Goal: Task Accomplishment & Management: Manage account settings

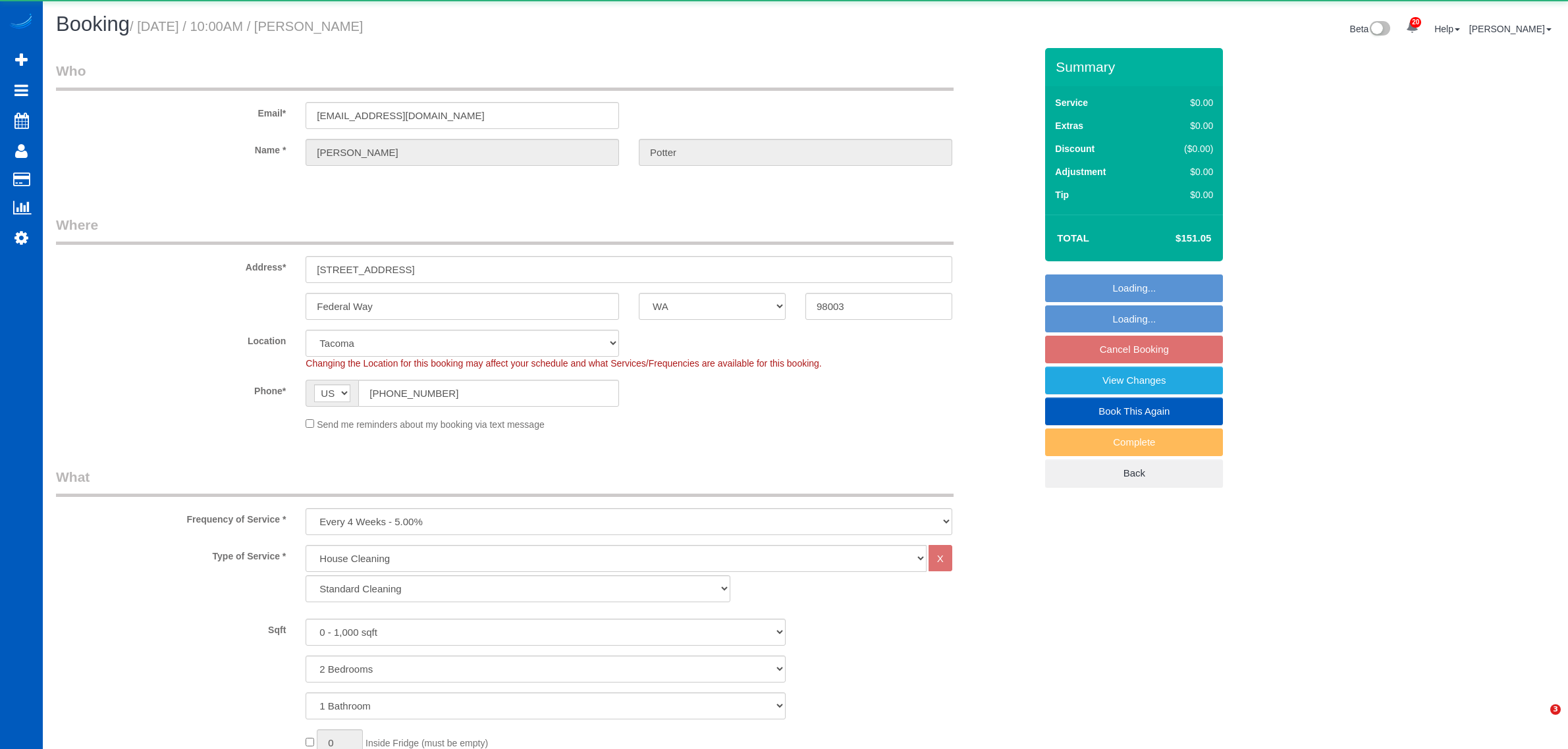
select select "WA"
select select "199"
select select "2"
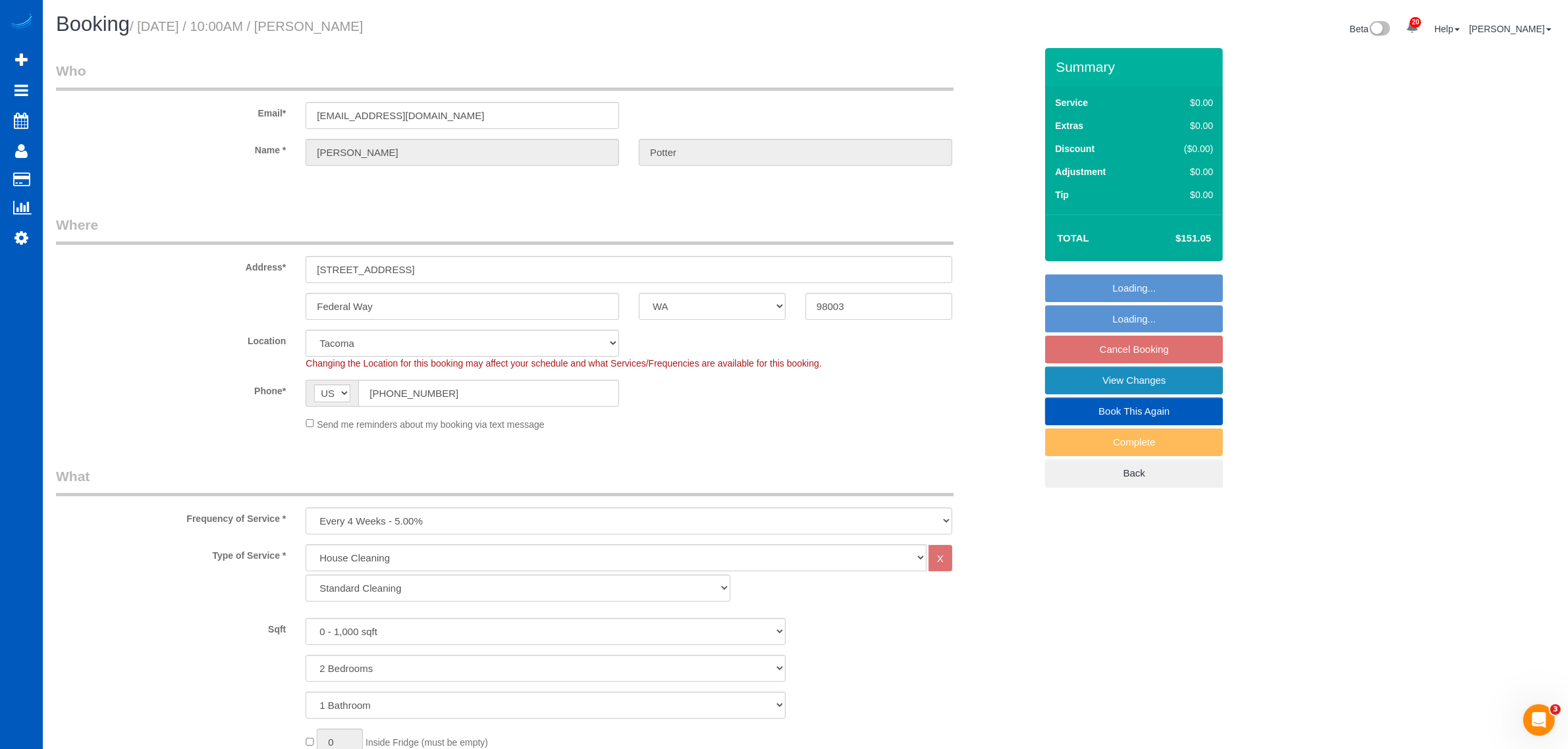
click at [1101, 374] on link "View Changes" at bounding box center [1133, 380] width 178 height 28
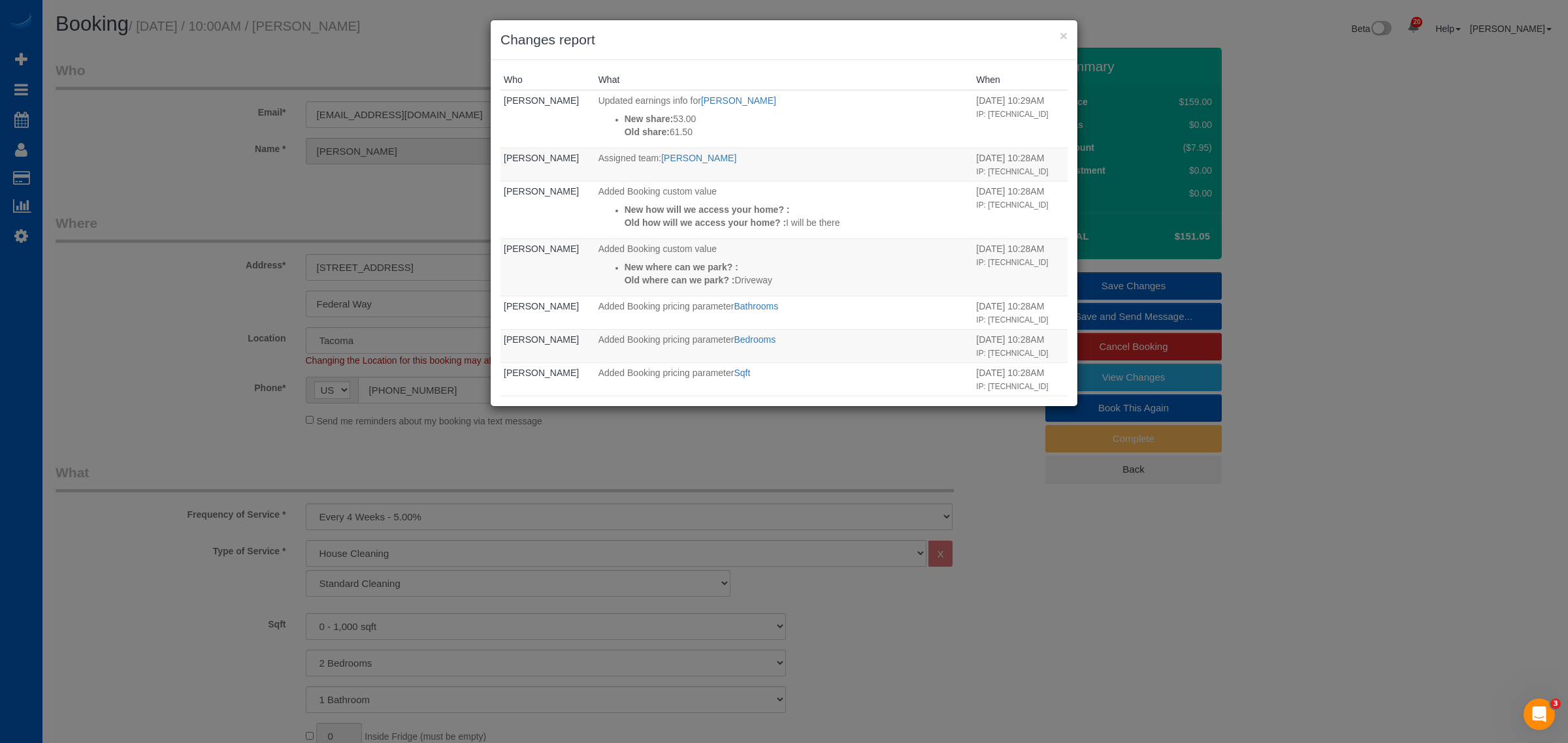
click at [1067, 38] on div "× Changes report" at bounding box center [784, 40] width 587 height 40
click at [1067, 33] on div "× Changes report" at bounding box center [784, 40] width 587 height 40
click at [1065, 29] on button "×" at bounding box center [1063, 35] width 8 height 13
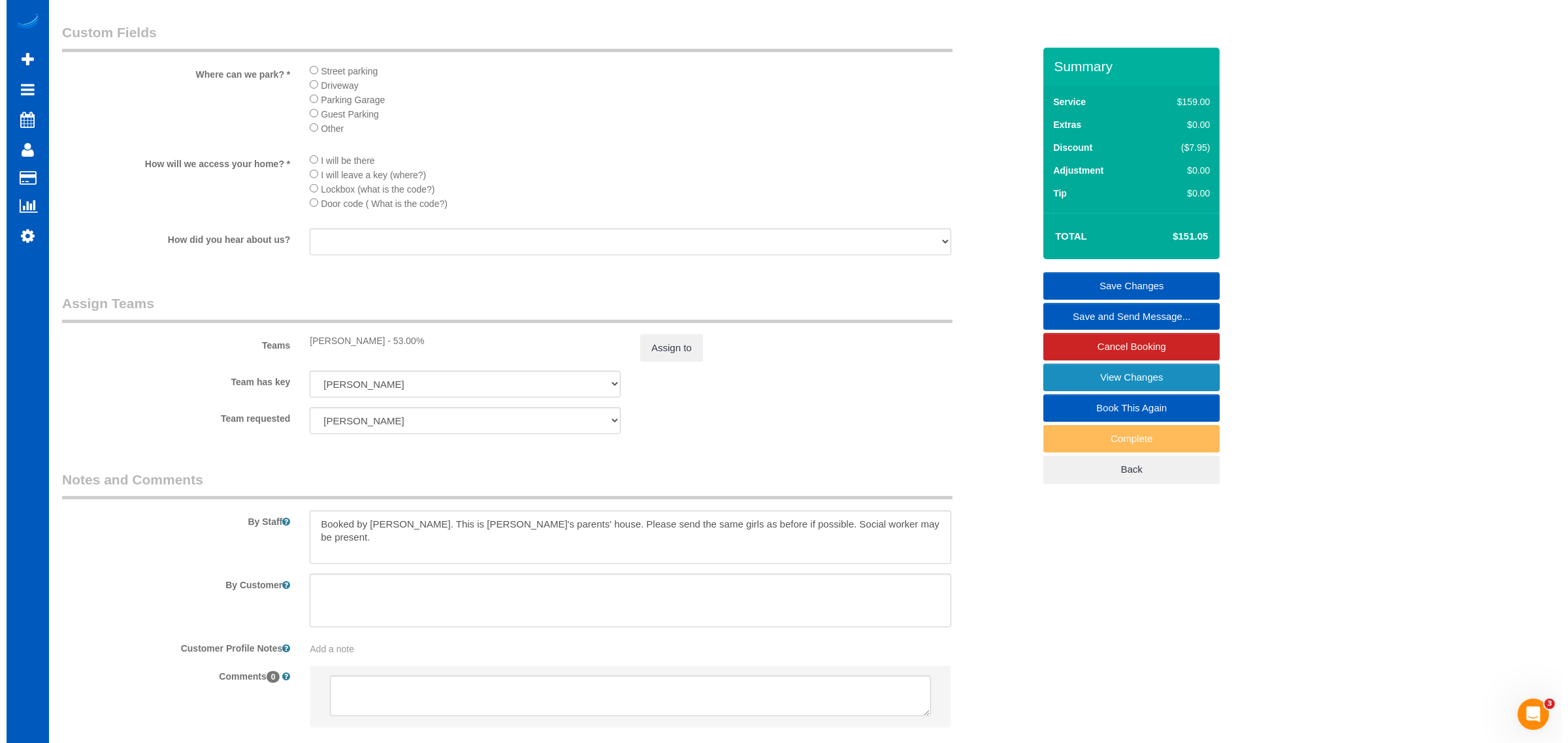
scroll to position [1575, 0]
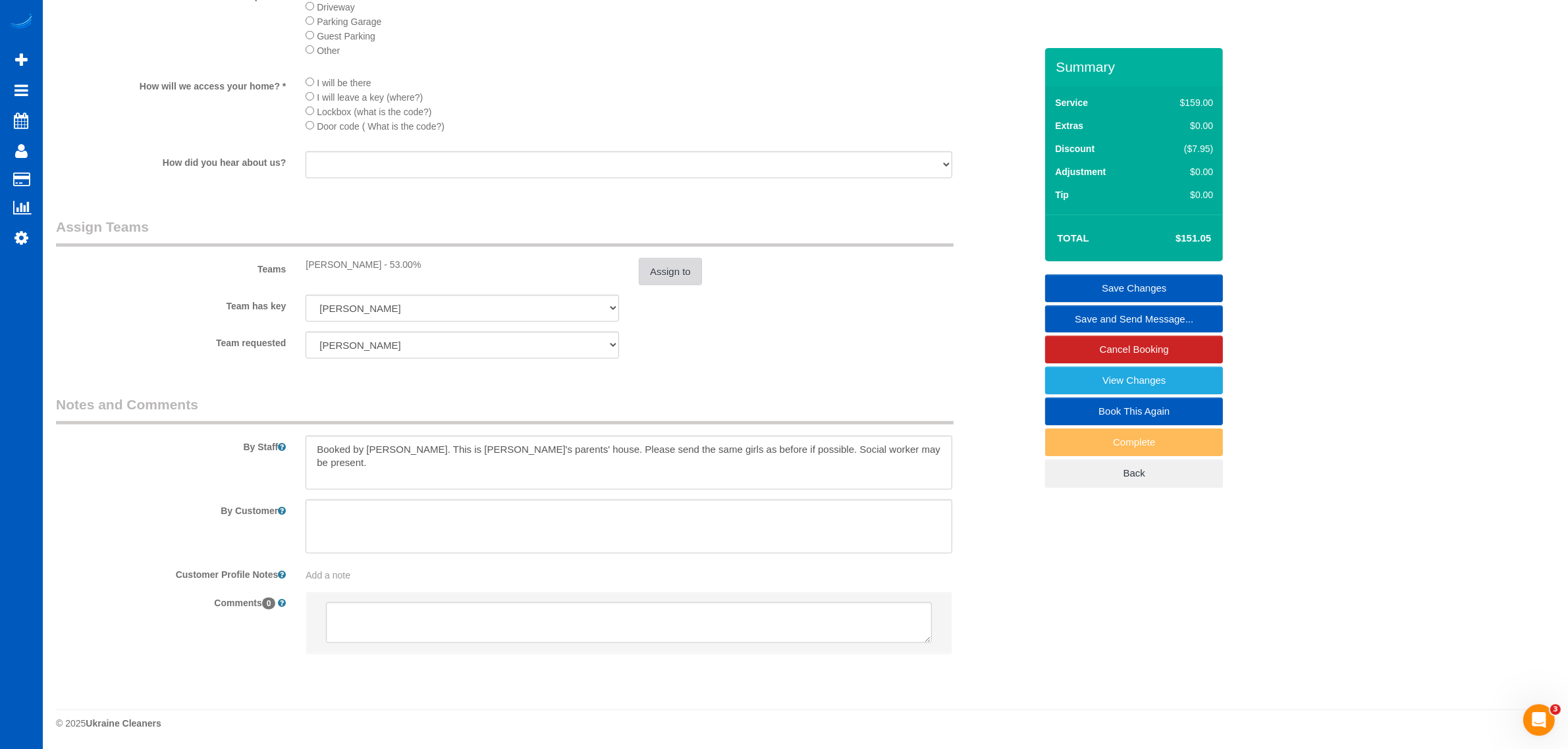
click at [665, 270] on button "Assign to" at bounding box center [670, 271] width 63 height 28
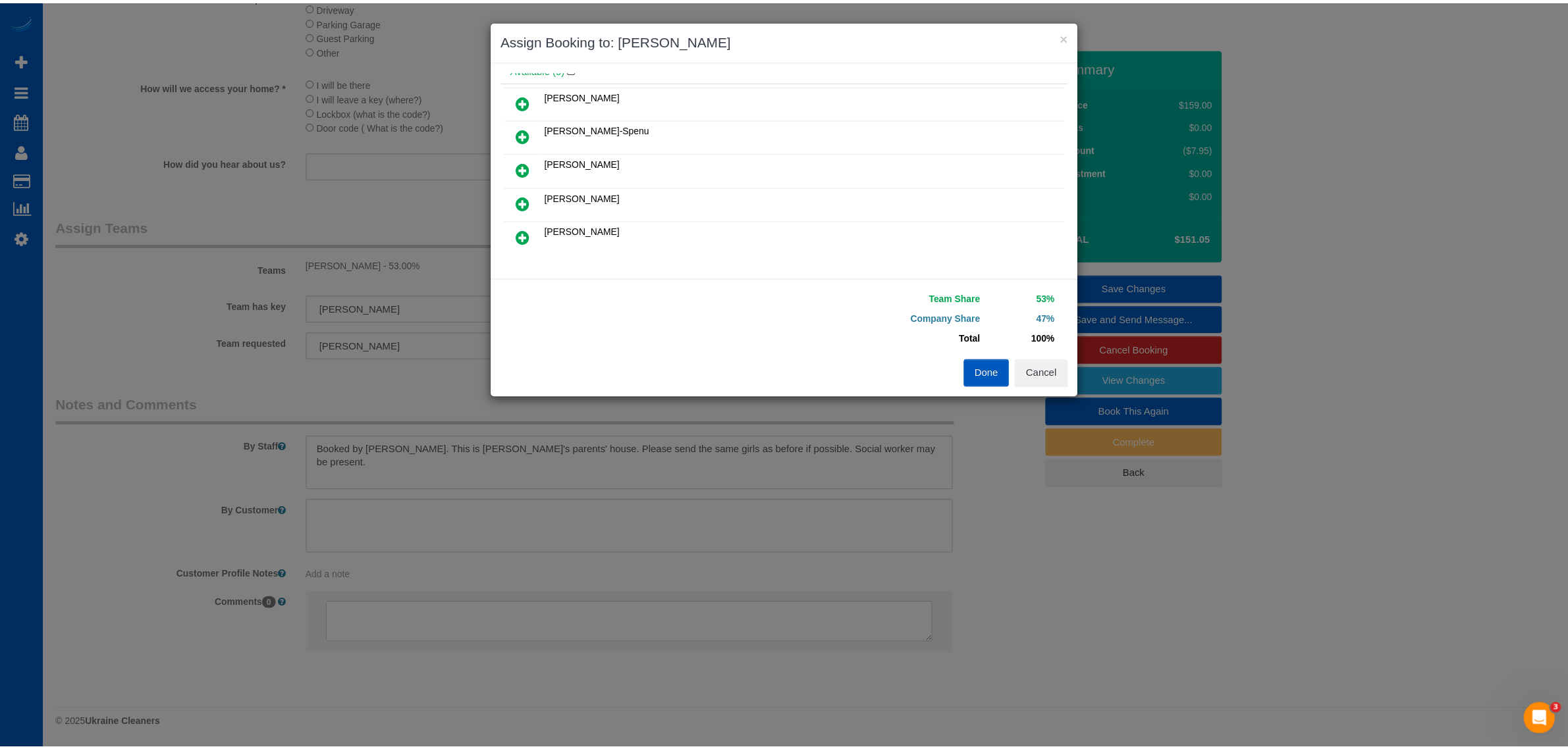
scroll to position [129, 0]
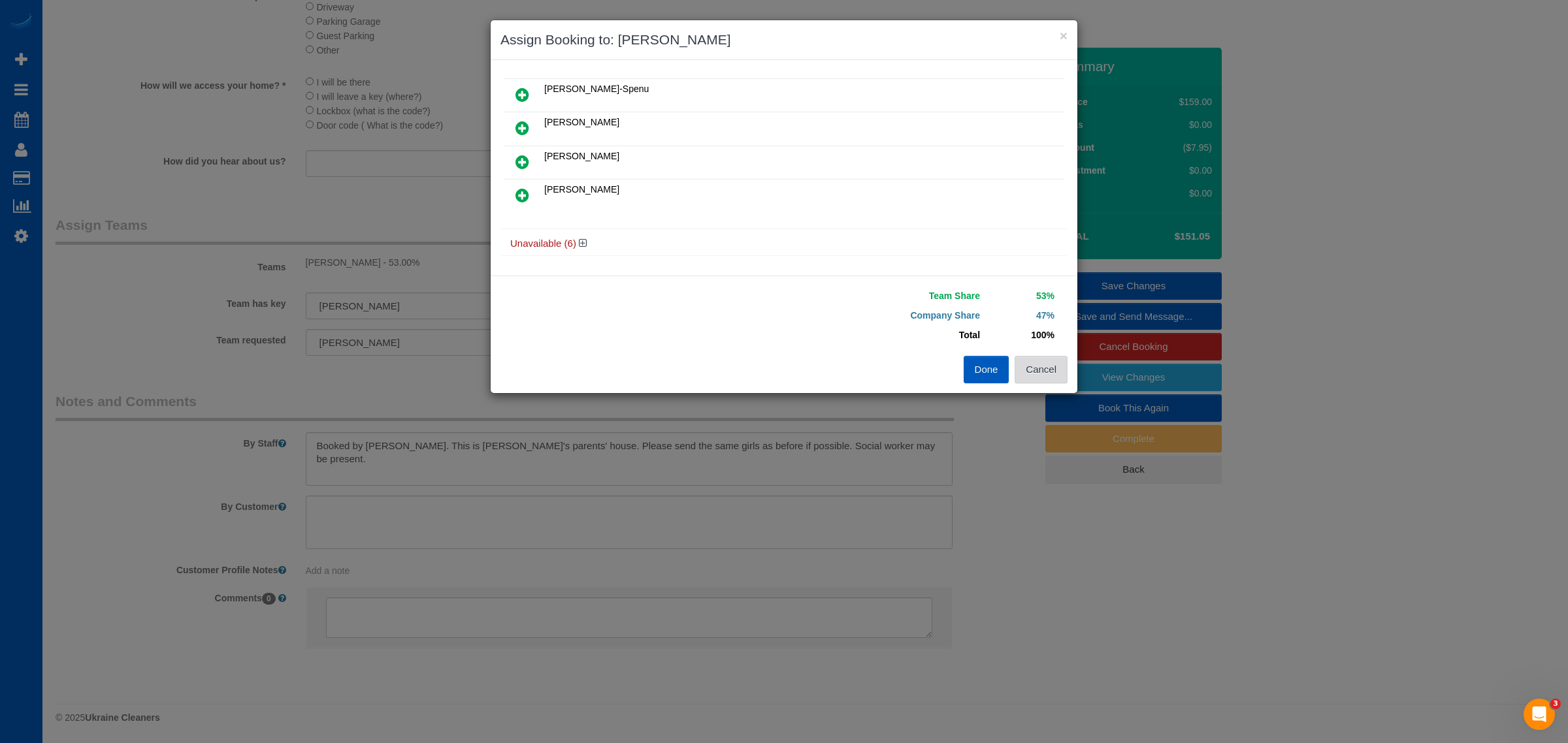
click at [1046, 373] on button "Cancel" at bounding box center [1040, 369] width 52 height 28
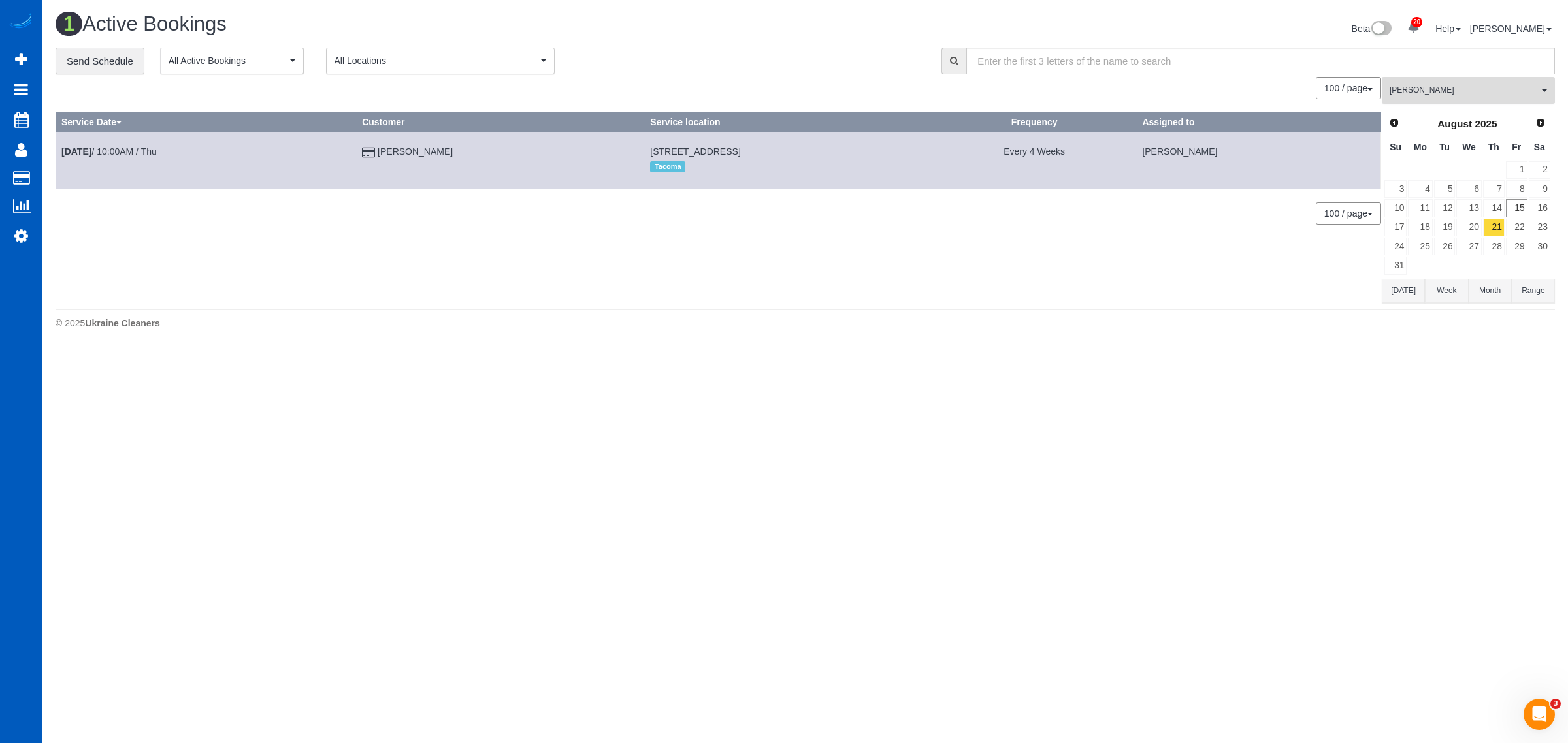
click at [1449, 86] on span "[PERSON_NAME]" at bounding box center [1464, 91] width 149 height 11
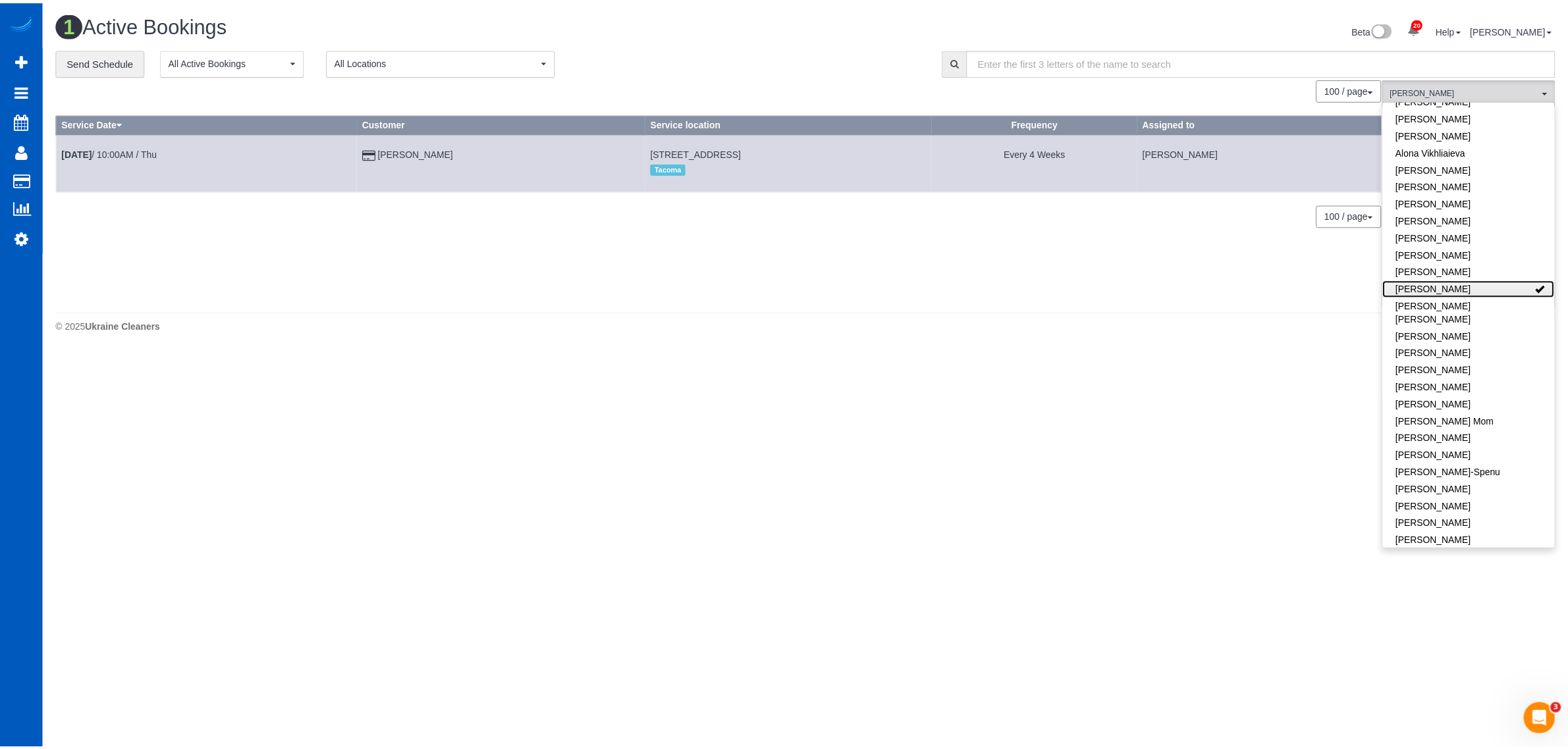
scroll to position [137, 0]
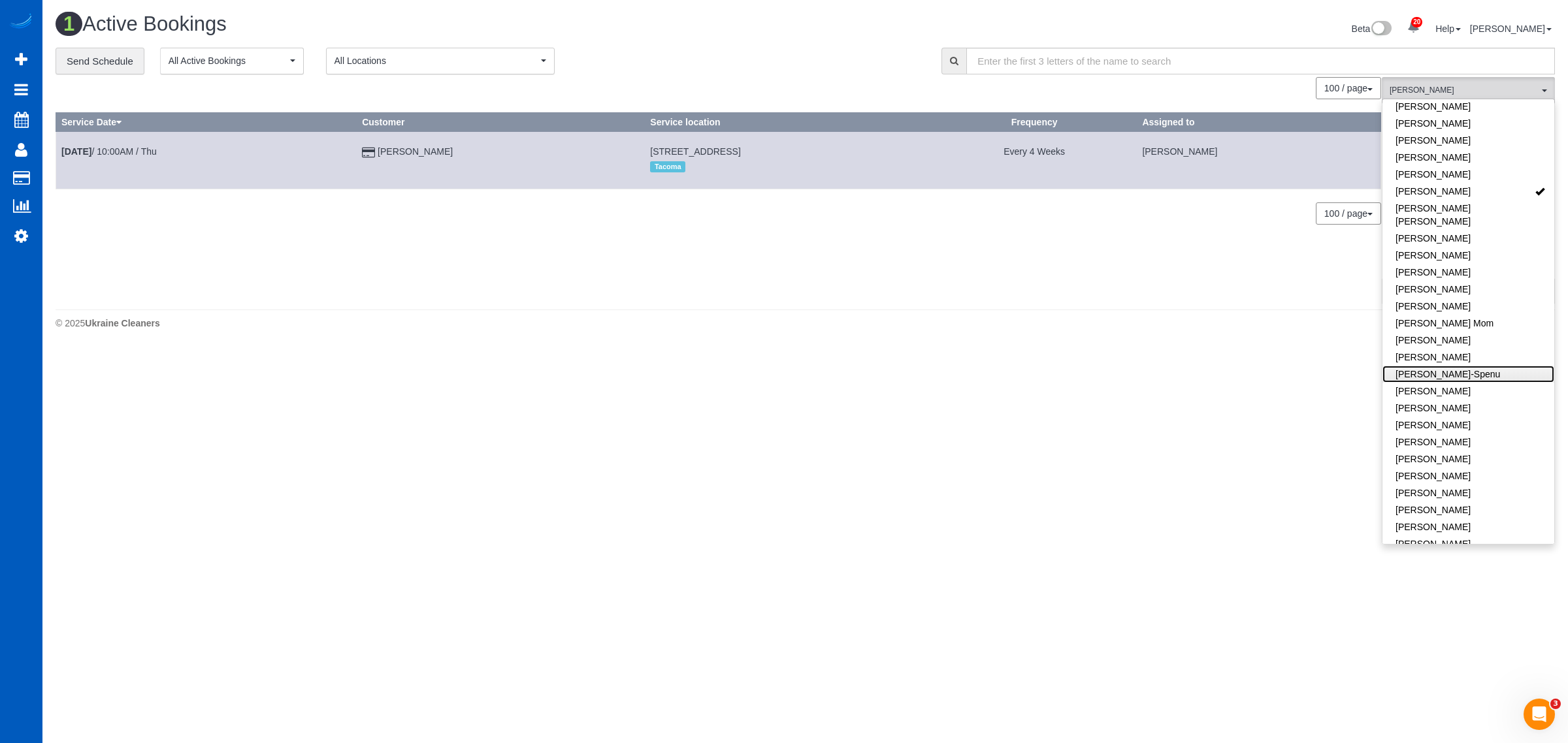
click at [1481, 365] on link "[PERSON_NAME]-Spenu" at bounding box center [1468, 374] width 172 height 17
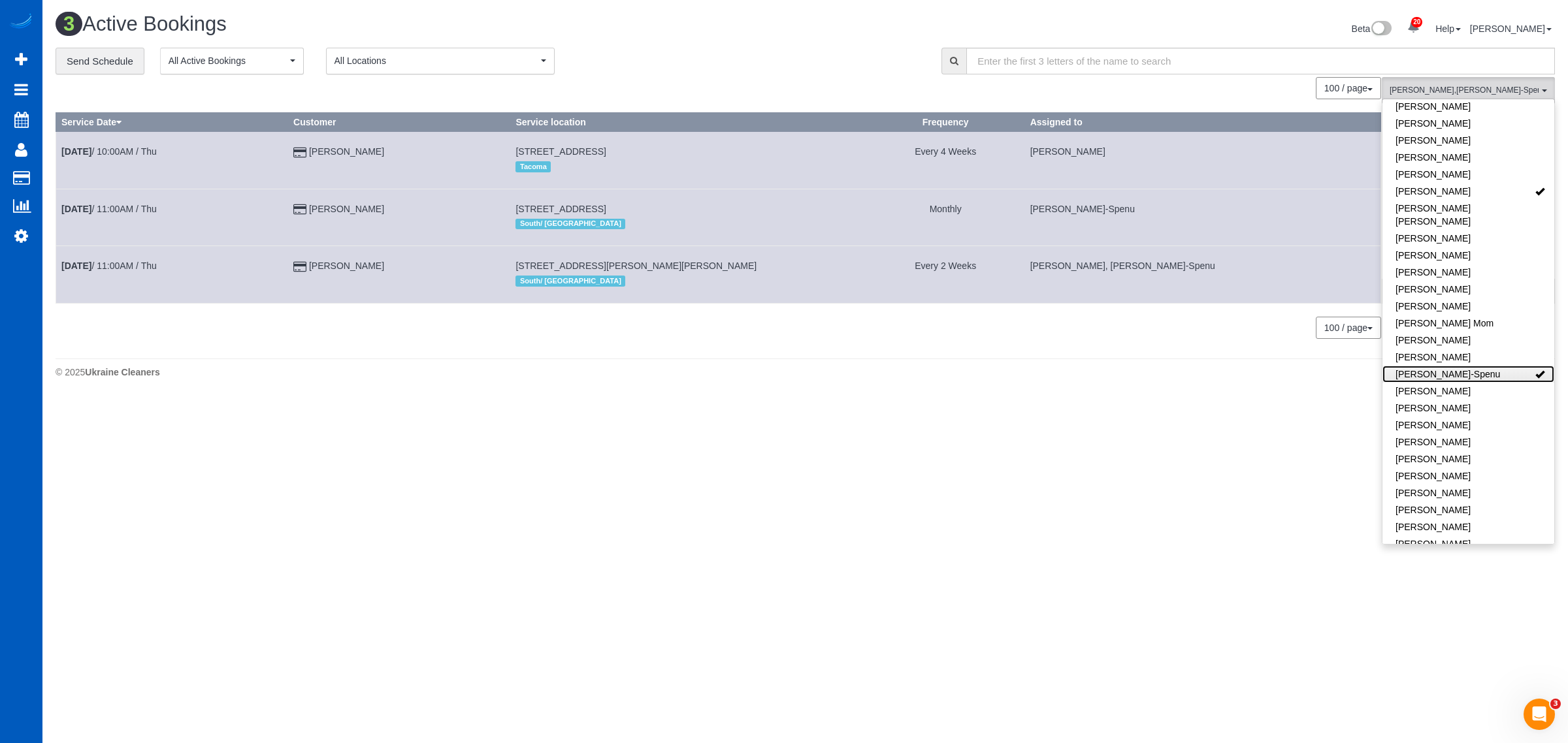
click at [1481, 365] on link "[PERSON_NAME]-Spenu" at bounding box center [1468, 374] width 172 height 17
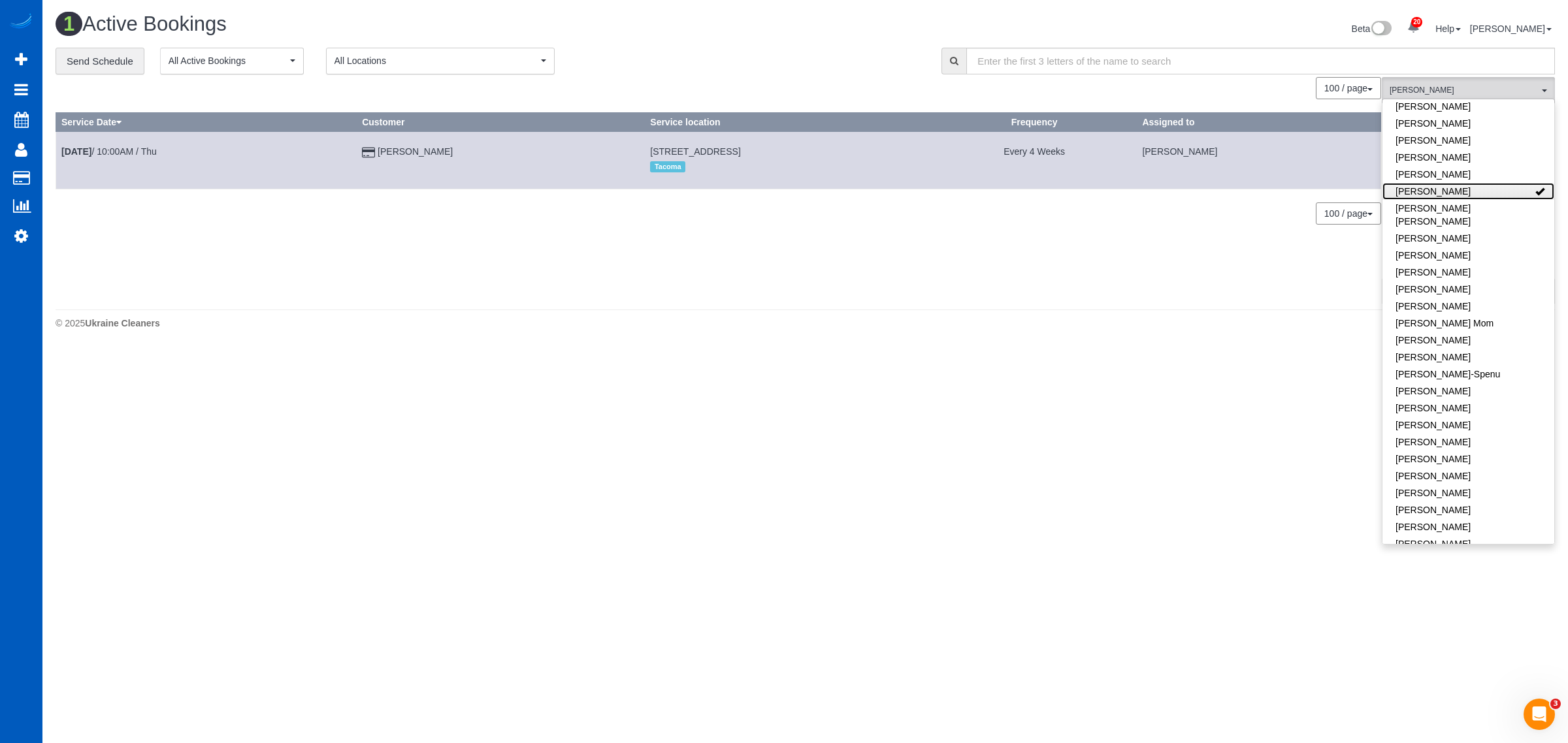
click at [1512, 196] on link "[PERSON_NAME]" at bounding box center [1468, 192] width 172 height 17
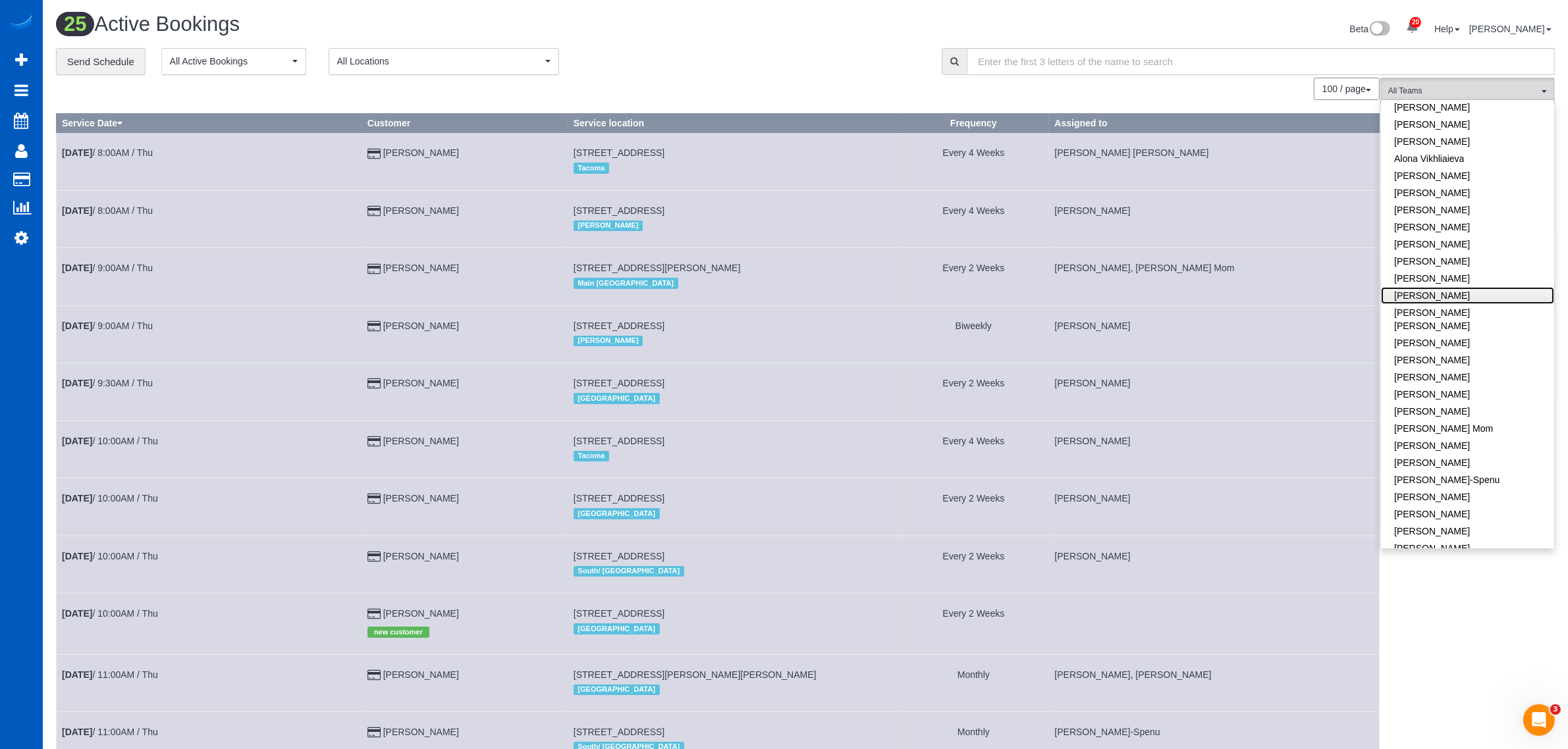
scroll to position [0, 0]
click at [1486, 301] on link "[PERSON_NAME]" at bounding box center [1467, 295] width 173 height 17
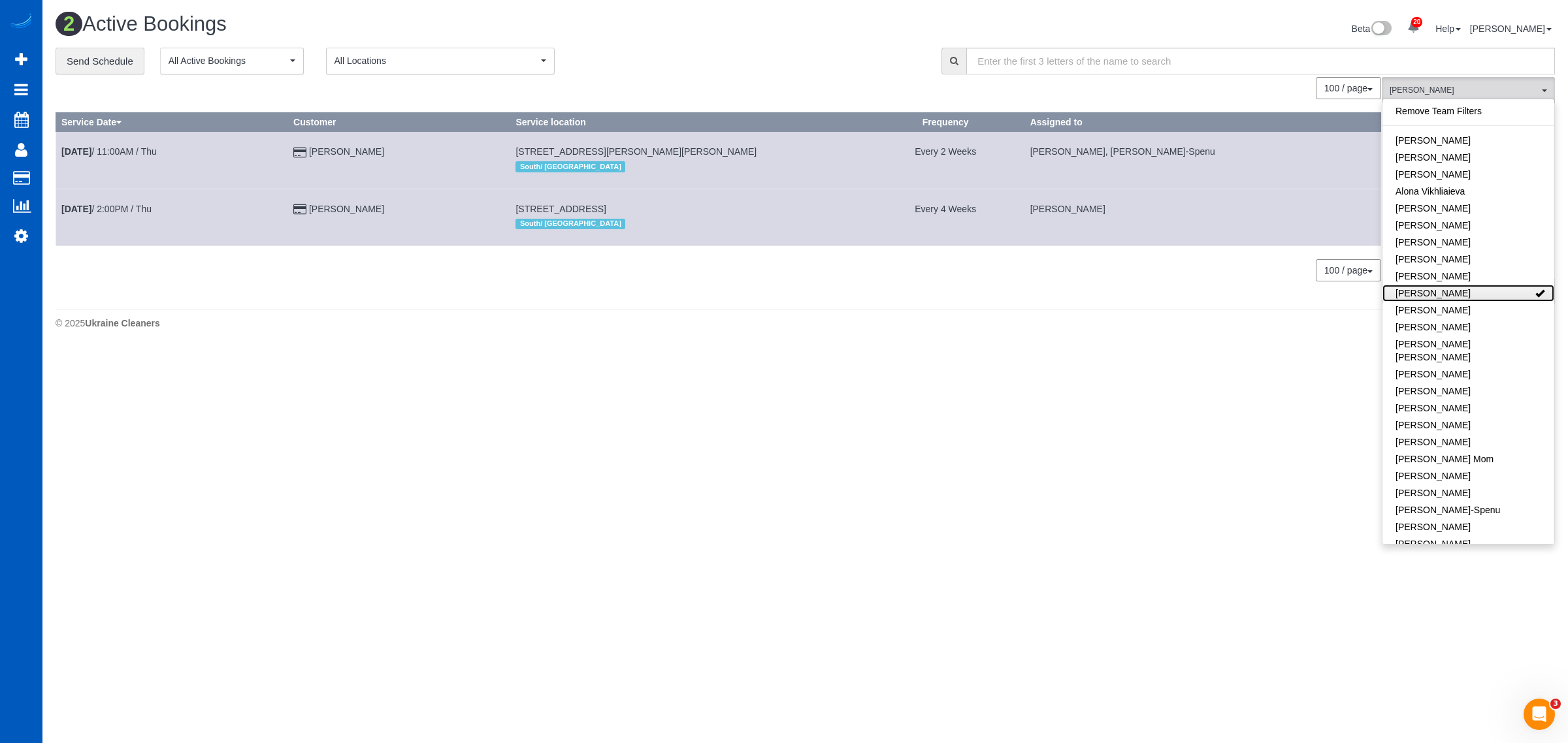
click at [1474, 299] on link "[PERSON_NAME]" at bounding box center [1468, 293] width 172 height 17
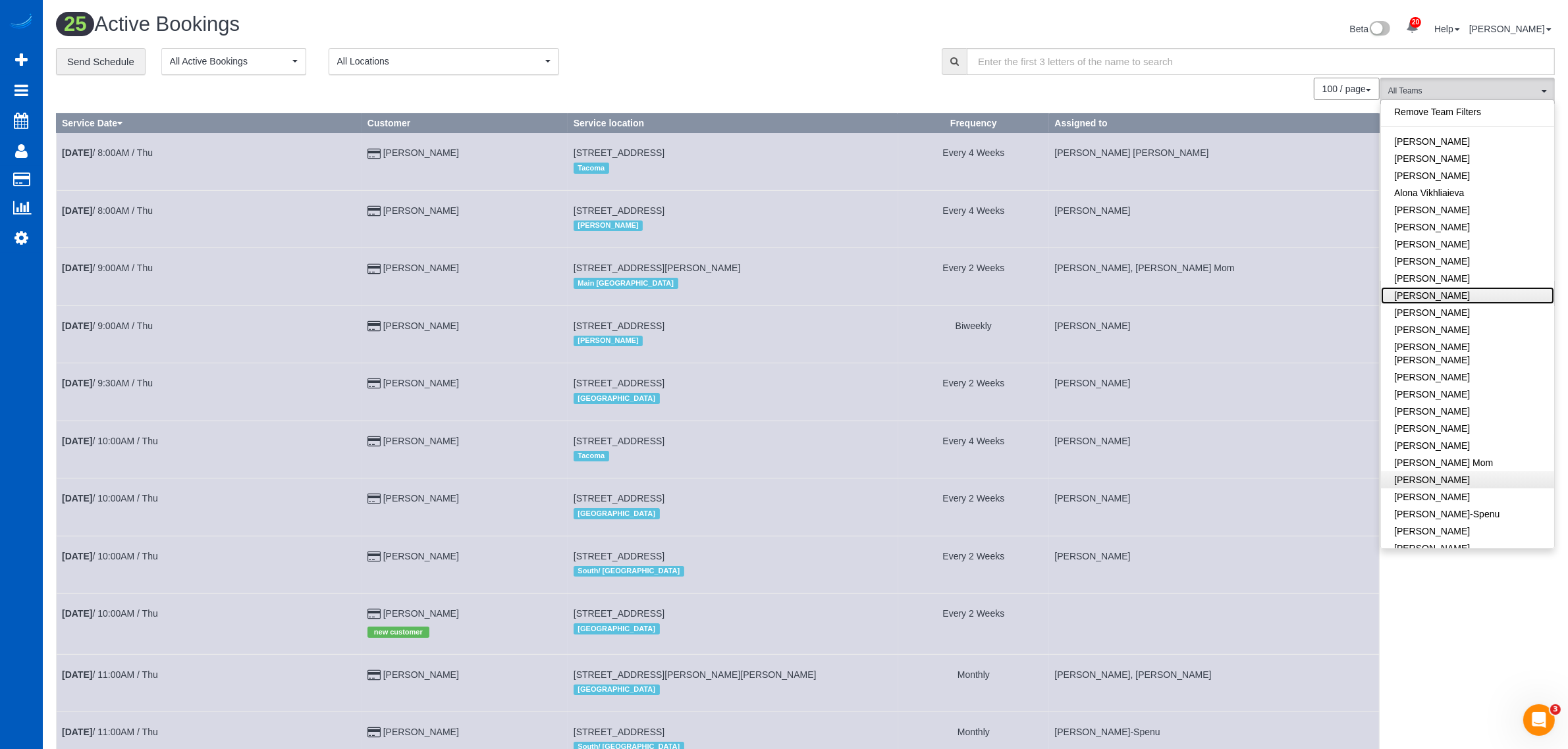
scroll to position [274, 0]
click at [1445, 283] on link "[PERSON_NAME]" at bounding box center [1467, 291] width 173 height 17
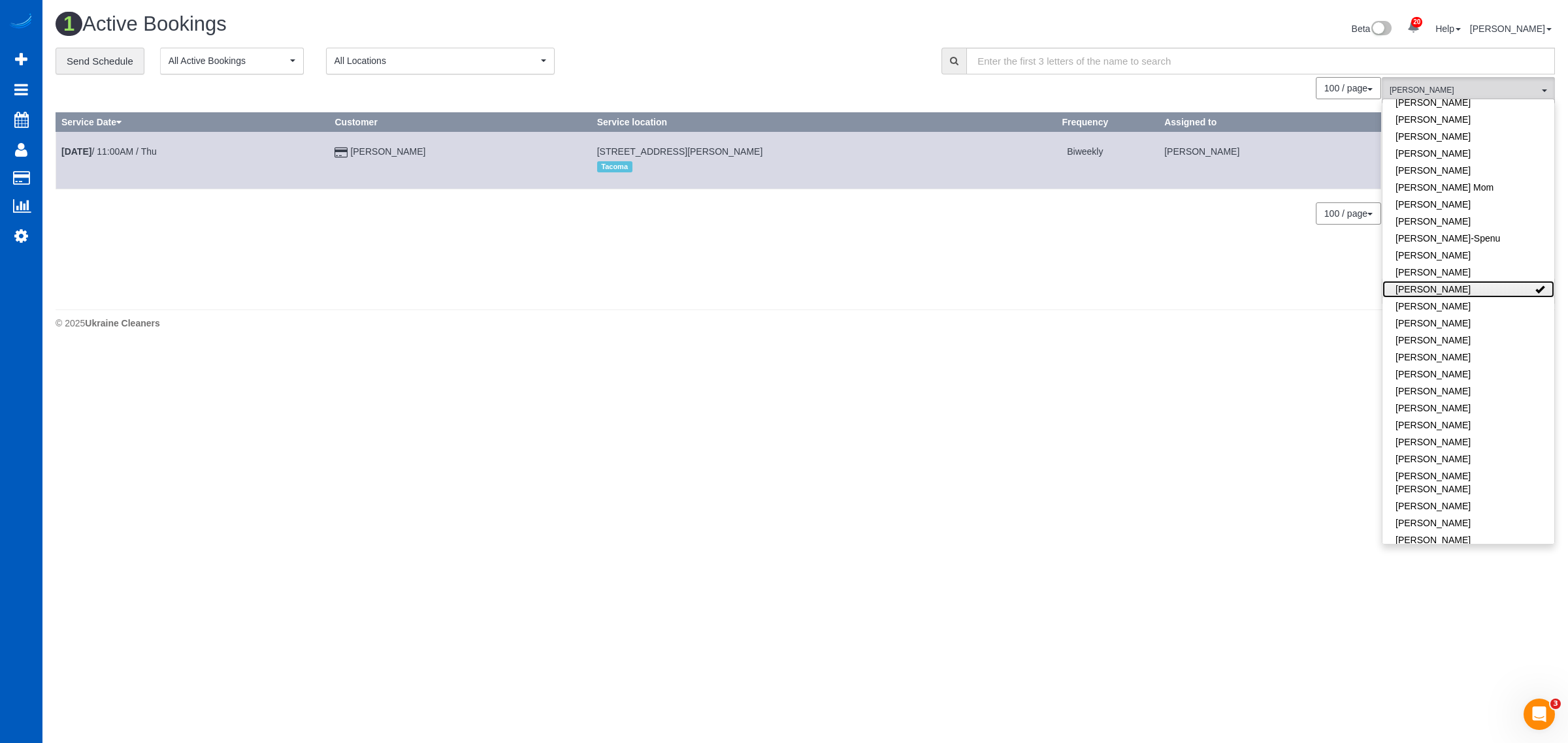
click at [1433, 280] on link "[PERSON_NAME]" at bounding box center [1468, 289] width 172 height 17
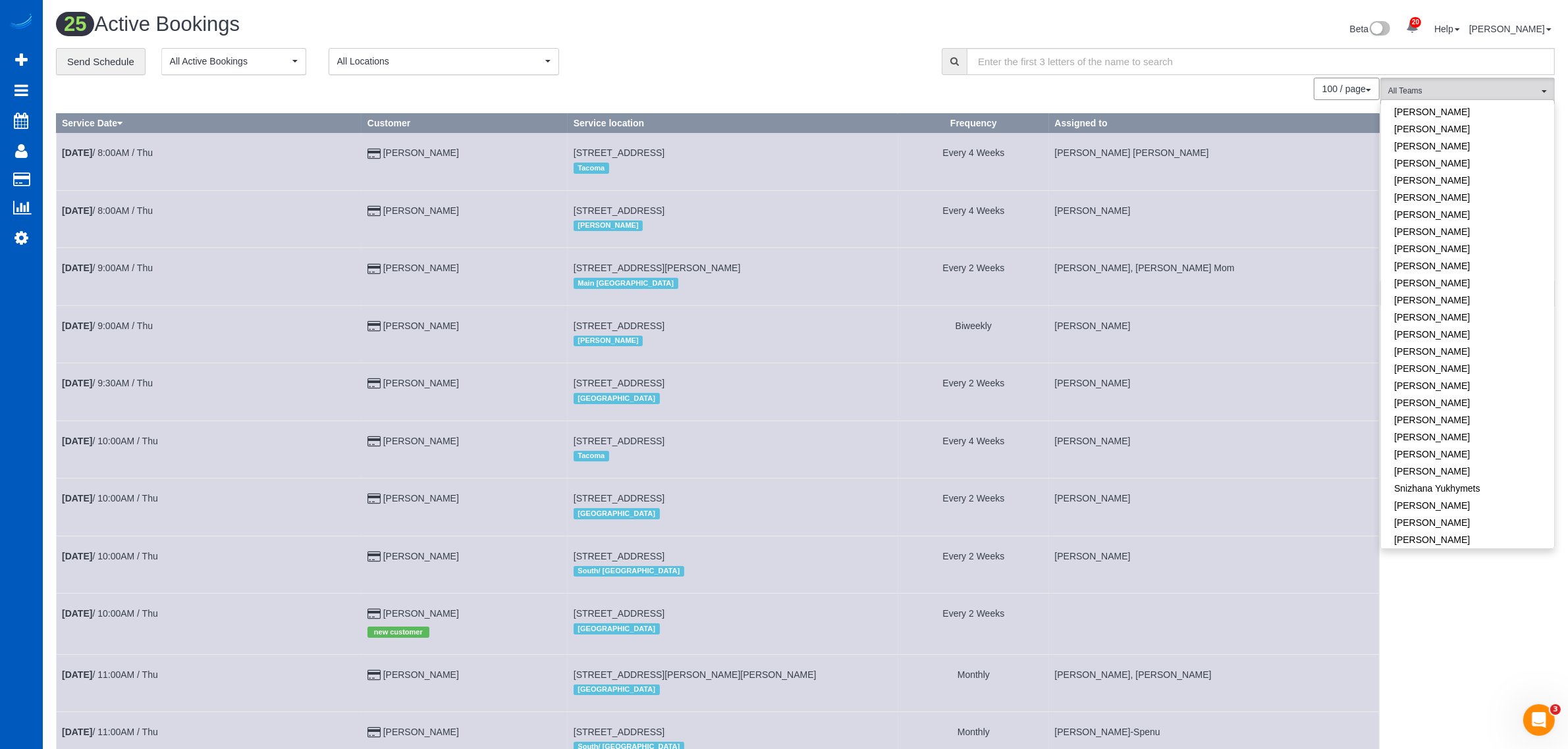
scroll to position [801, 0]
click at [1435, 283] on link "[PERSON_NAME]" at bounding box center [1467, 291] width 173 height 17
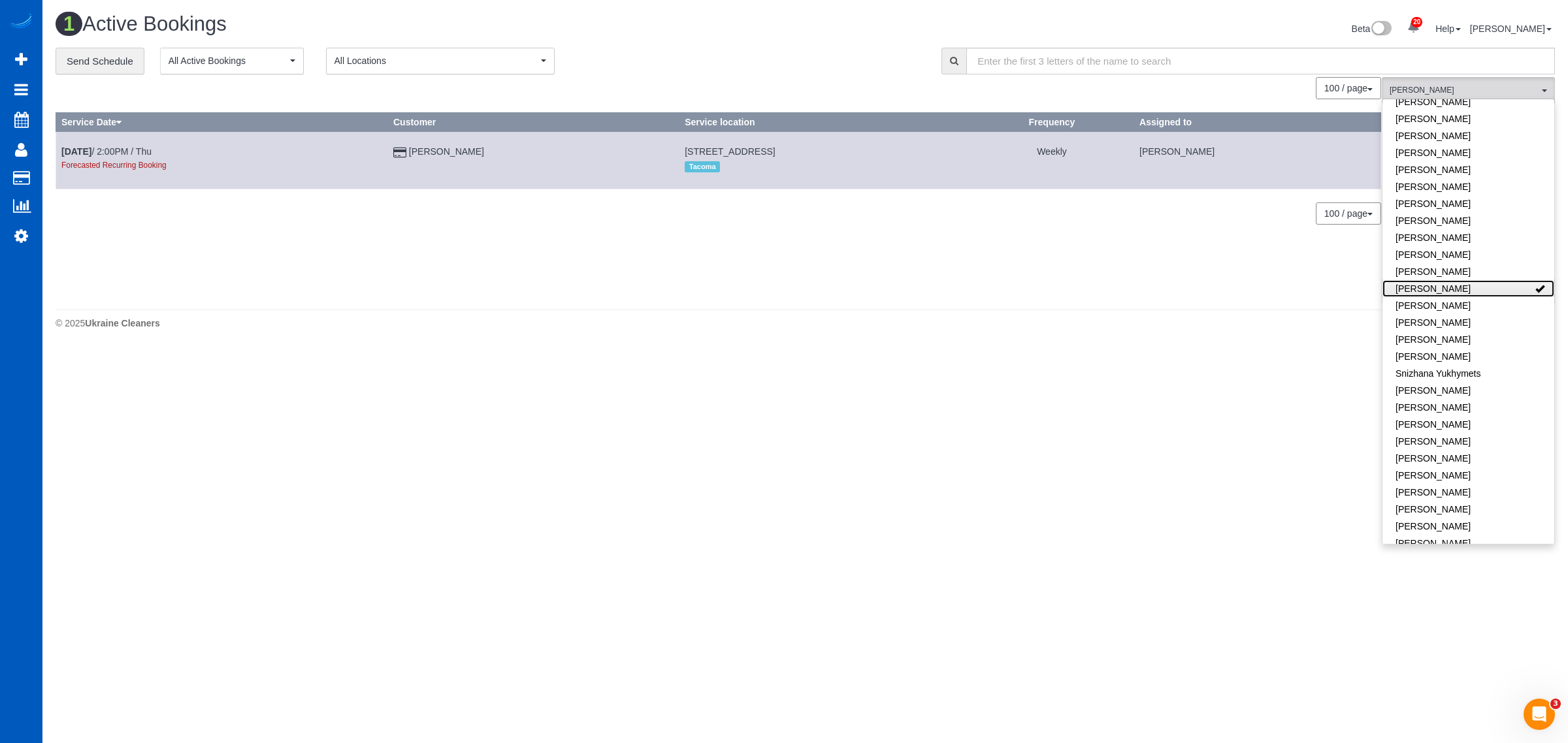
click at [1424, 280] on link "[PERSON_NAME]" at bounding box center [1468, 289] width 172 height 17
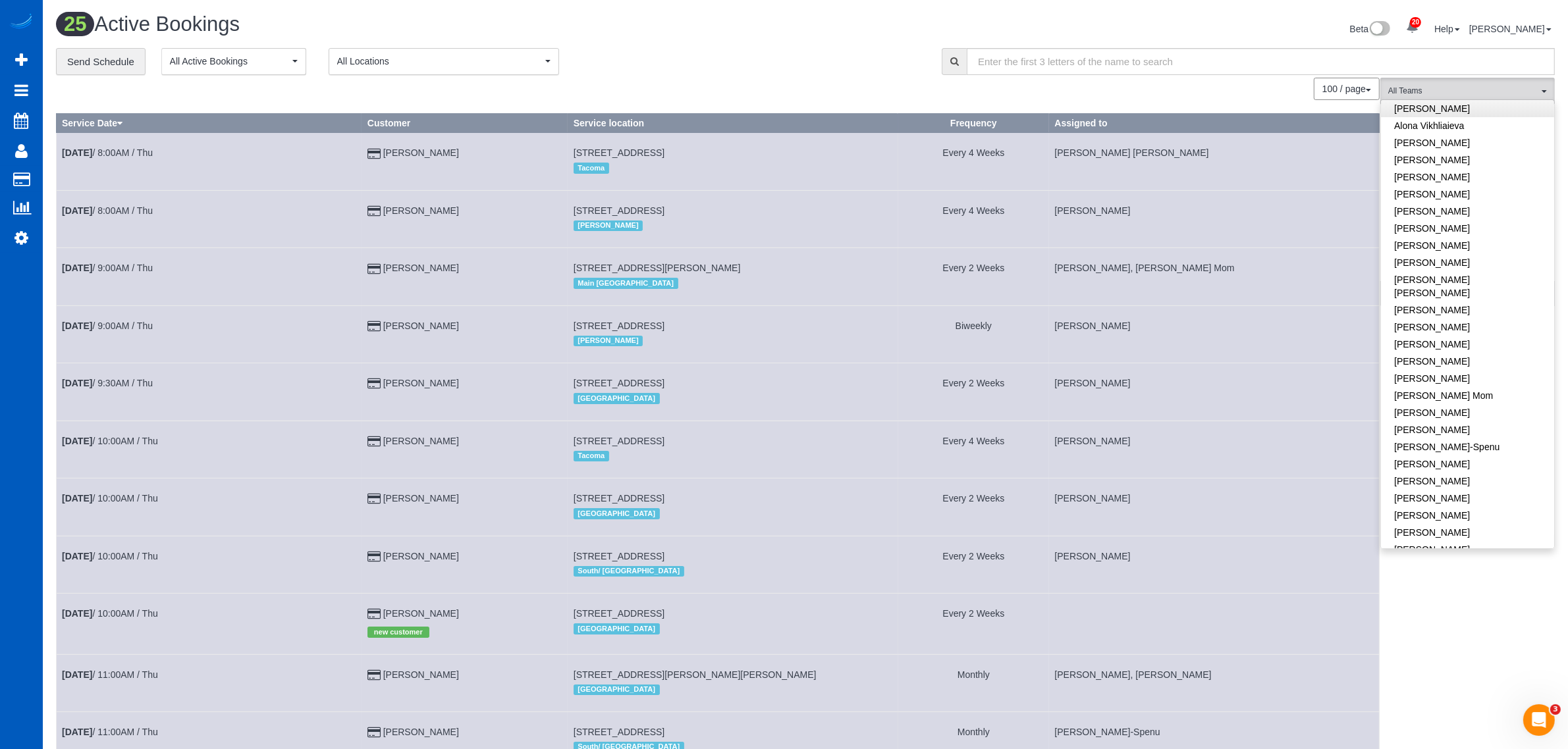
scroll to position [0, 0]
click at [1446, 149] on link "[PERSON_NAME]" at bounding box center [1467, 141] width 173 height 17
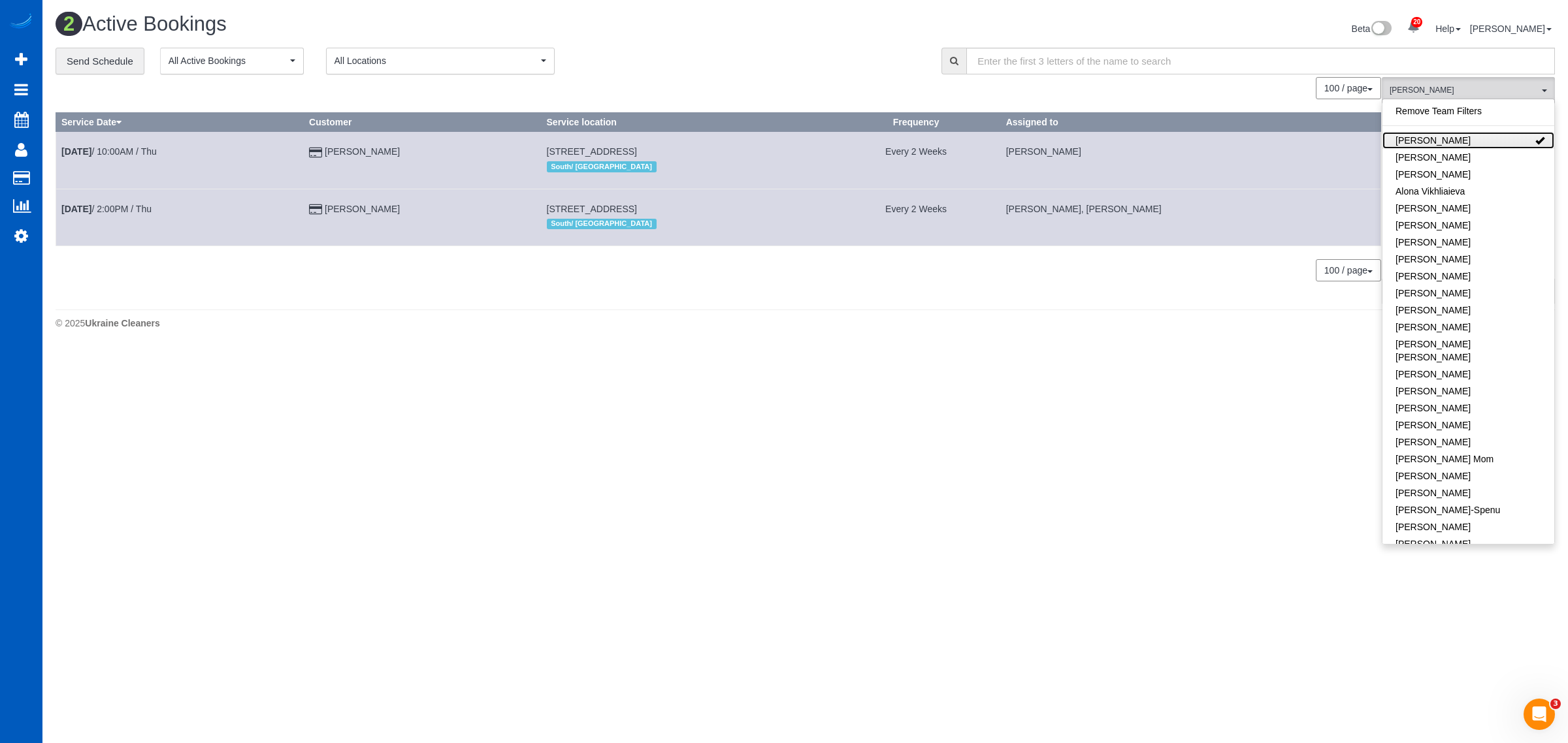
click at [1434, 148] on link "[PERSON_NAME]" at bounding box center [1468, 140] width 172 height 17
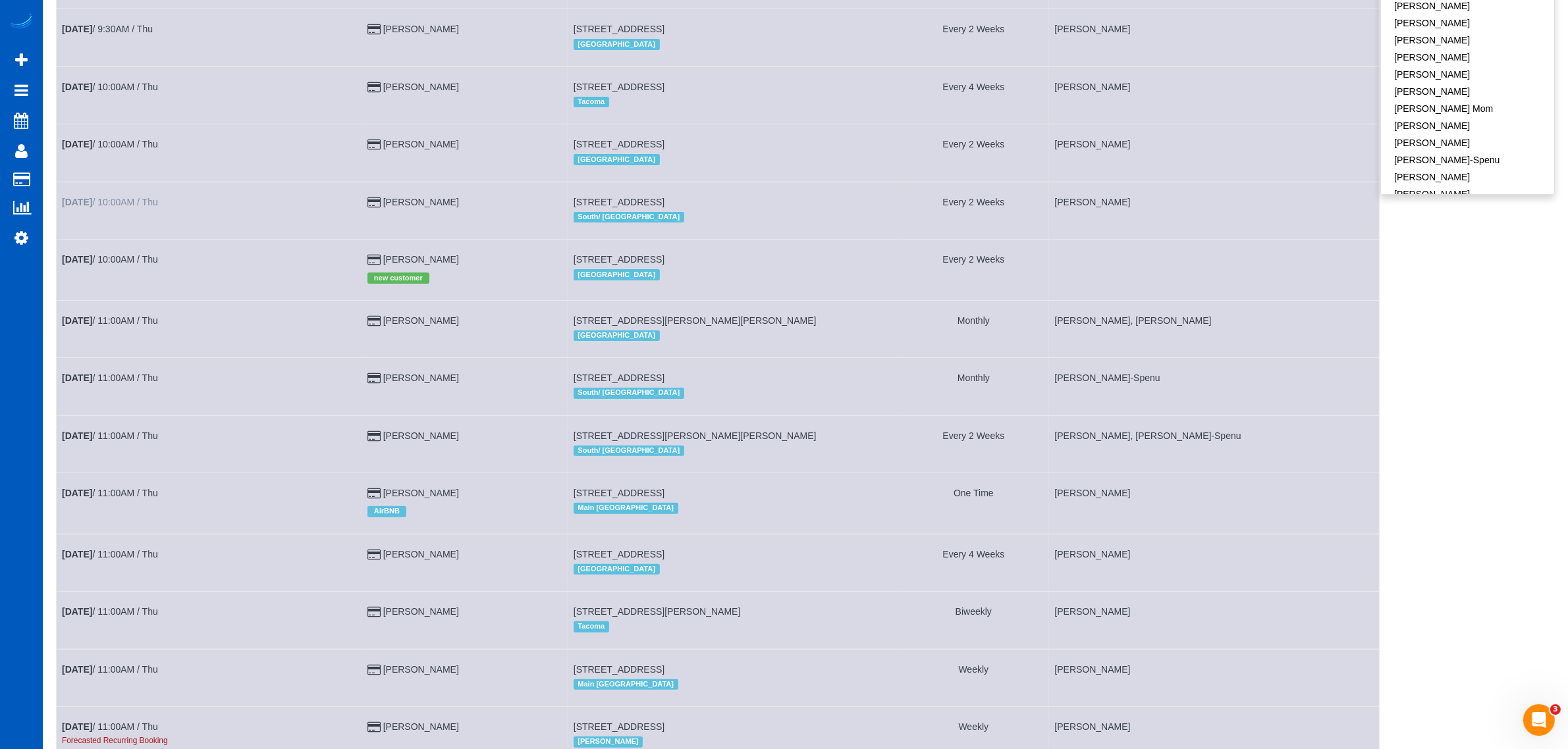
scroll to position [274, 0]
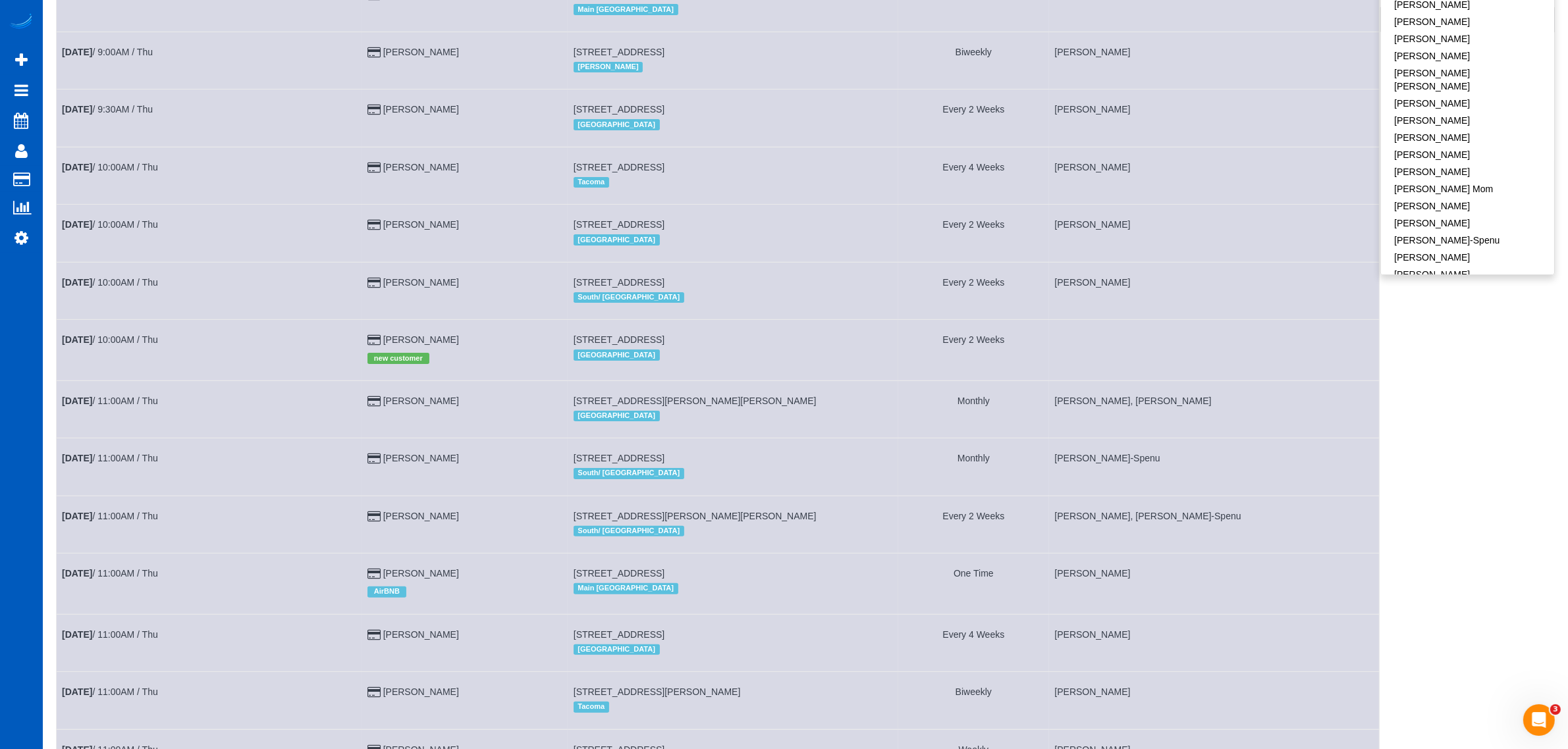
drag, startPoint x: 114, startPoint y: 145, endPoint x: 792, endPoint y: 183, distance: 679.1
click at [792, 183] on div "Tacoma" at bounding box center [732, 183] width 318 height 17
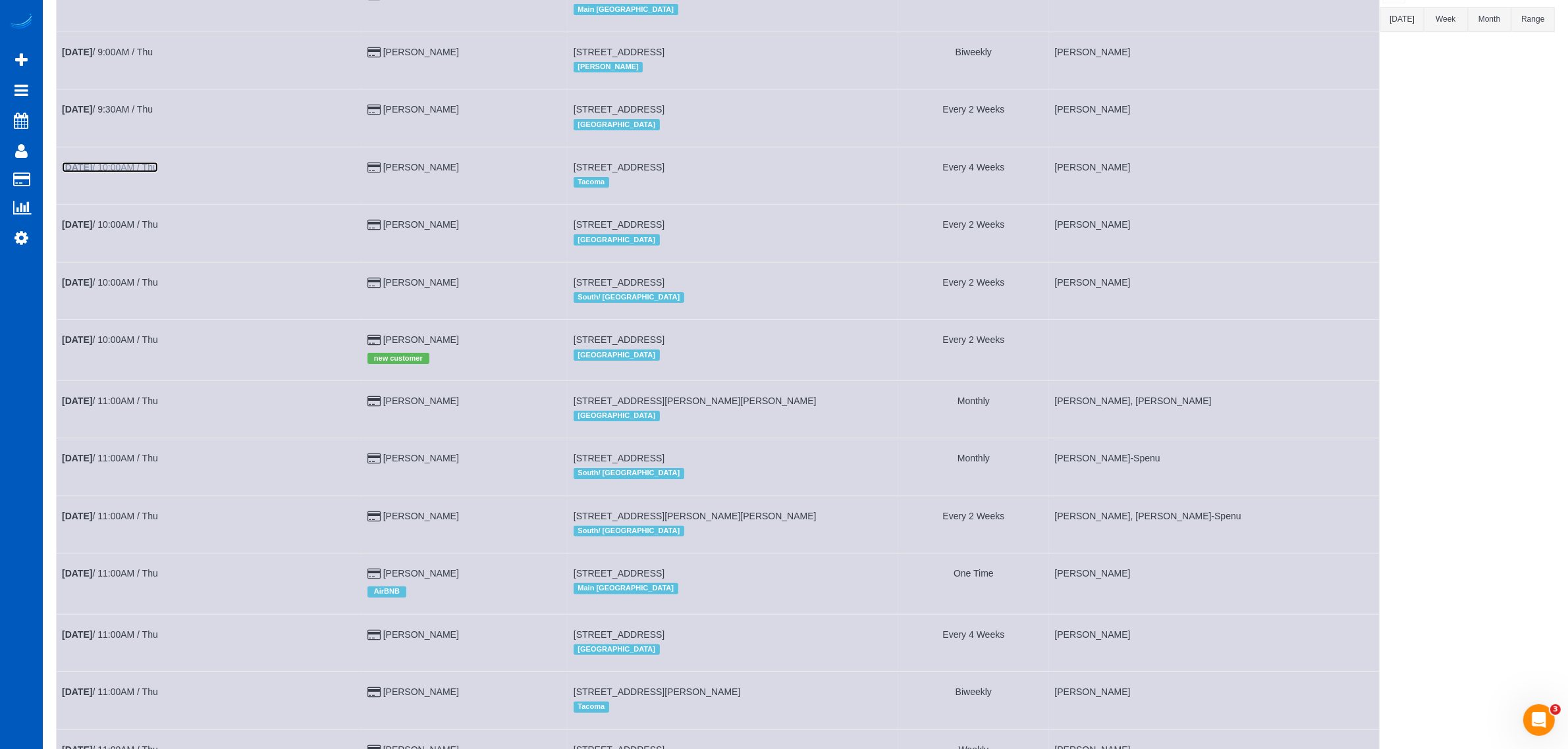
click at [152, 165] on link "[DATE] 10:00AM / Thu" at bounding box center [110, 166] width 96 height 11
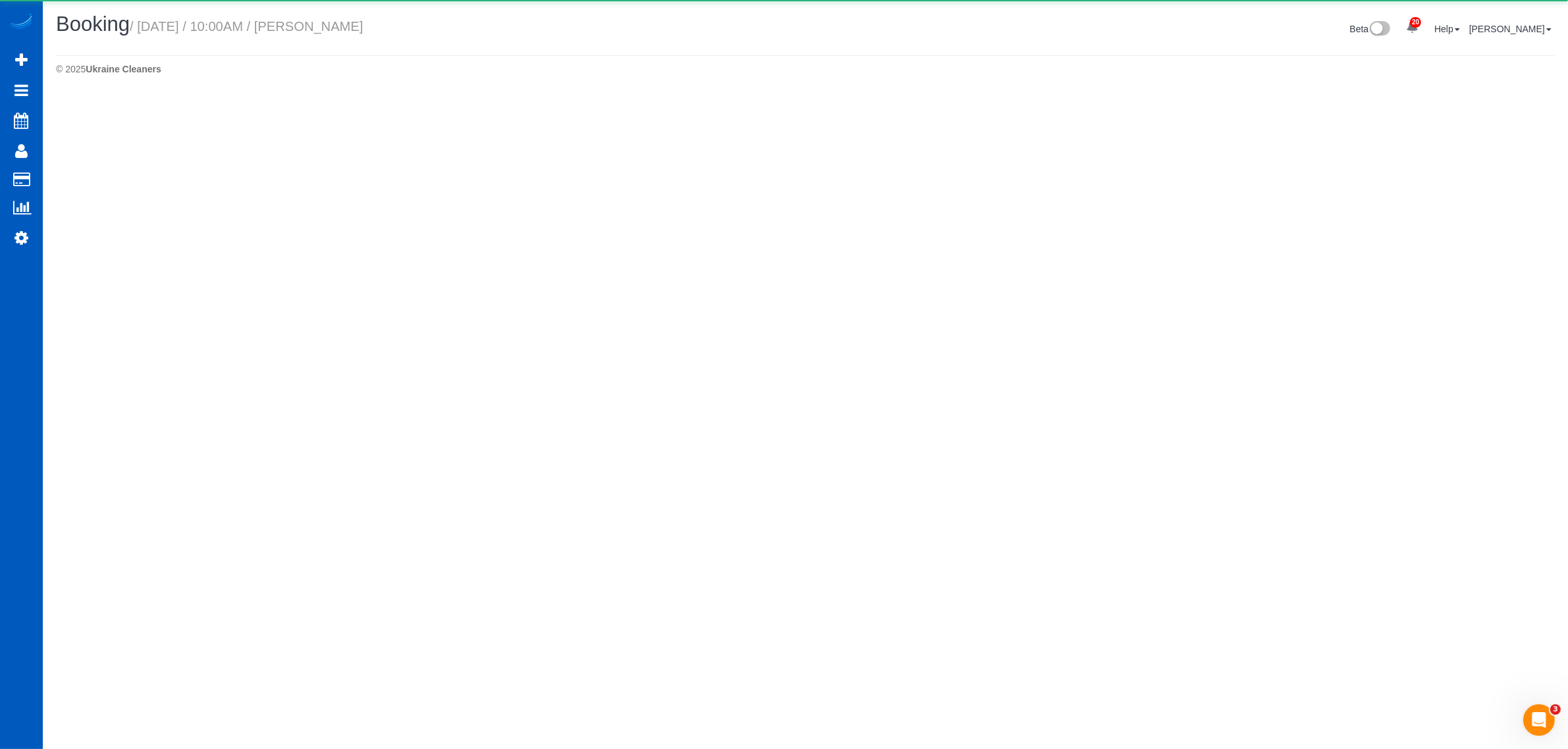
select select "WA"
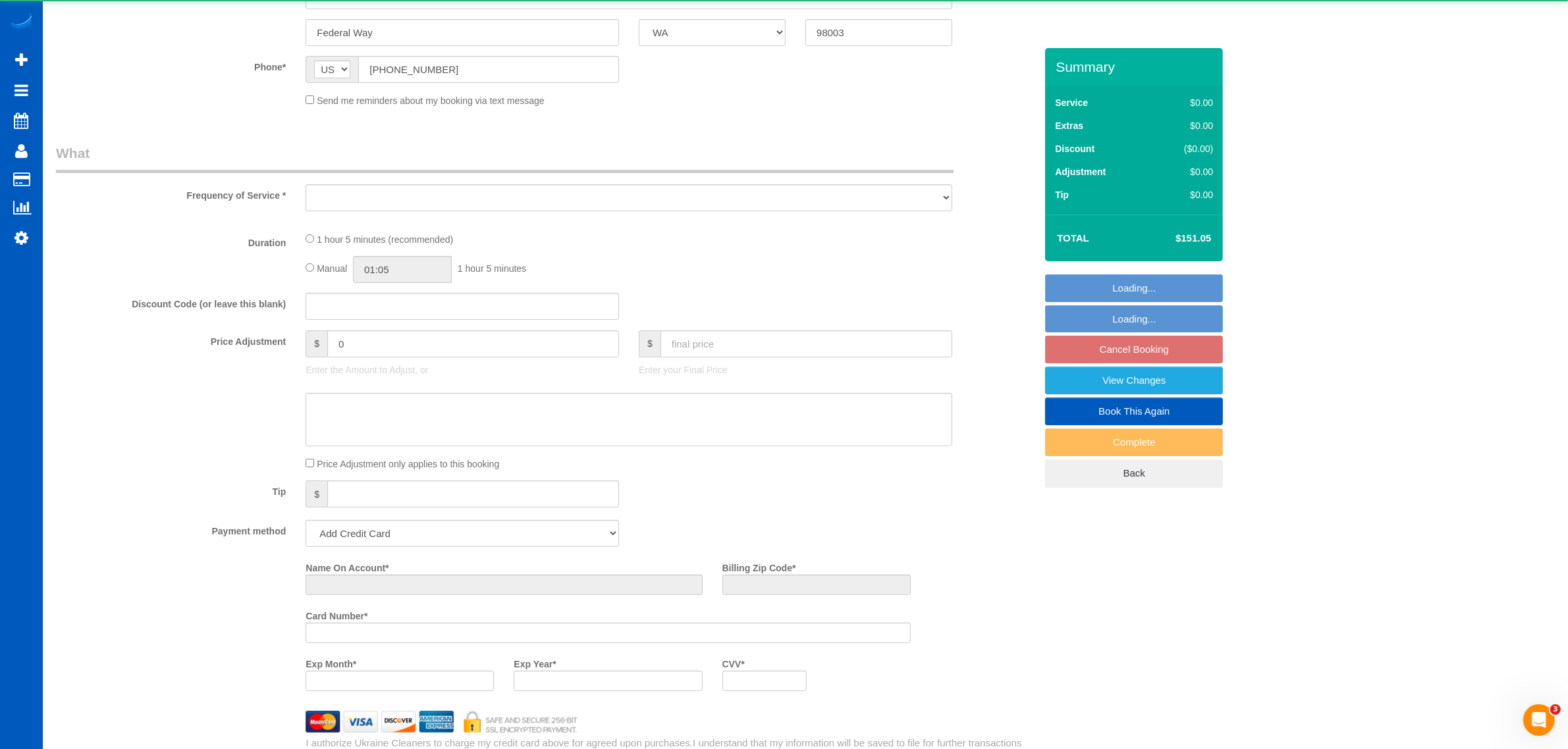
select select "object:10884"
select select "string:fspay-01cf89c3-70da-438f-99c9-876225a6a3ee"
select select "199"
select select "2"
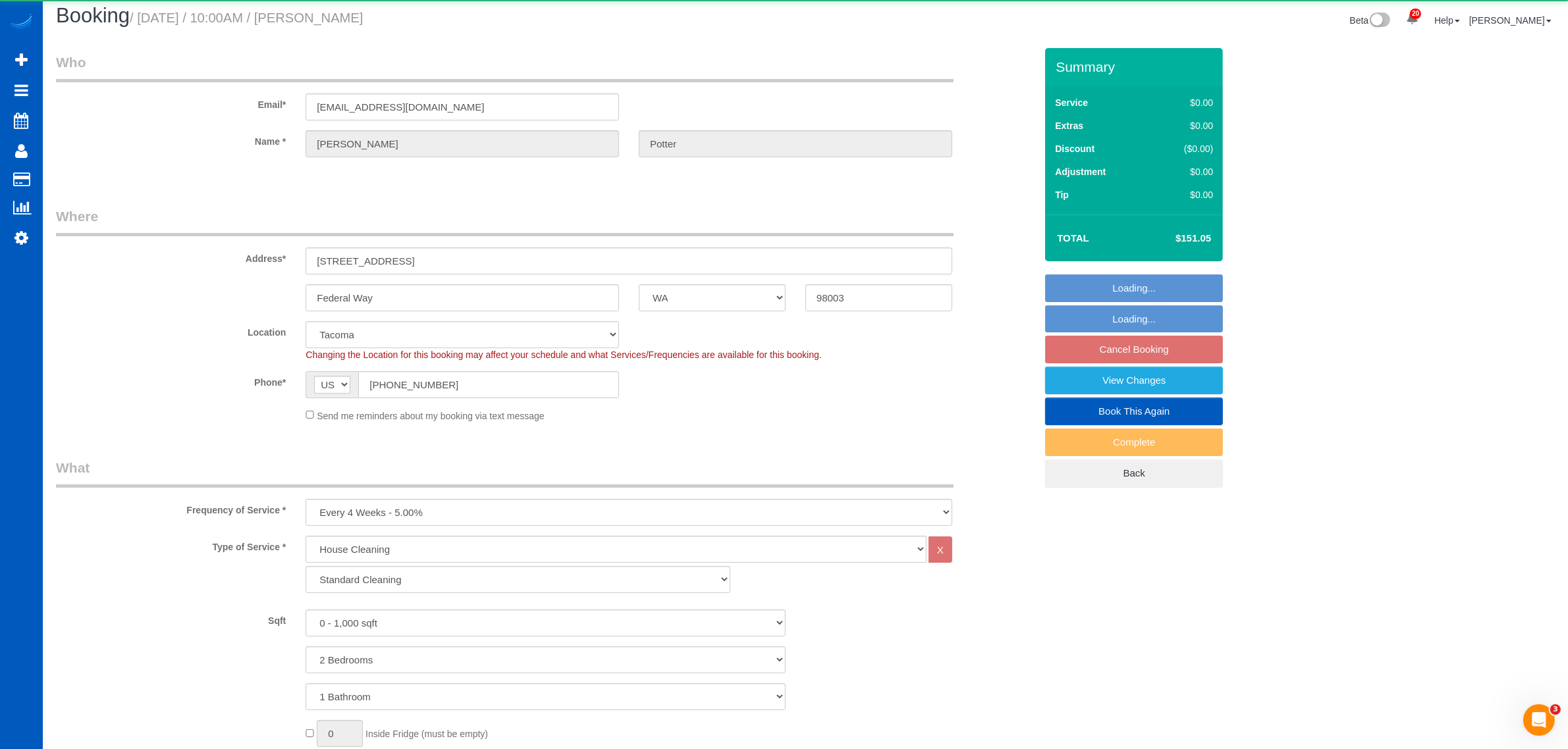
select select "object:11110"
select select "2"
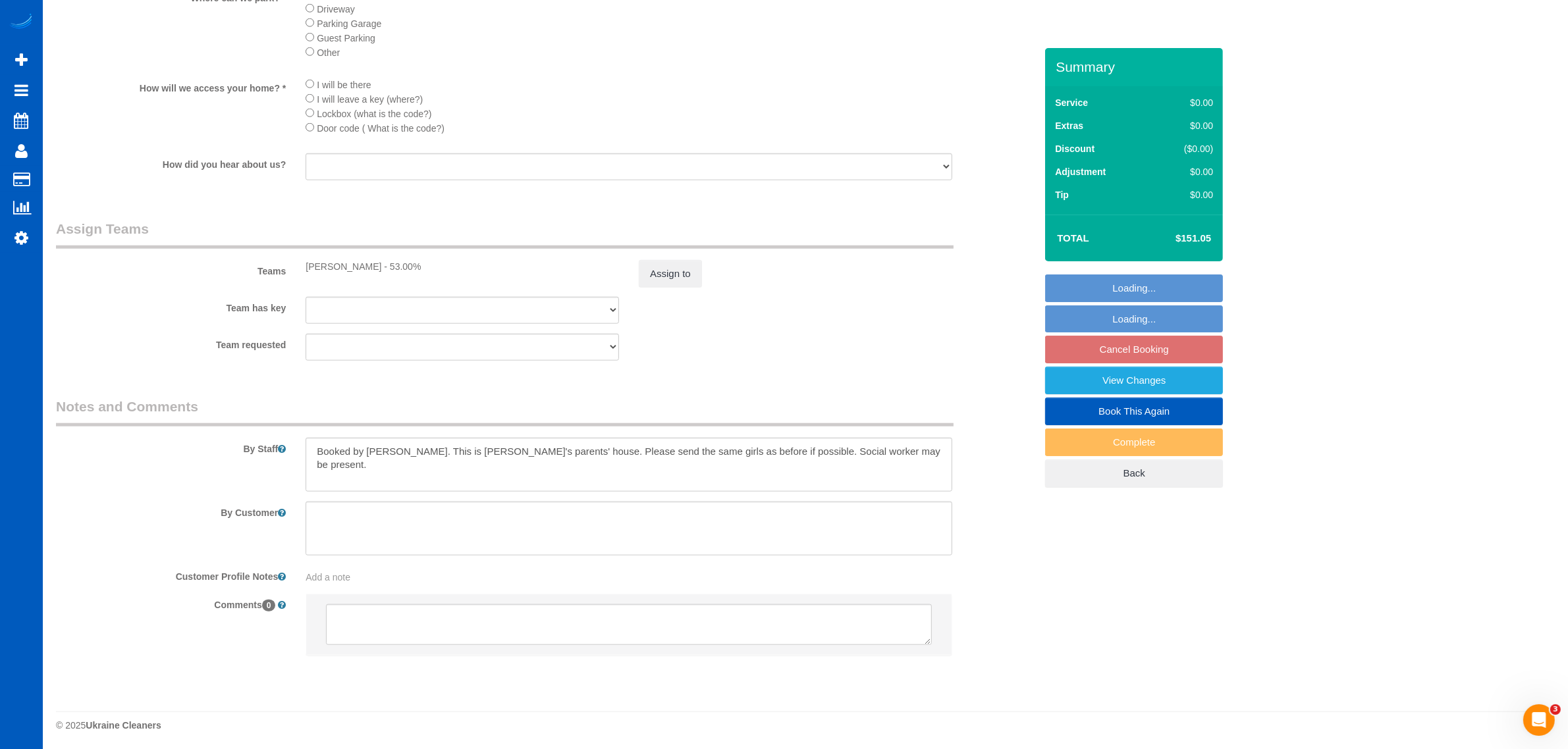
scroll to position [1587, 0]
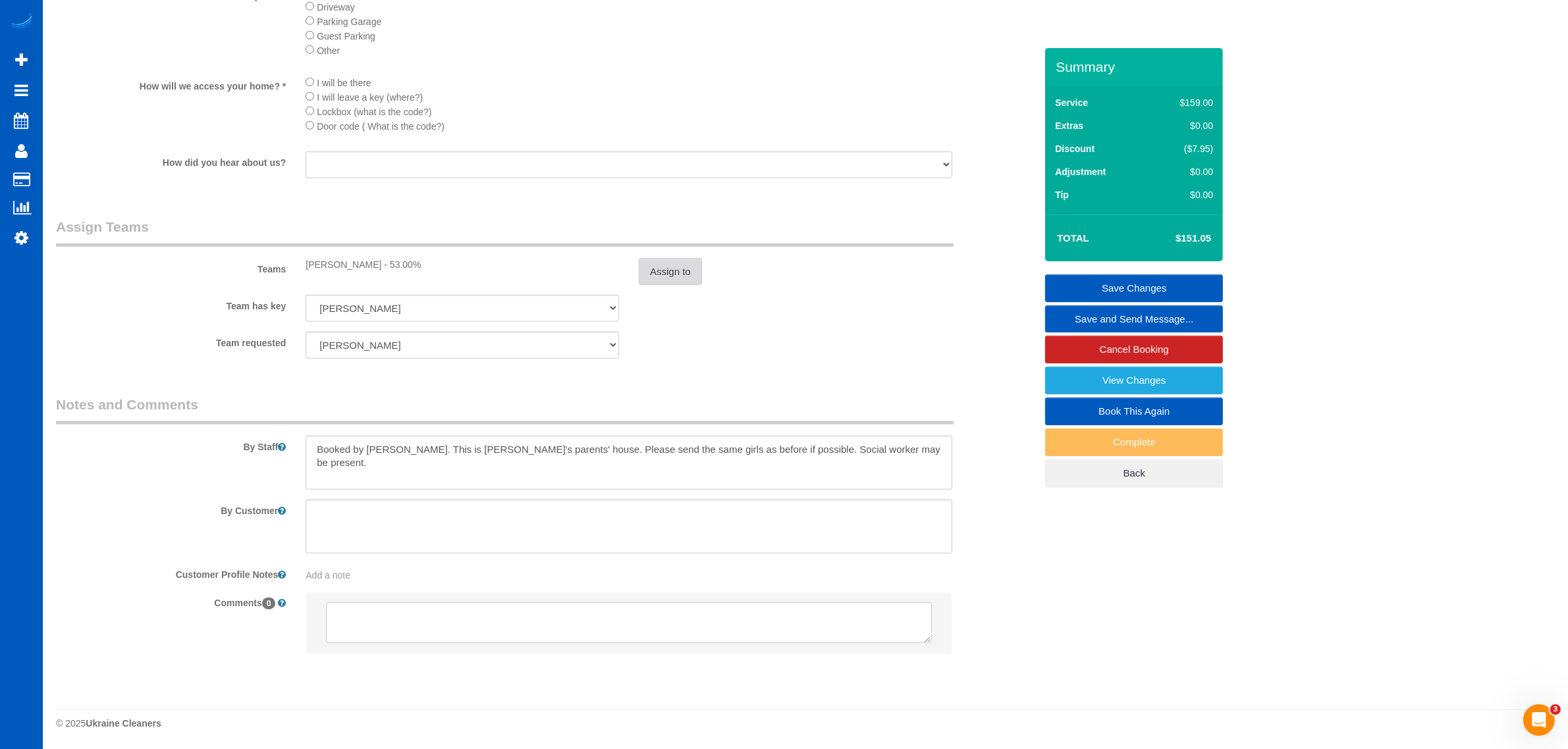
click at [667, 263] on button "Assign to" at bounding box center [670, 271] width 63 height 28
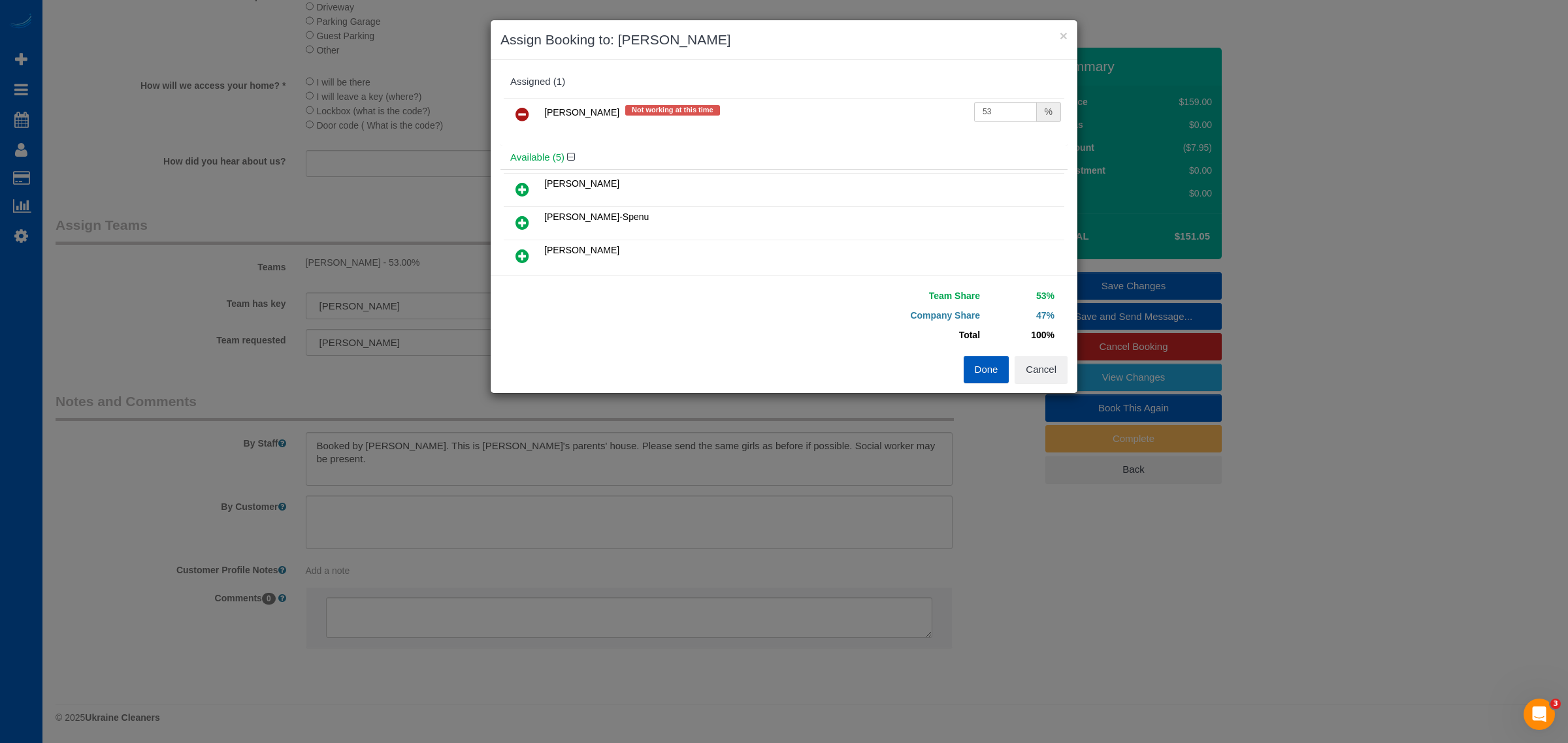
scroll to position [128, 0]
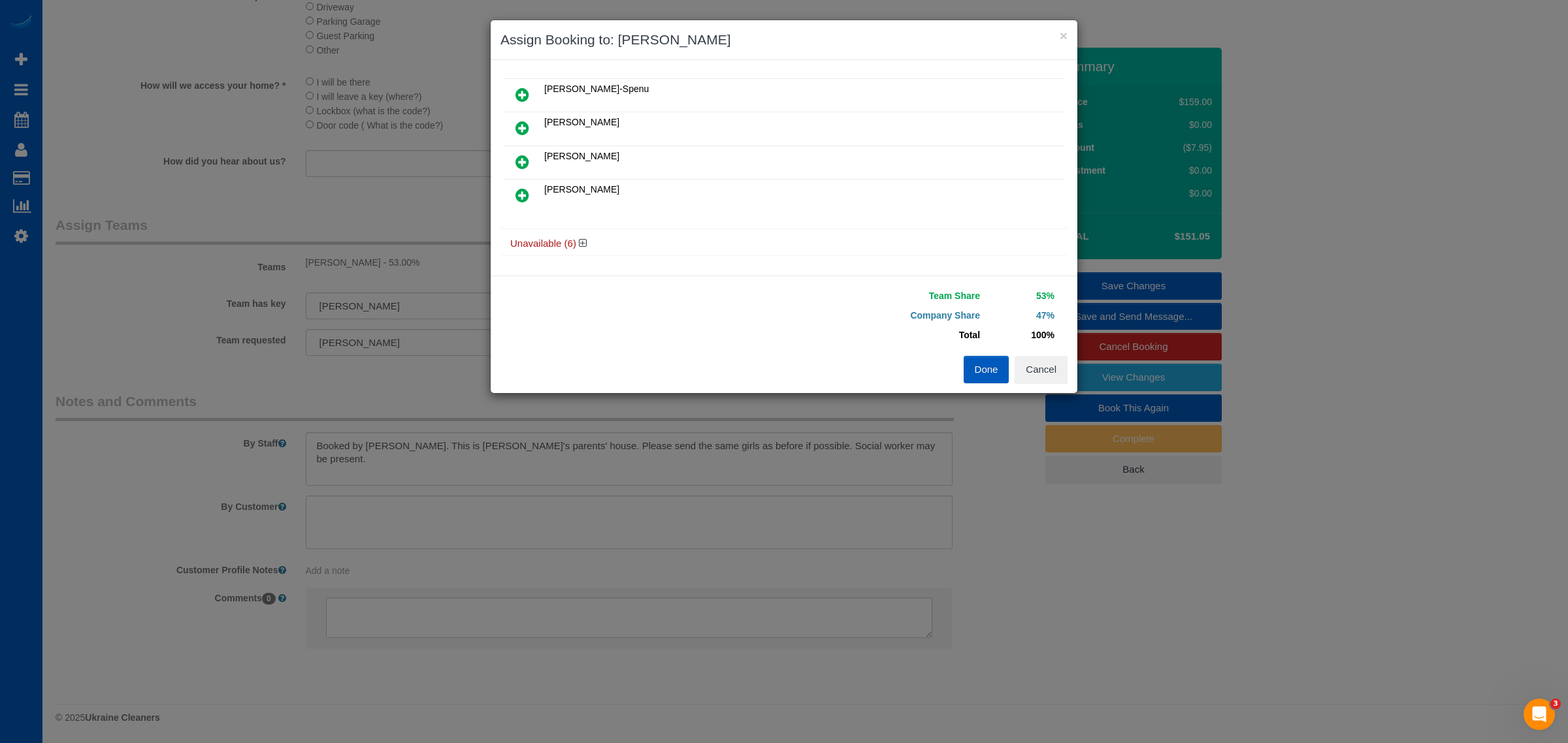
click at [516, 196] on icon at bounding box center [522, 195] width 13 height 15
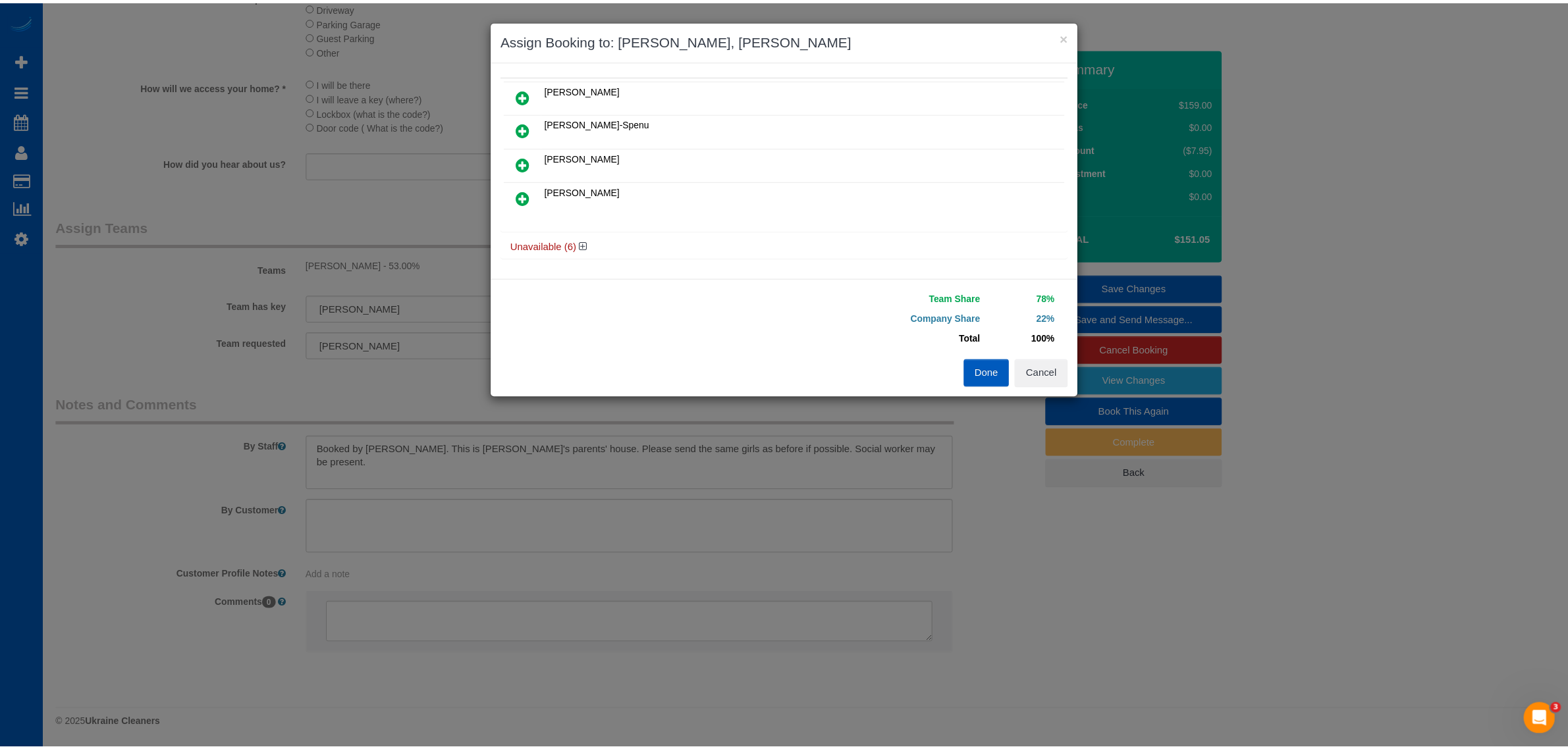
scroll to position [0, 0]
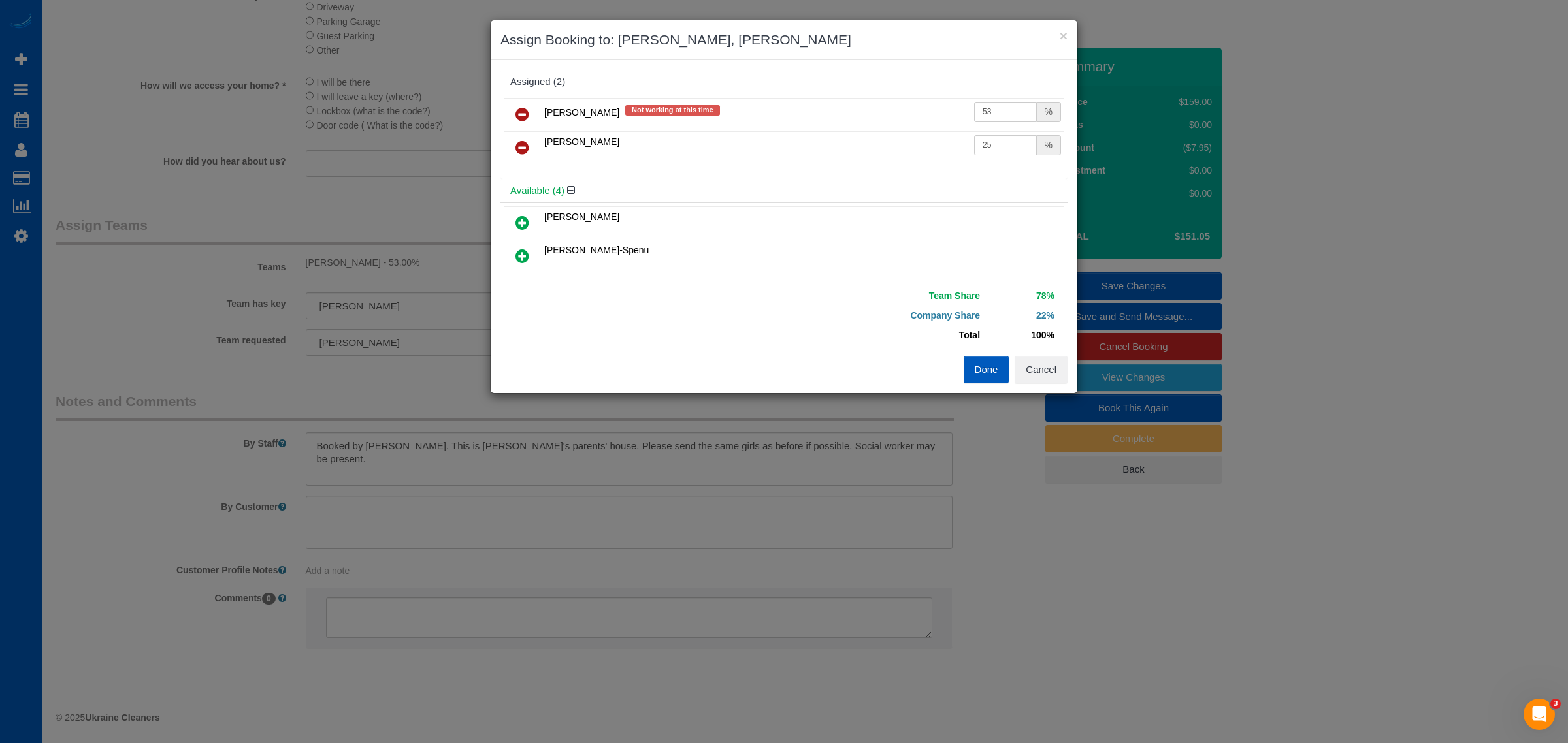
click at [514, 111] on link at bounding box center [522, 114] width 31 height 26
drag, startPoint x: 980, startPoint y: 108, endPoint x: 928, endPoint y: 108, distance: 52.0
click at [928, 108] on tr "[PERSON_NAME] 25 %" at bounding box center [784, 114] width 560 height 33
drag, startPoint x: 976, startPoint y: 114, endPoint x: 996, endPoint y: 135, distance: 29.0
click at [1001, 116] on input "52" at bounding box center [1005, 112] width 63 height 20
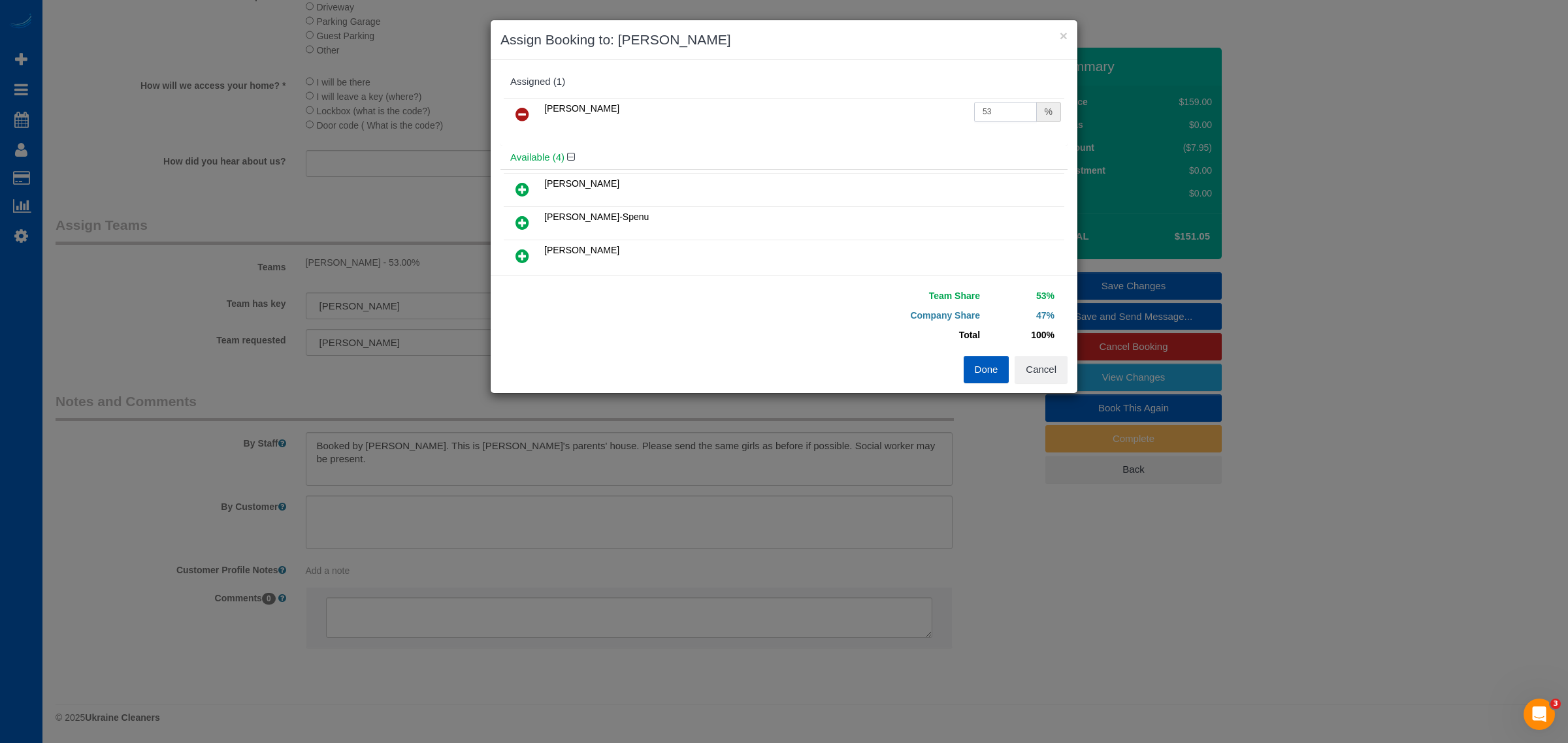
type input "53"
click at [969, 370] on button "Done" at bounding box center [987, 369] width 46 height 28
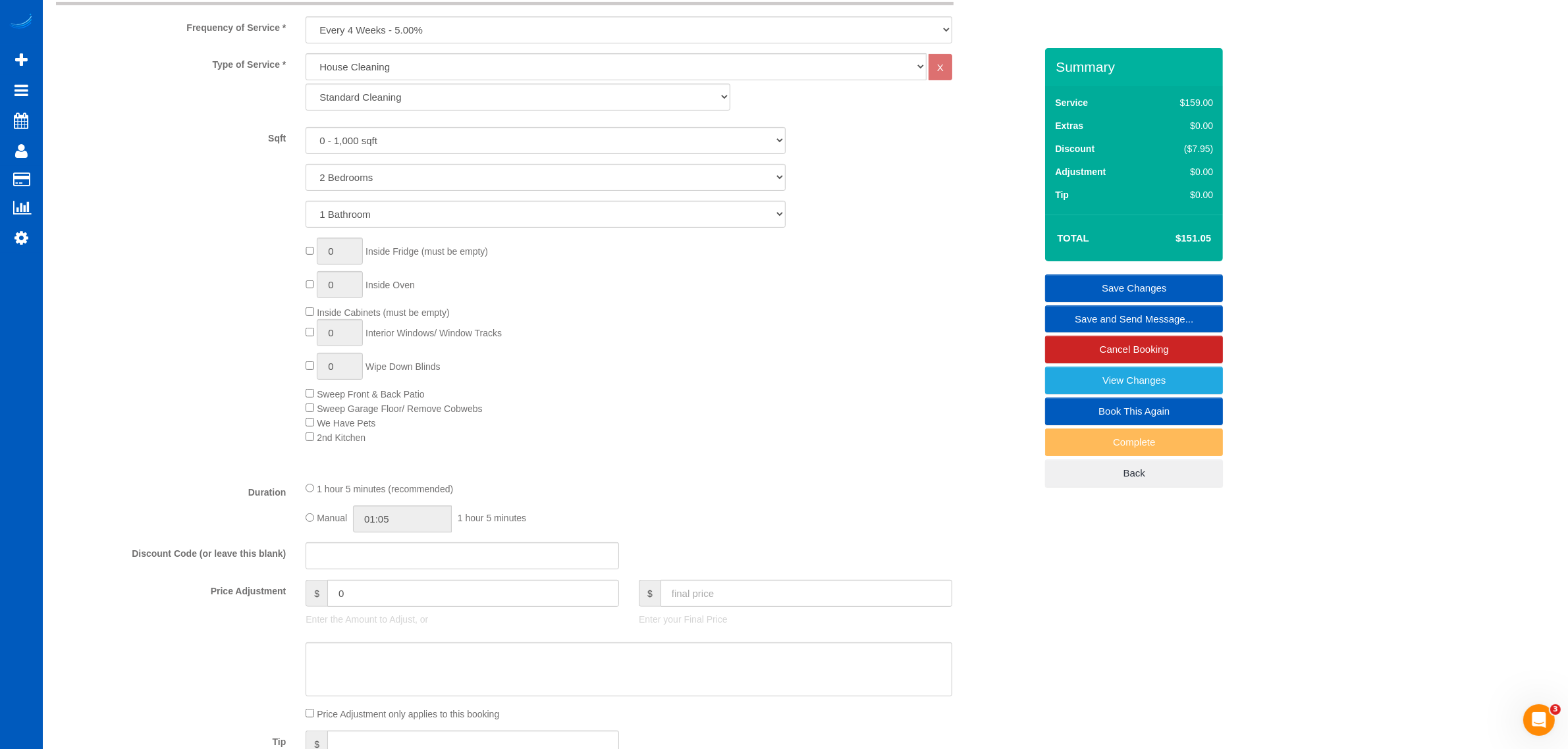
scroll to position [627, 0]
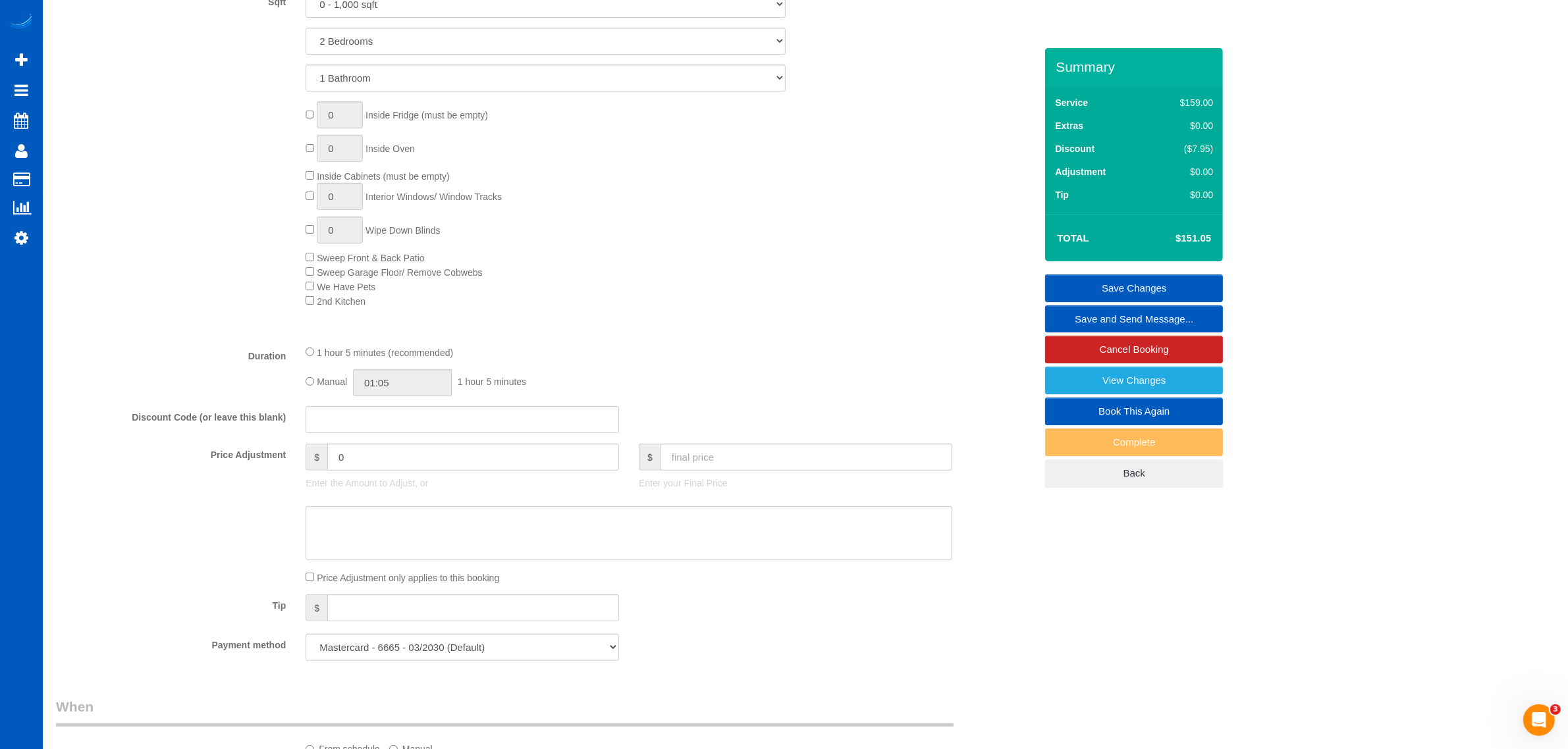
click at [1154, 287] on link "Save Changes" at bounding box center [1133, 287] width 178 height 28
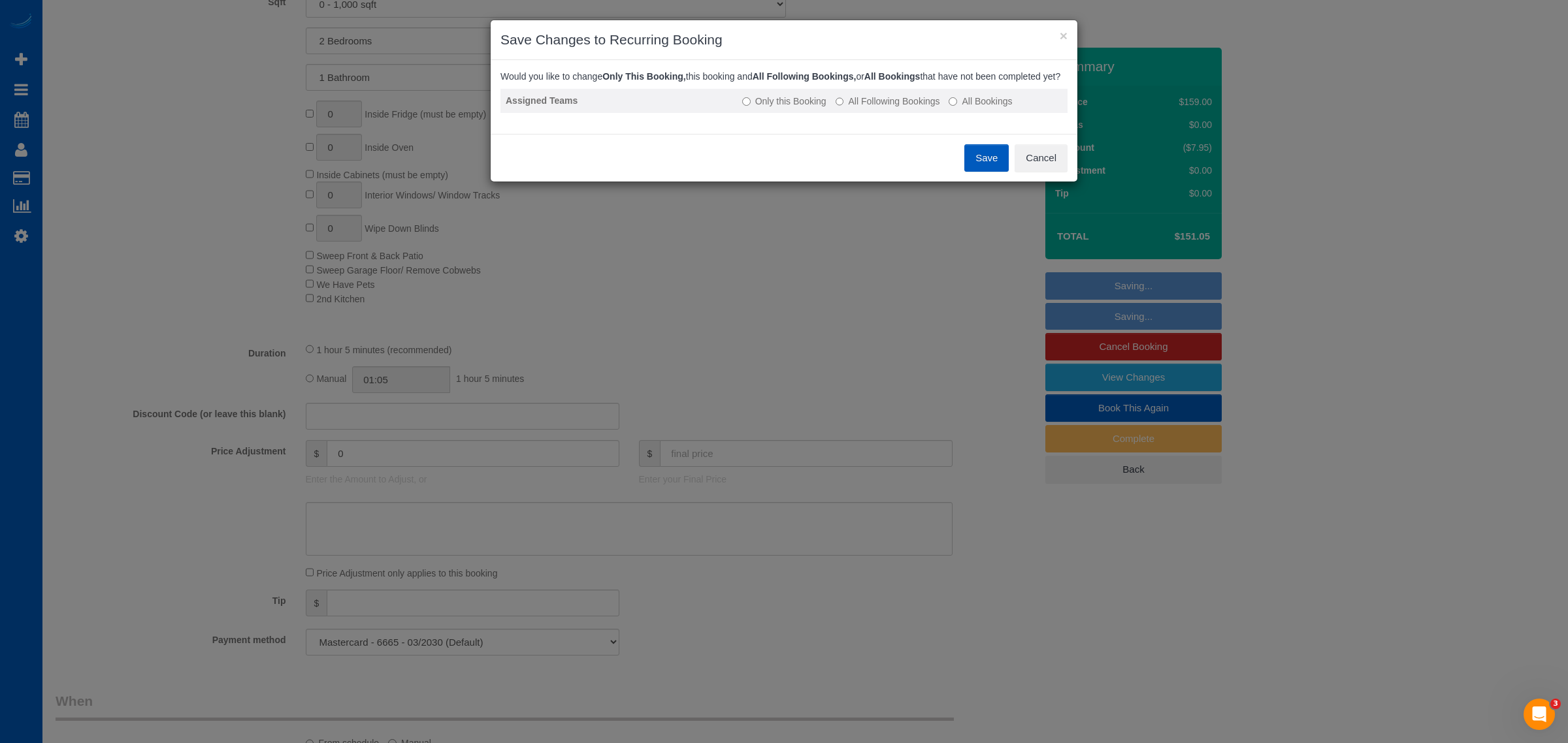
click at [923, 108] on label "All Following Bookings" at bounding box center [888, 101] width 105 height 13
click at [805, 108] on label "Only this Booking" at bounding box center [784, 101] width 84 height 13
click at [986, 167] on button "Save" at bounding box center [986, 157] width 45 height 28
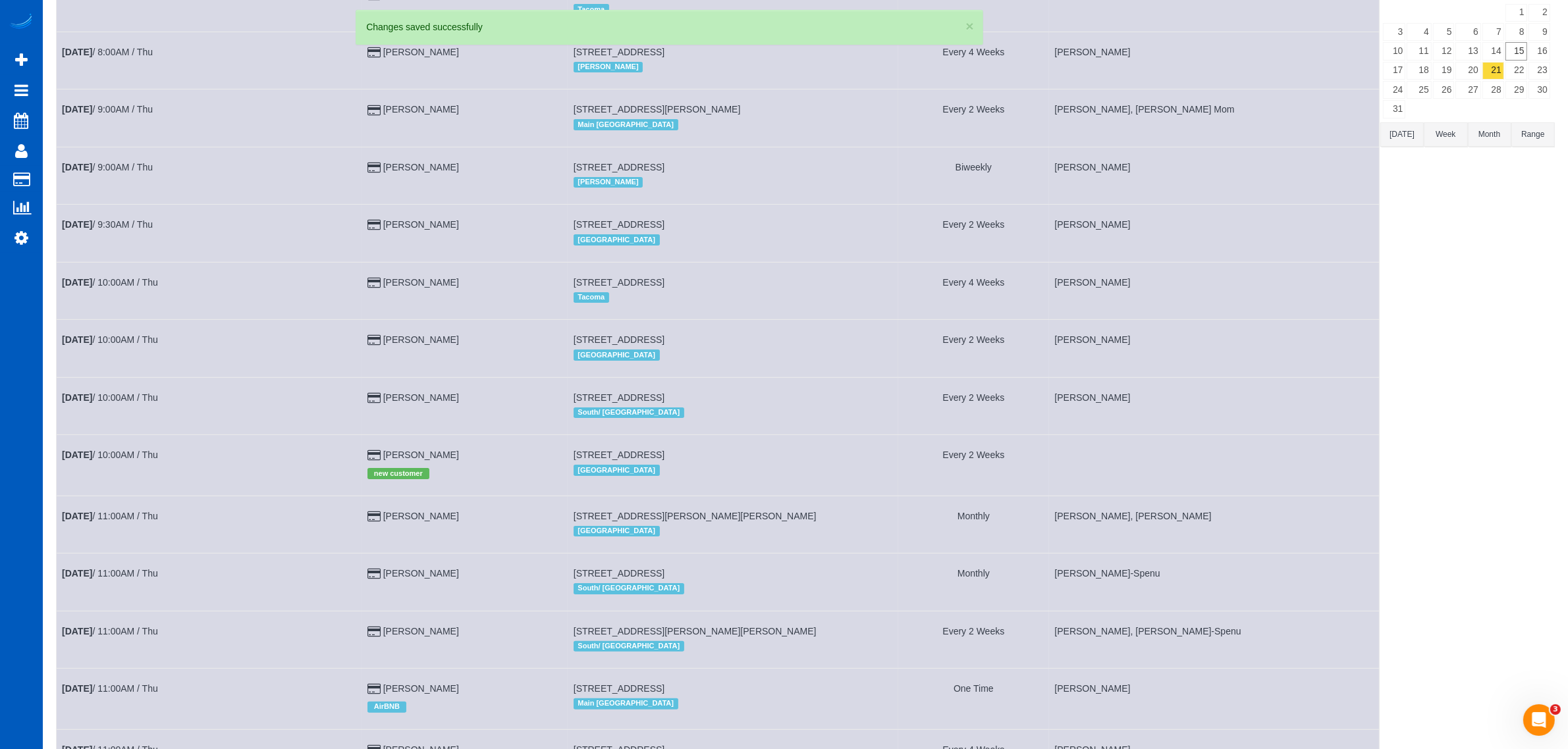
scroll to position [274, 0]
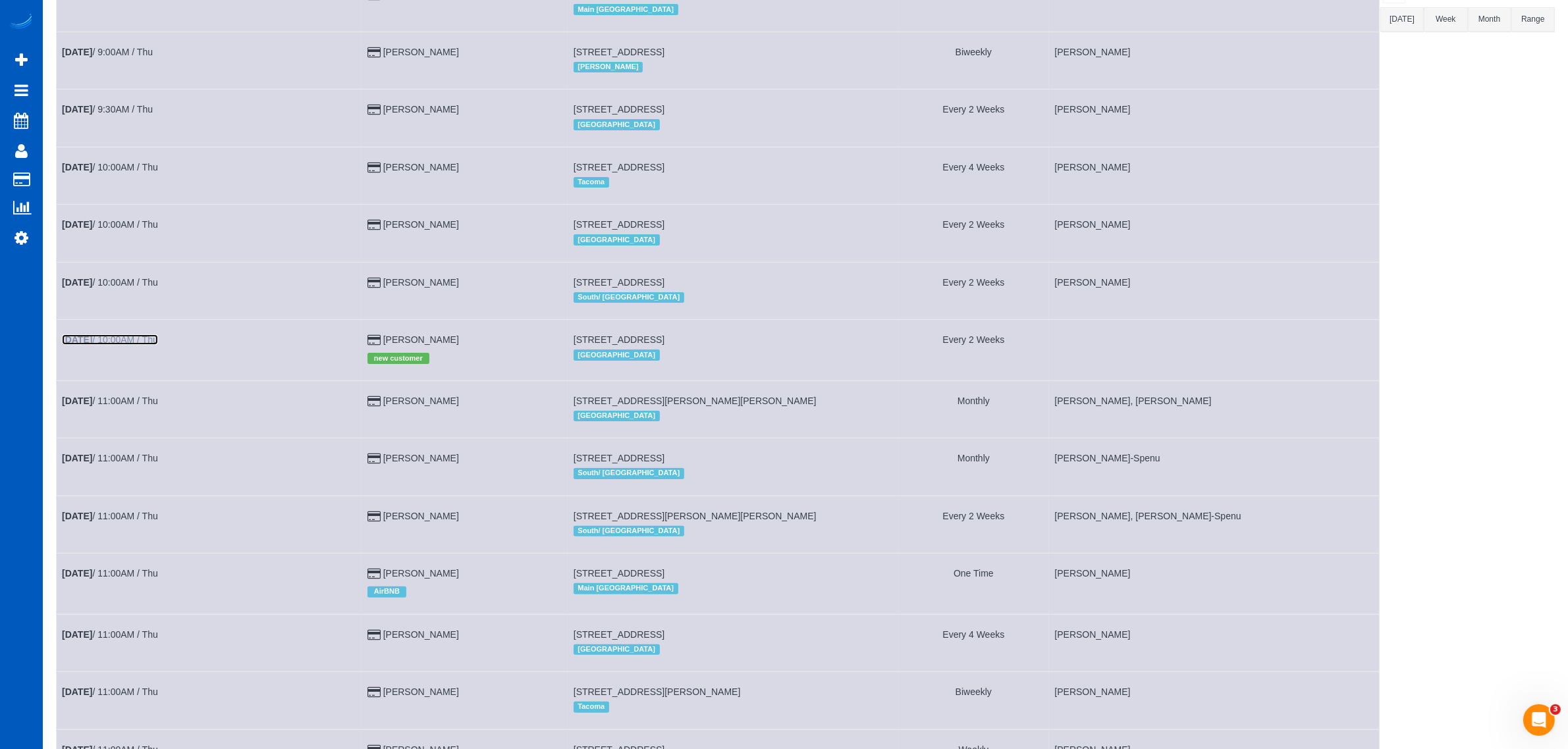
click at [136, 339] on link "[DATE] 10:00AM / Thu" at bounding box center [110, 339] width 96 height 11
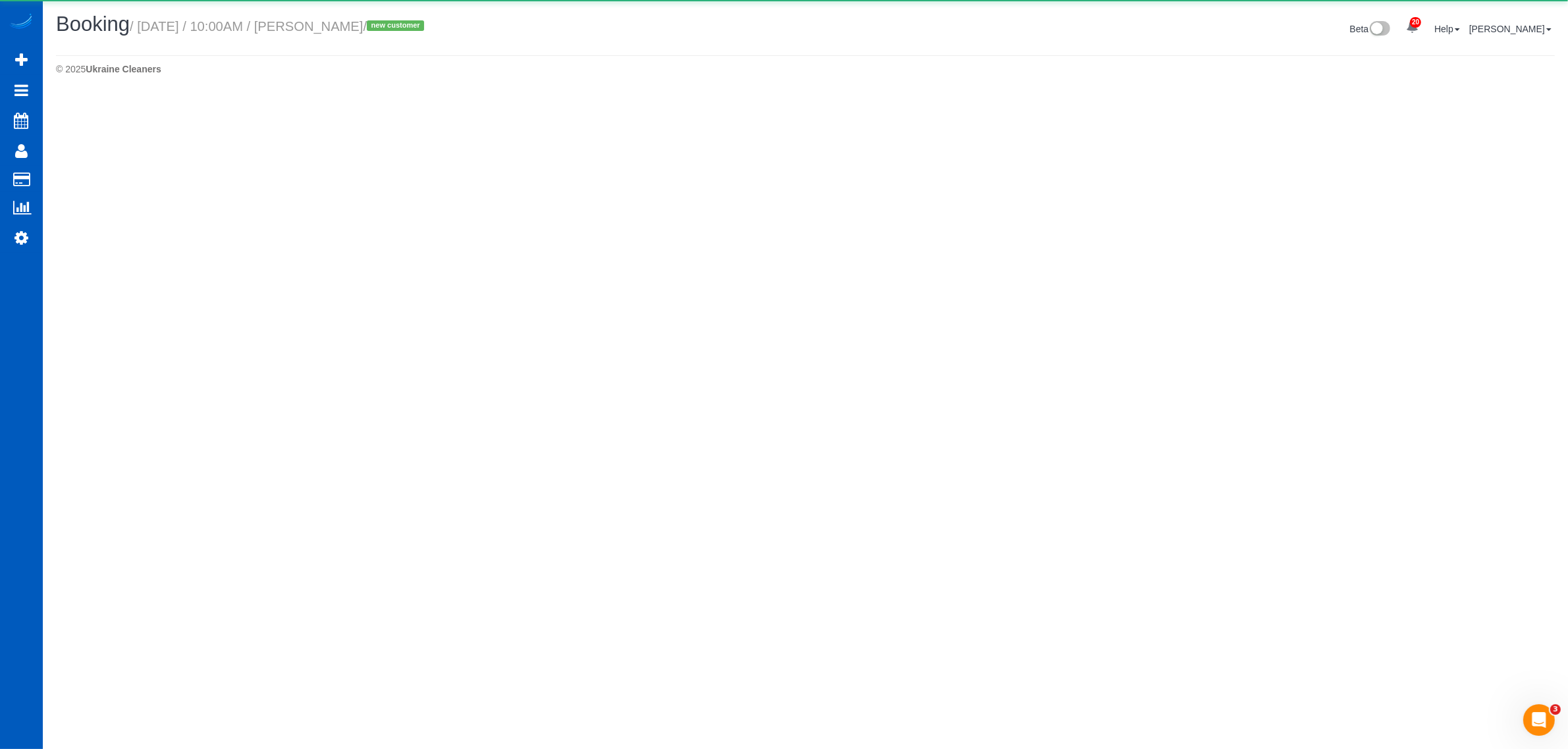
select select "CO"
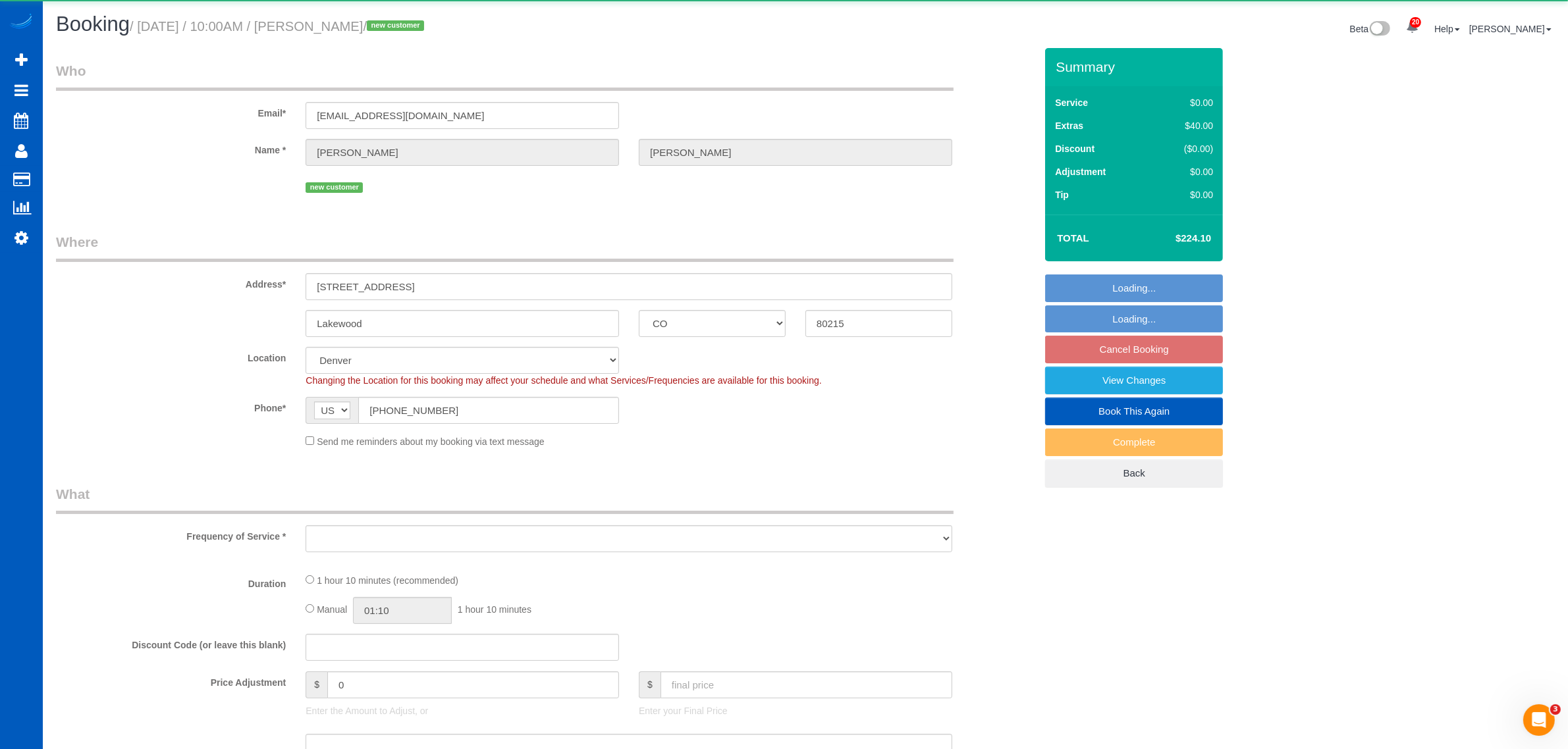
select select "199"
select select "1501"
select select "number:8"
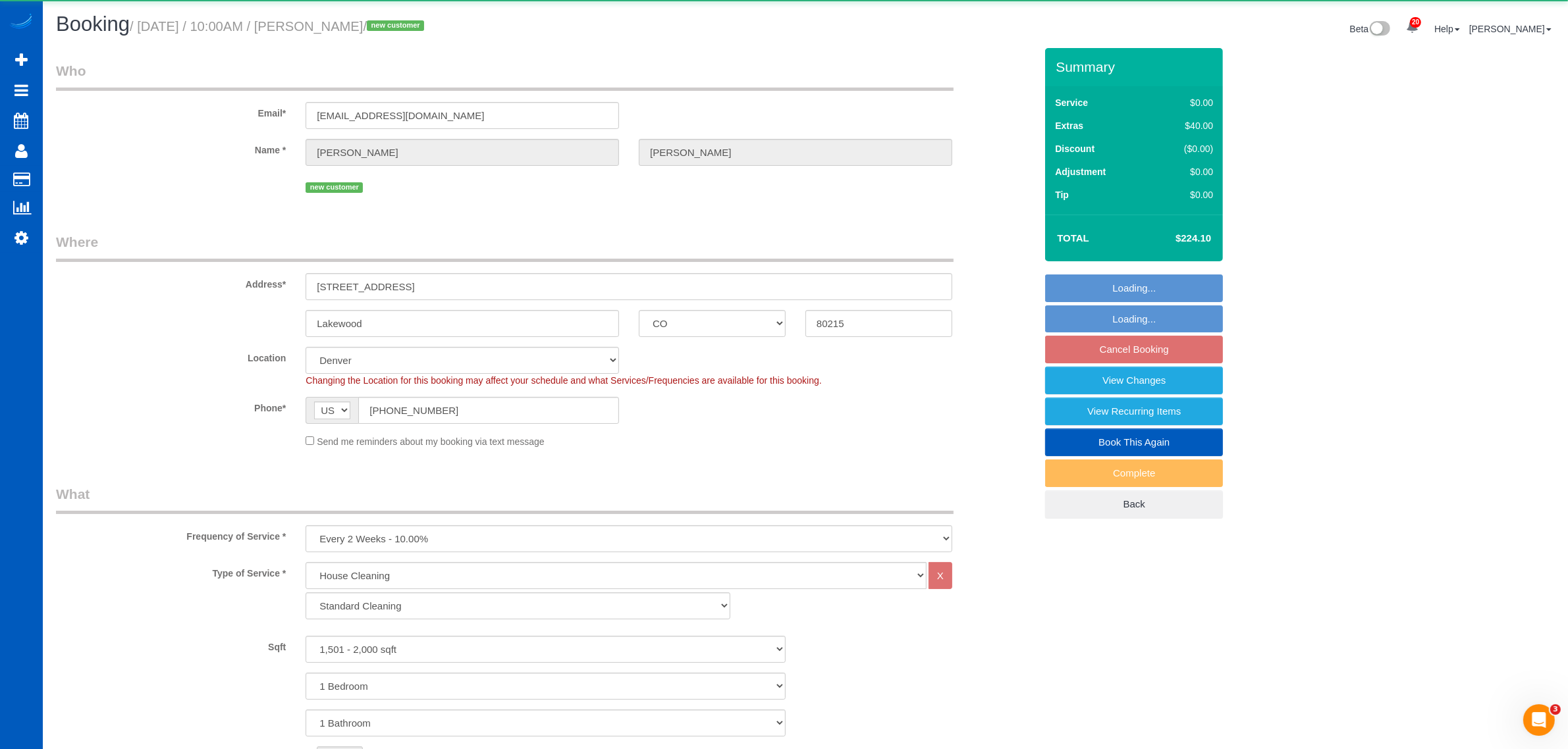
select select "object:12688"
select select "spot30"
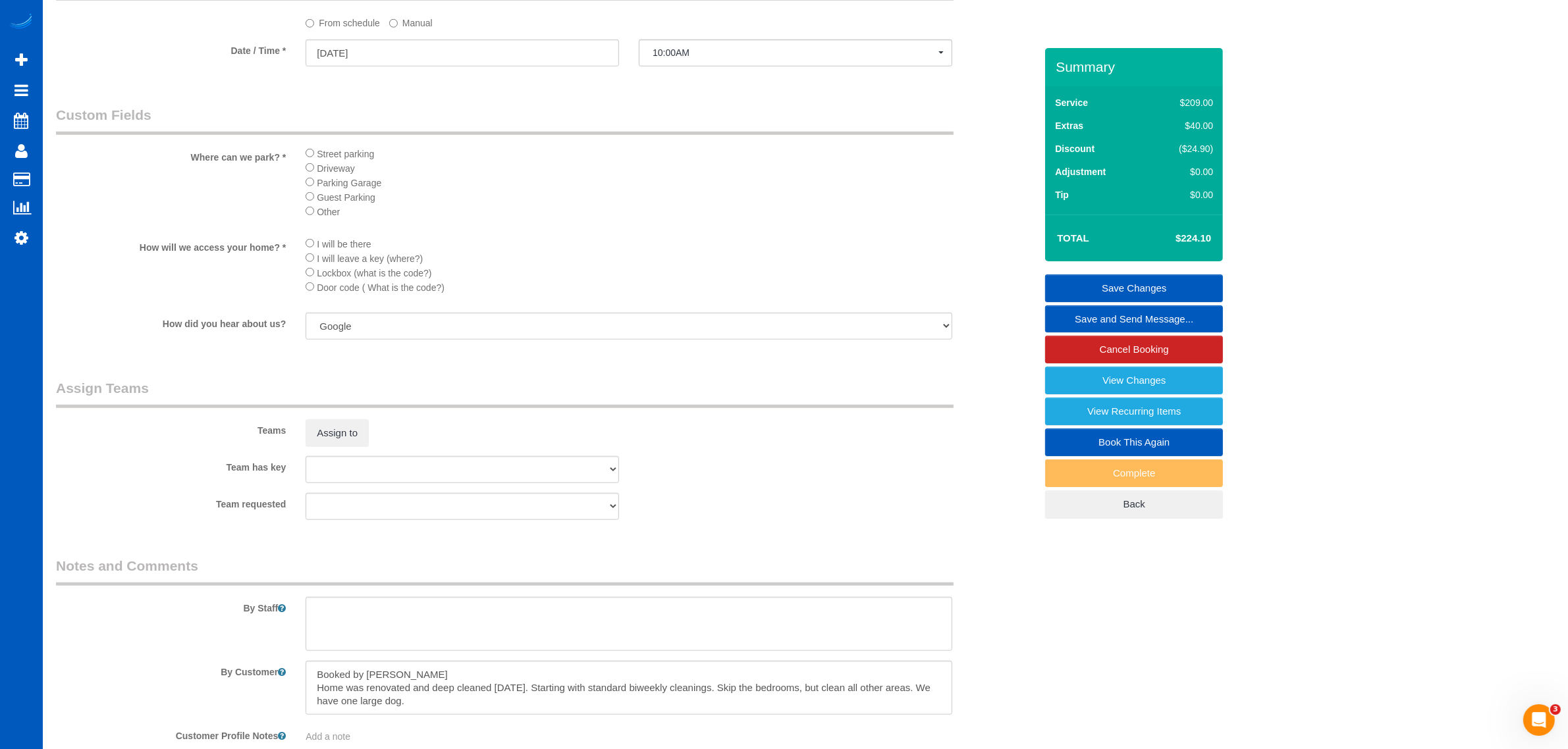
scroll to position [1532, 0]
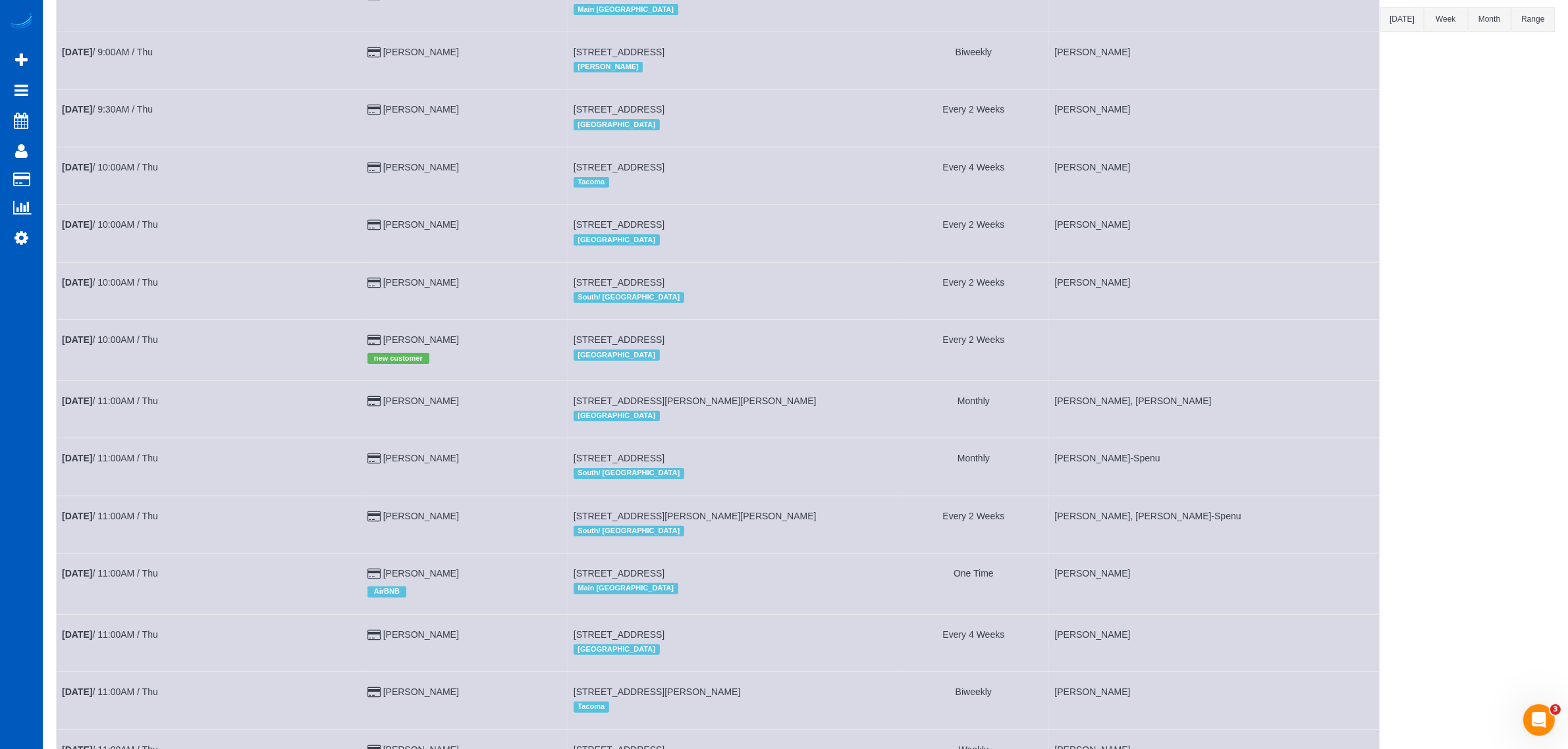
drag, startPoint x: 585, startPoint y: 338, endPoint x: 775, endPoint y: 327, distance: 190.3
click at [775, 327] on td "[STREET_ADDRESS] [GEOGRAPHIC_DATA]" at bounding box center [732, 350] width 330 height 61
click at [136, 339] on link "[DATE] 10:00AM / Thu" at bounding box center [110, 339] width 96 height 11
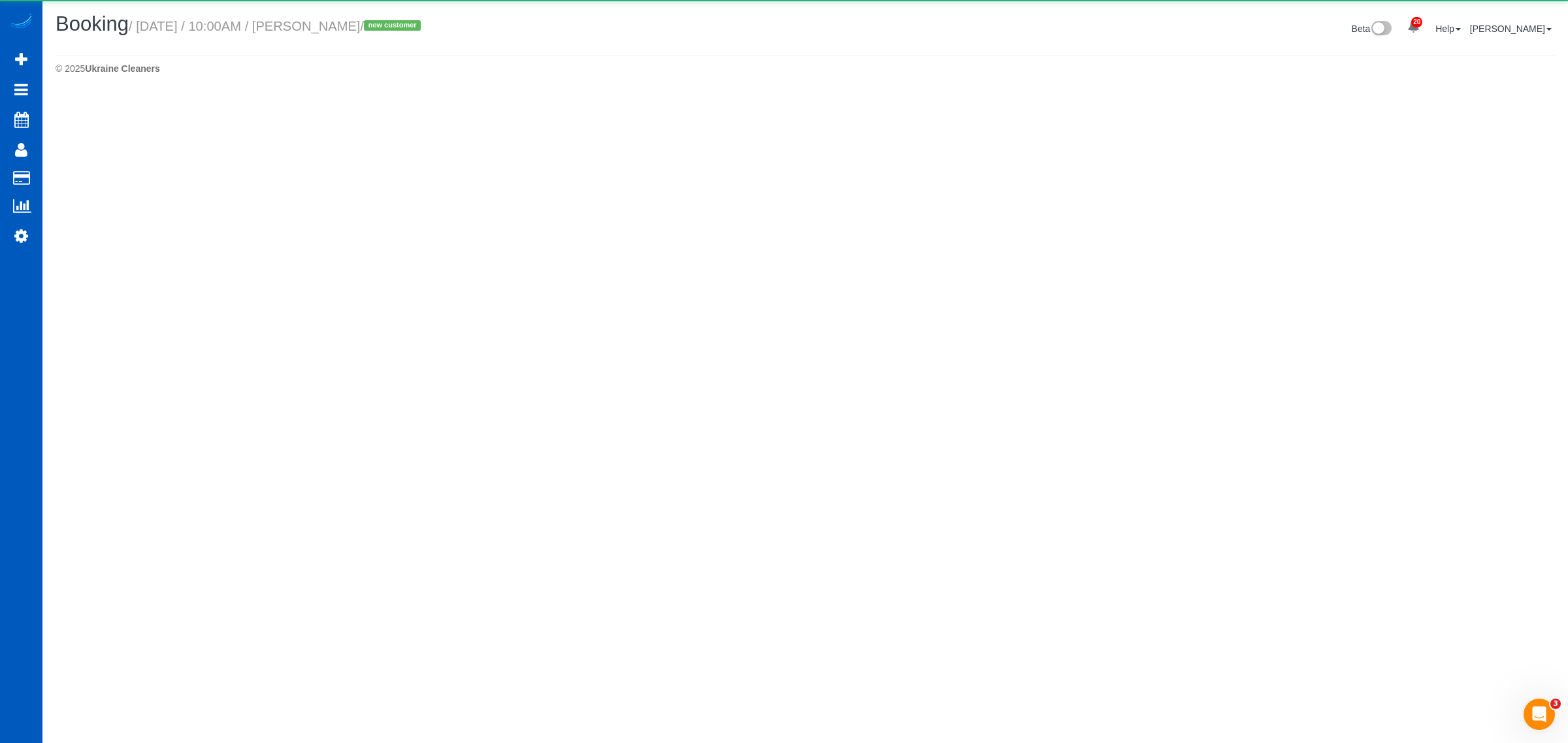
select select "CO"
select select "number:8"
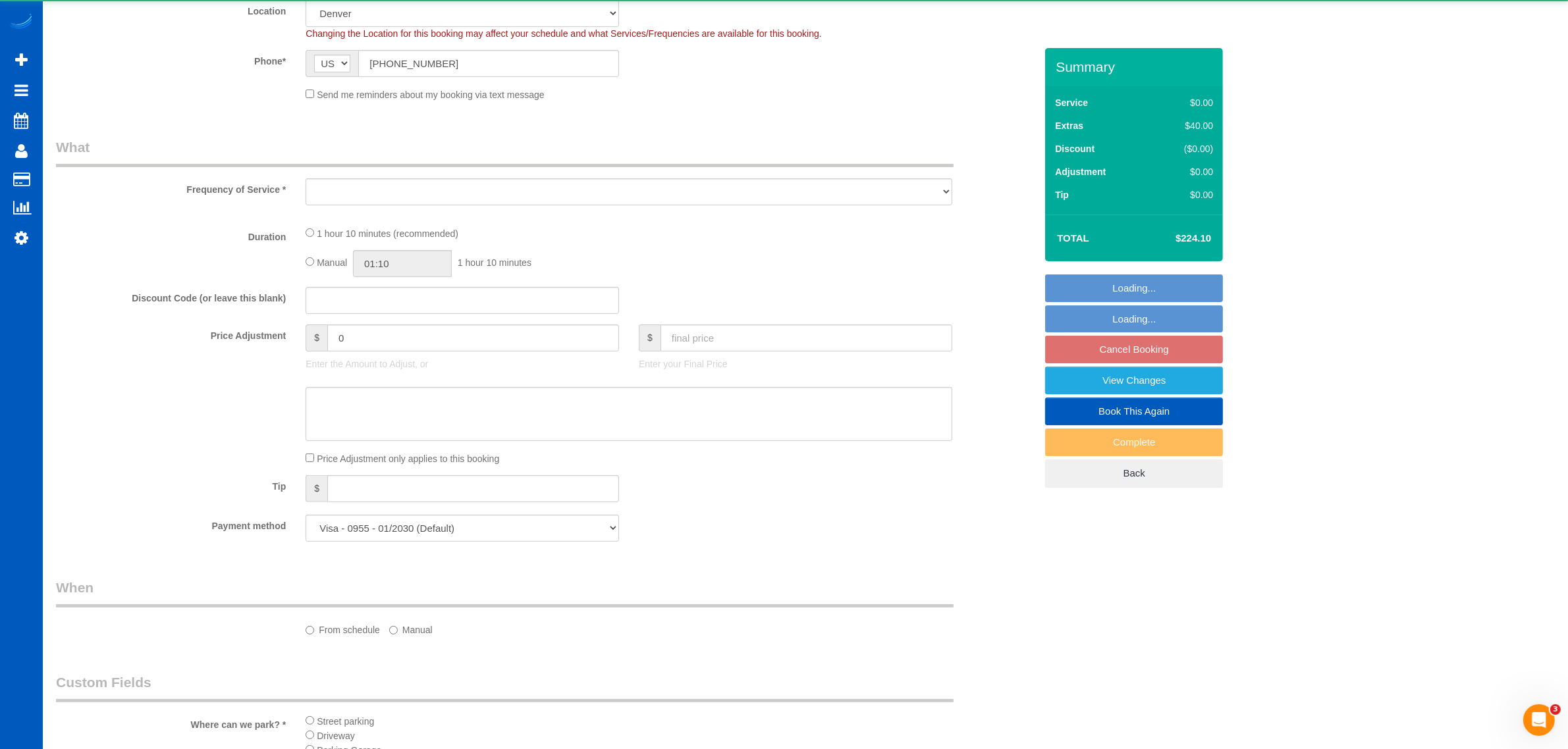
select select "199"
select select "1501"
select select "spot39"
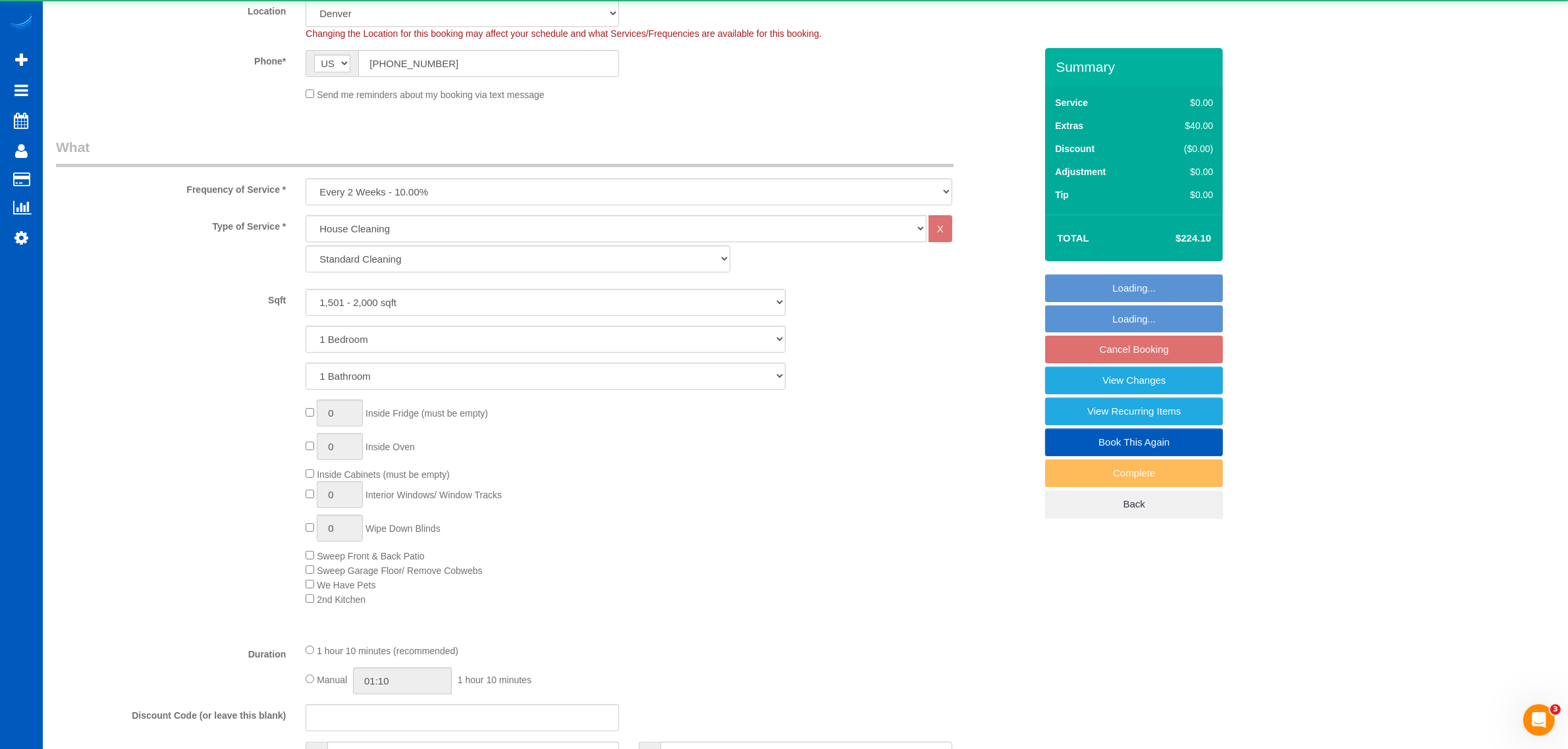
select select "object:13917"
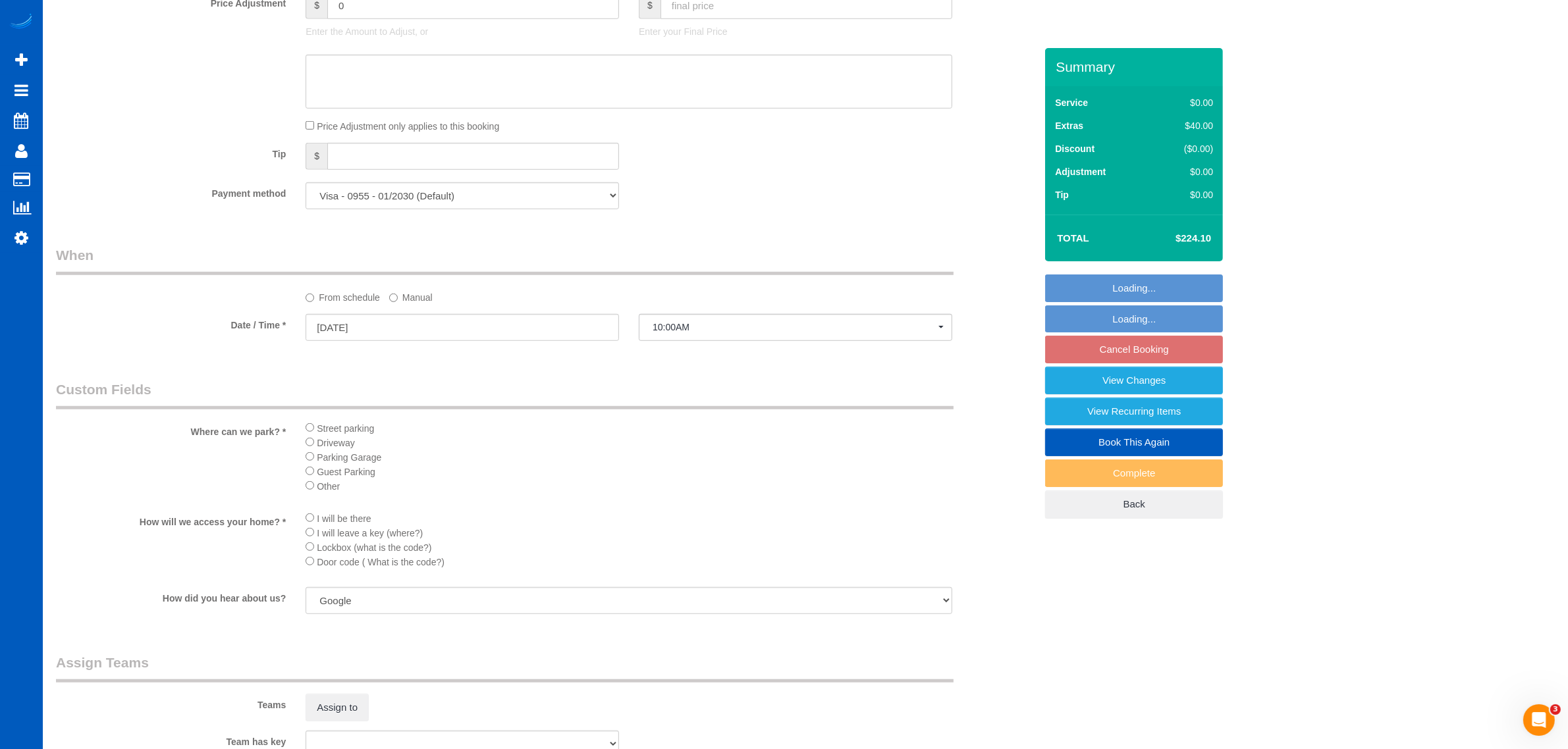
scroll to position [1532, 0]
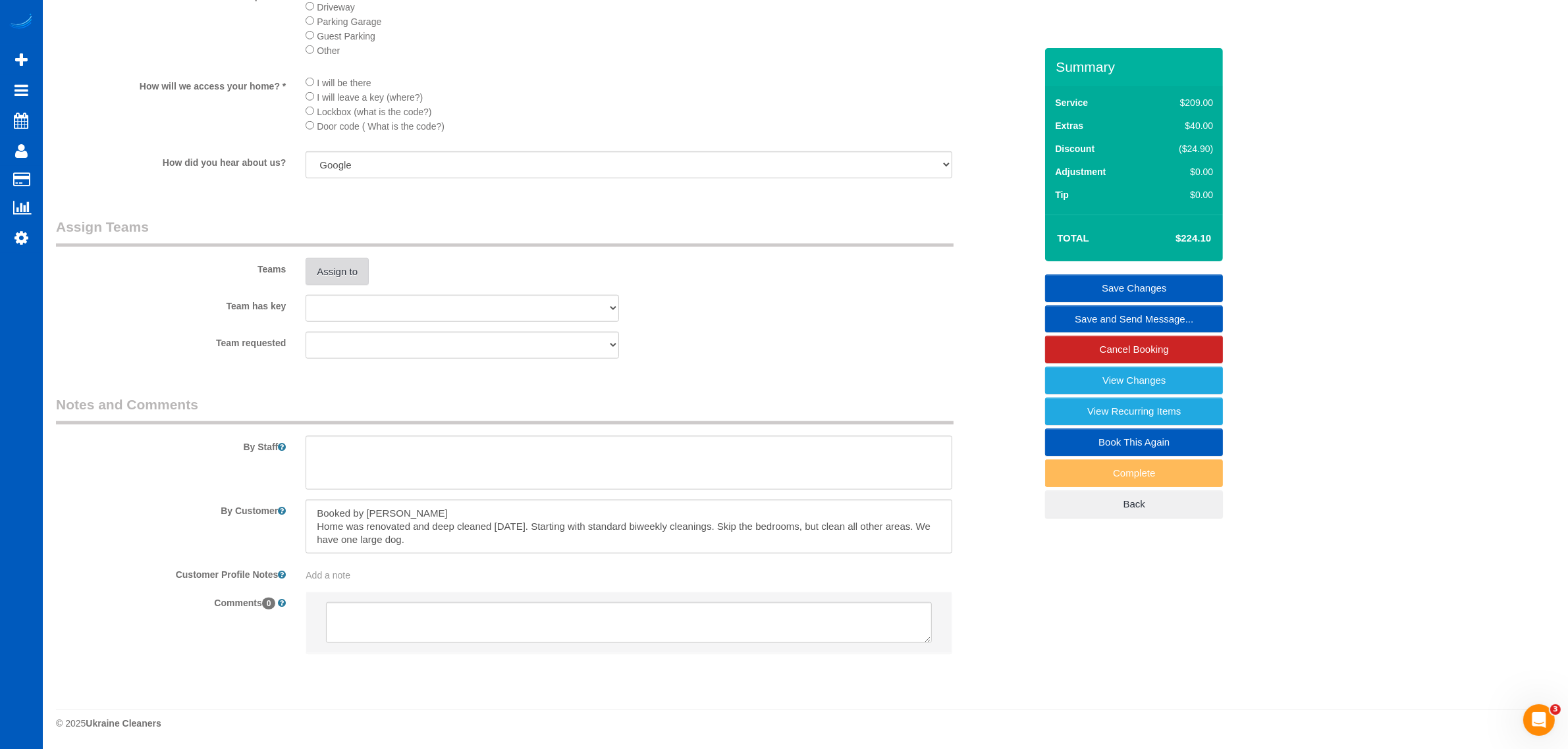
click at [337, 285] on button "Assign to" at bounding box center [338, 271] width 63 height 28
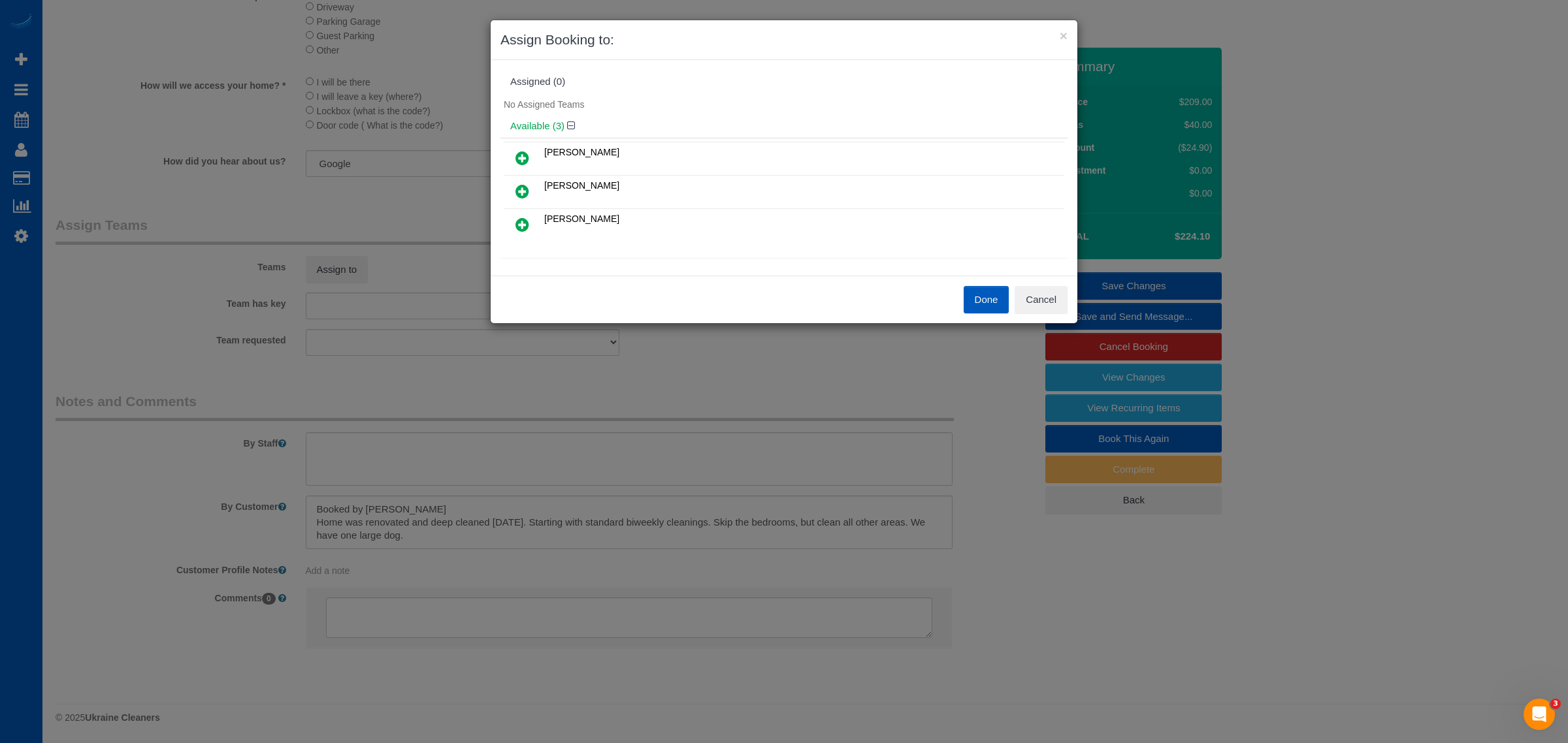
click at [527, 152] on icon at bounding box center [522, 157] width 13 height 15
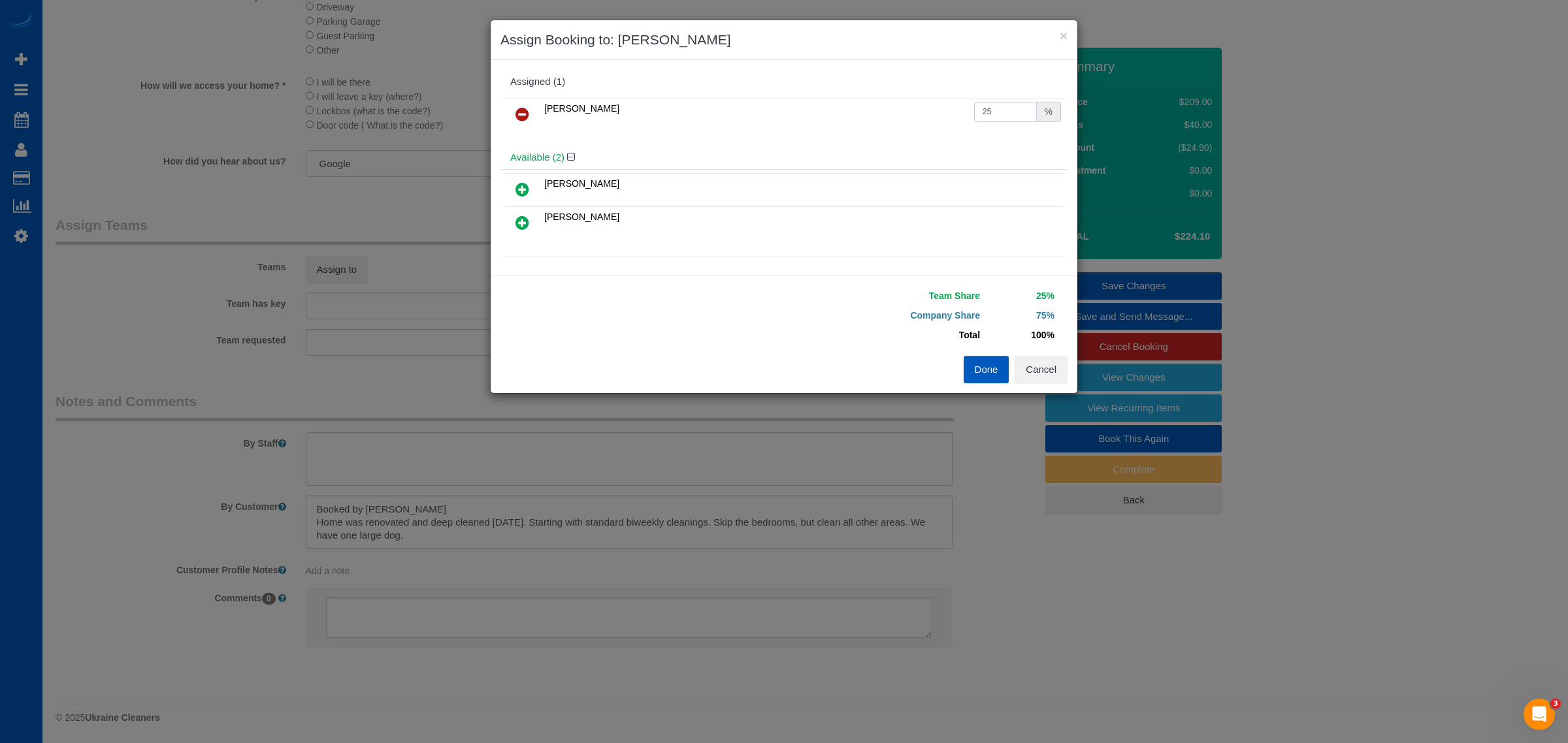
drag, startPoint x: 1004, startPoint y: 106, endPoint x: 907, endPoint y: 108, distance: 97.0
click at [907, 108] on tr "[PERSON_NAME] 25 %" at bounding box center [784, 114] width 560 height 33
type input "50"
click at [977, 371] on button "Done" at bounding box center [987, 369] width 46 height 28
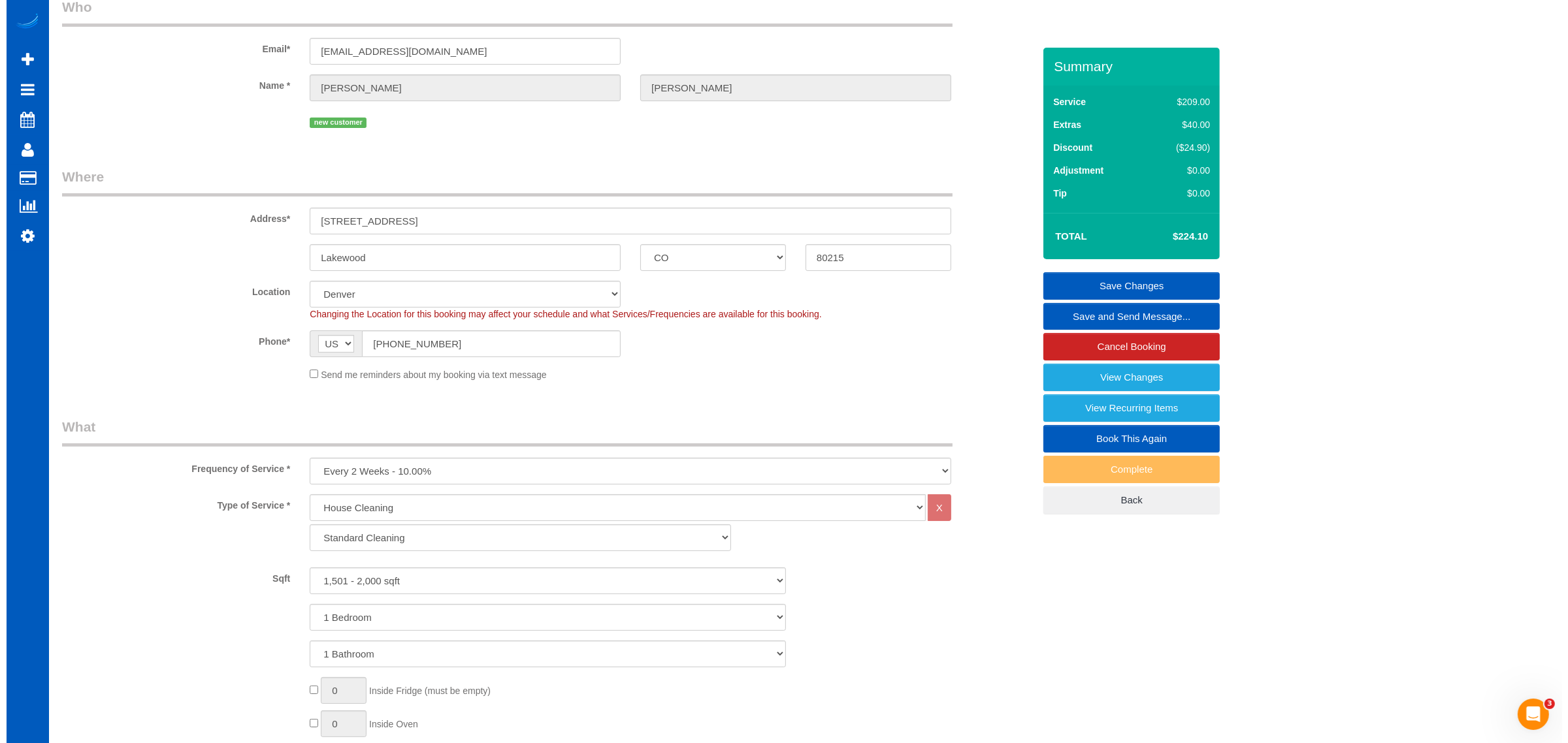
scroll to position [0, 0]
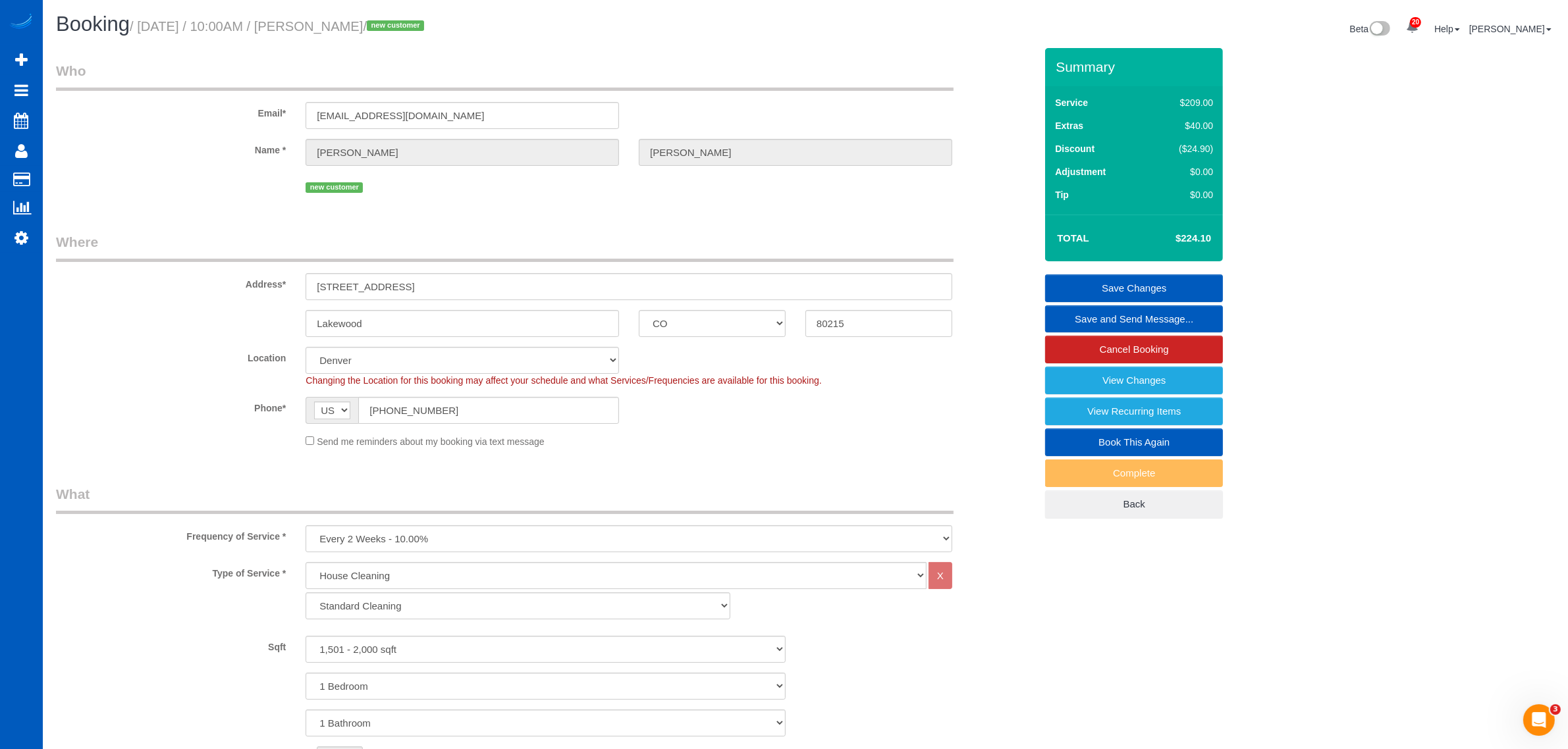
click at [1100, 285] on link "Save Changes" at bounding box center [1133, 287] width 178 height 28
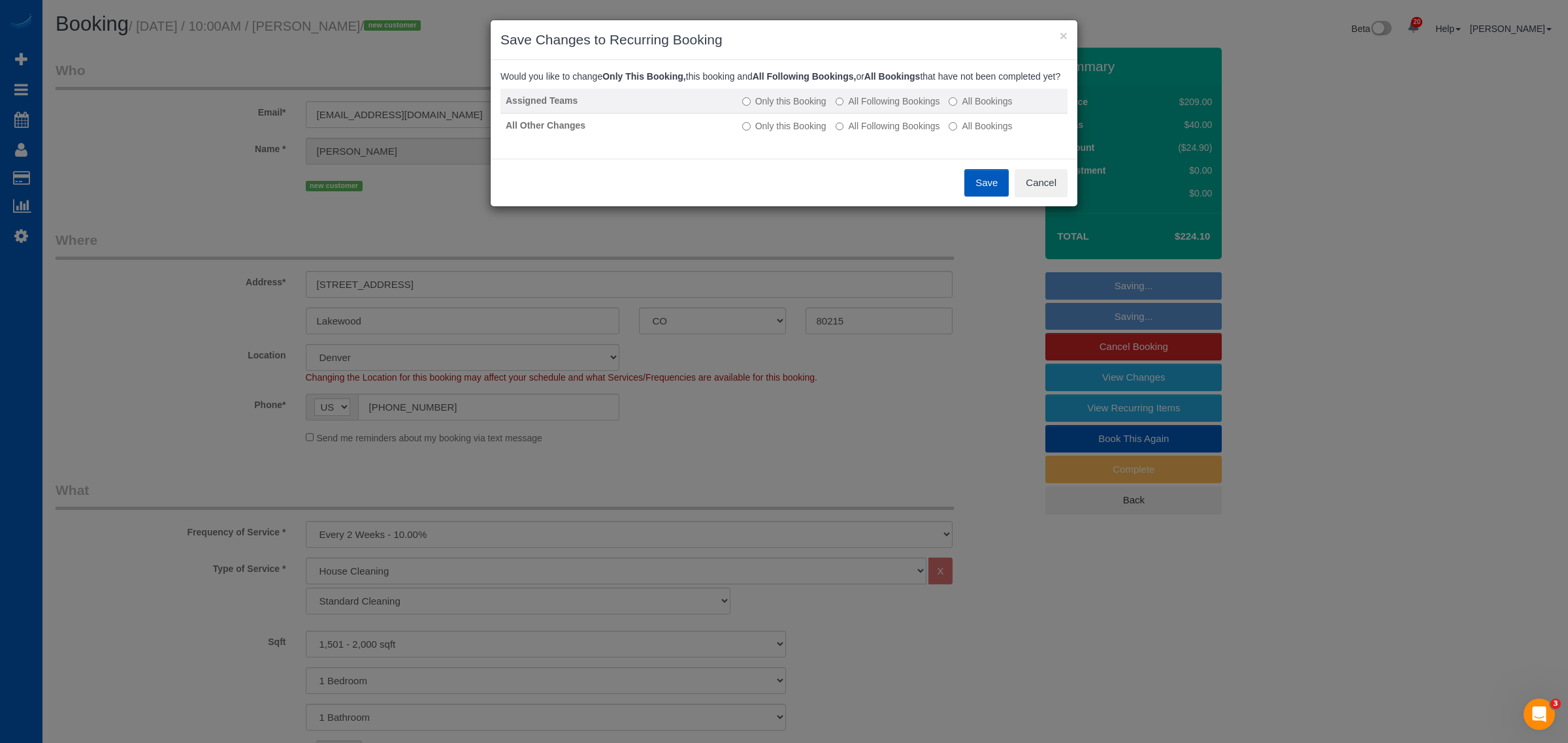
click at [904, 108] on label "All Following Bookings" at bounding box center [888, 101] width 105 height 13
click at [903, 133] on label "All Following Bookings" at bounding box center [888, 126] width 105 height 13
click at [978, 192] on button "Save" at bounding box center [986, 182] width 45 height 28
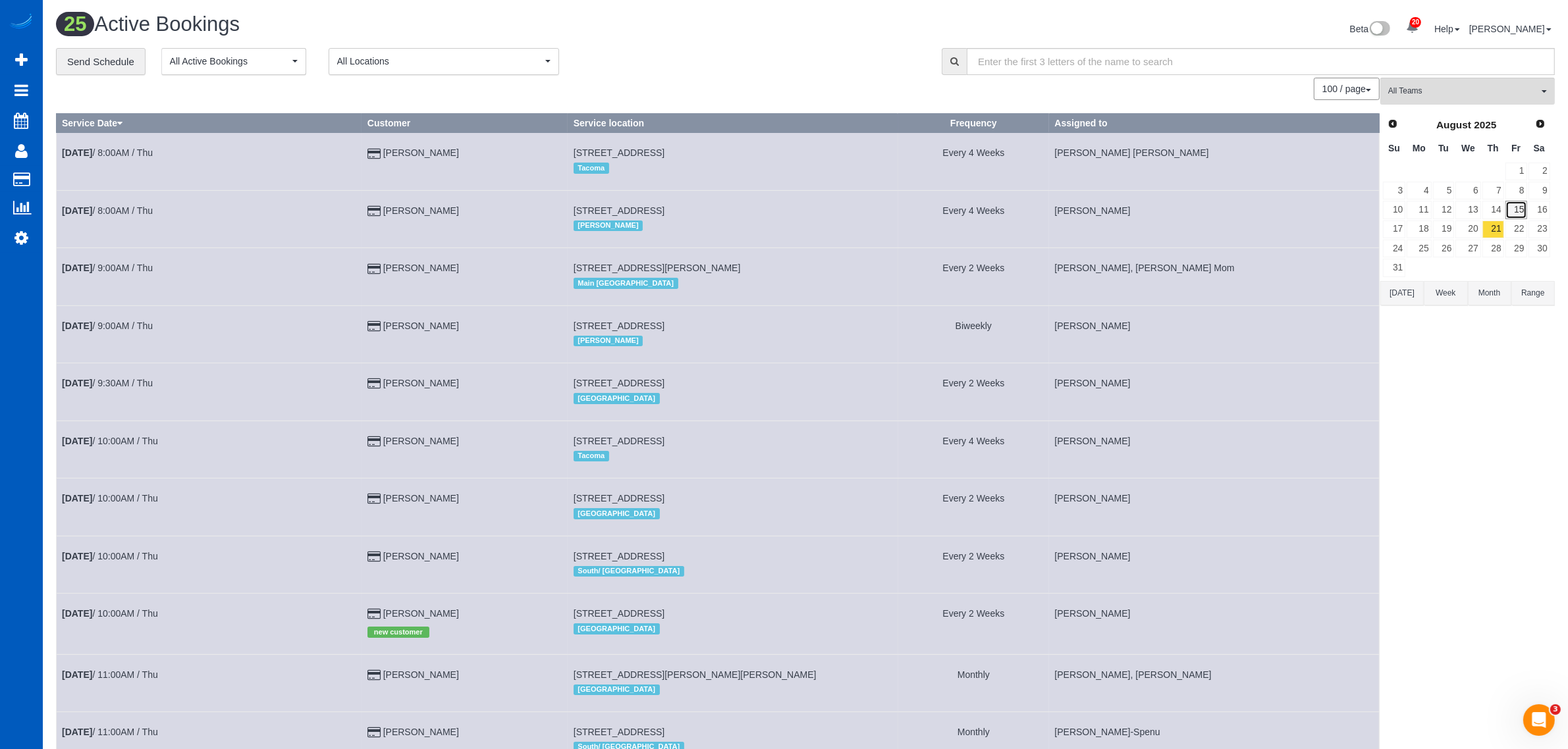
click at [1511, 212] on link "15" at bounding box center [1516, 210] width 22 height 17
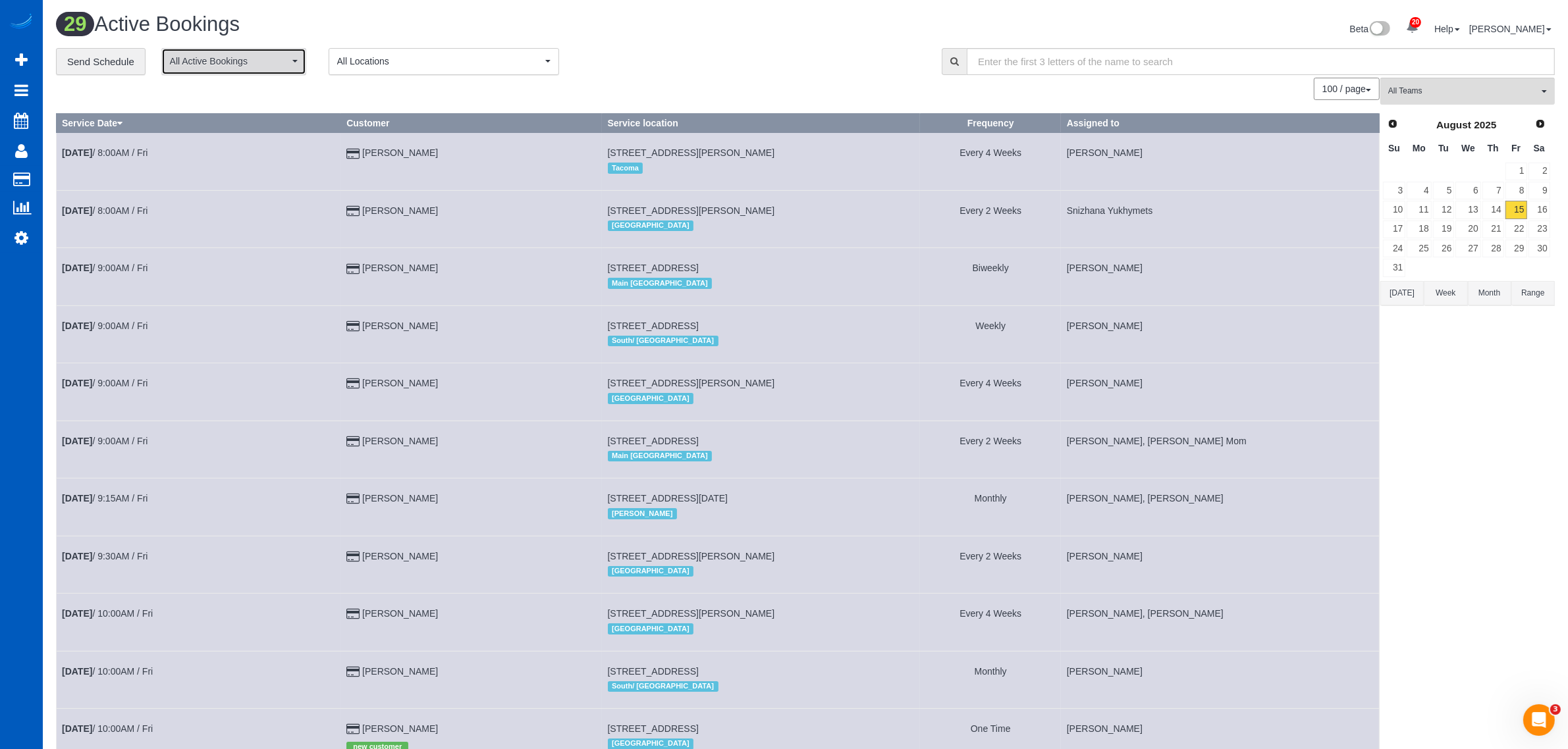
click at [264, 63] on span "All Active Bookings" at bounding box center [230, 62] width 119 height 13
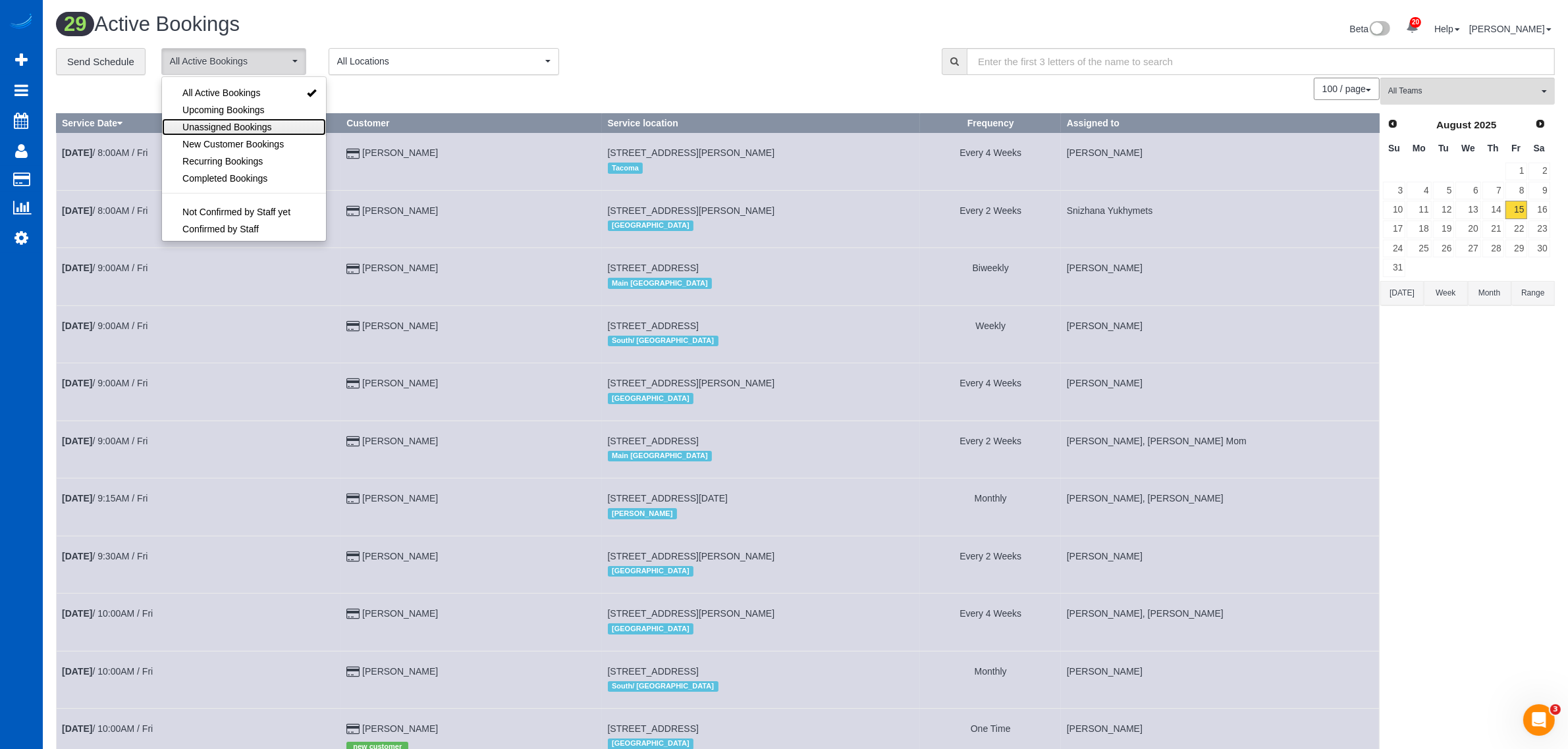
click at [245, 124] on span "Unassigned Bookings" at bounding box center [227, 127] width 89 height 13
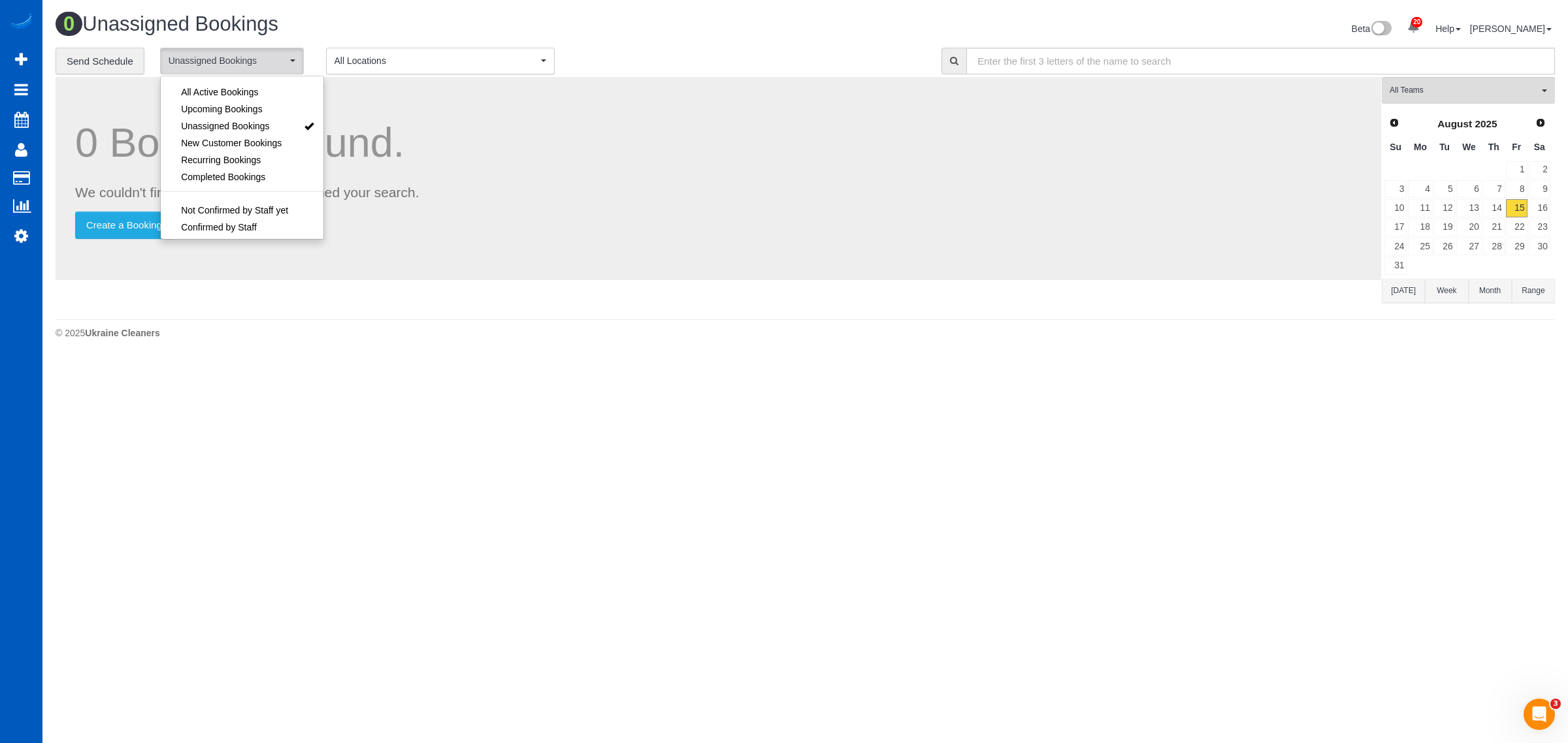
click at [1487, 285] on button "Month" at bounding box center [1490, 290] width 43 height 24
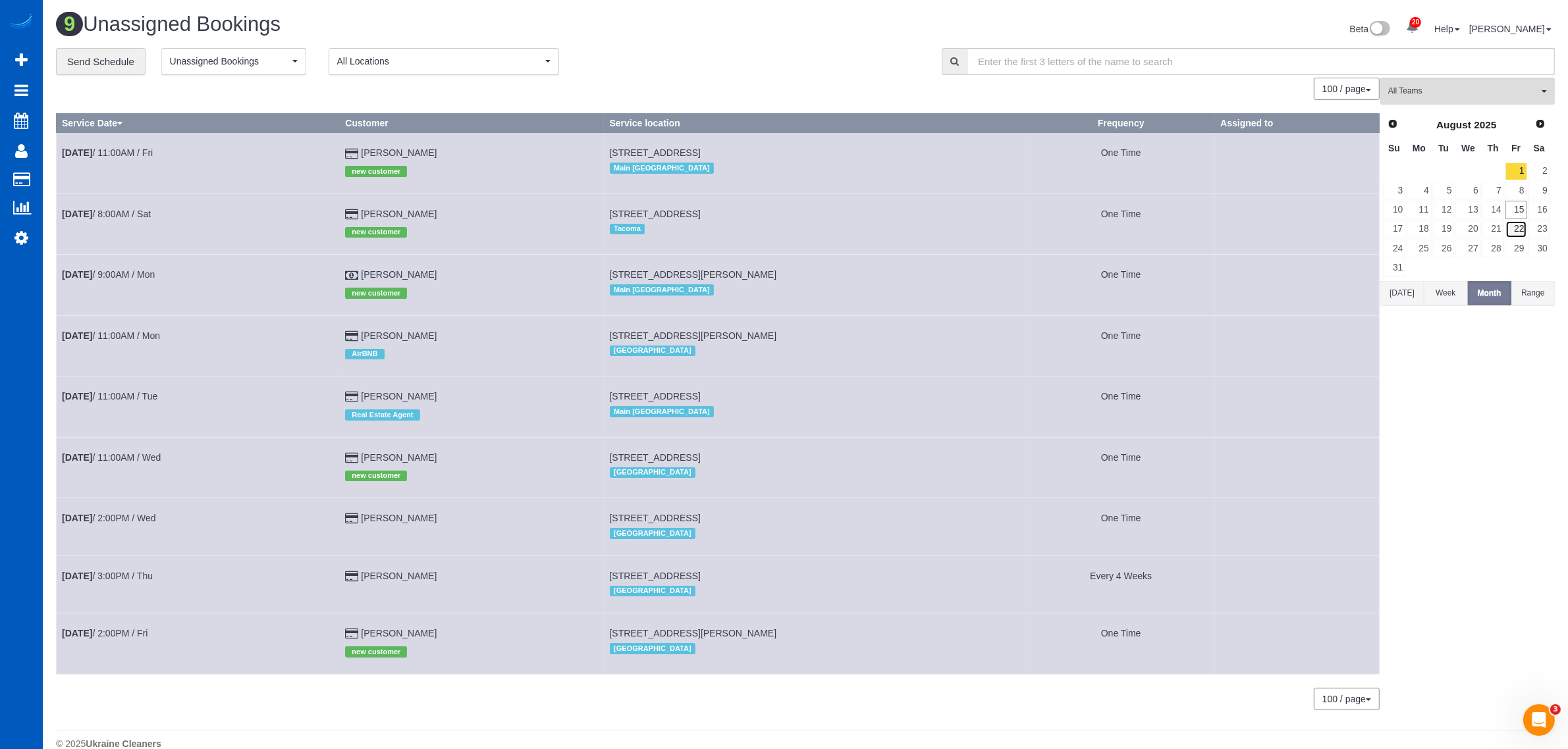
click at [1515, 224] on link "22" at bounding box center [1516, 229] width 22 height 17
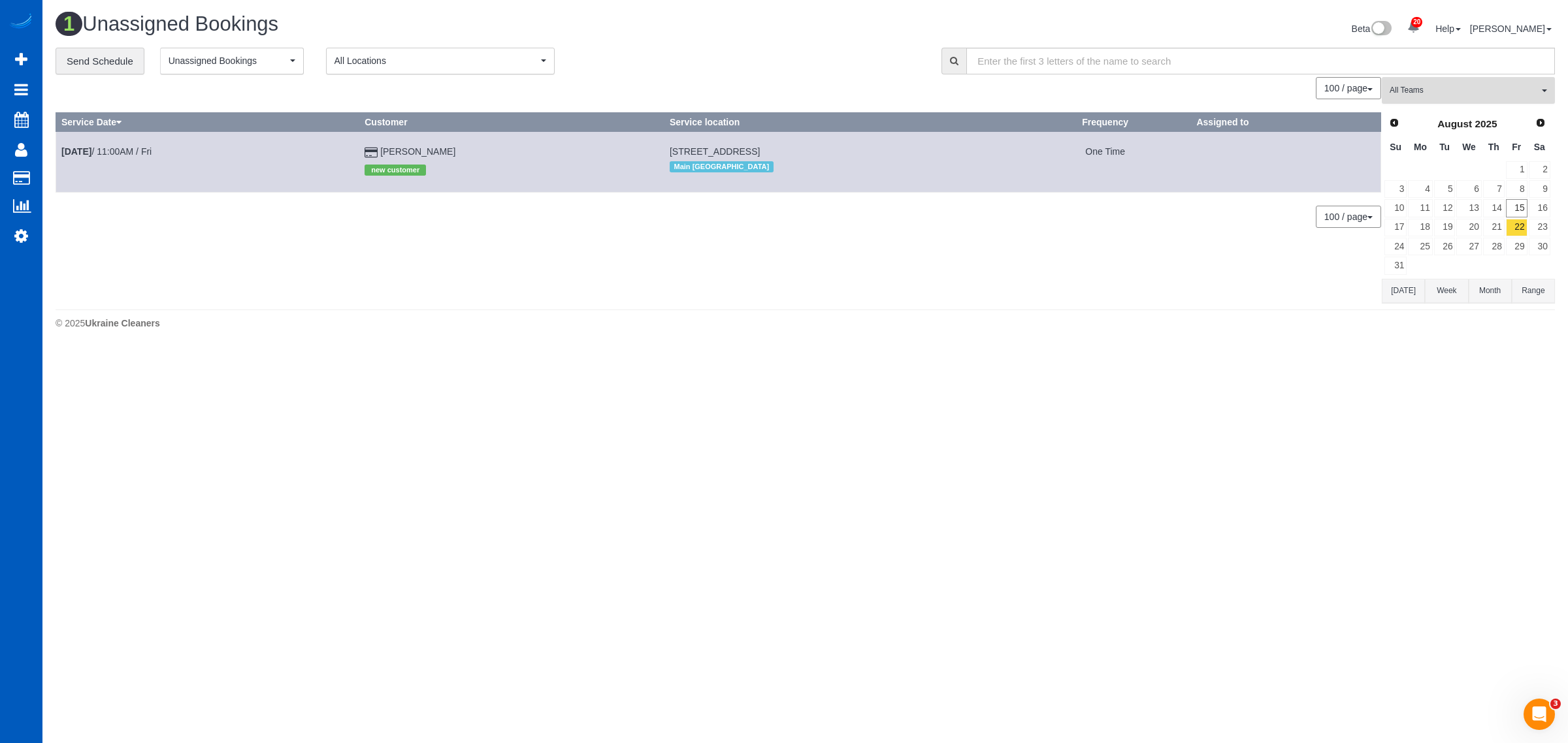
click at [1425, 85] on span "All Teams" at bounding box center [1464, 91] width 149 height 11
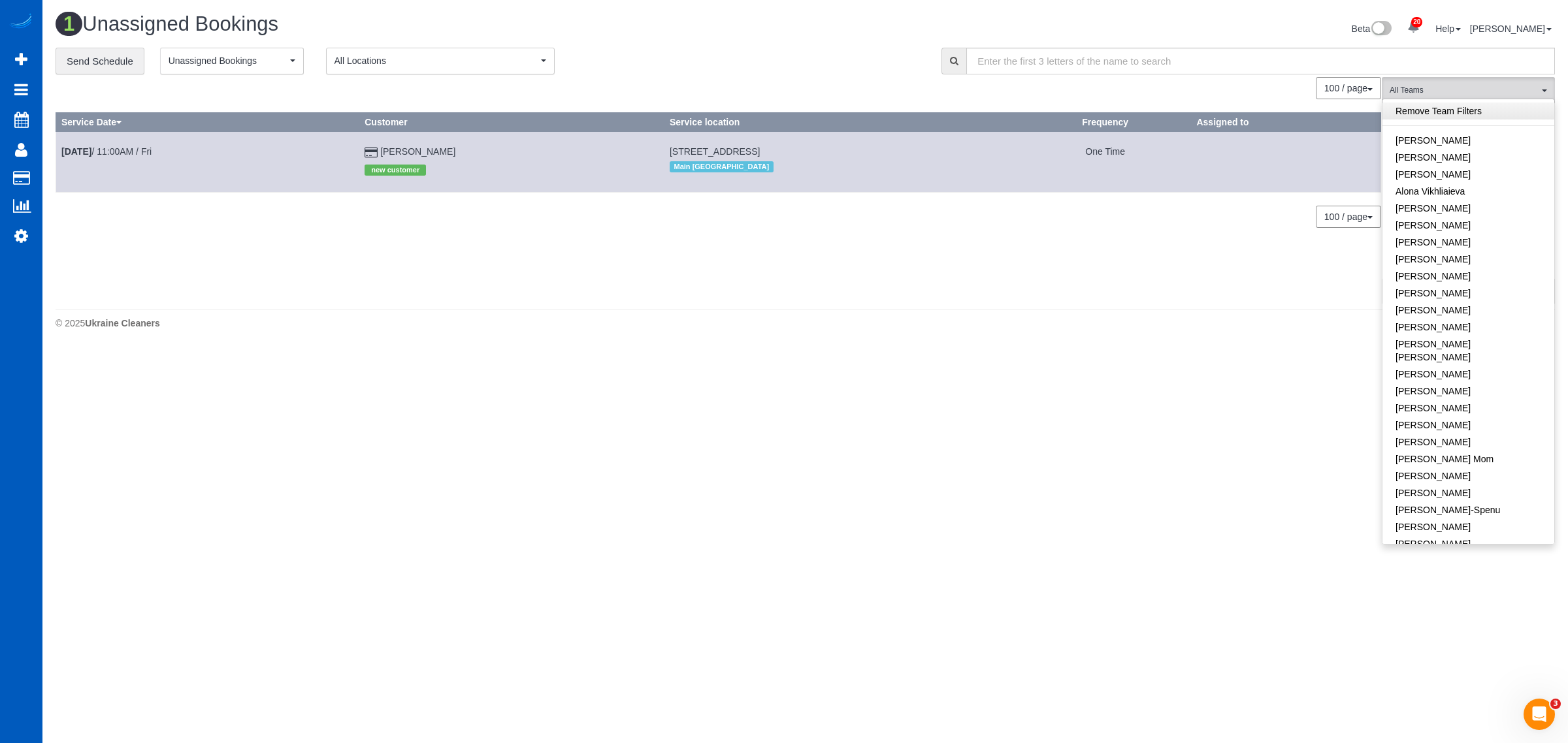
click at [1430, 108] on link "Remove Team Filters" at bounding box center [1468, 111] width 172 height 17
click at [270, 50] on button "Unassigned Bookings" at bounding box center [232, 61] width 144 height 27
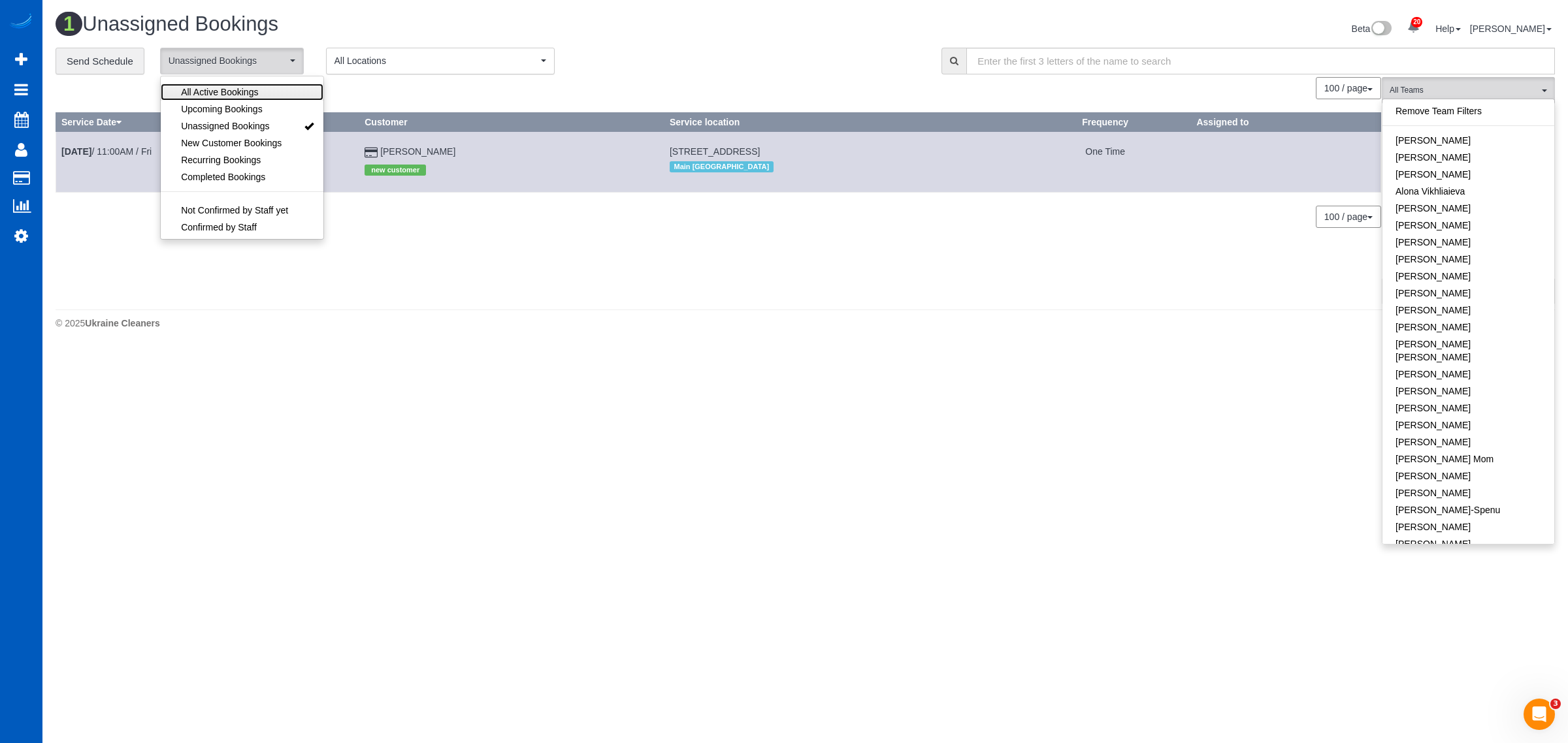
click at [235, 93] on span "All Active Bookings" at bounding box center [220, 93] width 77 height 13
select select "***"
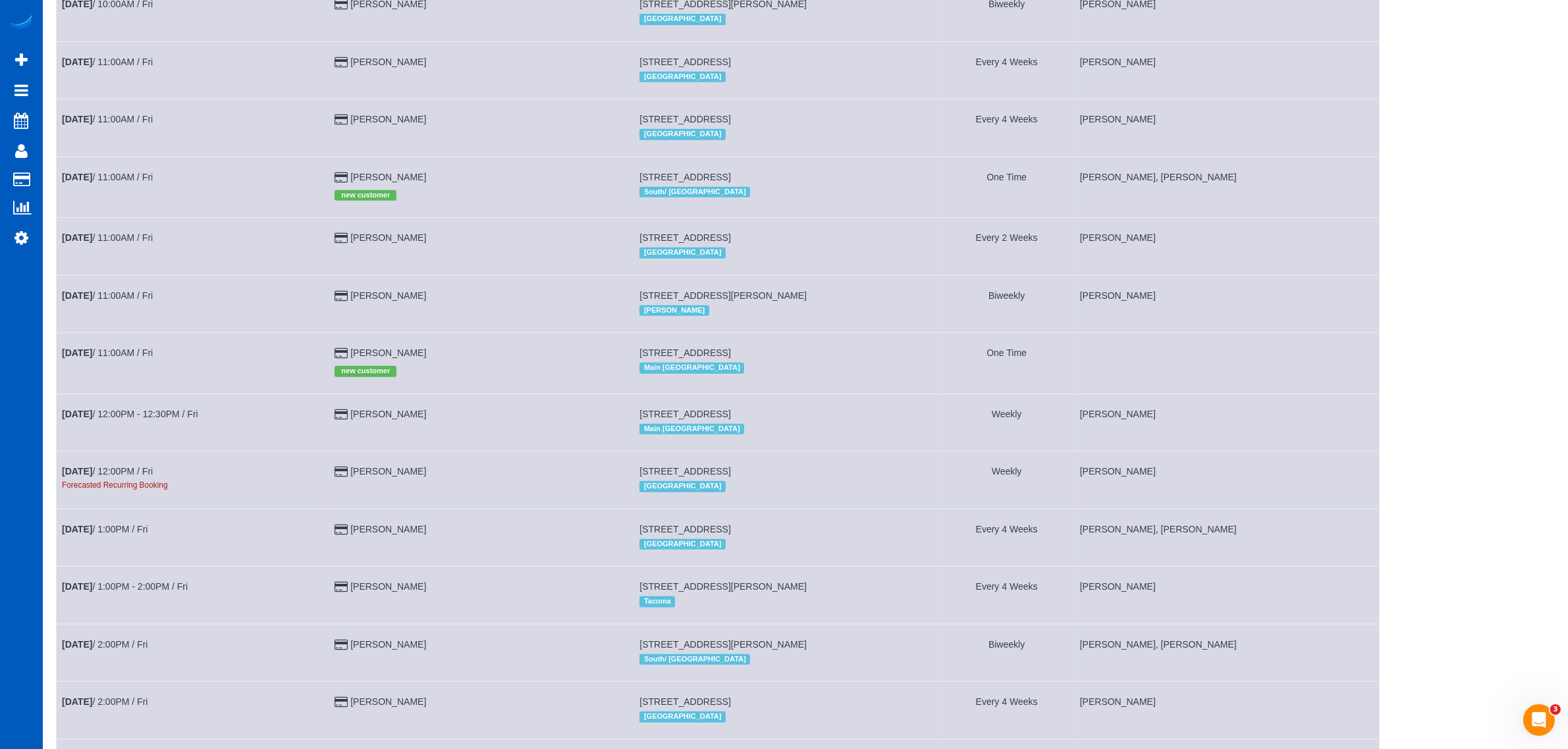
scroll to position [823, 0]
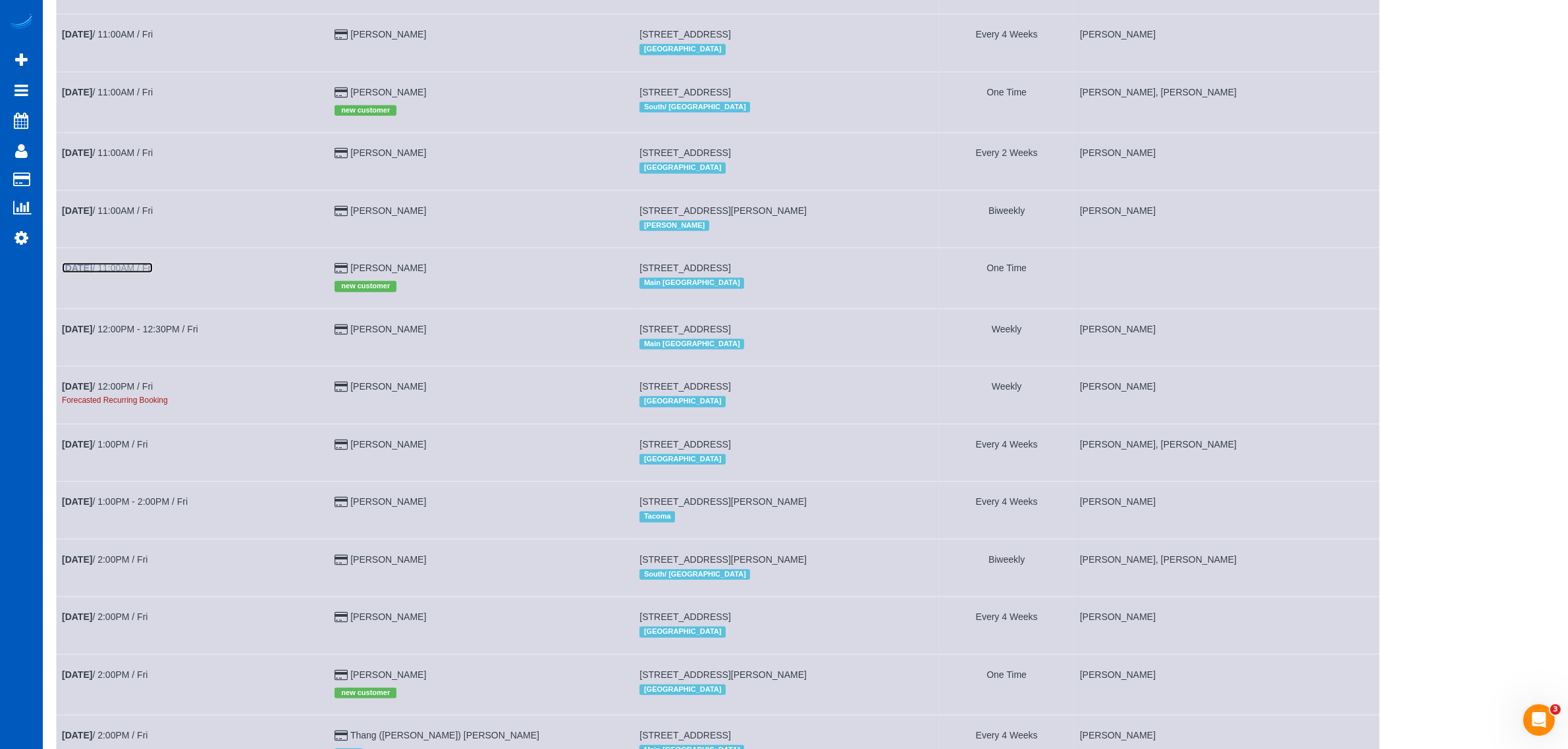
click at [135, 262] on link "[DATE] 11:00AM / Fri" at bounding box center [107, 267] width 90 height 11
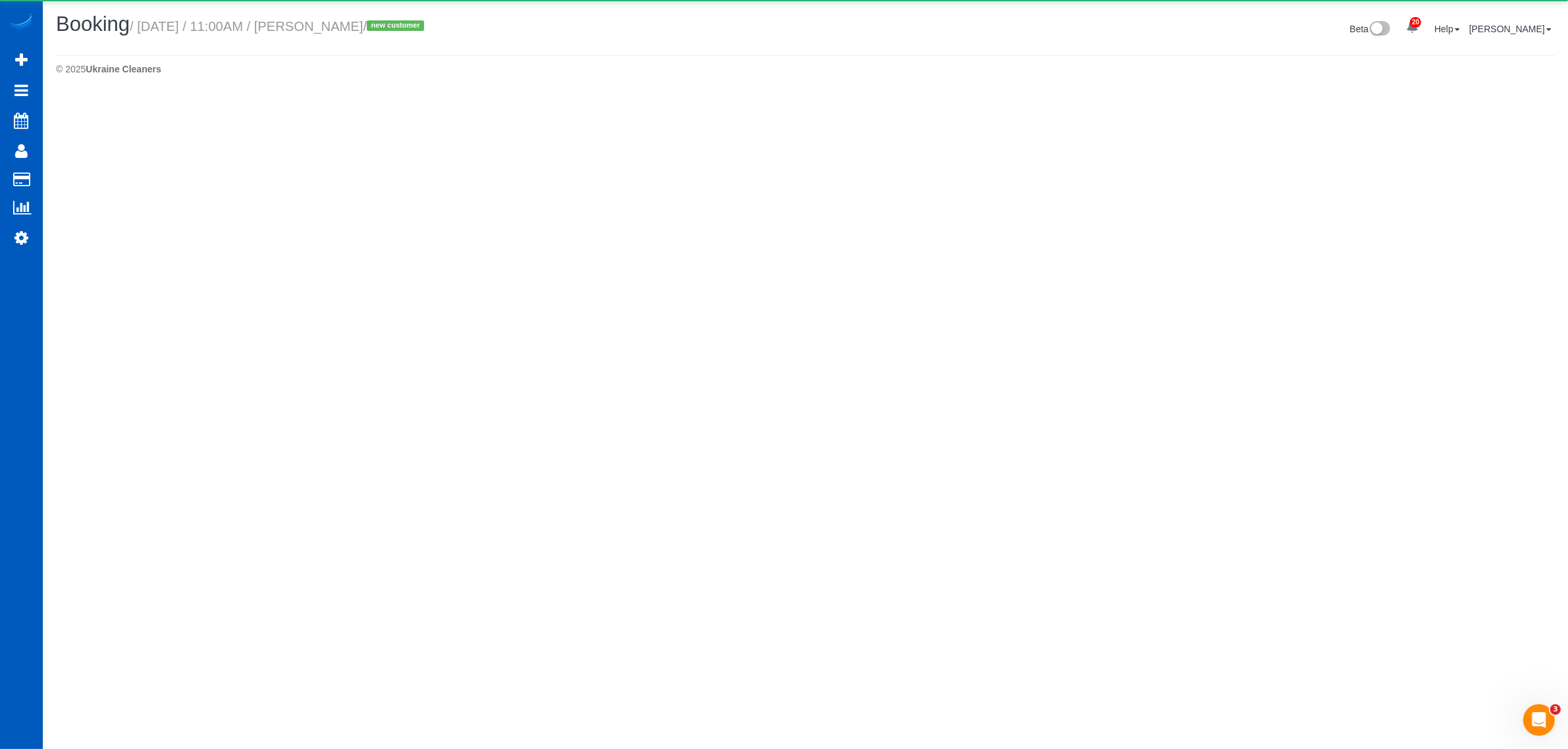
select select "WA"
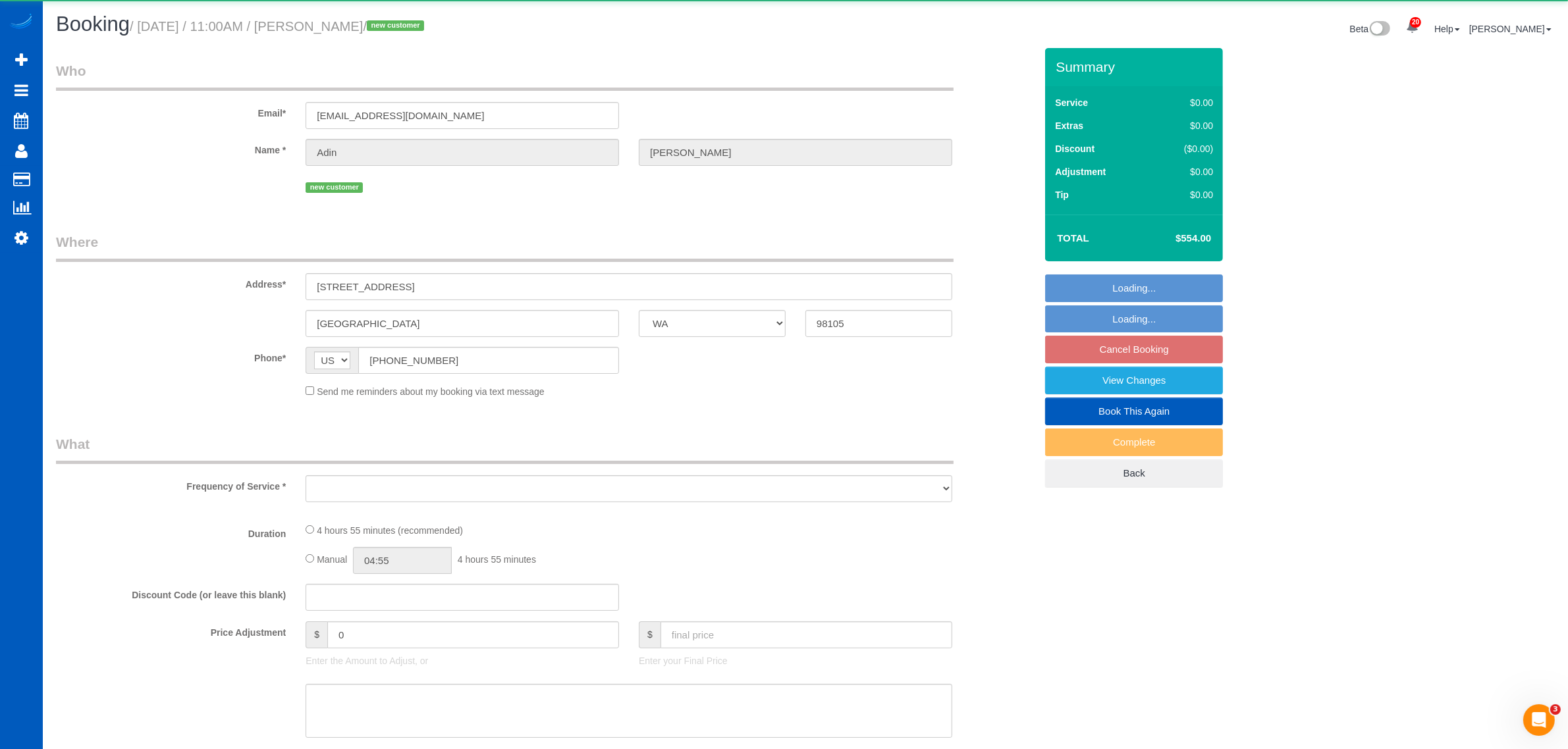
select select "object:16354"
select select "string:fspay-4687f9b3-be5e-4439-9d95-81e58f2ca9e2"
select select "199"
select select "2501"
select select "7"
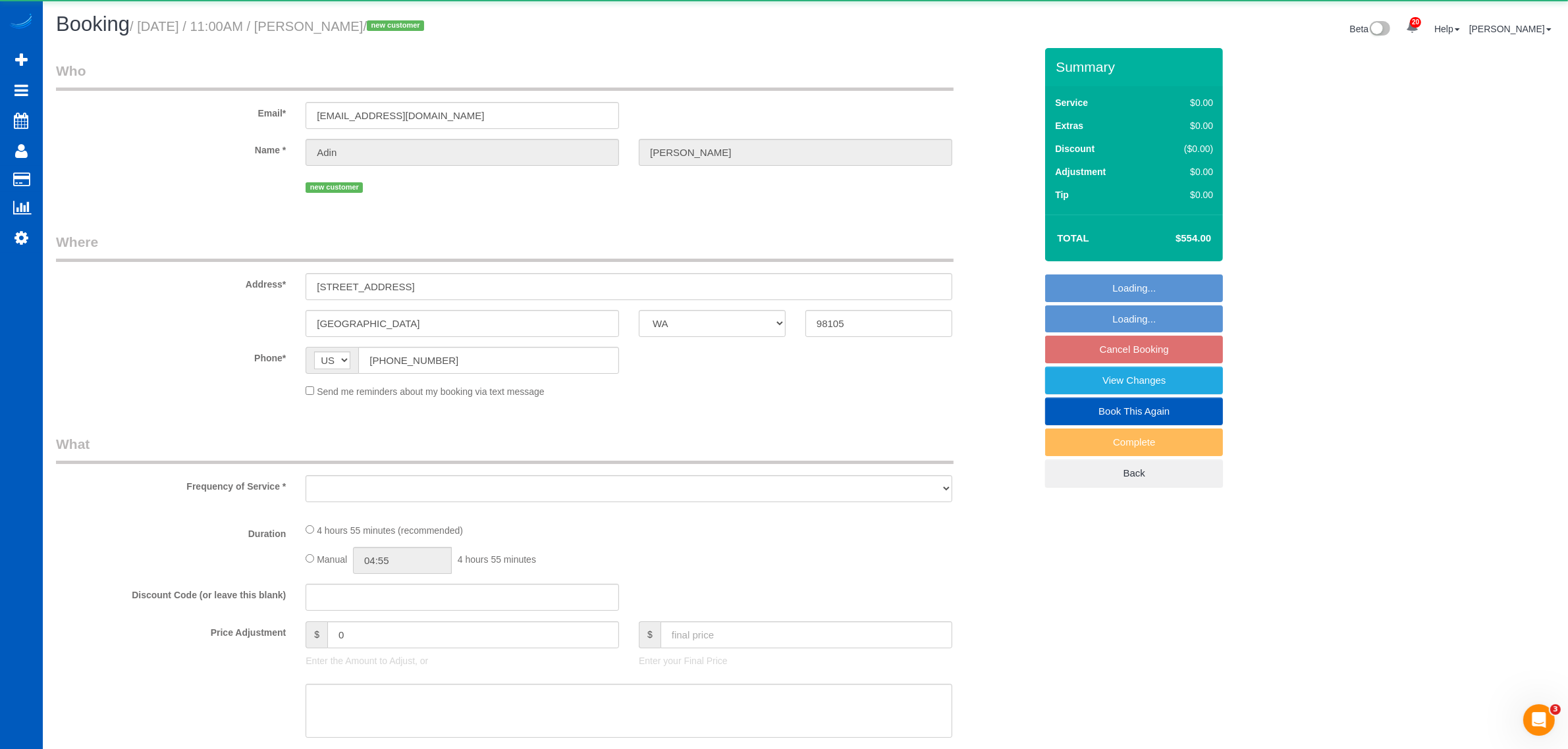
select select "2"
select select "spot49"
select select "number:8"
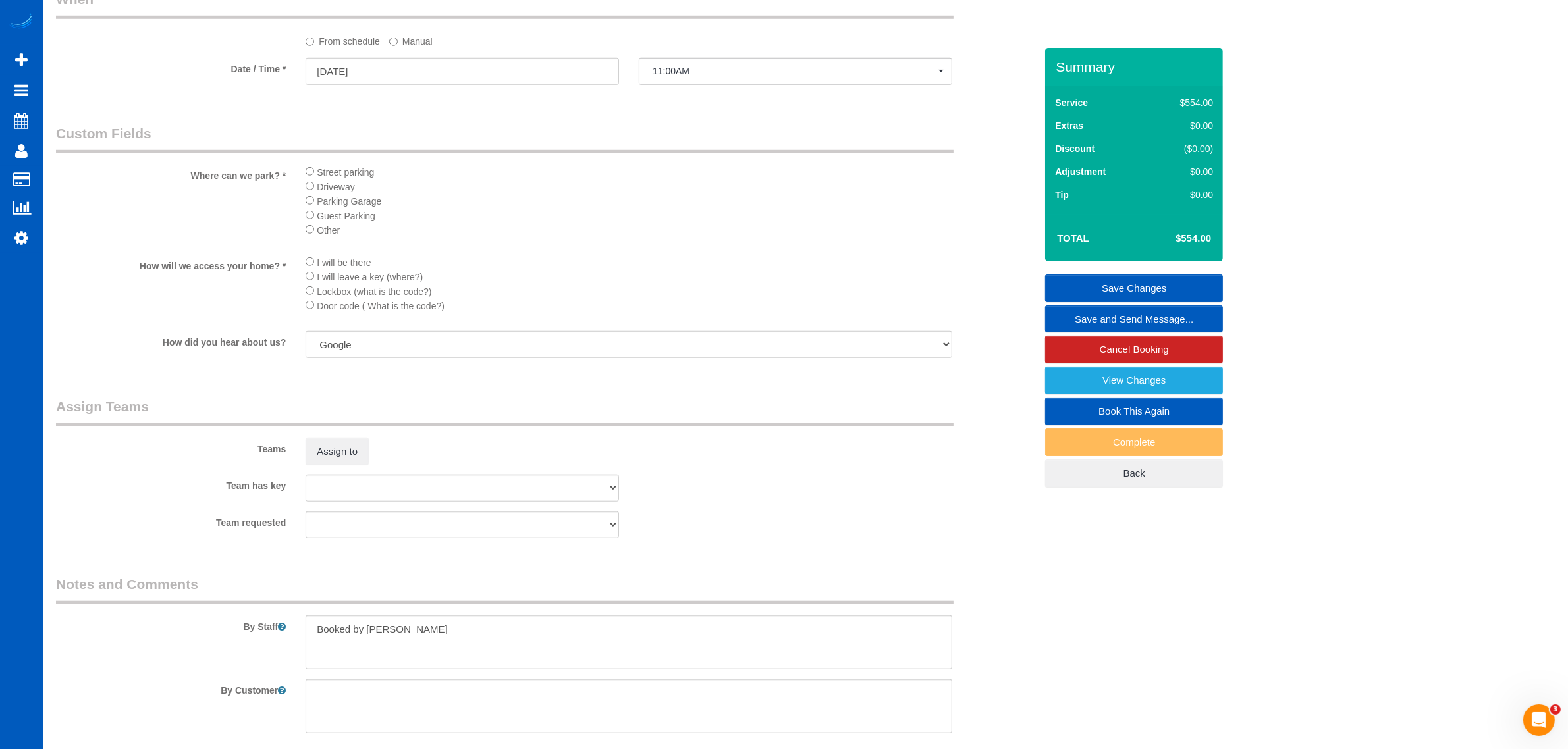
scroll to position [1494, 0]
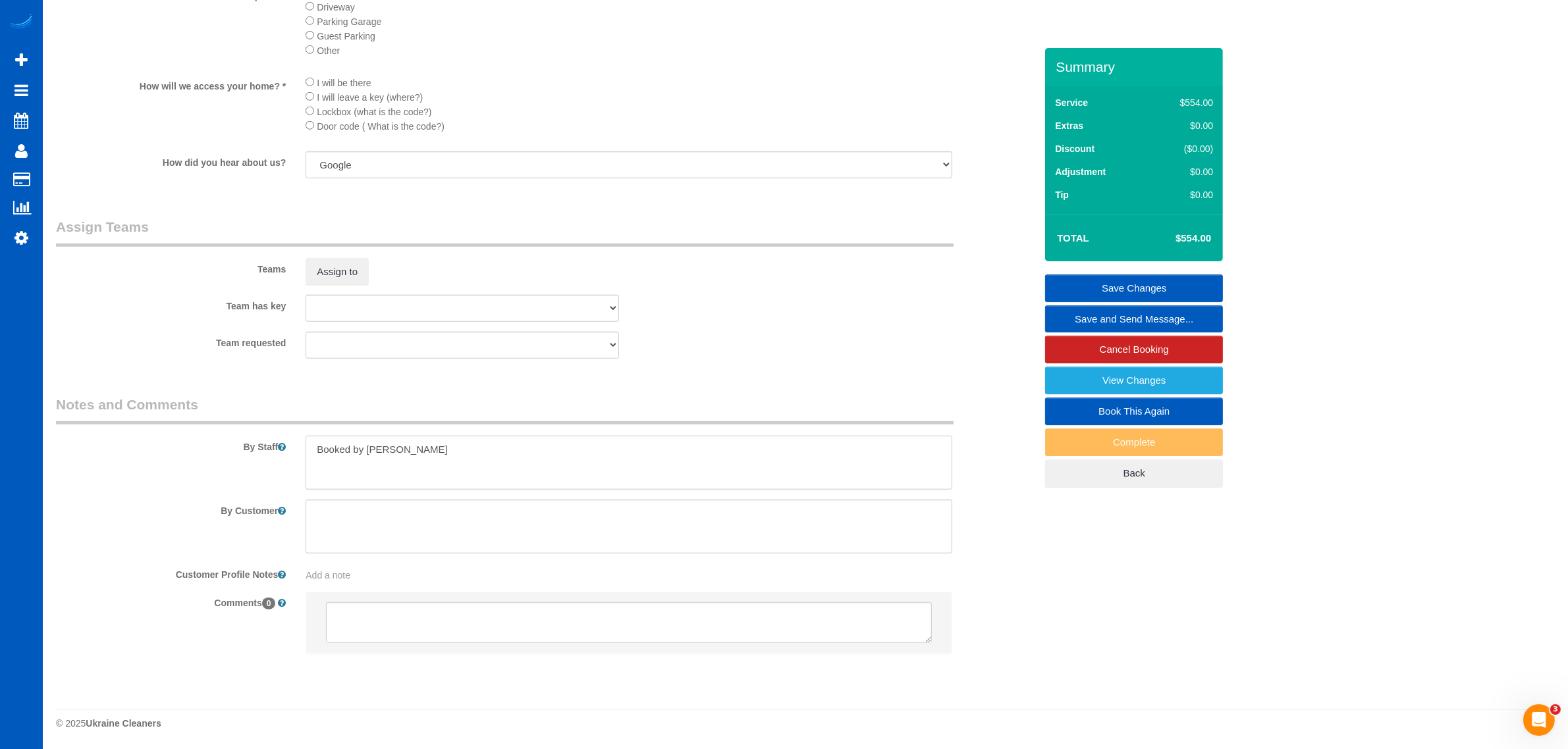
click at [500, 458] on textarea at bounding box center [629, 462] width 646 height 54
type textarea "Booked by [PERSON_NAME] cleaning 1 fridge"
click at [334, 282] on button "Assign to" at bounding box center [338, 271] width 63 height 28
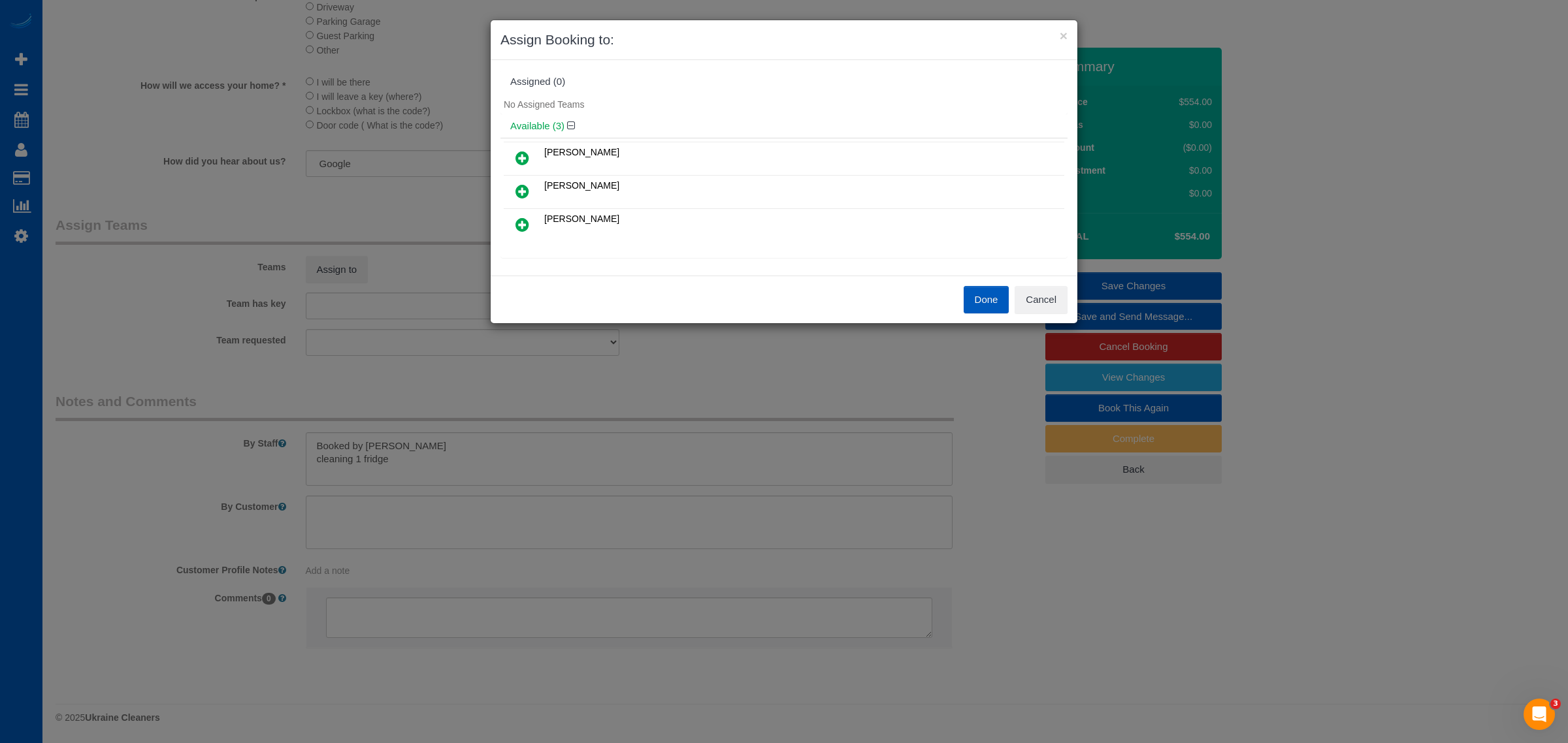
click at [523, 195] on icon at bounding box center [522, 191] width 13 height 15
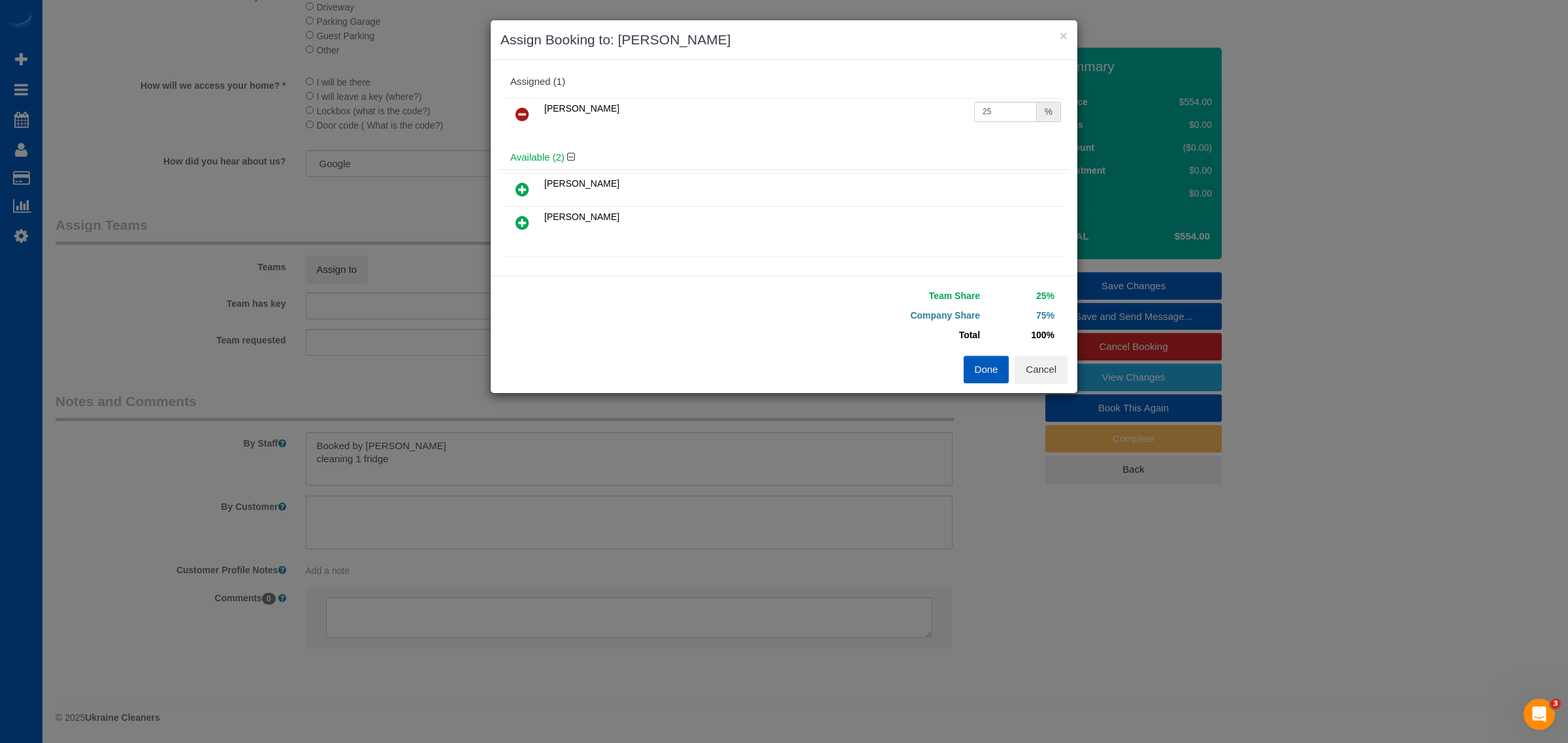
click at [516, 223] on icon at bounding box center [522, 222] width 13 height 15
click at [989, 367] on button "Done" at bounding box center [987, 369] width 46 height 28
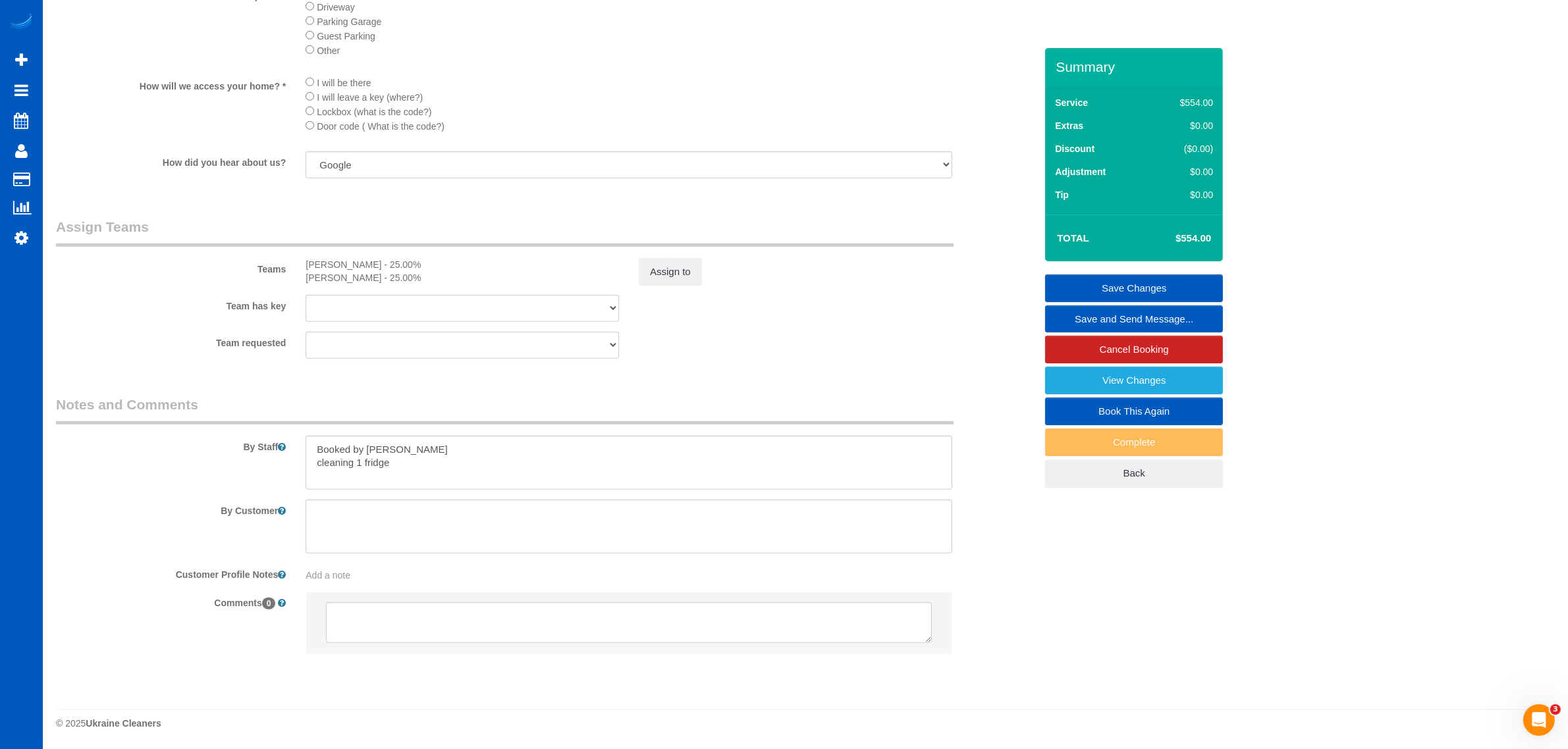
click at [1141, 288] on link "Save Changes" at bounding box center [1133, 287] width 178 height 28
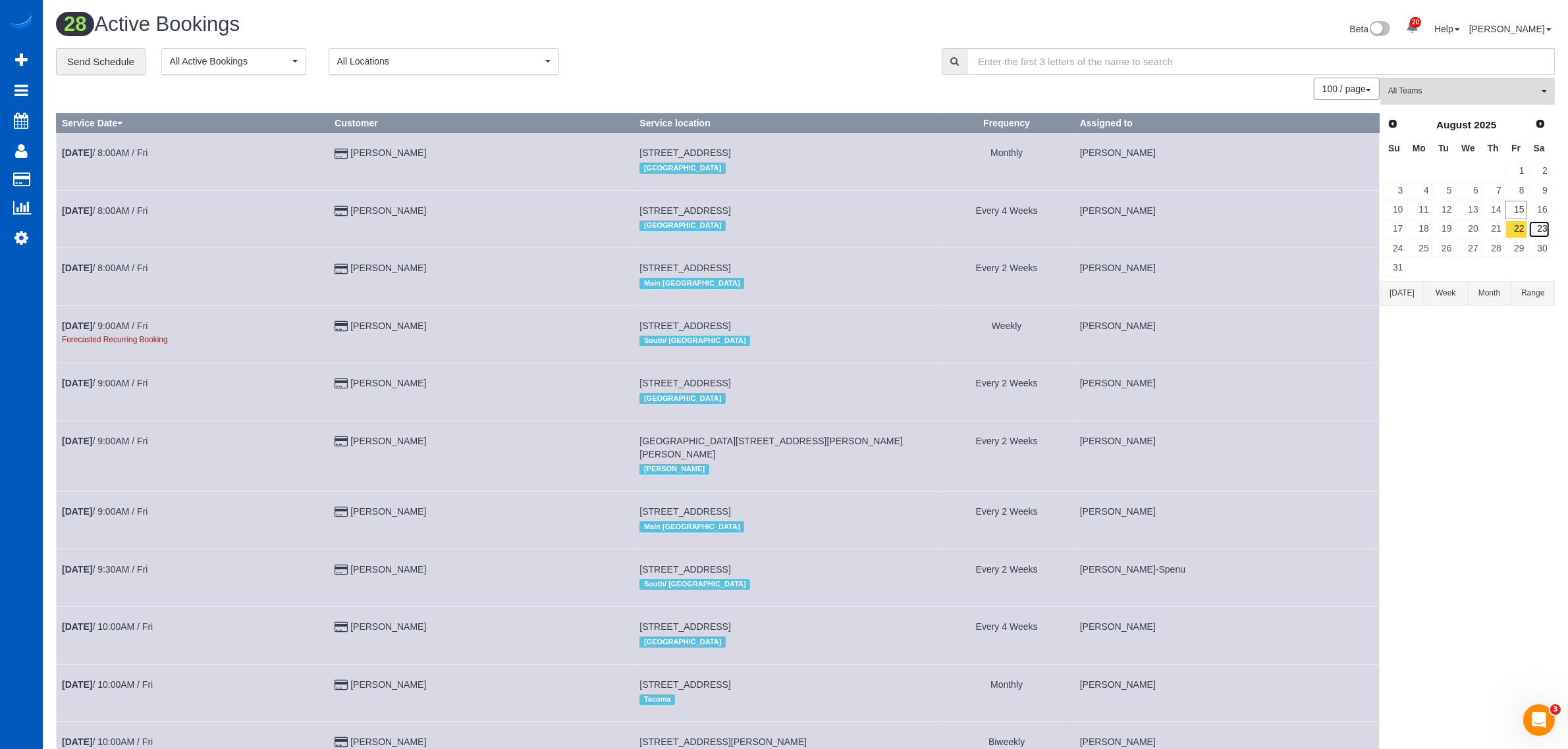
click at [1534, 228] on link "23" at bounding box center [1539, 229] width 22 height 17
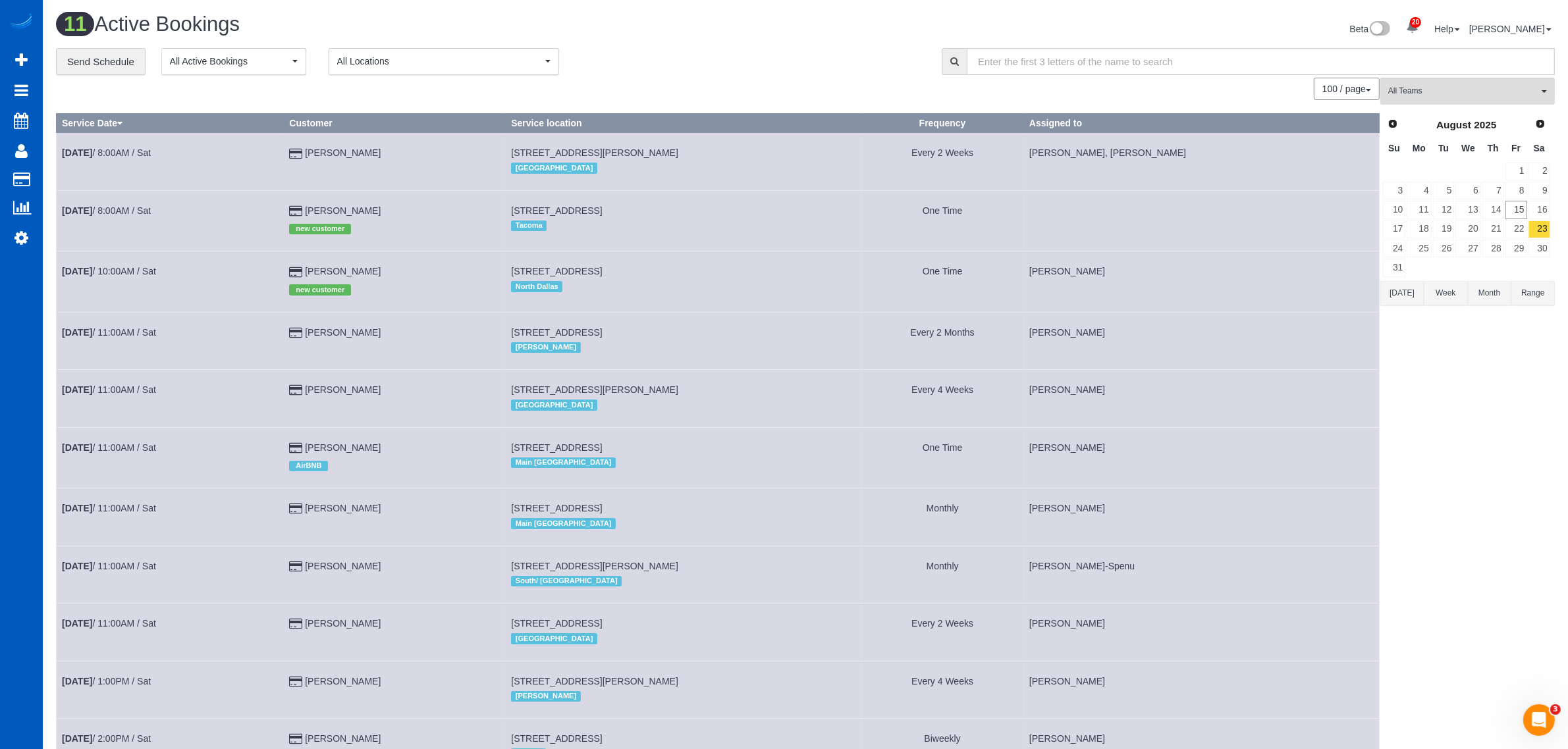
click at [133, 204] on td "[DATE] 8:00AM / Sat" at bounding box center [170, 220] width 227 height 61
click at [129, 209] on link "[DATE] 8:00AM / Sat" at bounding box center [106, 211] width 89 height 11
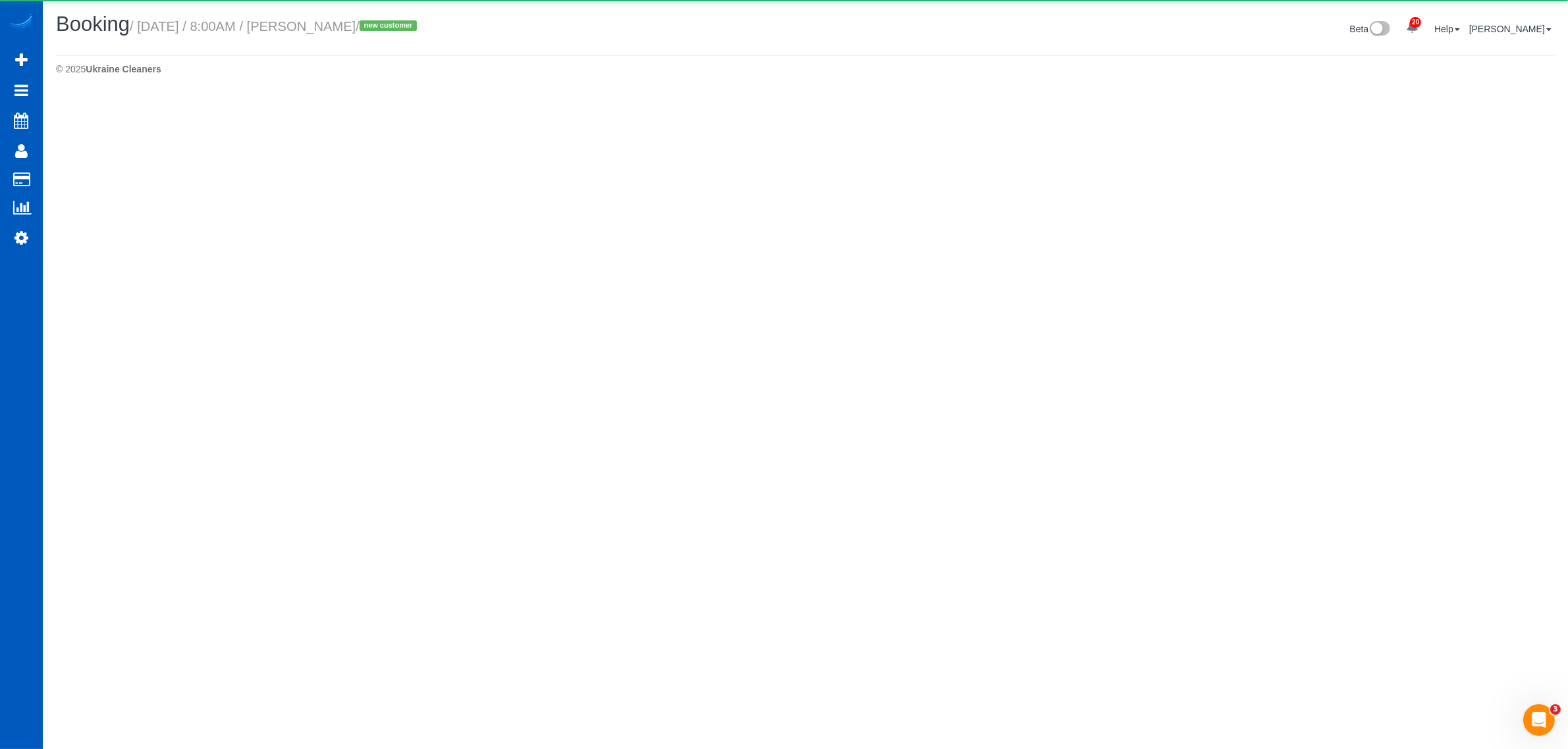
select select "WA"
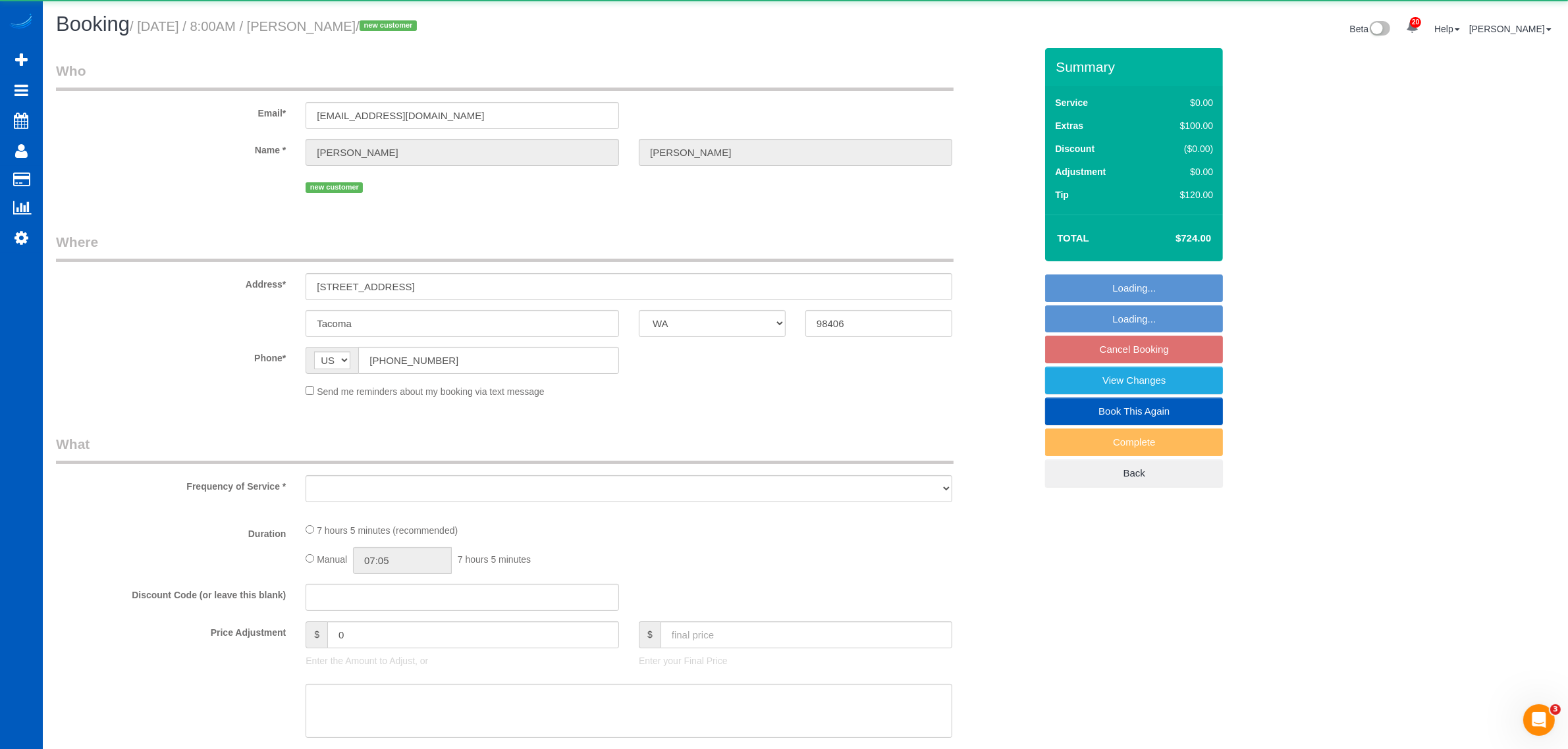
select select "object:18372"
select select "string:fspay-21575090-14ac-4780-9c95-790e74372a0f"
select select "199"
select select "2001"
select select "5"
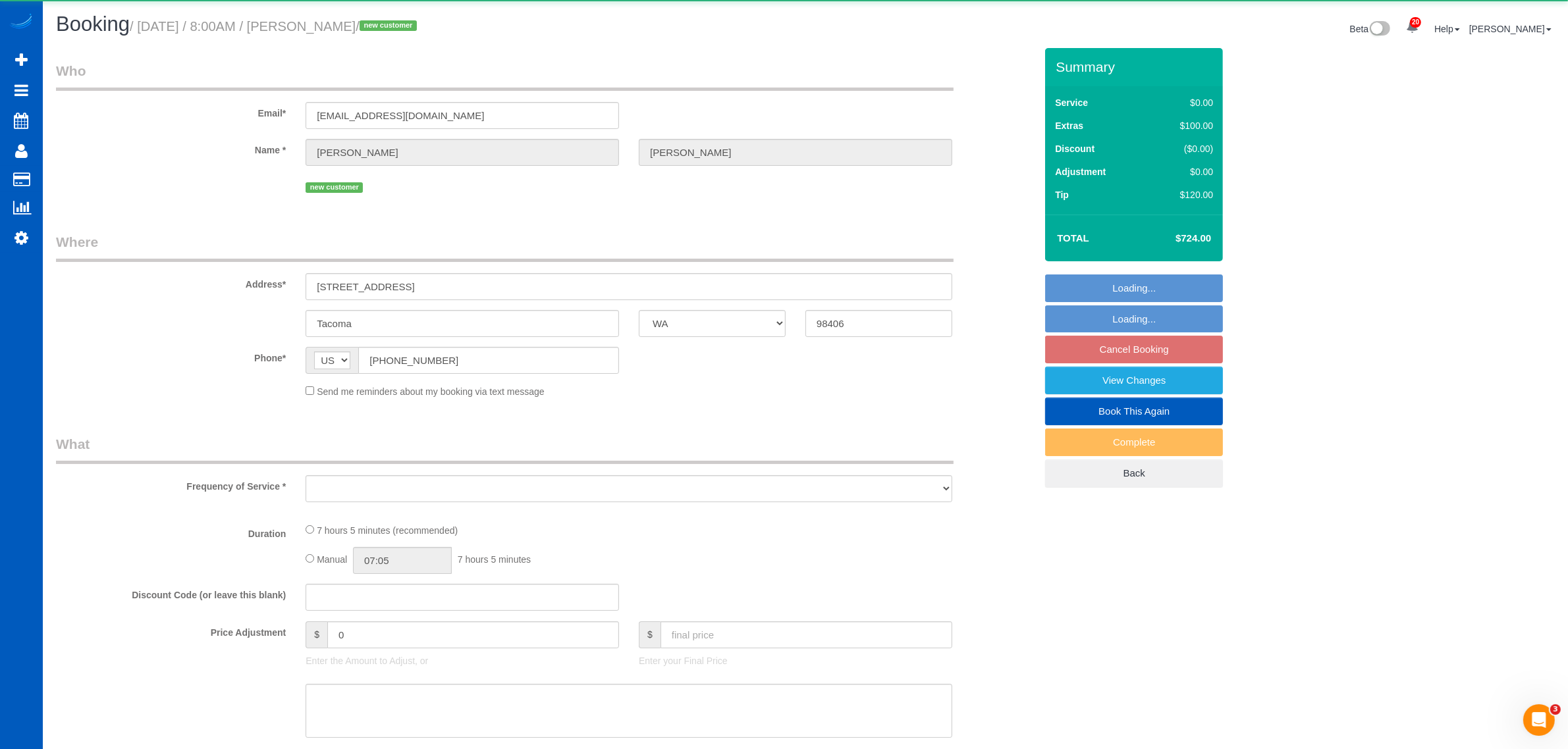
select select "3"
select select "spot64"
select select "number:8"
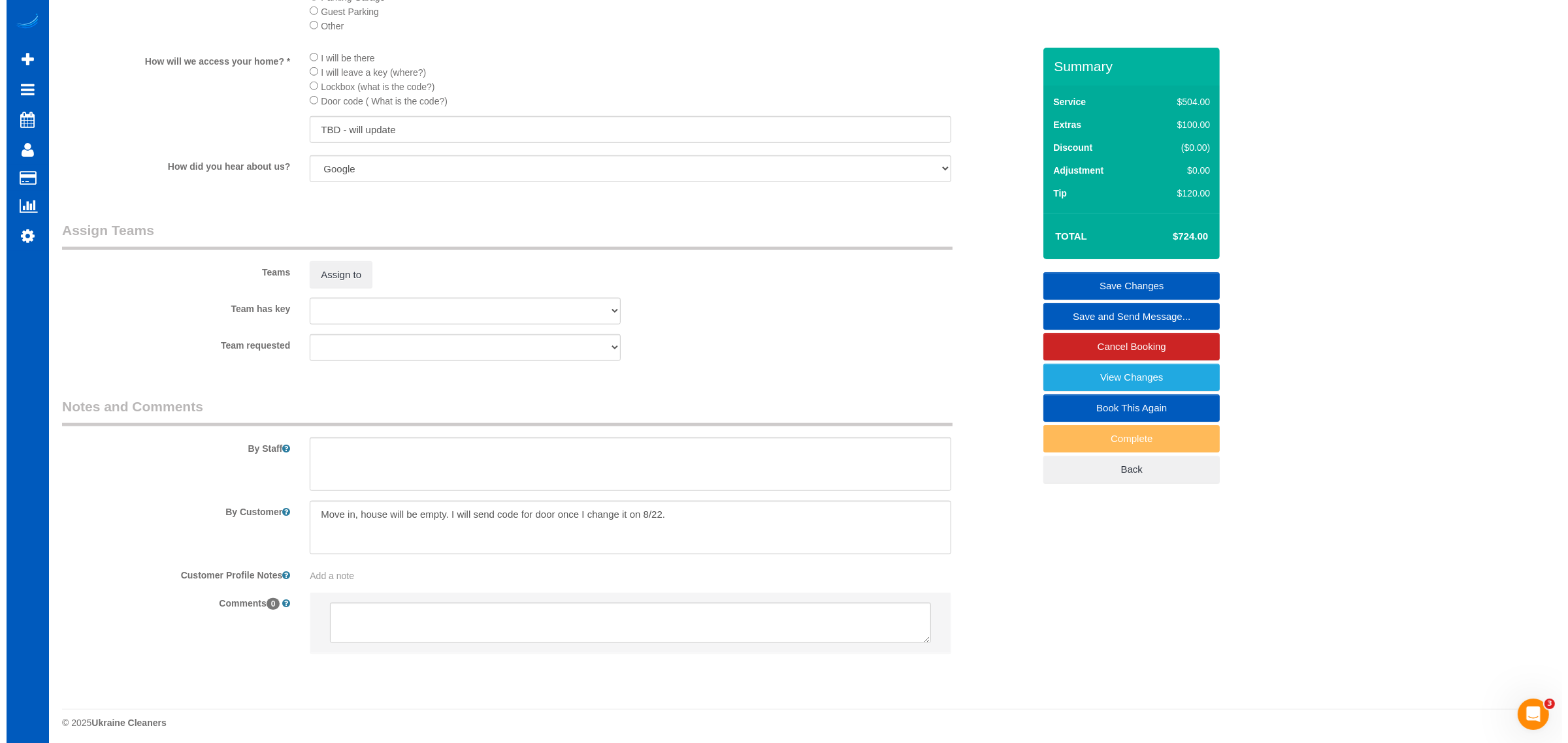
scroll to position [1512, 0]
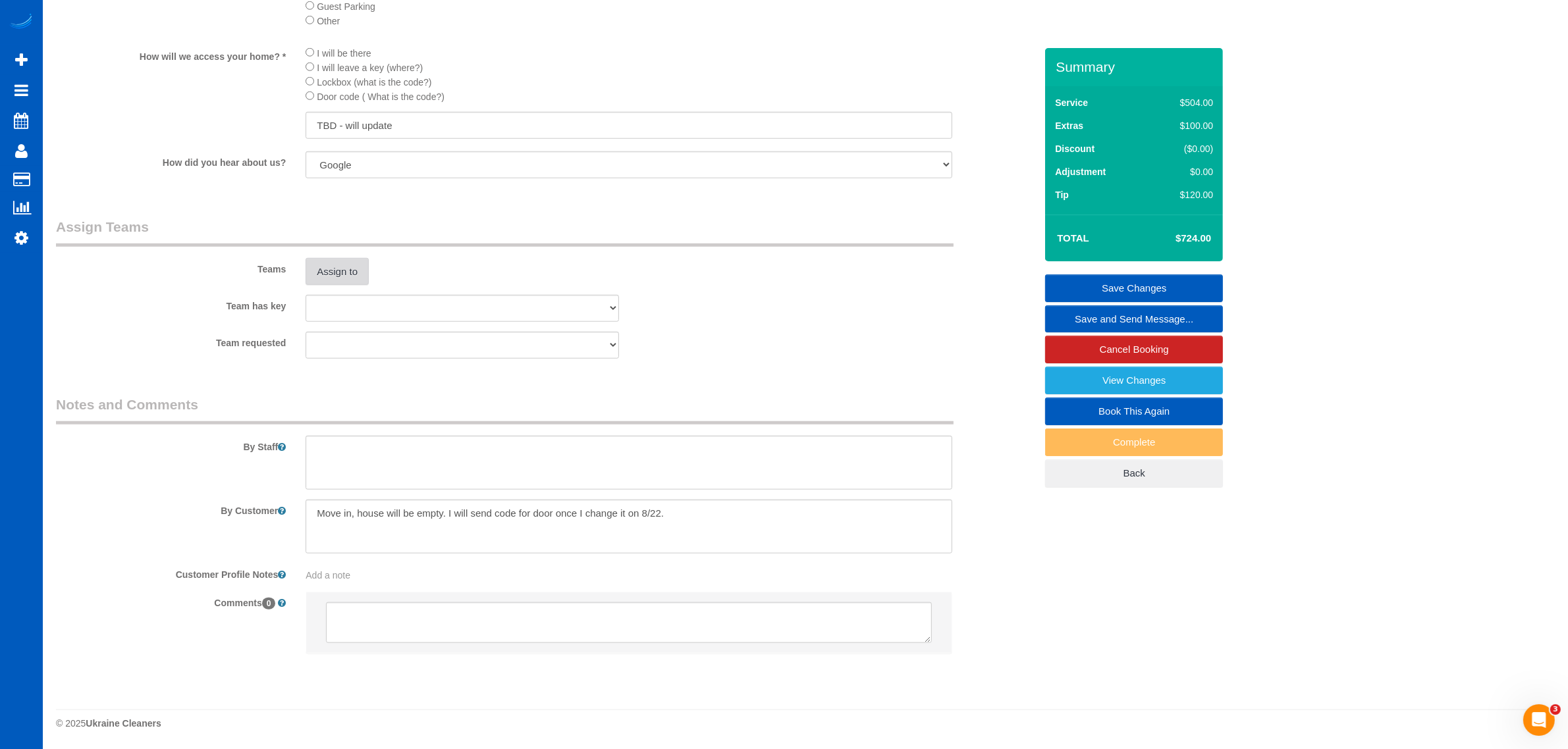
click at [326, 270] on button "Assign to" at bounding box center [338, 271] width 63 height 28
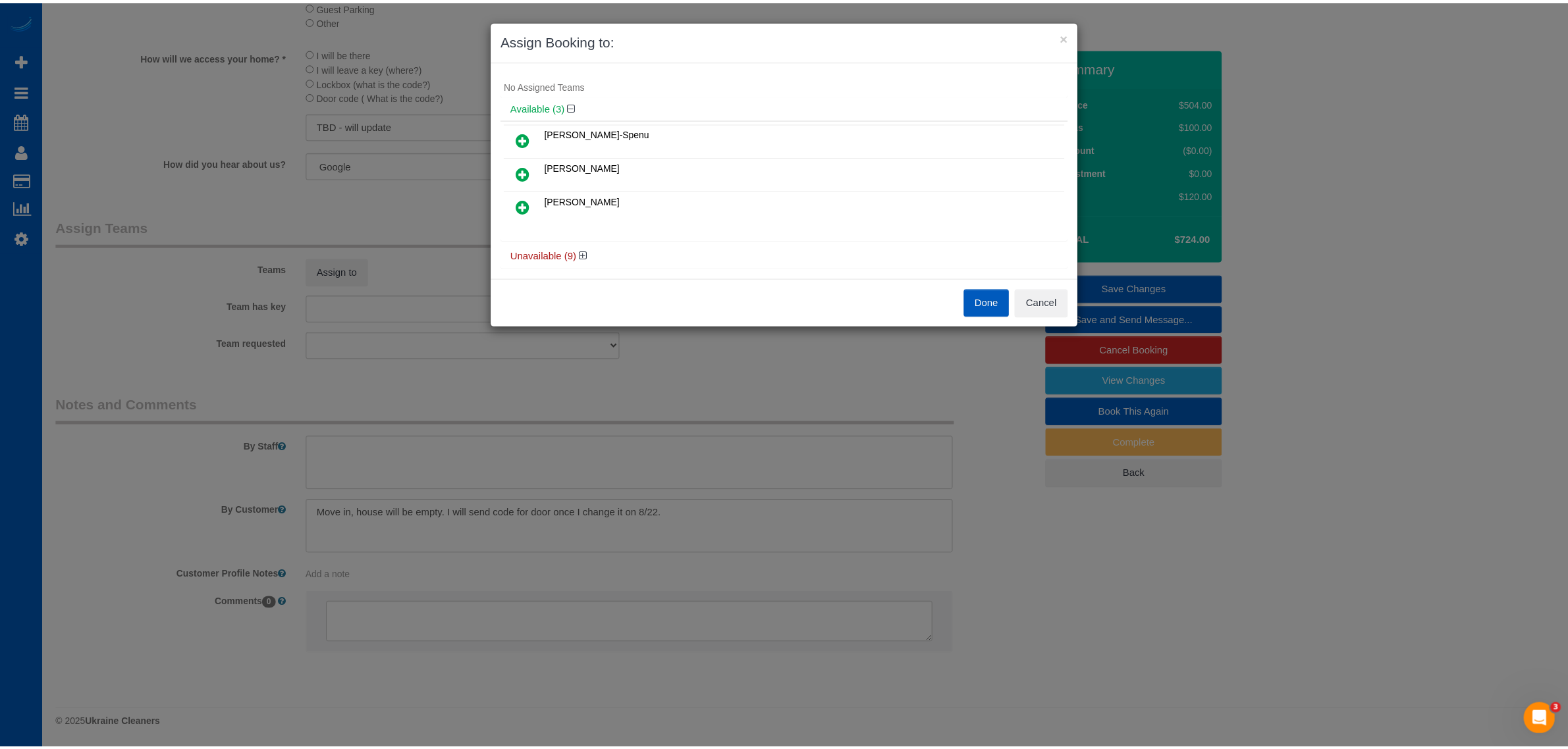
scroll to position [31, 0]
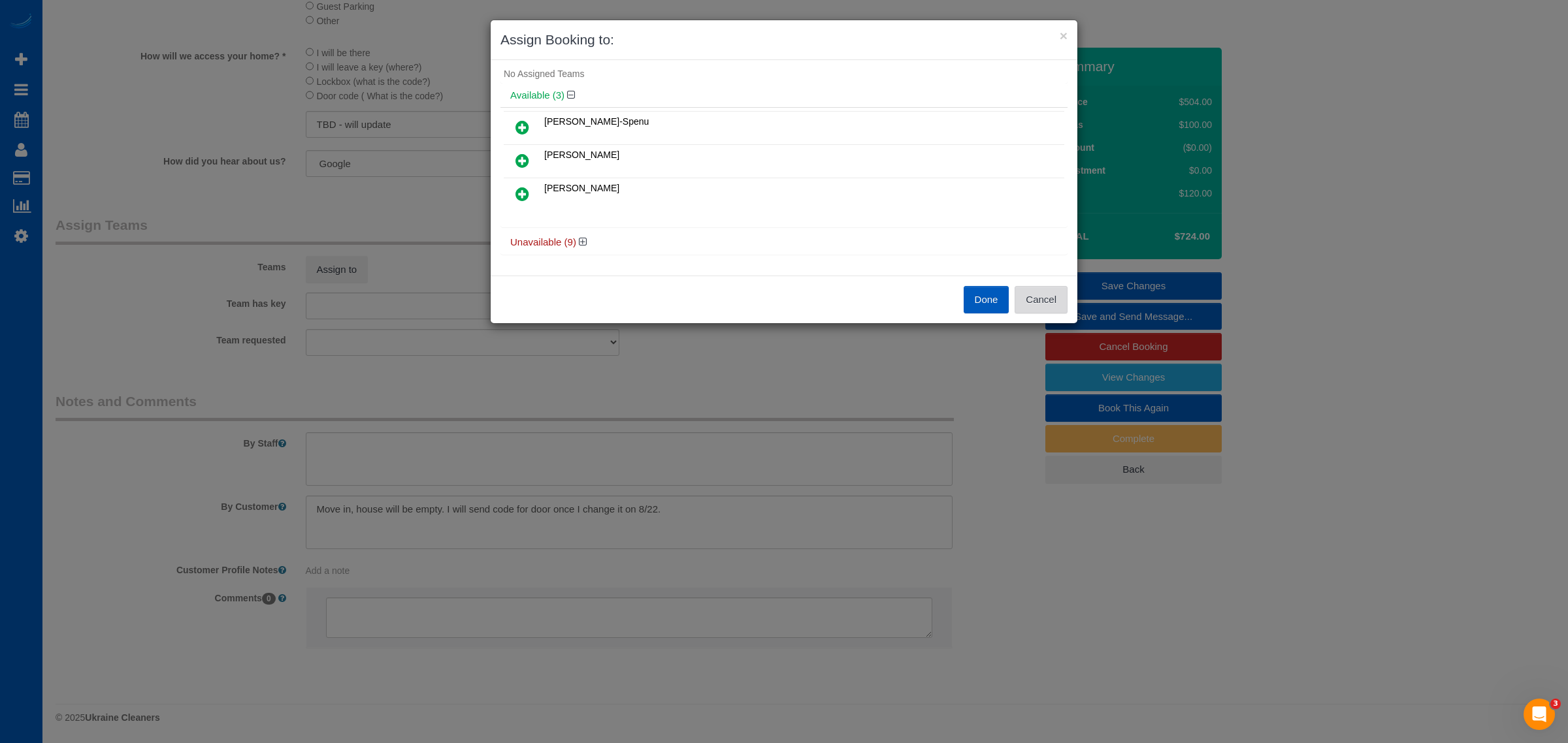
click at [1026, 305] on button "Cancel" at bounding box center [1040, 299] width 52 height 28
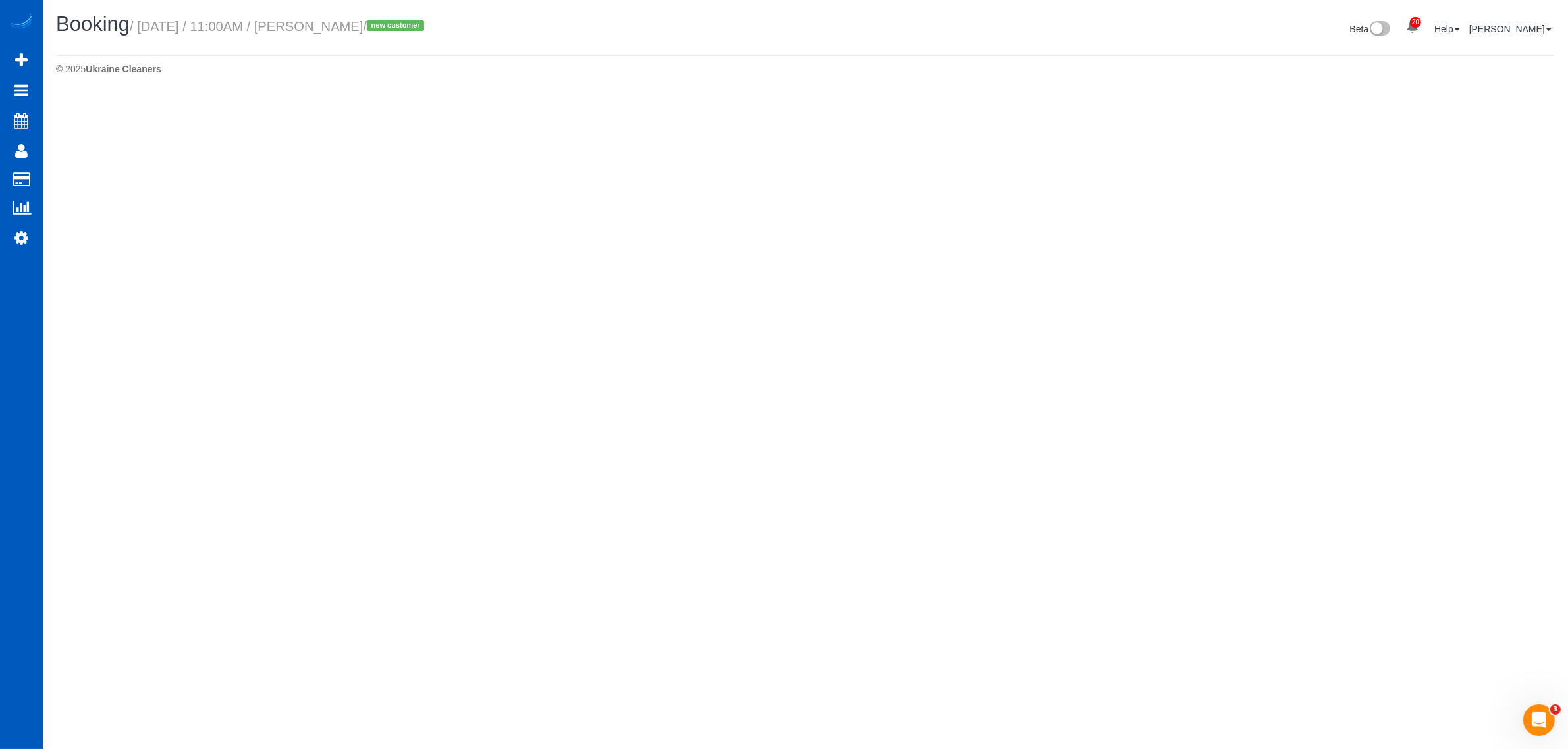
select select "WA"
select select "number:8"
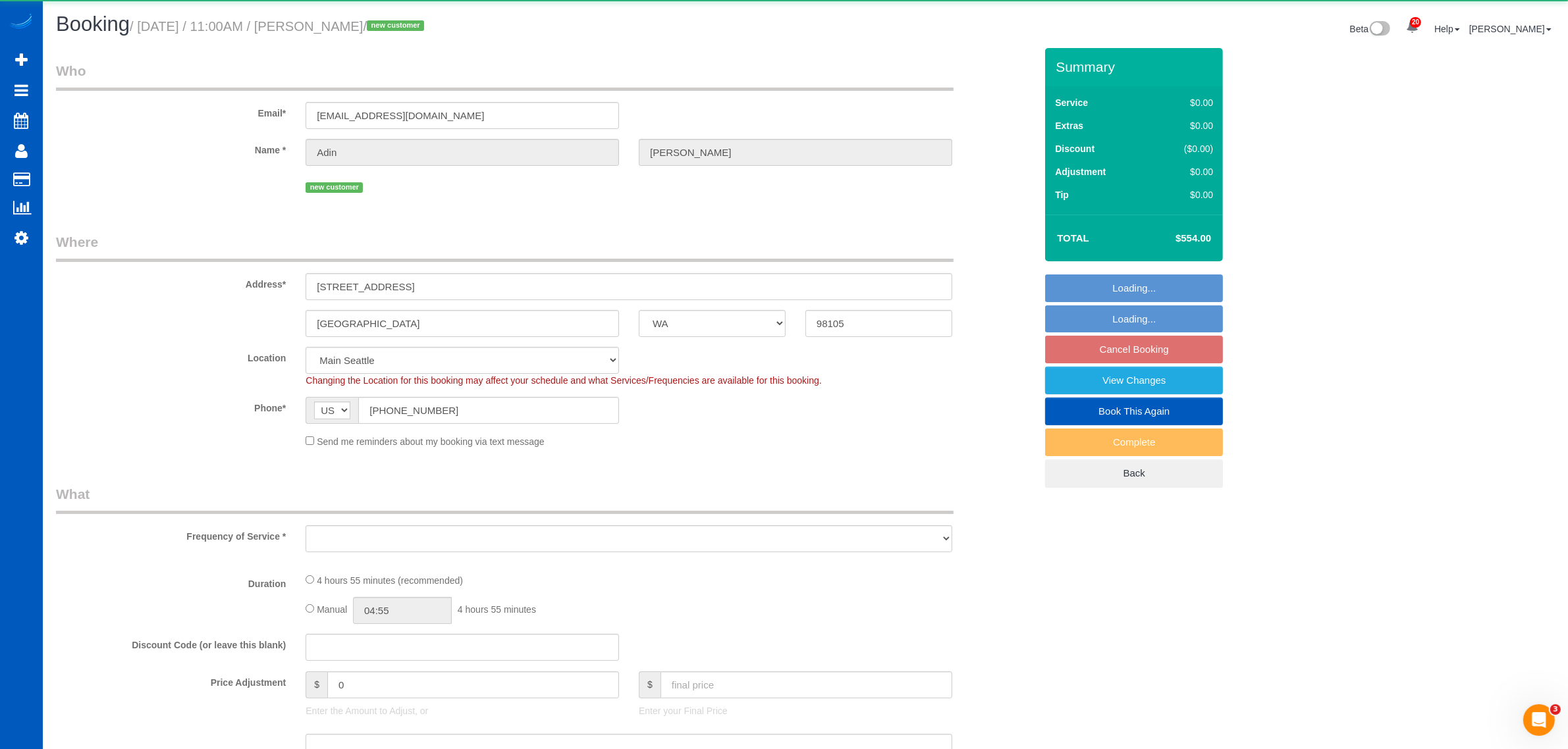
select select "199"
select select "2501"
select select "7"
select select "2"
select select "object:19683"
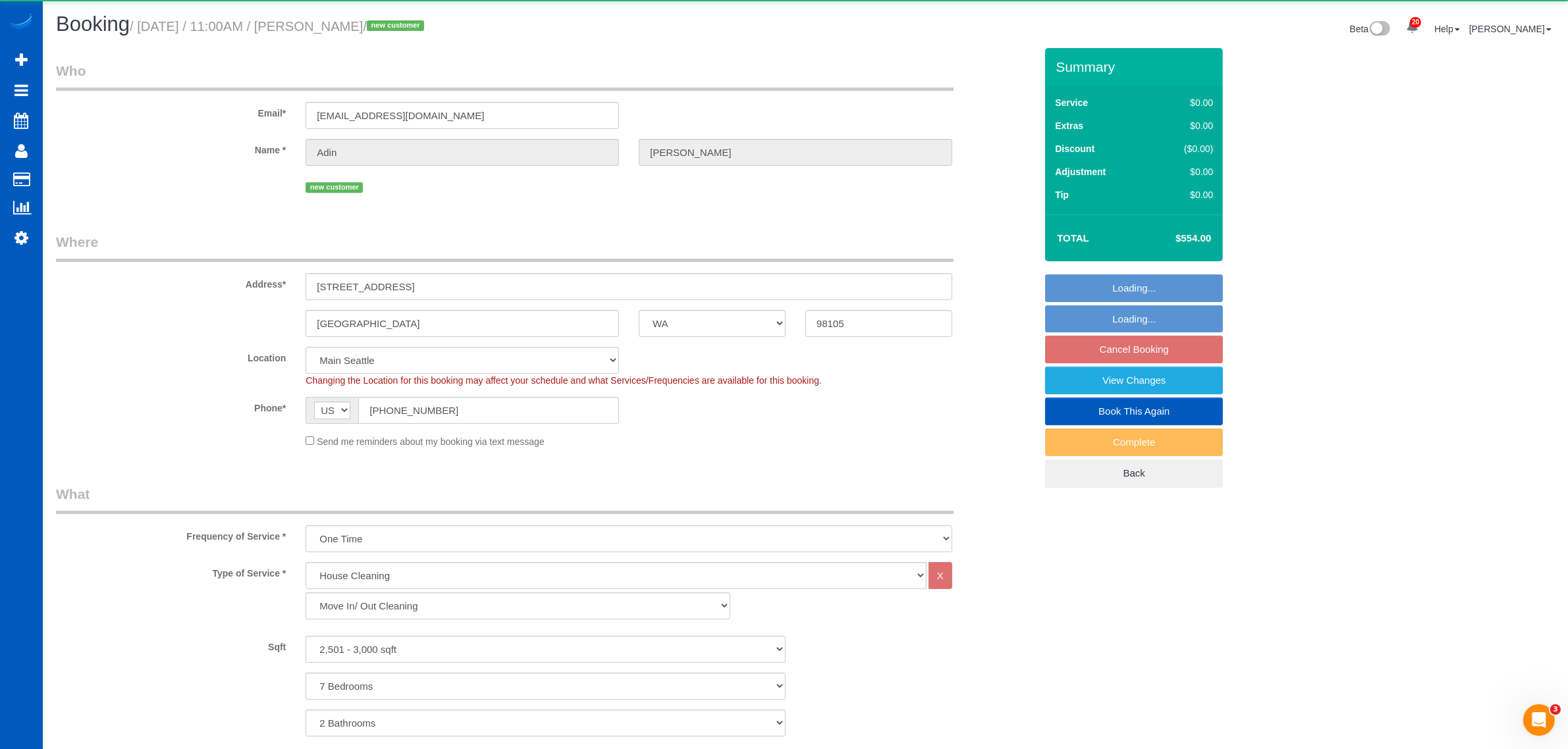
select select "spot78"
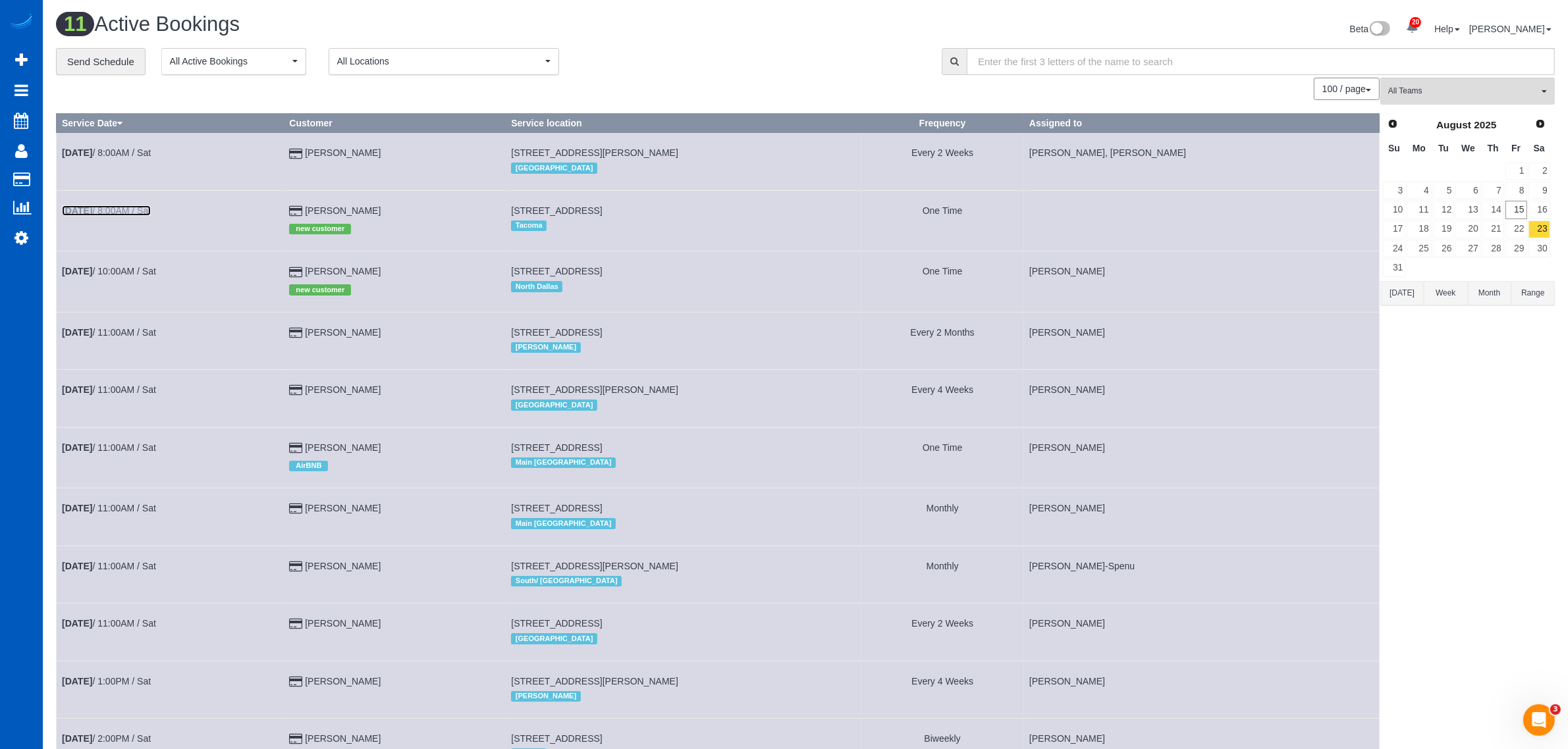
click at [126, 208] on link "[DATE] 8:00AM / Sat" at bounding box center [106, 211] width 89 height 11
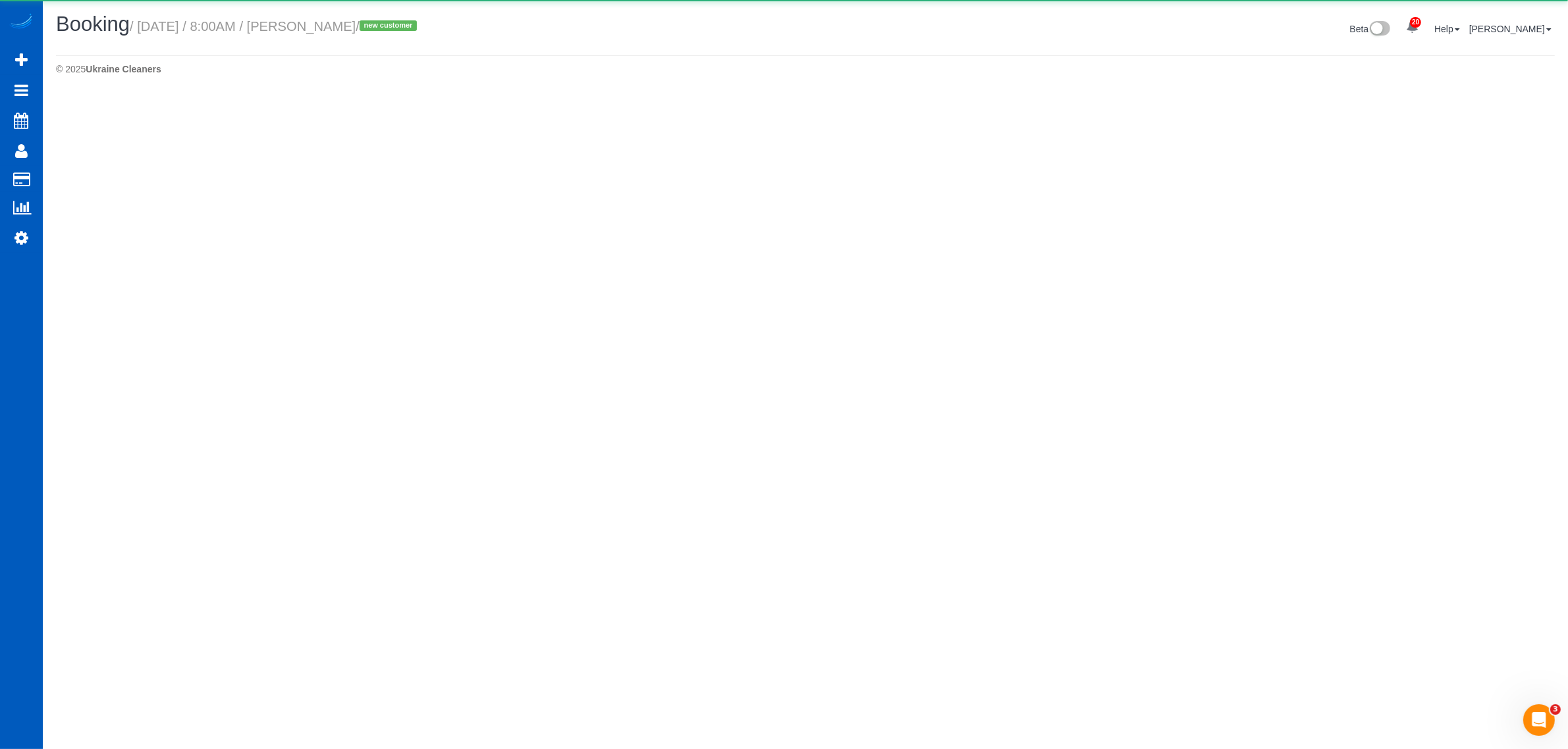
select select "WA"
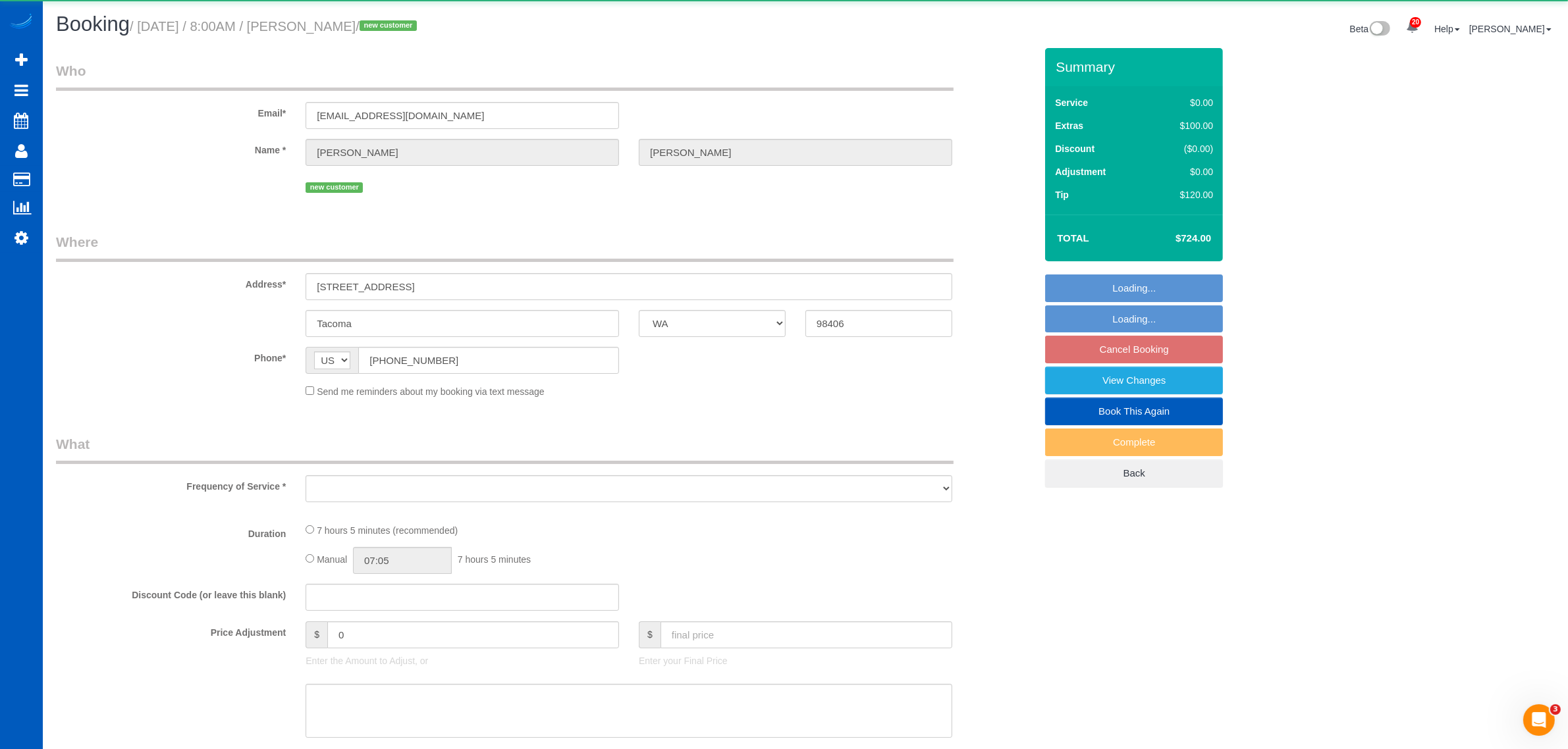
select select "string:fspay-21575090-14ac-4780-9c95-790e74372a0f"
select select "number:8"
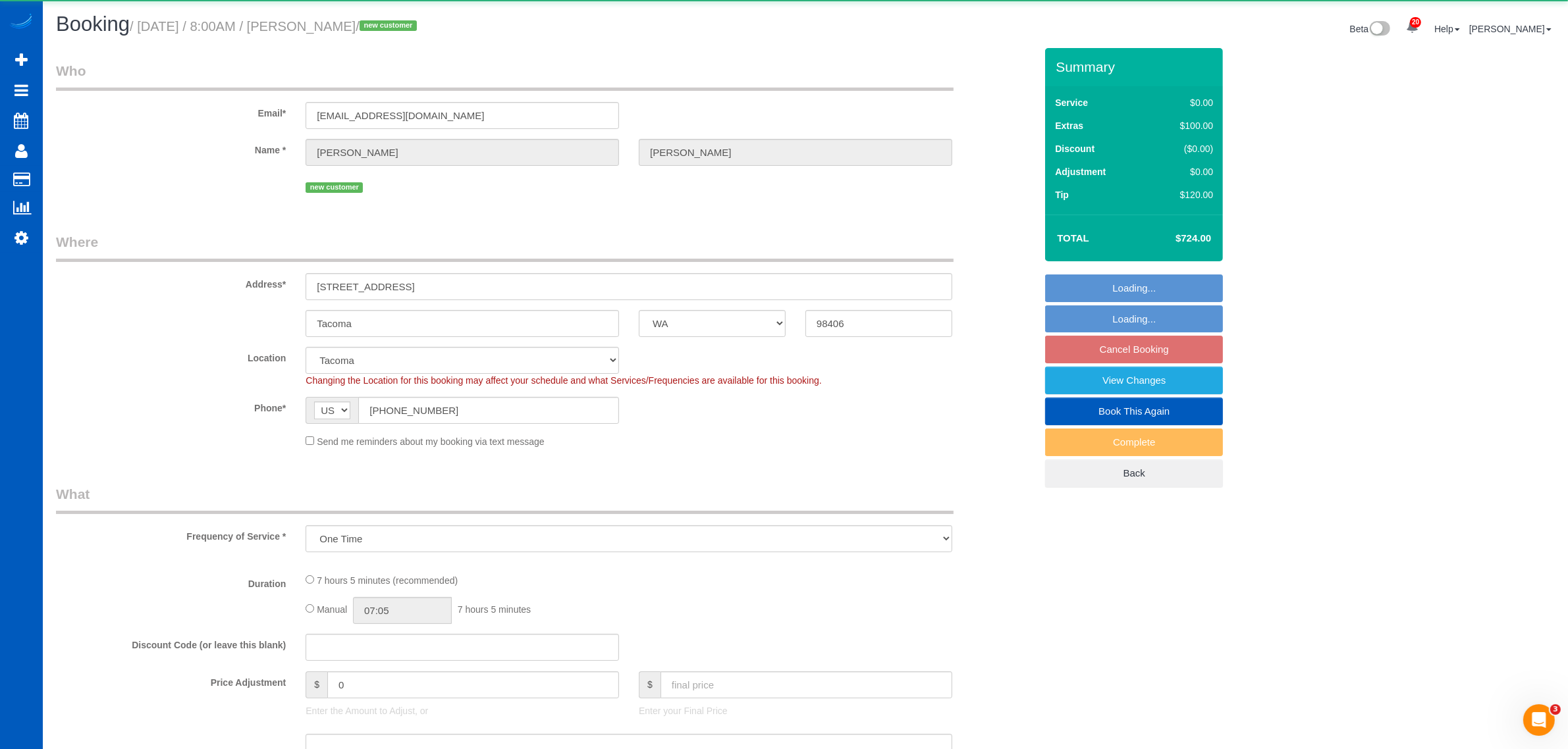
select select "object:20813"
select select "spot93"
select select "199"
select select "2001"
select select "5"
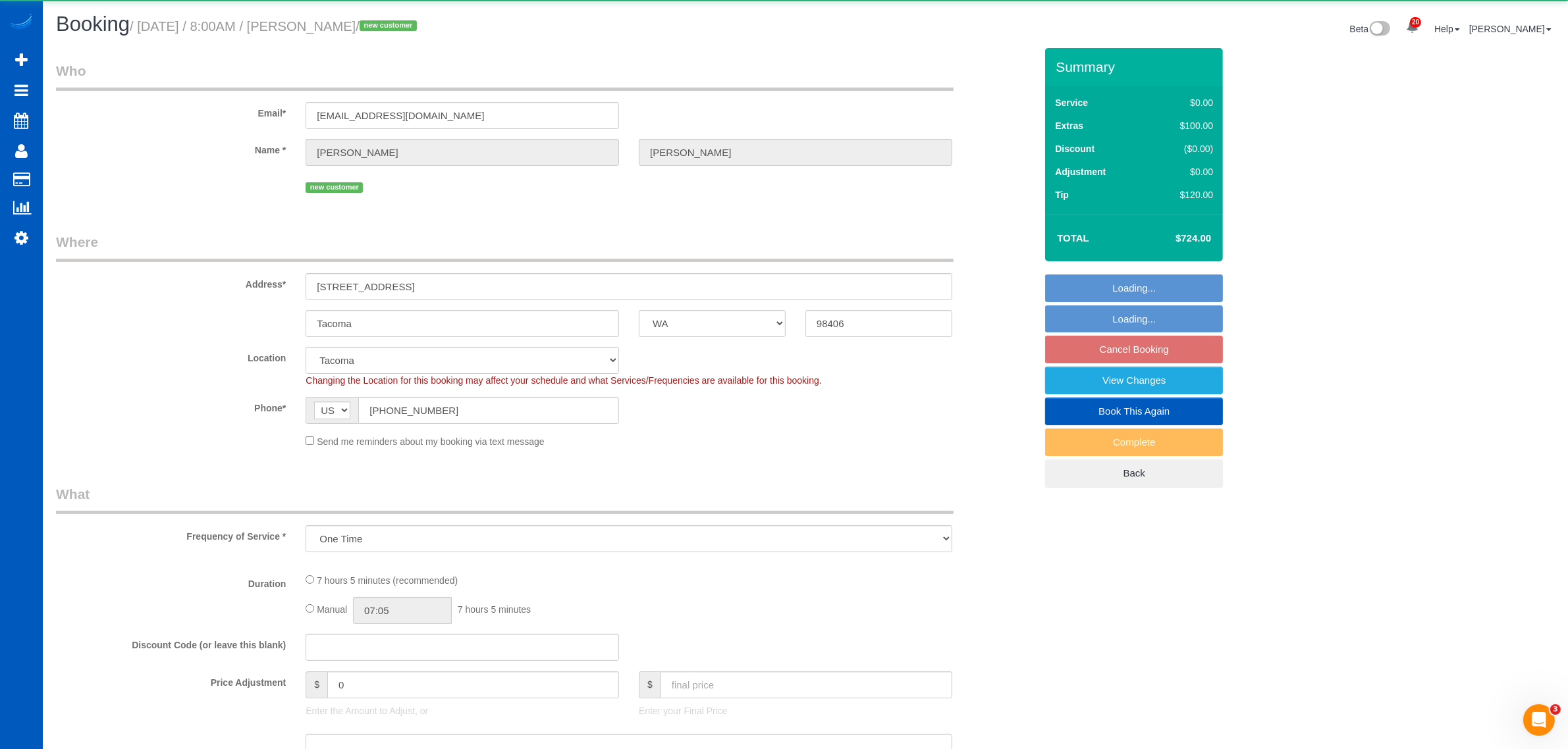
select select "3"
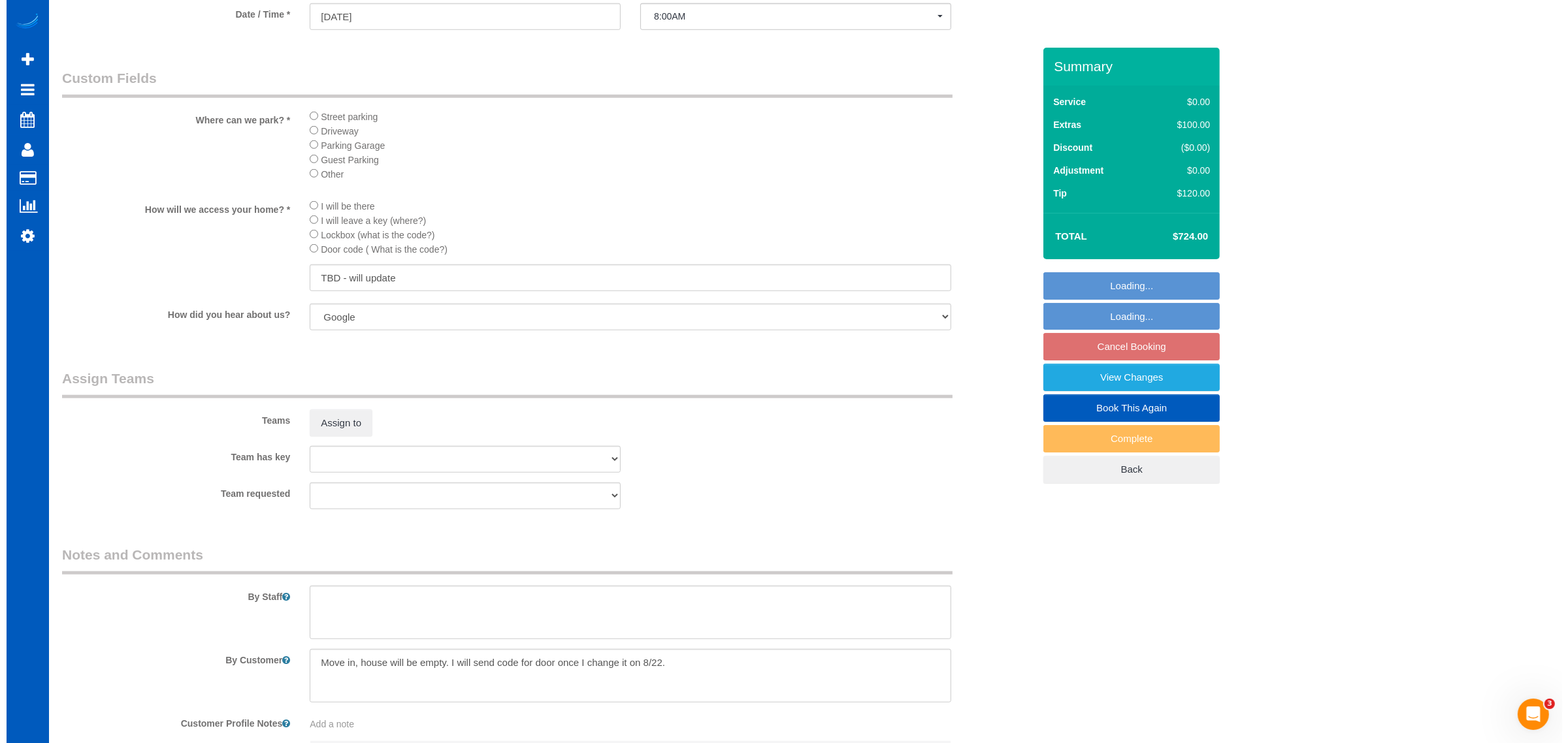
scroll to position [1496, 0]
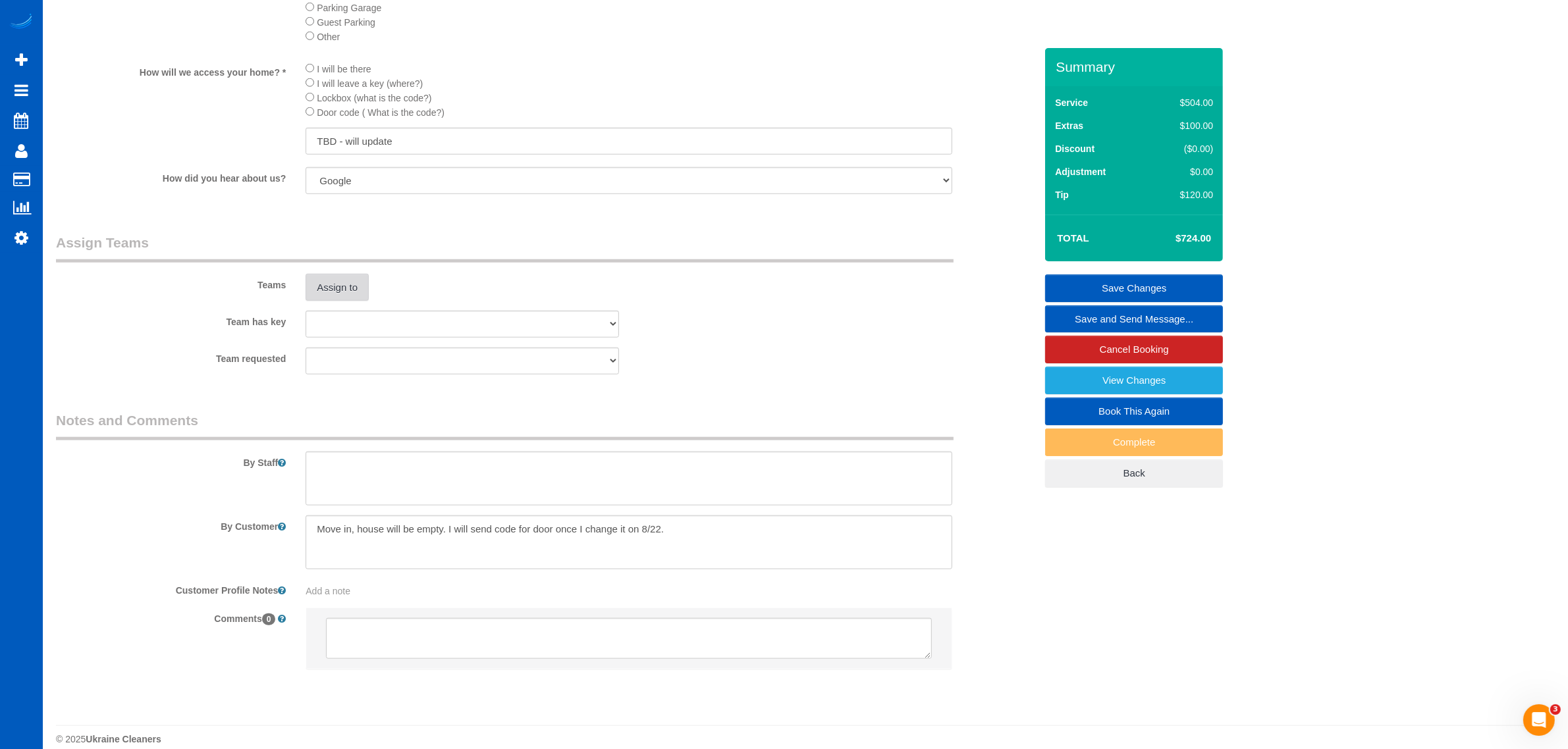
click at [329, 300] on button "Assign to" at bounding box center [338, 287] width 63 height 28
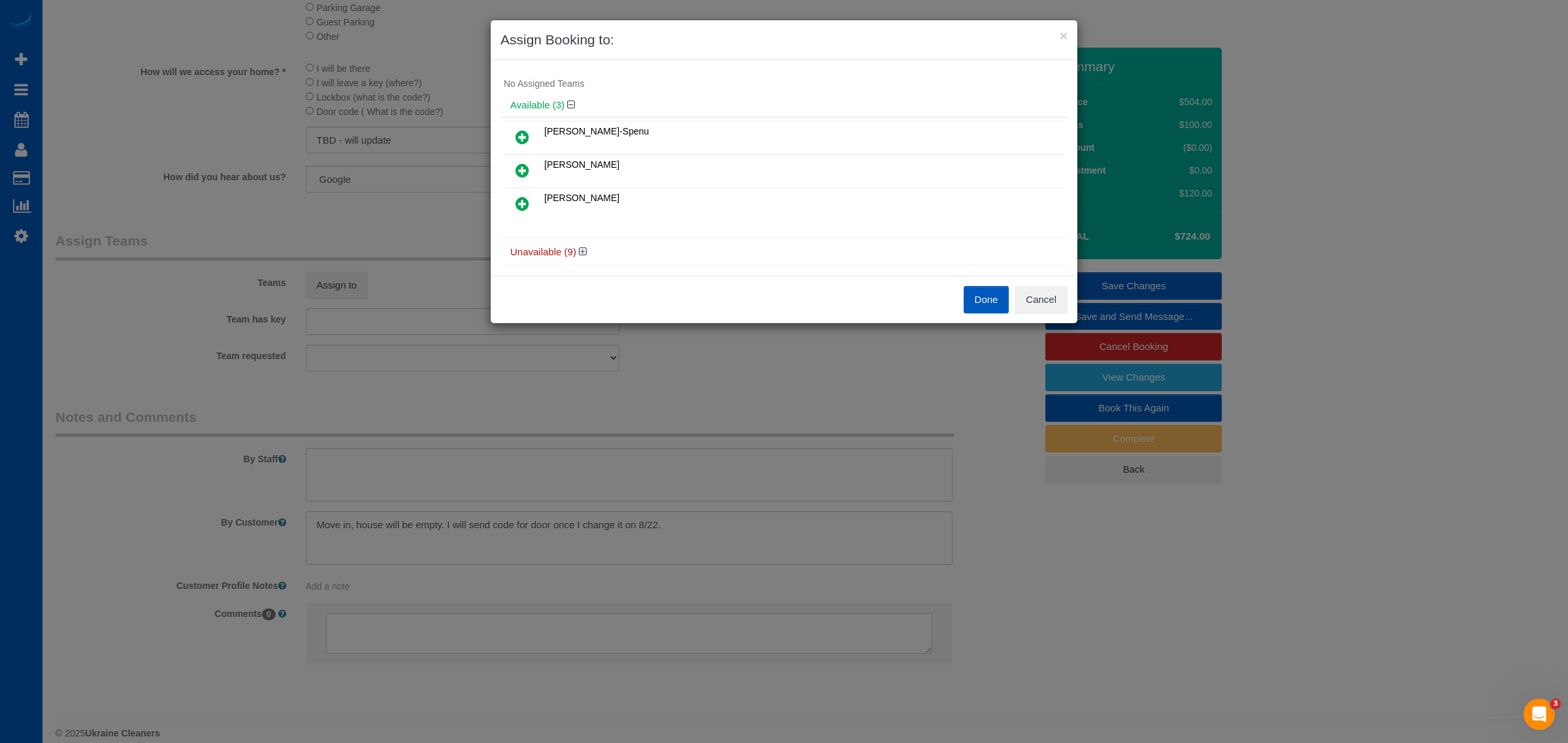
scroll to position [31, 0]
click at [583, 242] on icon at bounding box center [582, 241] width 8 height 10
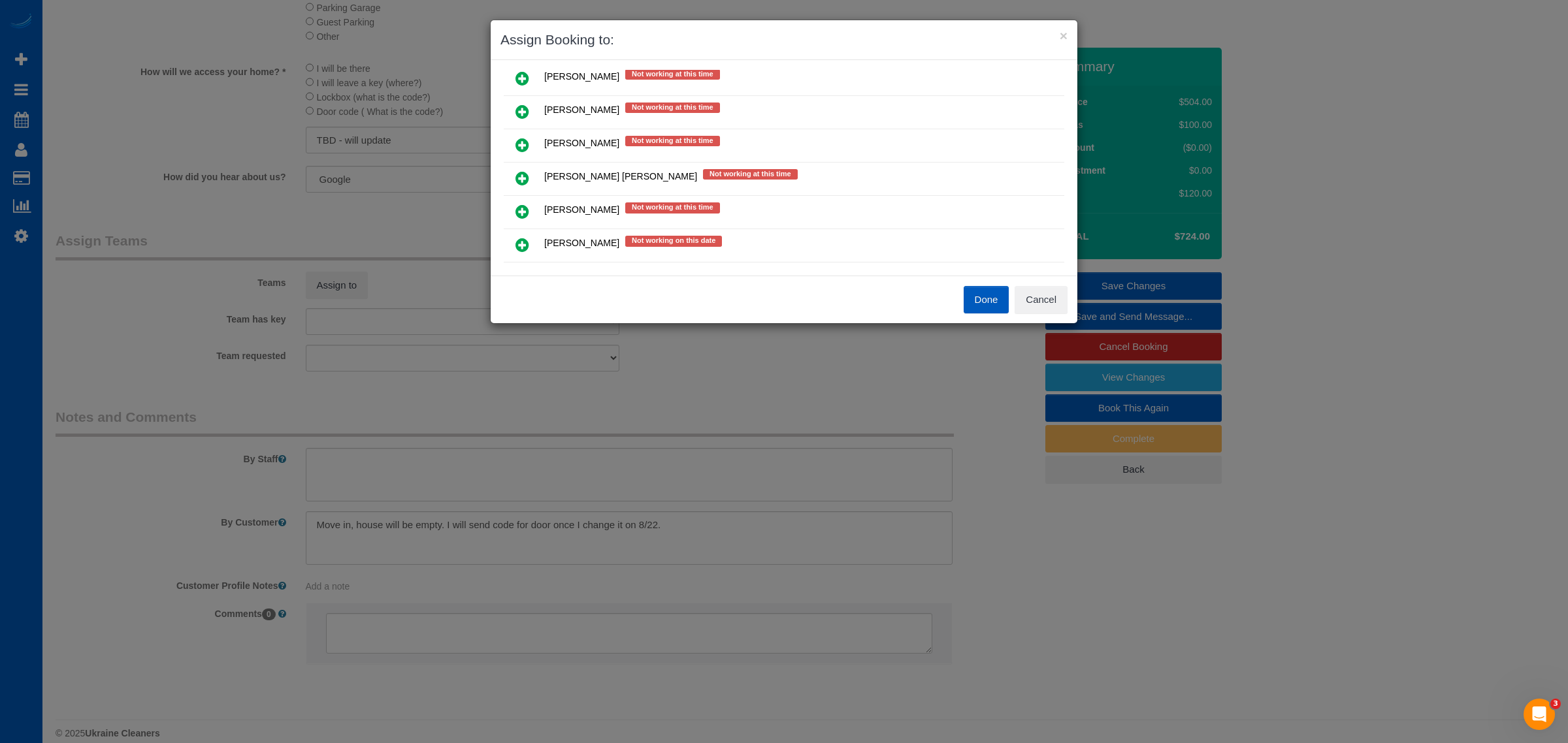
scroll to position [357, 0]
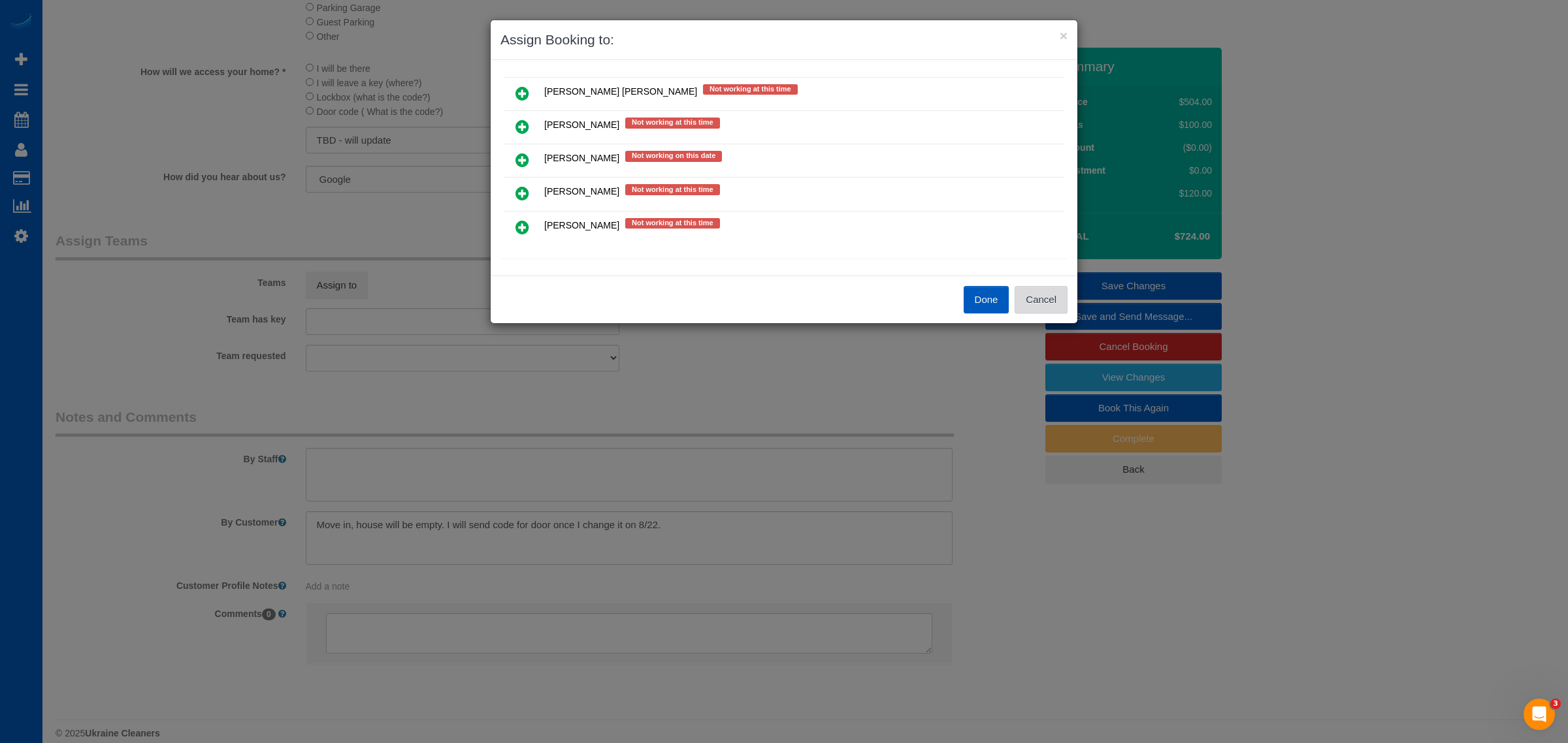
click at [1035, 302] on button "Cancel" at bounding box center [1040, 299] width 52 height 28
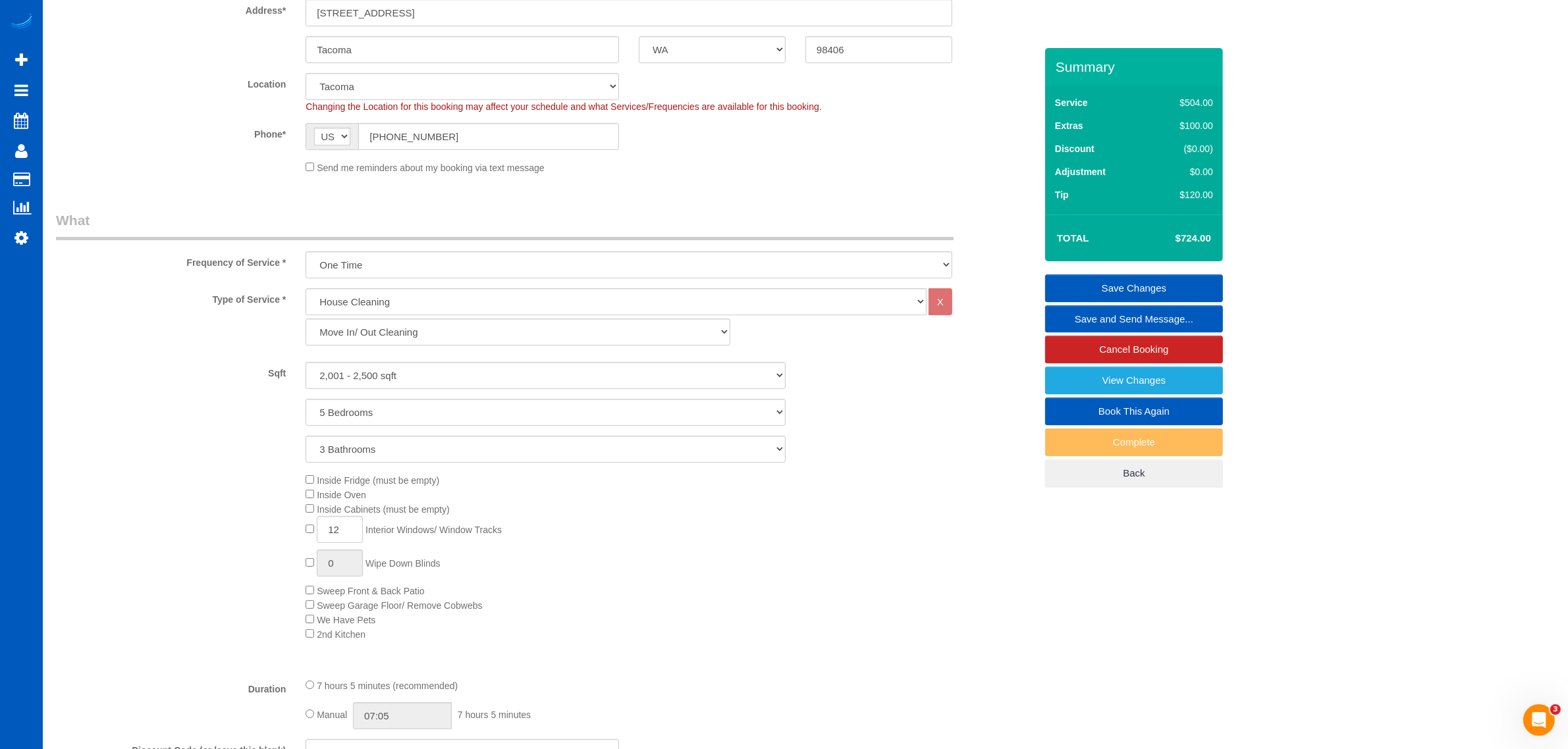
scroll to position [44, 0]
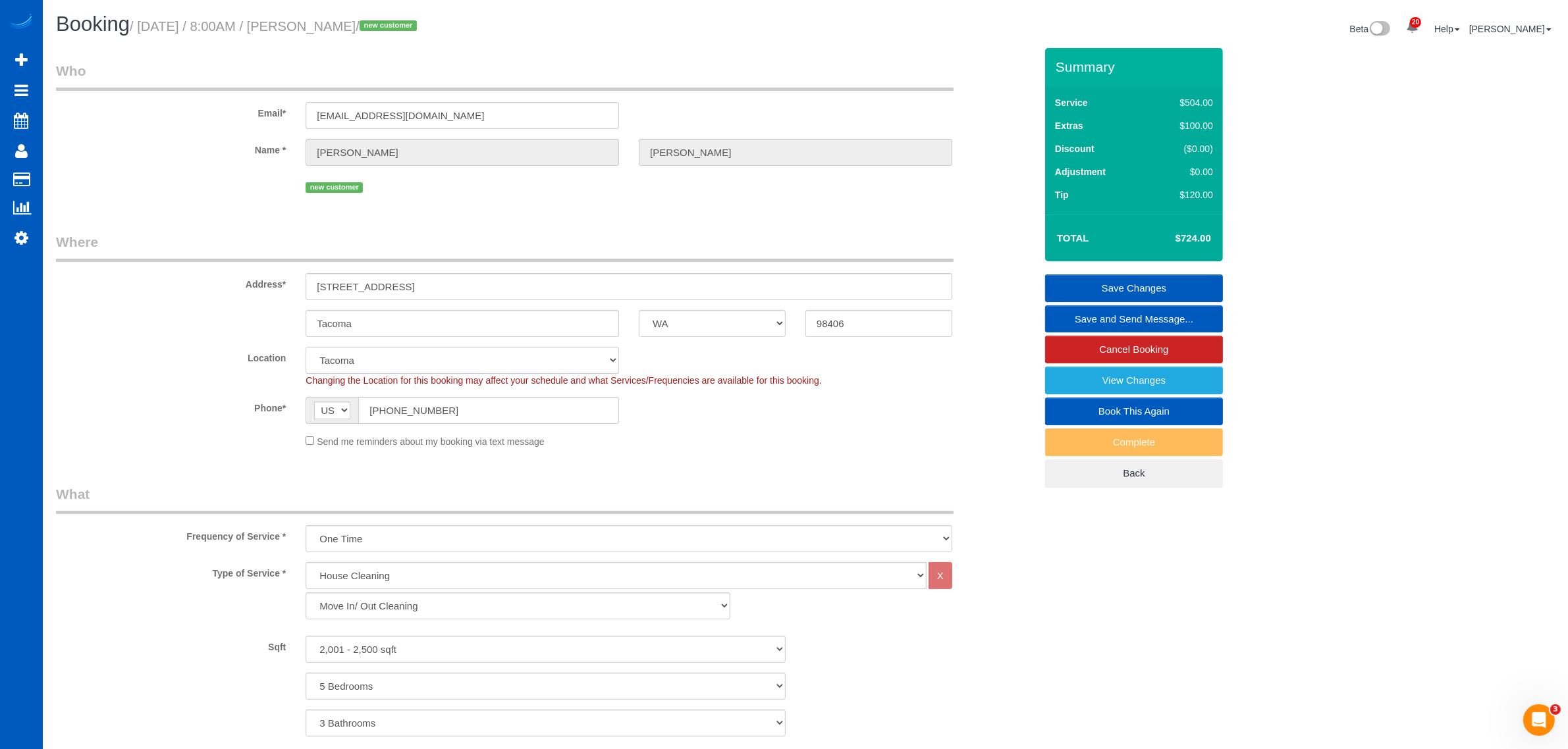
click at [382, 362] on select "North [GEOGRAPHIC_DATA] [GEOGRAPHIC_DATA] [GEOGRAPHIC_DATA] [GEOGRAPHIC_DATA] […" at bounding box center [463, 361] width 314 height 27
select select "8"
click at [306, 347] on select "North [GEOGRAPHIC_DATA] [GEOGRAPHIC_DATA] [GEOGRAPHIC_DATA] [GEOGRAPHIC_DATA] […" at bounding box center [463, 361] width 314 height 27
select select "object:21215"
select select "2001"
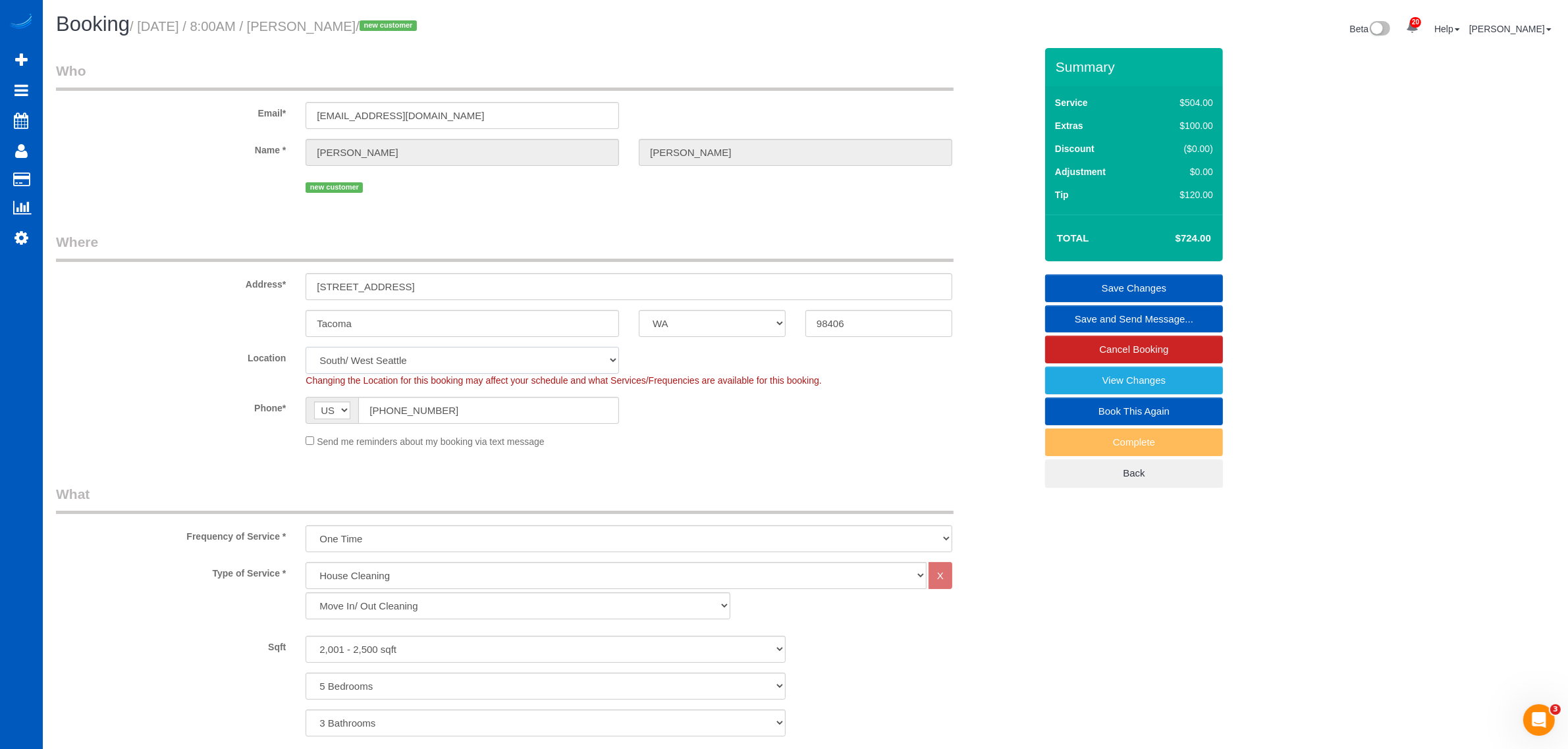
select select "5"
select select "3"
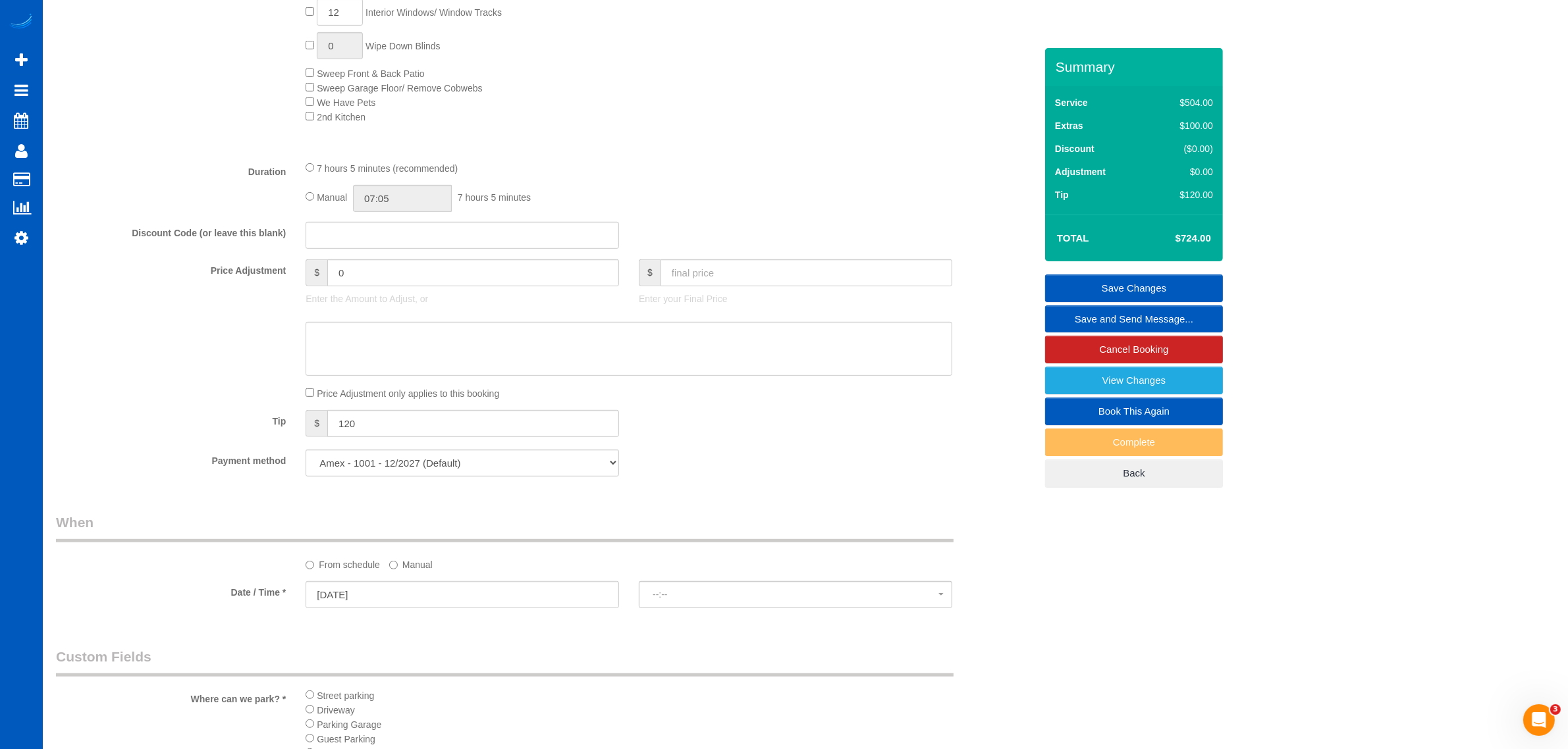
select select "spot106"
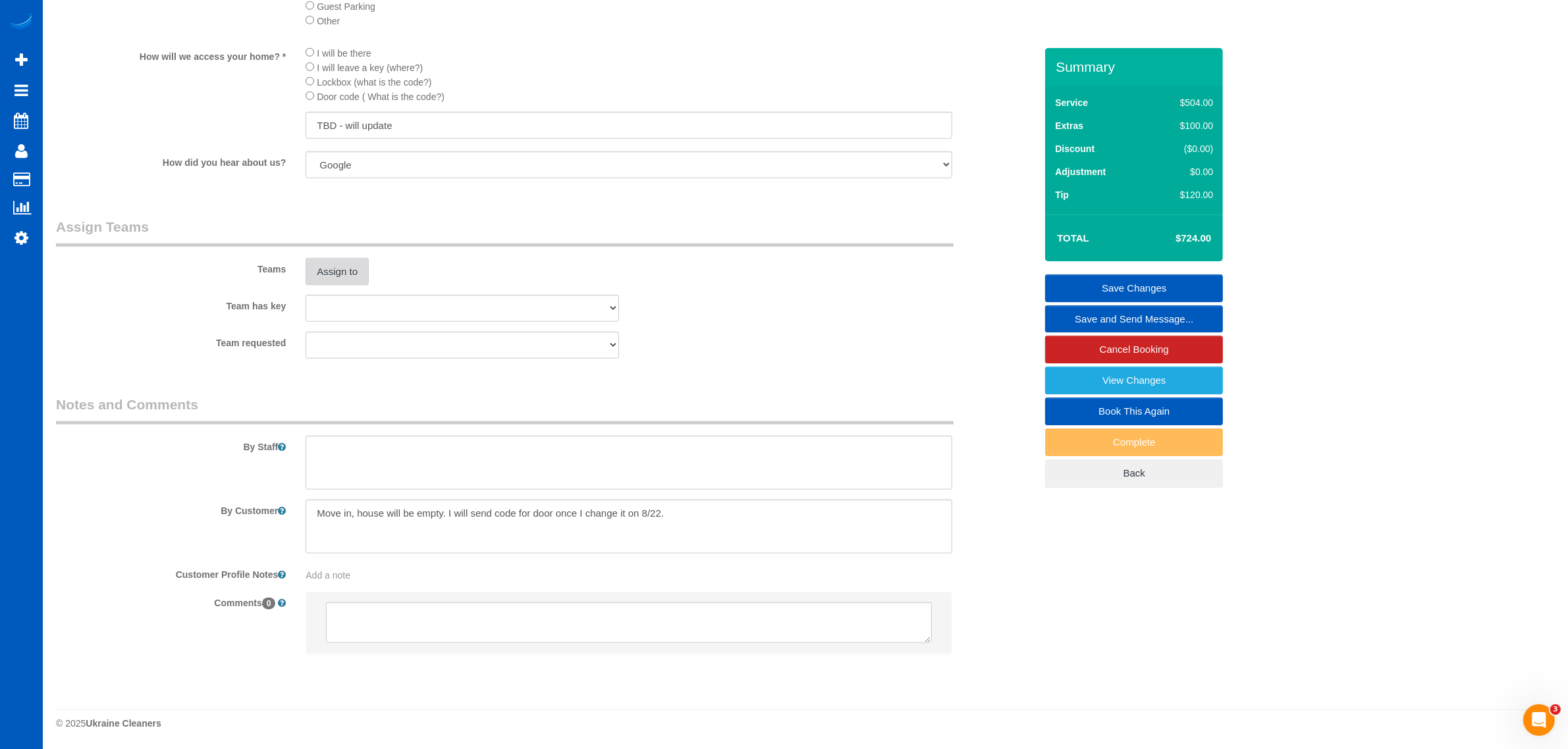
click at [341, 281] on button "Assign to" at bounding box center [338, 271] width 63 height 28
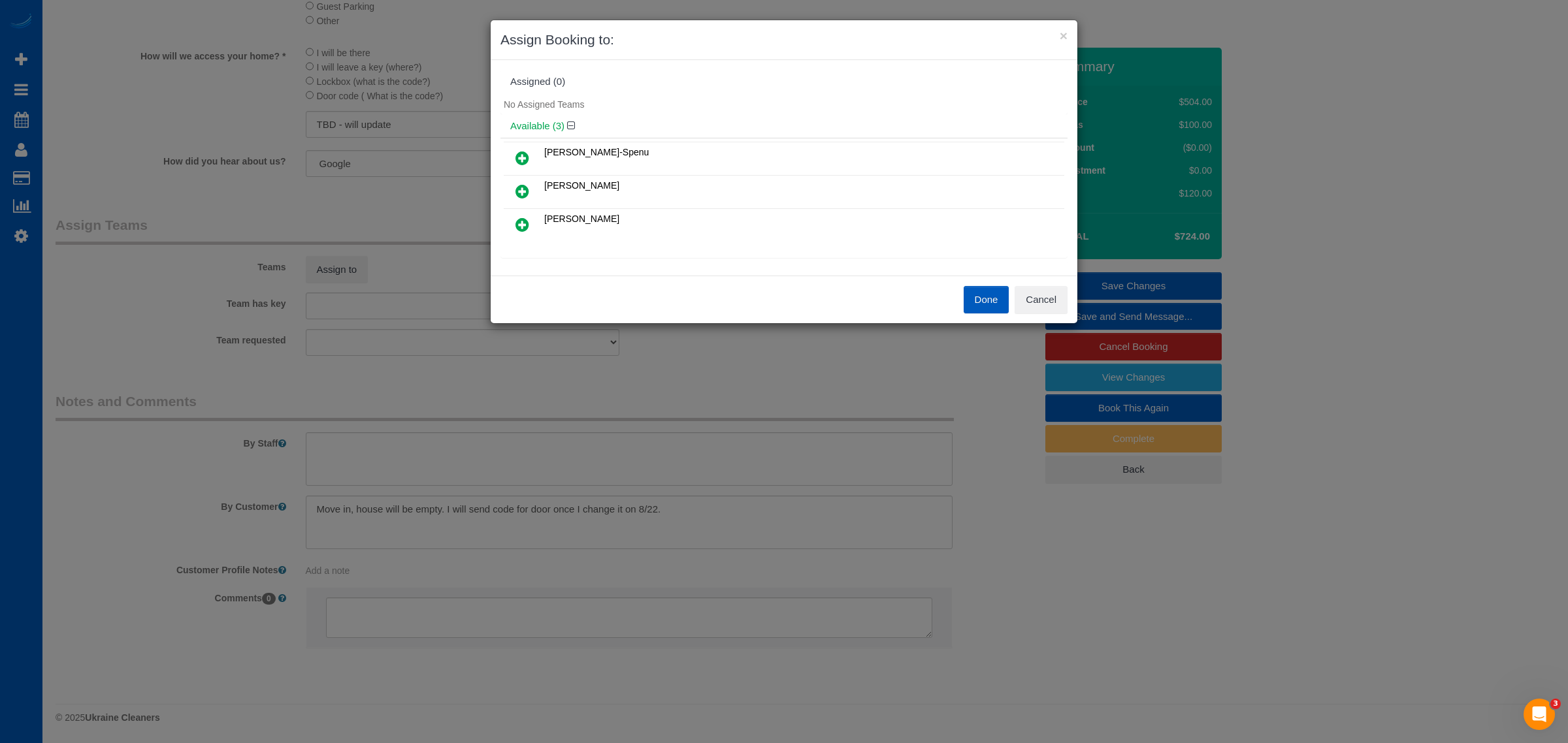
click at [524, 224] on icon at bounding box center [522, 224] width 13 height 15
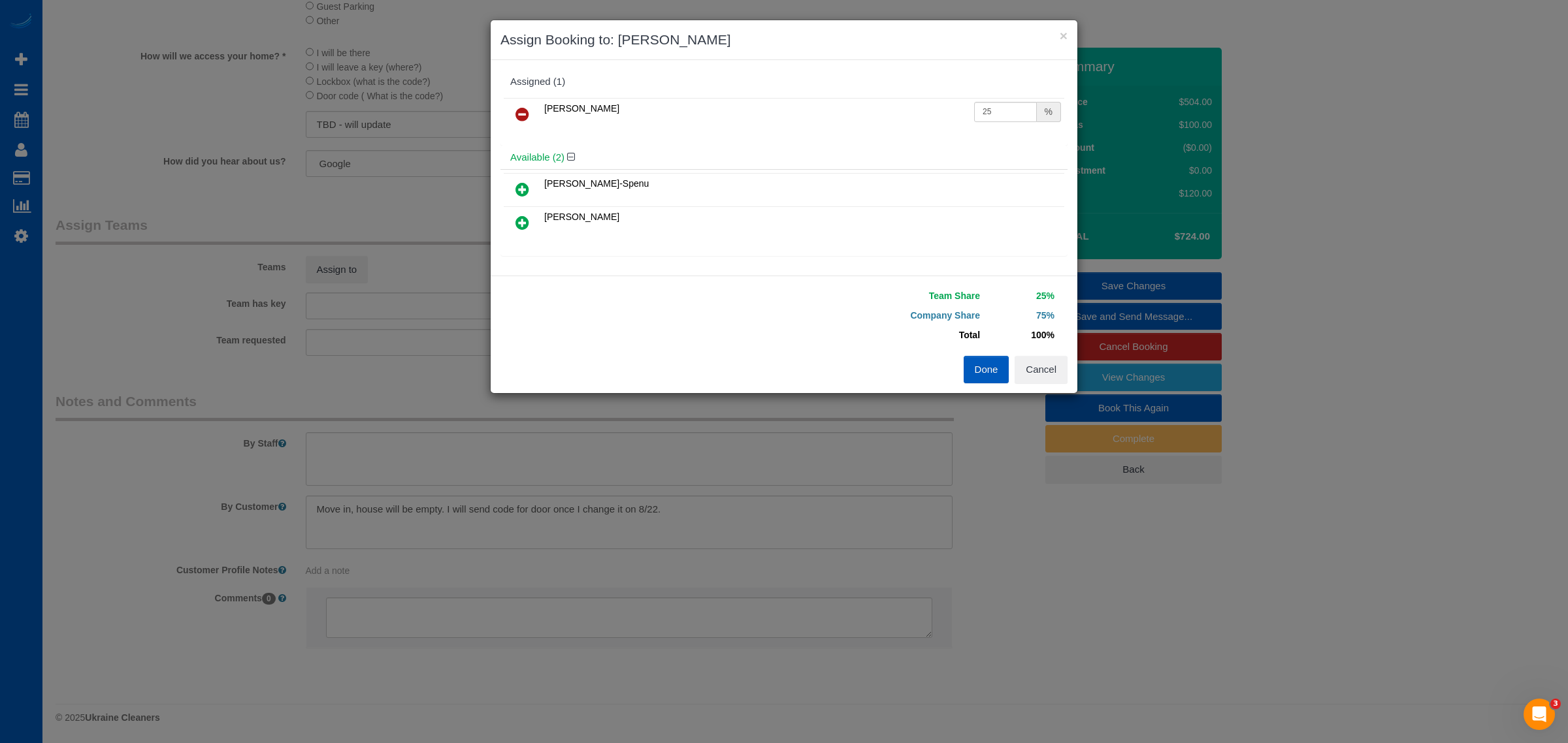
click at [515, 191] on icon at bounding box center [522, 189] width 13 height 15
click at [975, 373] on button "Done" at bounding box center [987, 369] width 46 height 28
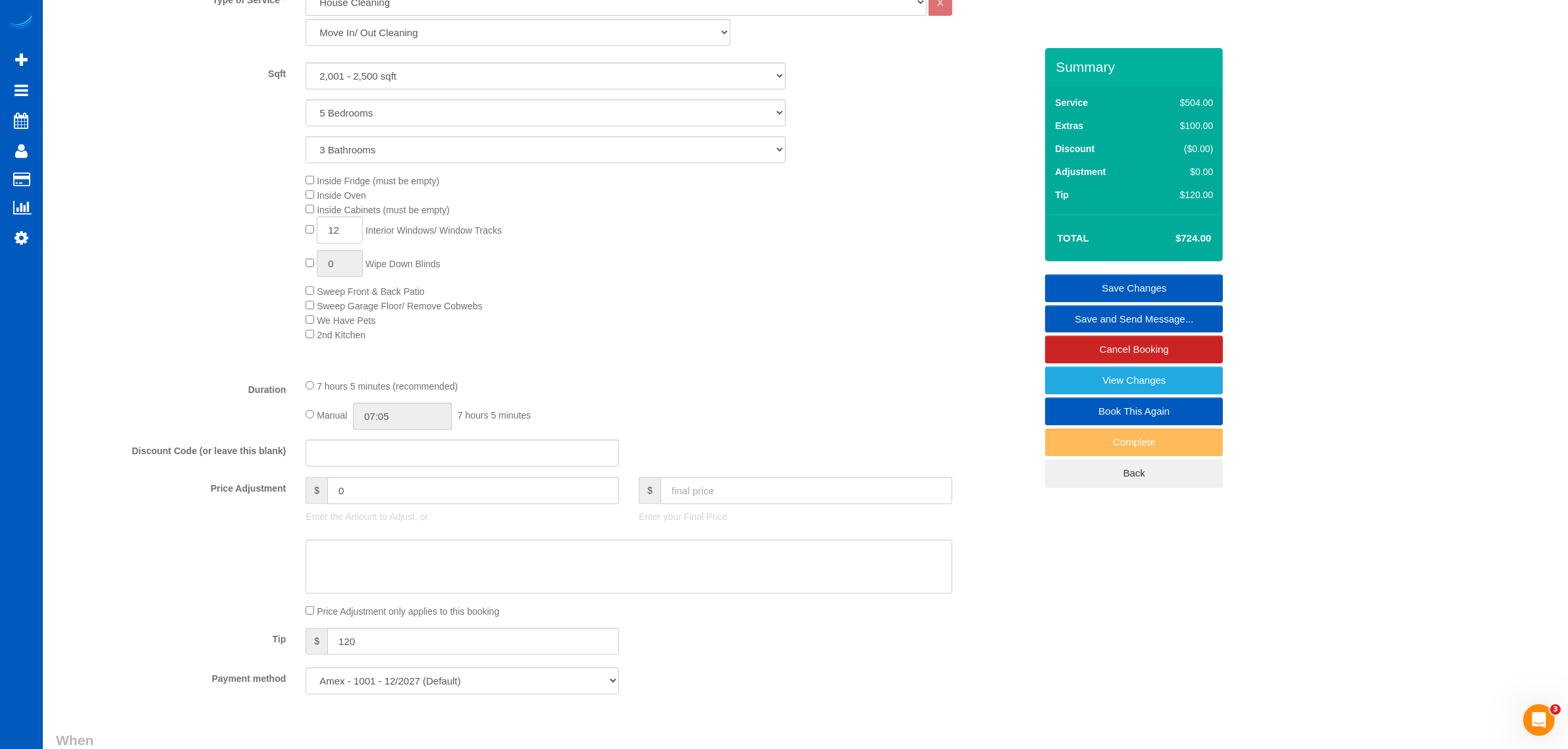
scroll to position [428, 0]
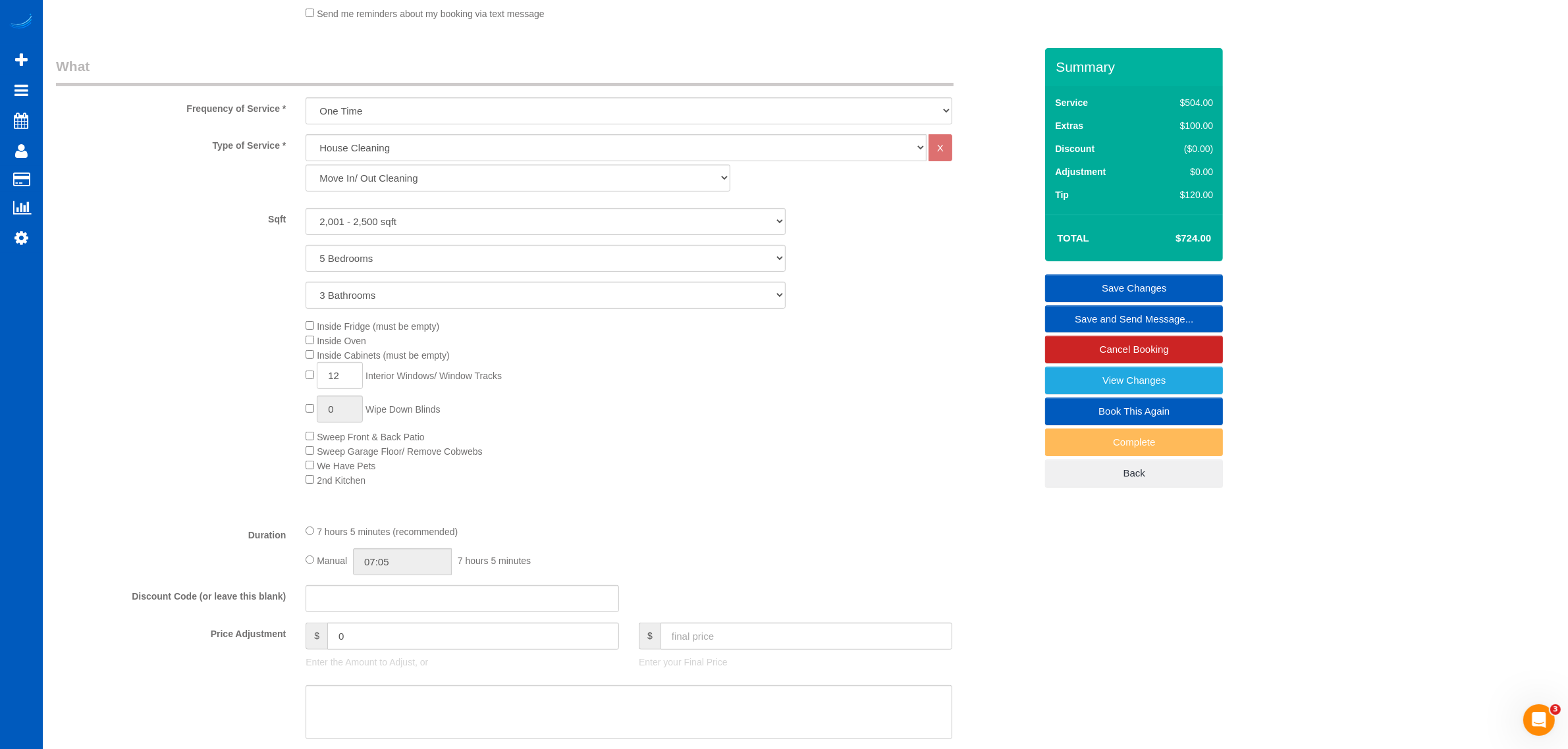
click at [1104, 285] on link "Save Changes" at bounding box center [1133, 287] width 178 height 28
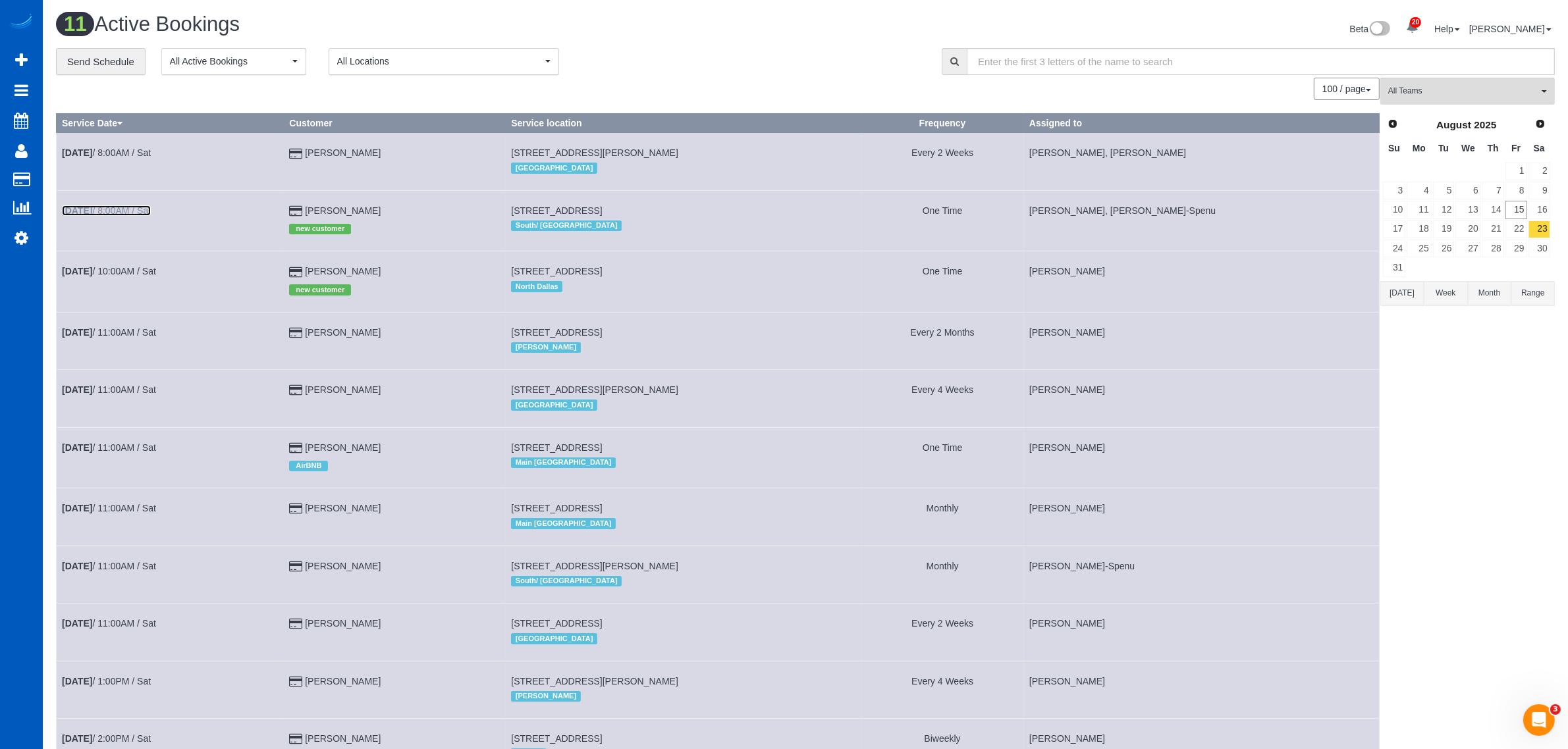
click at [120, 212] on link "[DATE] 8:00AM / Sat" at bounding box center [106, 211] width 89 height 11
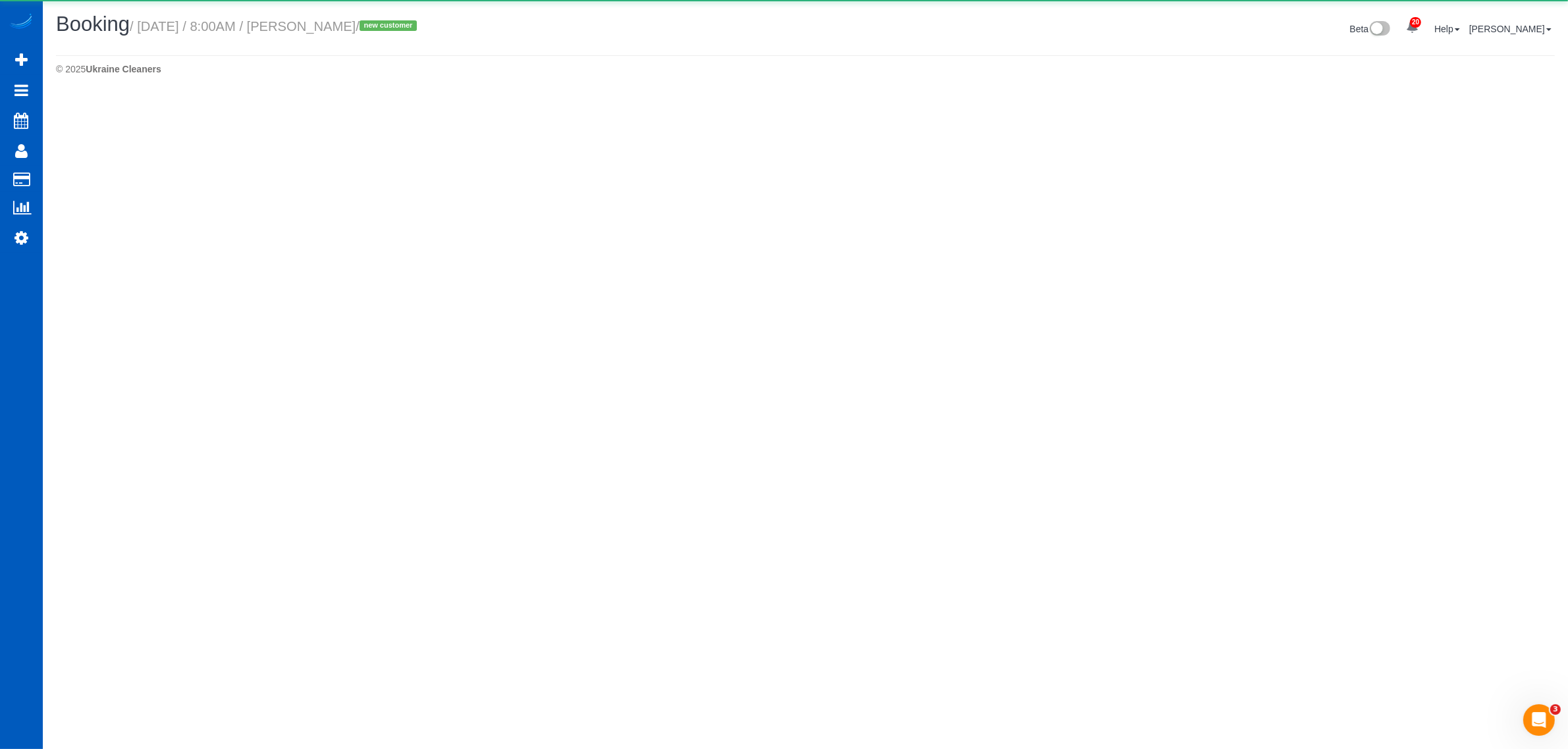
select select "WA"
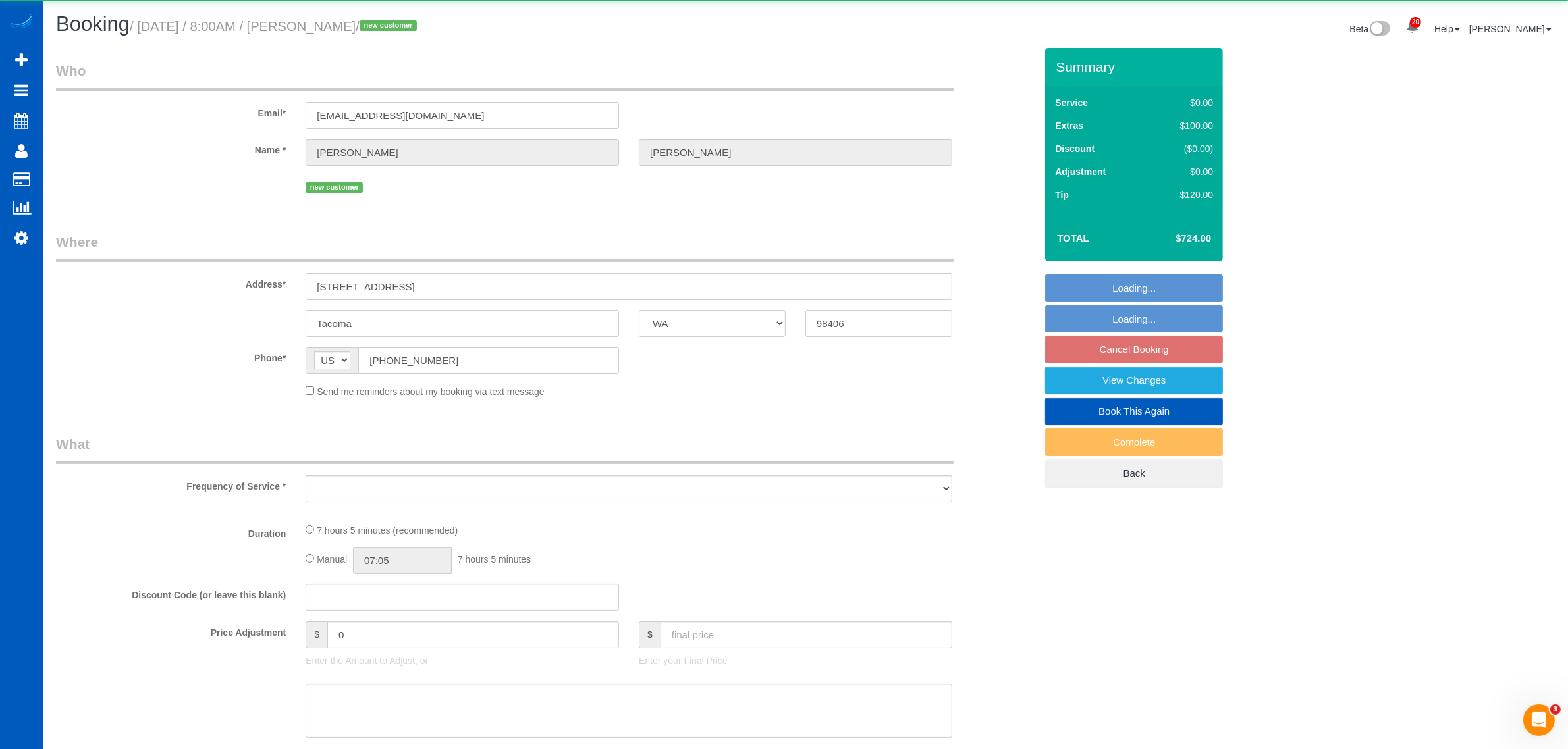
select select "object:22628"
select select "199"
select select "2001"
select select "5"
select select "3"
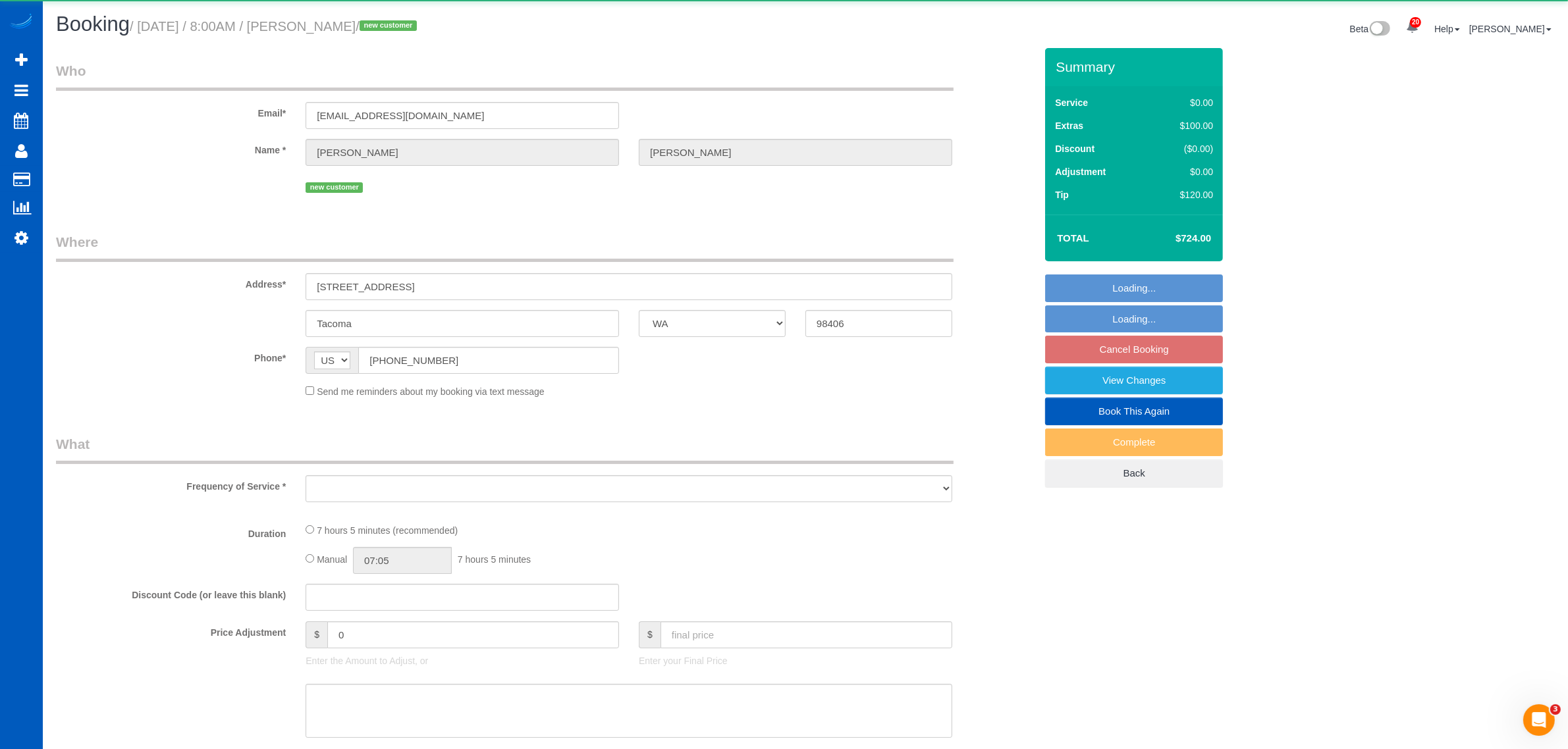
select select "number:8"
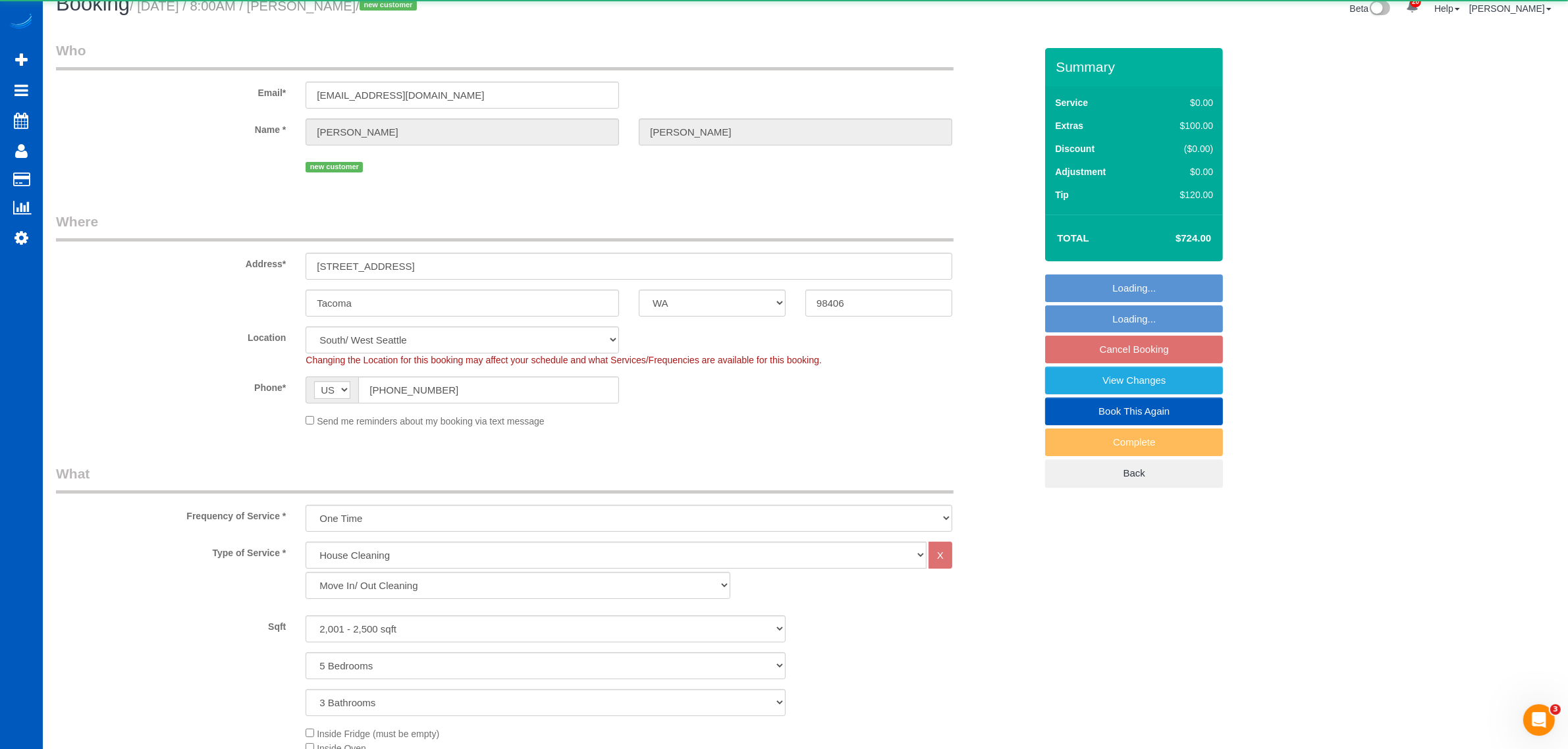
select select "spot123"
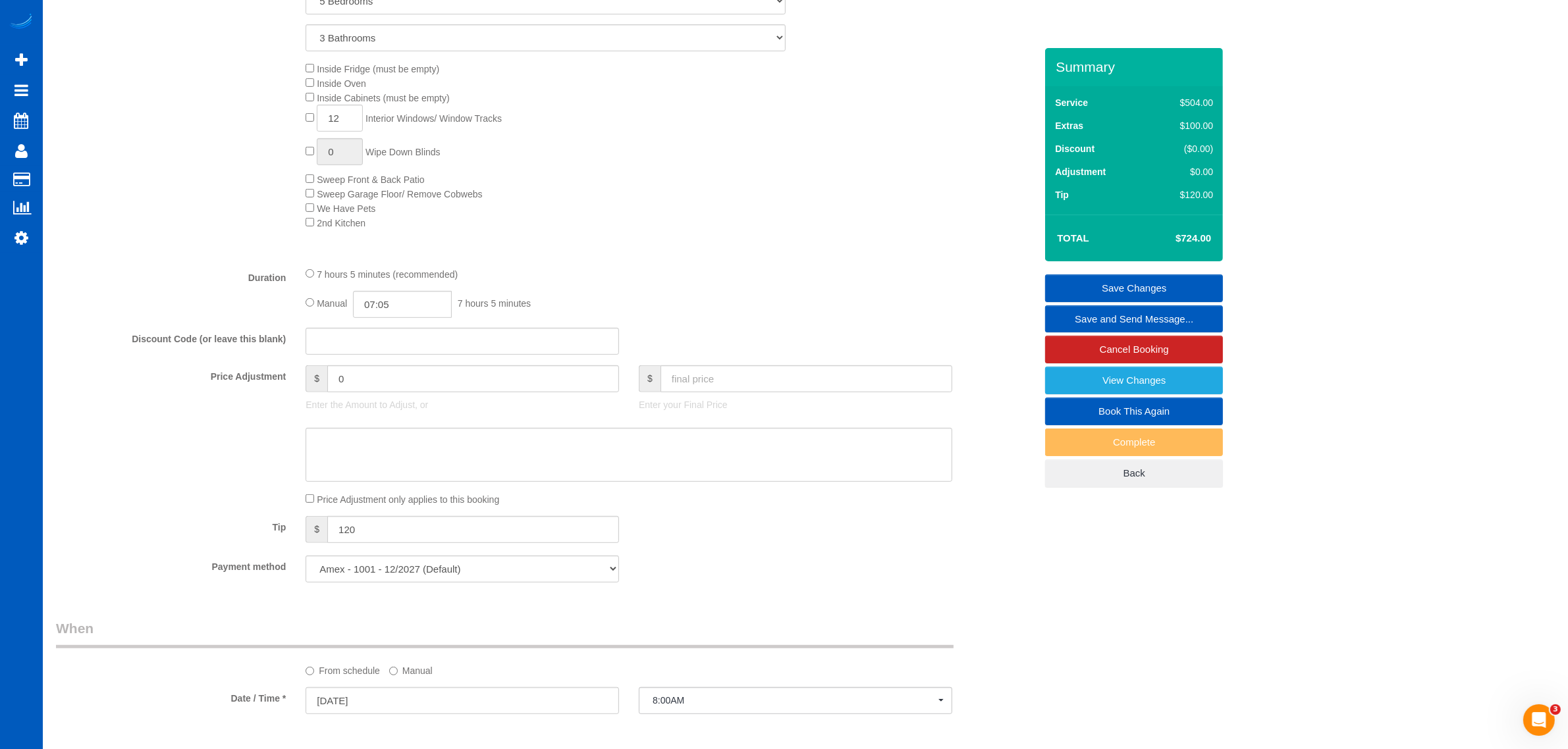
click at [505, 274] on div "7 hours 5 minutes (recommended)" at bounding box center [629, 273] width 646 height 14
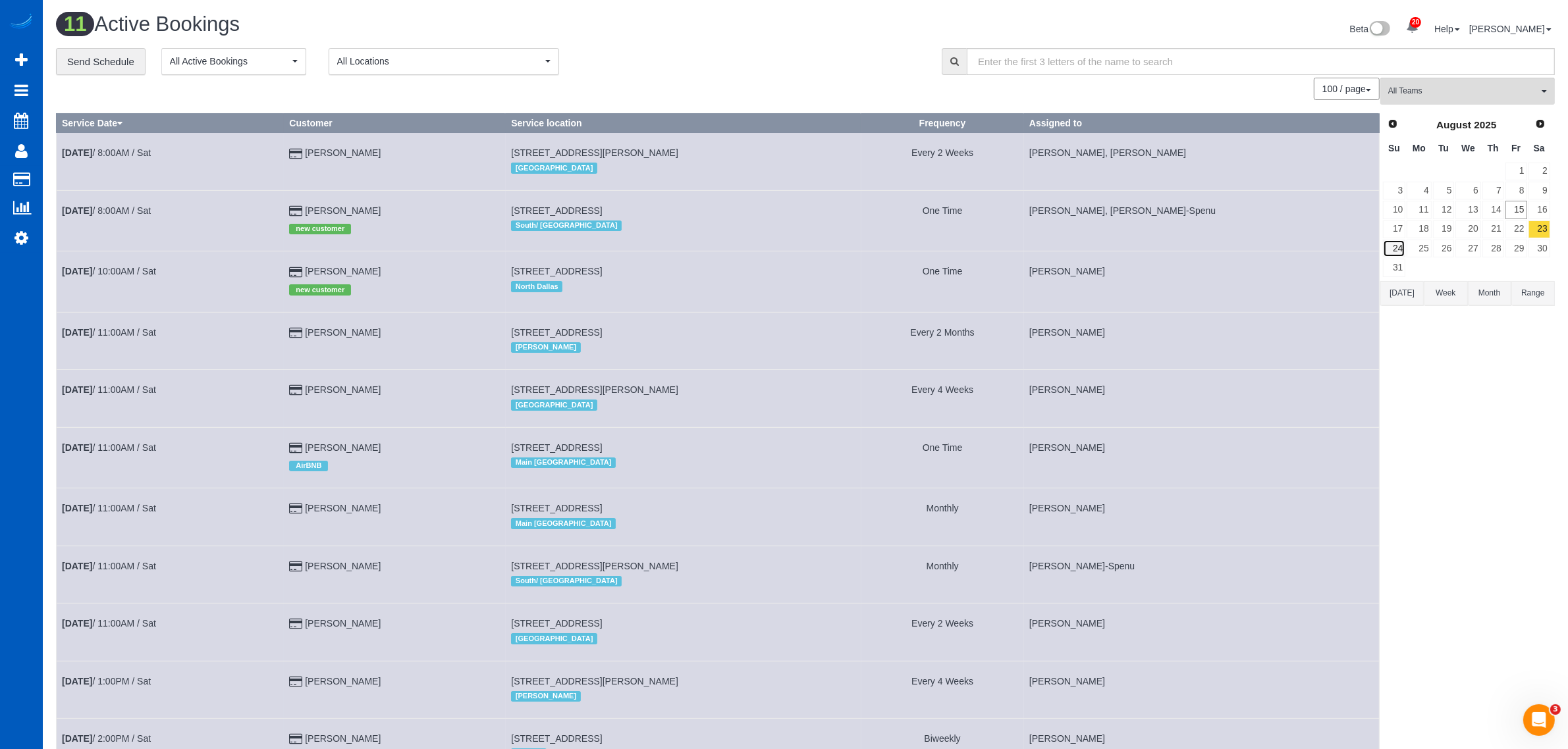
click at [1399, 249] on link "24" at bounding box center [1393, 248] width 22 height 17
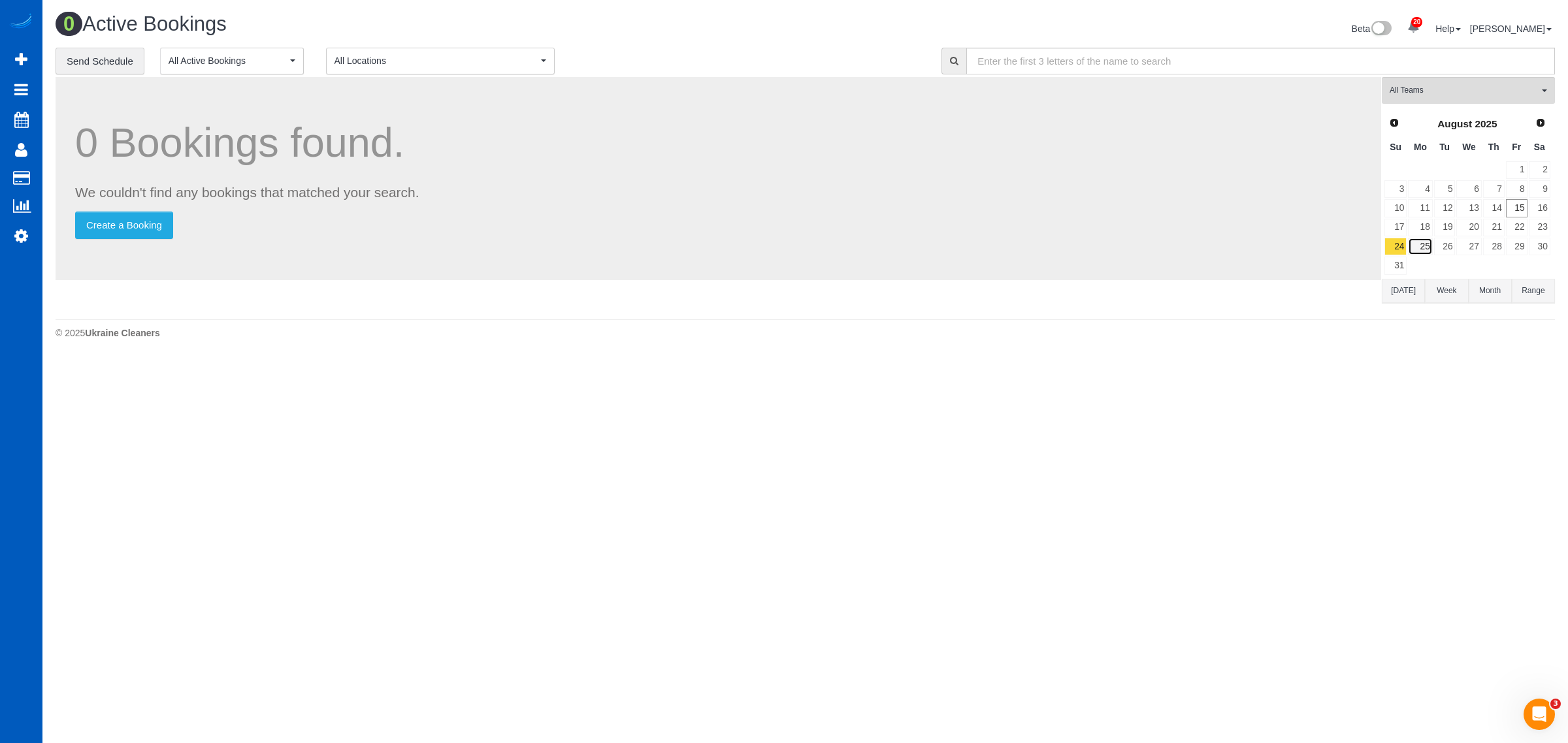
click at [1409, 247] on link "25" at bounding box center [1419, 246] width 24 height 17
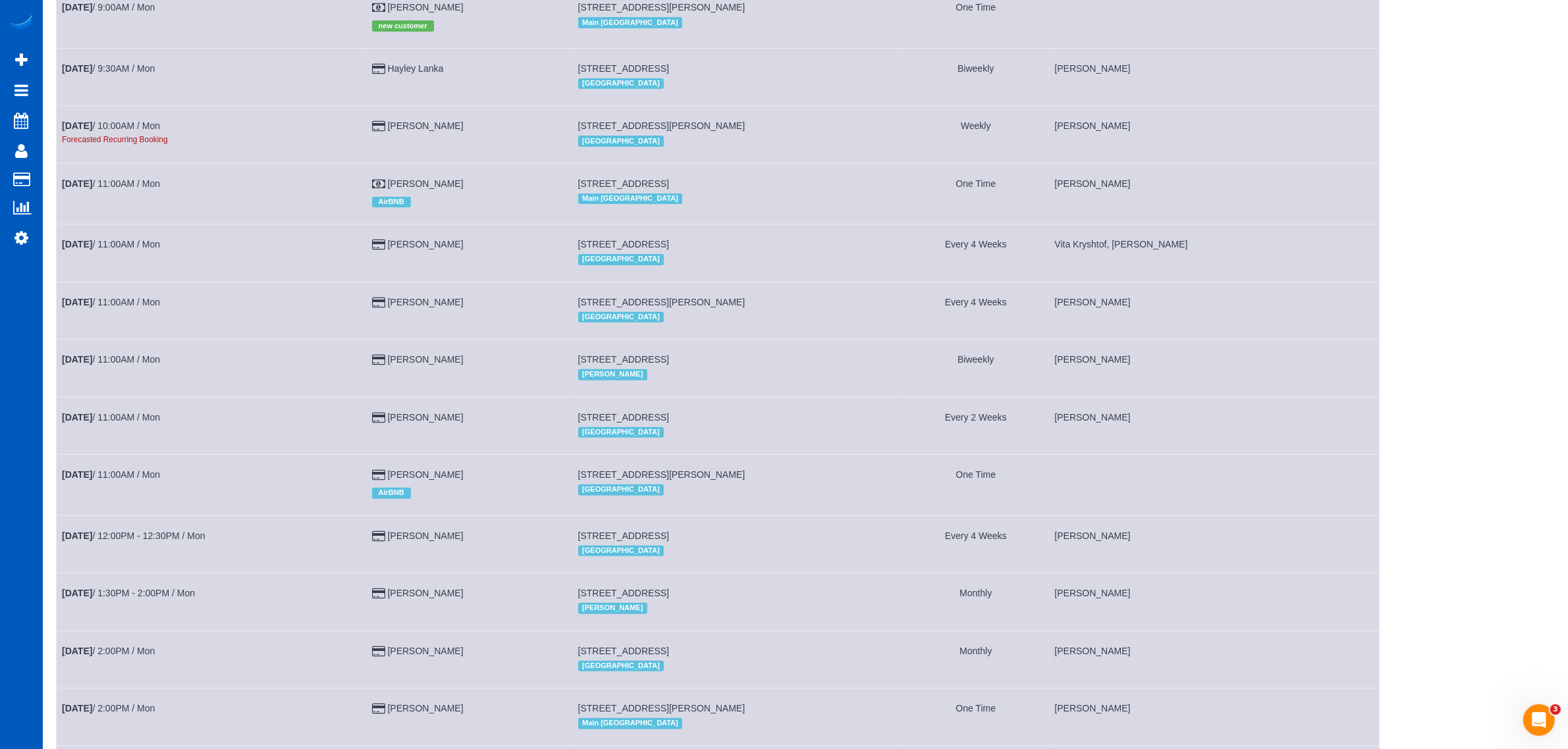
scroll to position [256, 0]
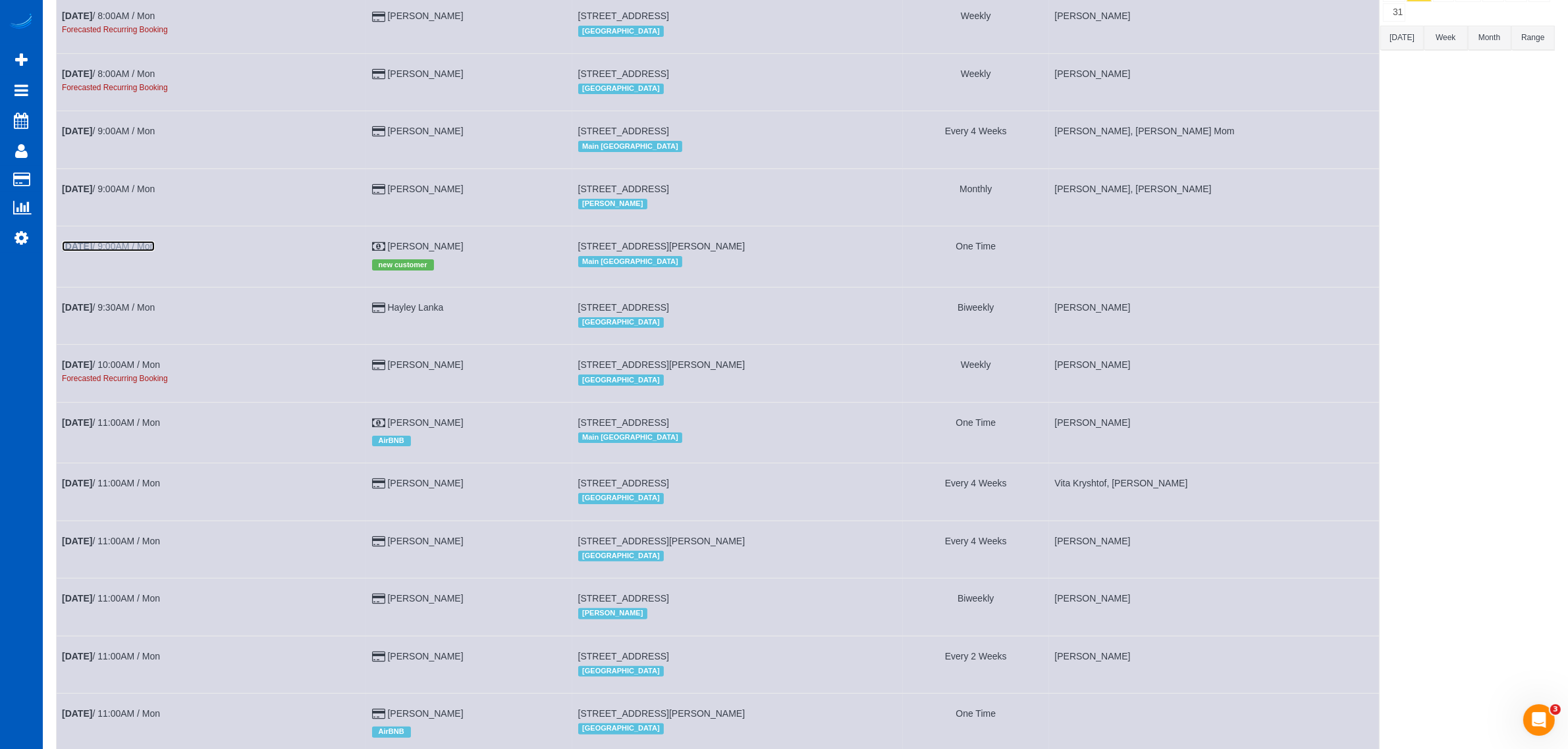
click at [92, 248] on b "[DATE]" at bounding box center [76, 245] width 30 height 11
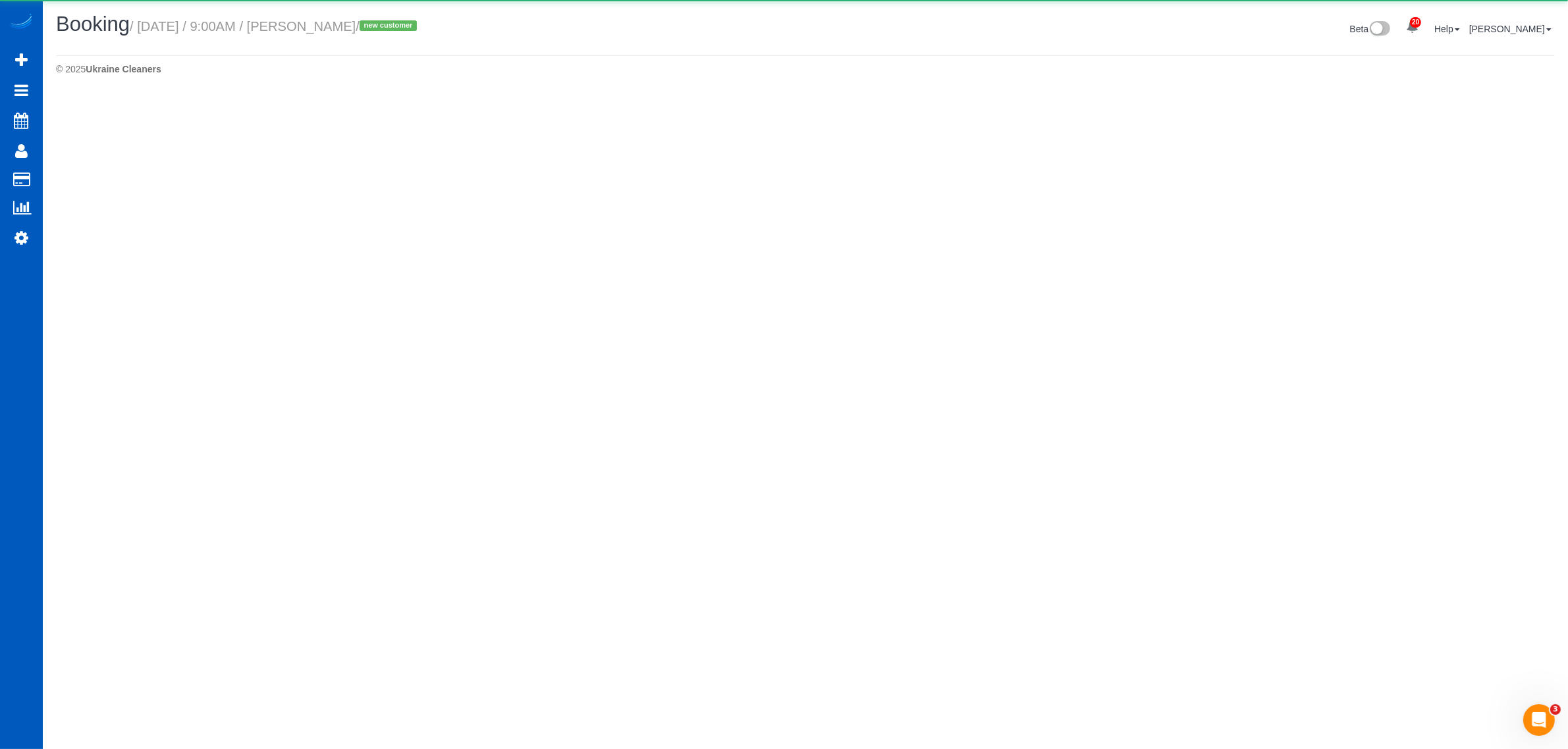
select select "WA"
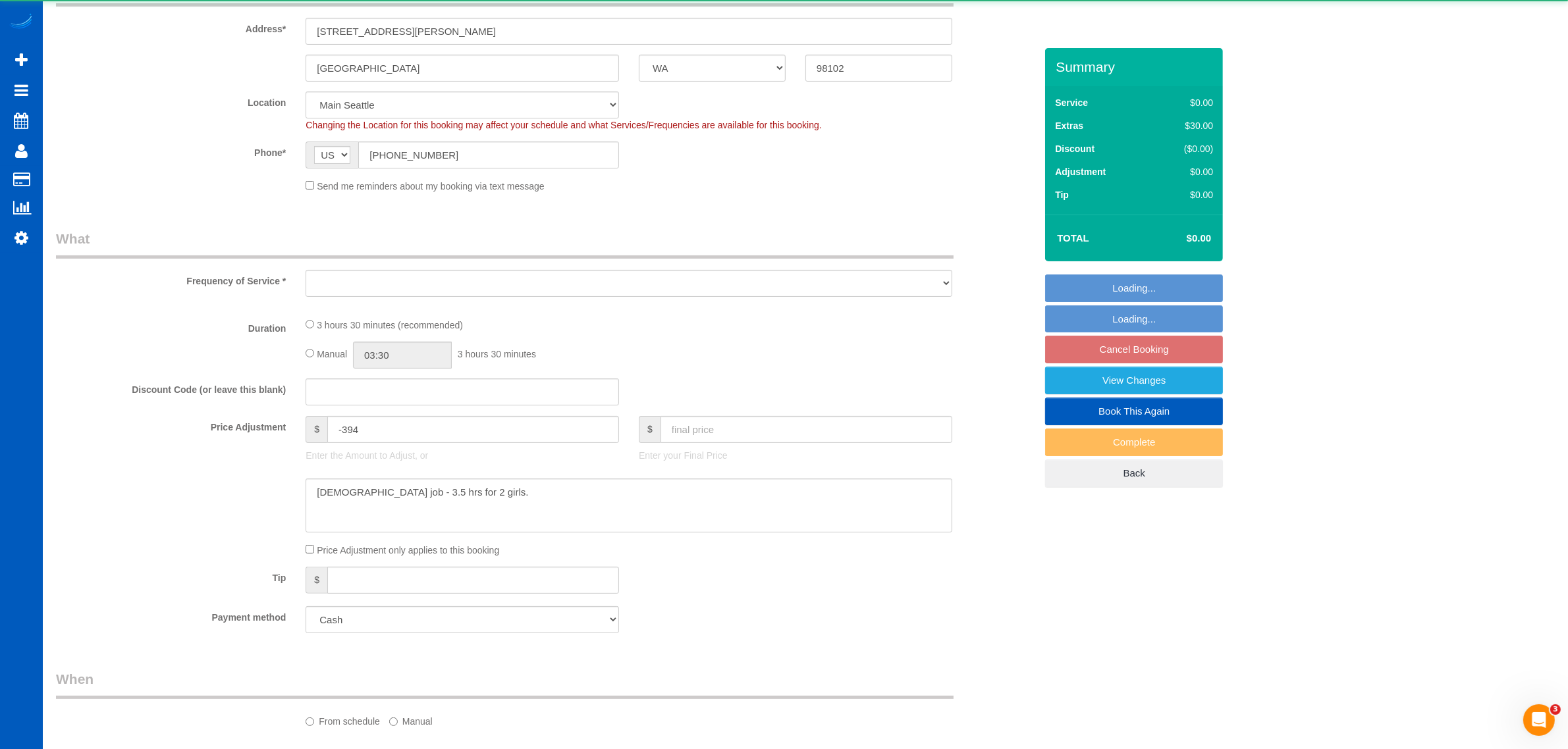
select select "199"
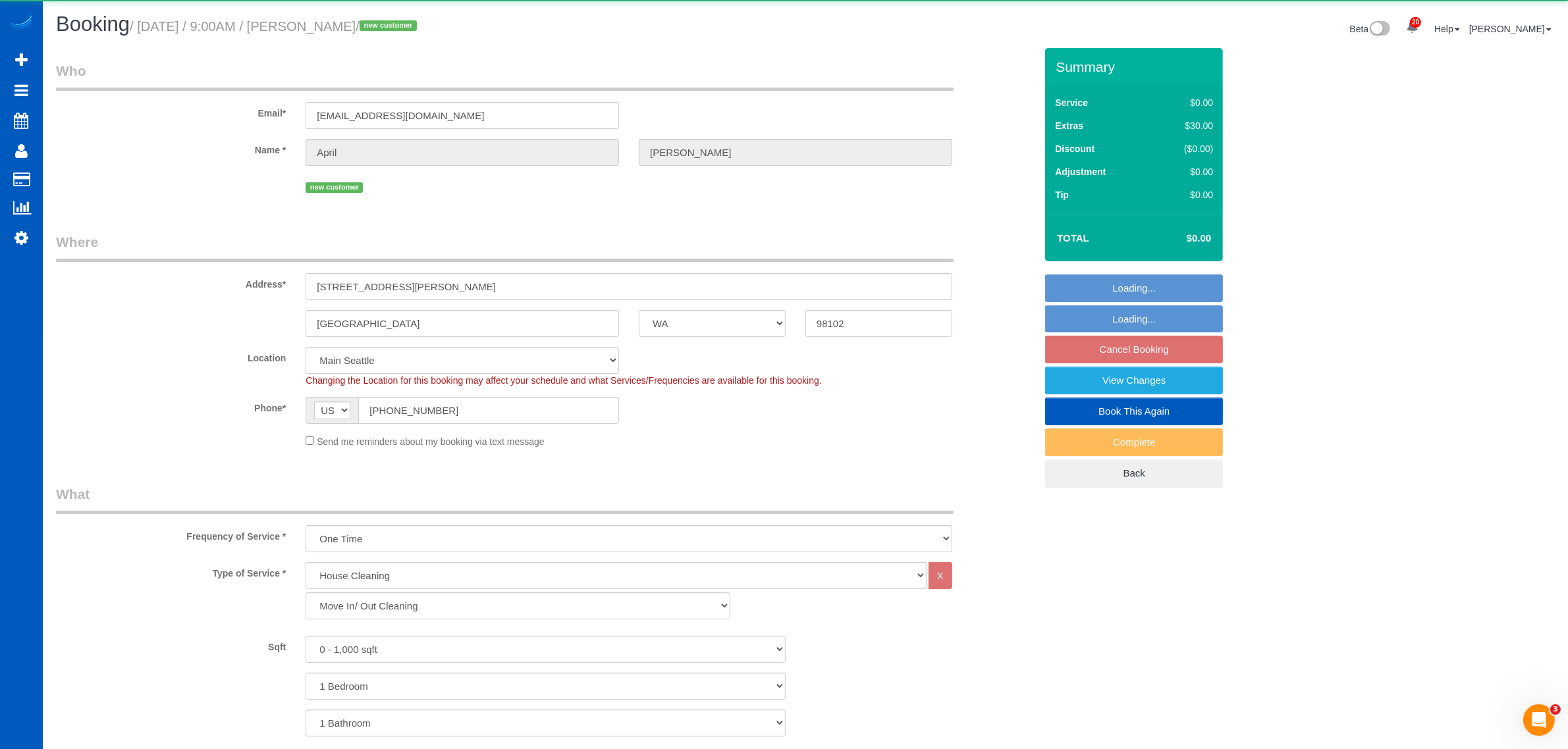
select select "object:24111"
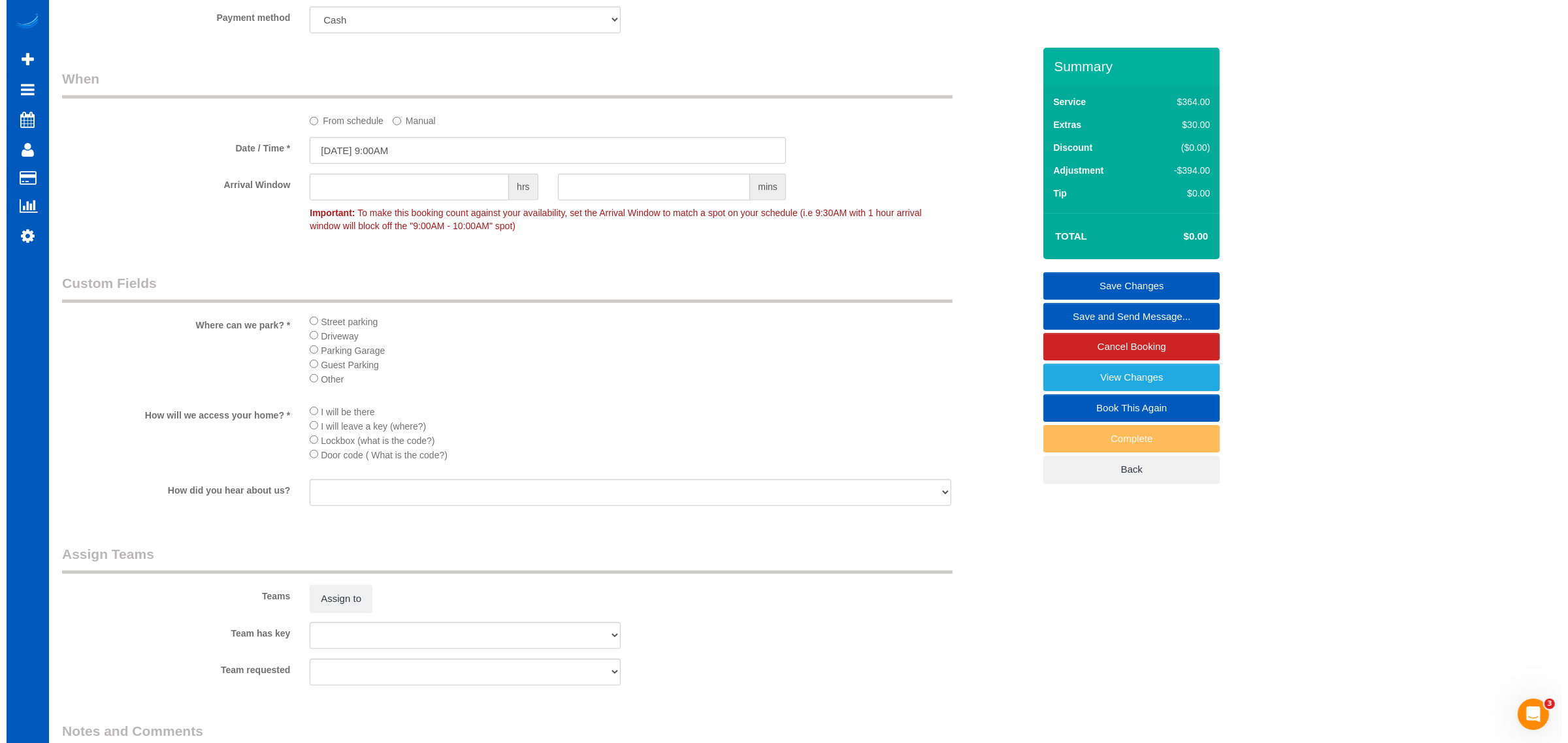
scroll to position [1554, 0]
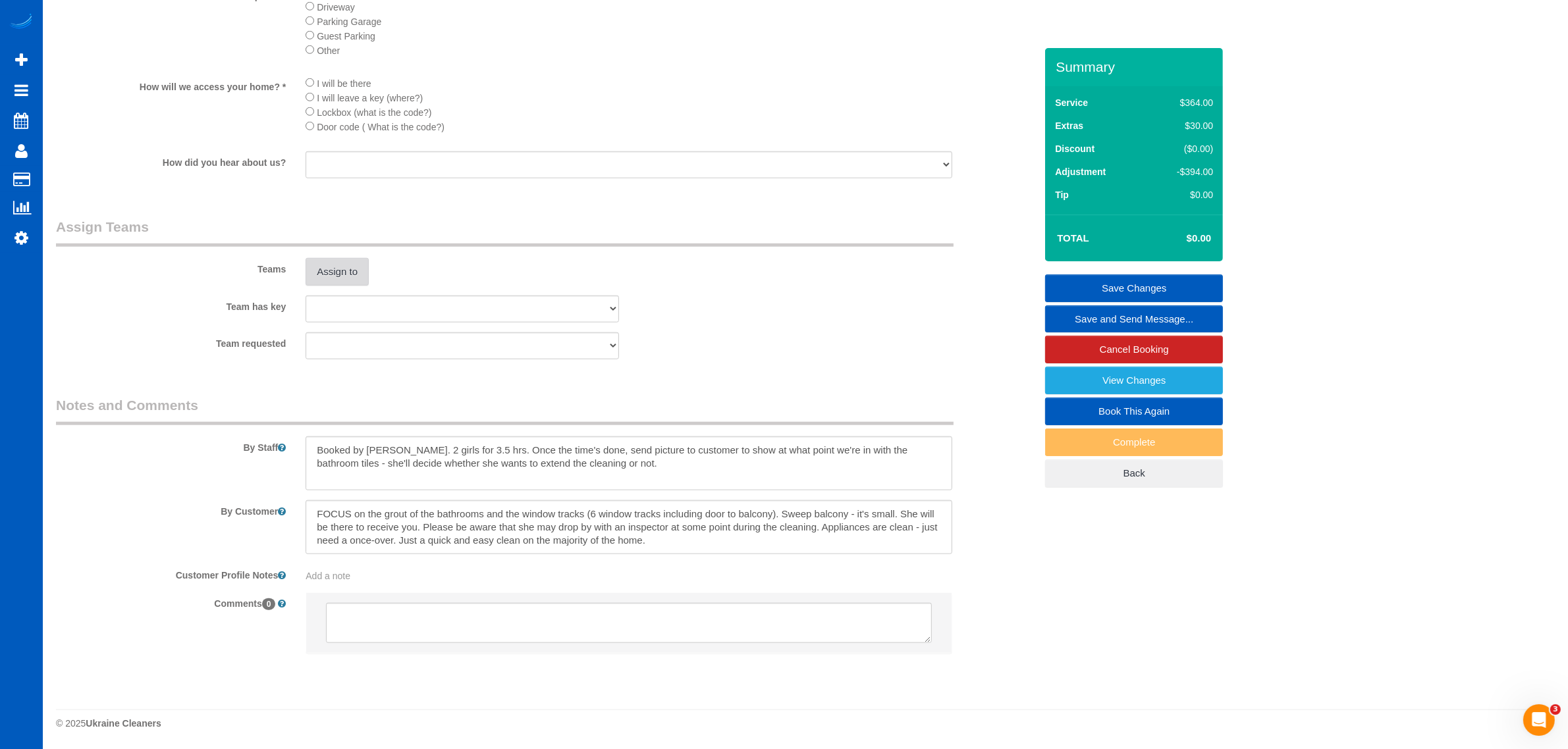
click at [333, 272] on button "Assign to" at bounding box center [338, 271] width 63 height 28
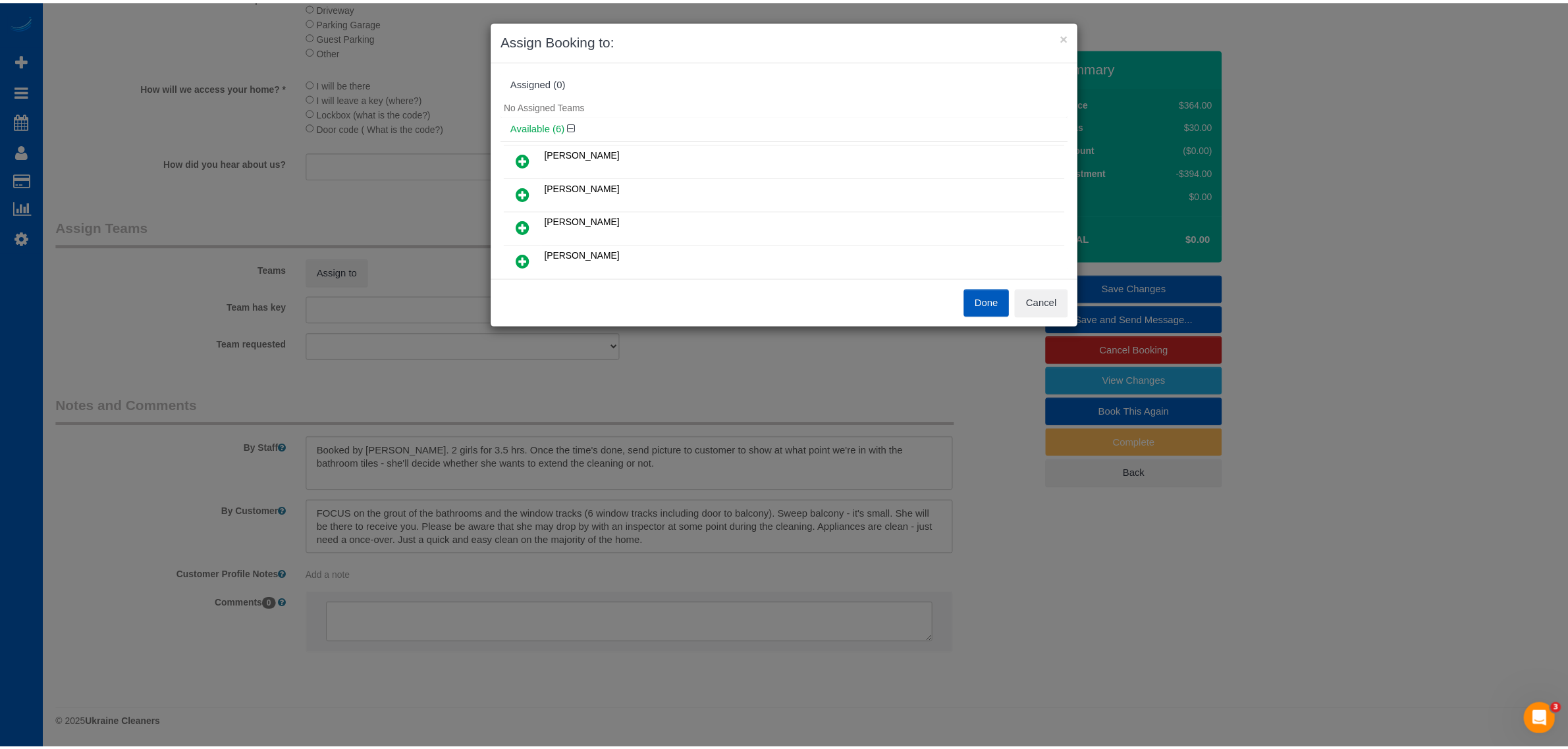
scroll to position [137, 0]
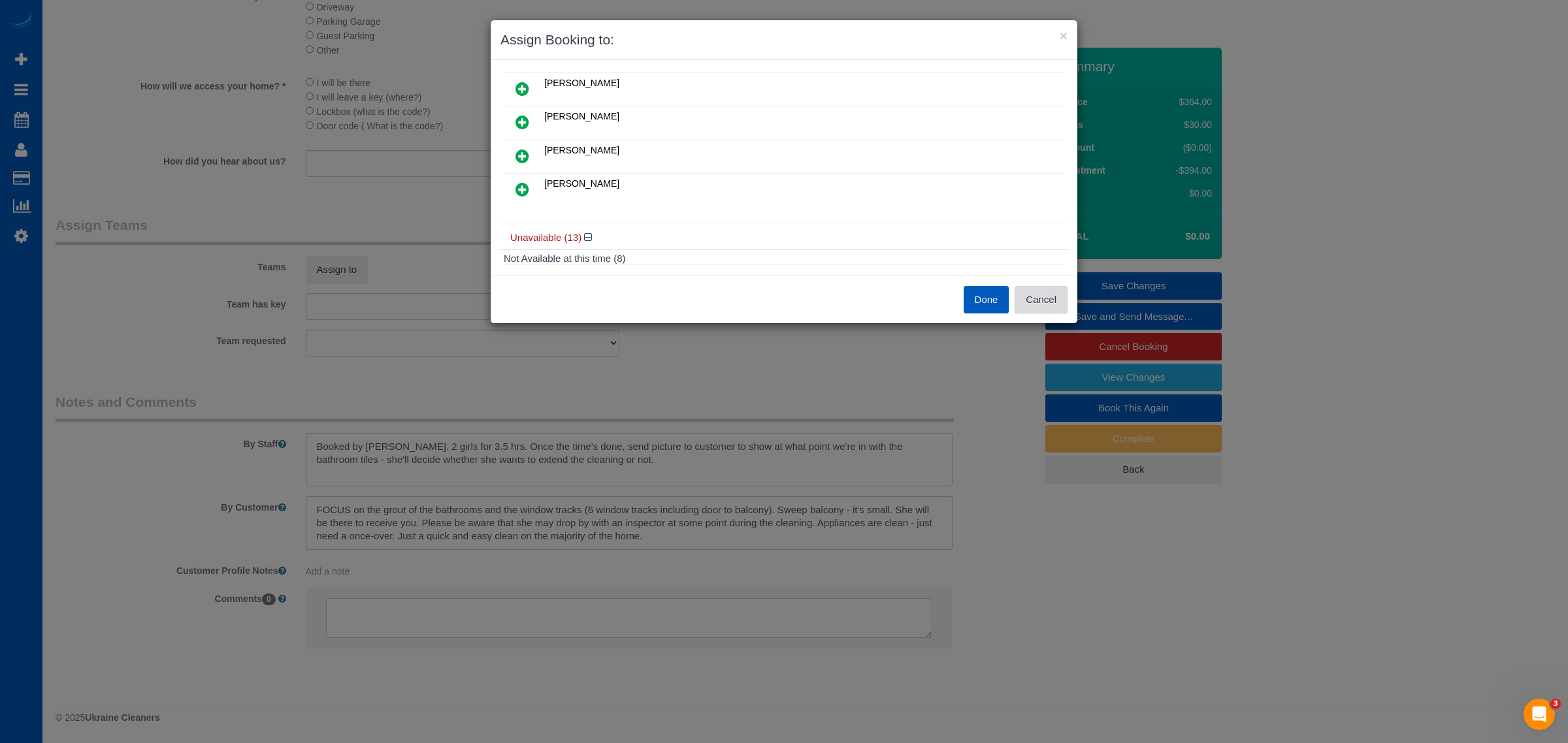
click at [1037, 292] on button "Cancel" at bounding box center [1040, 299] width 52 height 28
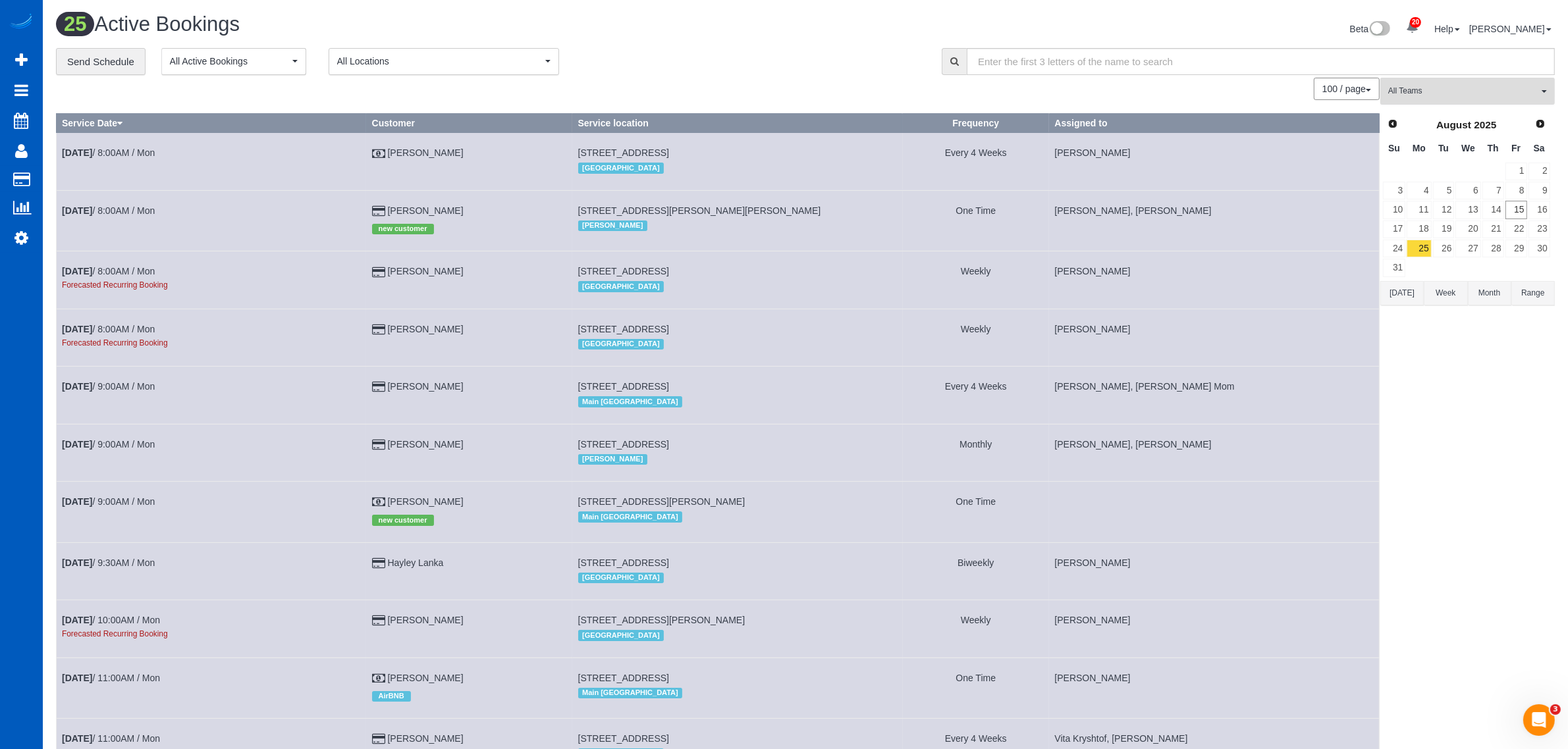
click at [1398, 87] on span "All Teams" at bounding box center [1463, 91] width 150 height 12
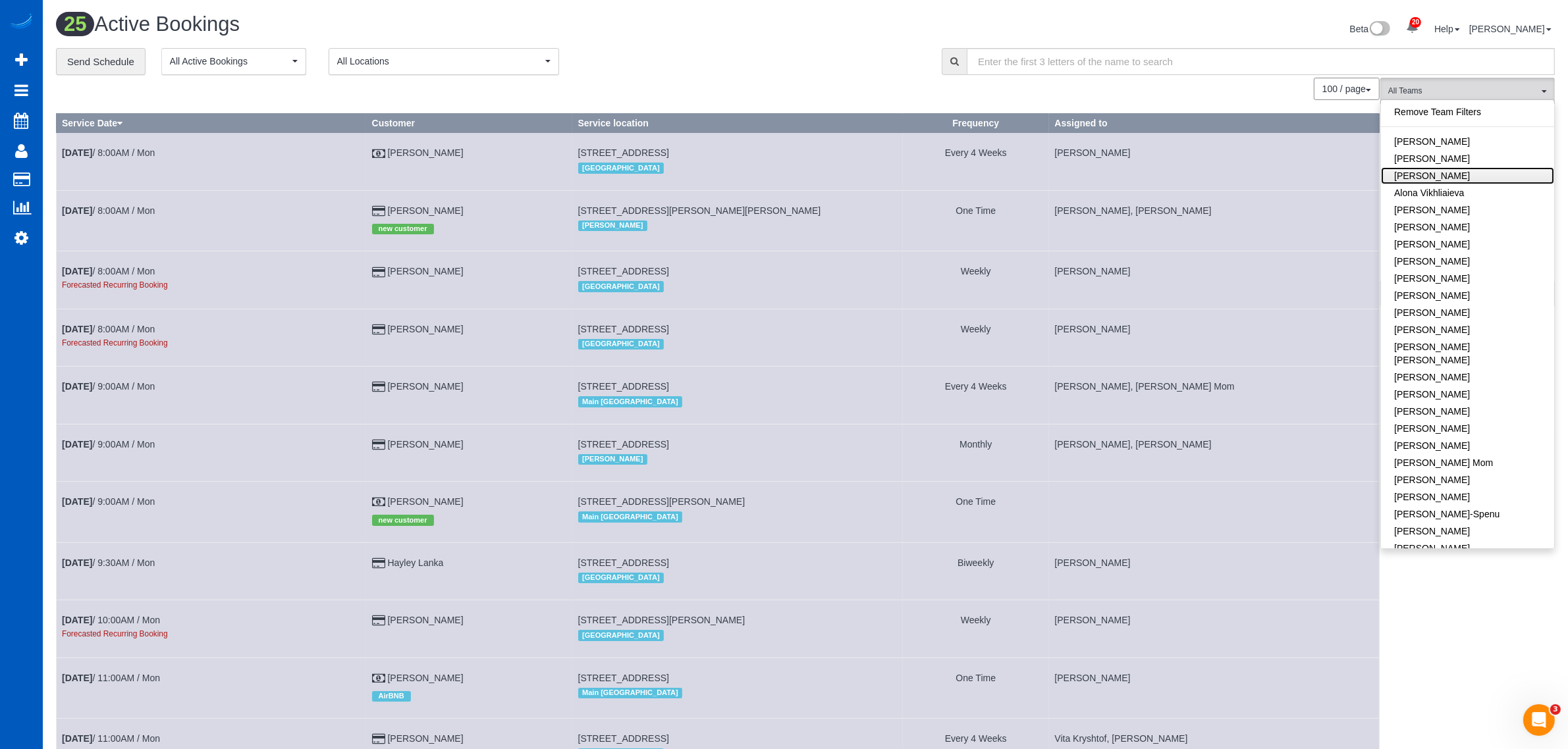
click at [1460, 179] on link "[PERSON_NAME]" at bounding box center [1467, 176] width 173 height 17
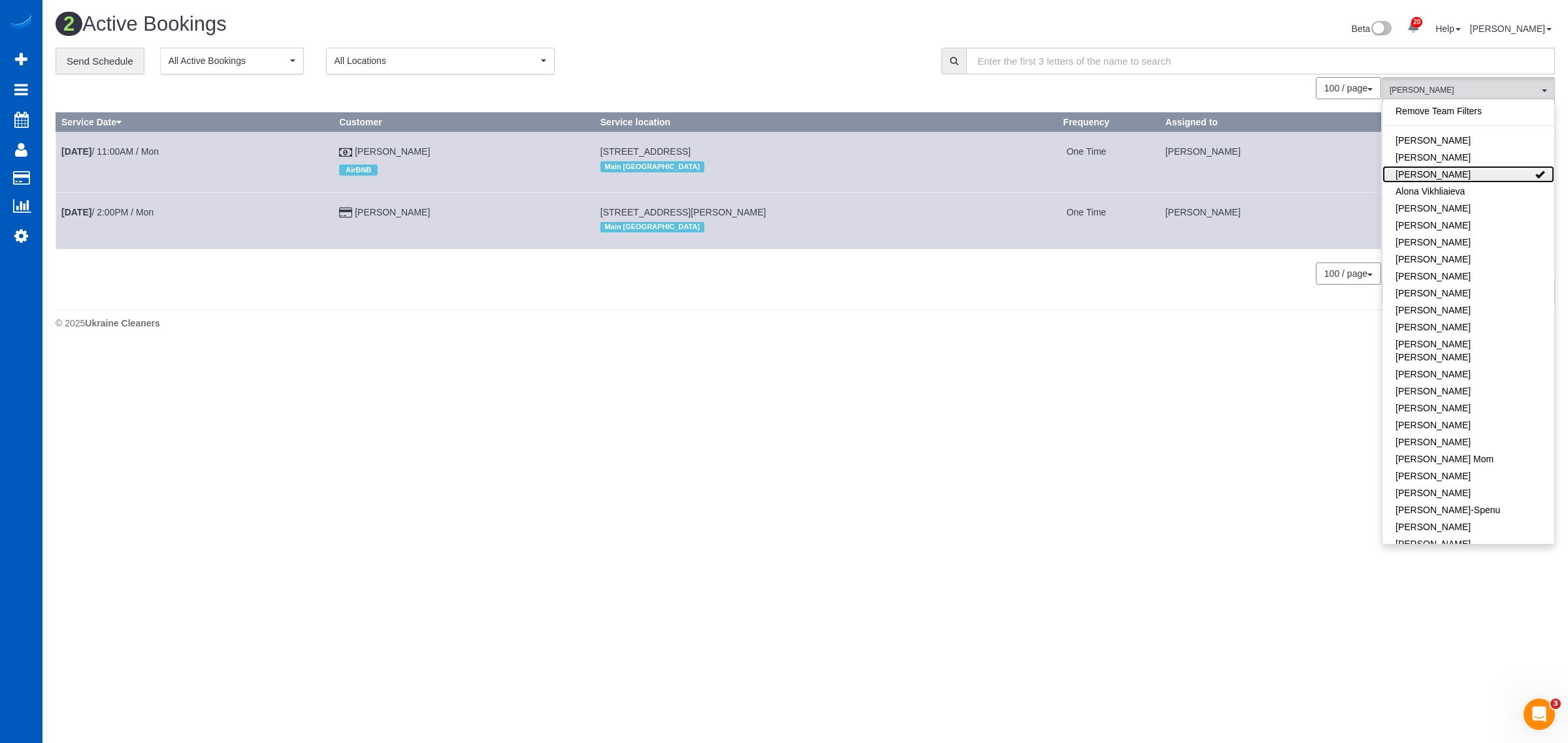
click at [1449, 177] on link "[PERSON_NAME]" at bounding box center [1468, 175] width 172 height 17
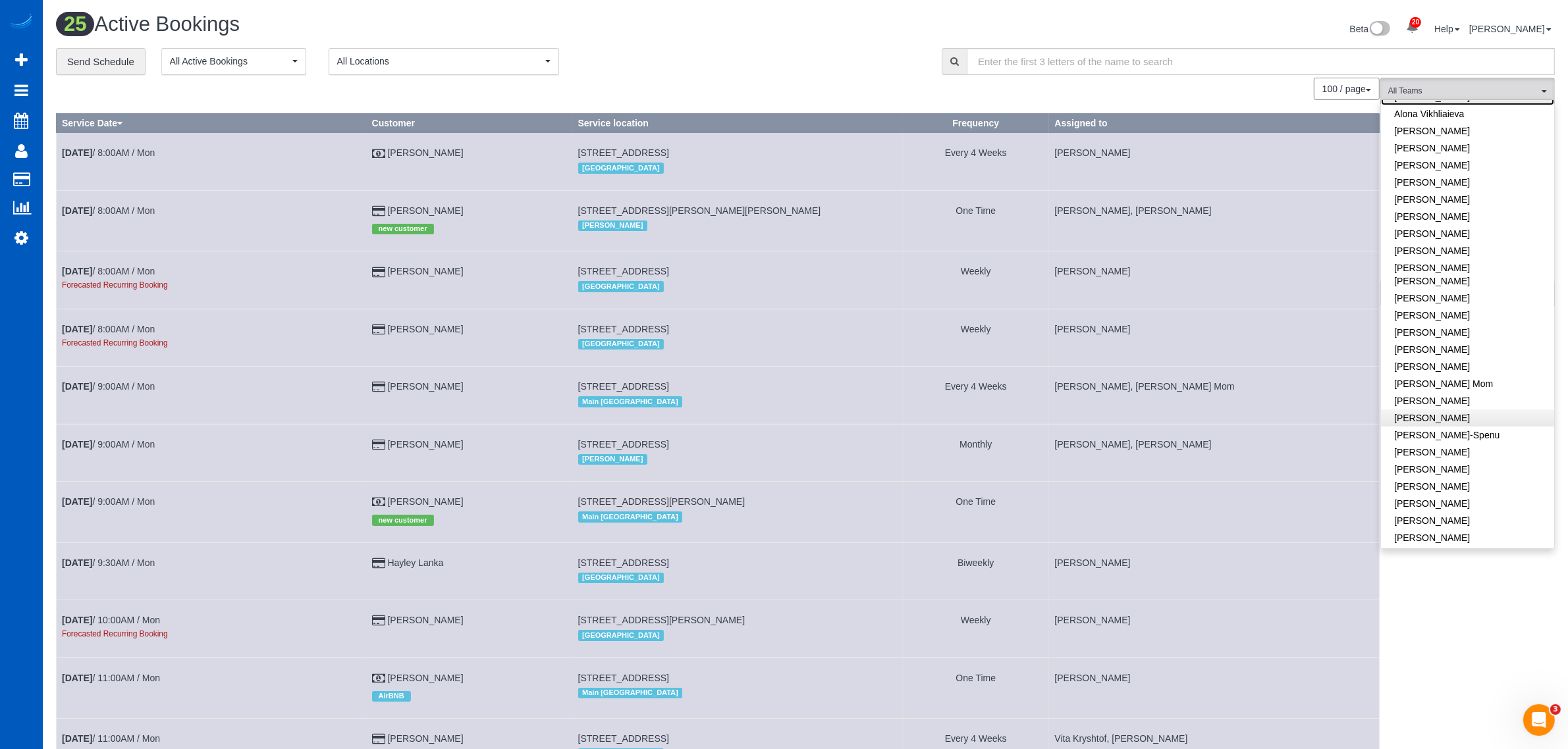
scroll to position [137, 0]
click at [1479, 471] on link "[PERSON_NAME]" at bounding box center [1467, 480] width 173 height 17
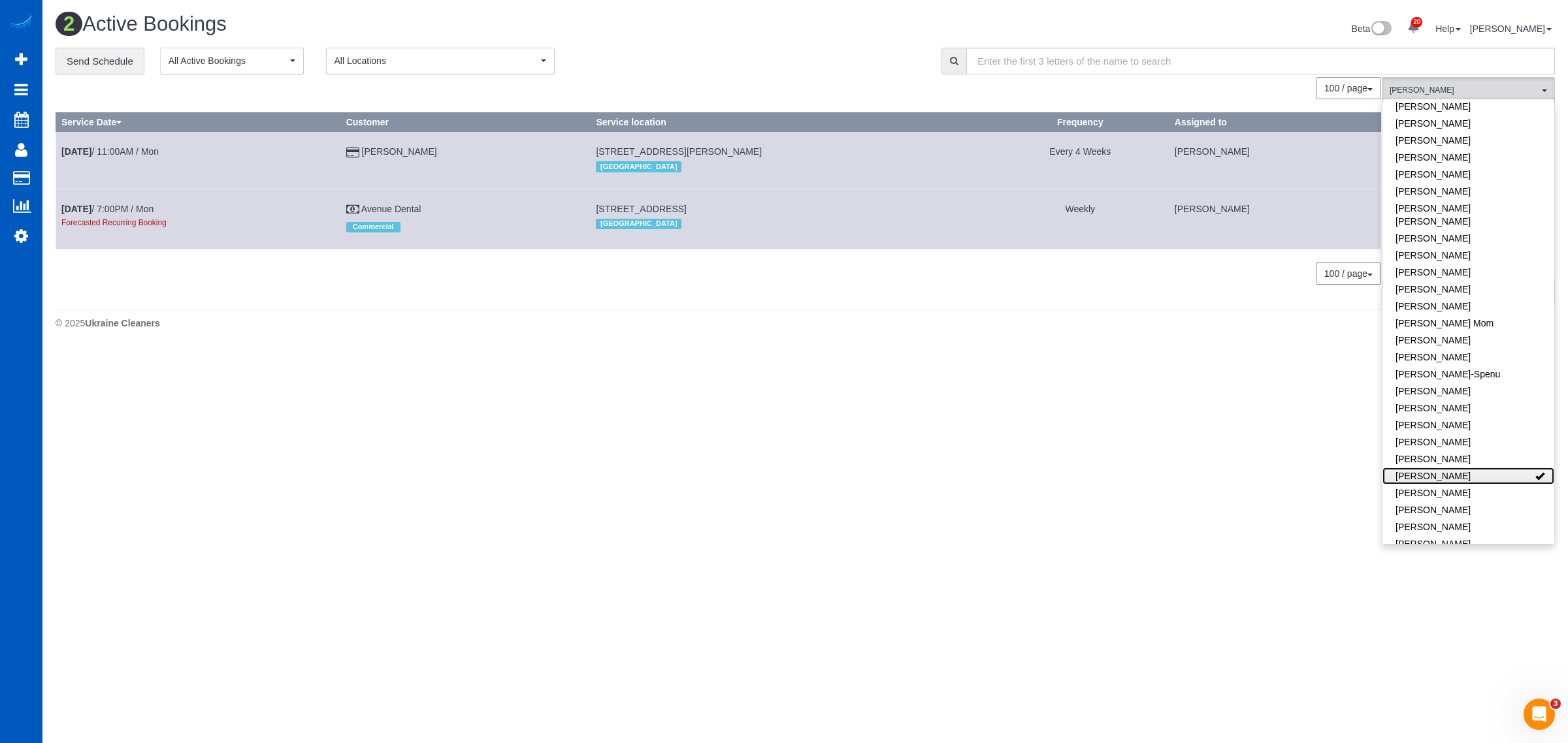
click at [1468, 467] on link "[PERSON_NAME]" at bounding box center [1468, 476] width 172 height 17
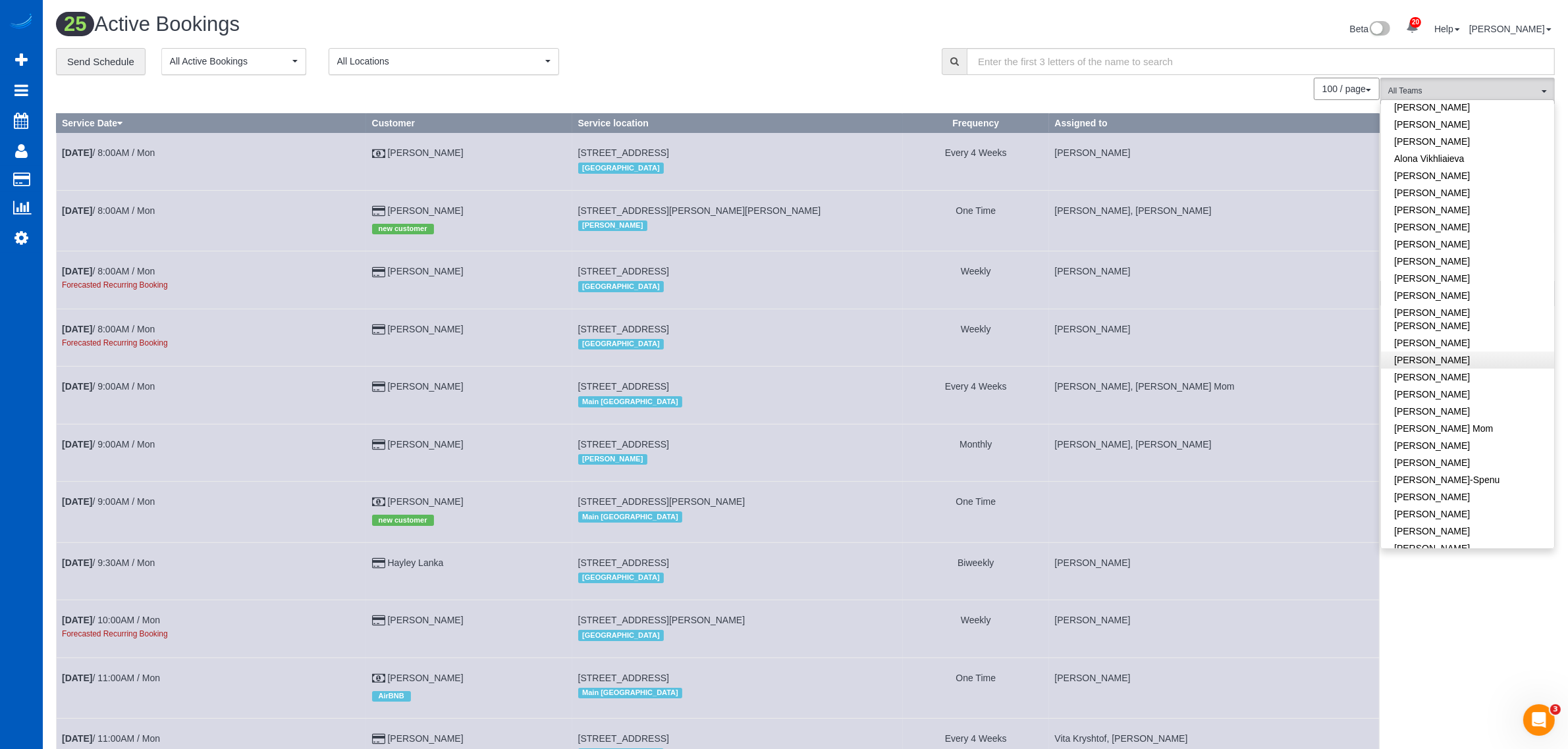
scroll to position [0, 0]
click at [1473, 224] on link "[PERSON_NAME]" at bounding box center [1467, 227] width 173 height 17
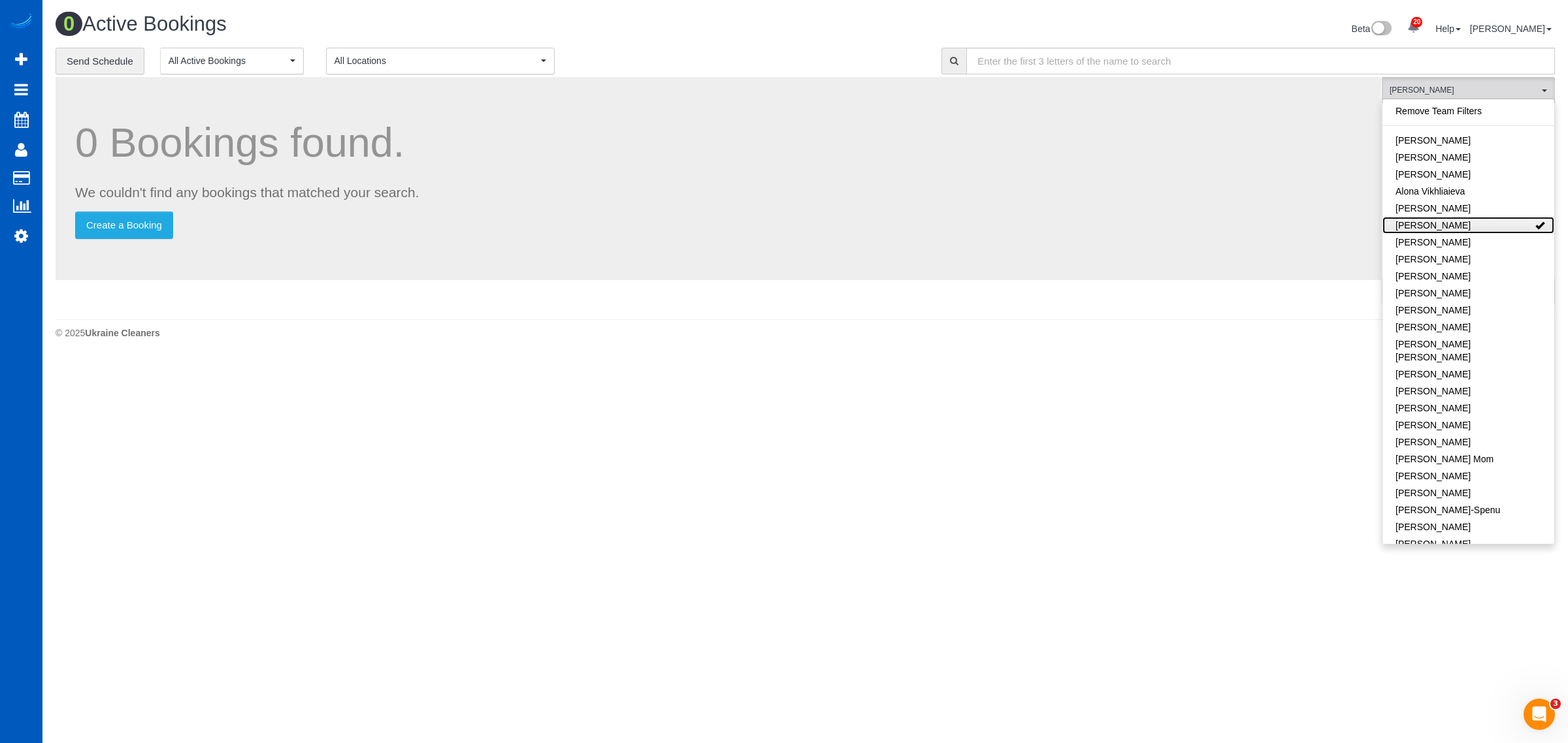
click at [1461, 222] on link "[PERSON_NAME]" at bounding box center [1468, 225] width 172 height 17
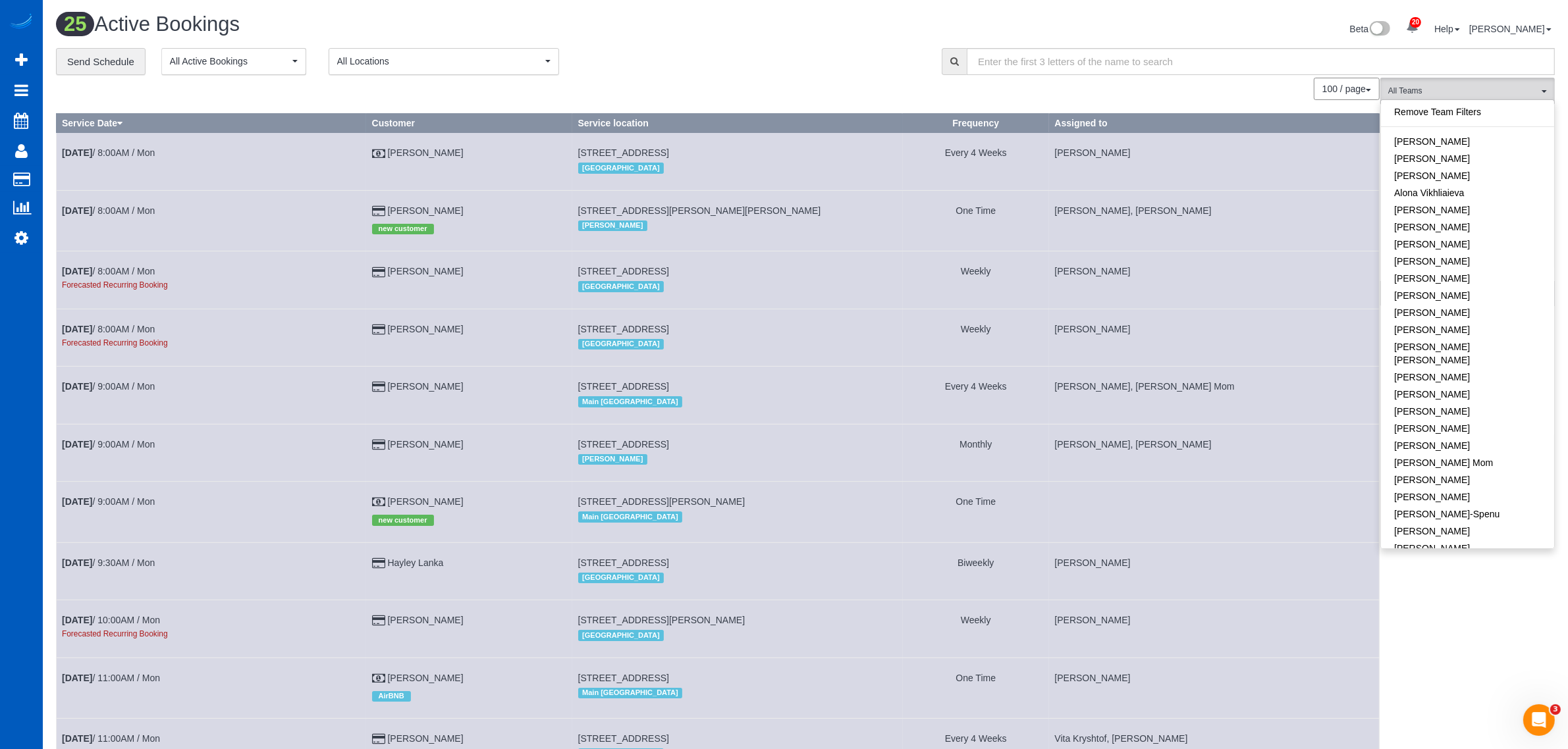
click at [134, 508] on td "[DATE] 9:00AM / Mon" at bounding box center [212, 512] width 310 height 61
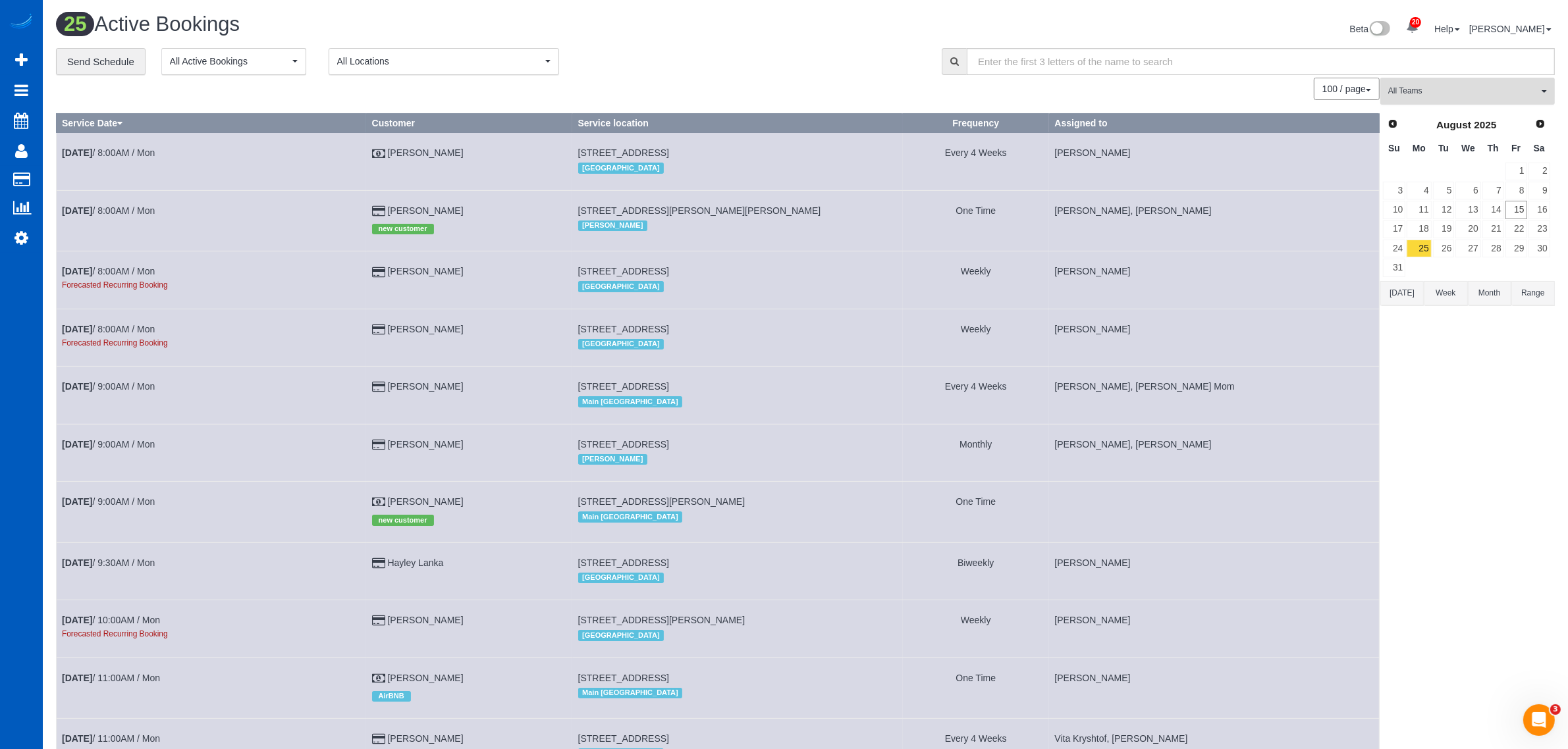
click at [1410, 83] on button "All Teams" at bounding box center [1467, 91] width 174 height 27
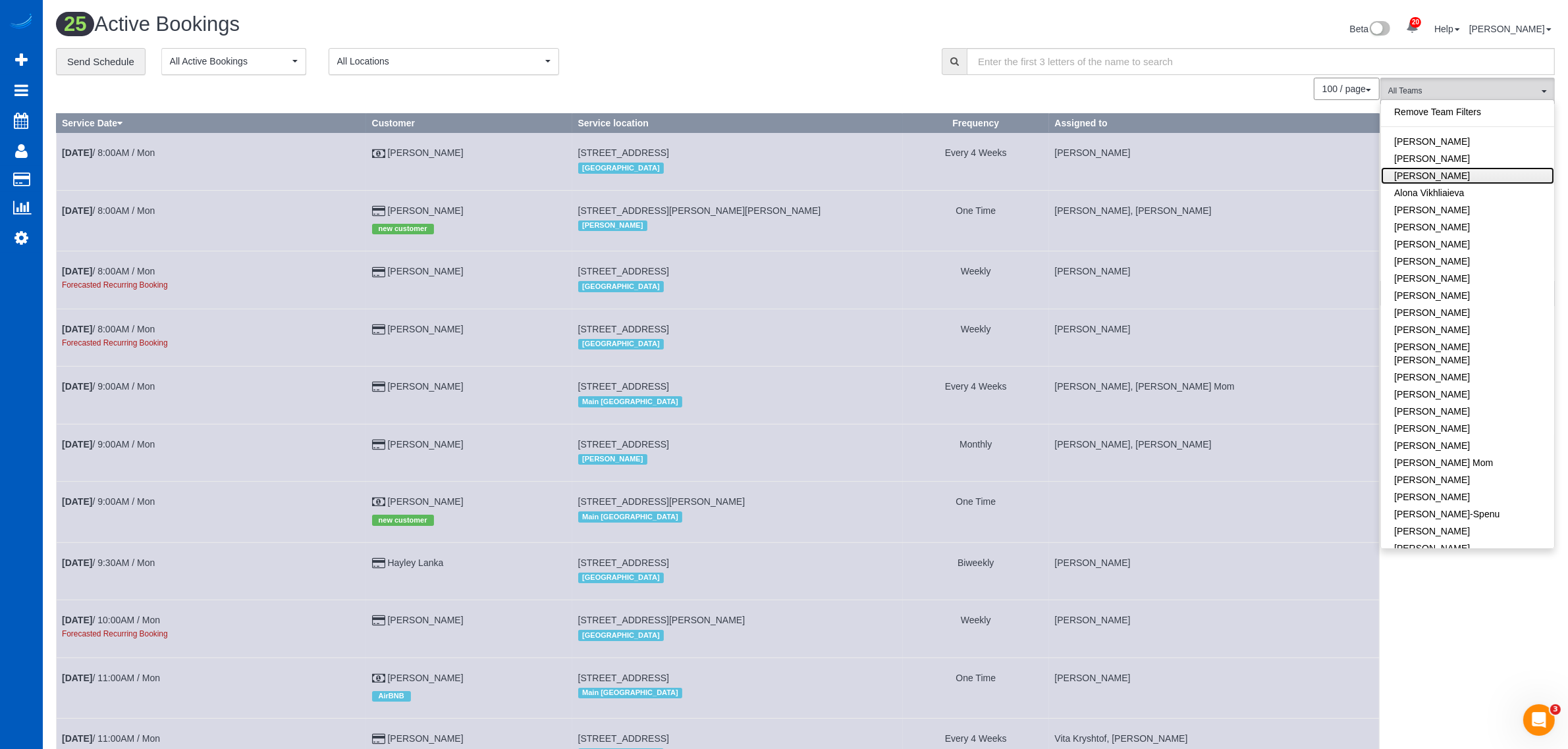
click at [1461, 178] on link "[PERSON_NAME]" at bounding box center [1467, 176] width 173 height 17
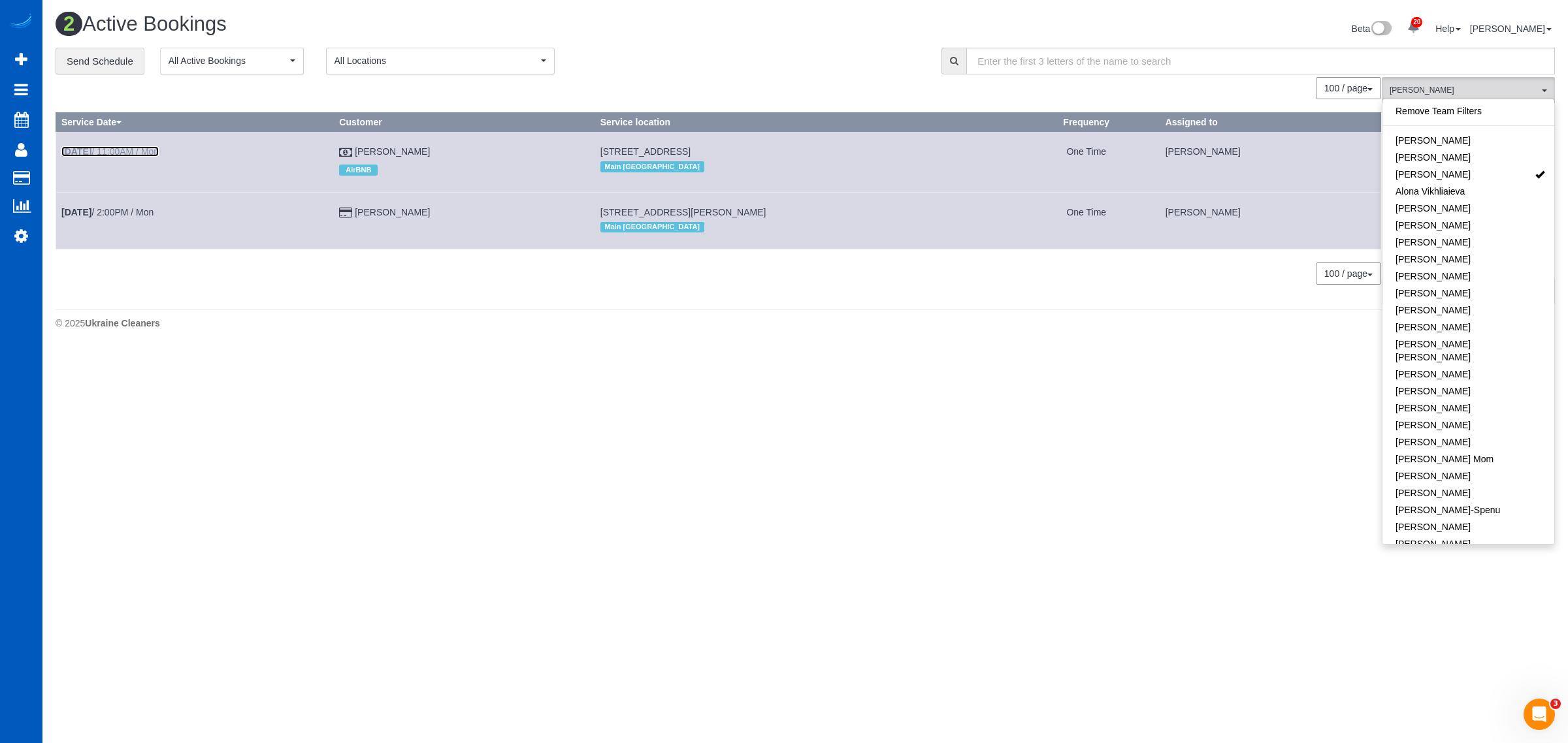
click at [118, 152] on link "[DATE] 11:00AM / Mon" at bounding box center [110, 151] width 97 height 10
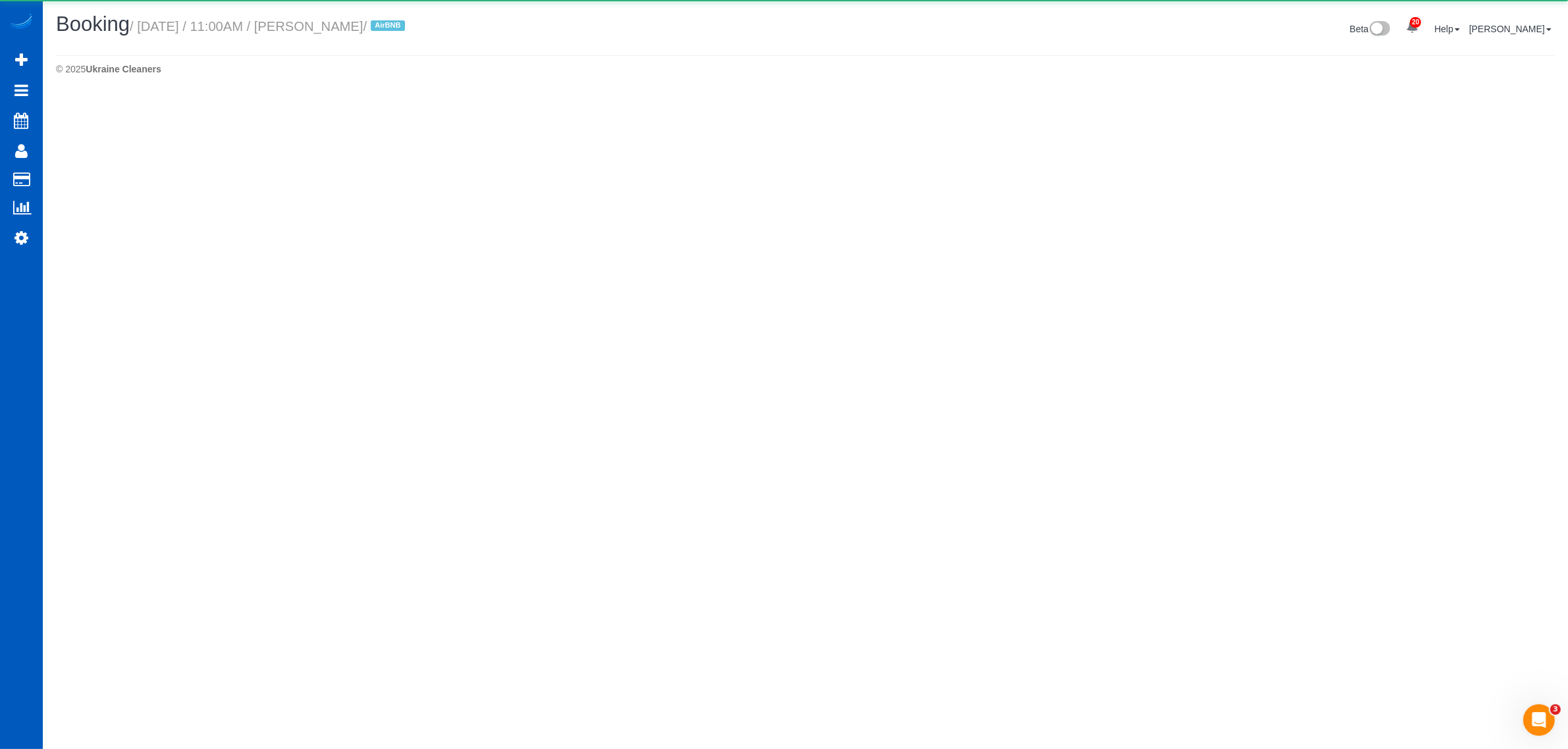
select select "WA"
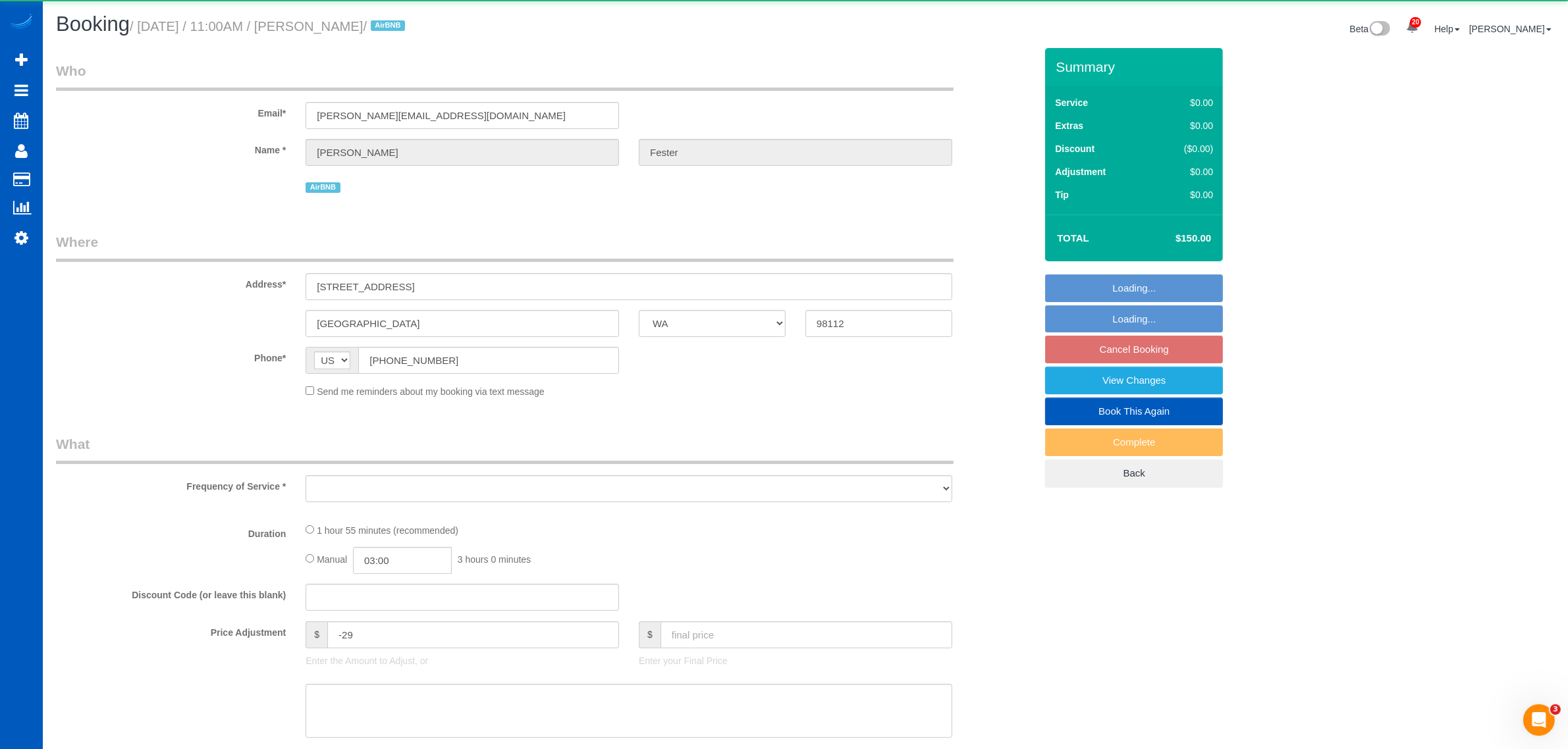
select select "object:26620"
select select "199"
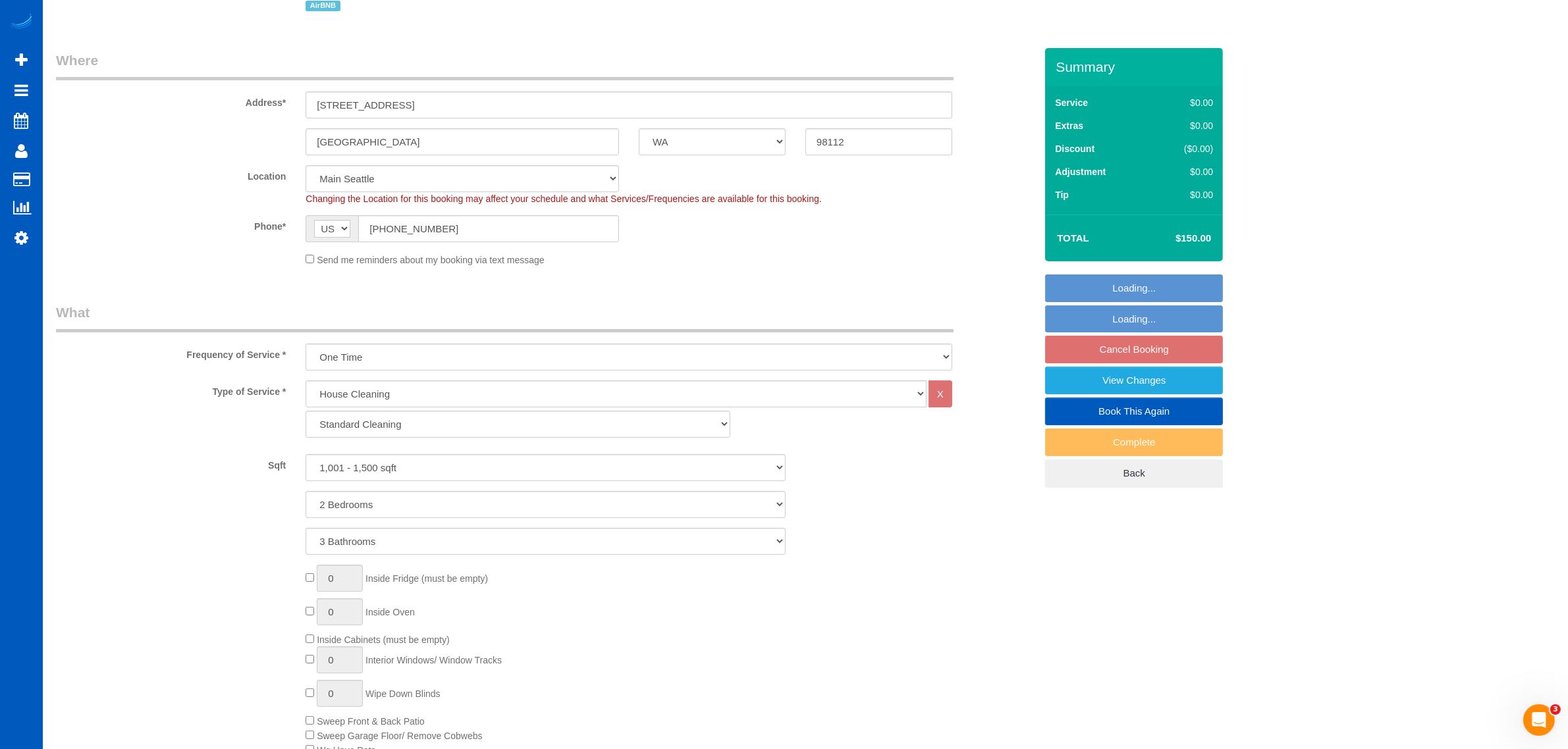
select select "object:26870"
select select "spot154"
select select "1001"
select select "2"
select select "3"
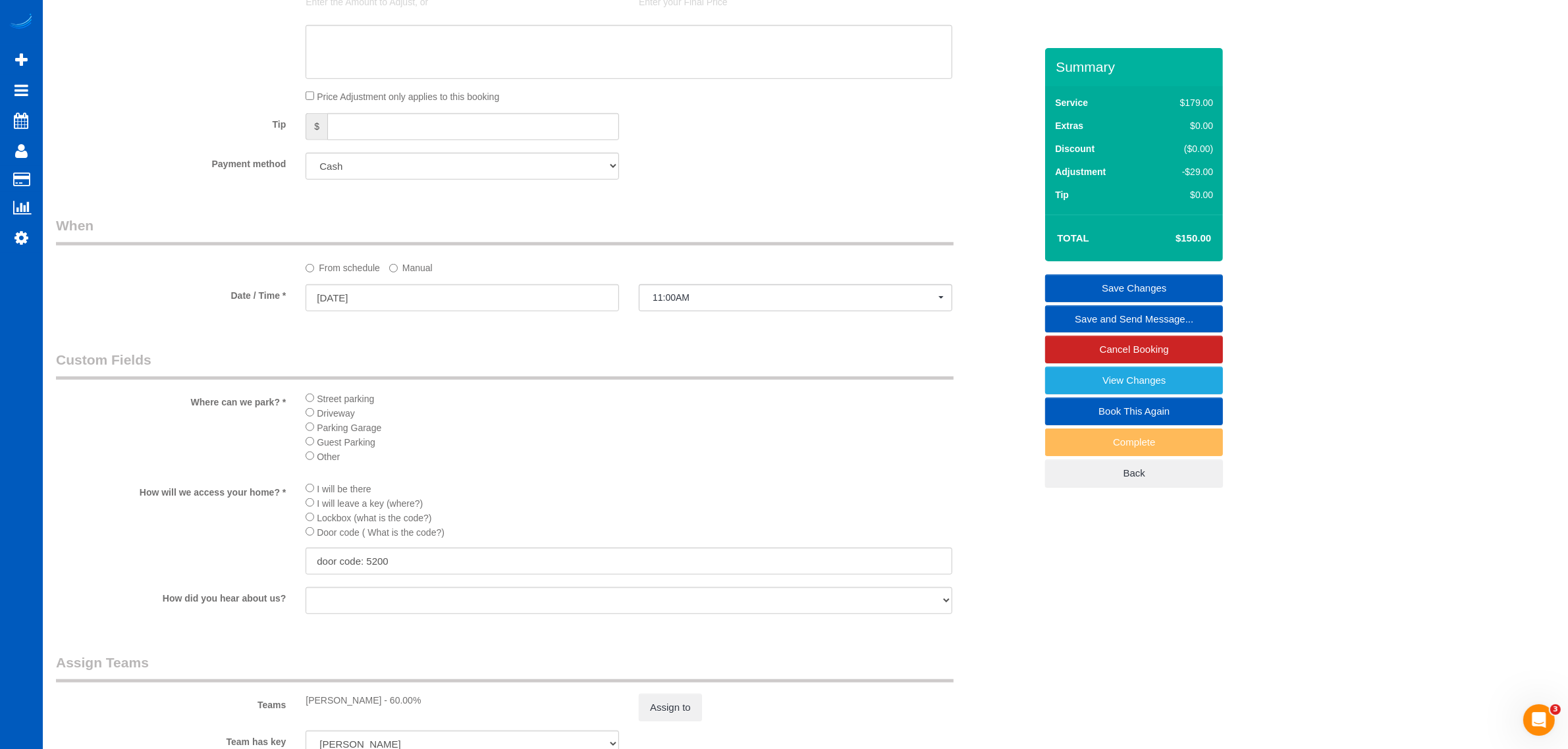
scroll to position [1013, 0]
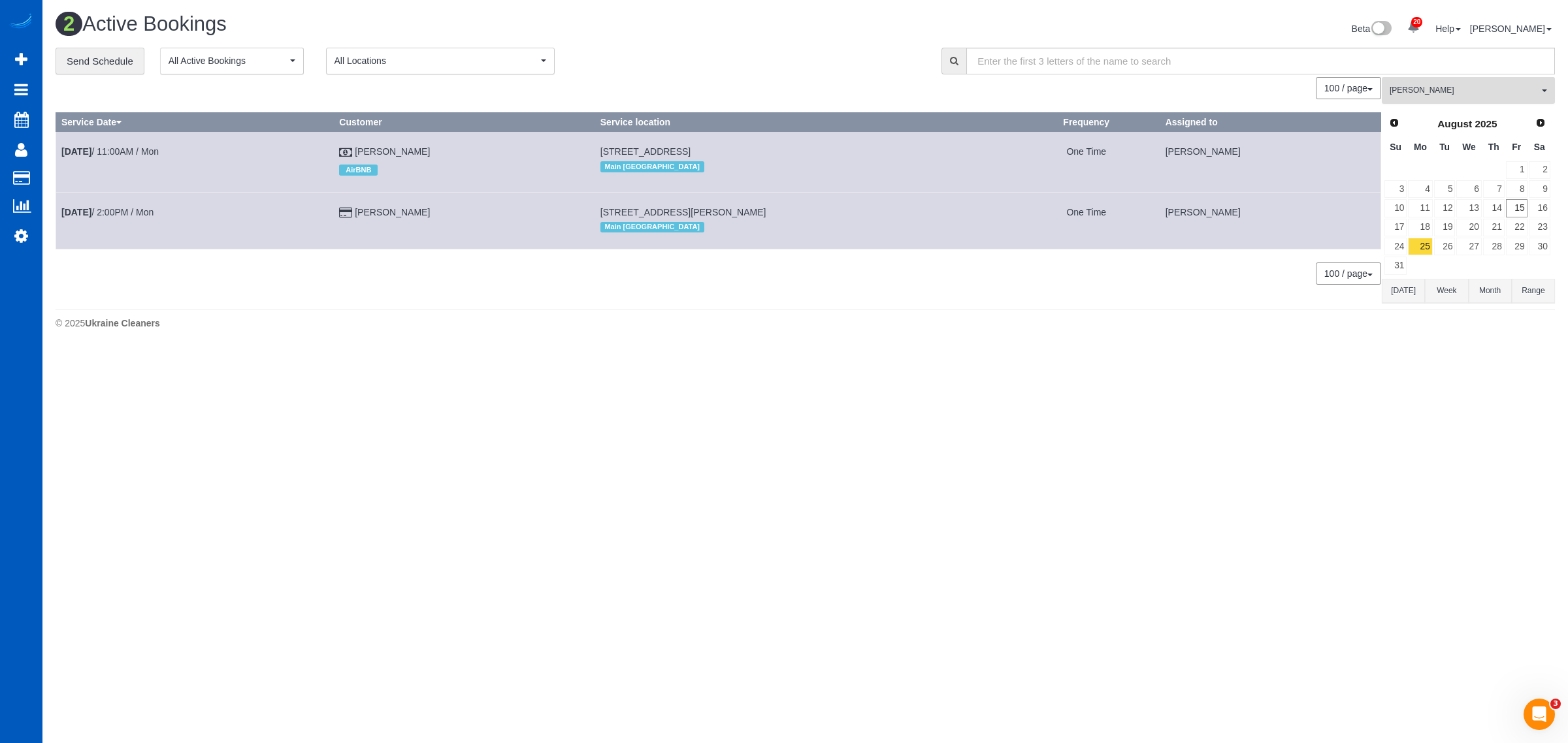
click at [1426, 86] on span "[PERSON_NAME]" at bounding box center [1464, 91] width 149 height 11
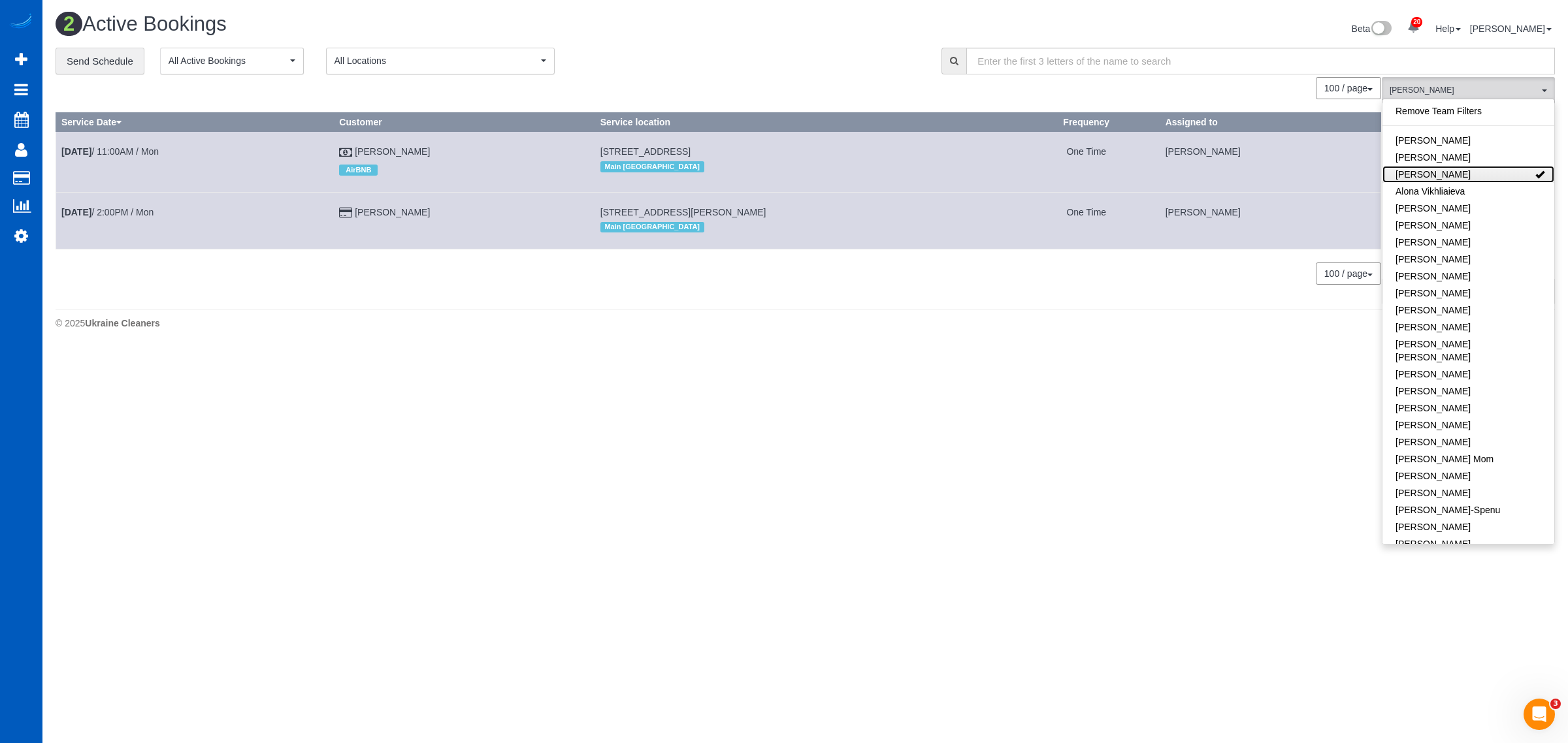
click at [1454, 173] on link "[PERSON_NAME]" at bounding box center [1468, 175] width 172 height 17
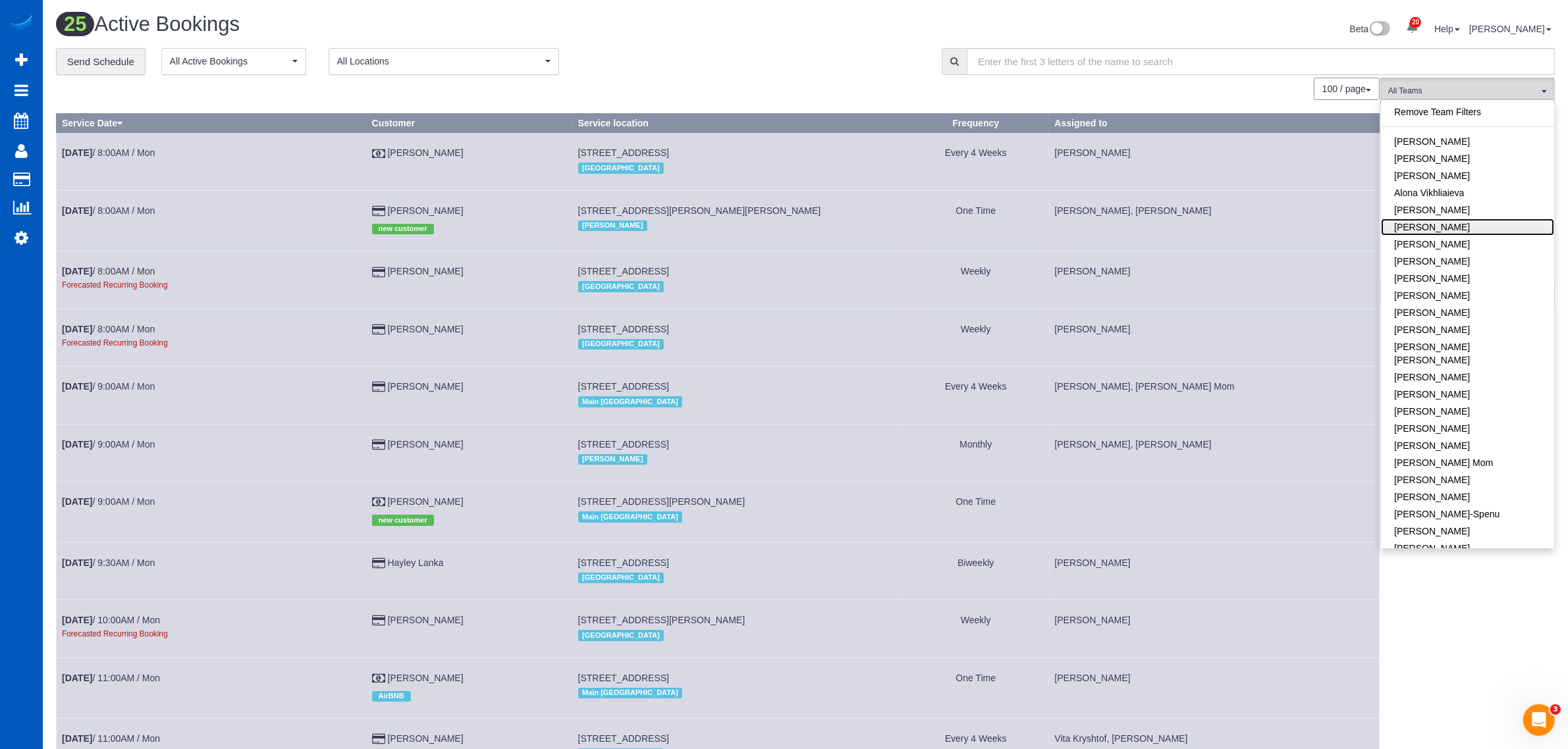
click at [1459, 233] on link "[PERSON_NAME]" at bounding box center [1467, 227] width 173 height 17
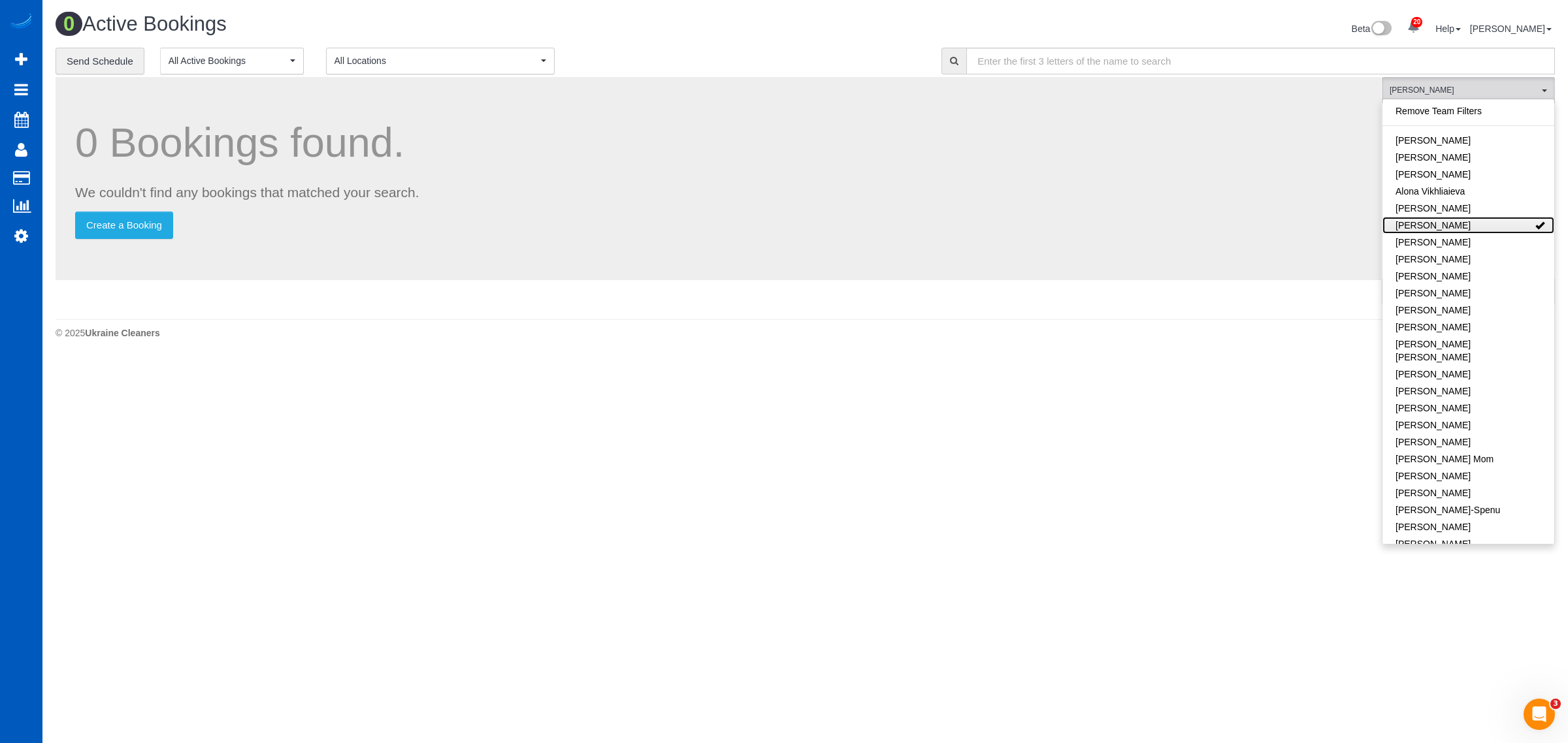
click at [1448, 231] on link "[PERSON_NAME]" at bounding box center [1468, 225] width 172 height 17
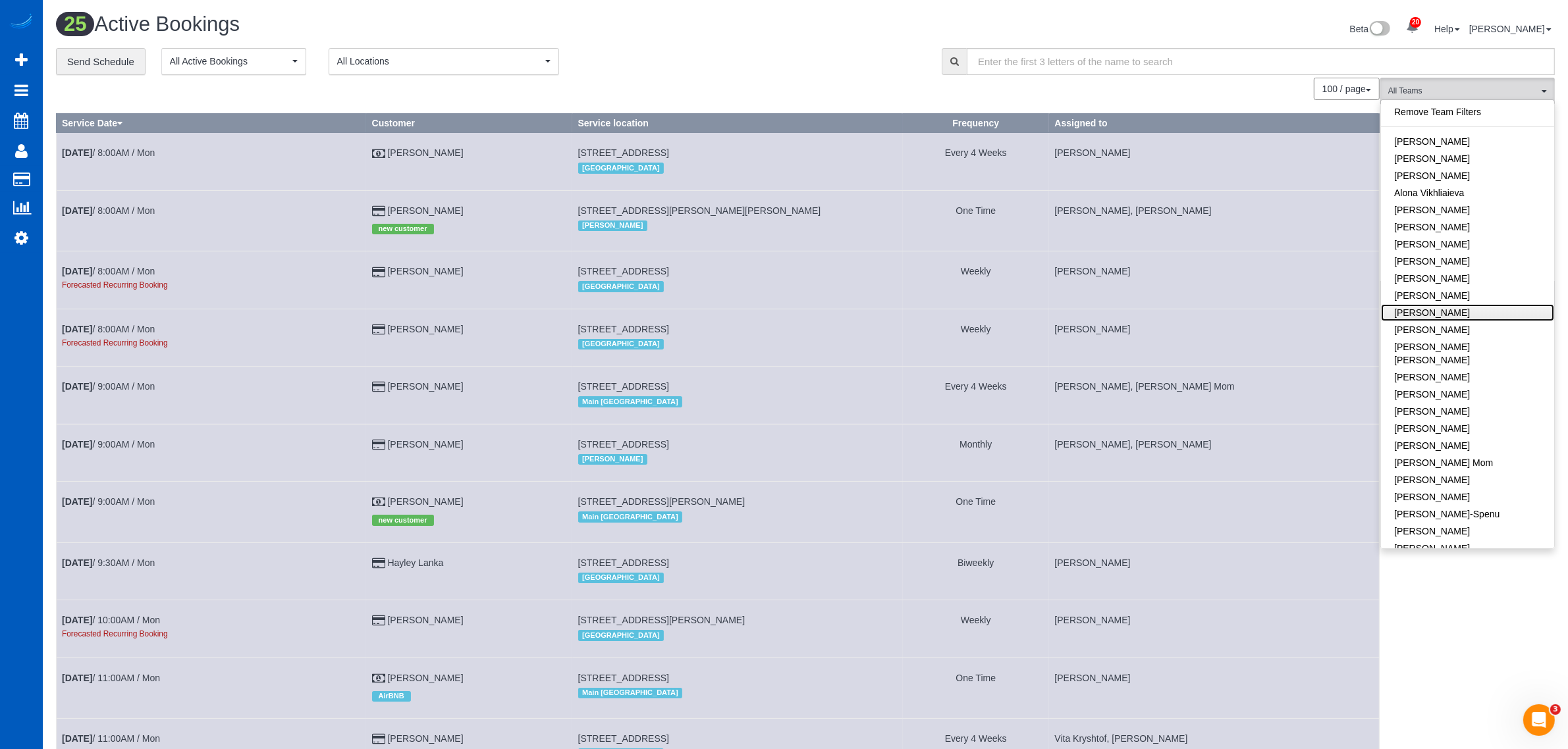
click at [1446, 318] on link "[PERSON_NAME]" at bounding box center [1467, 312] width 173 height 17
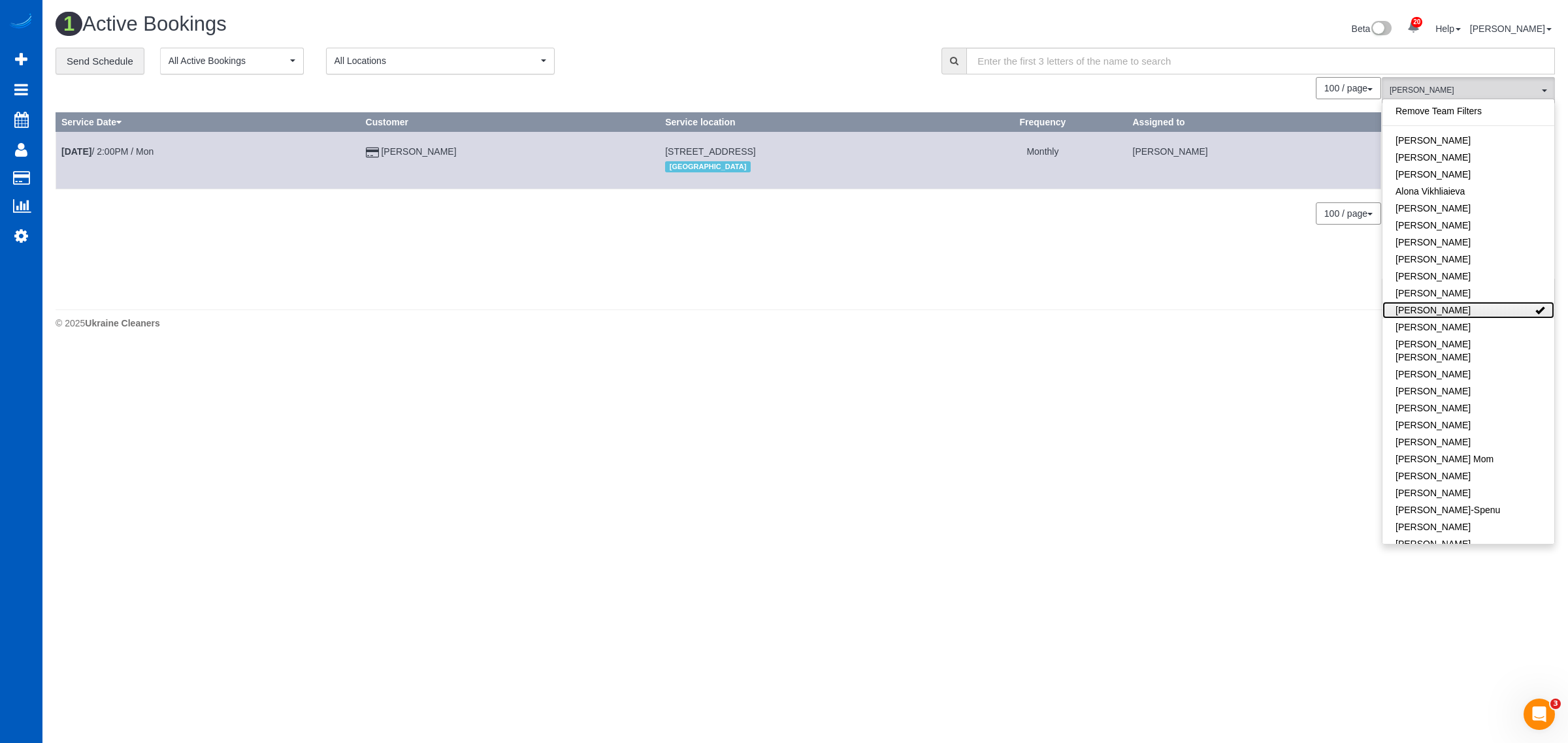
click at [1434, 316] on link "[PERSON_NAME]" at bounding box center [1468, 310] width 172 height 17
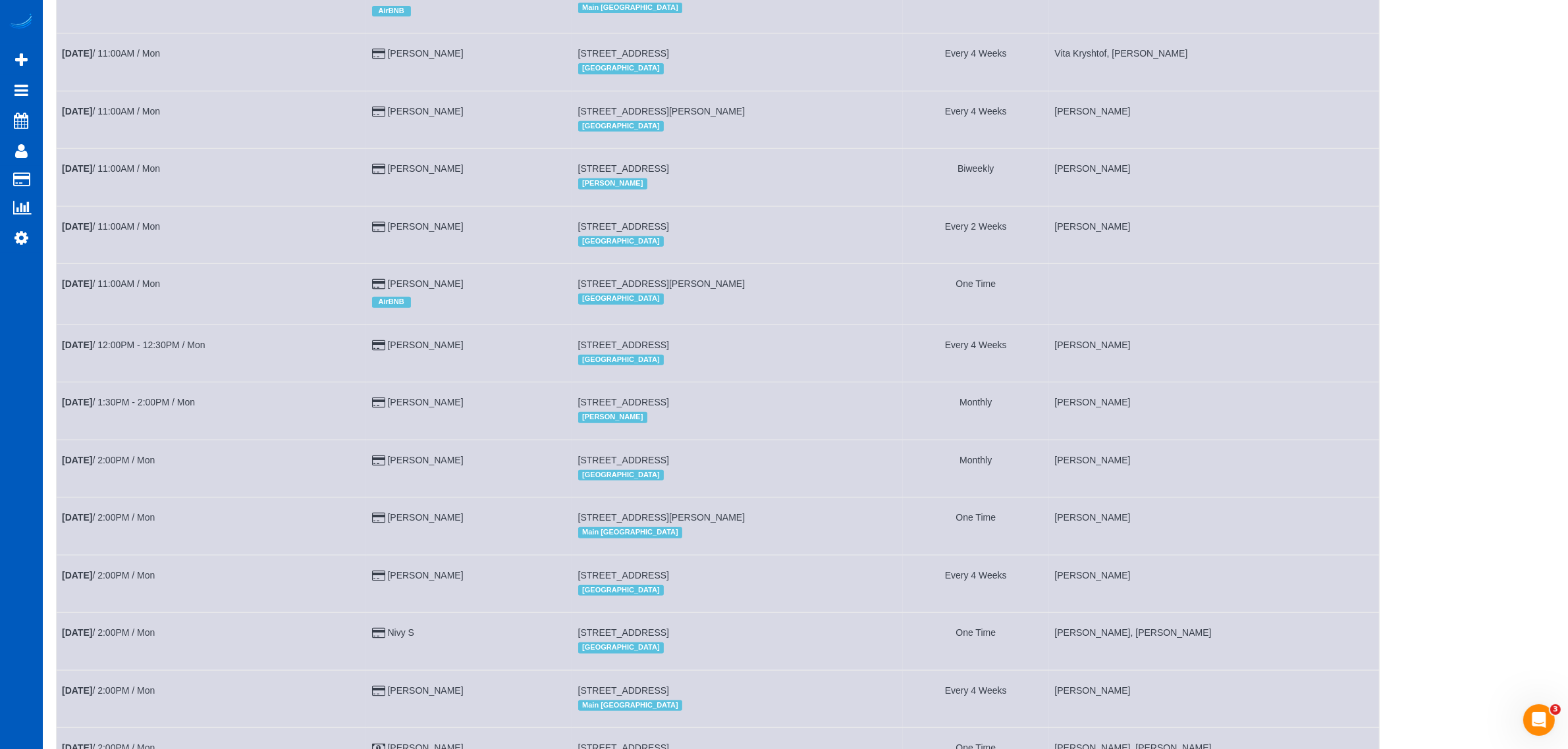
scroll to position [548, 0]
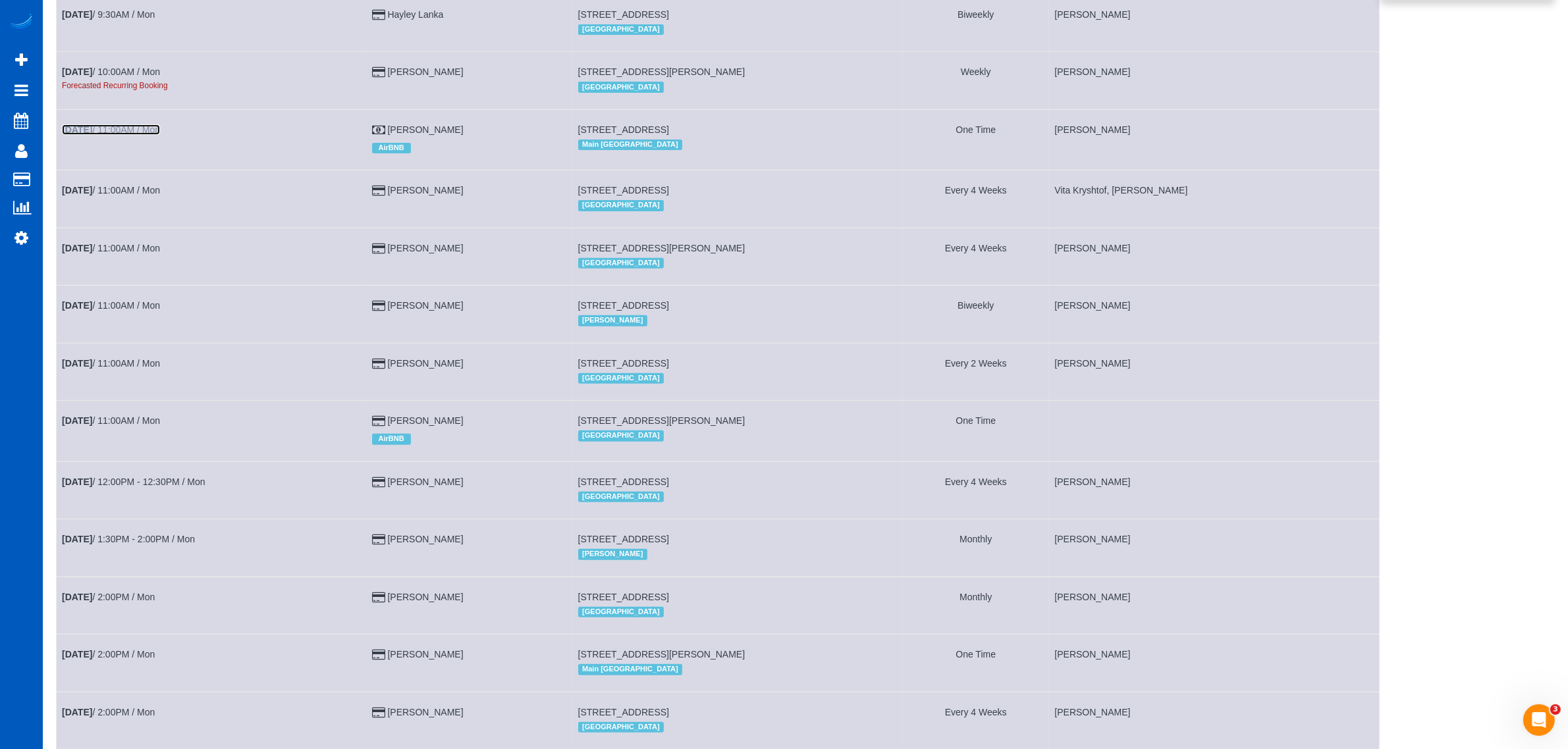
click at [126, 127] on link "[DATE] 11:00AM / Mon" at bounding box center [111, 129] width 98 height 11
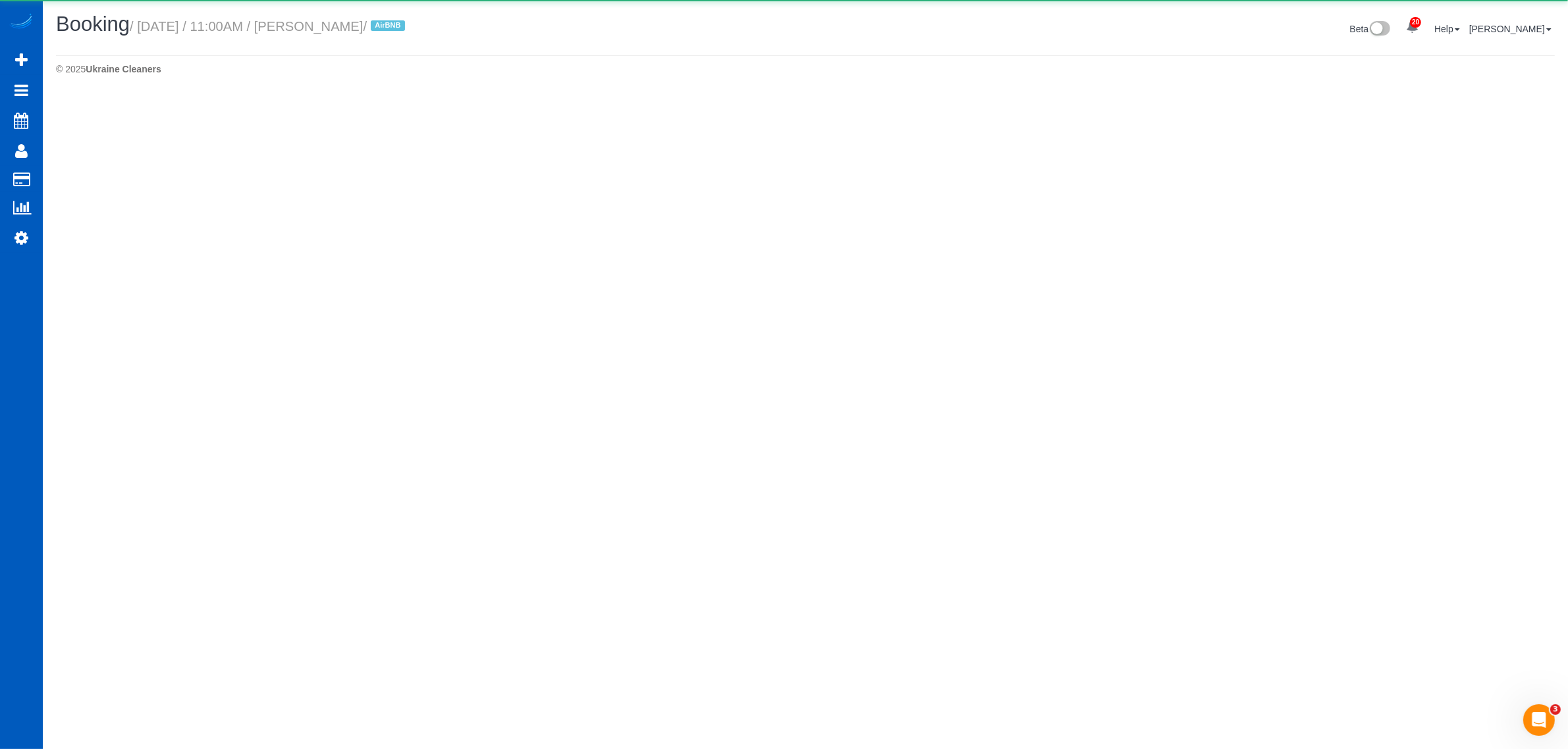
select select "WA"
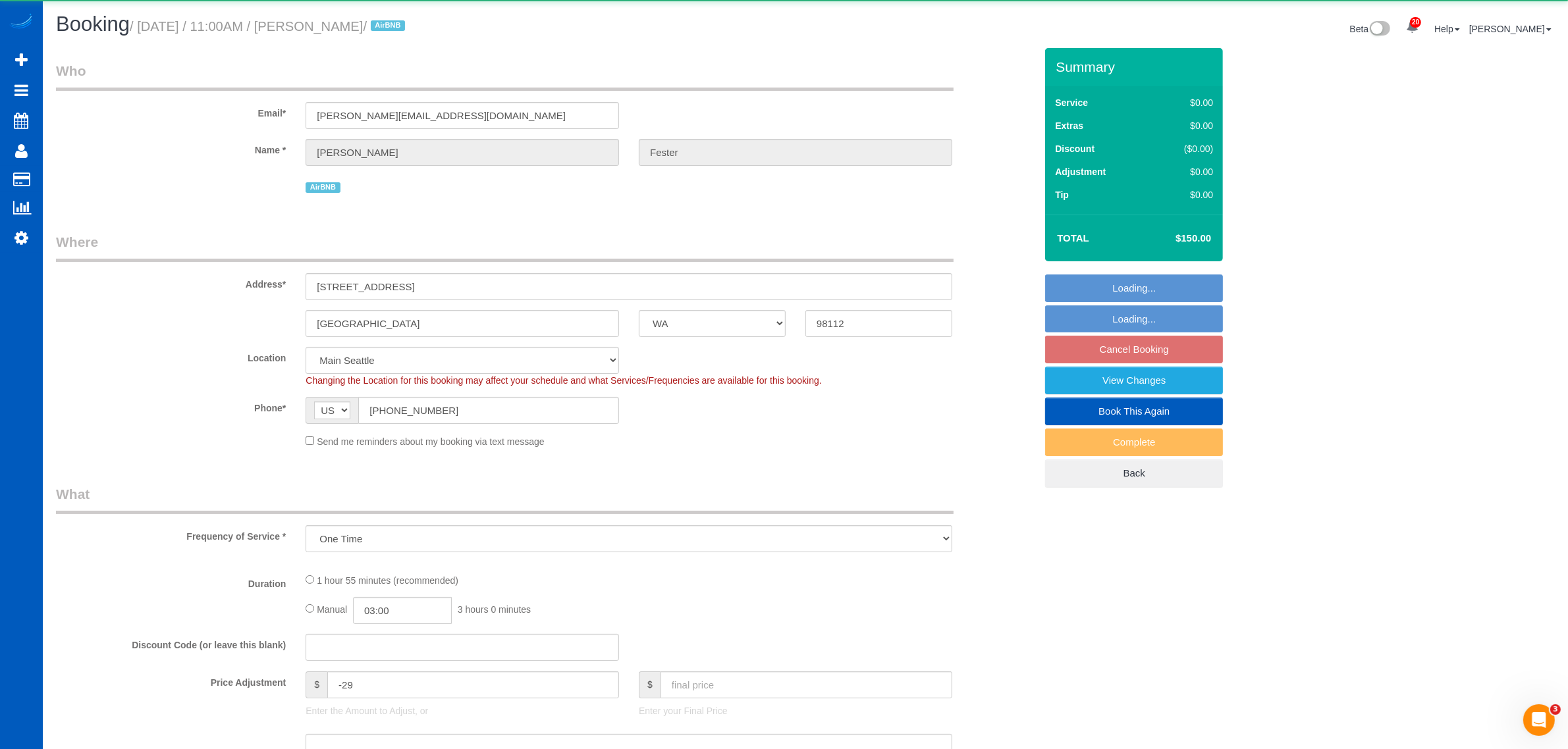
select select "object:28968"
select select "199"
select select "1001"
select select "2"
select select "3"
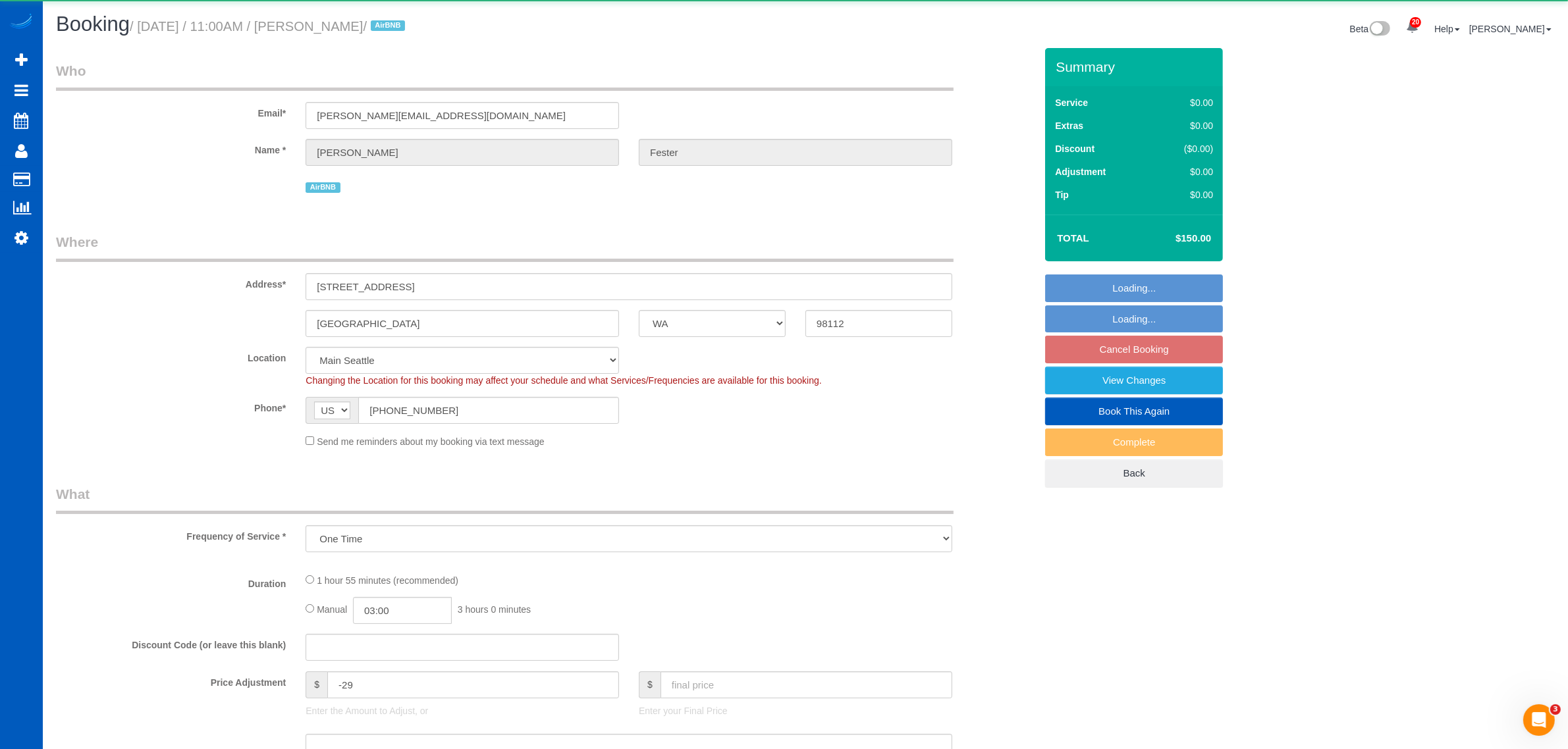
select select "spot169"
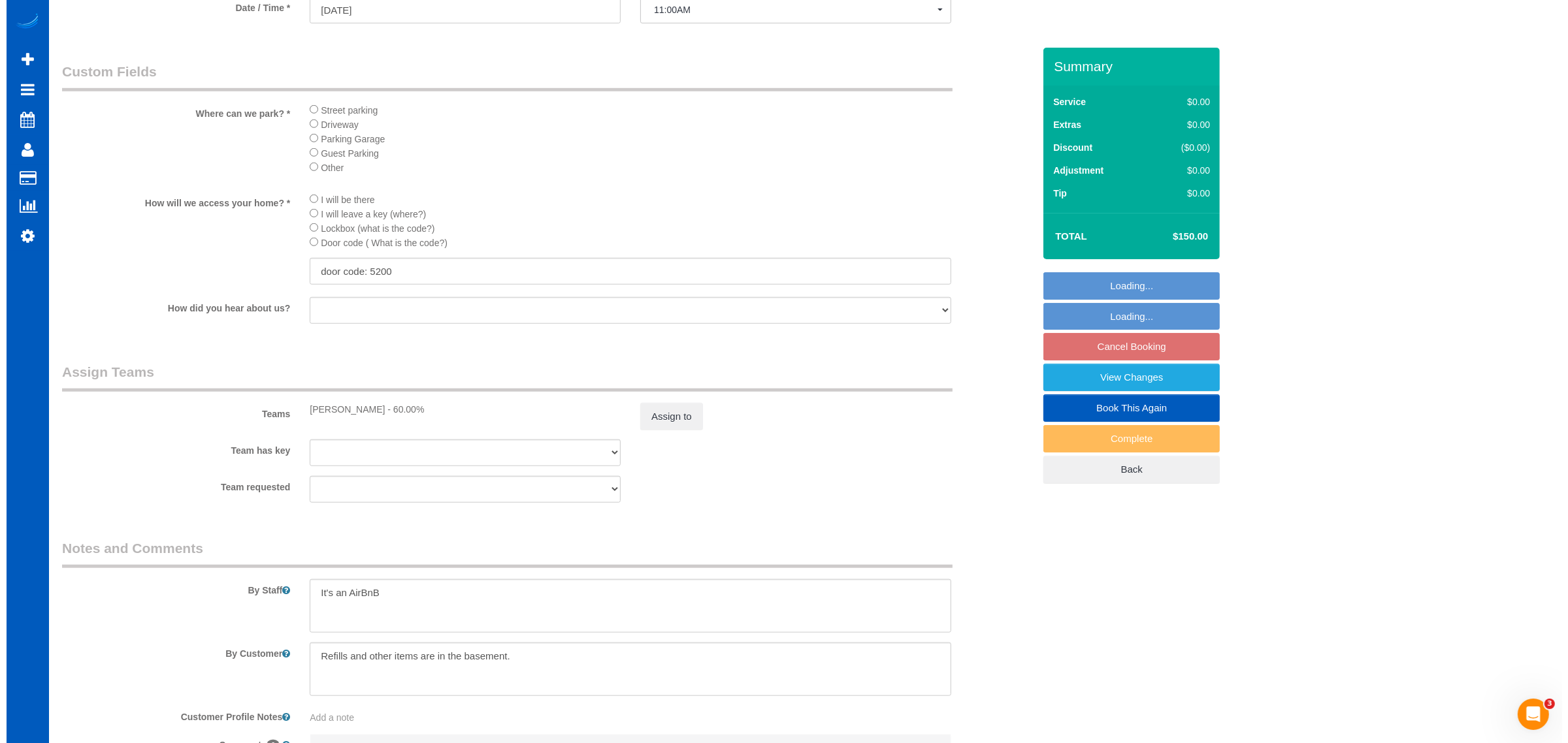
scroll to position [1549, 0]
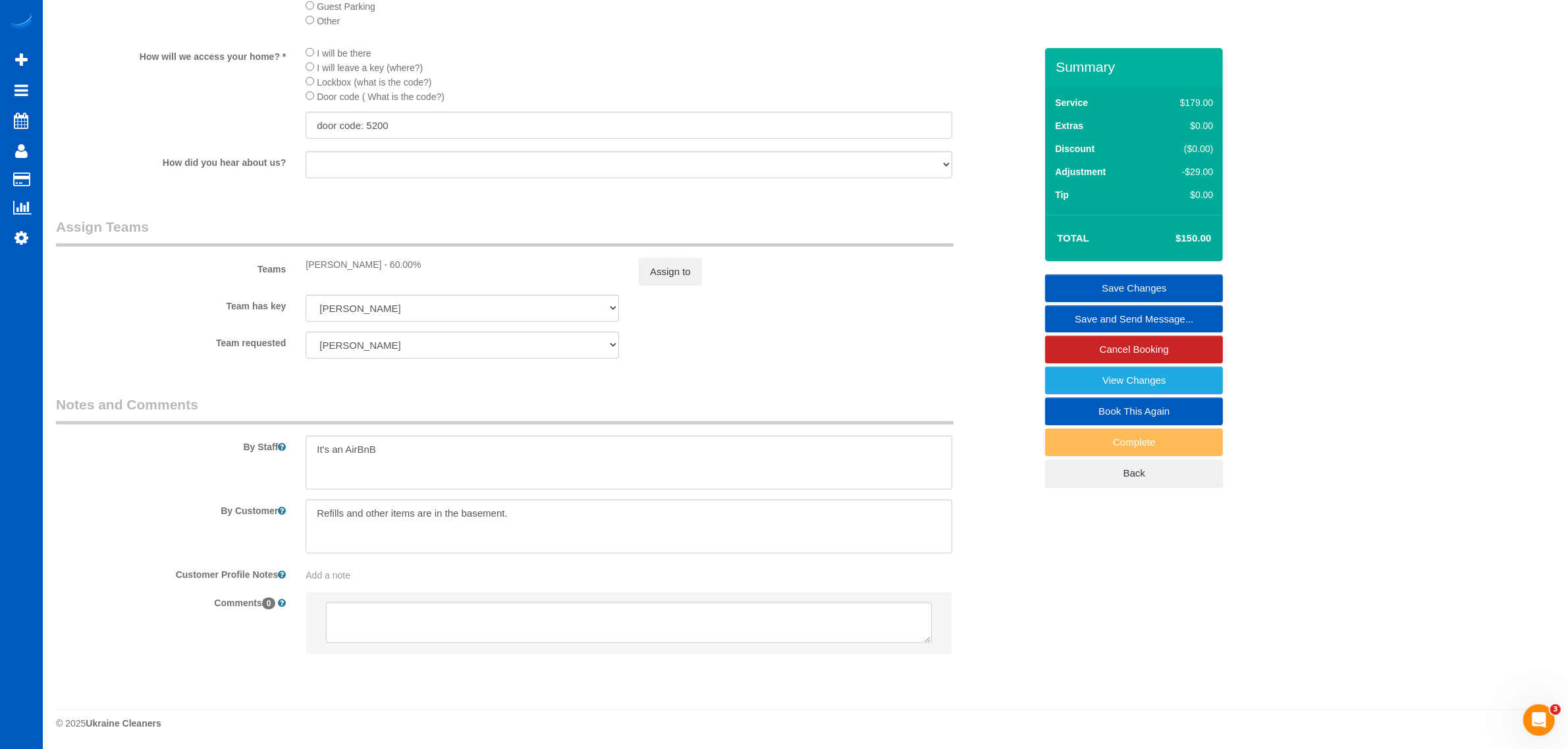
click at [660, 287] on sui-booking-teams "Teams [PERSON_NAME] - 60.00% Assign to Team has key [PERSON_NAME] Alona Vikhlia…" at bounding box center [545, 288] width 979 height 142
click at [663, 279] on button "Assign to" at bounding box center [670, 271] width 63 height 28
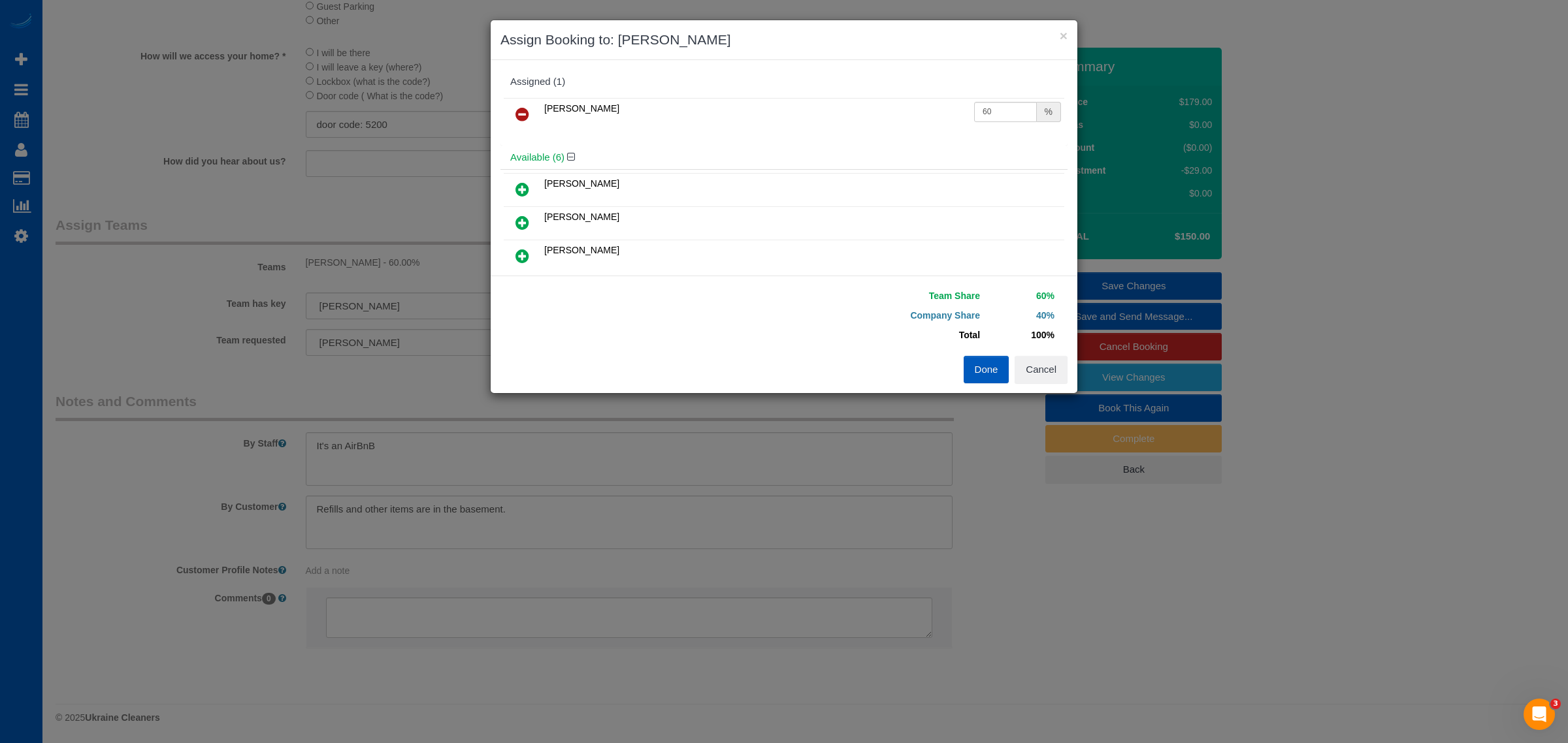
click at [525, 112] on icon at bounding box center [522, 114] width 13 height 15
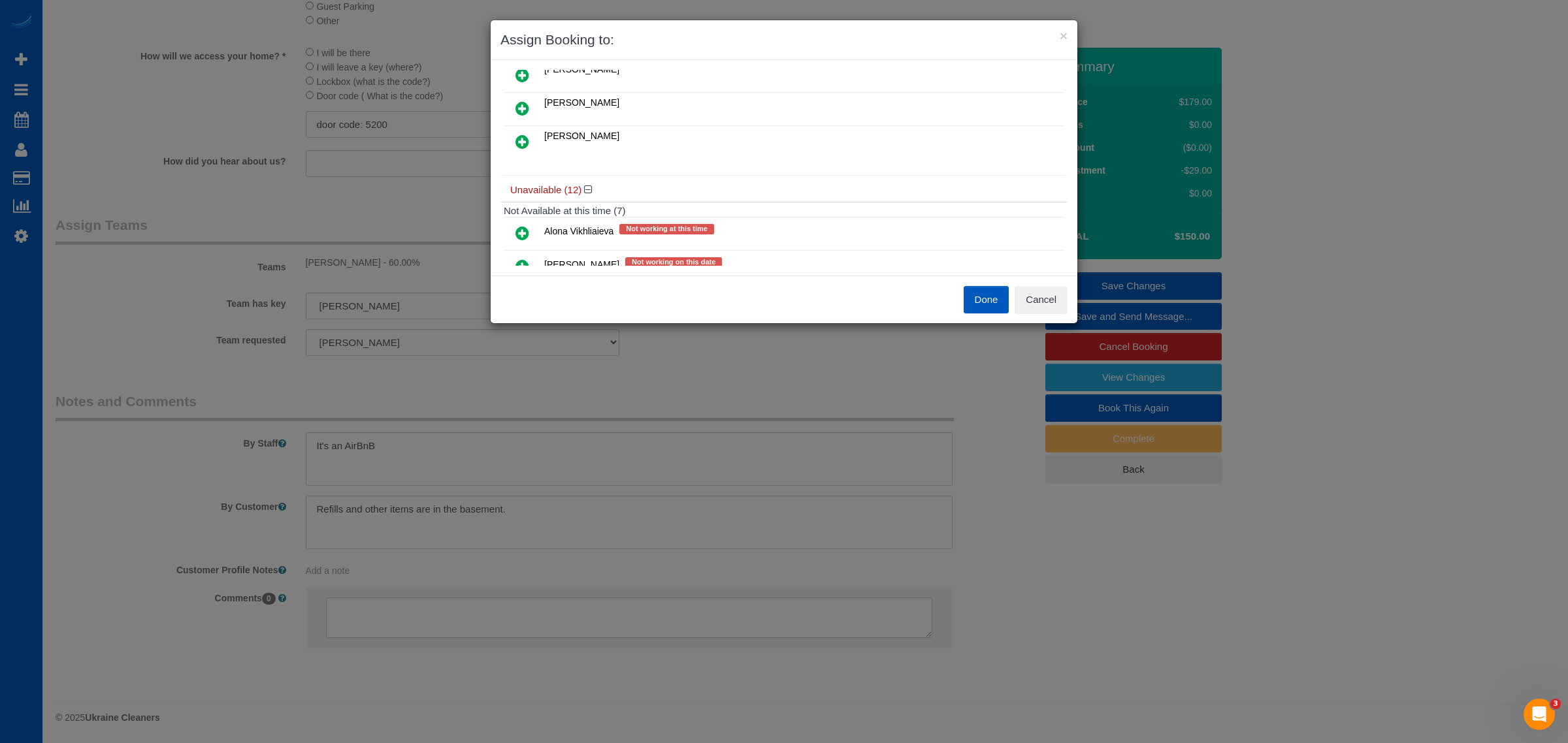
scroll to position [272, 0]
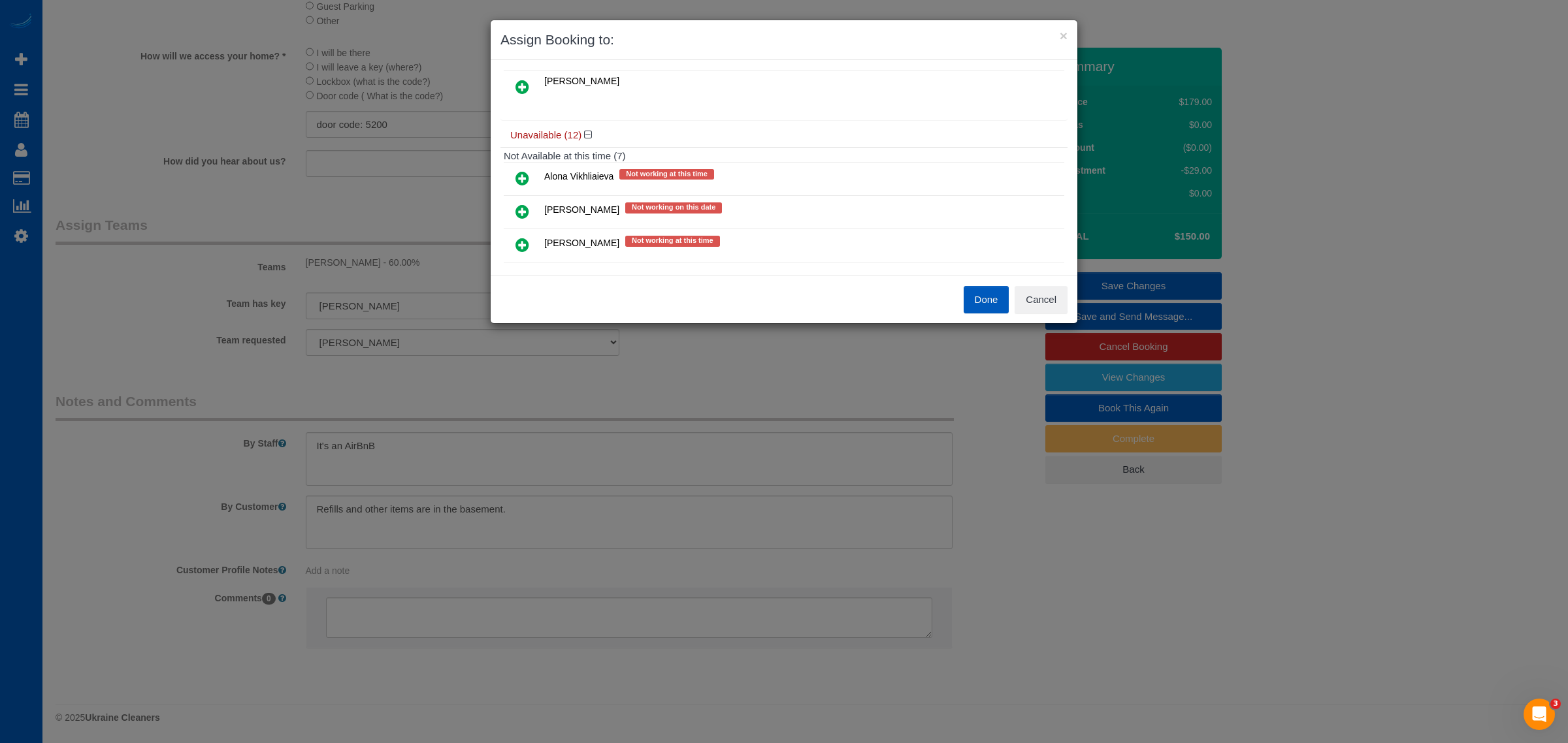
click at [521, 204] on icon at bounding box center [522, 212] width 13 height 15
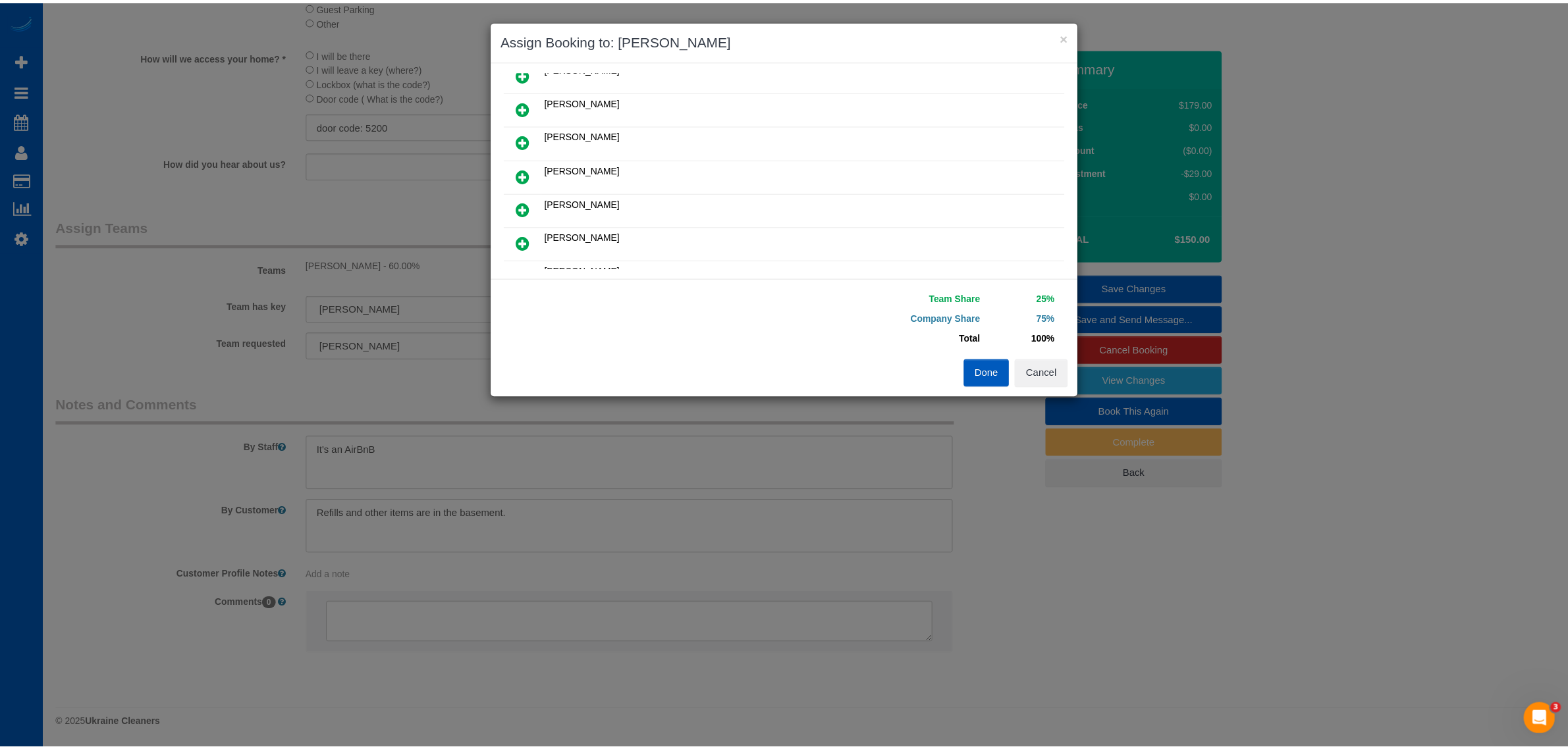
scroll to position [0, 0]
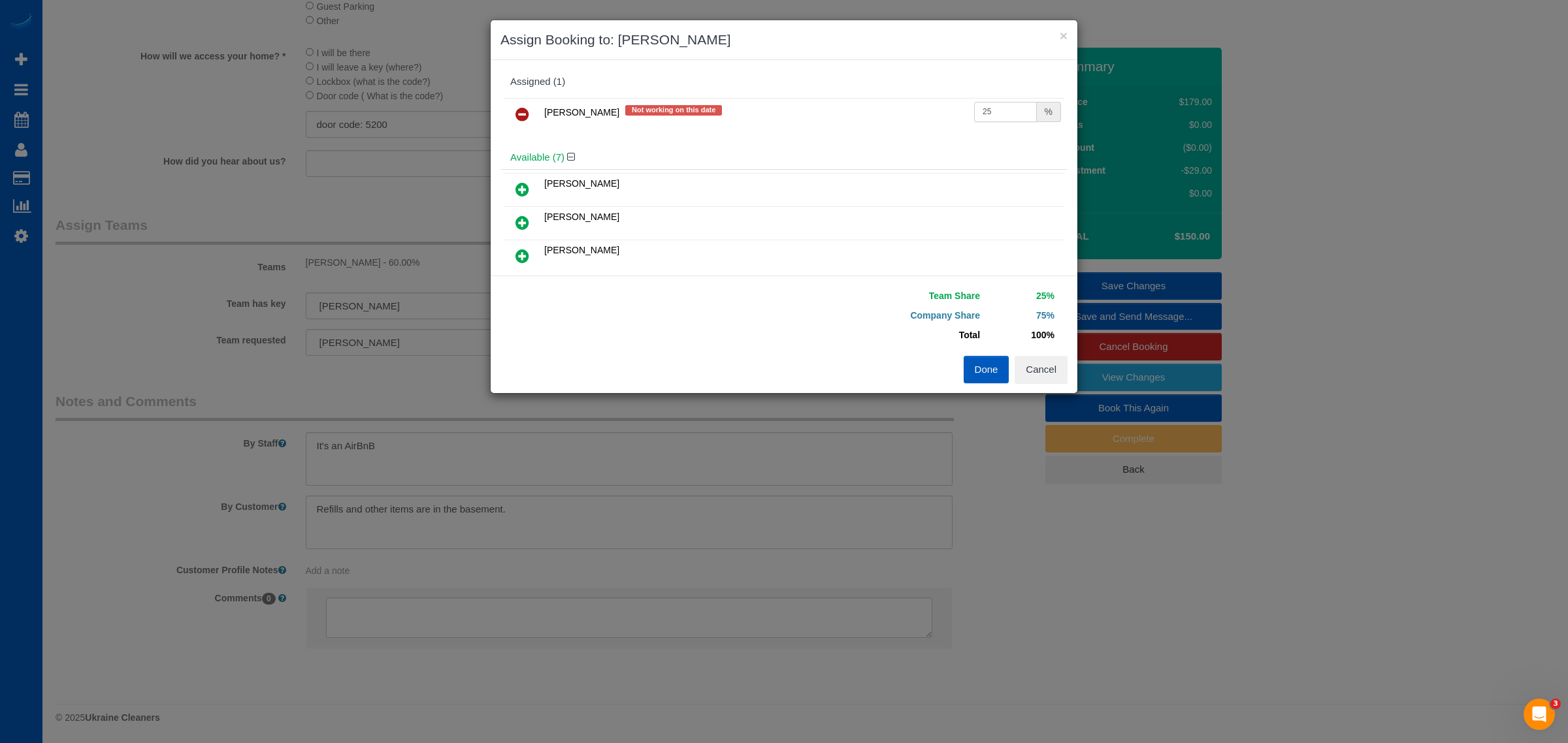
drag, startPoint x: 991, startPoint y: 103, endPoint x: 932, endPoint y: 103, distance: 59.0
click at [932, 103] on tr "[PERSON_NAME] Not working on this date 25 %" at bounding box center [784, 114] width 560 height 33
type input "60"
click at [969, 364] on button "Done" at bounding box center [987, 369] width 46 height 28
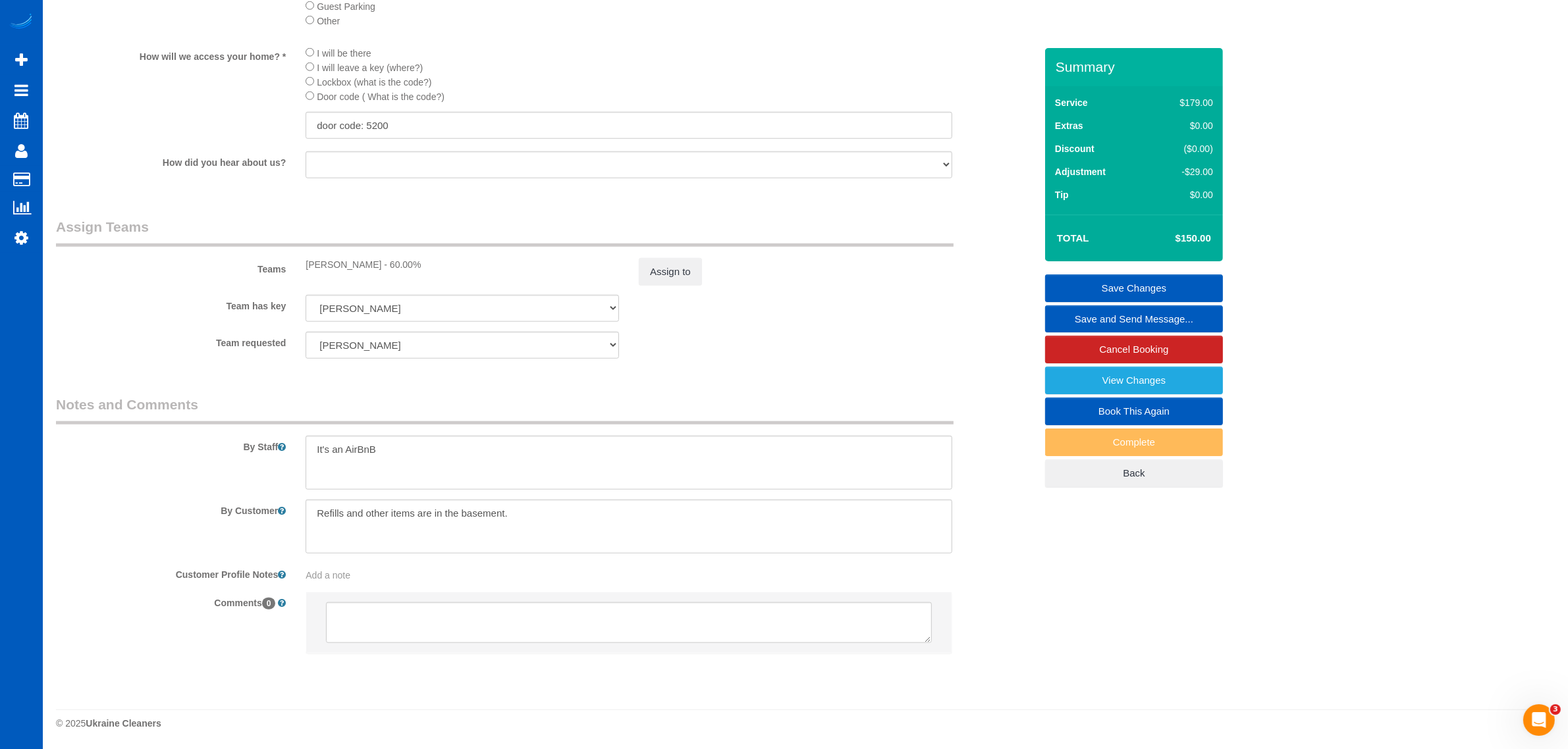
click at [1123, 282] on link "Save Changes" at bounding box center [1133, 287] width 178 height 28
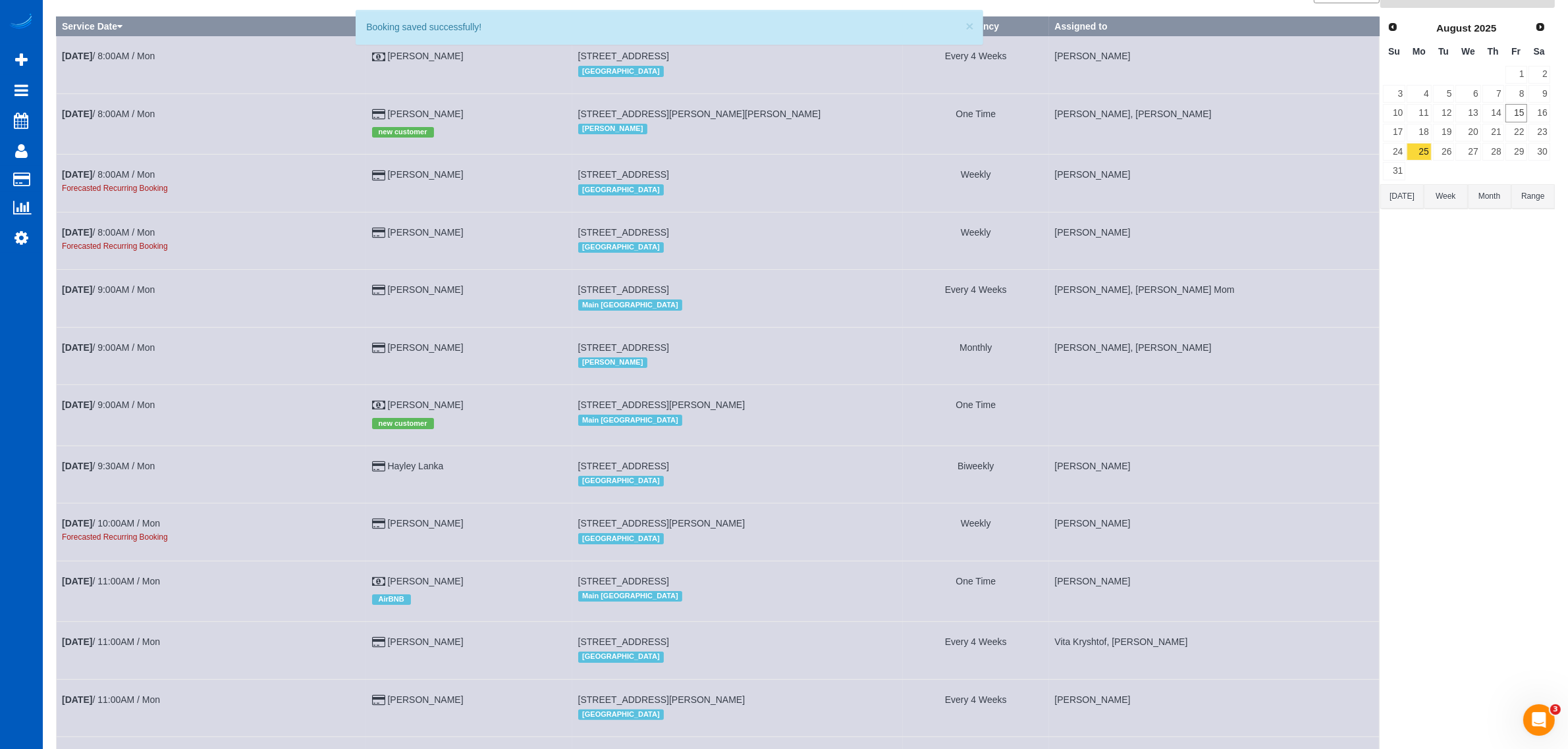
scroll to position [137, 0]
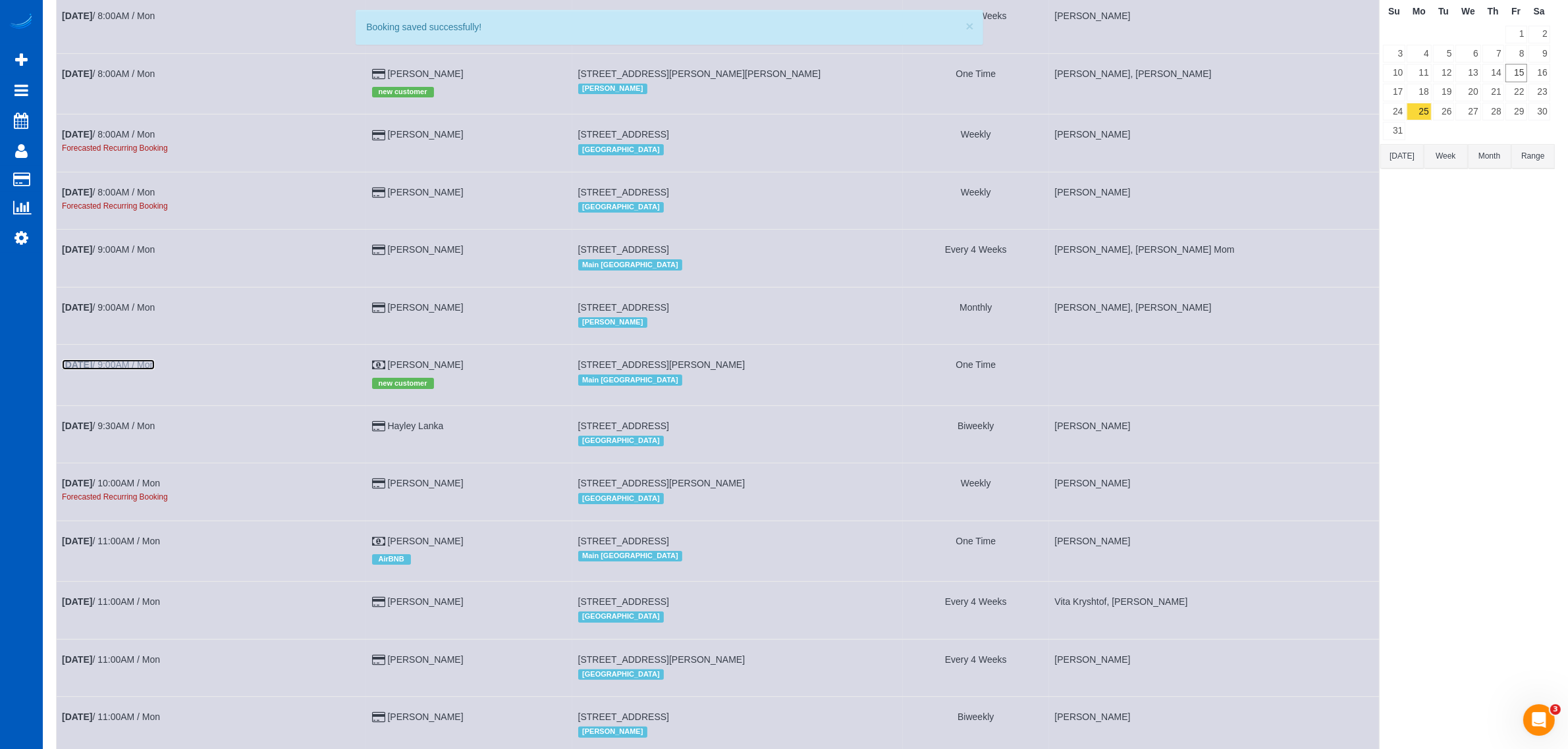
click at [130, 362] on link "[DATE] 9:00AM / Mon" at bounding box center [108, 364] width 93 height 11
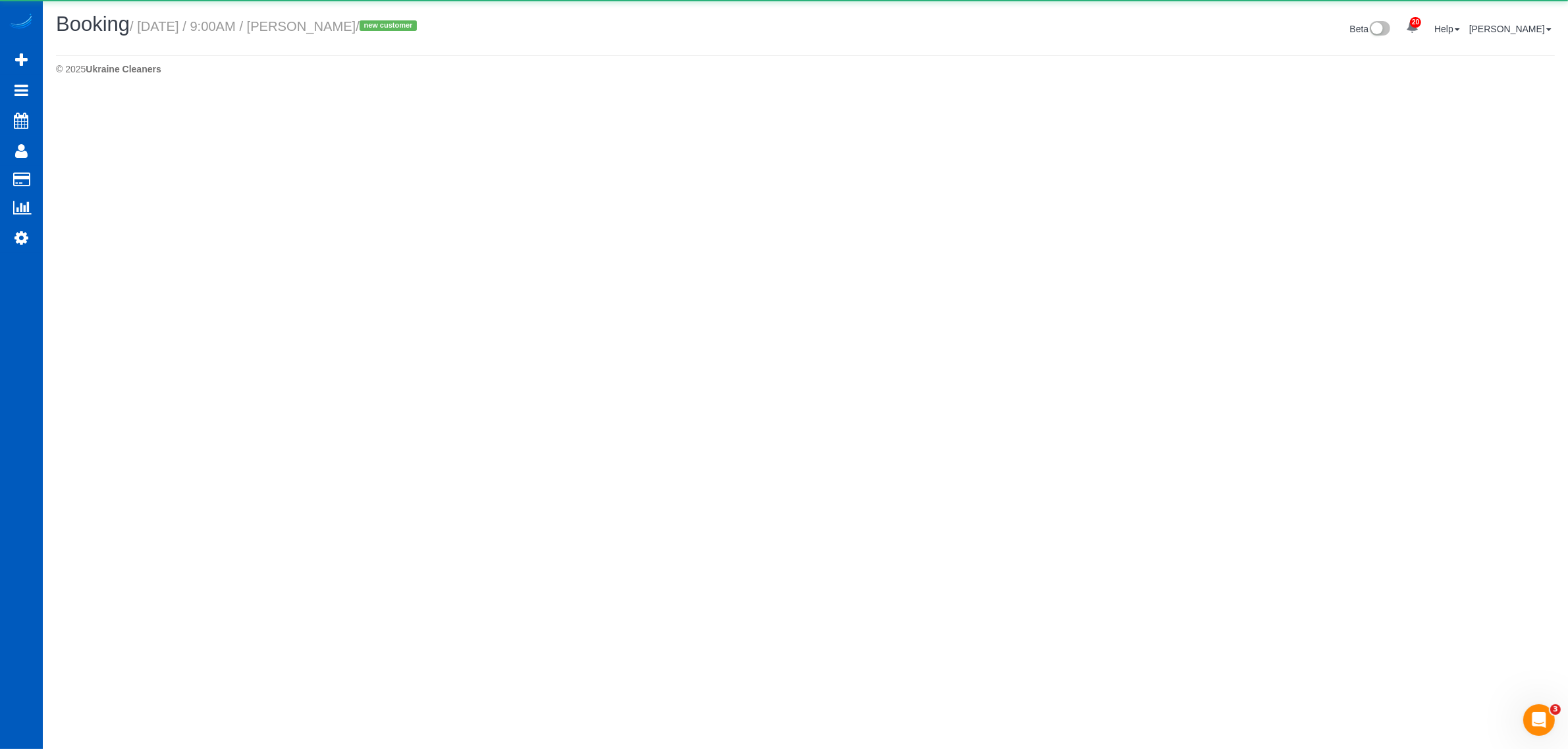
select select "WA"
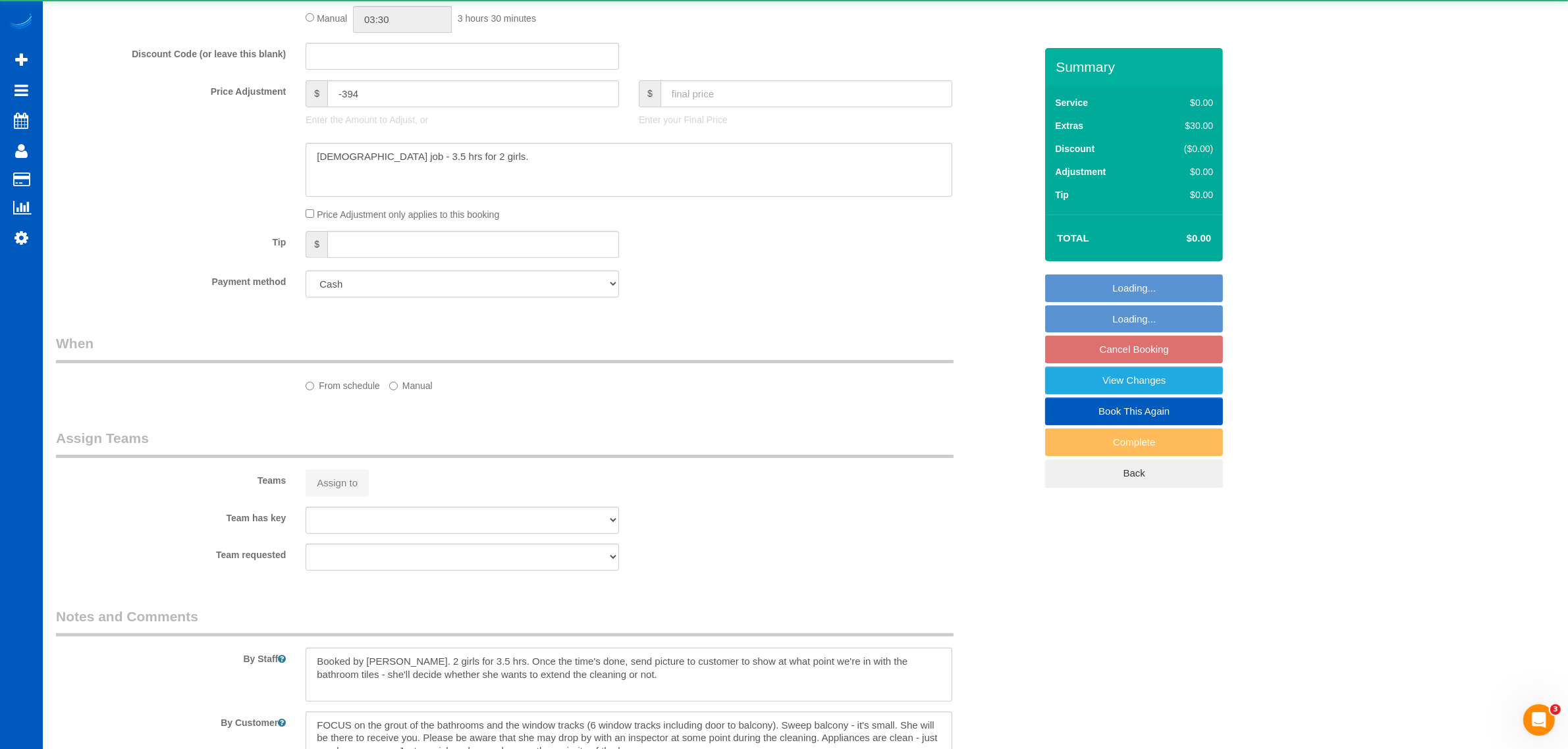
select select "199"
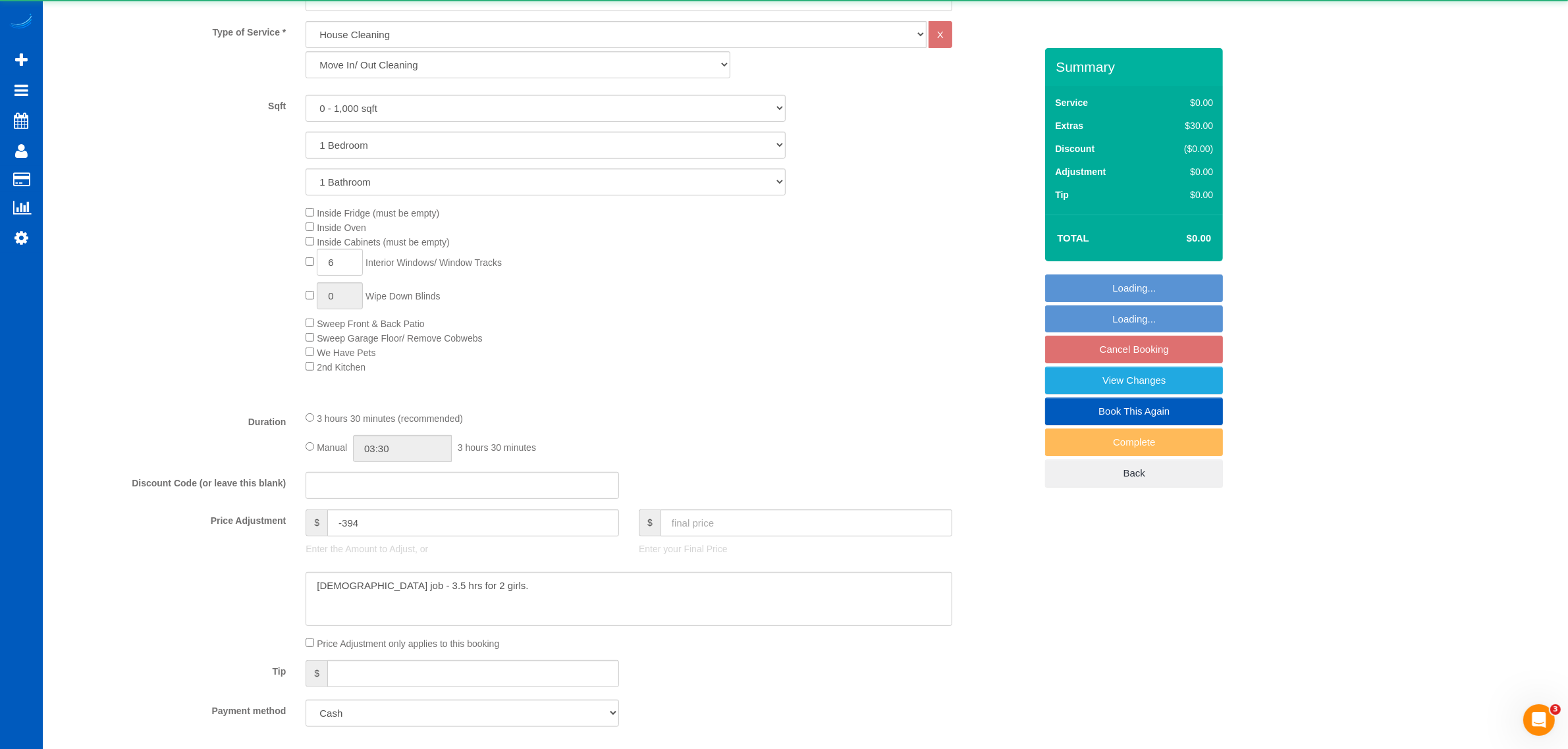
select select "object:30826"
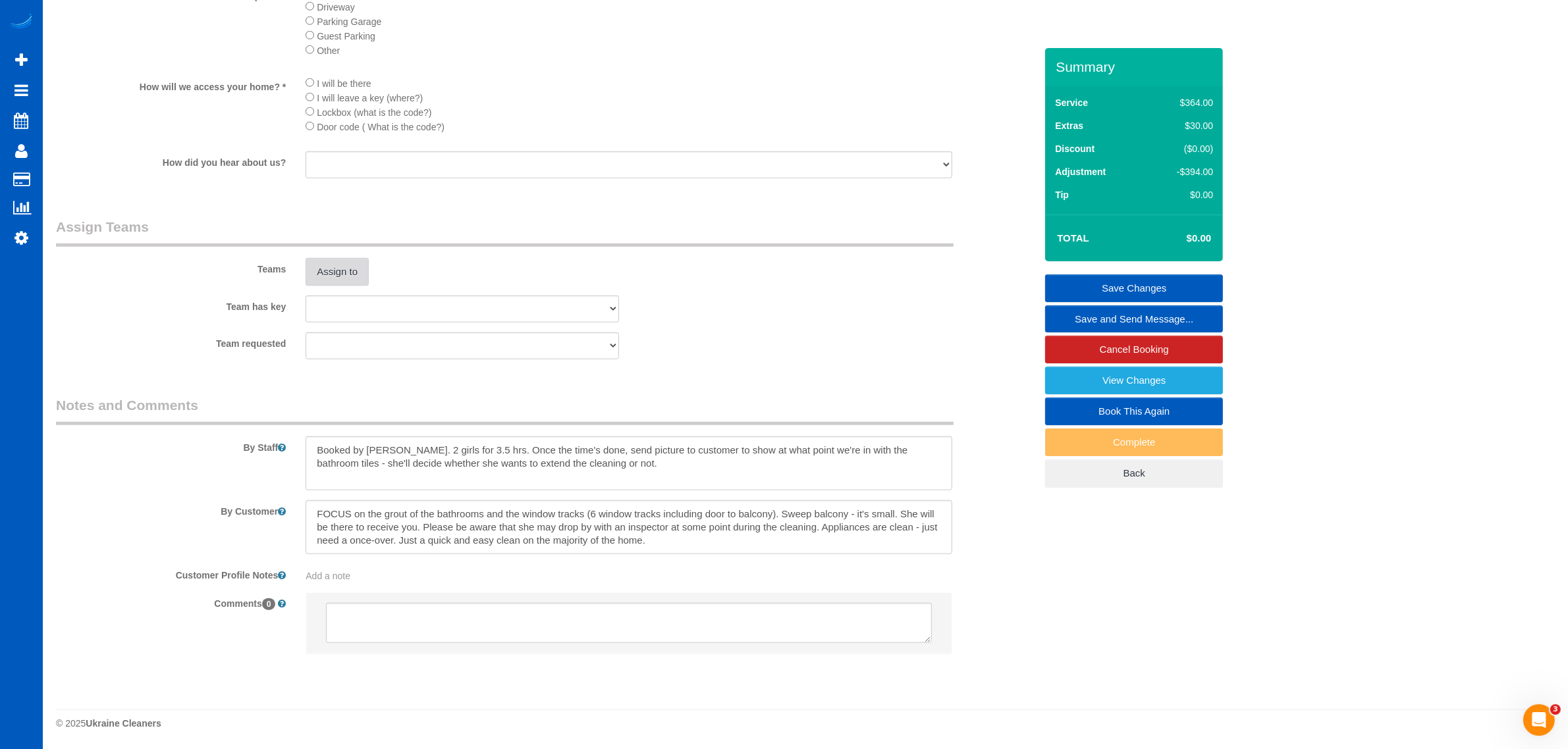
click at [327, 272] on button "Assign to" at bounding box center [338, 271] width 63 height 28
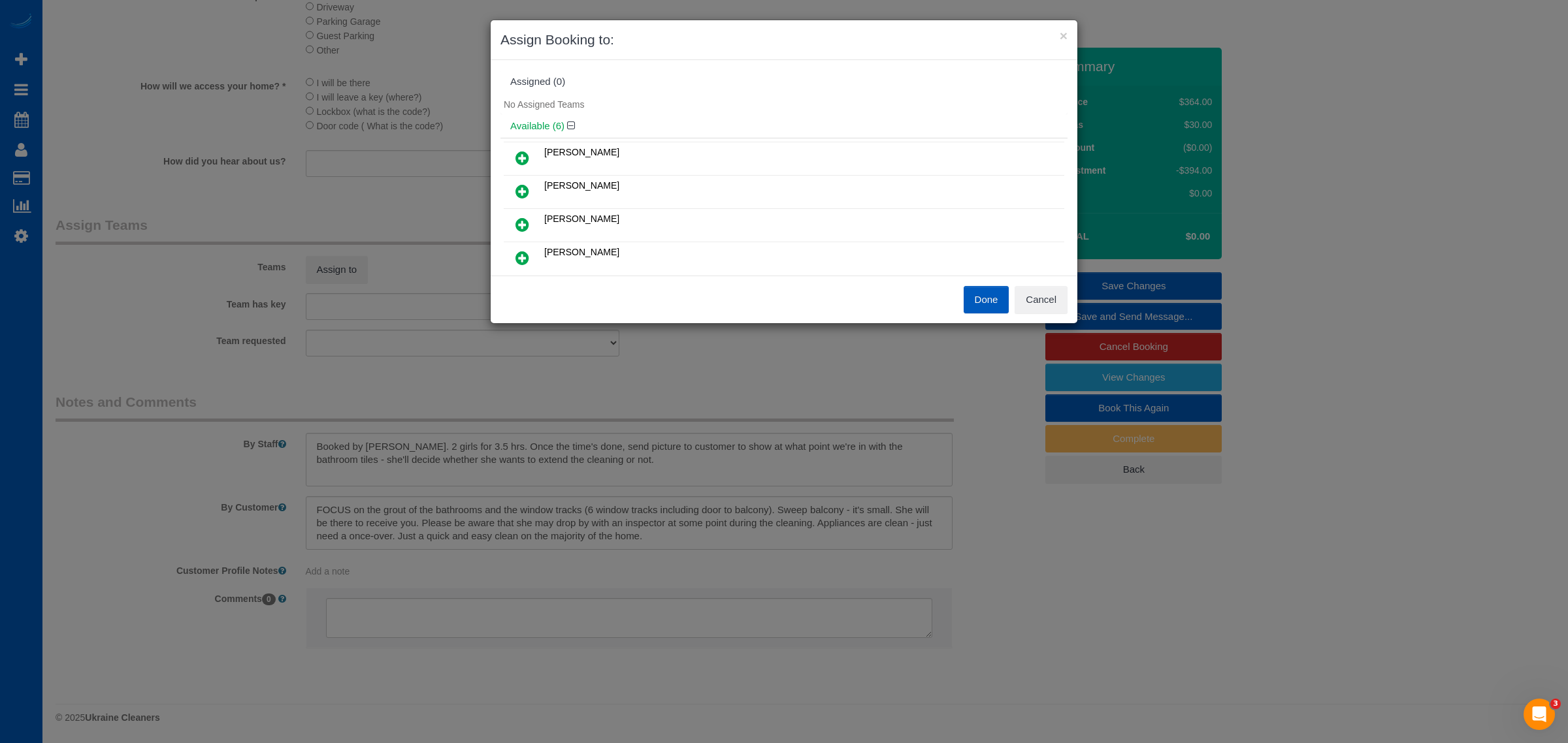
click at [516, 155] on icon at bounding box center [522, 157] width 13 height 15
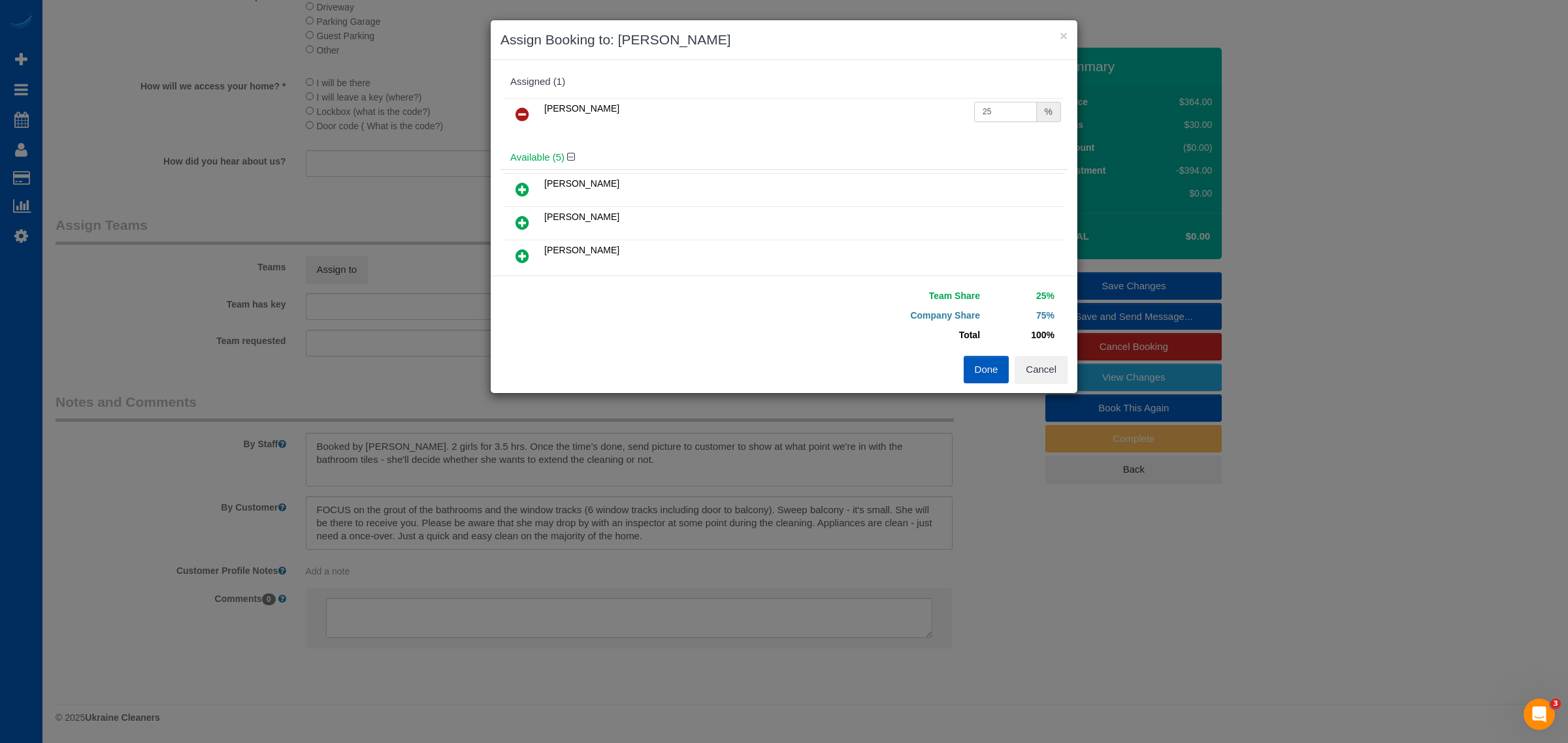
drag, startPoint x: 991, startPoint y: 112, endPoint x: 915, endPoint y: 113, distance: 76.0
click at [915, 113] on tr "[PERSON_NAME] 25 %" at bounding box center [784, 114] width 560 height 33
type input "55"
click at [990, 376] on button "Done" at bounding box center [987, 369] width 46 height 28
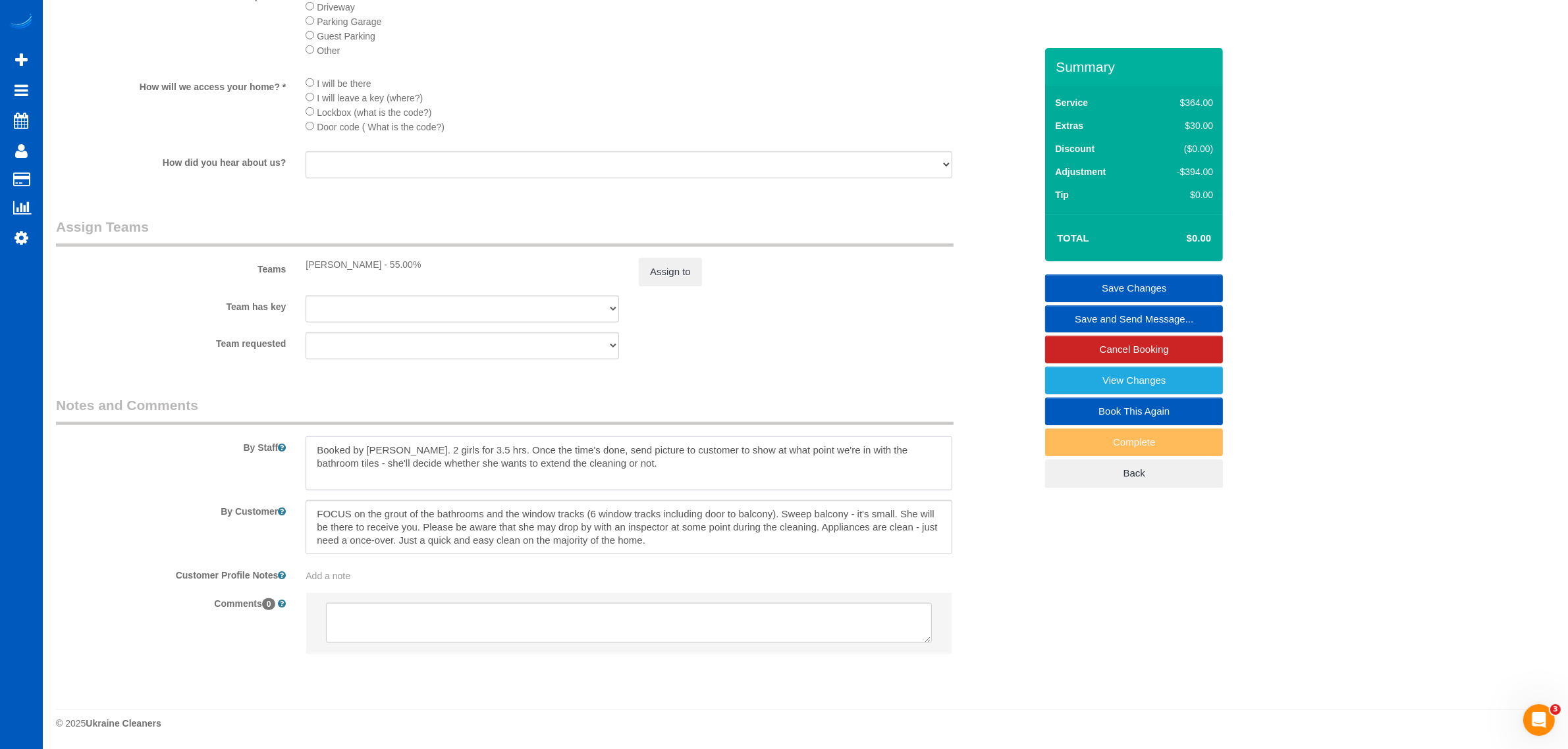
click at [320, 441] on textarea at bounding box center [629, 463] width 646 height 54
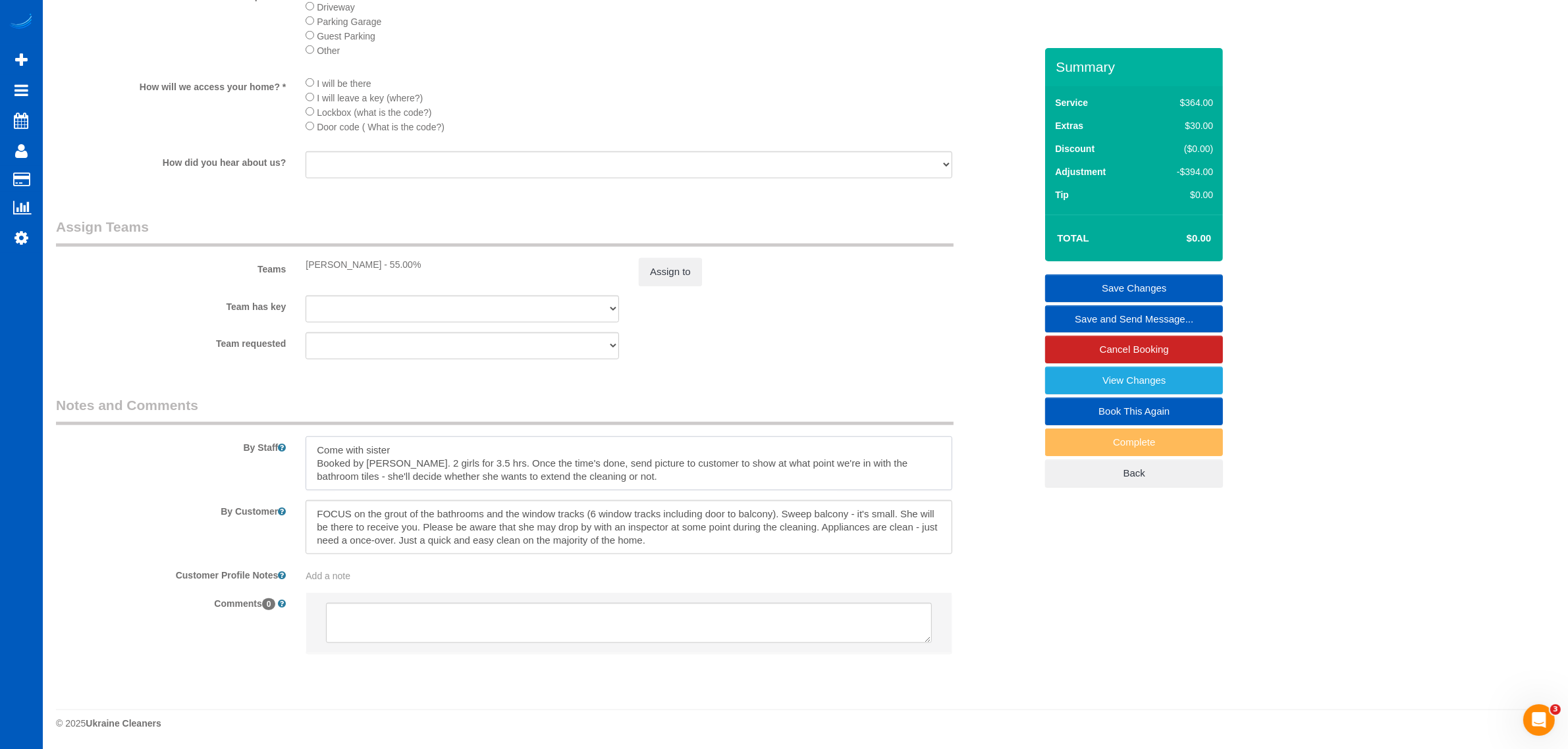
type textarea "Come with sister Booked by [PERSON_NAME]. 2 girls for 3.5 hrs. Once the time's …"
click at [1102, 280] on link "Save Changes" at bounding box center [1133, 287] width 178 height 28
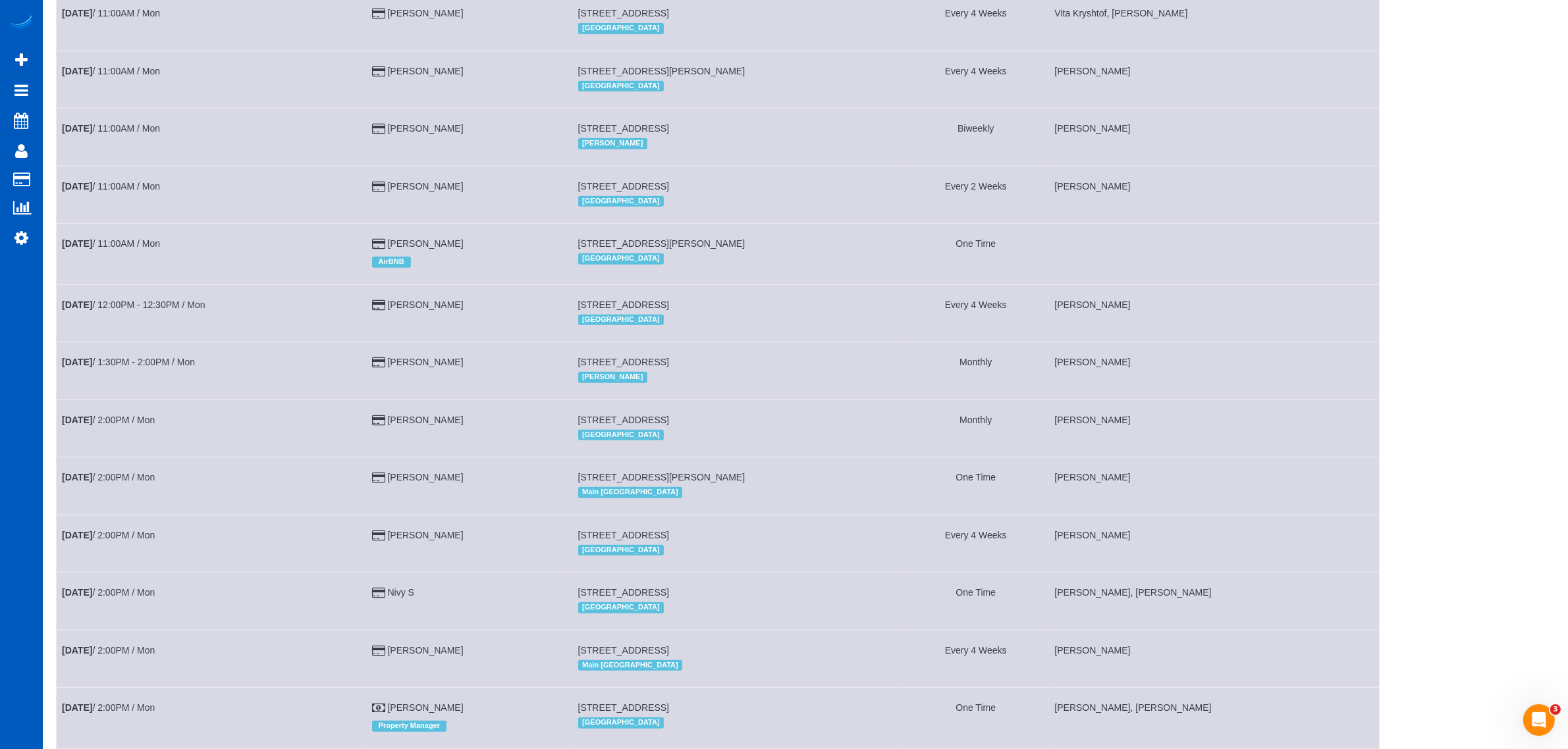
scroll to position [685, 0]
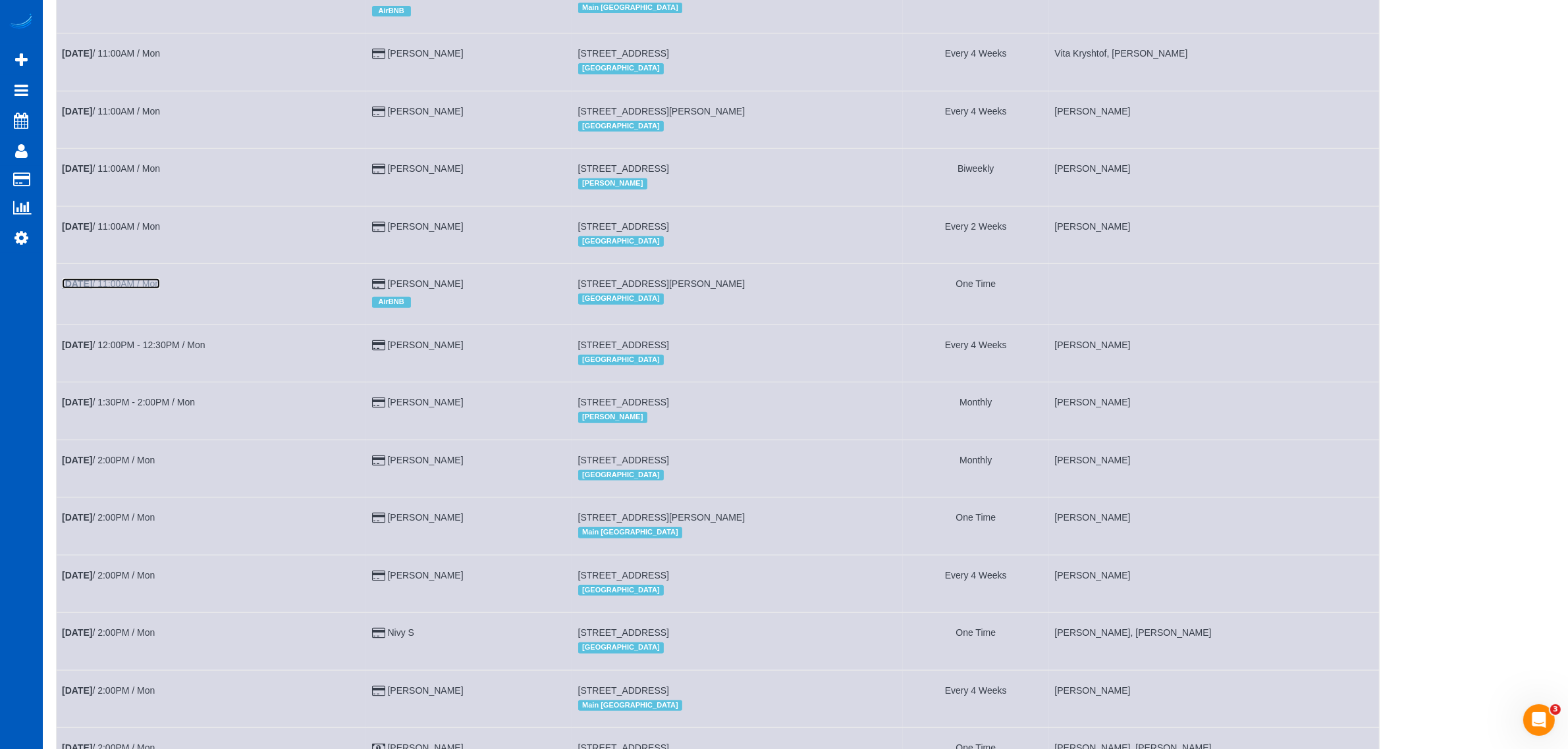
click at [133, 282] on link "[DATE] 11:00AM / Mon" at bounding box center [111, 284] width 98 height 11
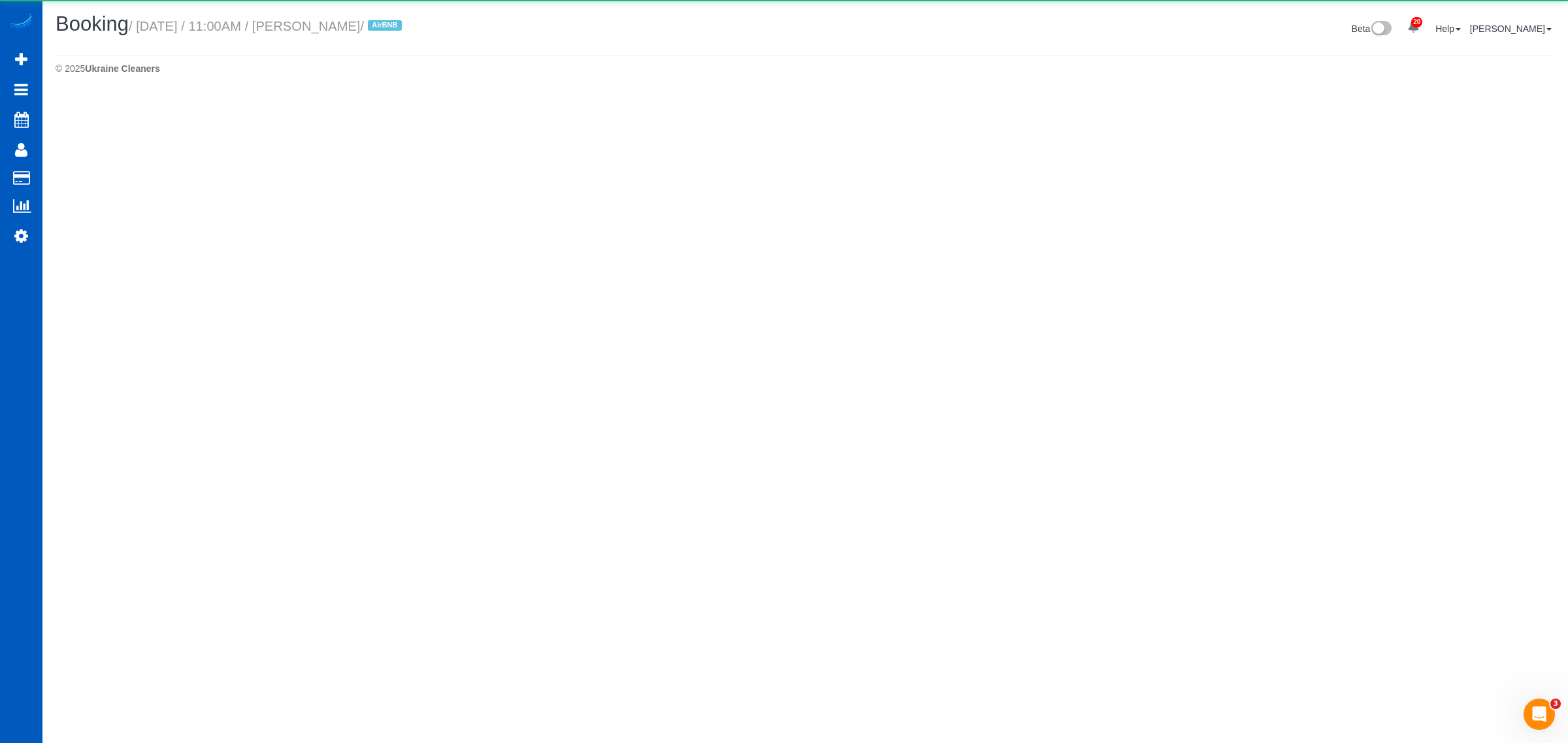
select select "WA"
select select "string:fspay-5441cce4-d2fe-40b9-bdc4-a64cefa5af6f"
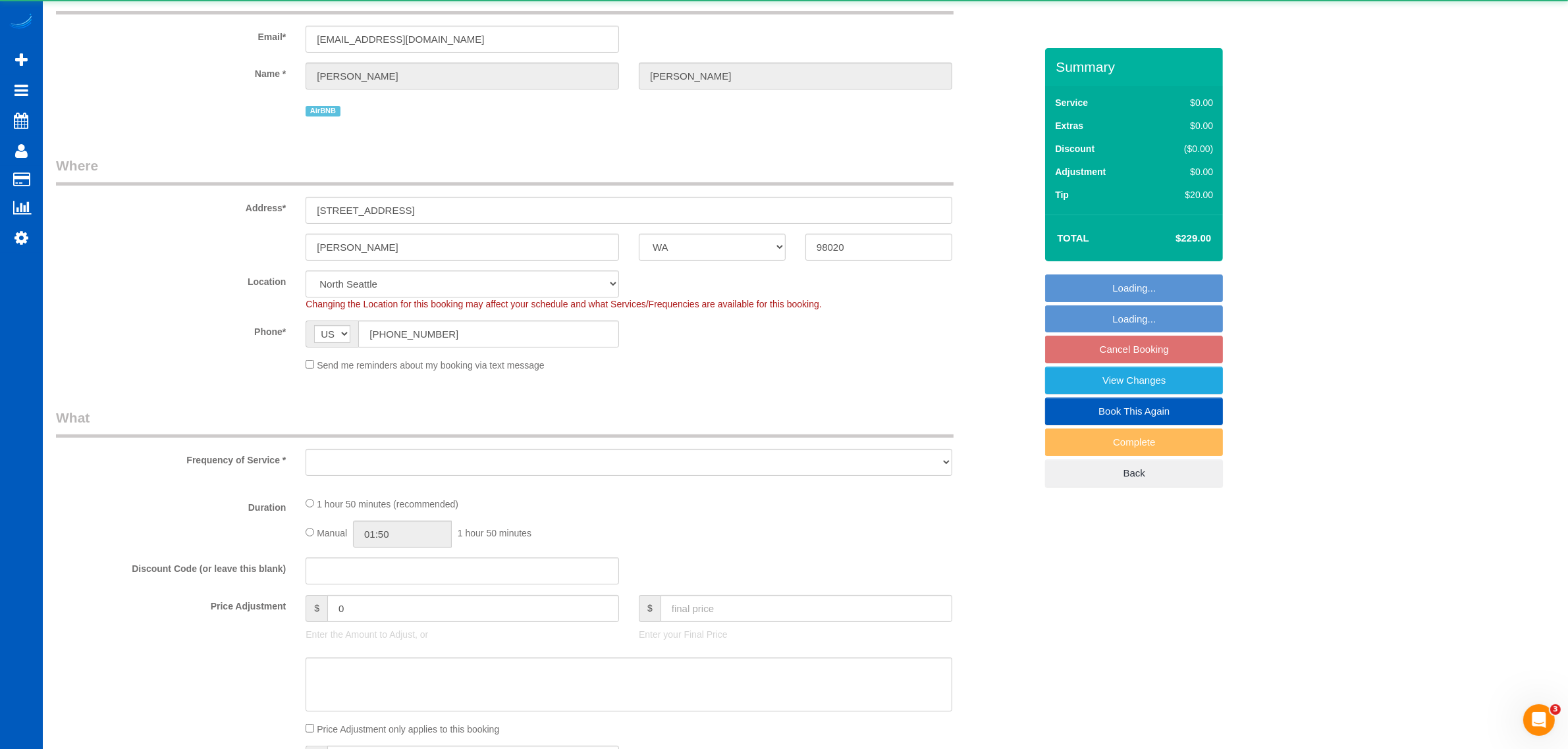
select select "object:32525"
select select "199"
select select "1501"
select select "3"
select select "2"
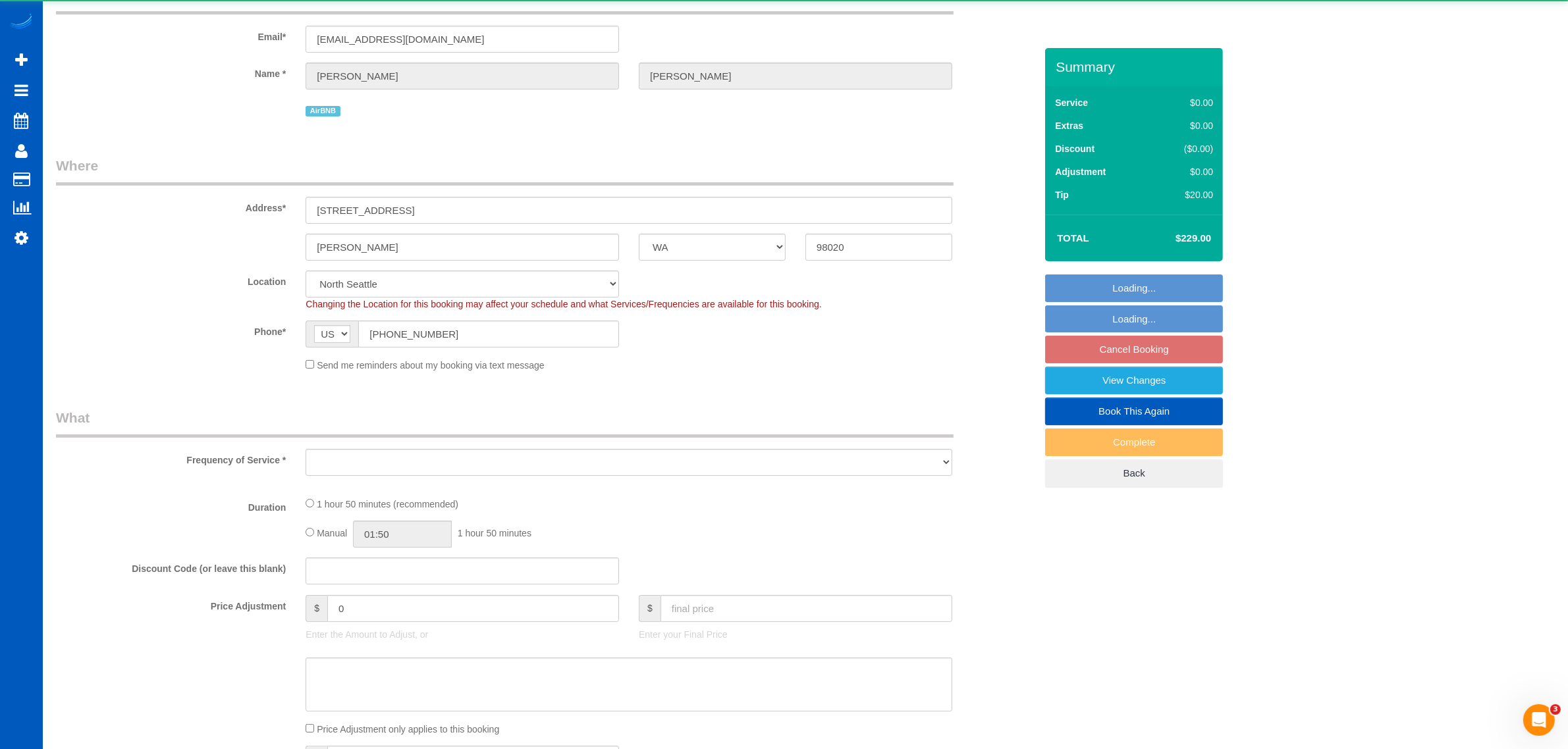
select select "spot199"
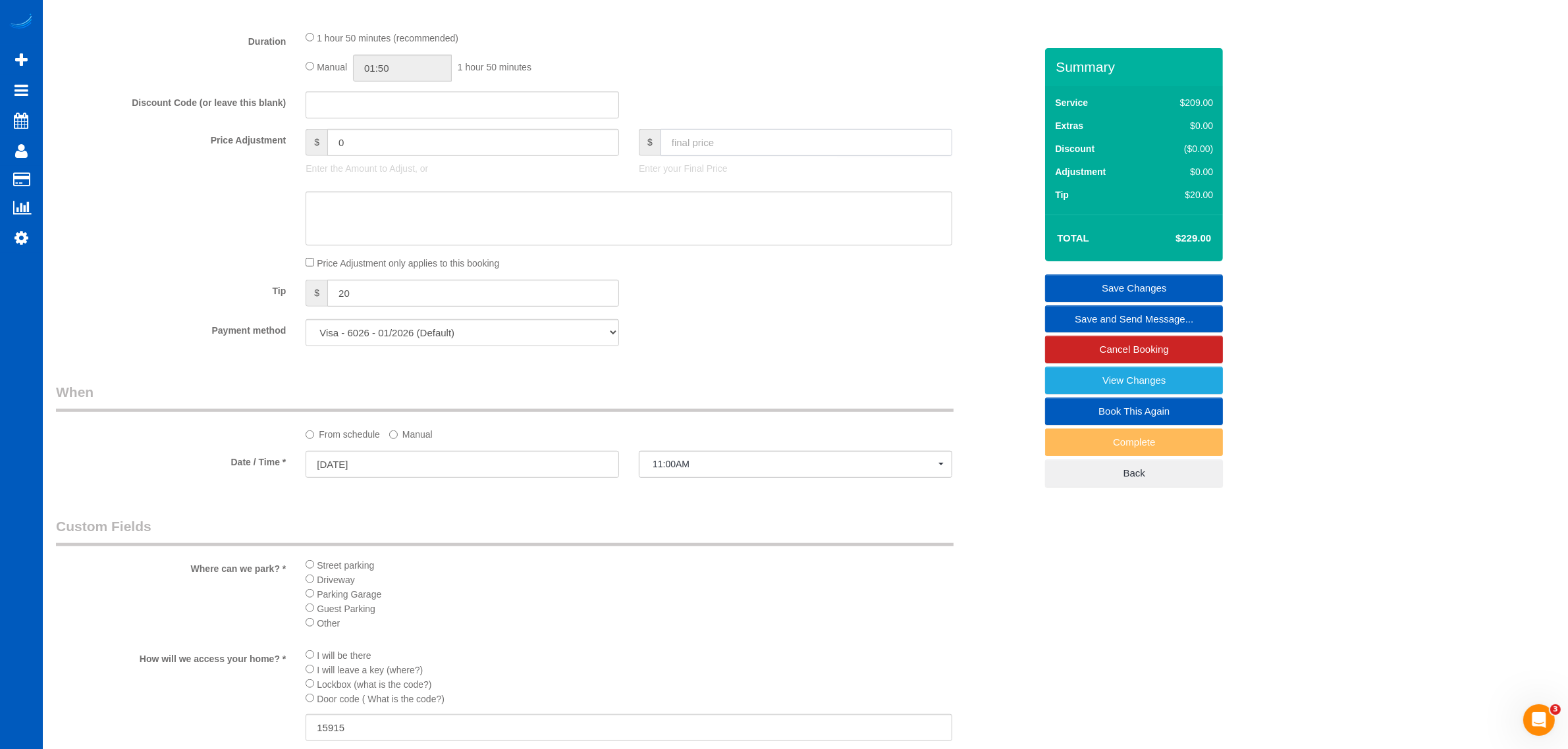
click at [679, 133] on input "text" at bounding box center [805, 142] width 291 height 27
type input "245"
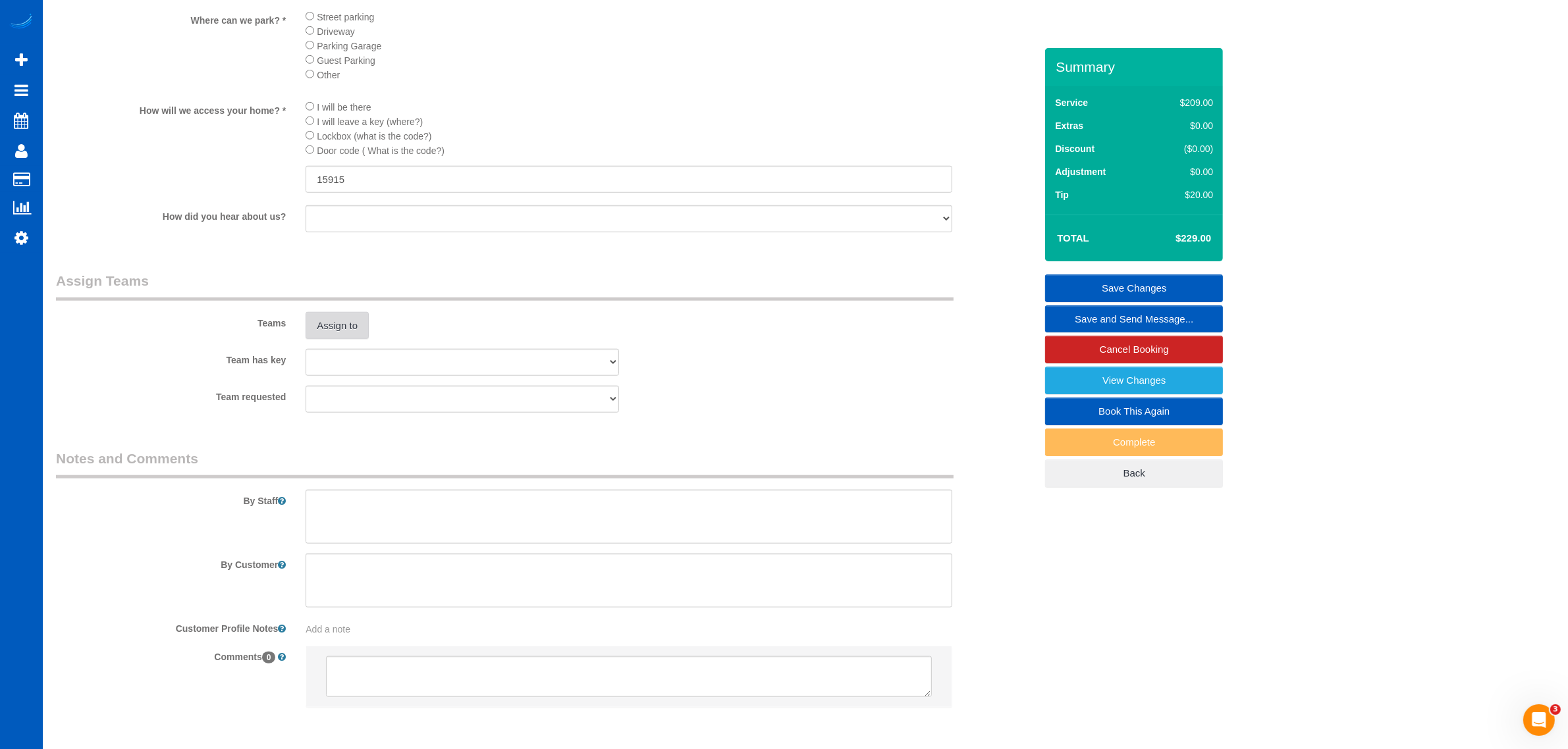
type input "16"
click at [341, 333] on button "Assign to" at bounding box center [338, 325] width 63 height 28
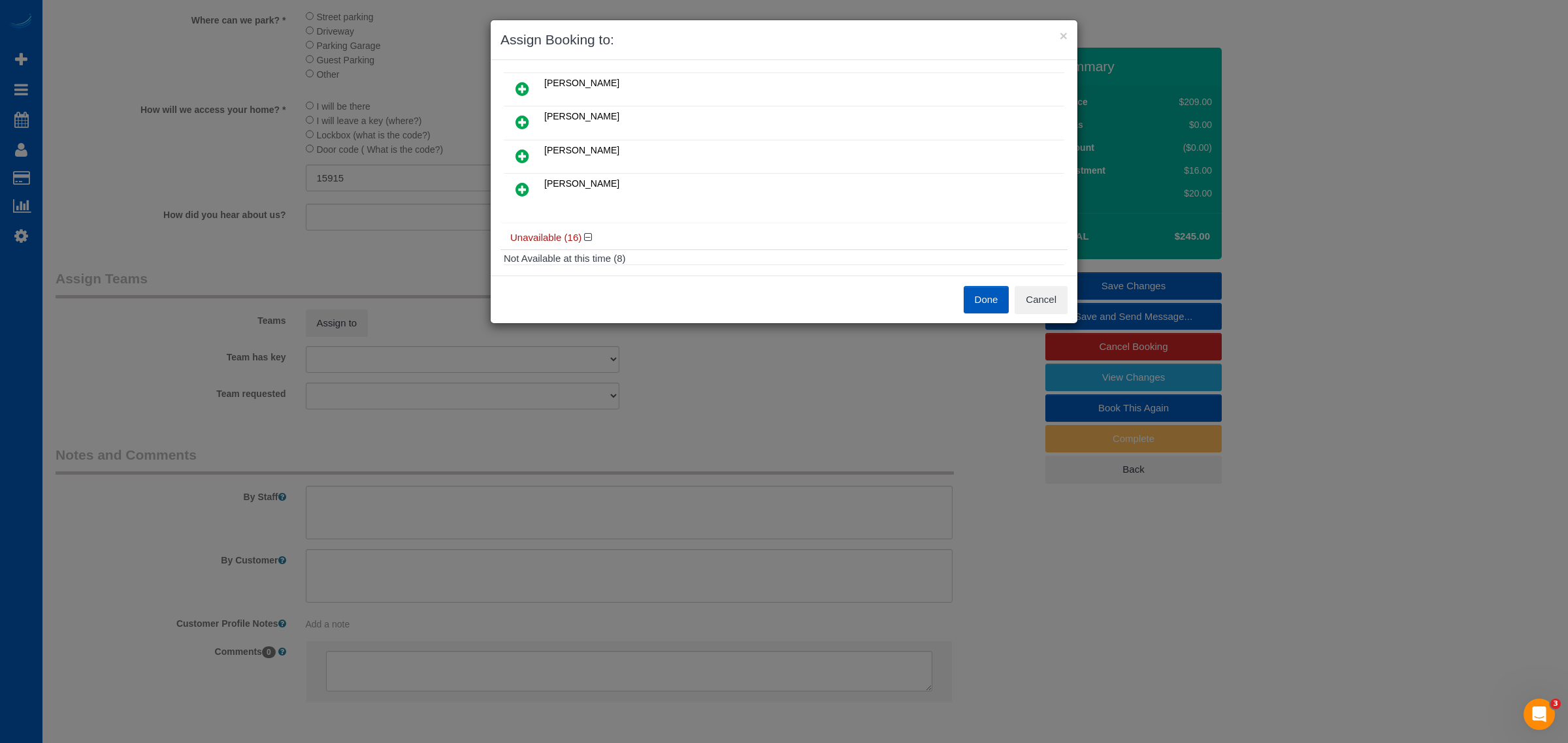
click at [515, 152] on icon at bounding box center [522, 155] width 13 height 15
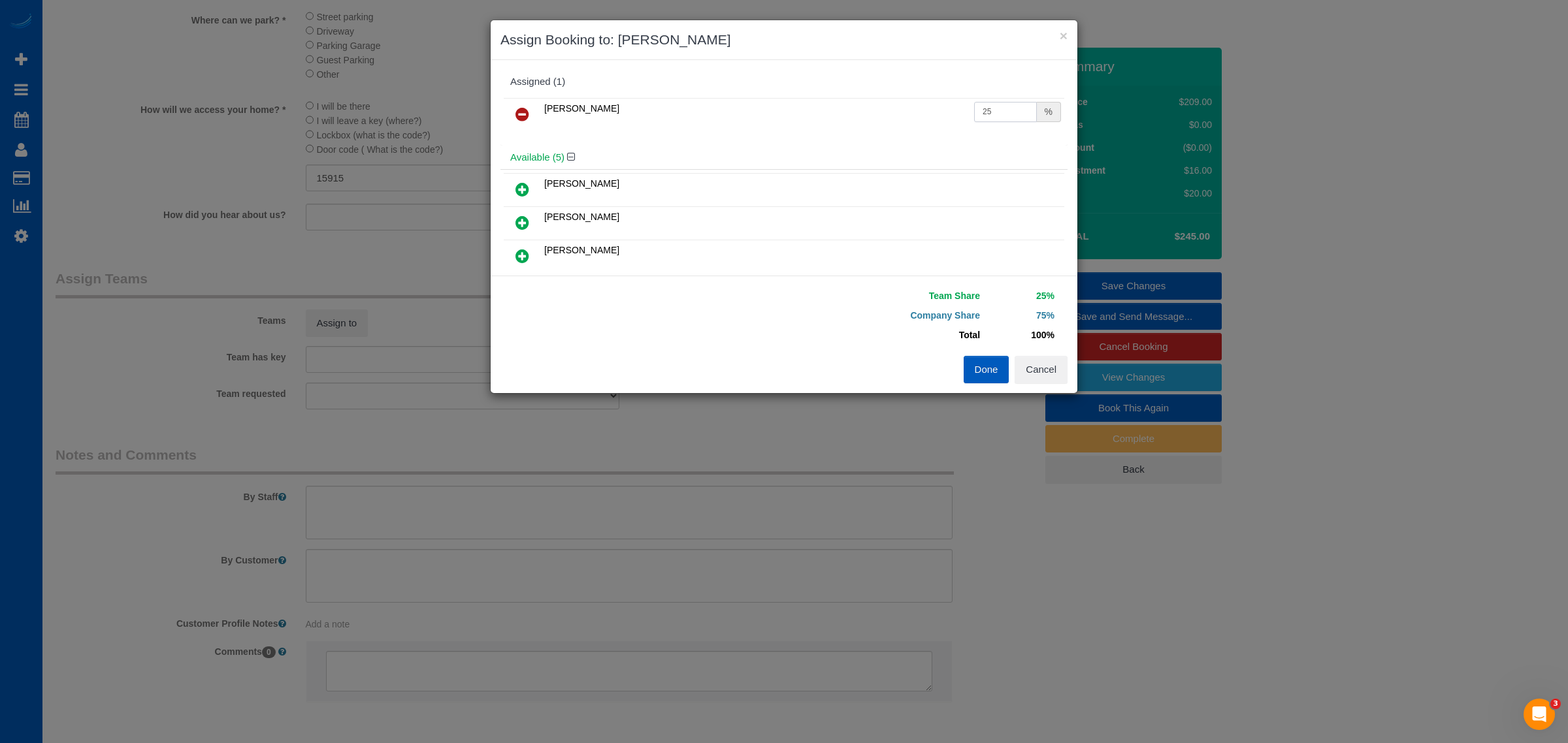
drag, startPoint x: 993, startPoint y: 108, endPoint x: 902, endPoint y: 108, distance: 91.0
click at [906, 107] on tr "[PERSON_NAME] 25 %" at bounding box center [784, 114] width 560 height 33
type input "66.67"
click at [992, 376] on button "Done" at bounding box center [987, 369] width 46 height 28
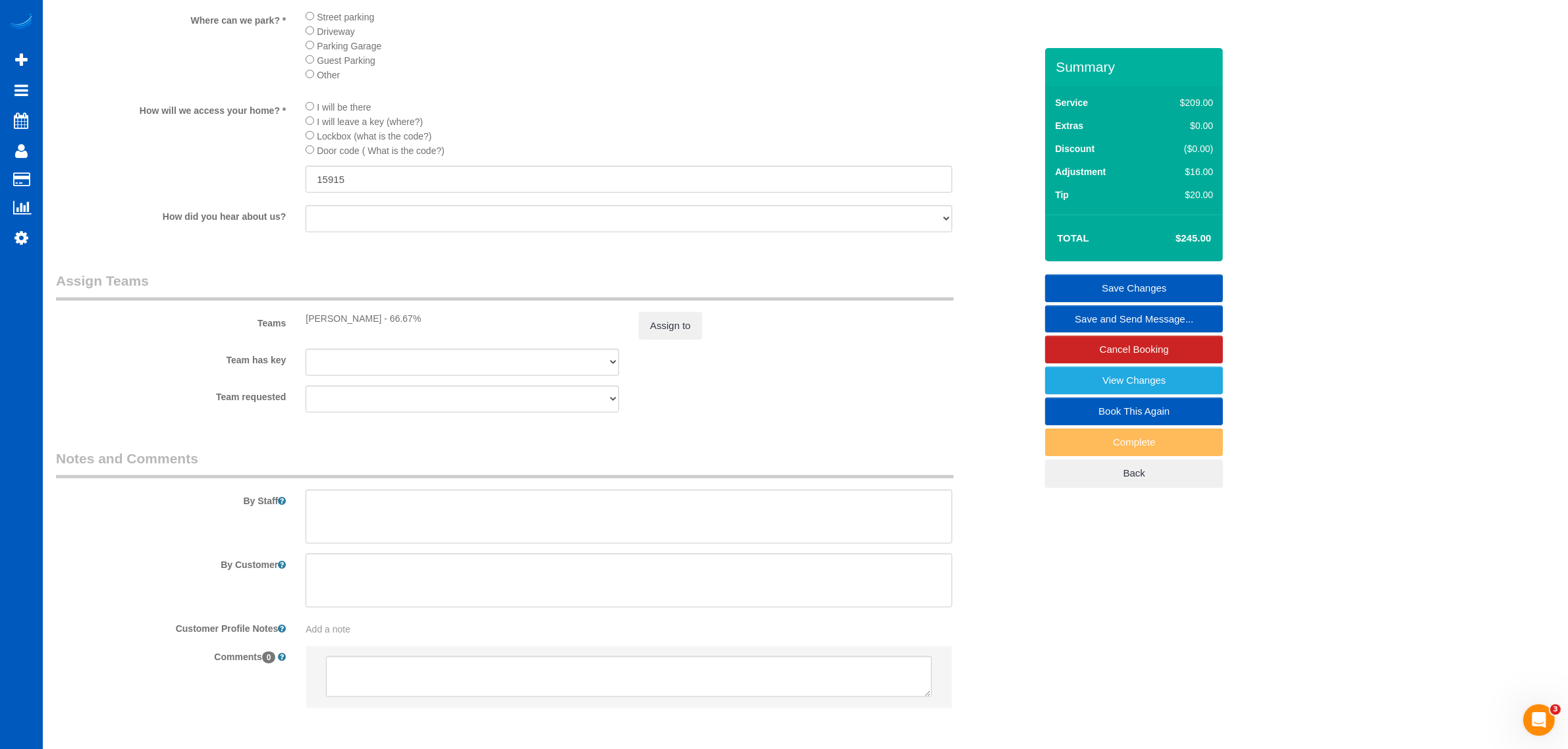
click at [1155, 291] on link "Save Changes" at bounding box center [1133, 287] width 178 height 28
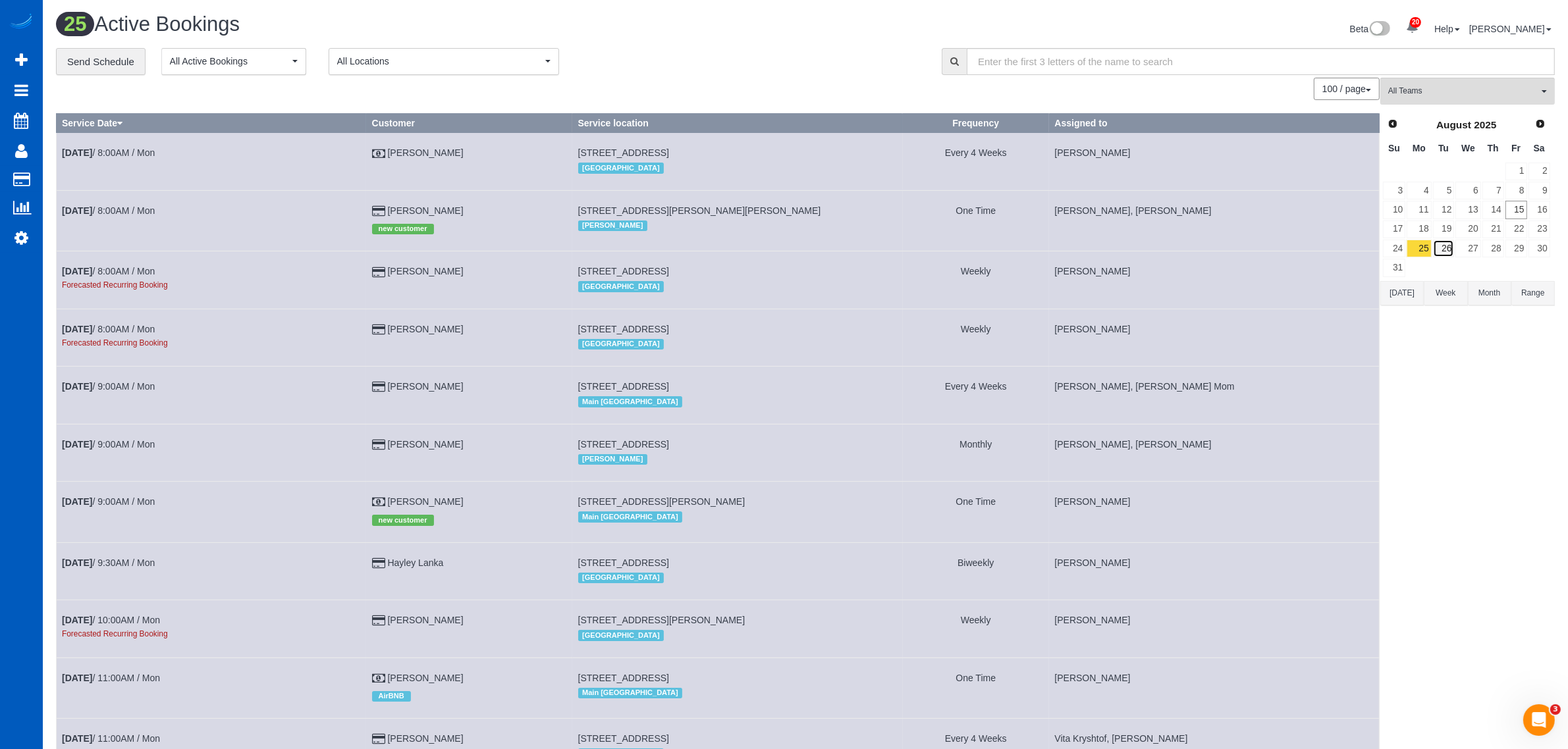
click at [1445, 244] on link "26" at bounding box center [1443, 248] width 22 height 17
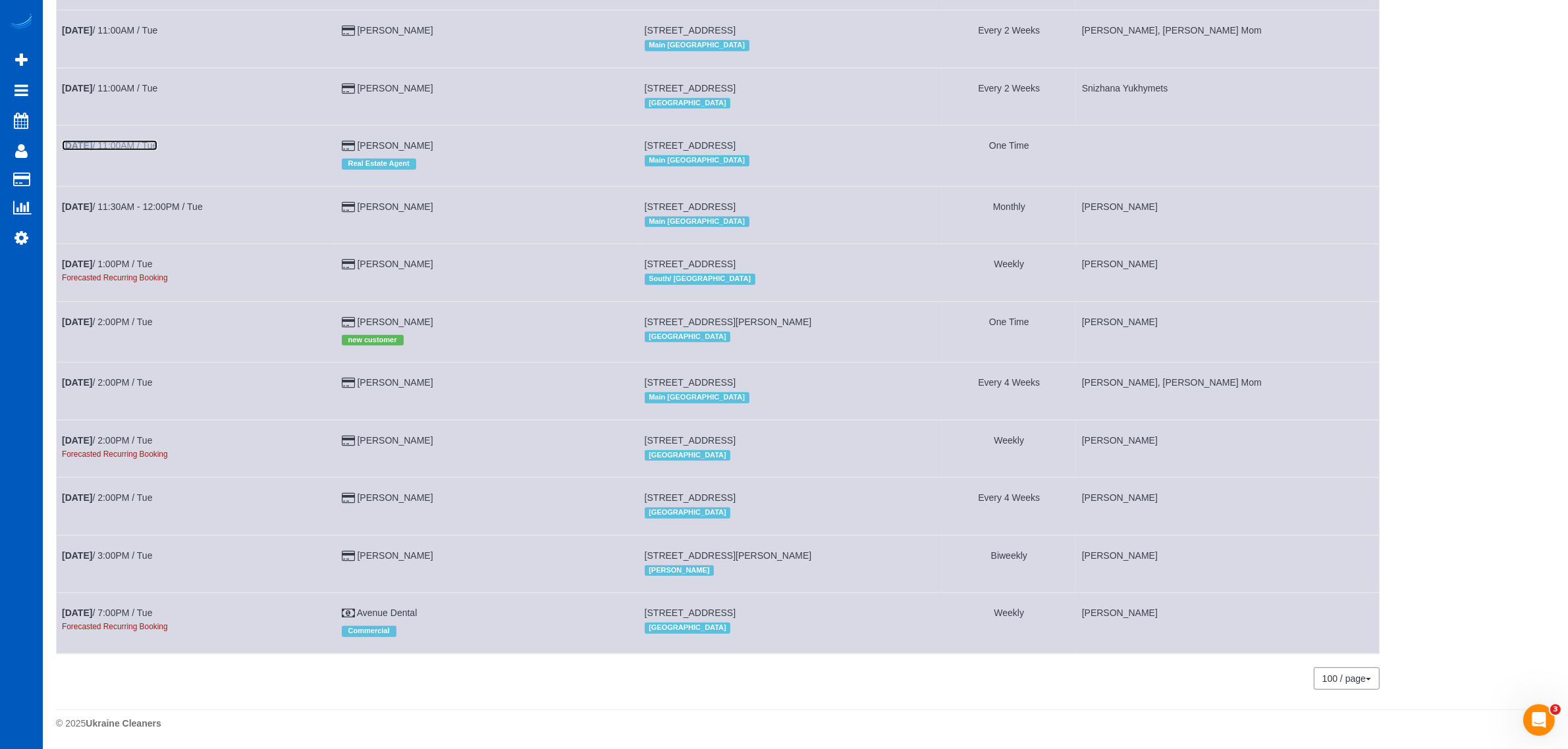
click at [145, 143] on link "[DATE] 11:00AM / Tue" at bounding box center [109, 145] width 95 height 11
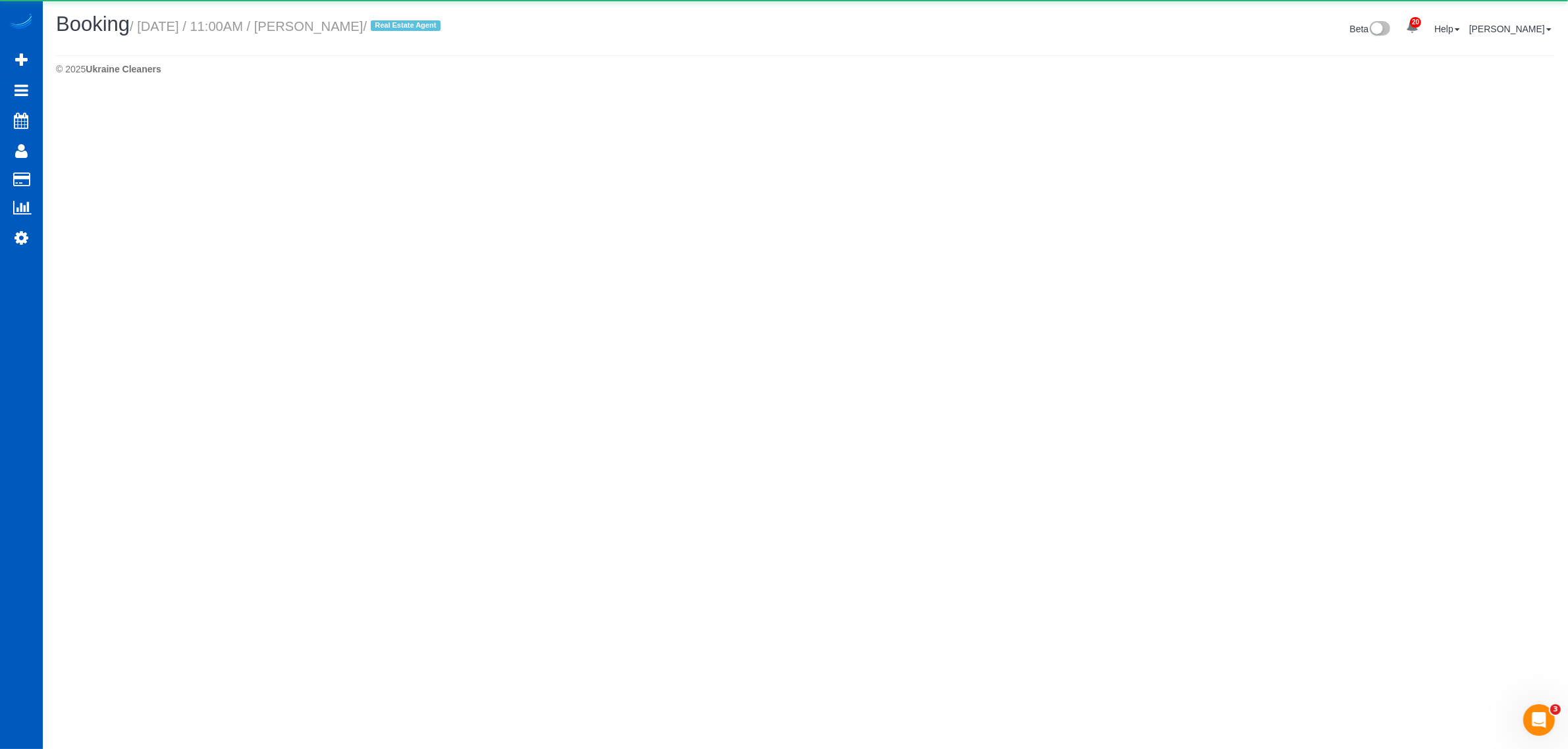
select select "WA"
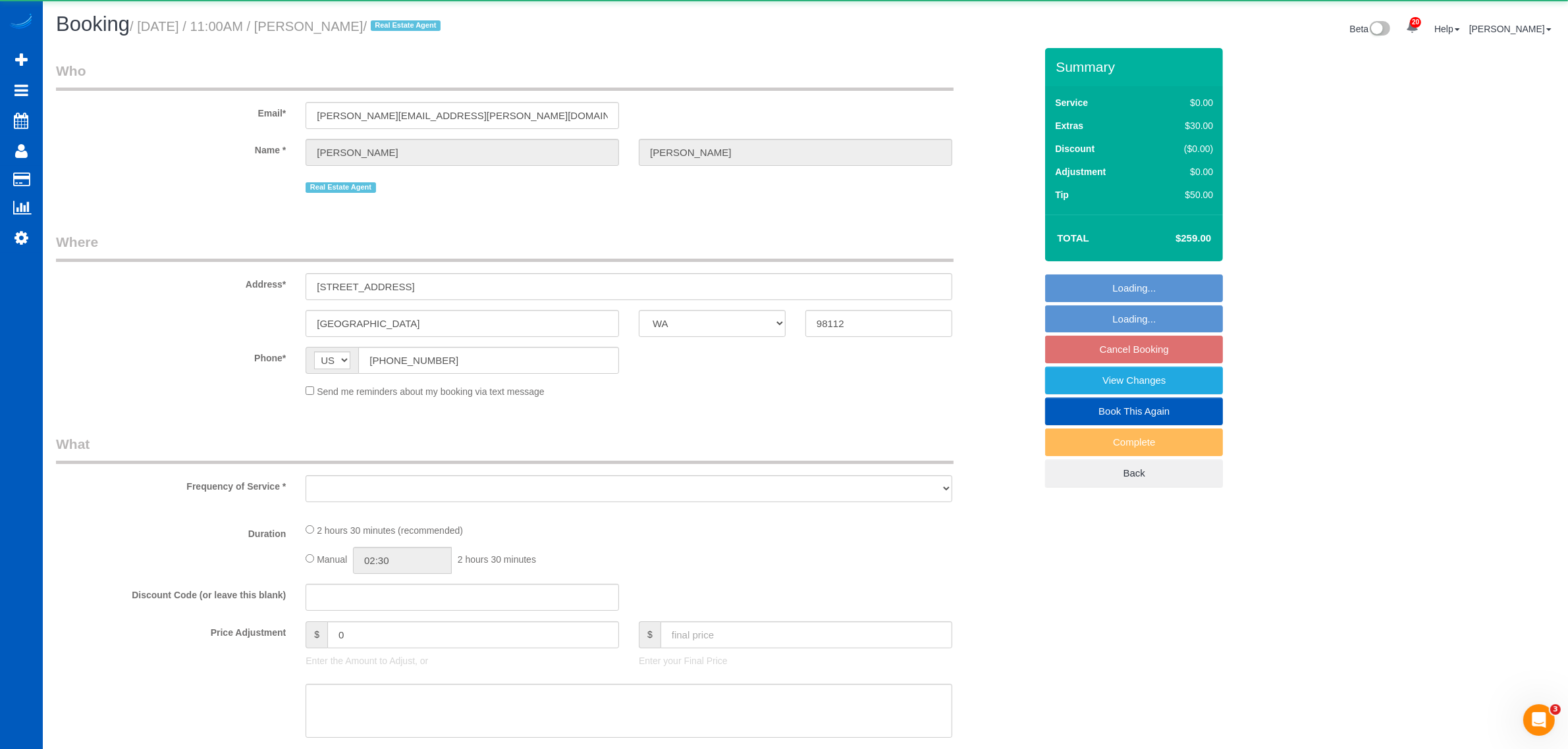
select select "string:fspay-cc66f0fc-464d-4450-9b7f-2eafa87a196b"
select select "object:34687"
select select "199"
select select "1001"
select select "2"
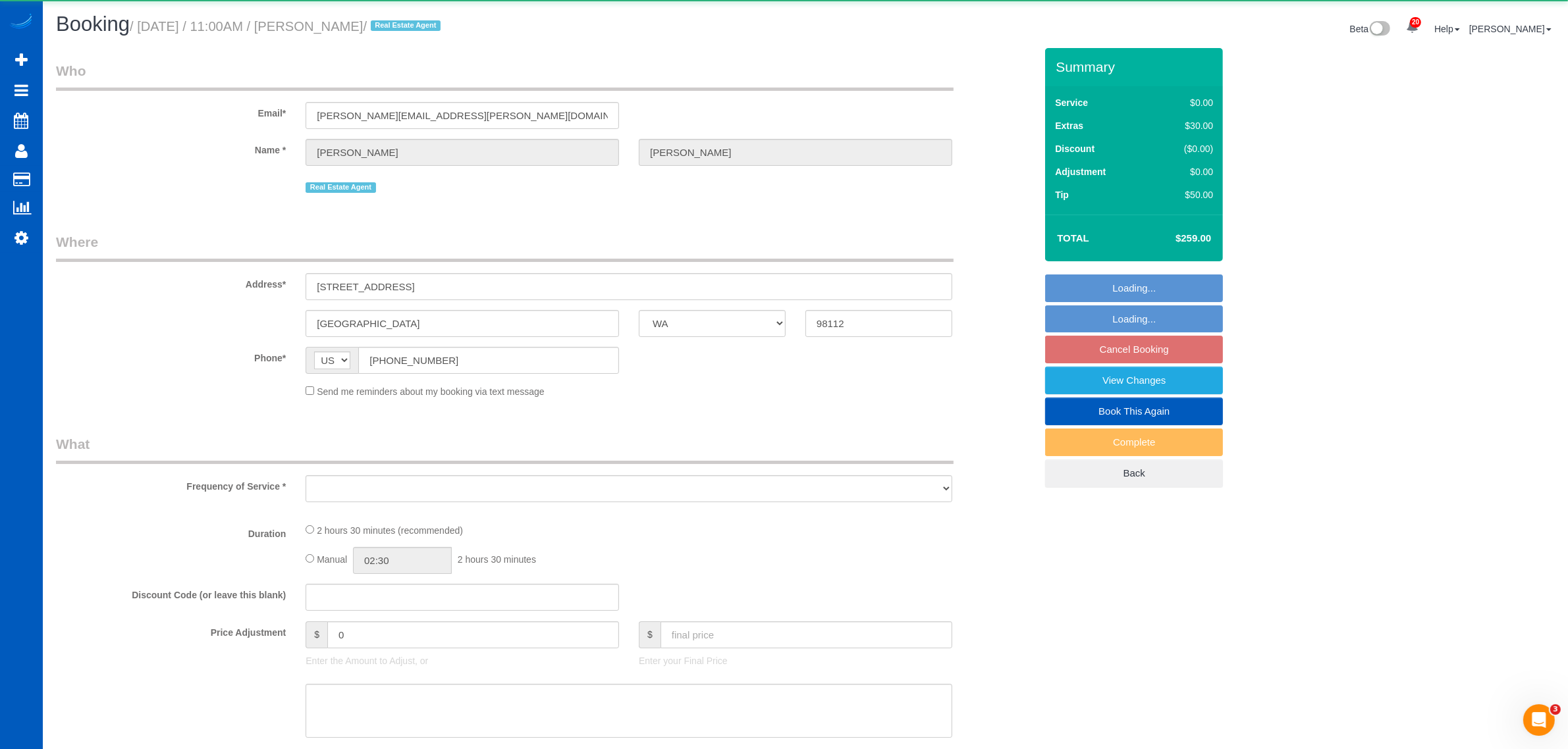
select select "2"
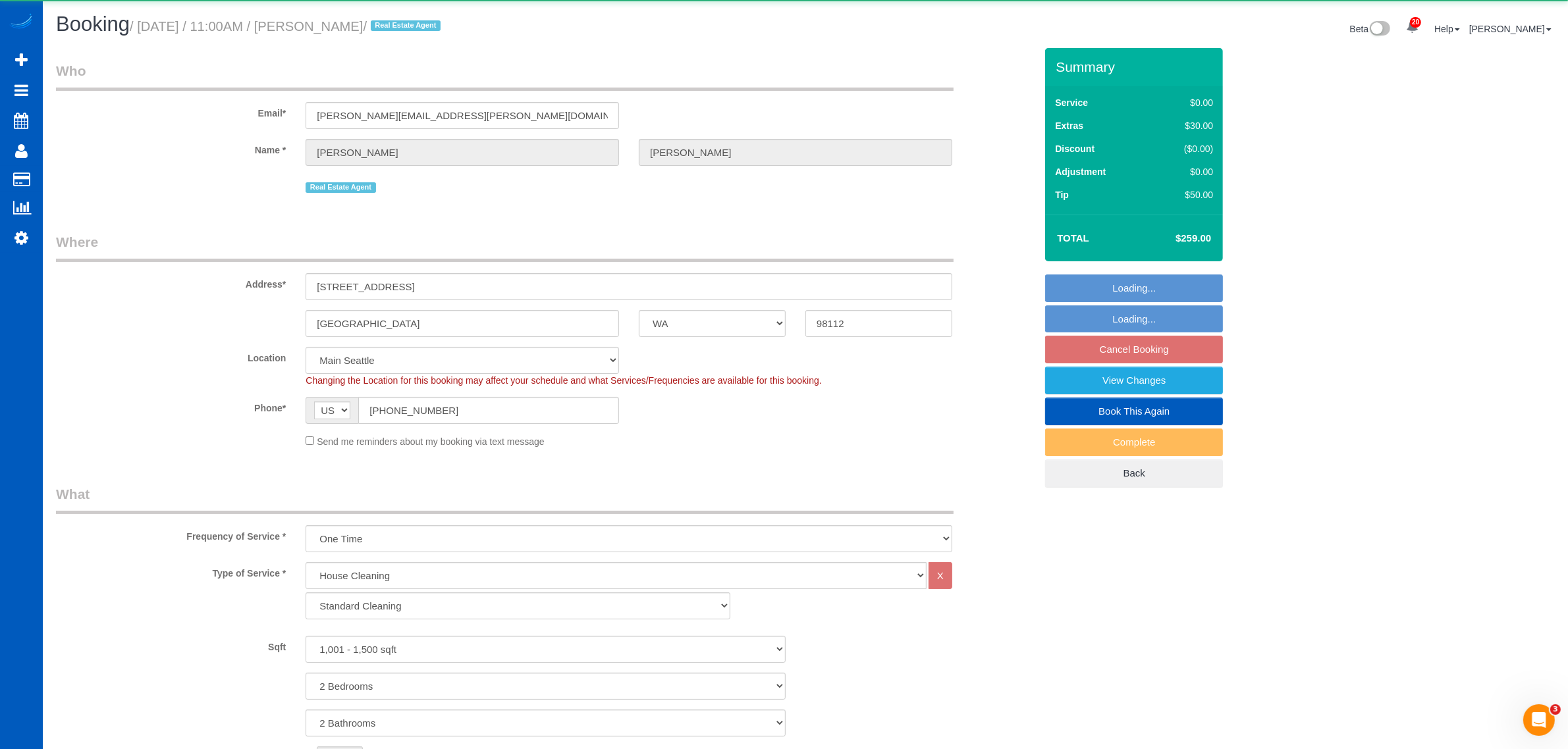
select select "spot216"
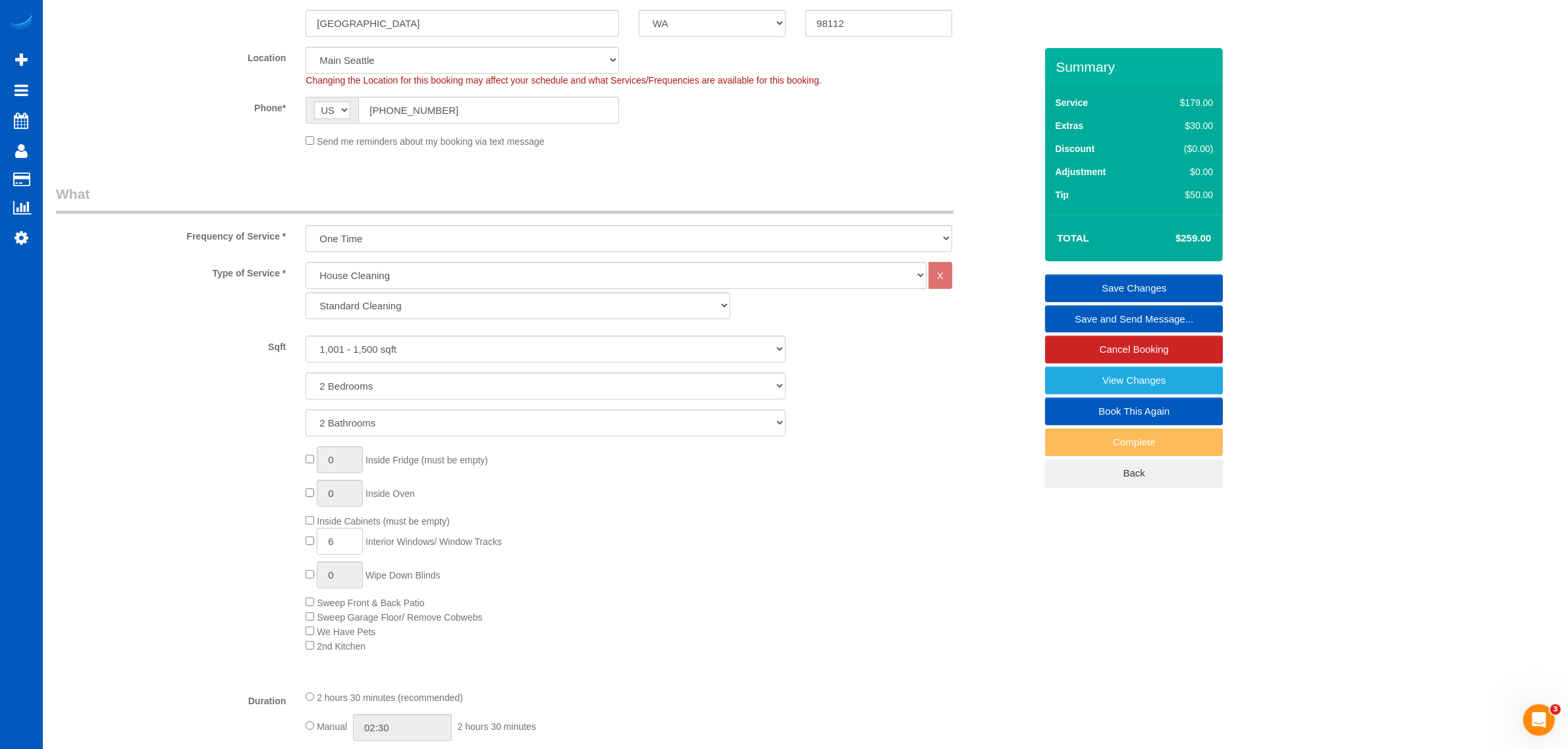
scroll to position [298, 0]
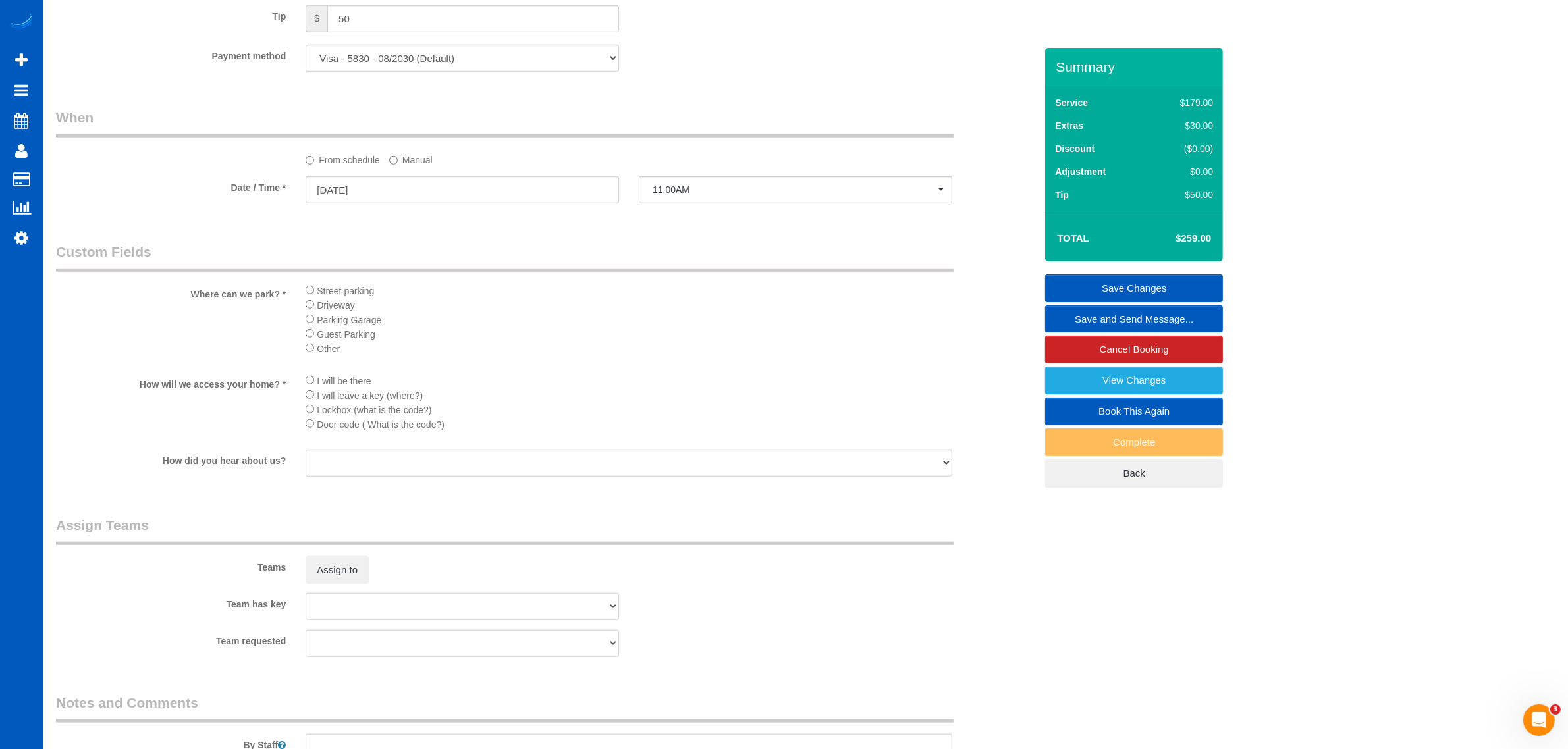
click at [346, 543] on legend "Assign Teams" at bounding box center [504, 530] width 898 height 30
click at [344, 549] on div "Teams Assign to" at bounding box center [545, 549] width 999 height 68
click at [339, 563] on button "Assign to" at bounding box center [338, 569] width 63 height 28
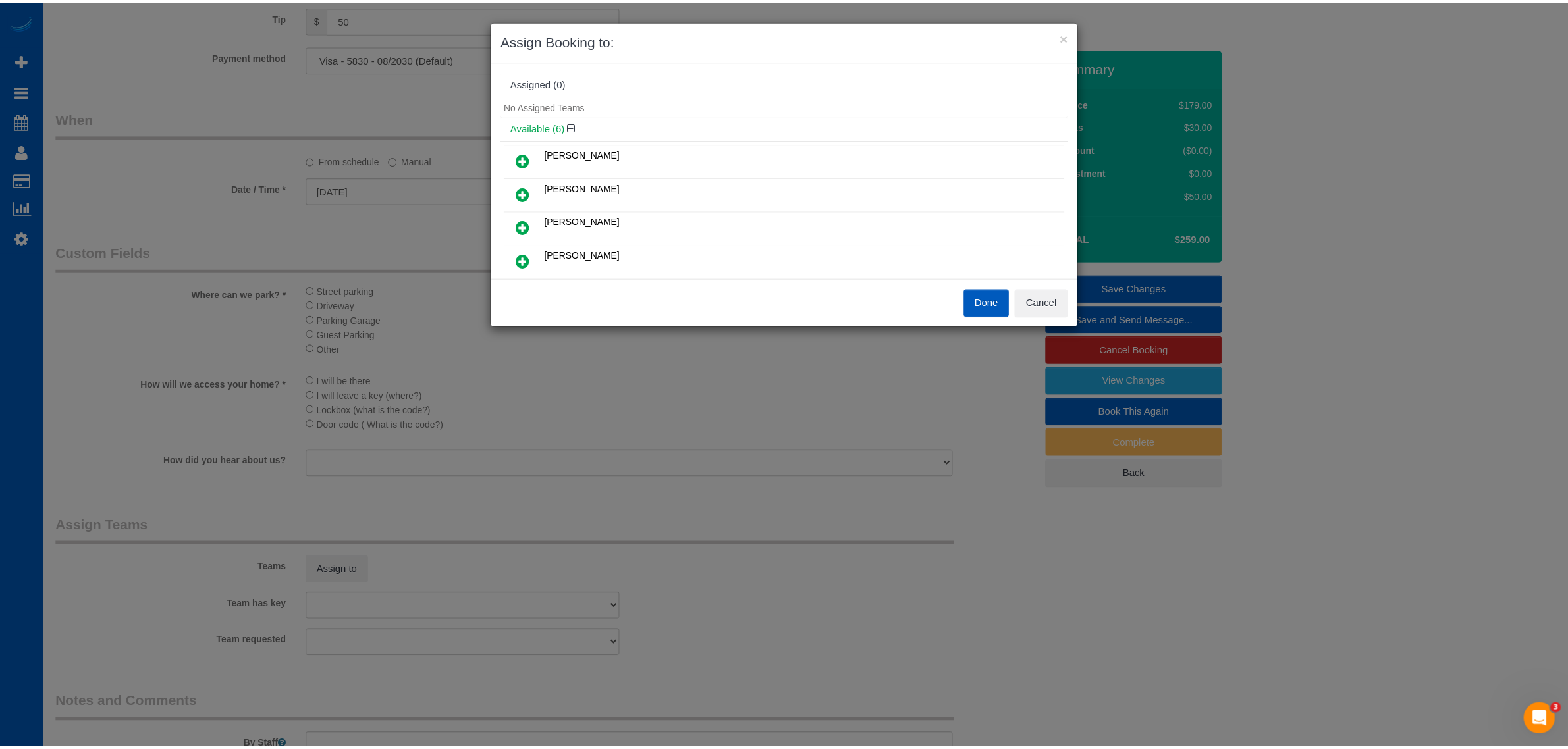
scroll to position [137, 0]
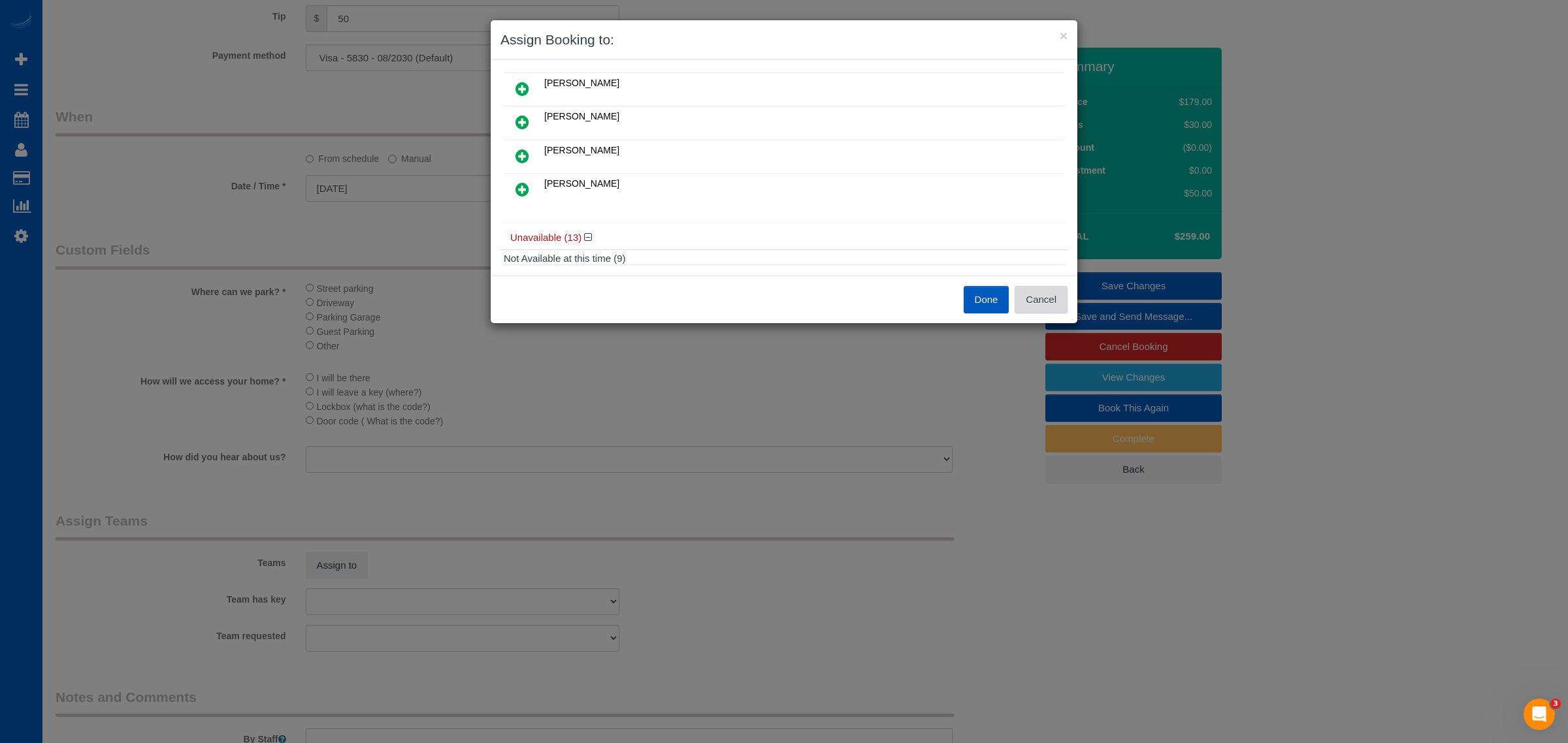
click at [1040, 307] on button "Cancel" at bounding box center [1040, 299] width 52 height 28
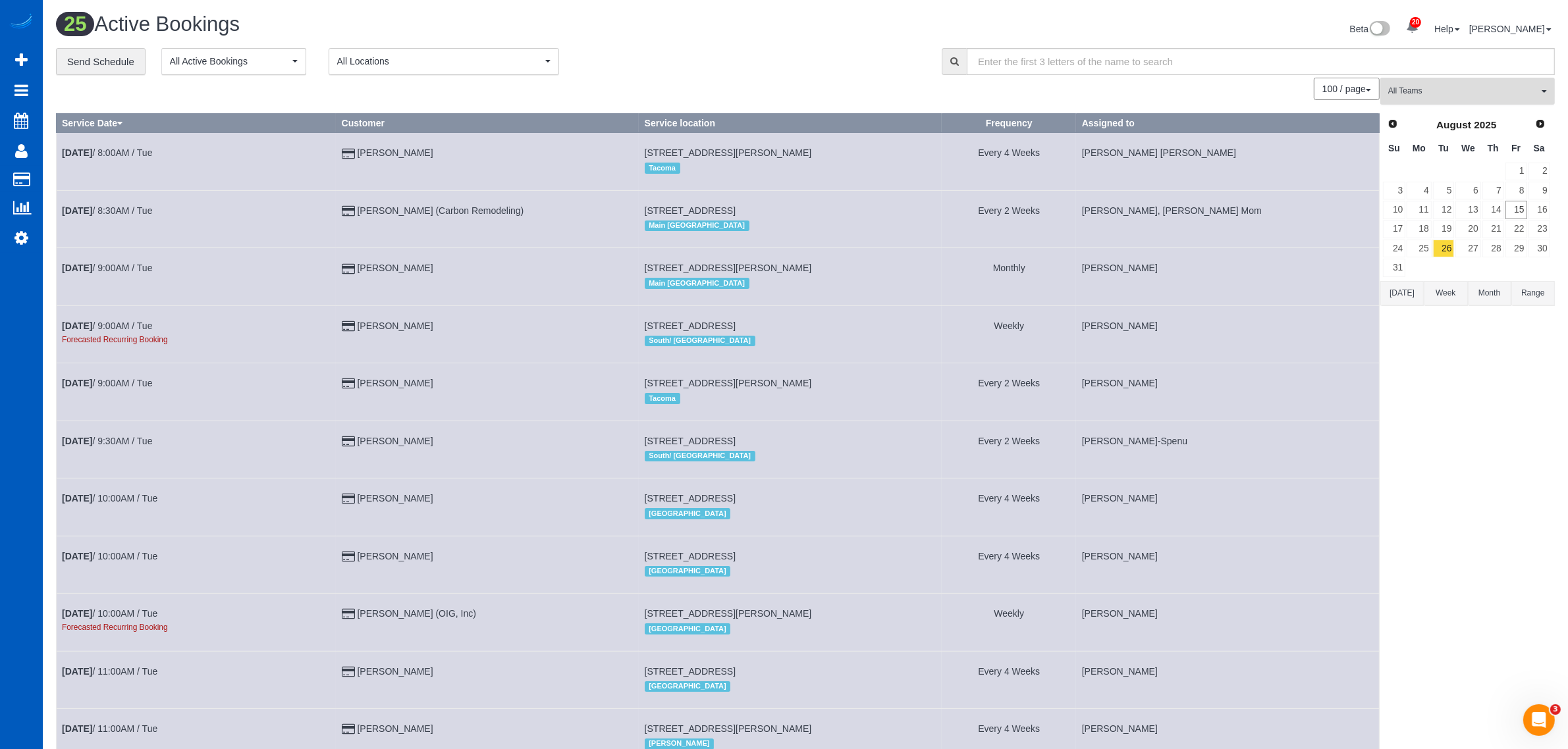
click at [1413, 96] on span "All Teams" at bounding box center [1463, 91] width 150 height 12
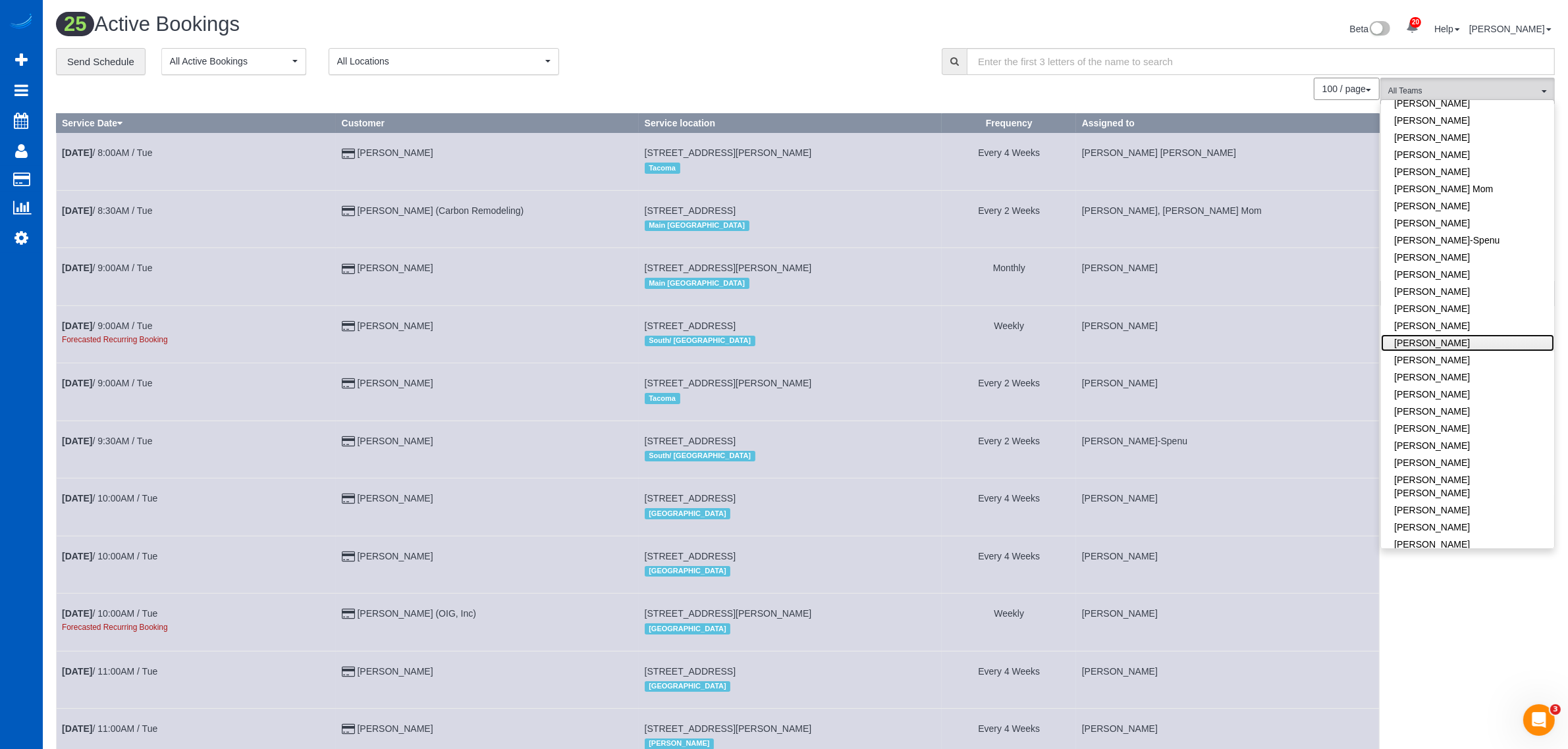
click at [1472, 335] on link "[PERSON_NAME]" at bounding box center [1467, 343] width 173 height 17
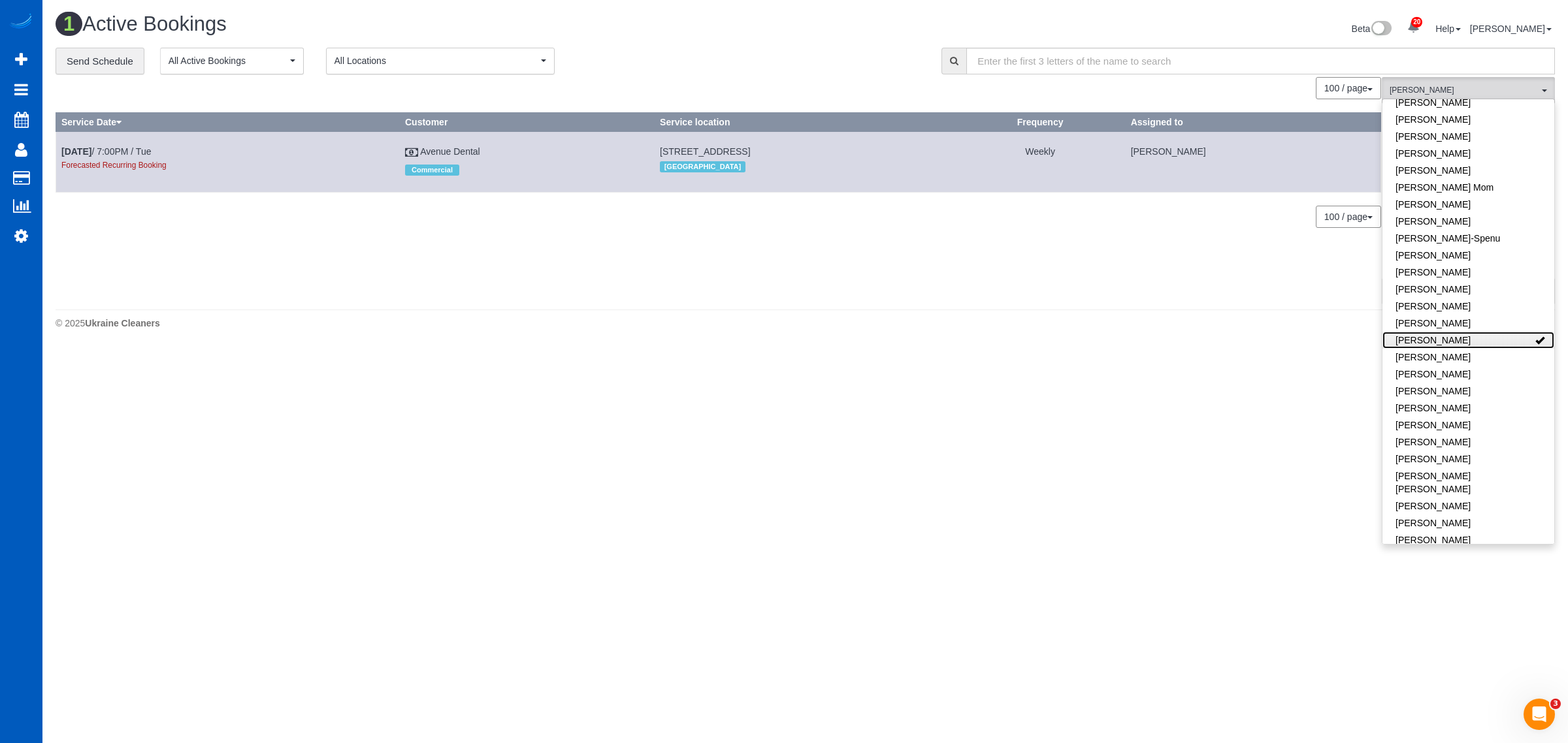
click at [1460, 332] on link "[PERSON_NAME]" at bounding box center [1468, 341] width 172 height 17
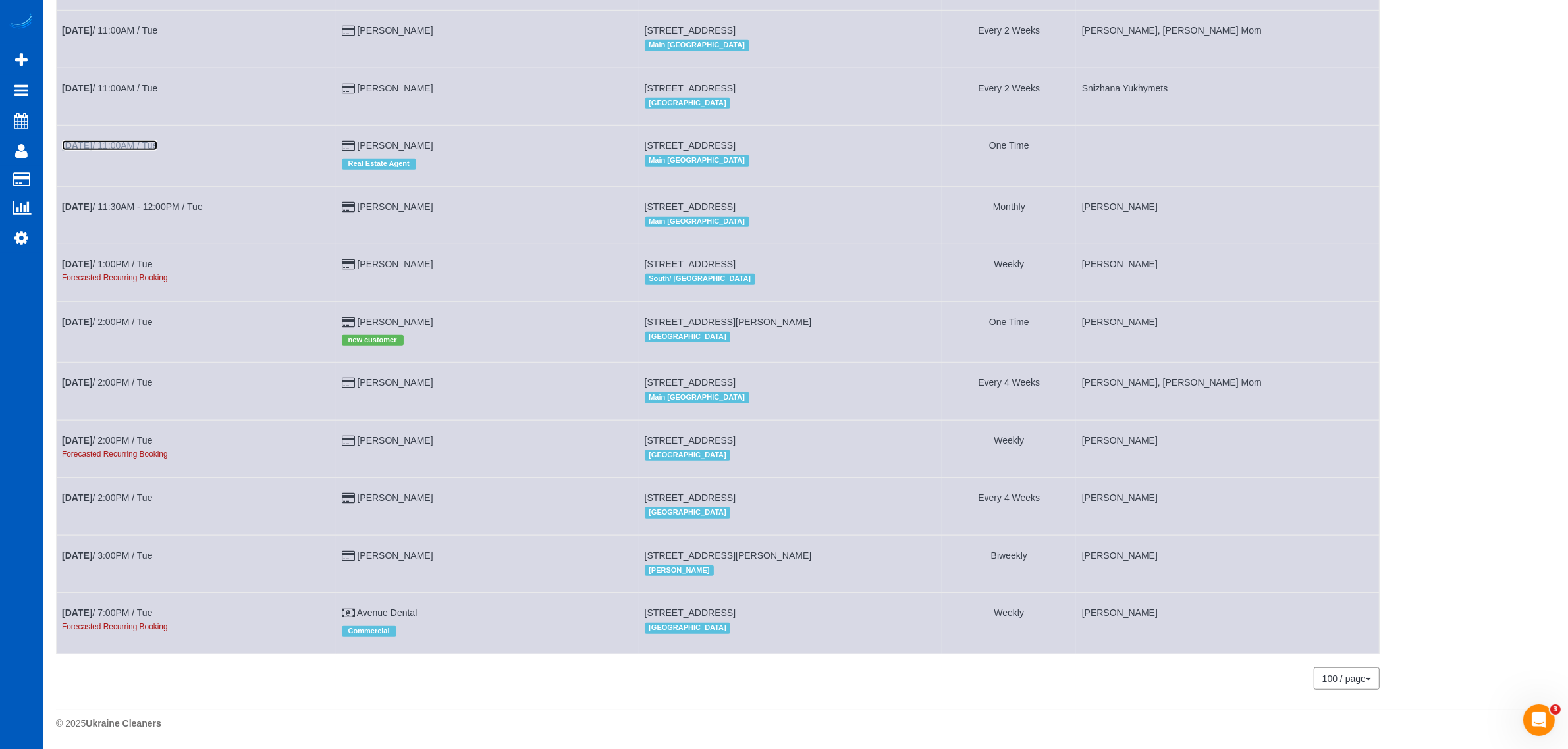
click at [143, 145] on link "[DATE] 11:00AM / Tue" at bounding box center [109, 145] width 95 height 11
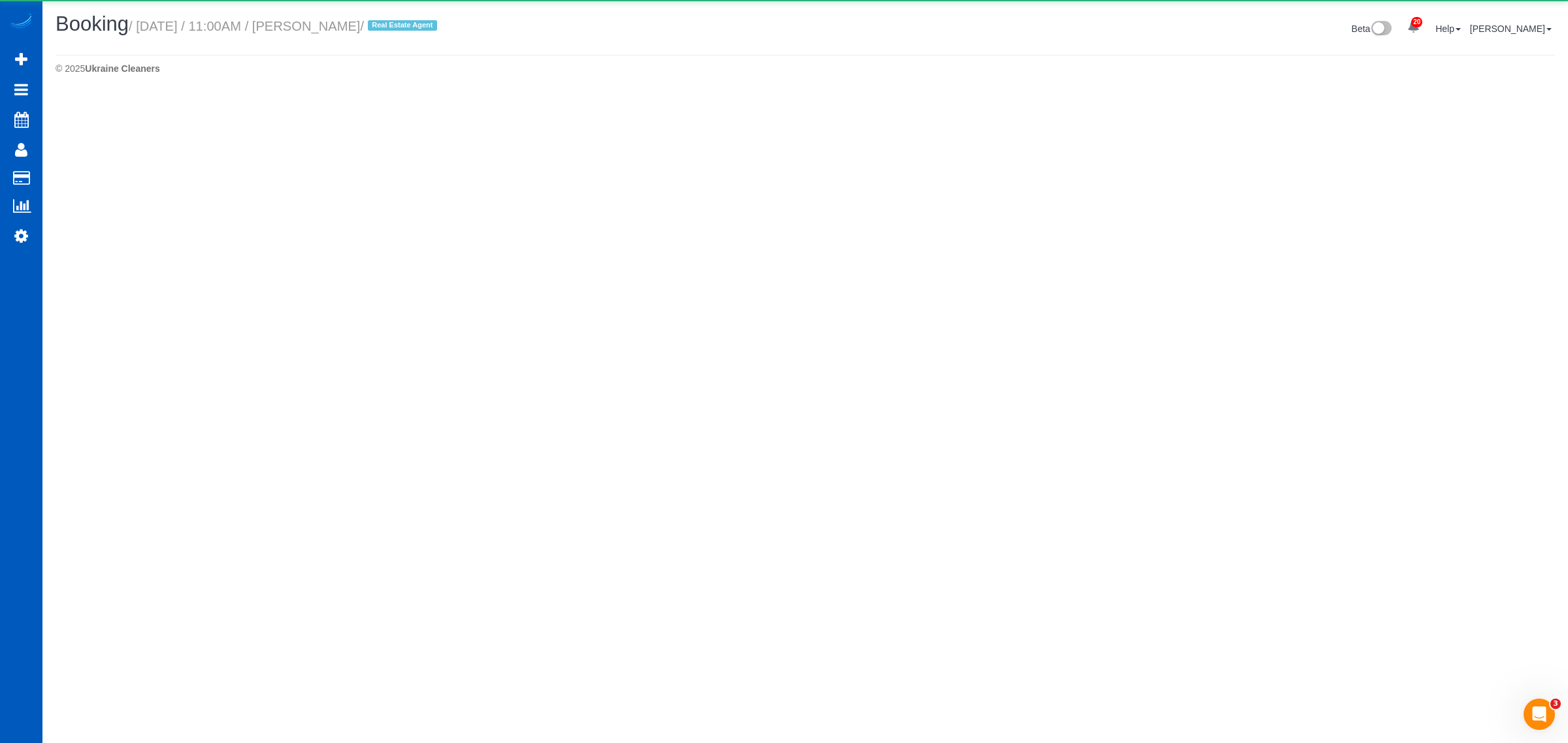
select select "WA"
select select "string:fspay-cc66f0fc-464d-4450-9b7f-2eafa87a196b"
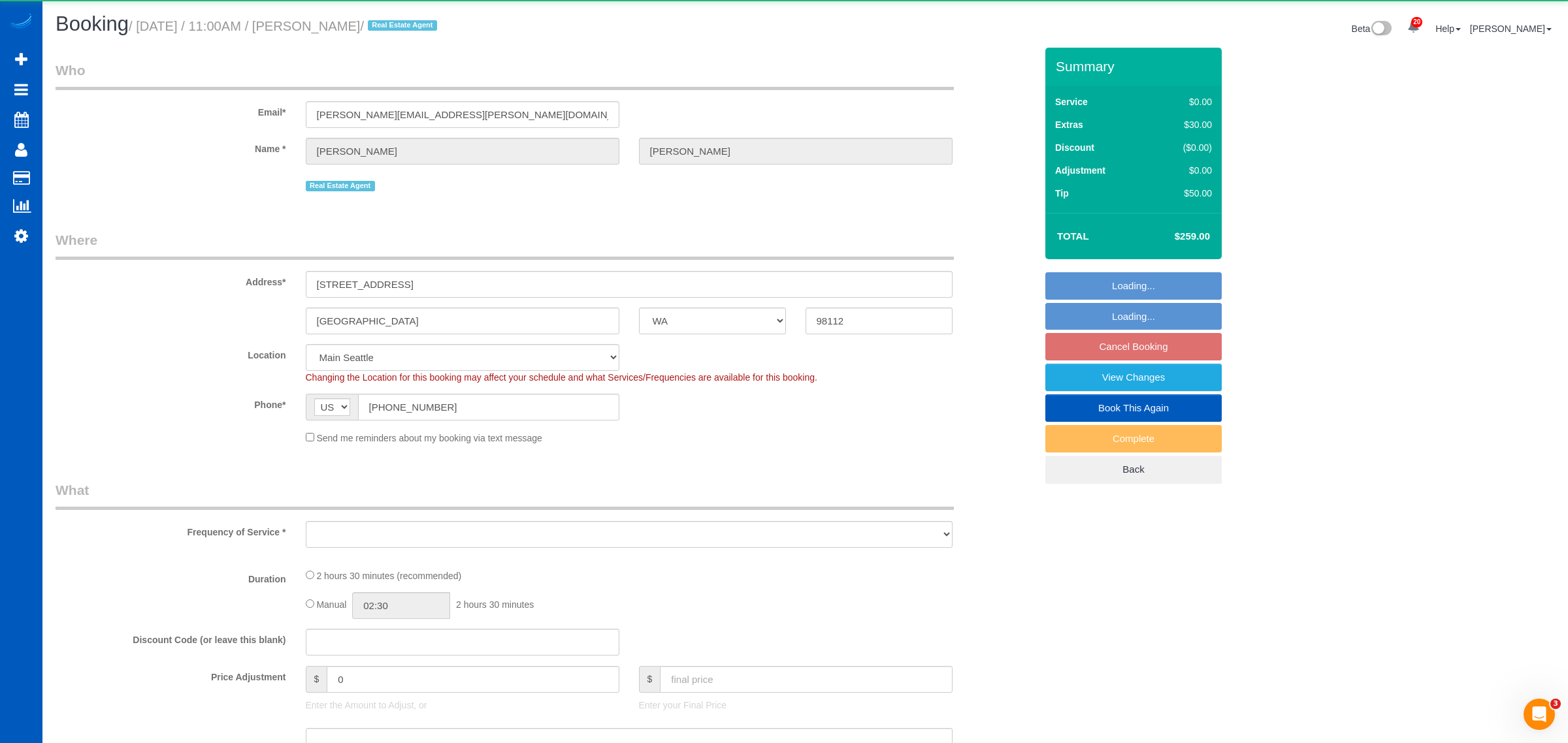
select select "199"
select select "1001"
select select "2"
select select "object:36744"
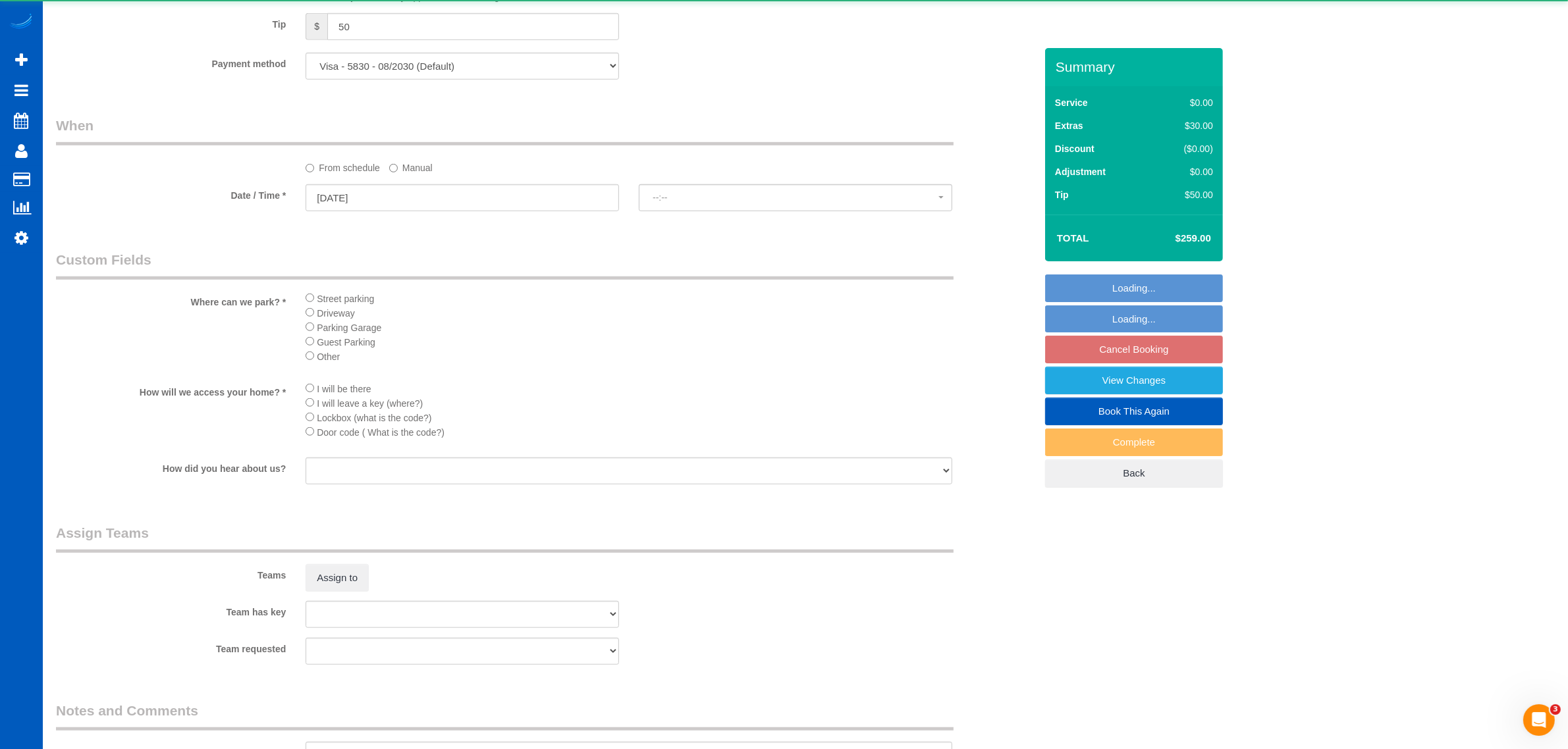
select select "spot232"
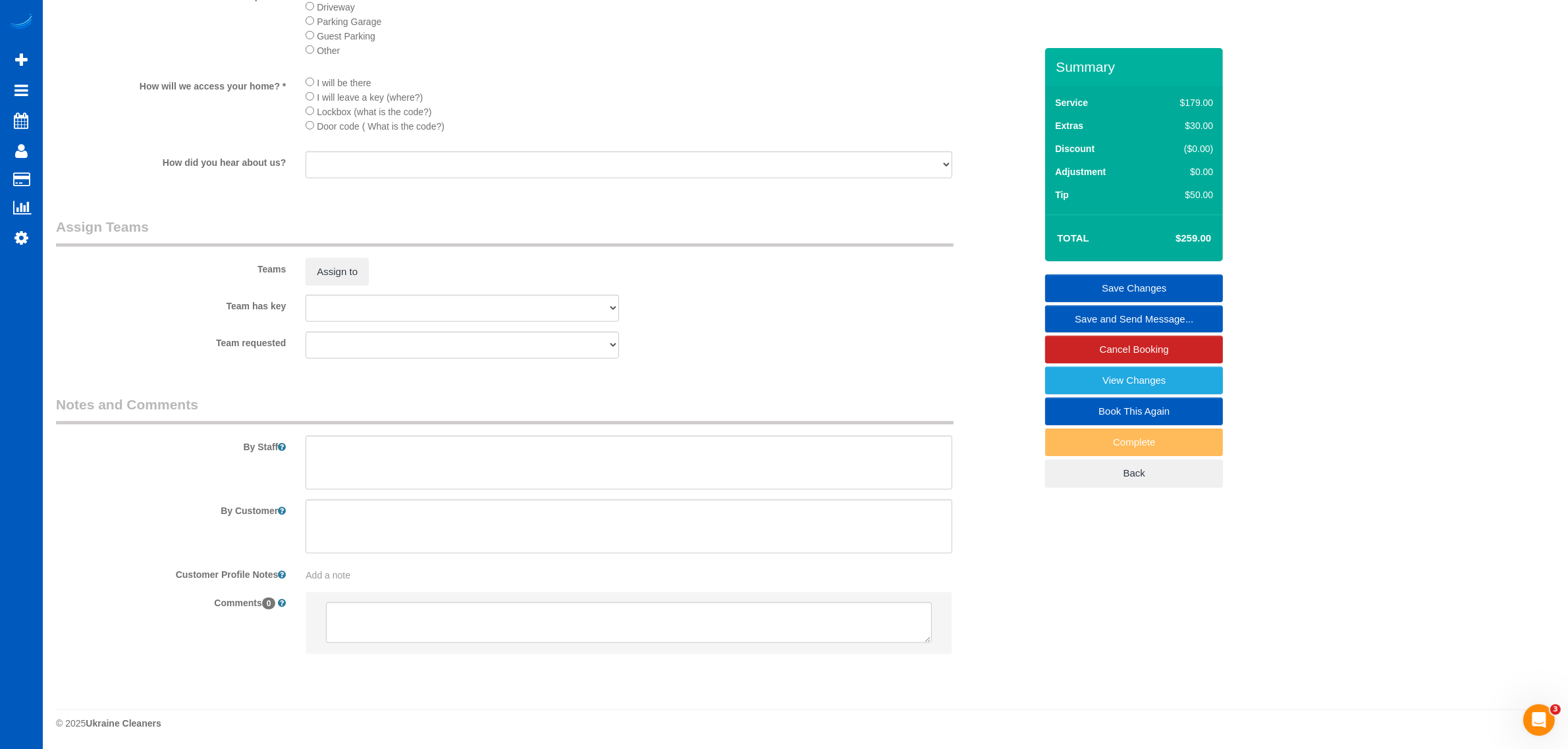
click at [333, 291] on sui-booking-teams "Teams Assign to Team has key [PERSON_NAME] Alona Vikhliaieva [PERSON_NAME] [PER…" at bounding box center [545, 288] width 979 height 142
click at [333, 271] on button "Assign to" at bounding box center [338, 271] width 63 height 28
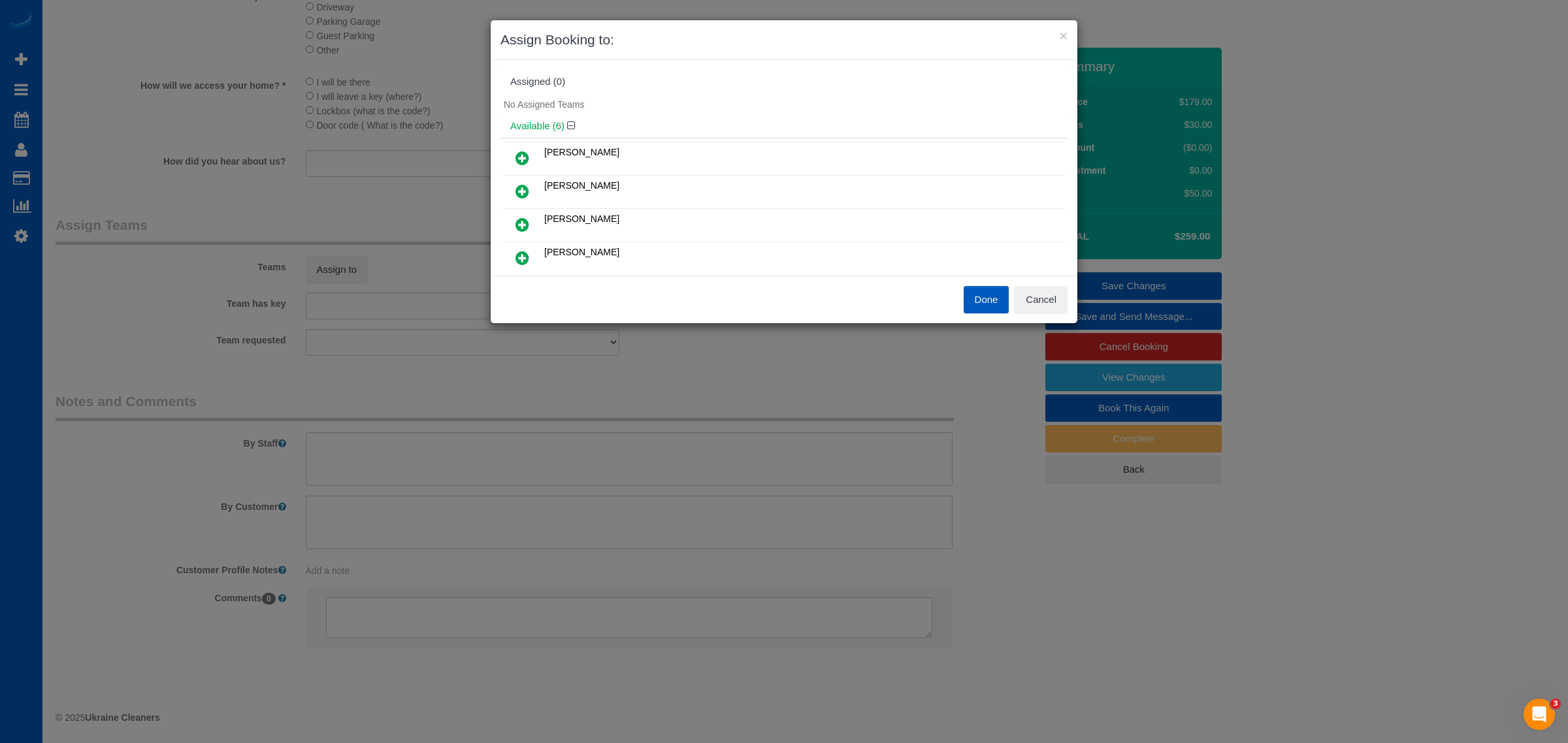
click at [523, 156] on icon at bounding box center [522, 157] width 13 height 15
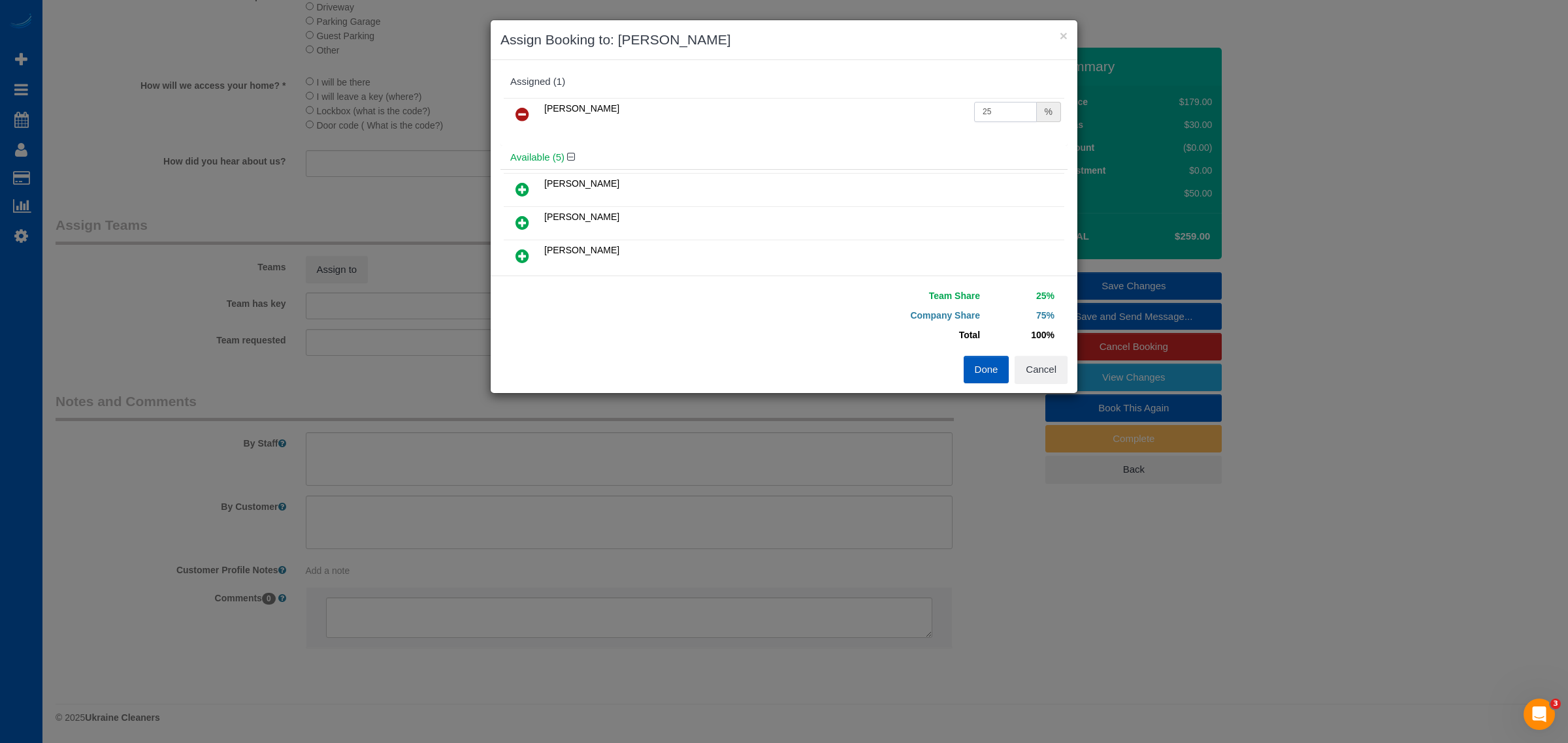
drag, startPoint x: 996, startPoint y: 116, endPoint x: 919, endPoint y: 119, distance: 77.1
click at [919, 119] on tr "[PERSON_NAME] 25 %" at bounding box center [784, 114] width 560 height 33
type input "50"
click at [992, 363] on button "Done" at bounding box center [987, 369] width 46 height 28
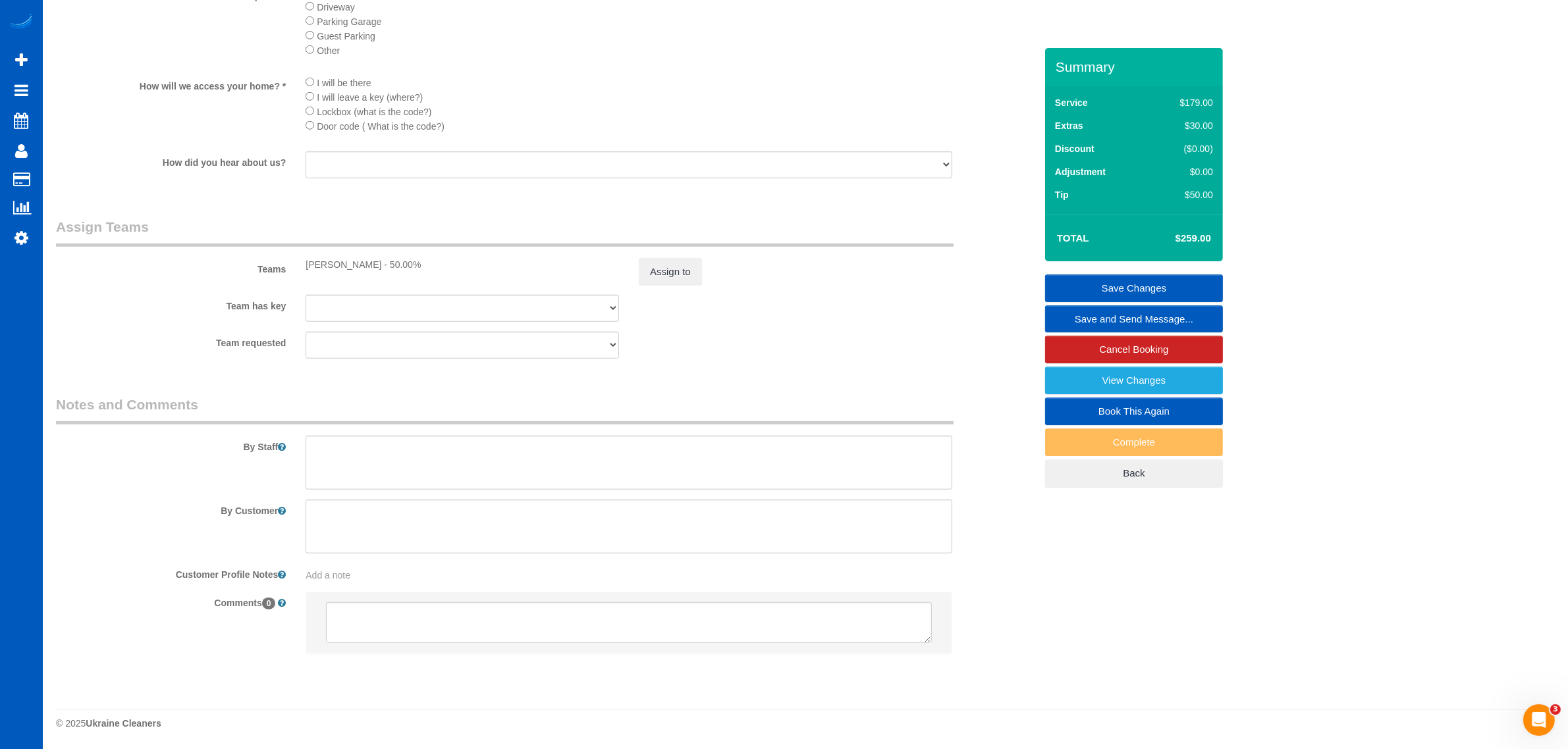
click at [1117, 287] on link "Save Changes" at bounding box center [1133, 287] width 178 height 28
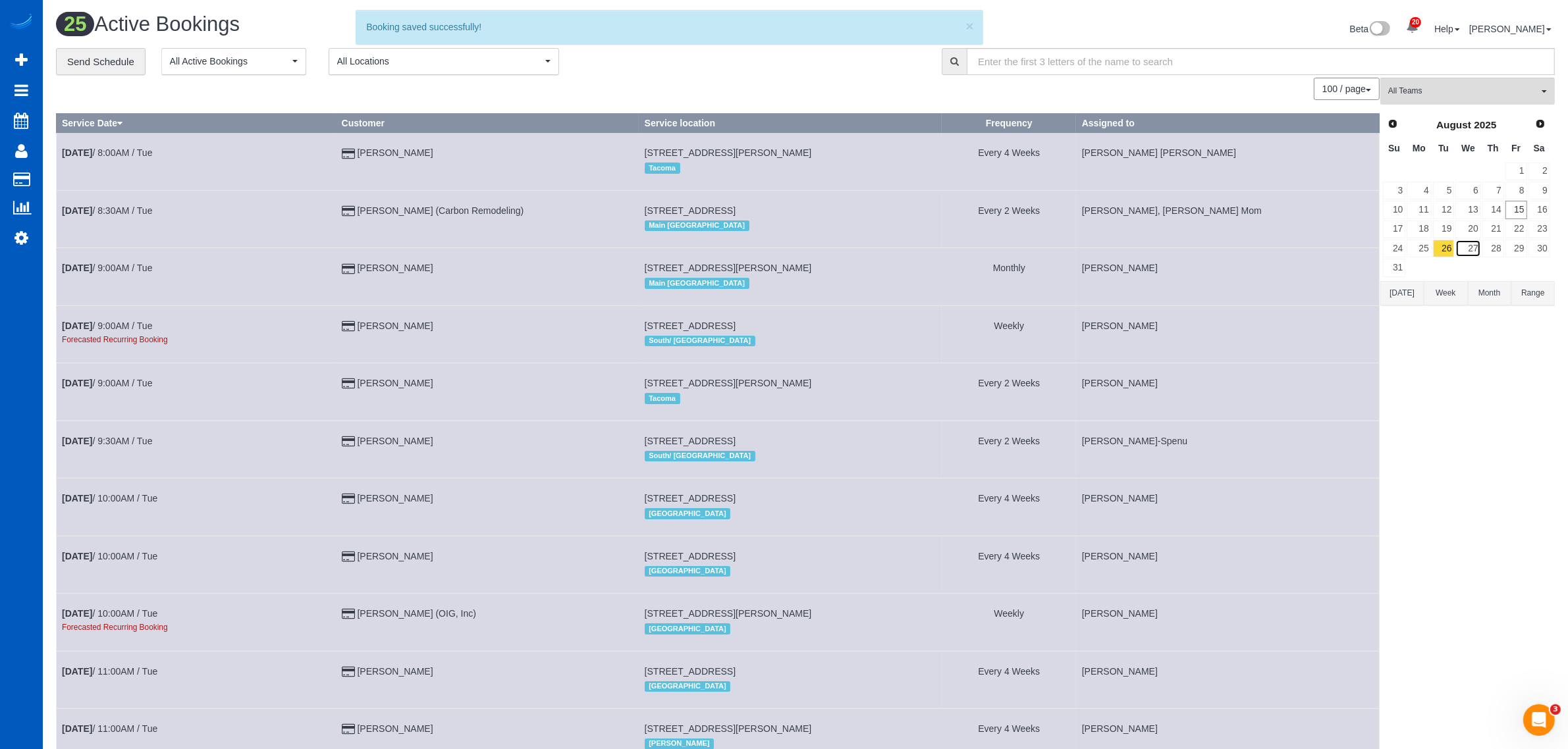
click at [1466, 249] on link "27" at bounding box center [1468, 248] width 25 height 17
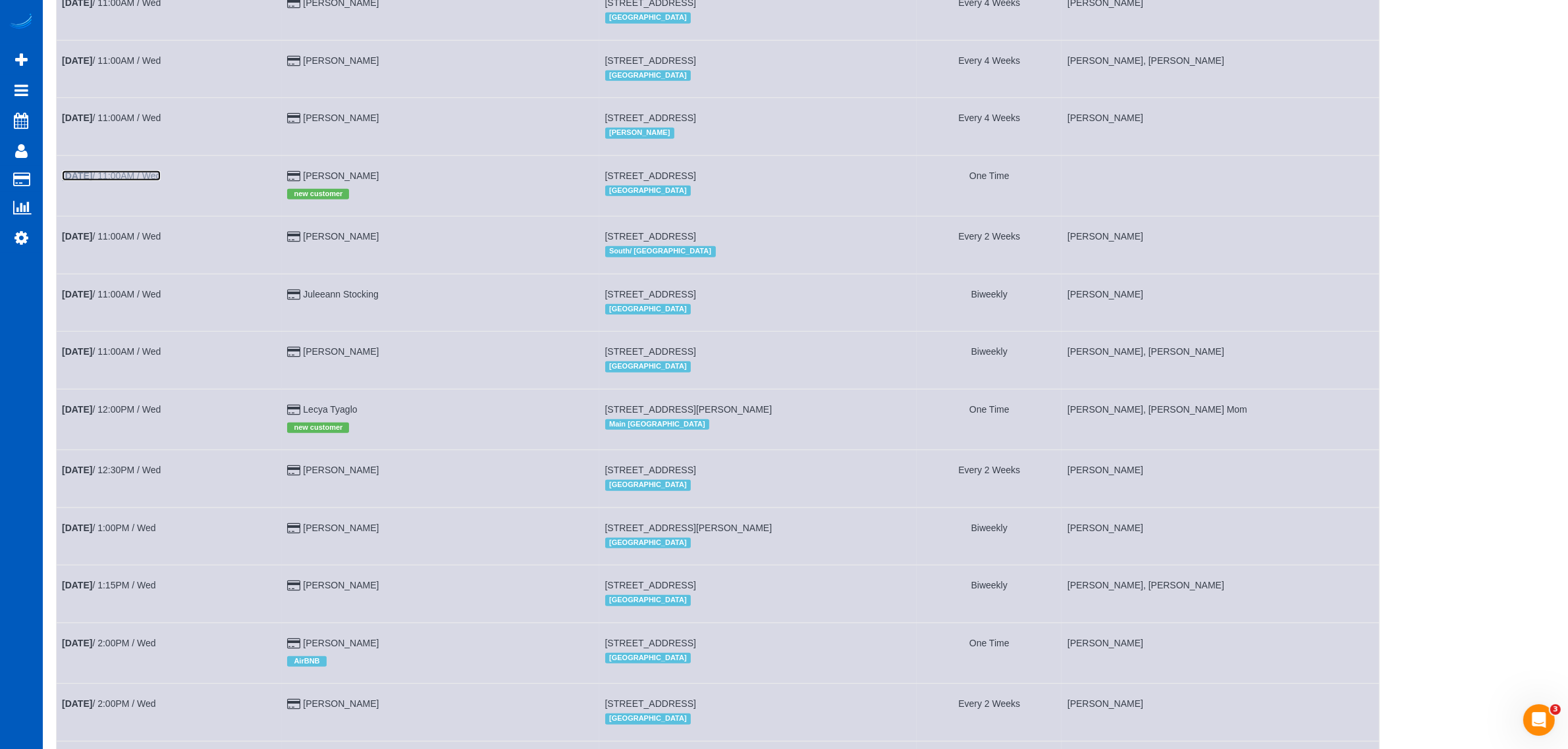
click at [151, 180] on link "[DATE] 11:00AM / Wed" at bounding box center [111, 175] width 99 height 11
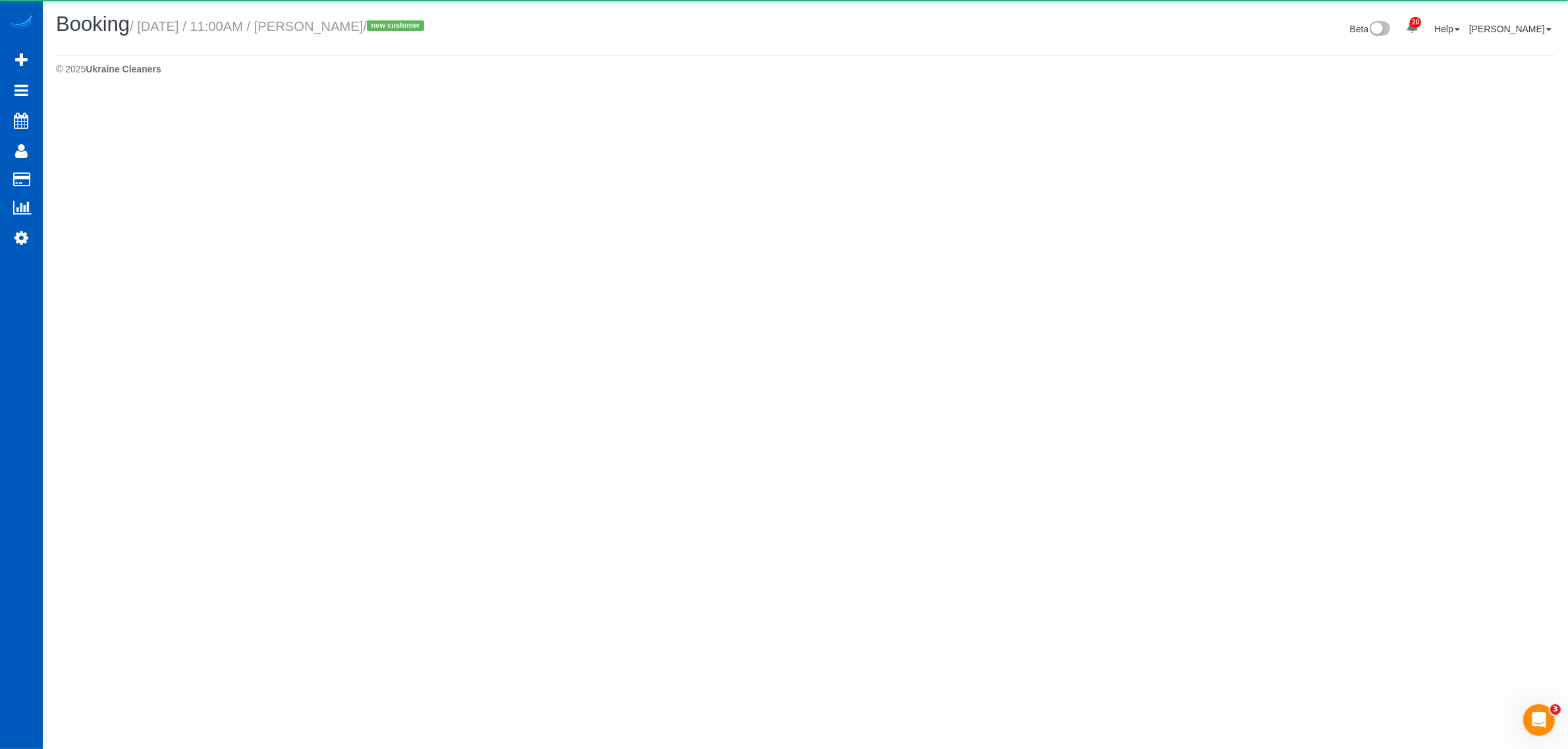
select select "WA"
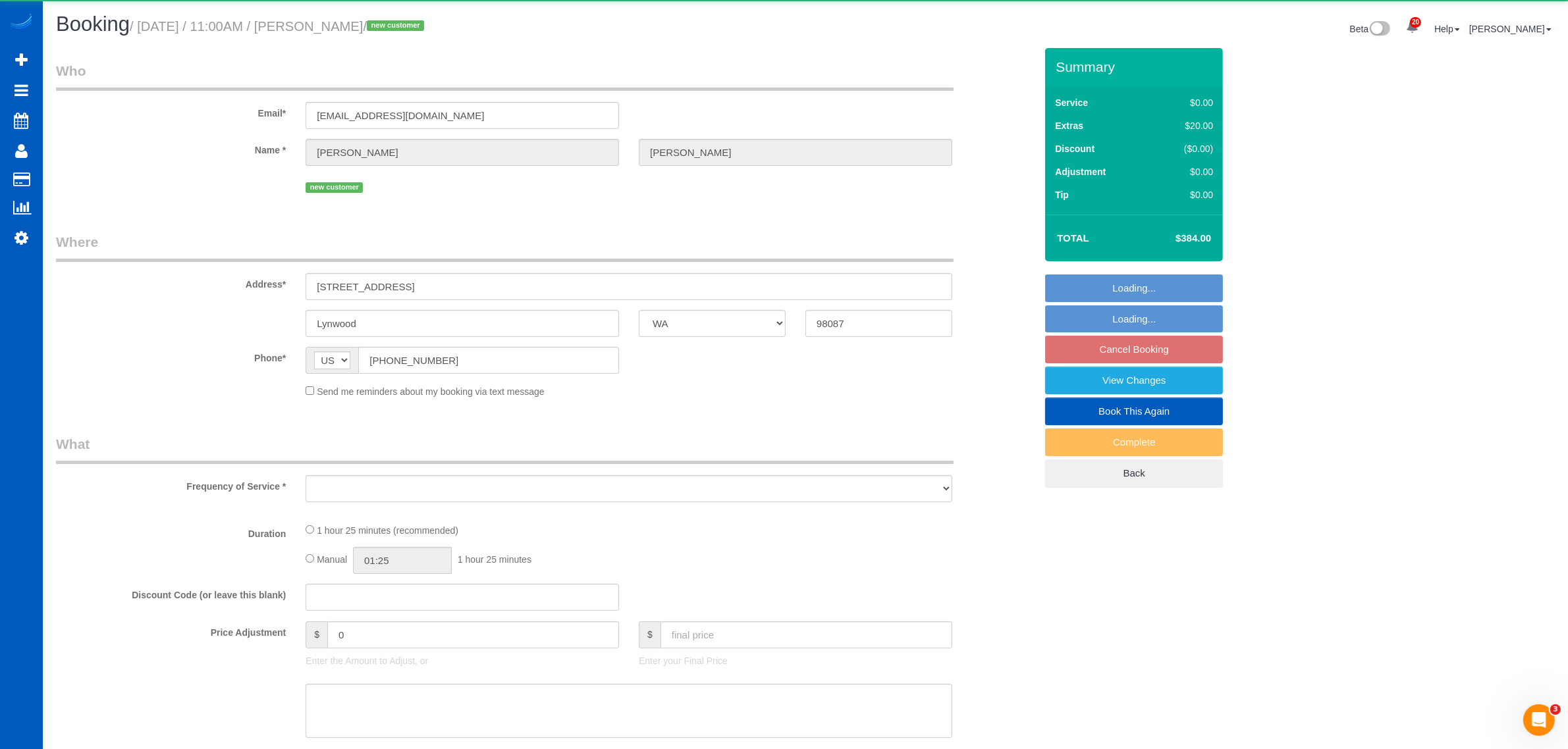
select select "object:38951"
select select "string:fspay-ce8d8389-2c42-4954-b925-0c4cfeb98dae"
select select "199"
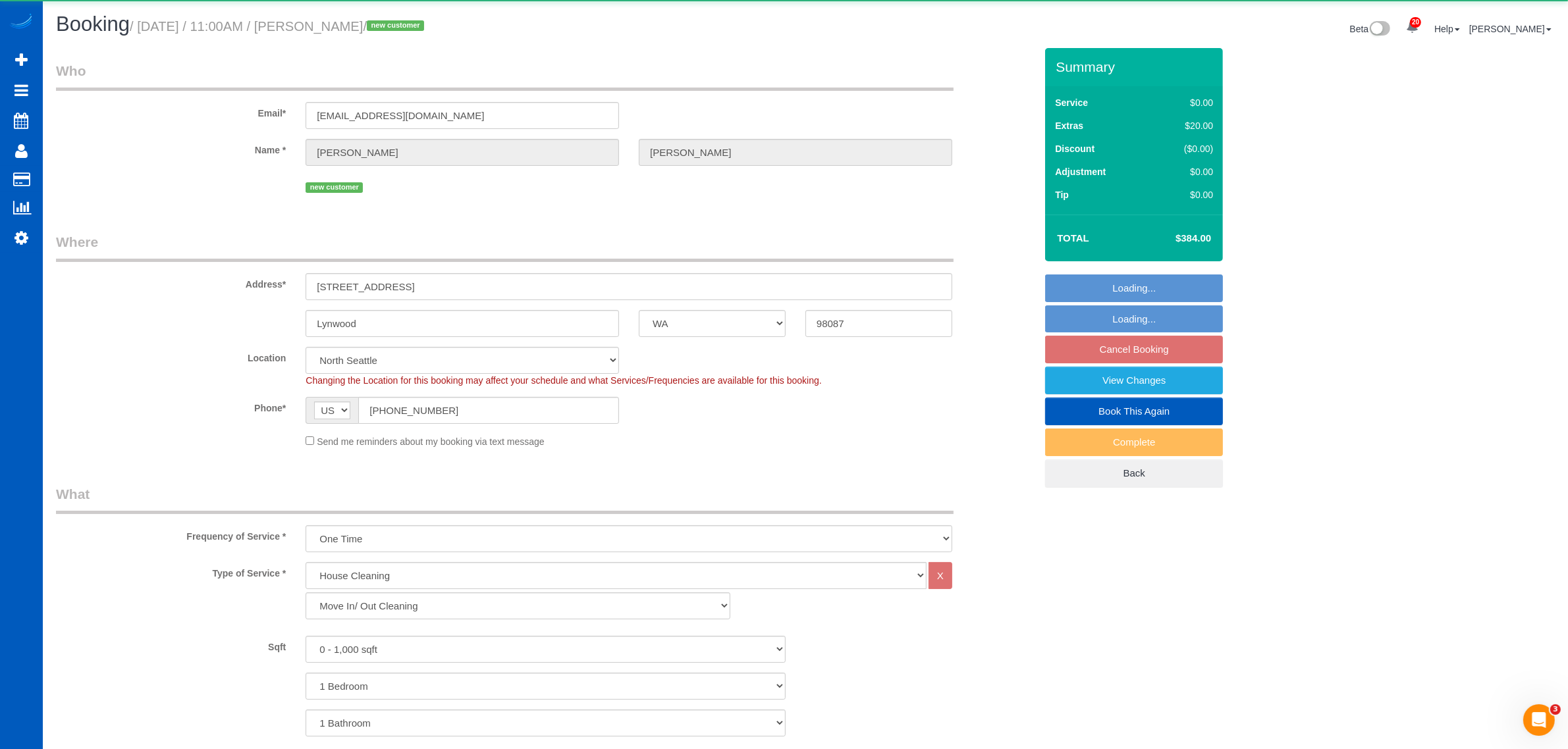
select select "spot247"
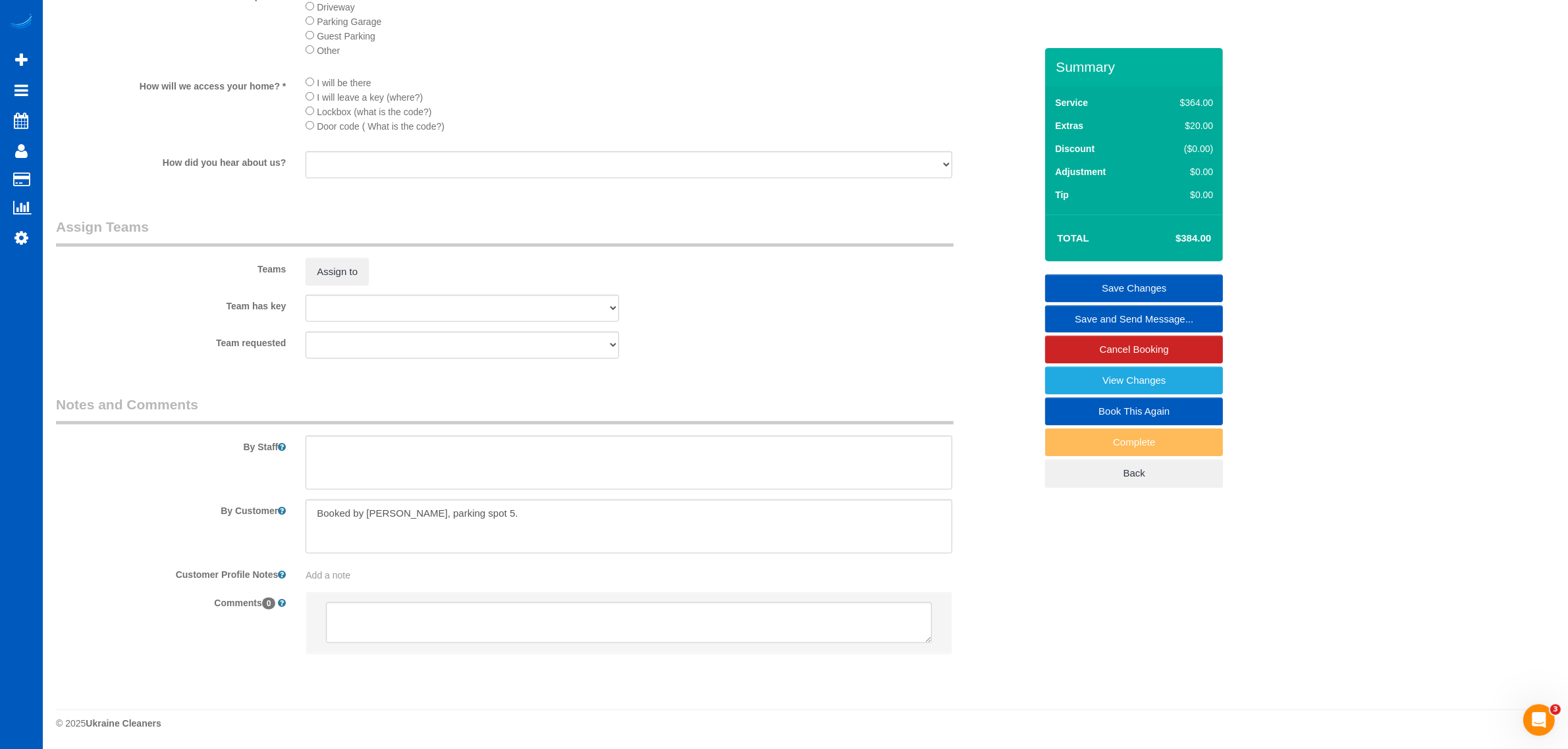
select select "spot262"
click at [337, 293] on sui-booking-teams "Teams Assign to Team has key [PERSON_NAME] Alona Vikhliaieva [PERSON_NAME] [PER…" at bounding box center [545, 288] width 979 height 142
click at [328, 276] on button "Assign to" at bounding box center [338, 271] width 63 height 28
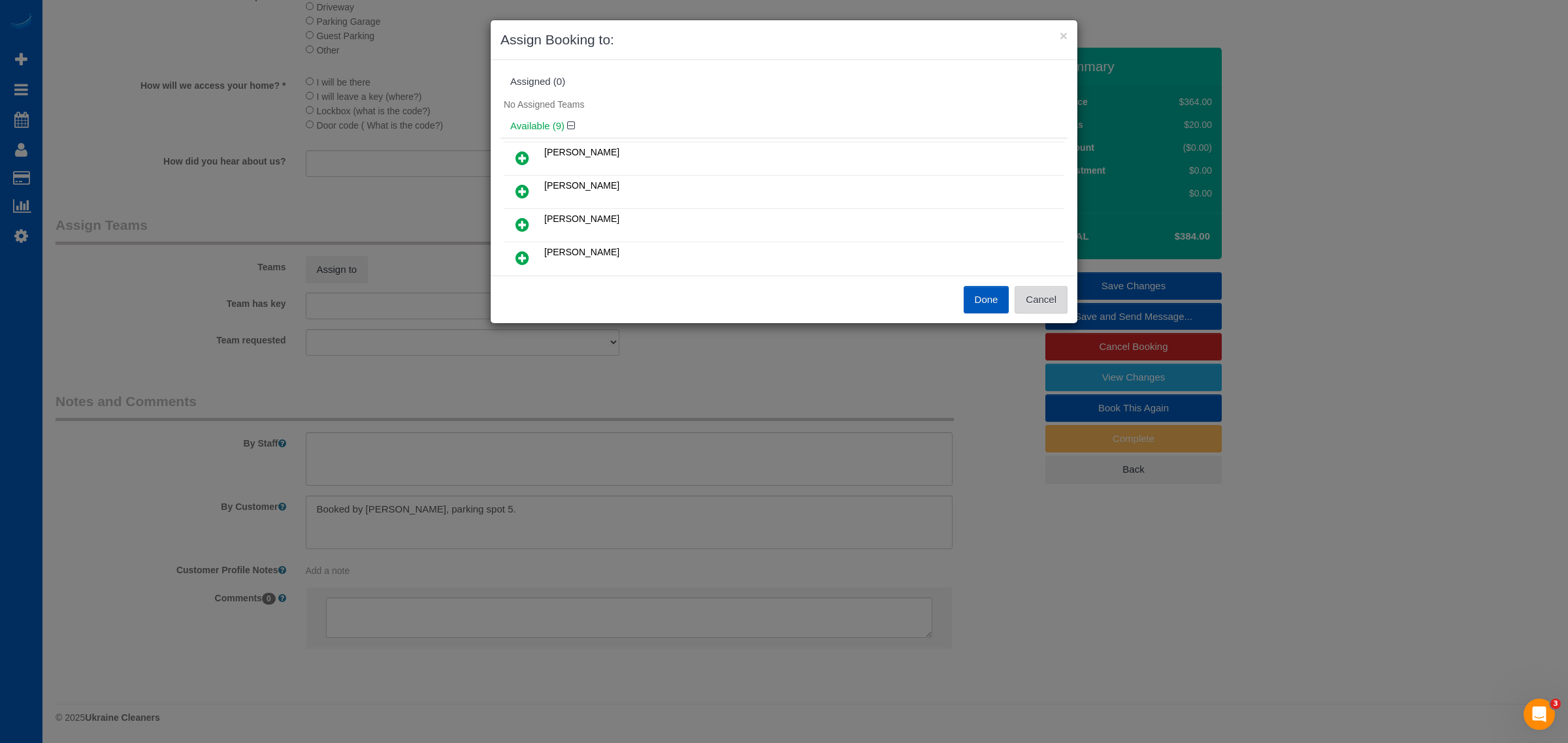
click at [1038, 300] on button "Cancel" at bounding box center [1040, 299] width 52 height 28
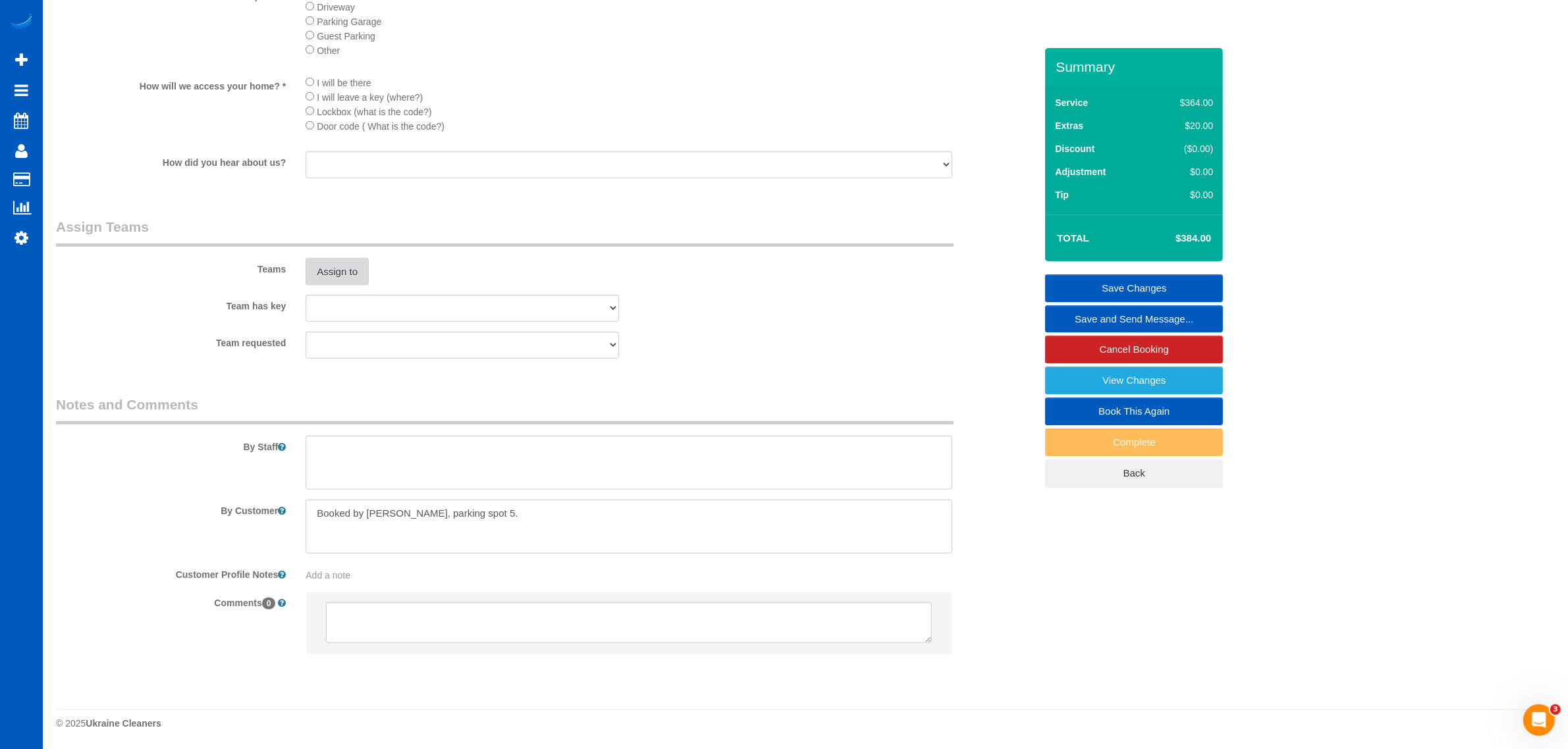
click at [349, 281] on button "Assign to" at bounding box center [338, 271] width 63 height 28
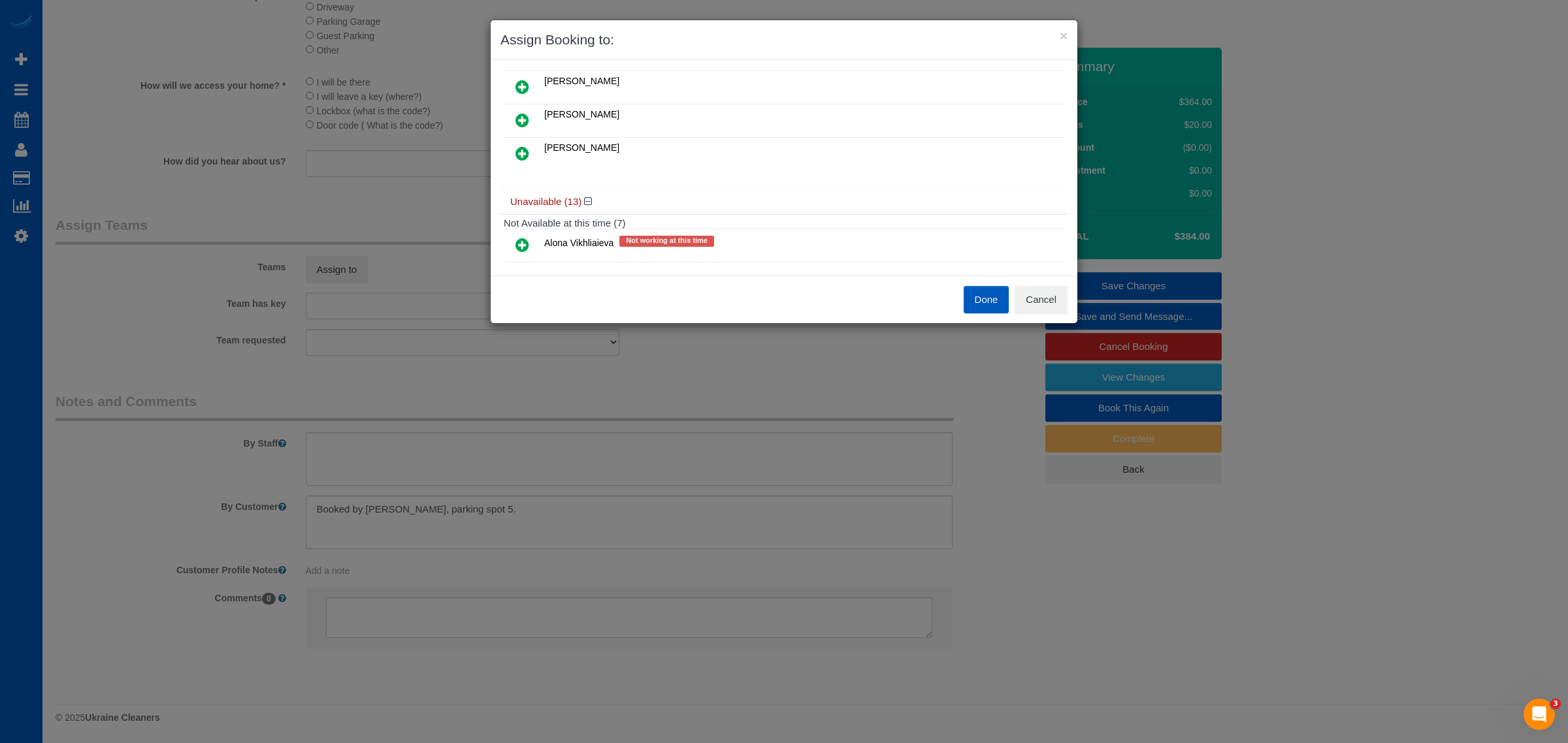
click at [523, 160] on link at bounding box center [522, 154] width 31 height 26
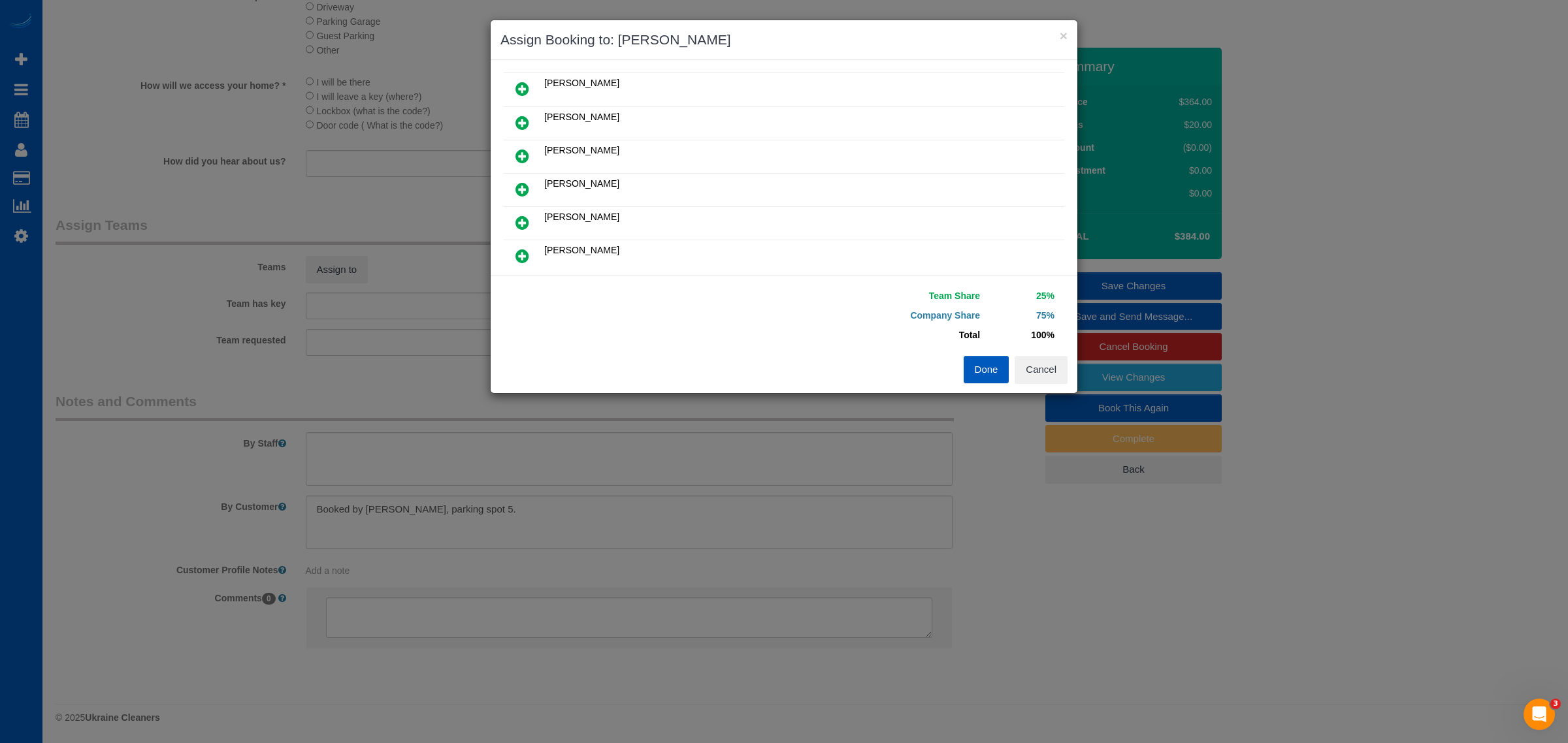
scroll to position [31, 0]
click at [514, 258] on link at bounding box center [522, 259] width 31 height 26
click at [981, 371] on button "Done" at bounding box center [987, 369] width 46 height 28
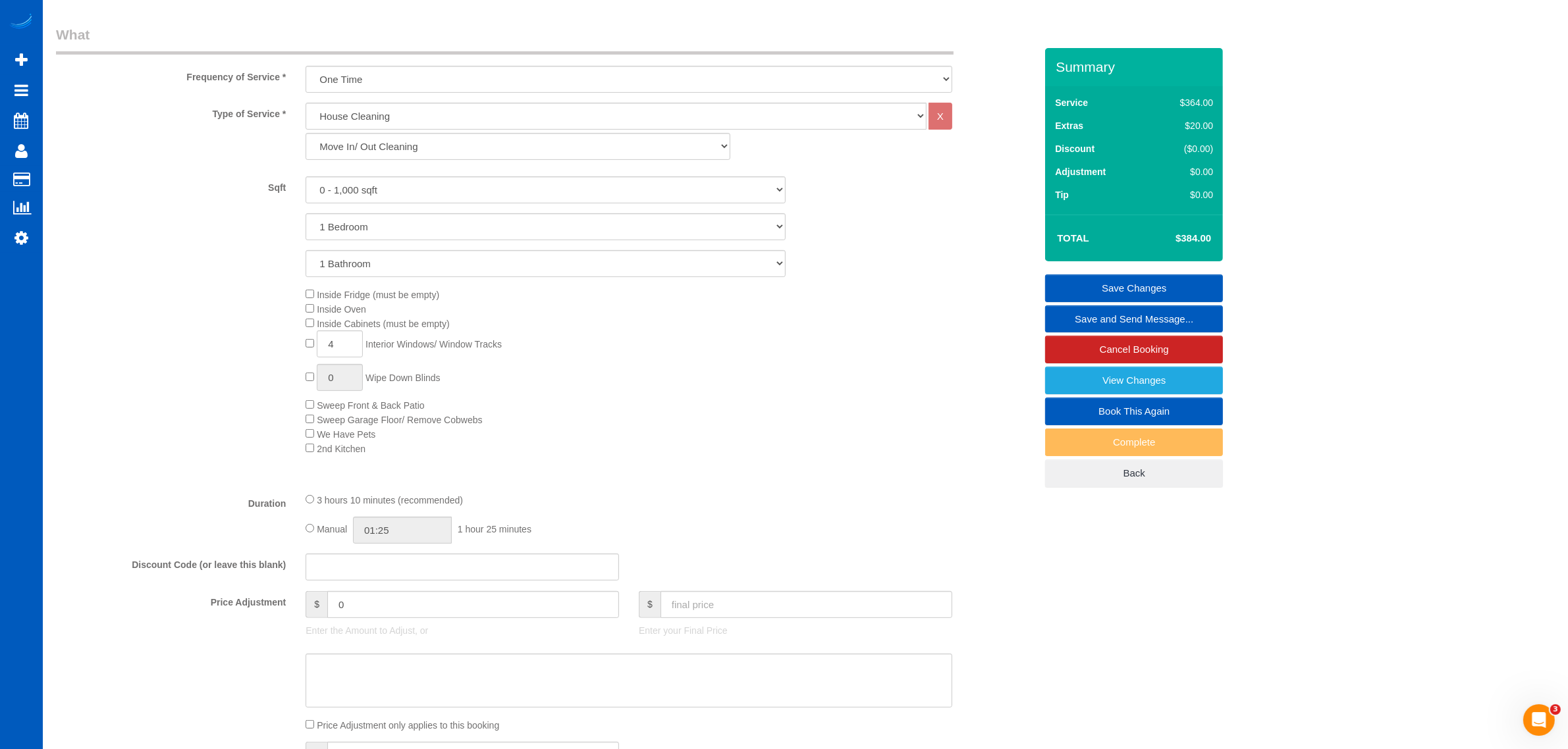
scroll to position [535, 0]
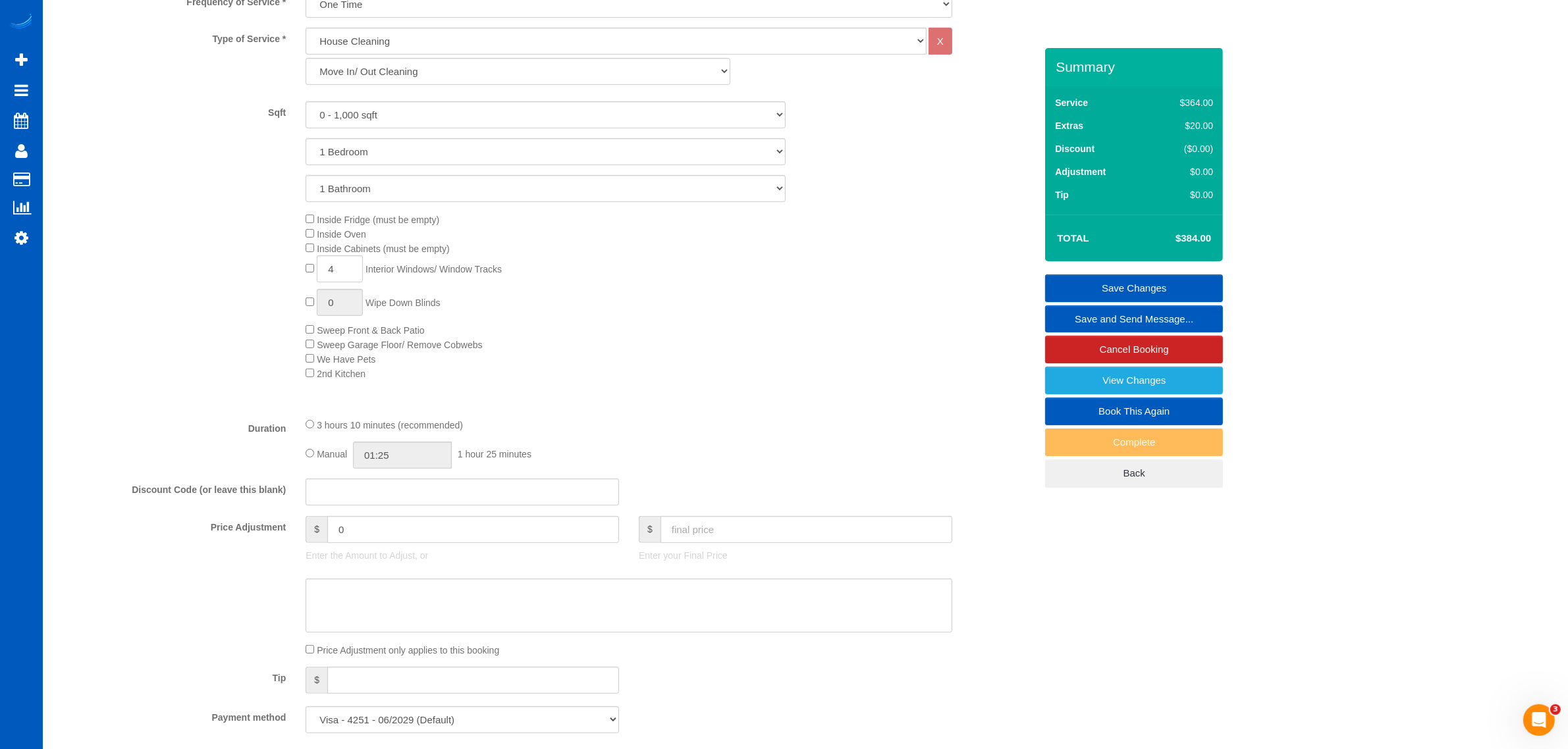
click at [315, 451] on div "Manual 01:25 1 hour 25 minutes" at bounding box center [629, 455] width 646 height 27
click at [407, 452] on input "03:10" at bounding box center [402, 455] width 99 height 27
type input "03:30"
click at [392, 538] on li "03:30" at bounding box center [388, 539] width 59 height 17
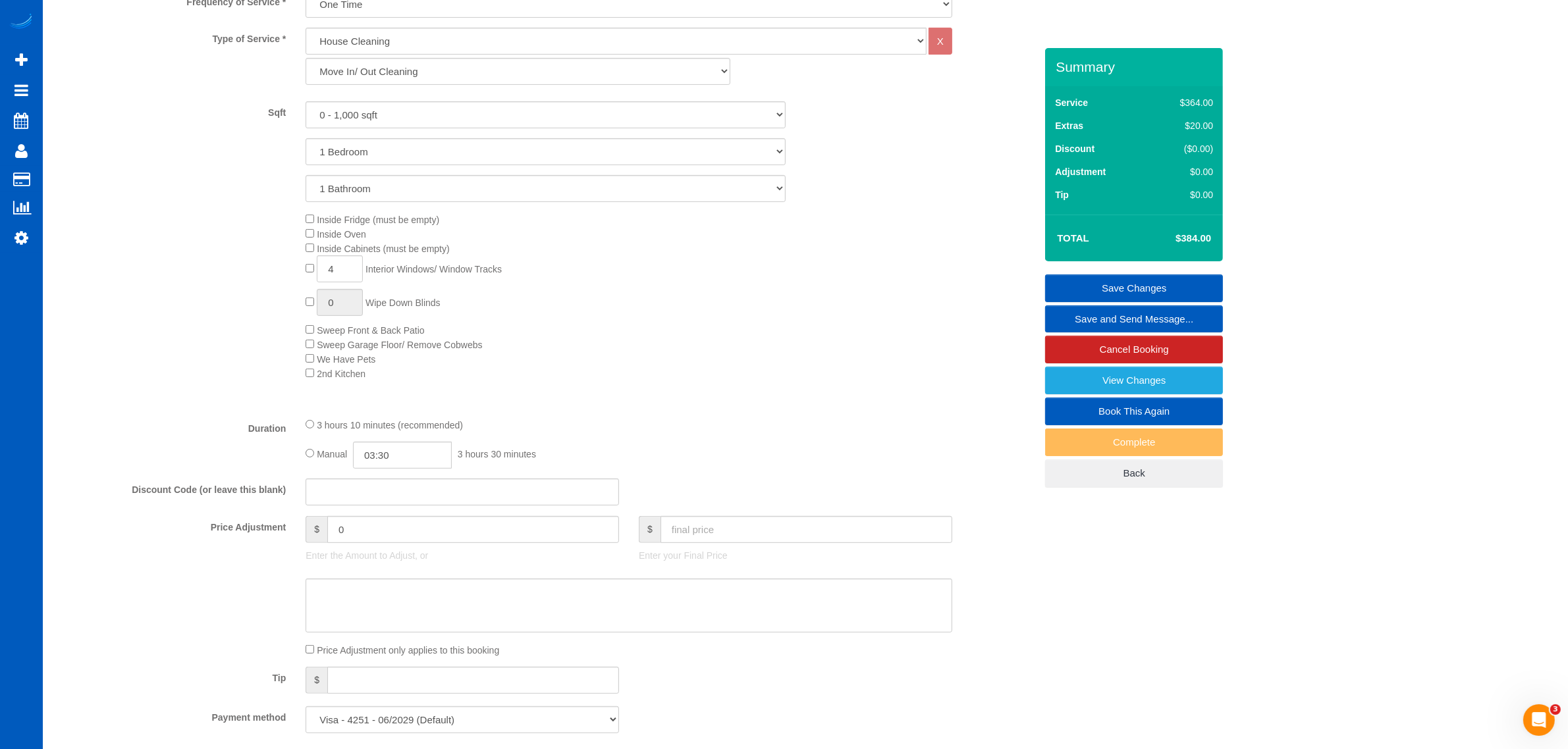
select select "spot277"
click at [531, 470] on fieldset "What Frequency of Service * One Time Weekly - 15.00% Every 2 Weeks - 10.00% Eve…" at bounding box center [545, 346] width 979 height 793
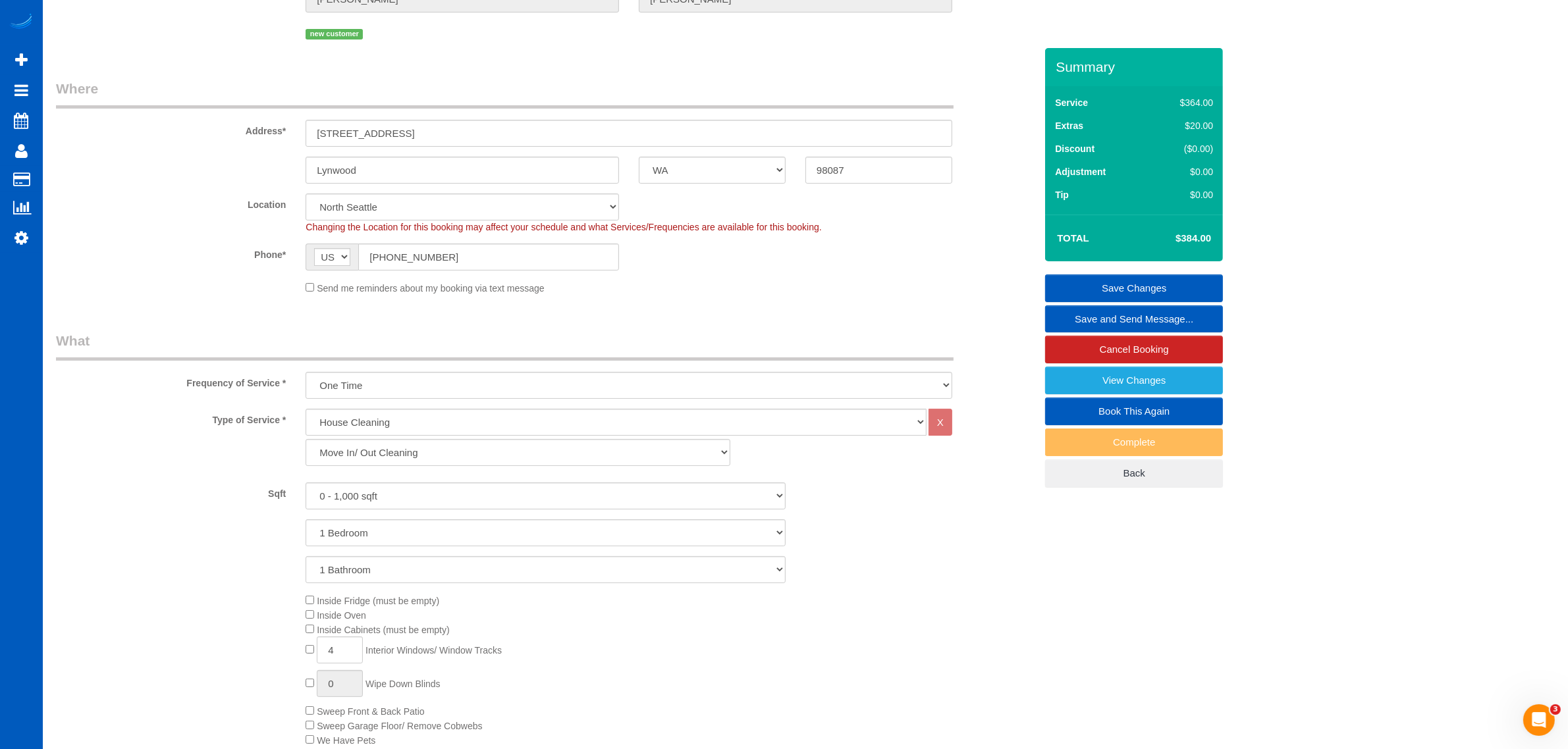
scroll to position [123, 0]
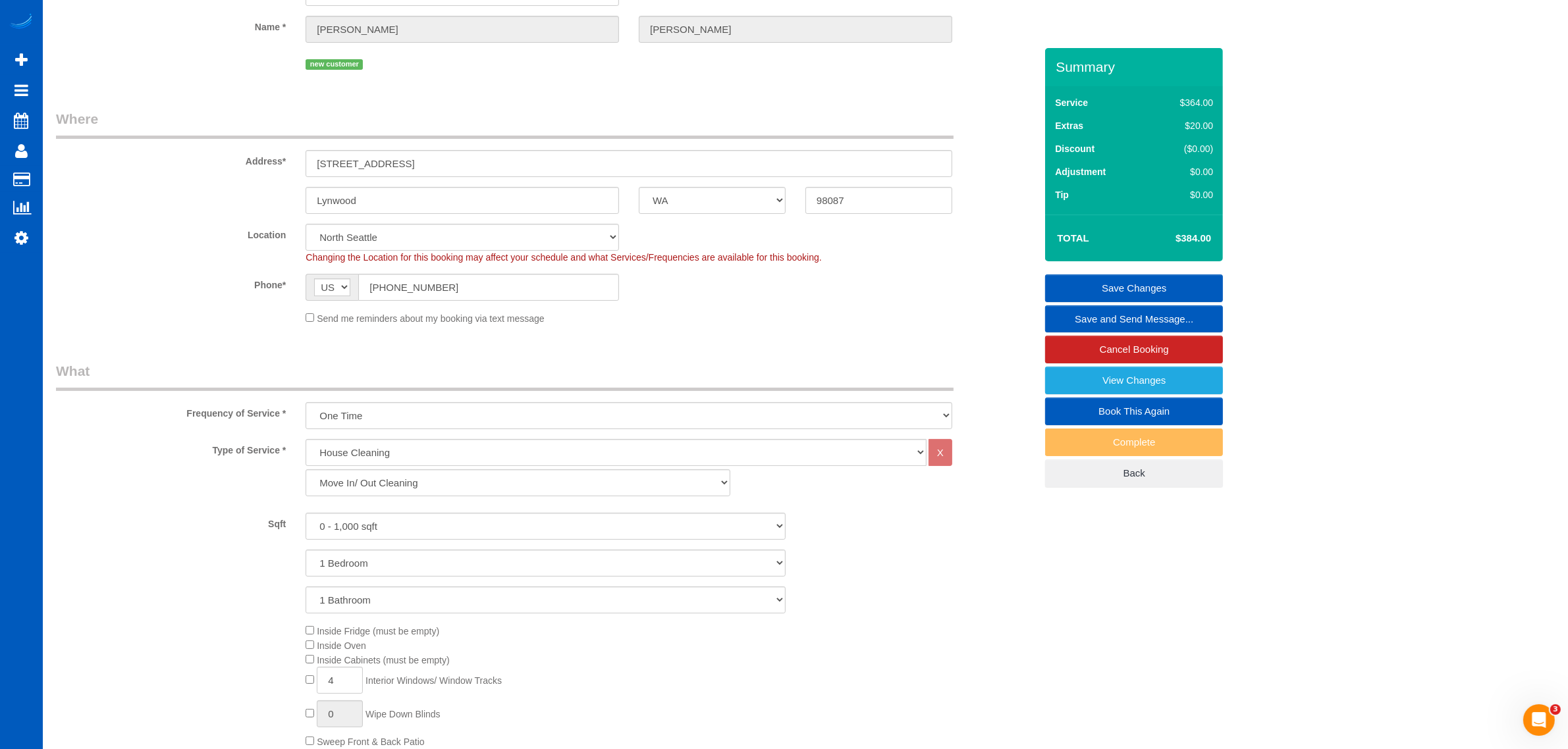
click at [1117, 287] on link "Save Changes" at bounding box center [1133, 287] width 178 height 28
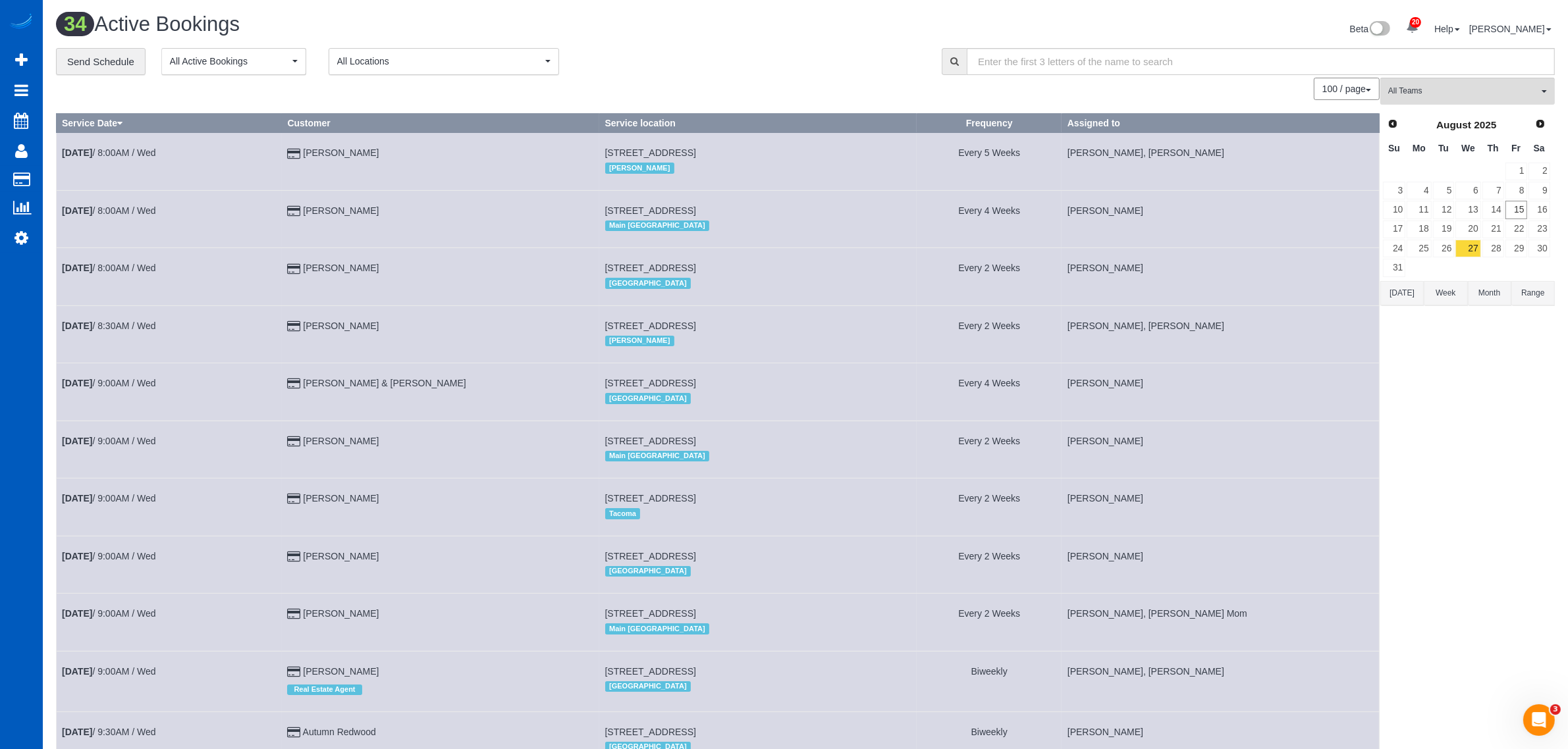
click at [1457, 93] on span "All Teams" at bounding box center [1463, 91] width 150 height 12
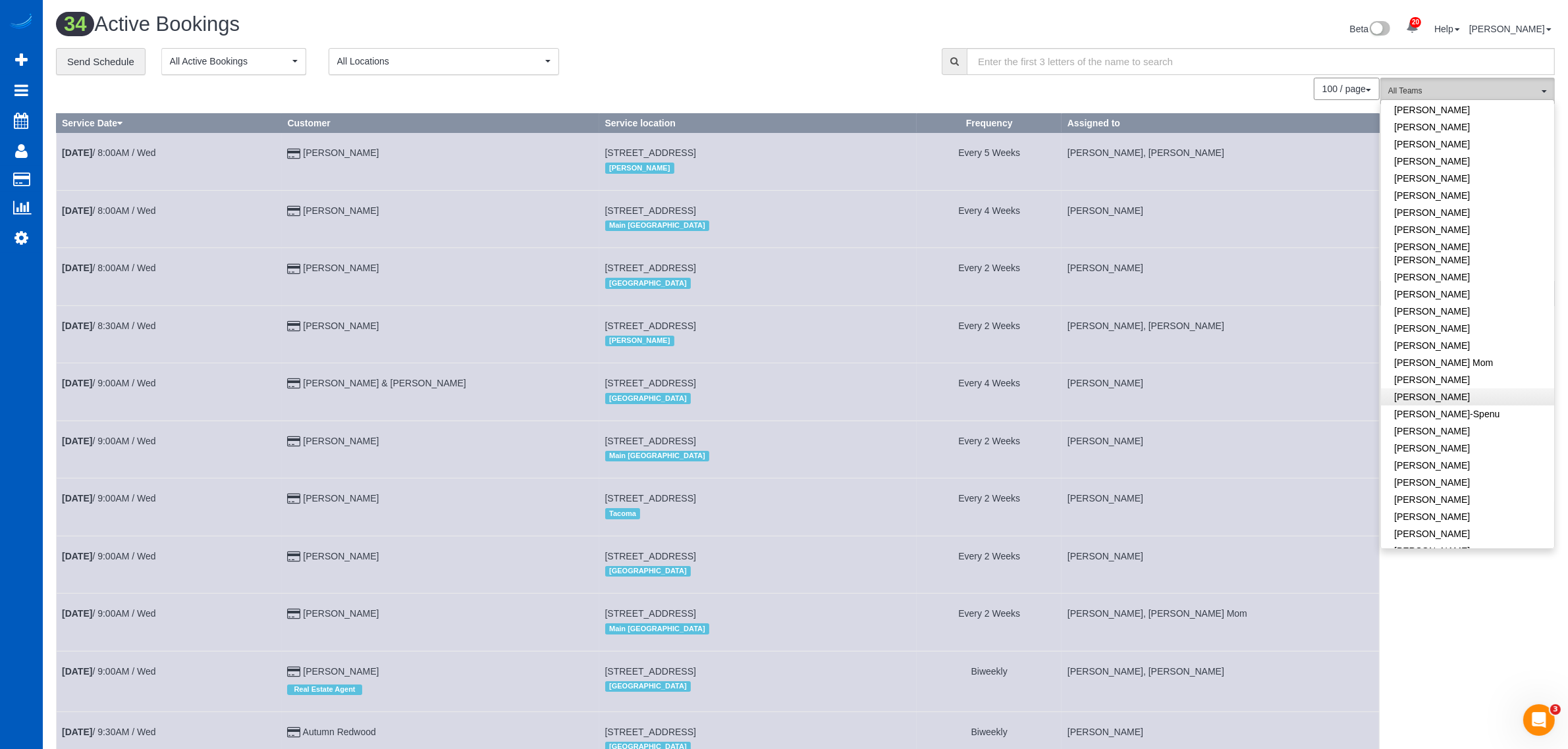
scroll to position [137, 0]
click at [1461, 471] on link "[PERSON_NAME]" at bounding box center [1467, 480] width 173 height 17
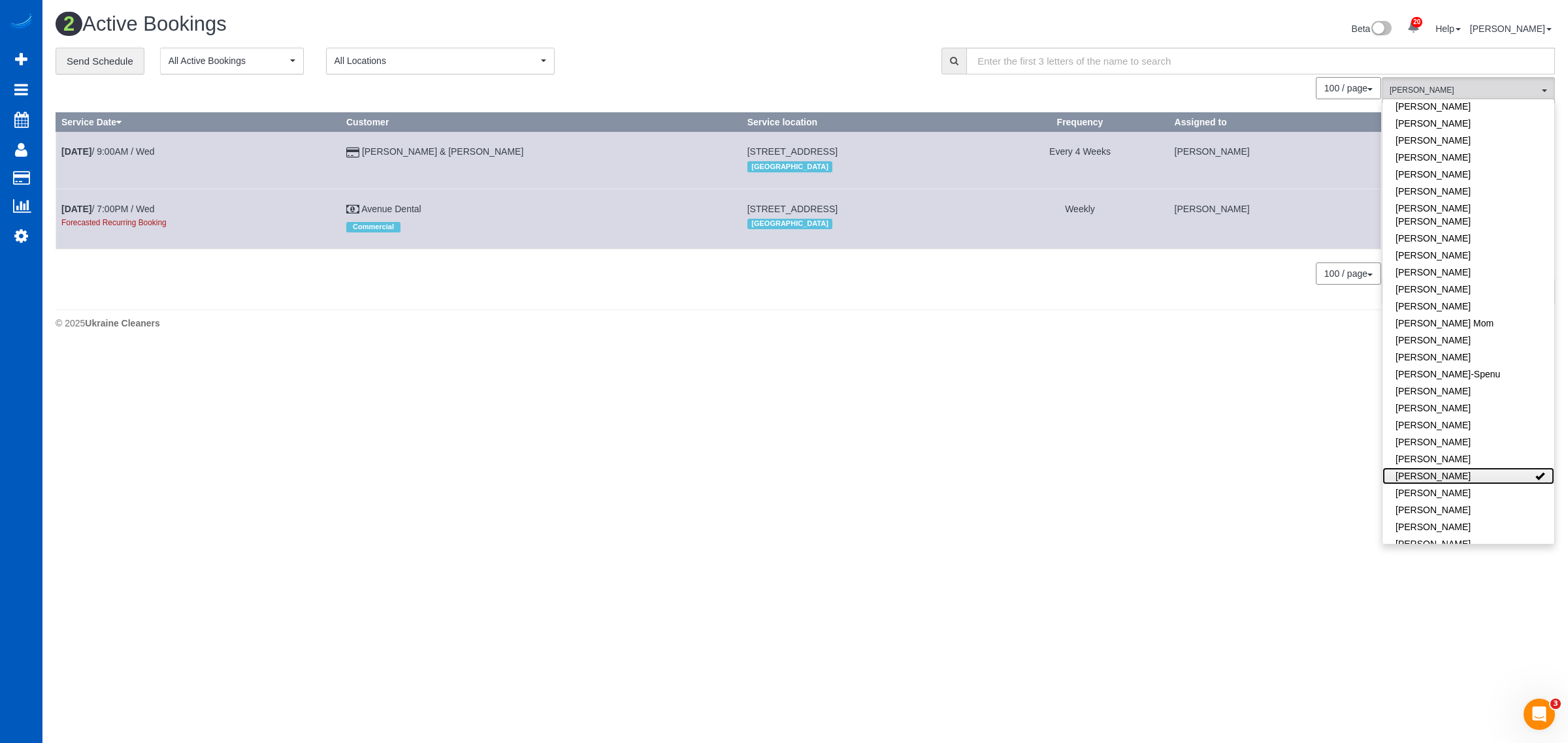
click at [1450, 467] on link "[PERSON_NAME]" at bounding box center [1468, 476] width 172 height 17
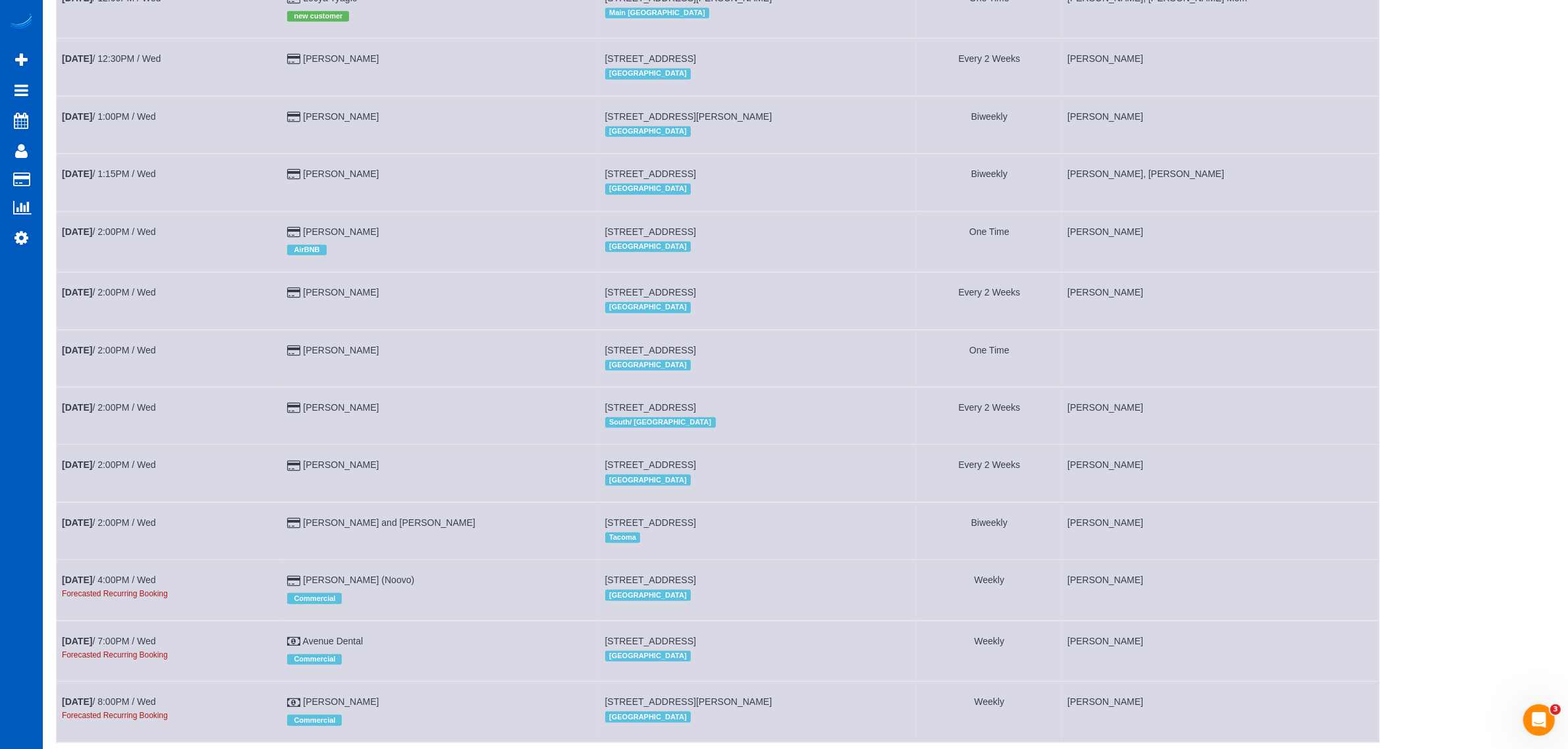
scroll to position [1464, 0]
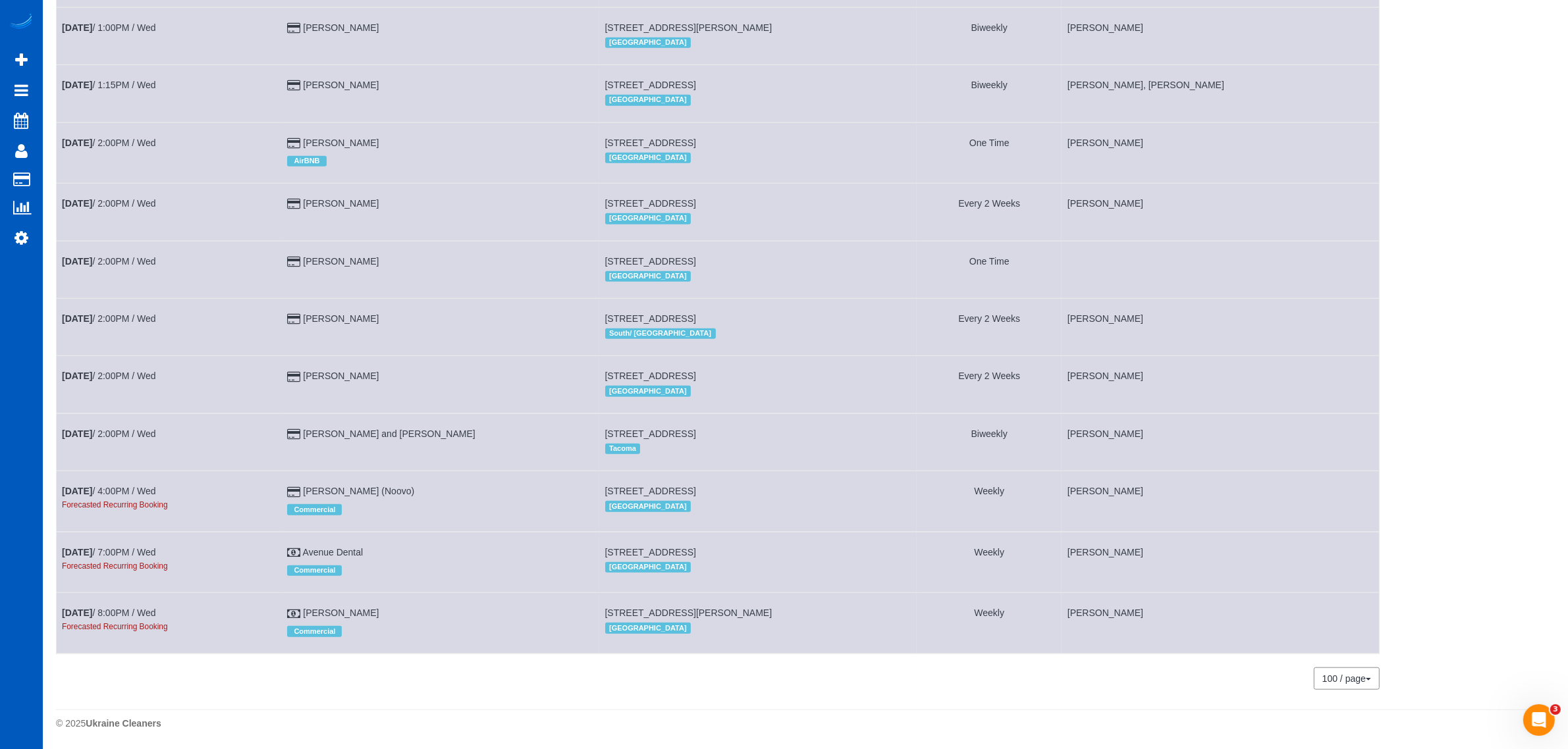
click at [117, 254] on td "[DATE] 2:00PM / Wed" at bounding box center [169, 269] width 225 height 58
click at [92, 256] on b "[DATE]" at bounding box center [76, 261] width 30 height 11
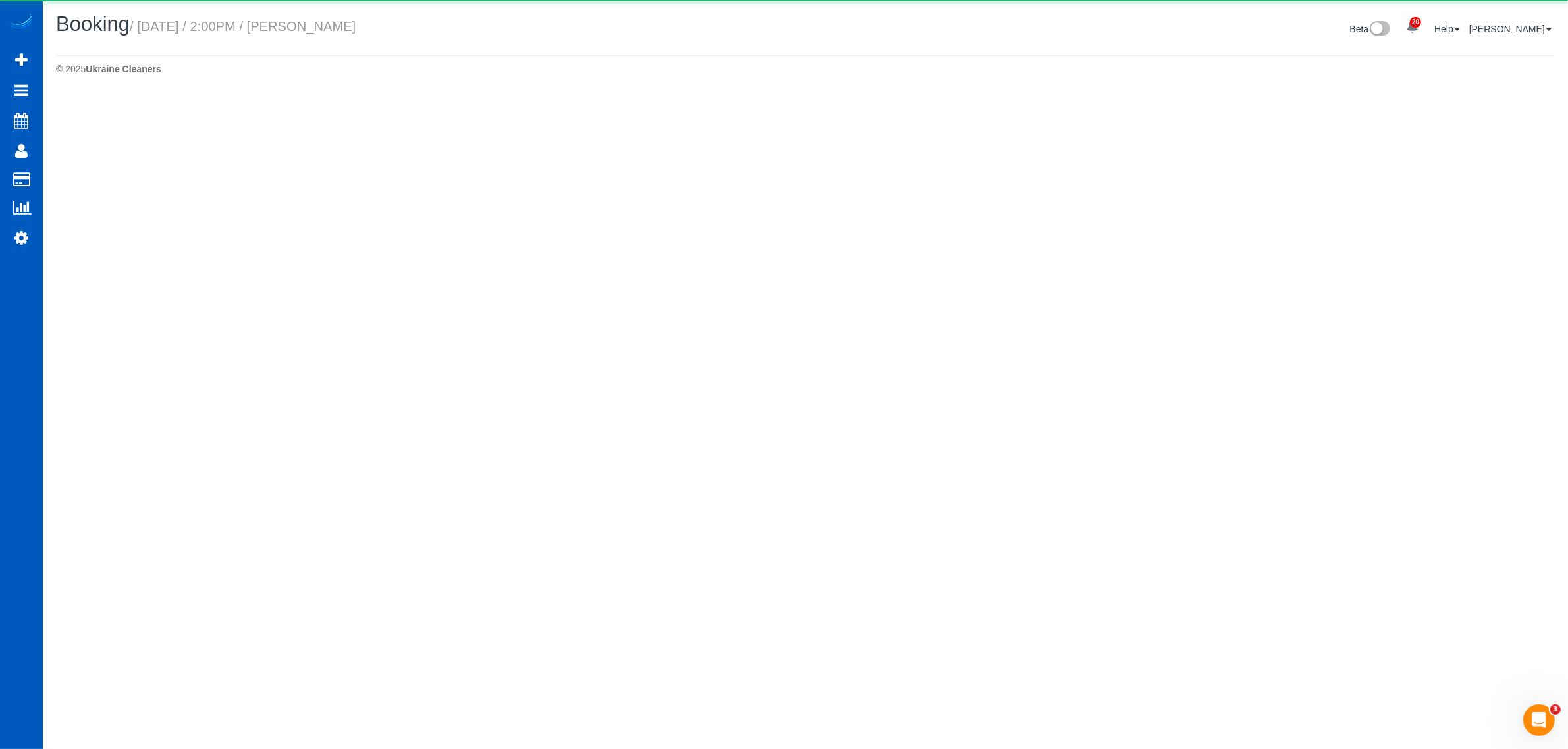
select select "WA"
select select "string:fspay-507ae0e4-763c-4e96-b34f-8608615c9e74"
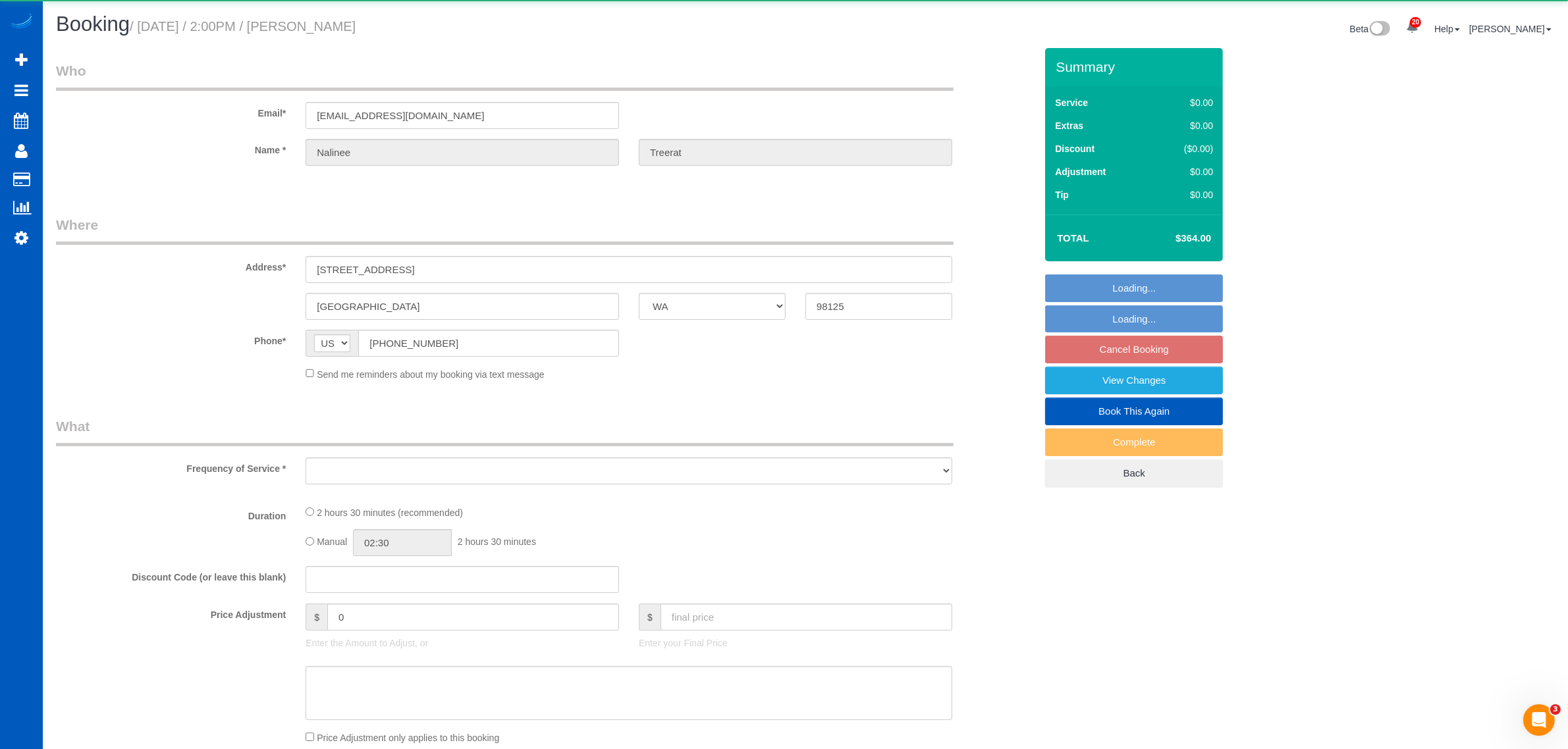
select select "object:41736"
select select "199"
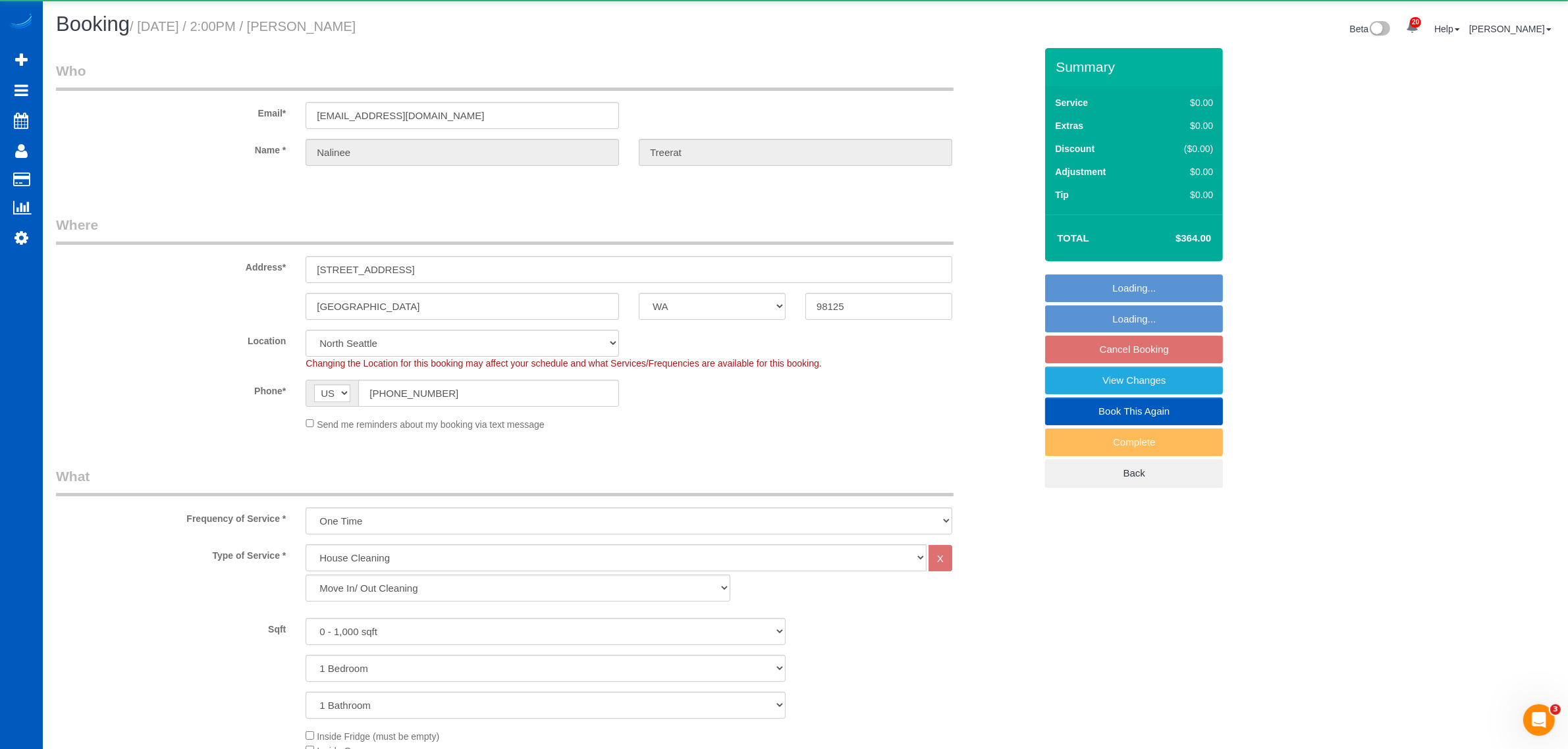
select select "object:41997"
select select "spot292"
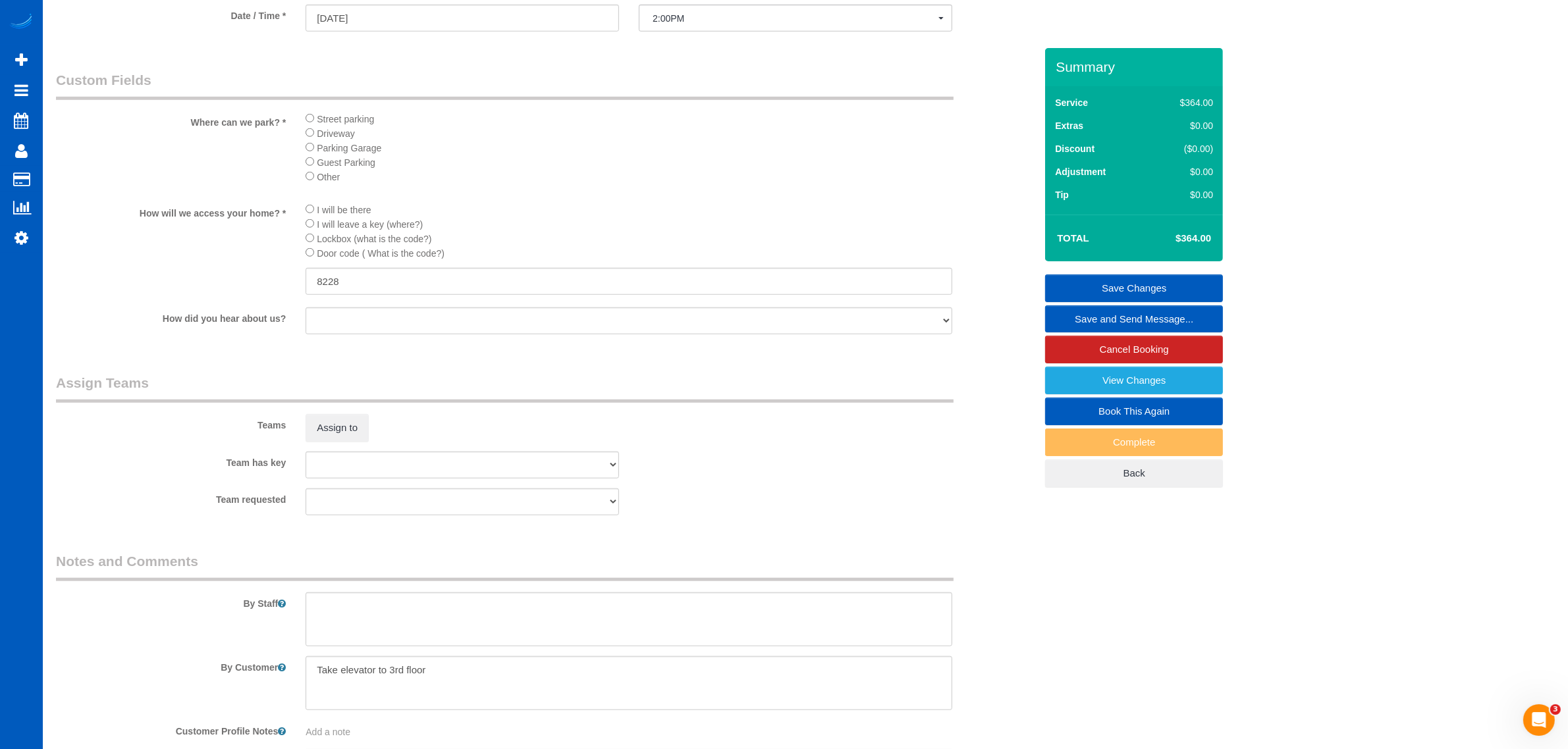
scroll to position [1371, 0]
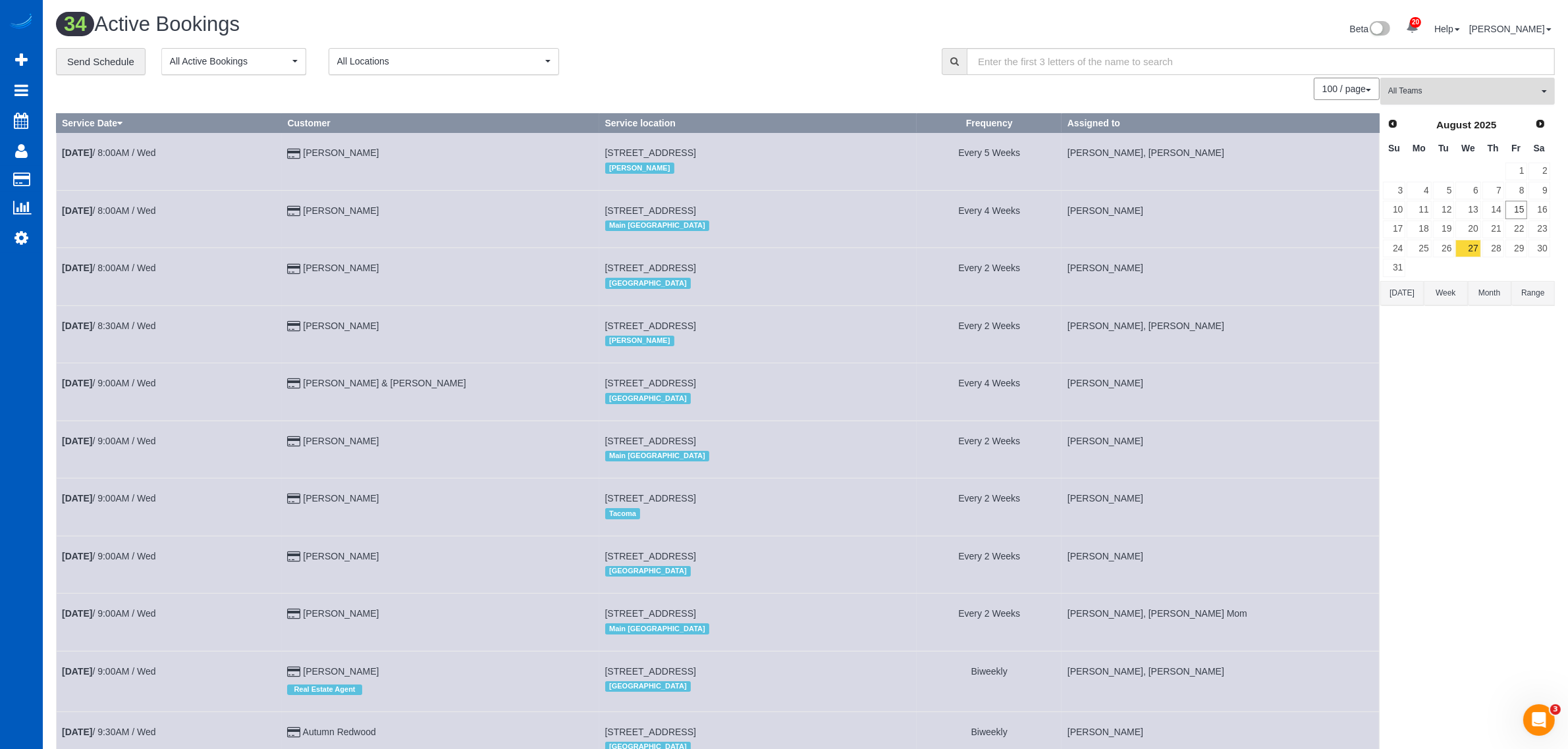
click at [1426, 101] on button "All Teams" at bounding box center [1467, 91] width 174 height 27
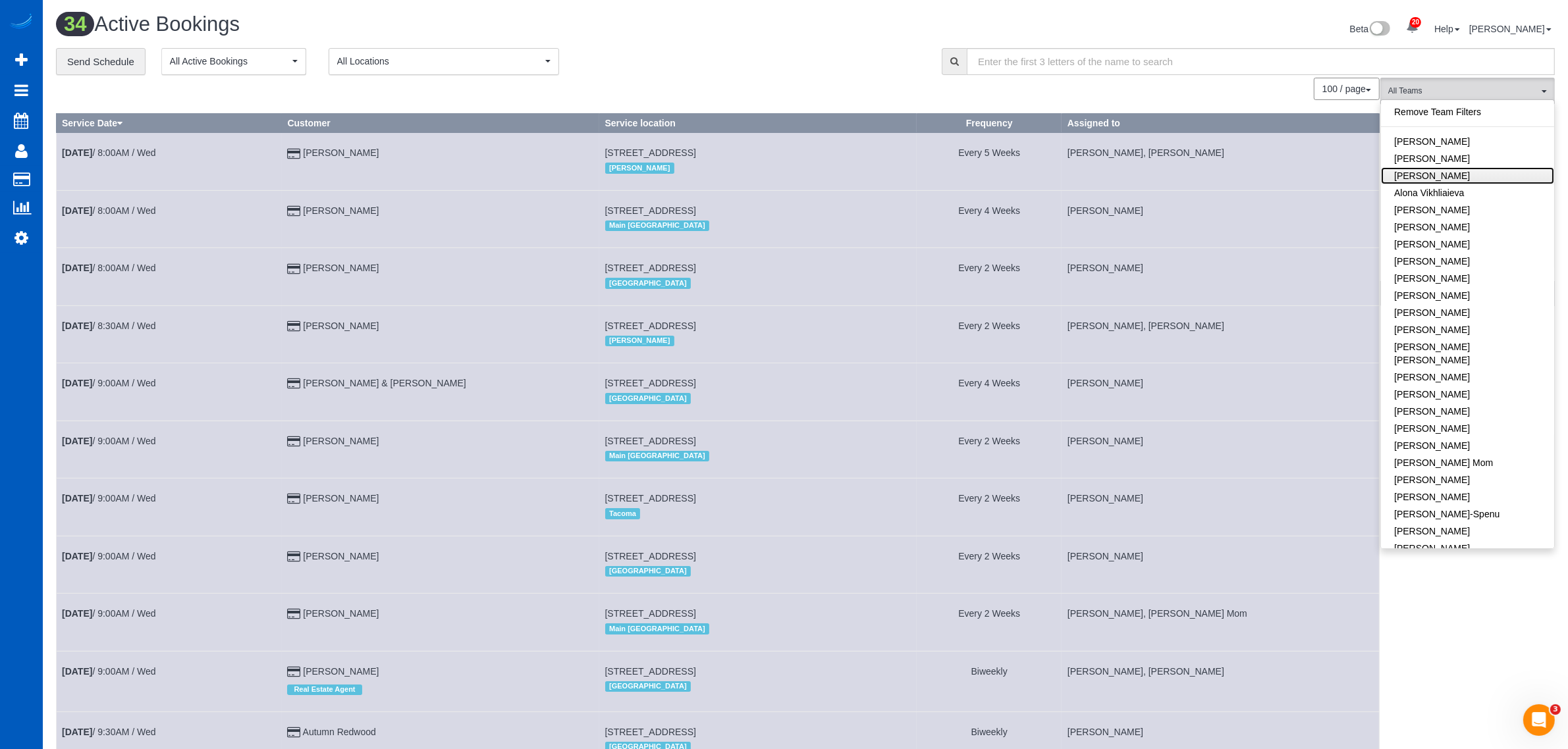
click at [1463, 176] on link "[PERSON_NAME]" at bounding box center [1467, 176] width 173 height 17
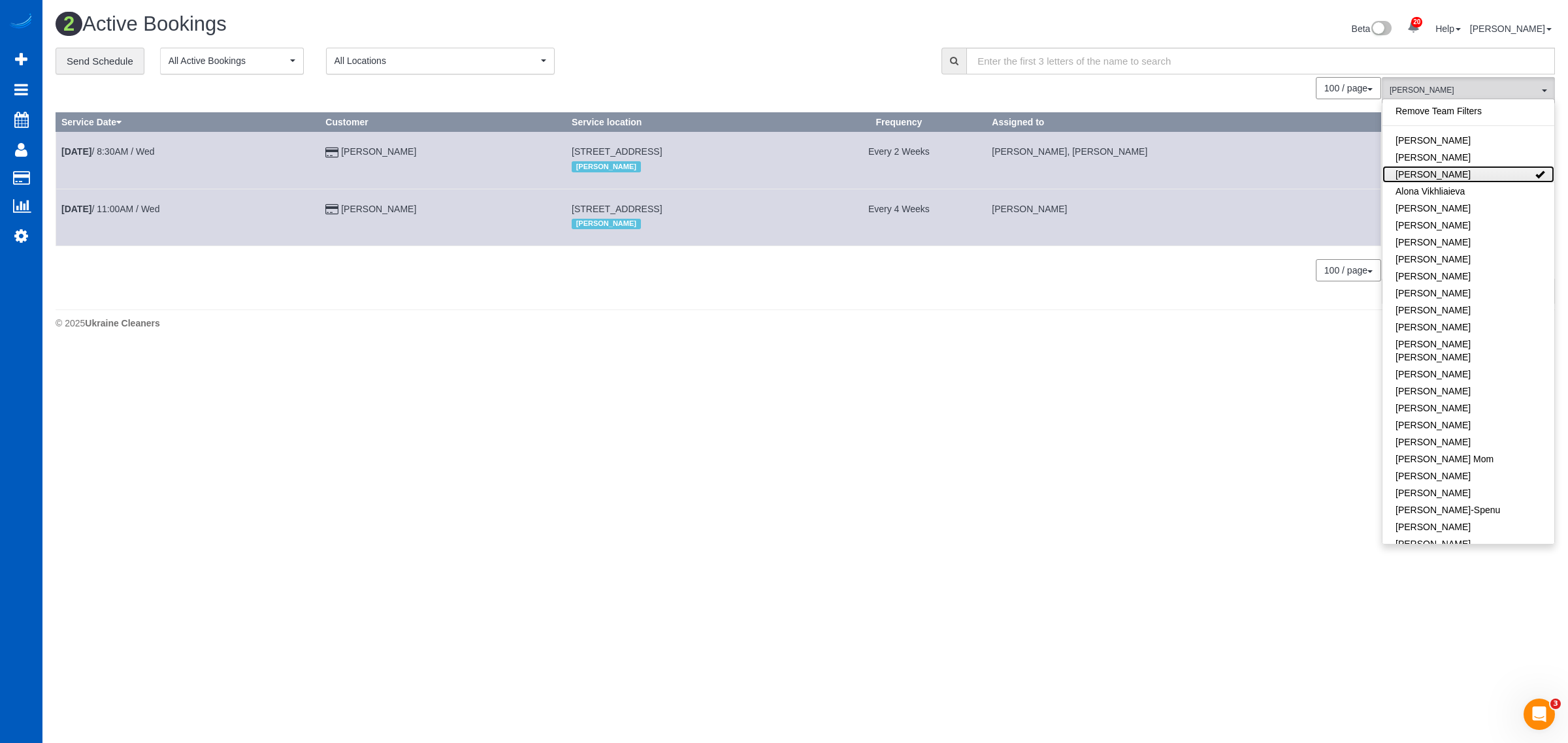
click at [1452, 175] on link "[PERSON_NAME]" at bounding box center [1468, 175] width 172 height 17
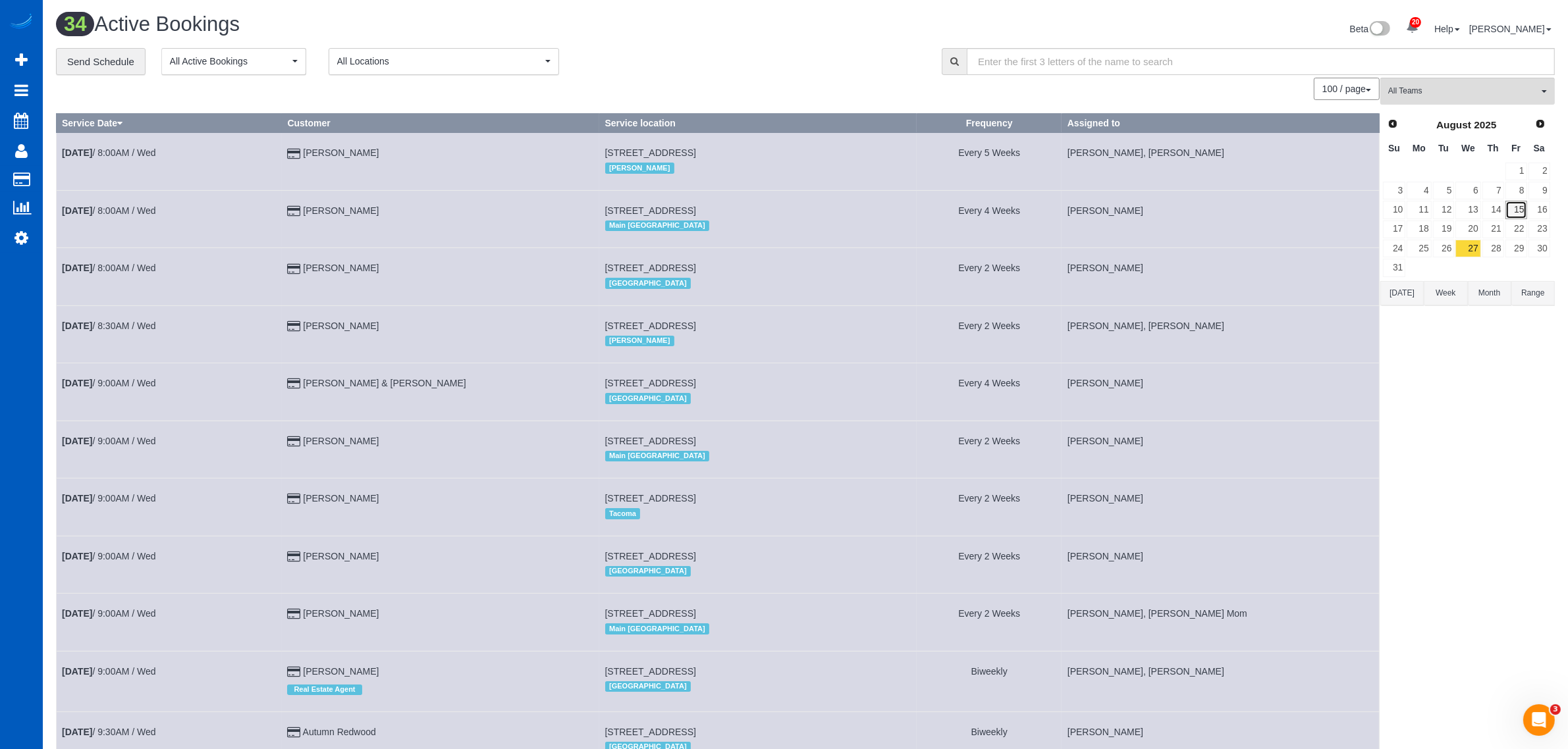
click at [1521, 206] on link "15" at bounding box center [1516, 210] width 22 height 17
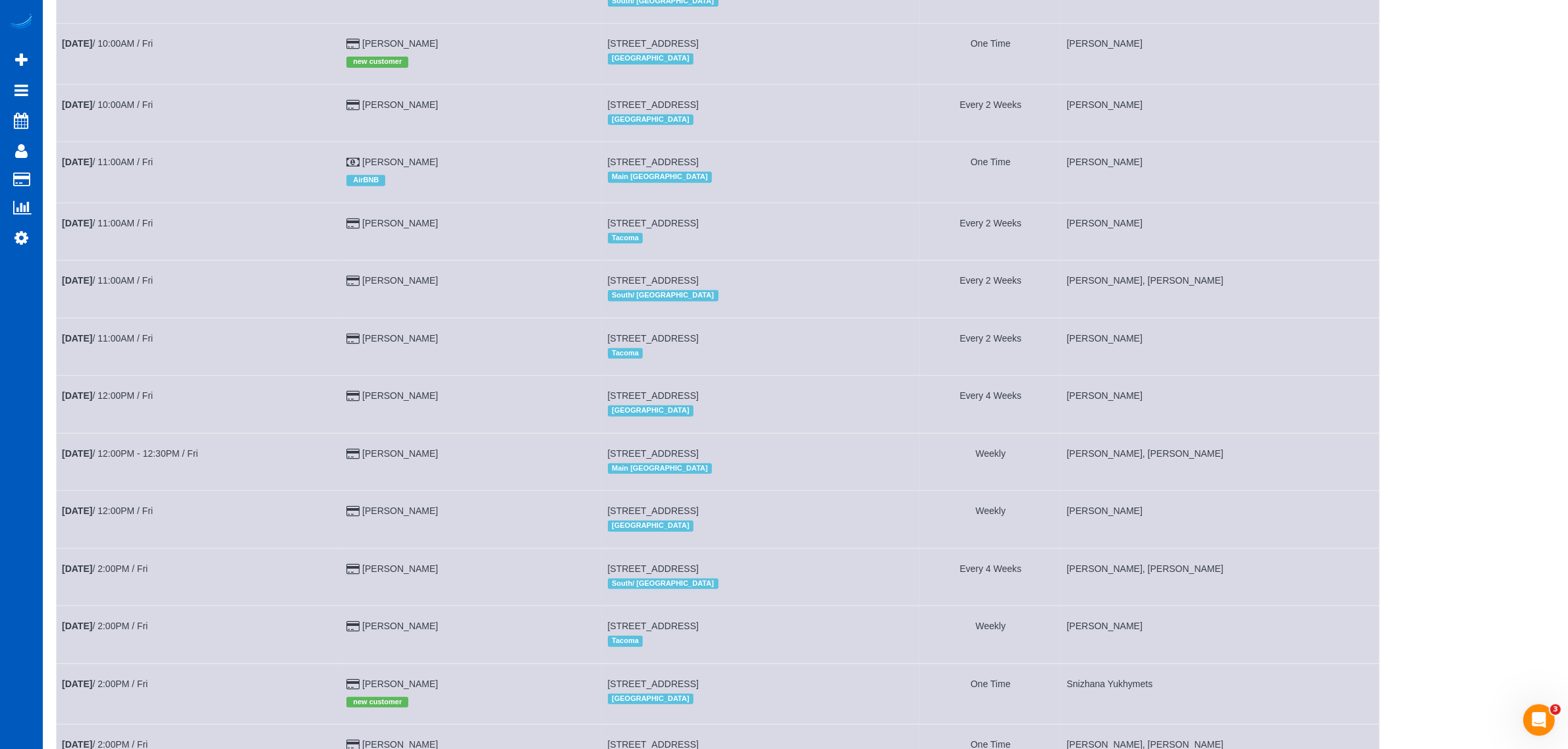
scroll to position [412, 0]
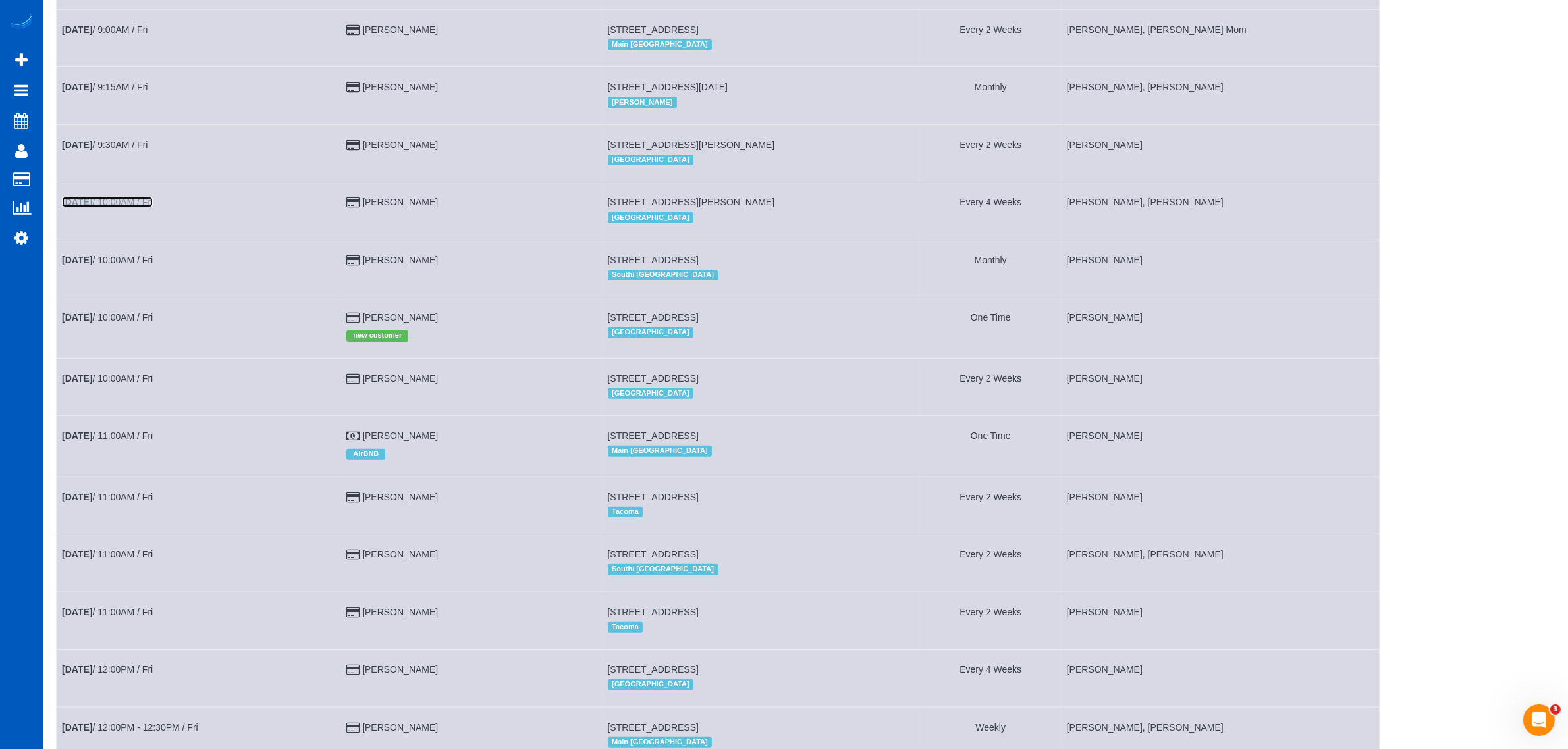
click at [137, 201] on link "[DATE] 10:00AM / Fri" at bounding box center [107, 202] width 90 height 11
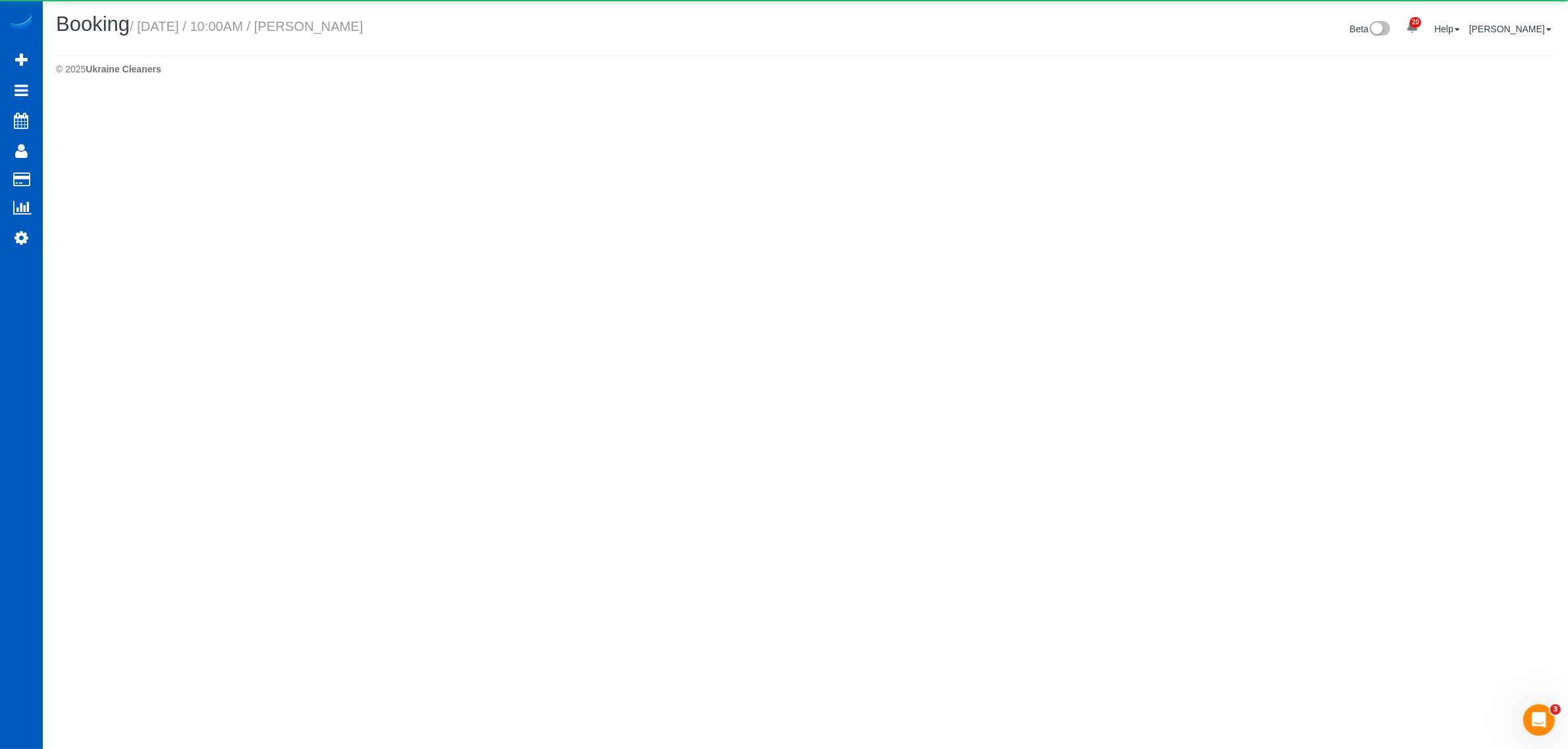
select select "WA"
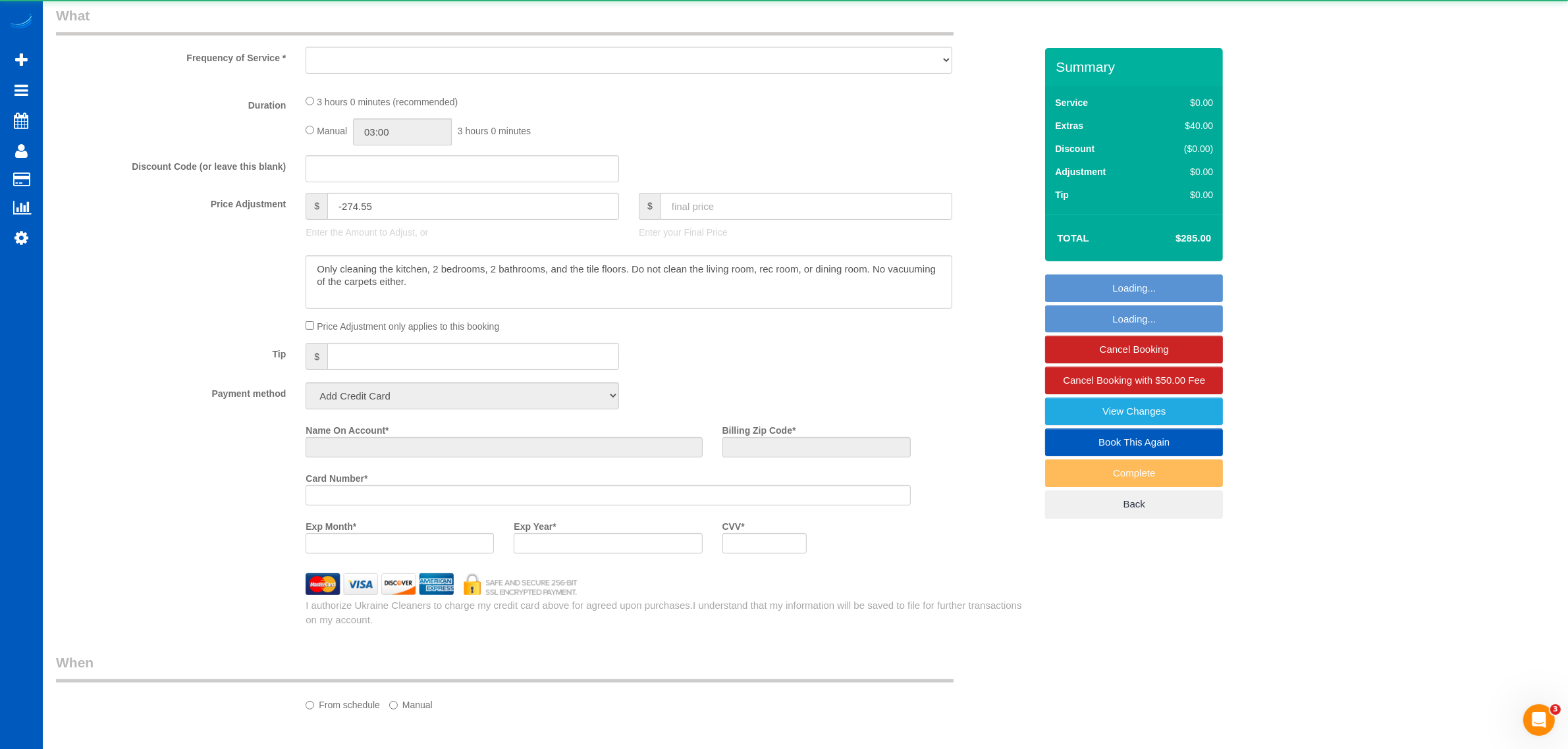
select select "number:8"
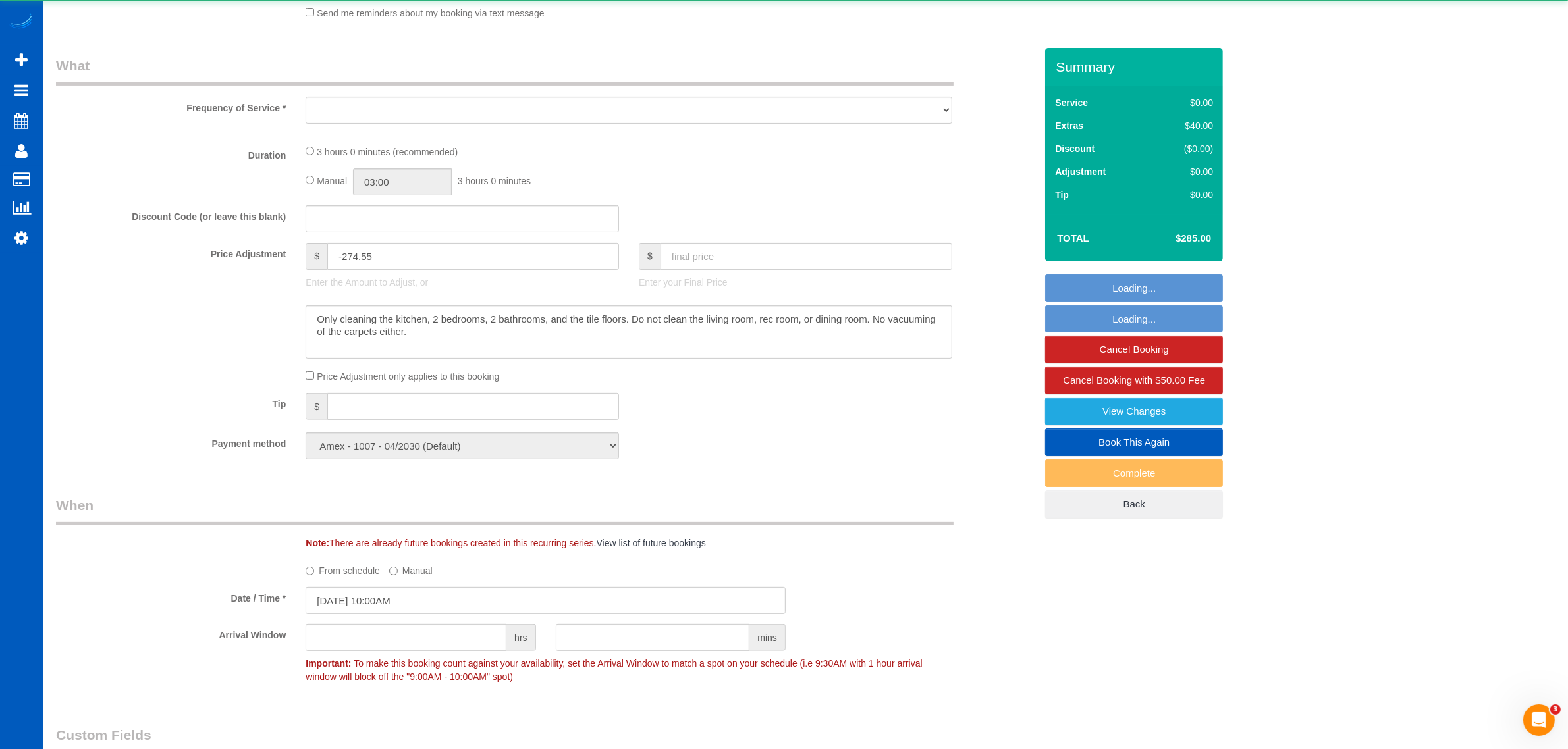
select select "string:fspay-3e881fc5-3018-4c7d-8228-1c293def3d5b"
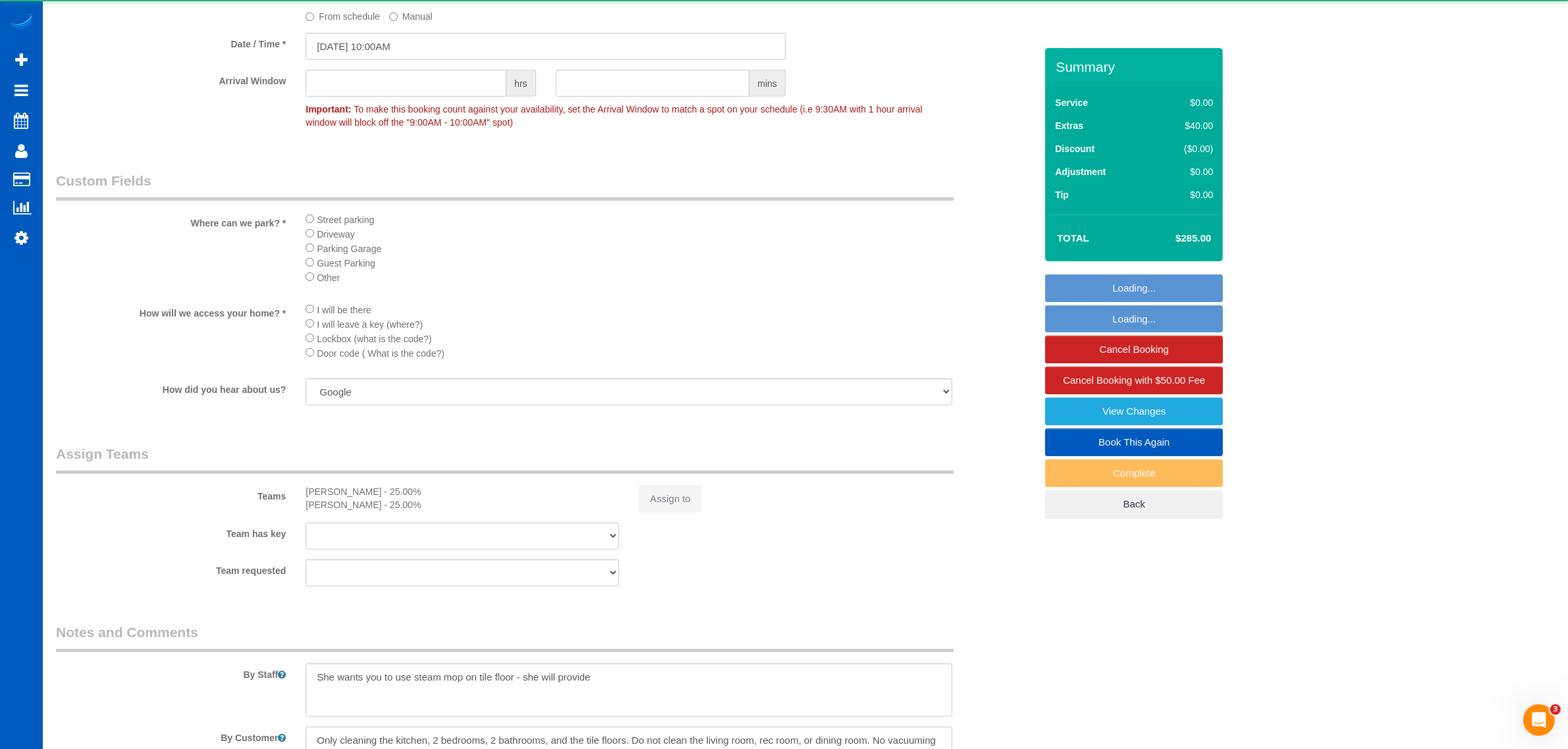
select select "object:44358"
select select "199"
select select "5001"
select select "4"
select select "3"
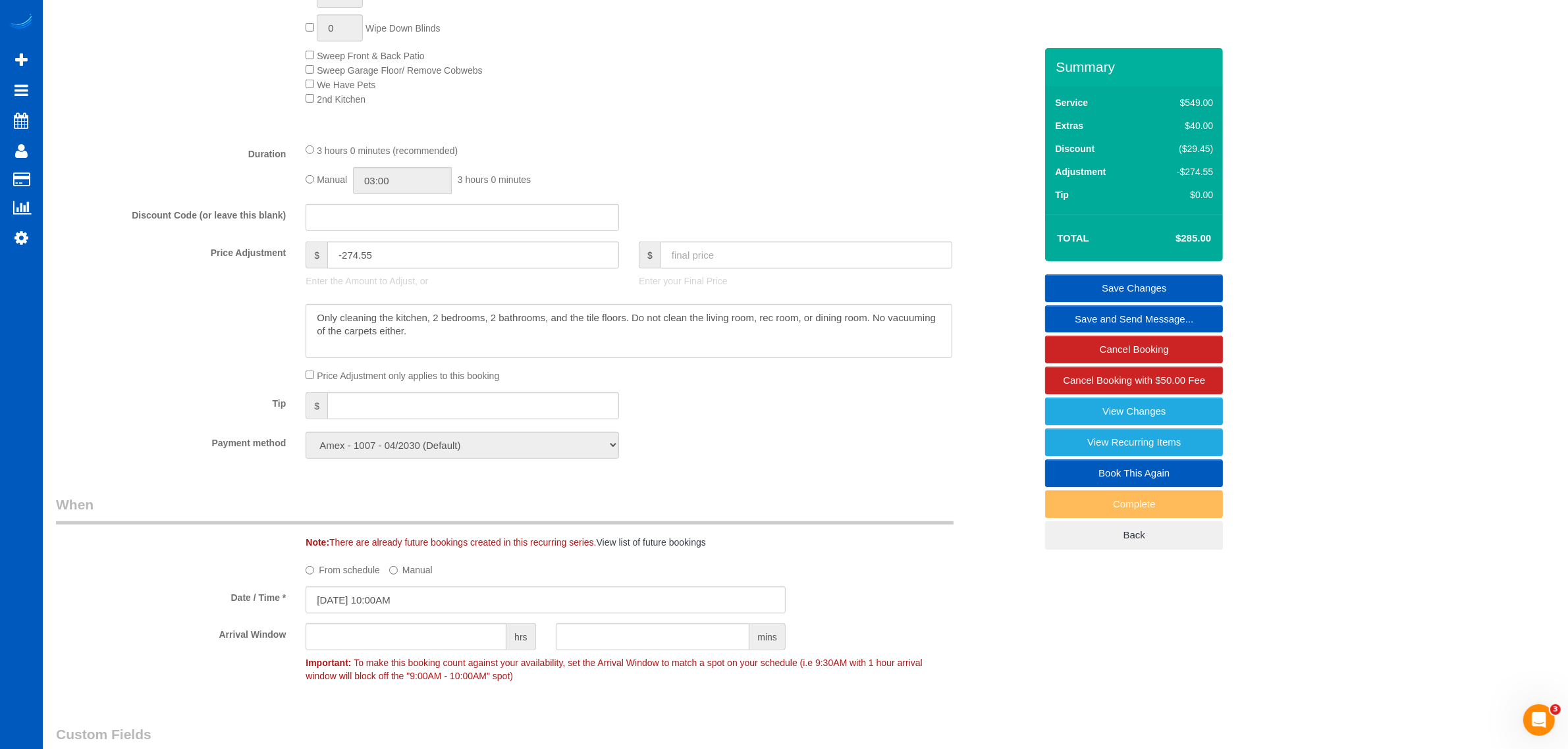
scroll to position [828, 0]
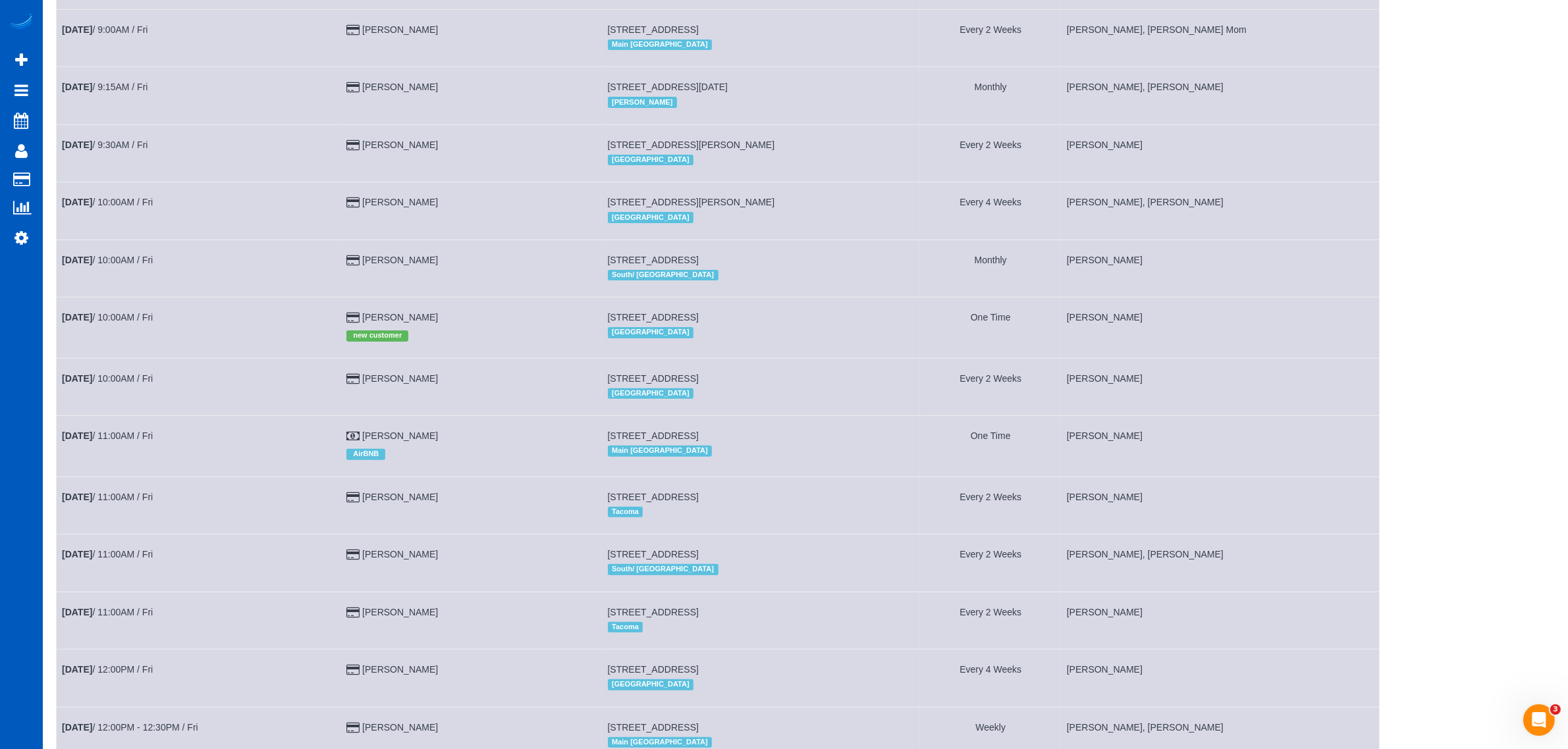
scroll to position [274, 0]
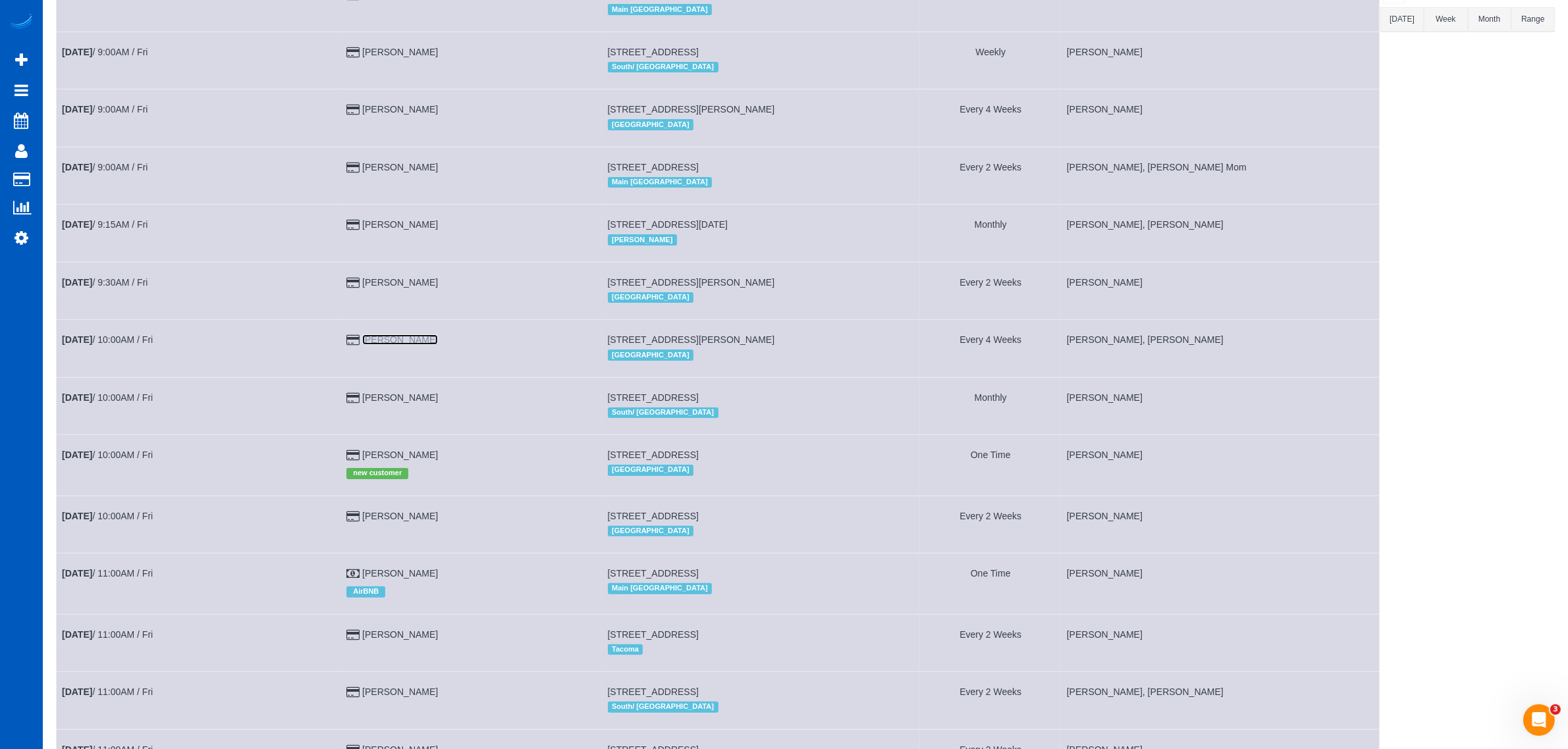
click at [402, 343] on link "[PERSON_NAME]" at bounding box center [399, 339] width 76 height 11
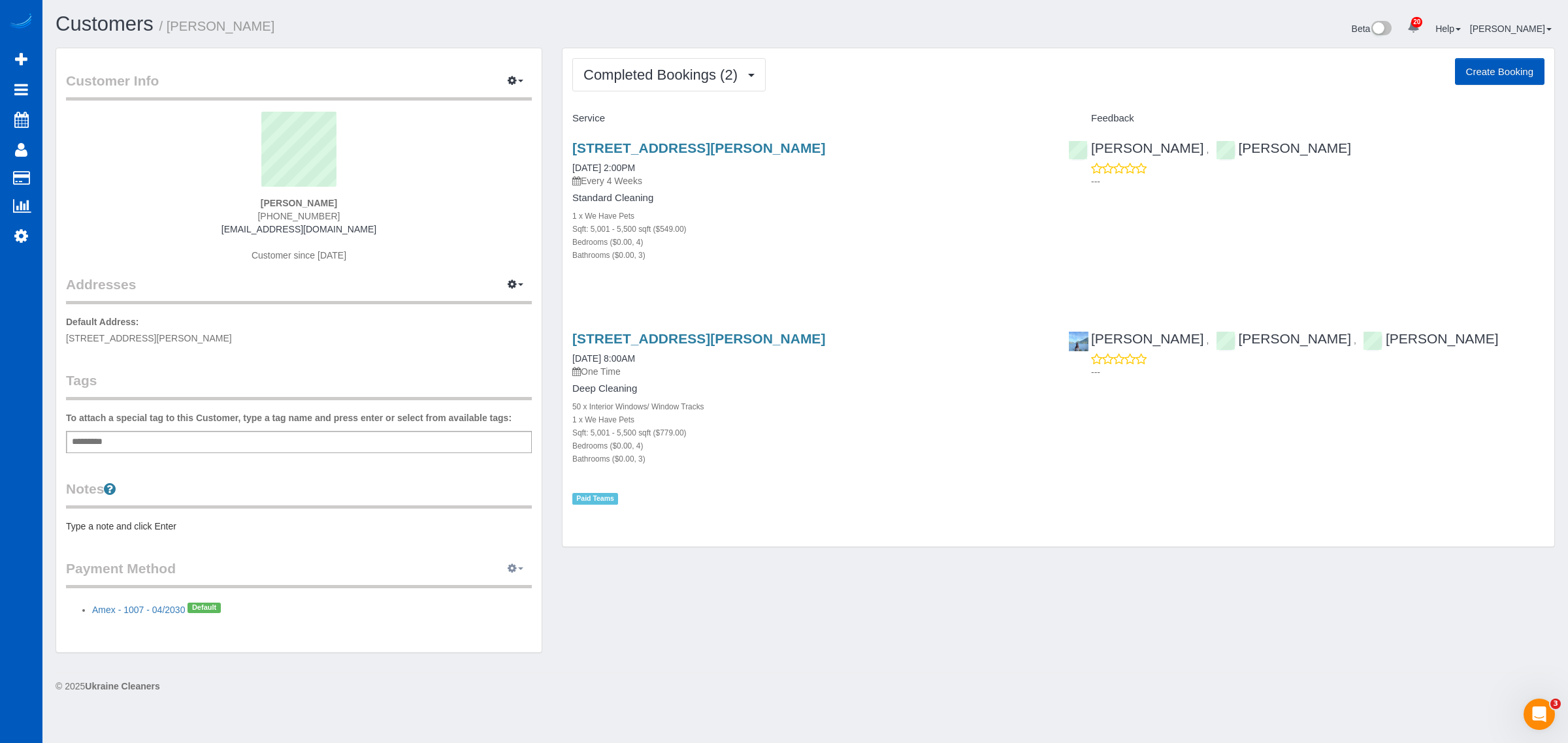
click at [508, 568] on icon "button" at bounding box center [512, 568] width 10 height 8
click at [486, 605] on link "Add Credit/Debit Card" at bounding box center [470, 609] width 122 height 17
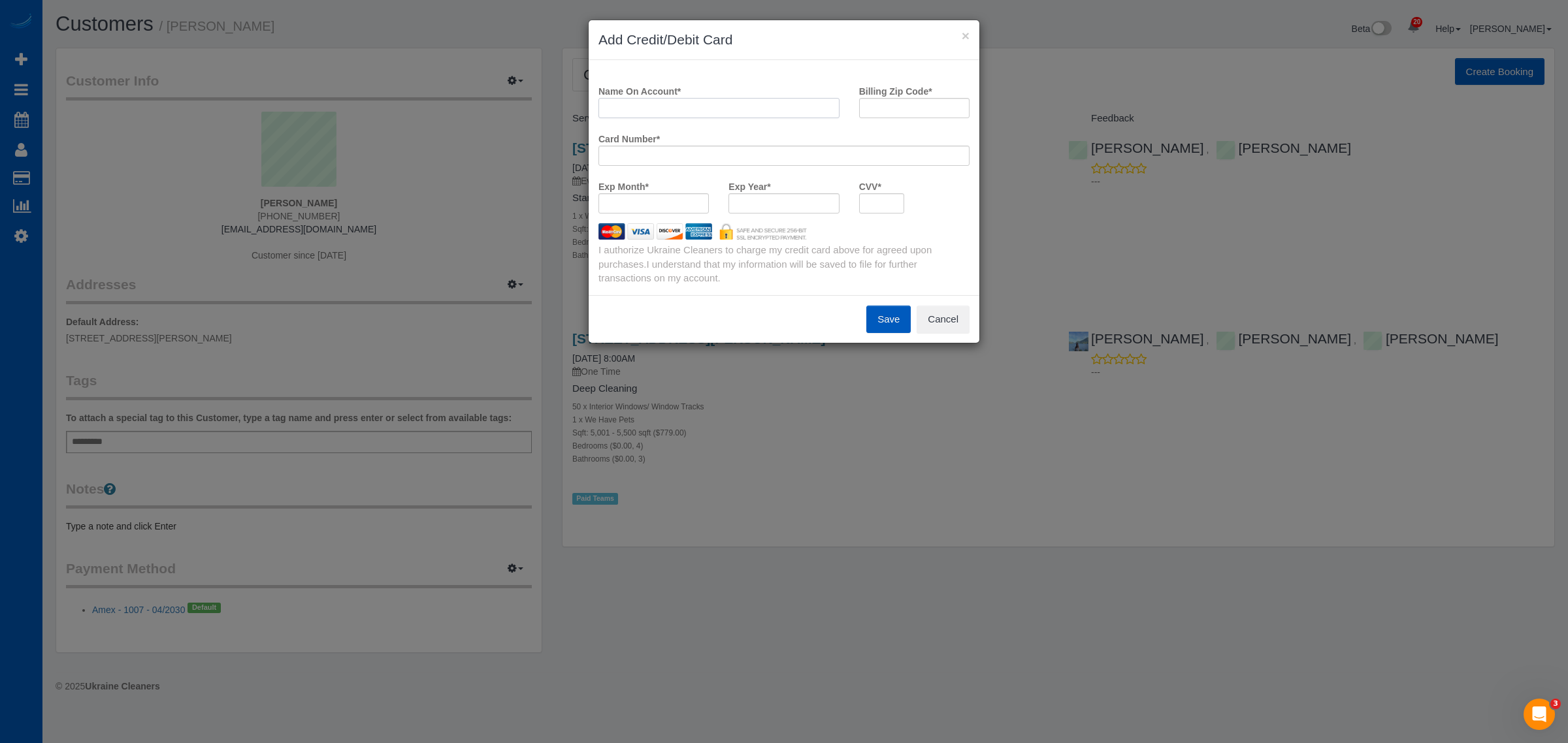
click at [674, 114] on input "Name On Account *" at bounding box center [719, 108] width 241 height 20
click at [876, 192] on label "CVV *" at bounding box center [869, 184] width 22 height 17
click at [898, 100] on input "Billing Zip Code *" at bounding box center [914, 108] width 111 height 20
click at [655, 112] on input "[PERSON_NAME]" at bounding box center [719, 108] width 241 height 20
click at [617, 112] on input "[PERSON_NAME]" at bounding box center [719, 108] width 241 height 20
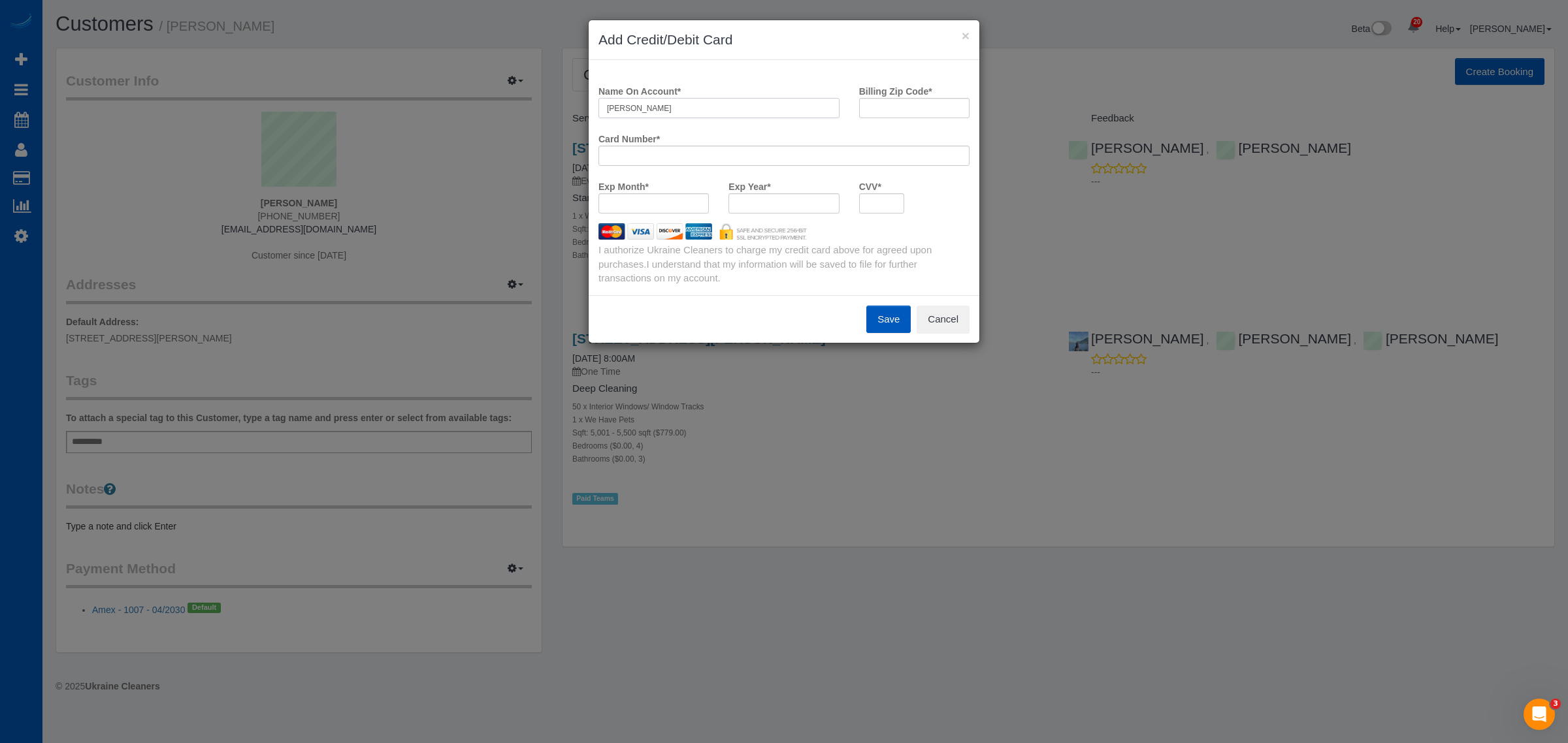
type input "[PERSON_NAME]"
click at [874, 102] on input "Billing Zip Code *" at bounding box center [914, 108] width 111 height 20
type input "98026"
click at [906, 319] on button "Save" at bounding box center [889, 319] width 45 height 28
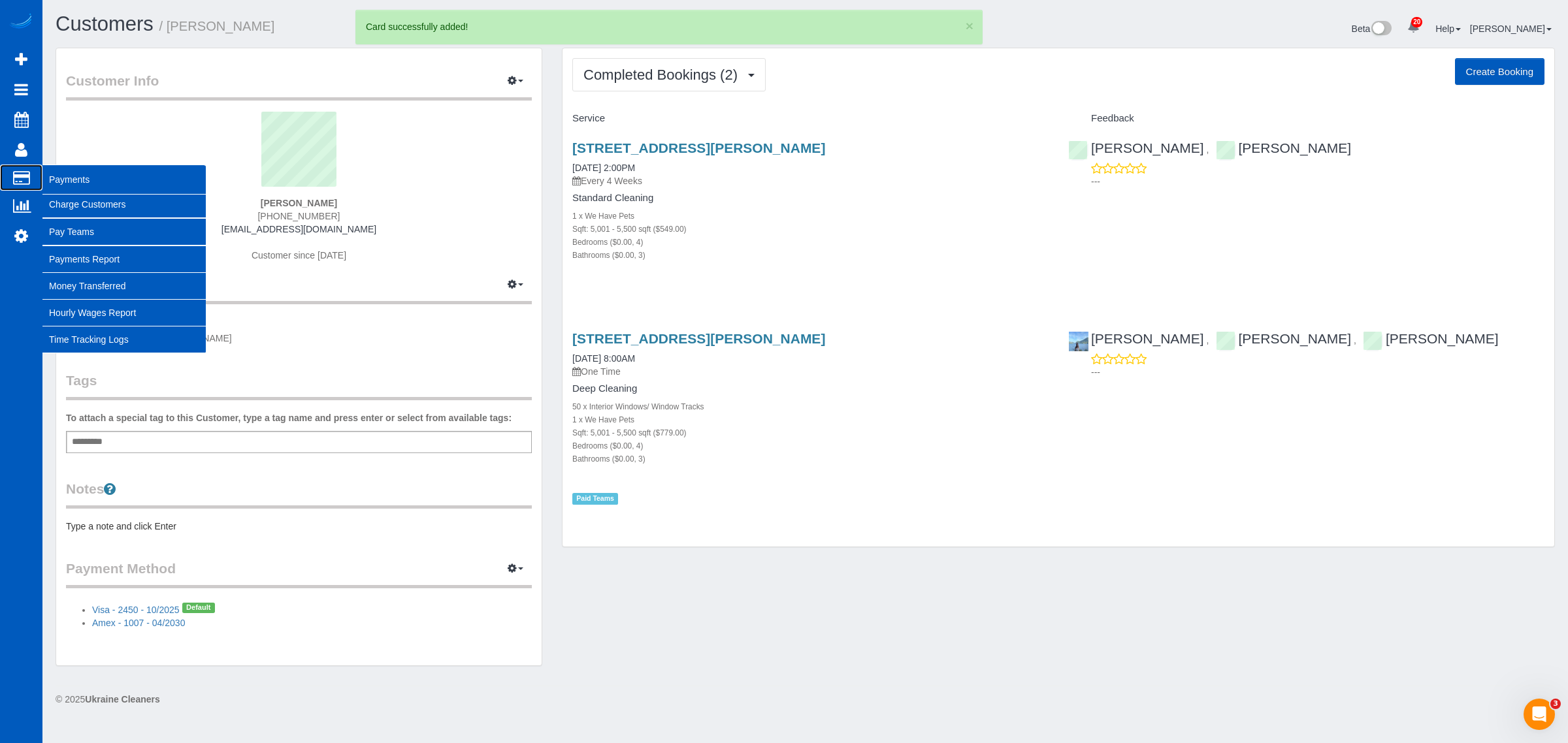
click at [13, 172] on icon at bounding box center [22, 177] width 17 height 11
click at [77, 204] on link "Charge Customers" at bounding box center [123, 204] width 163 height 26
select select
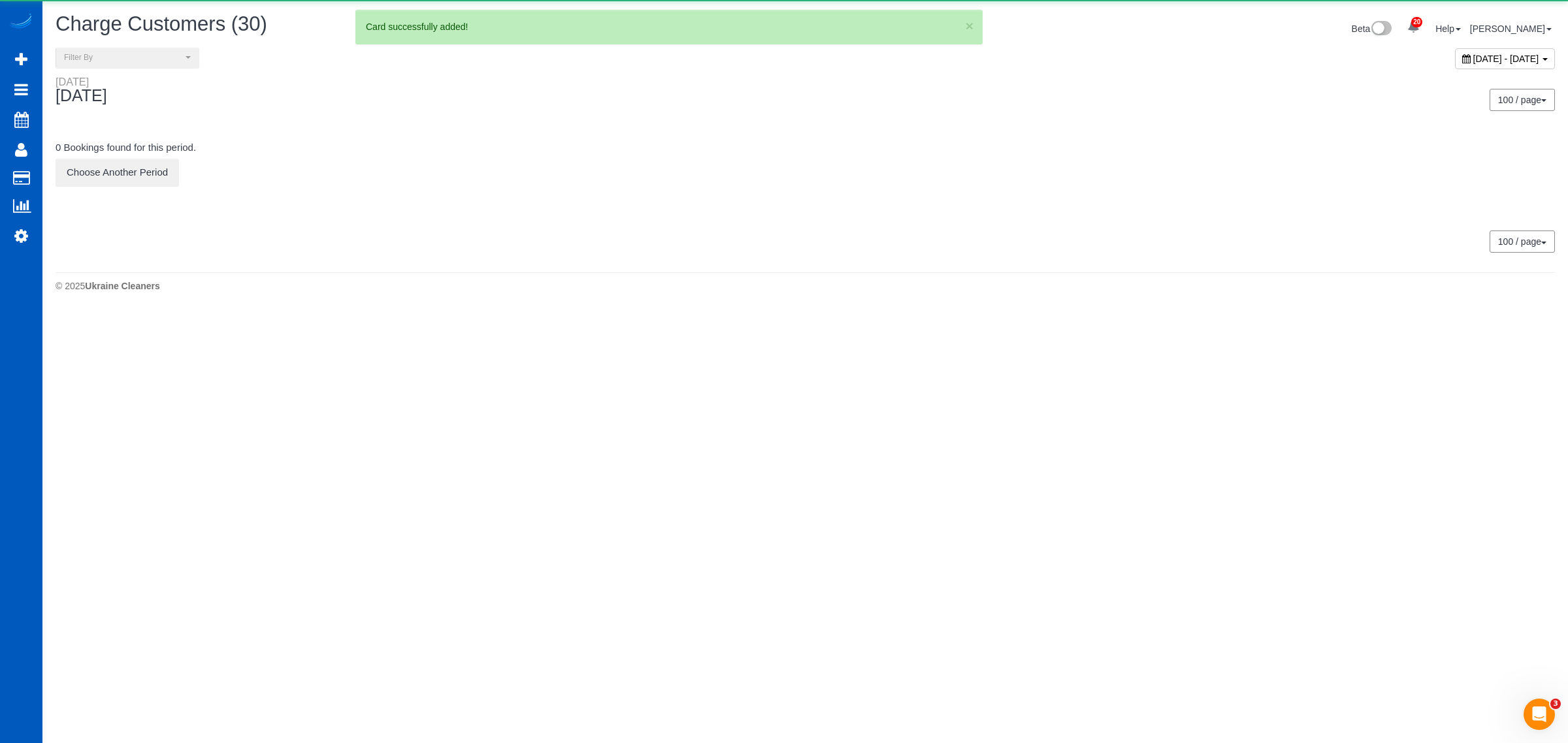
click at [1473, 57] on span "[DATE] - [DATE]" at bounding box center [1505, 58] width 66 height 10
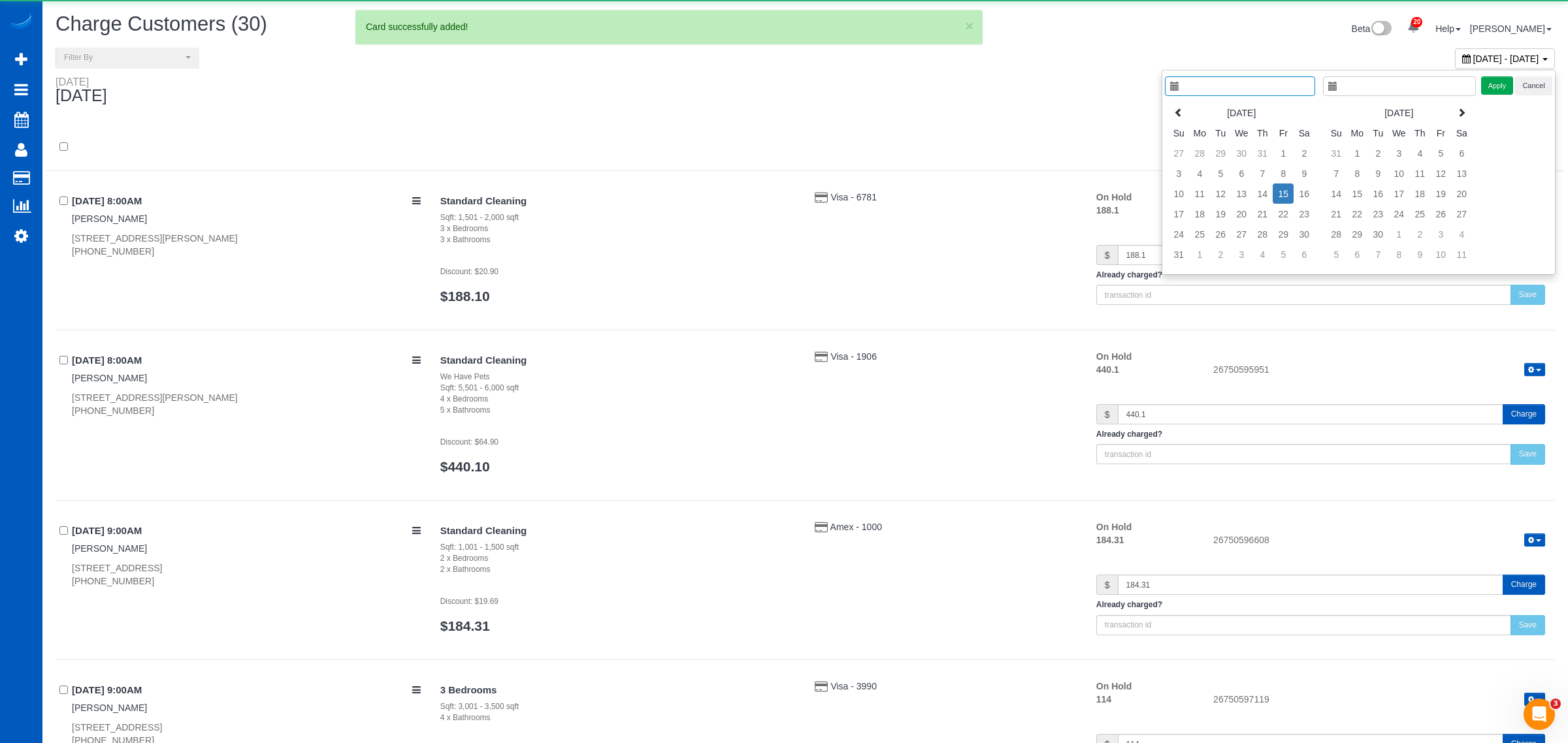
type input "**********"
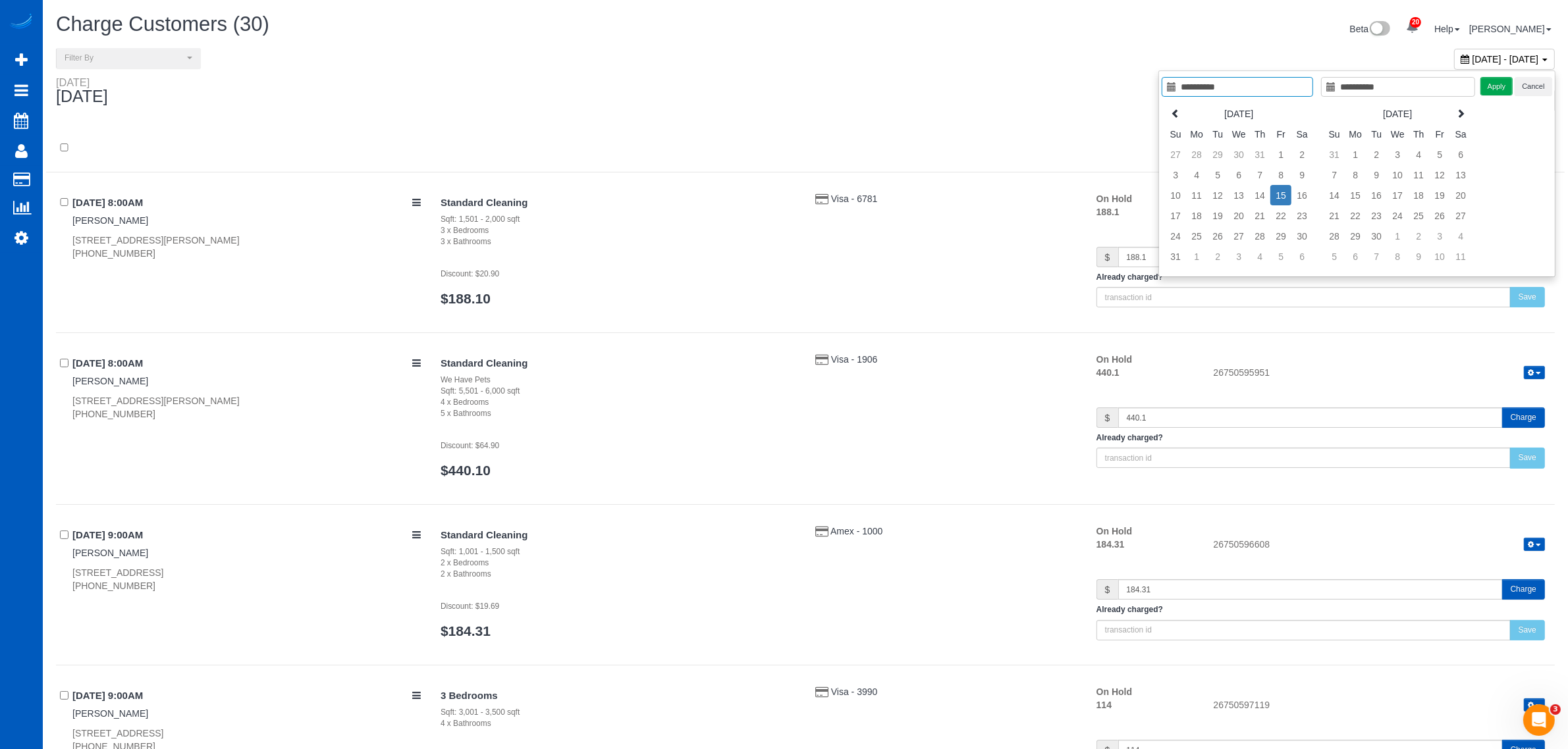
click at [1276, 202] on td "15" at bounding box center [1280, 194] width 21 height 20
type input "**********"
click at [1491, 85] on button "Apply" at bounding box center [1497, 87] width 33 height 19
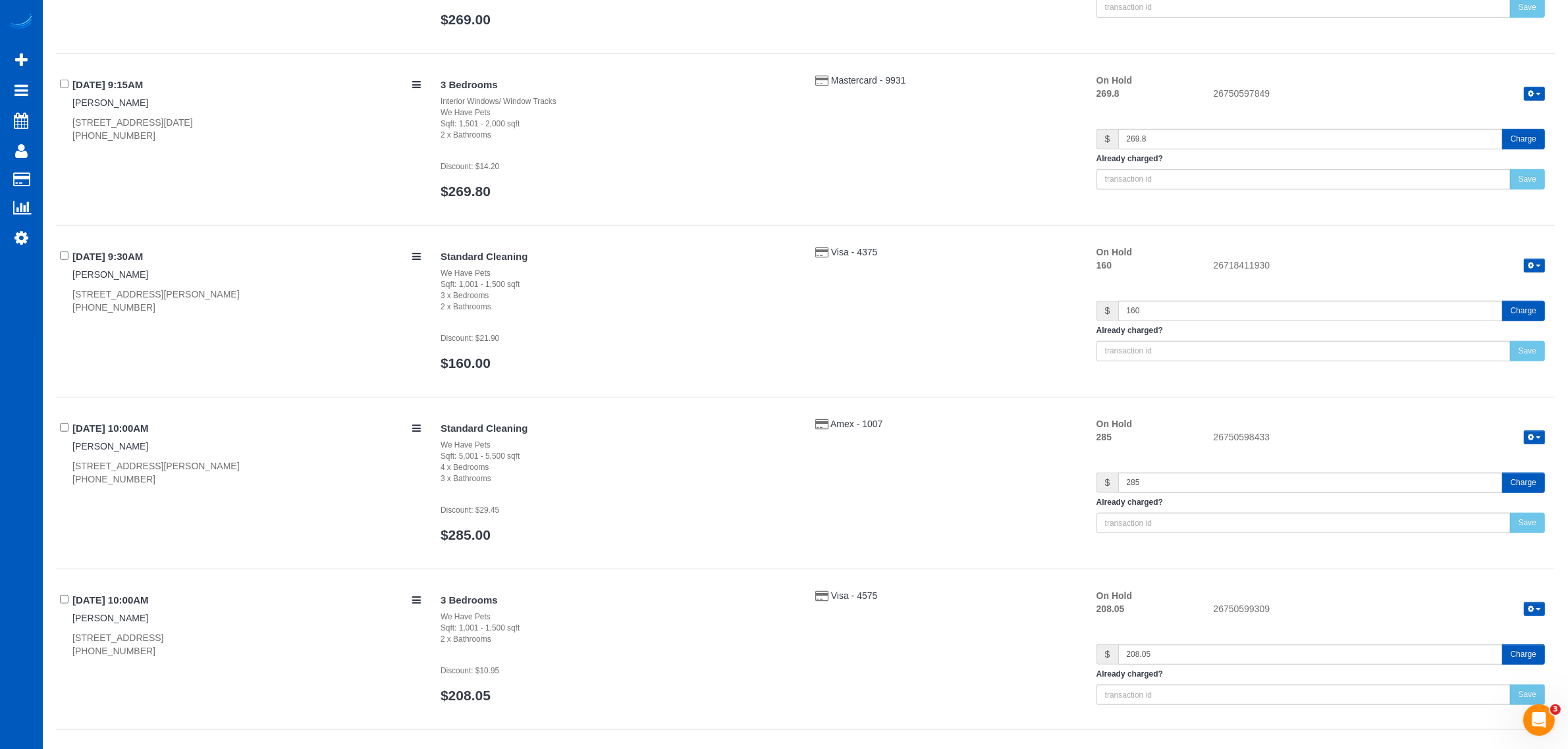
scroll to position [1096, 0]
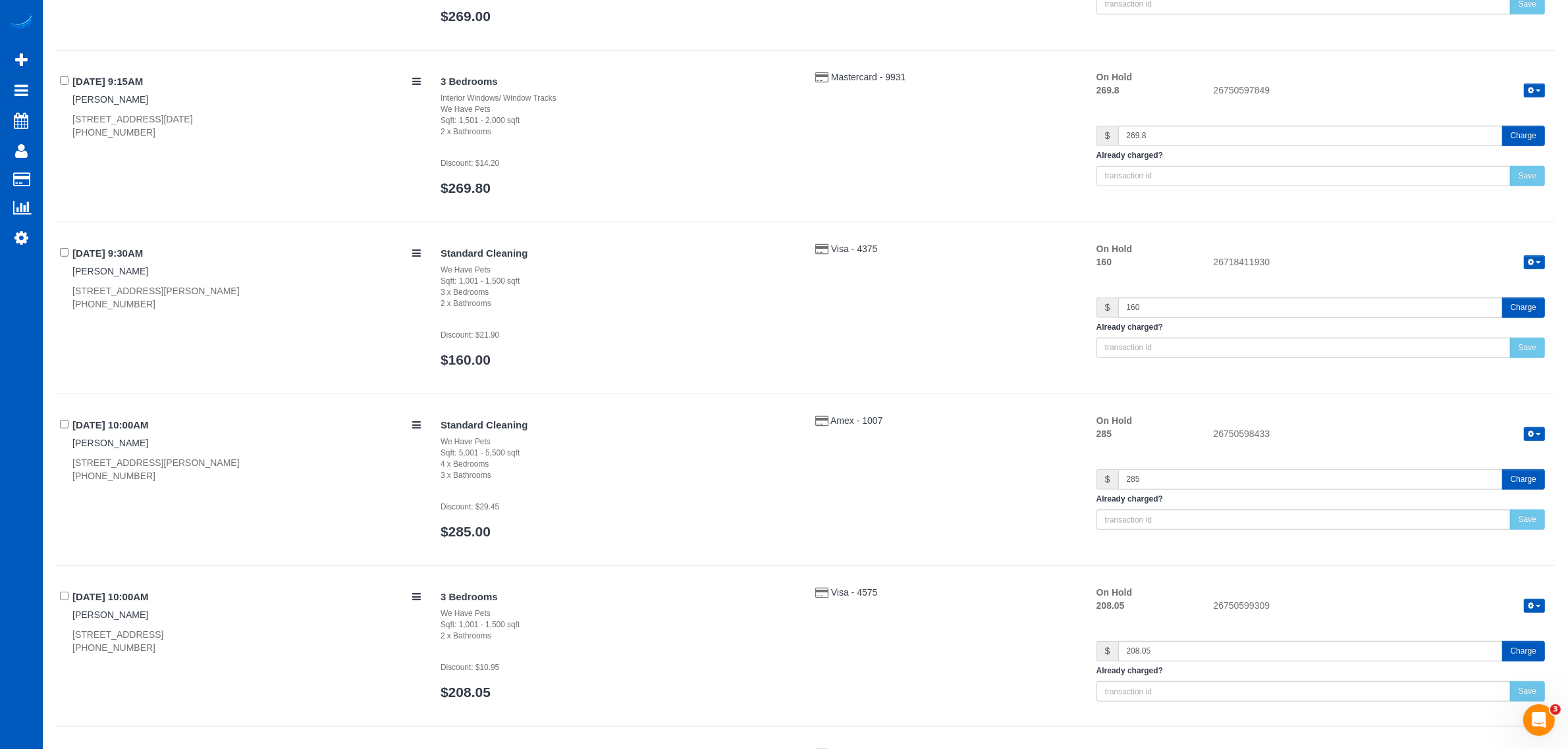
click at [1534, 437] on button "button" at bounding box center [1534, 434] width 21 height 13
click at [1523, 460] on link "Release Hold" at bounding box center [1492, 457] width 104 height 17
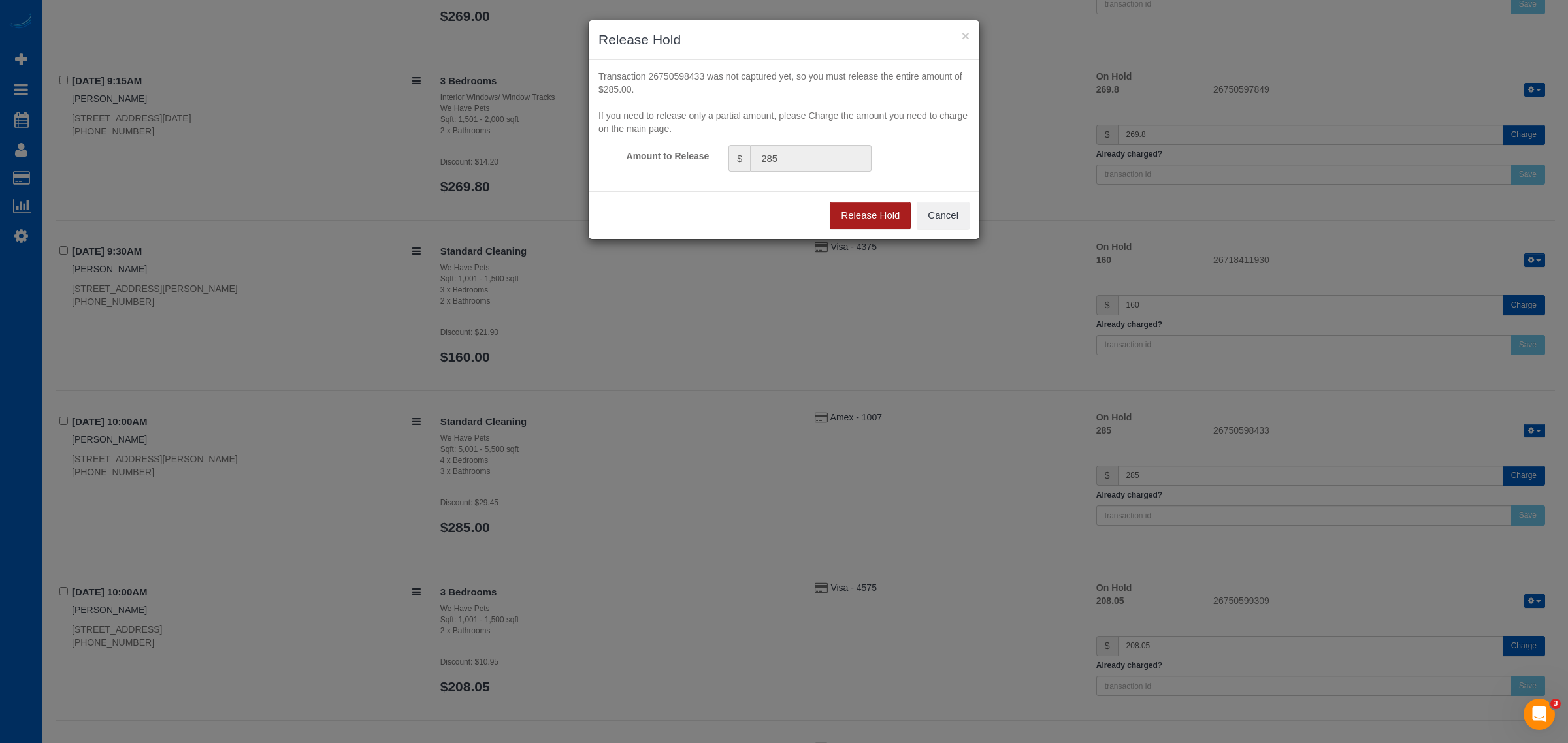
click at [860, 216] on button "Release Hold" at bounding box center [869, 215] width 81 height 28
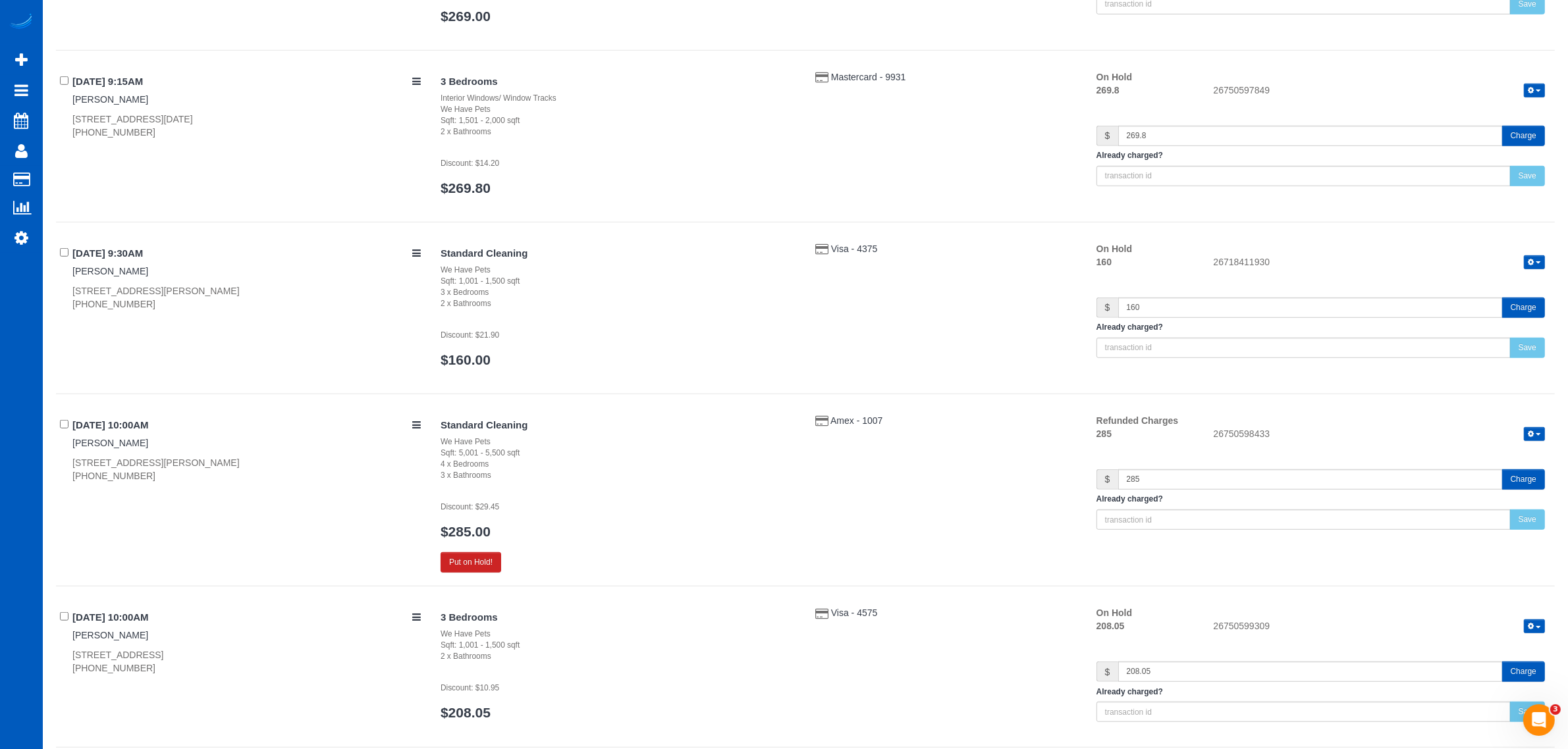
click at [856, 430] on div "Standard Cleaning We Have Pets Sqft: 5,001 - 5,500 sqft 4 x Bedrooms 3 x Bathro…" at bounding box center [993, 493] width 1124 height 159
click at [851, 423] on span "Amex - 1007" at bounding box center [856, 420] width 52 height 11
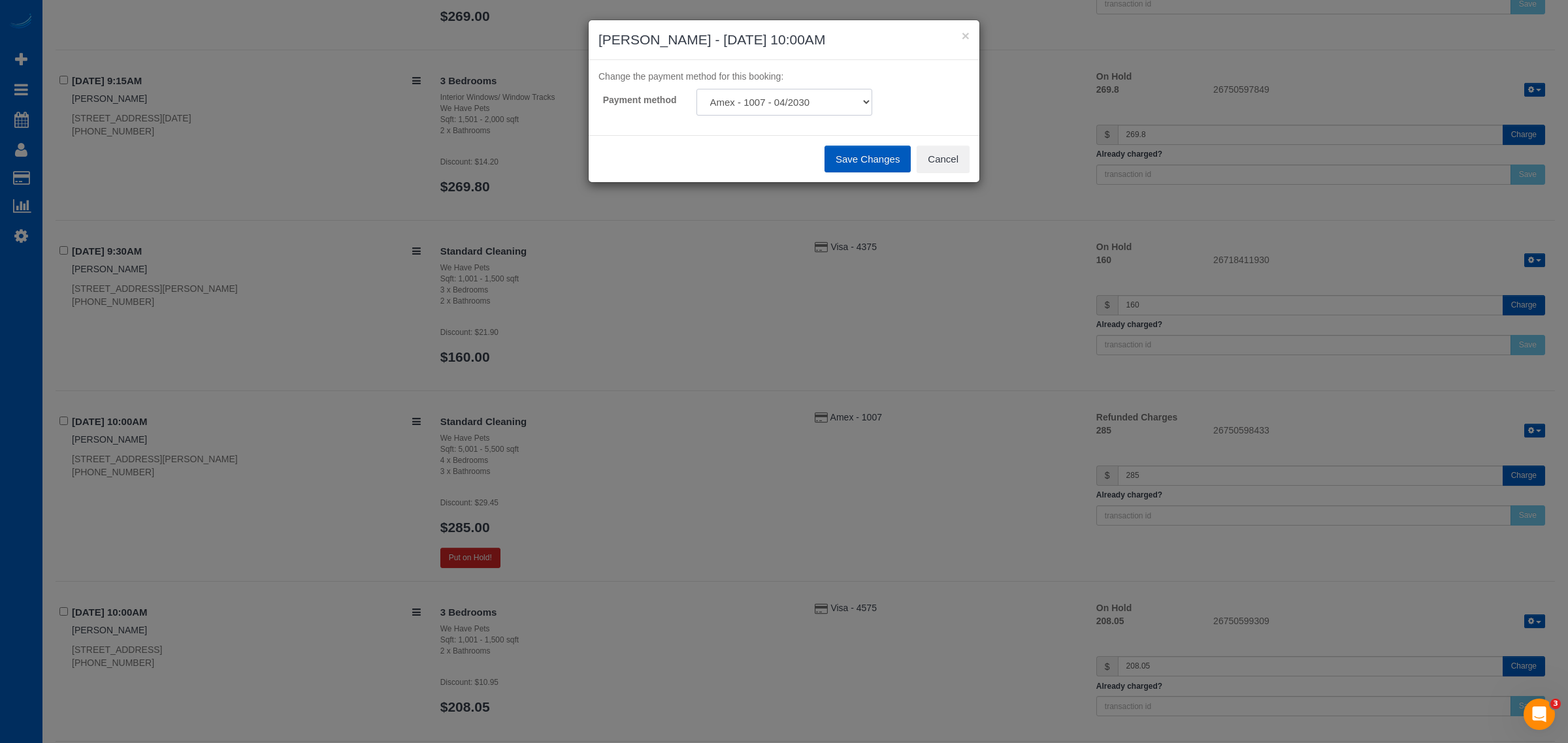
click at [757, 109] on select "Visa - 2450 - 10/2025 (Default) Amex - 1007 - 04/2030 Add Credit Card ─────────…" at bounding box center [784, 102] width 176 height 27
select select "string:fspay-99877d94-7c16-46e9-9be4-77b4d29cf0f0"
click at [697, 89] on select "Visa - 2450 - 10/2025 (Default) Amex - 1007 - 04/2030 Add Credit Card ─────────…" at bounding box center [784, 102] width 176 height 27
click at [842, 156] on button "Save Changes" at bounding box center [868, 159] width 86 height 28
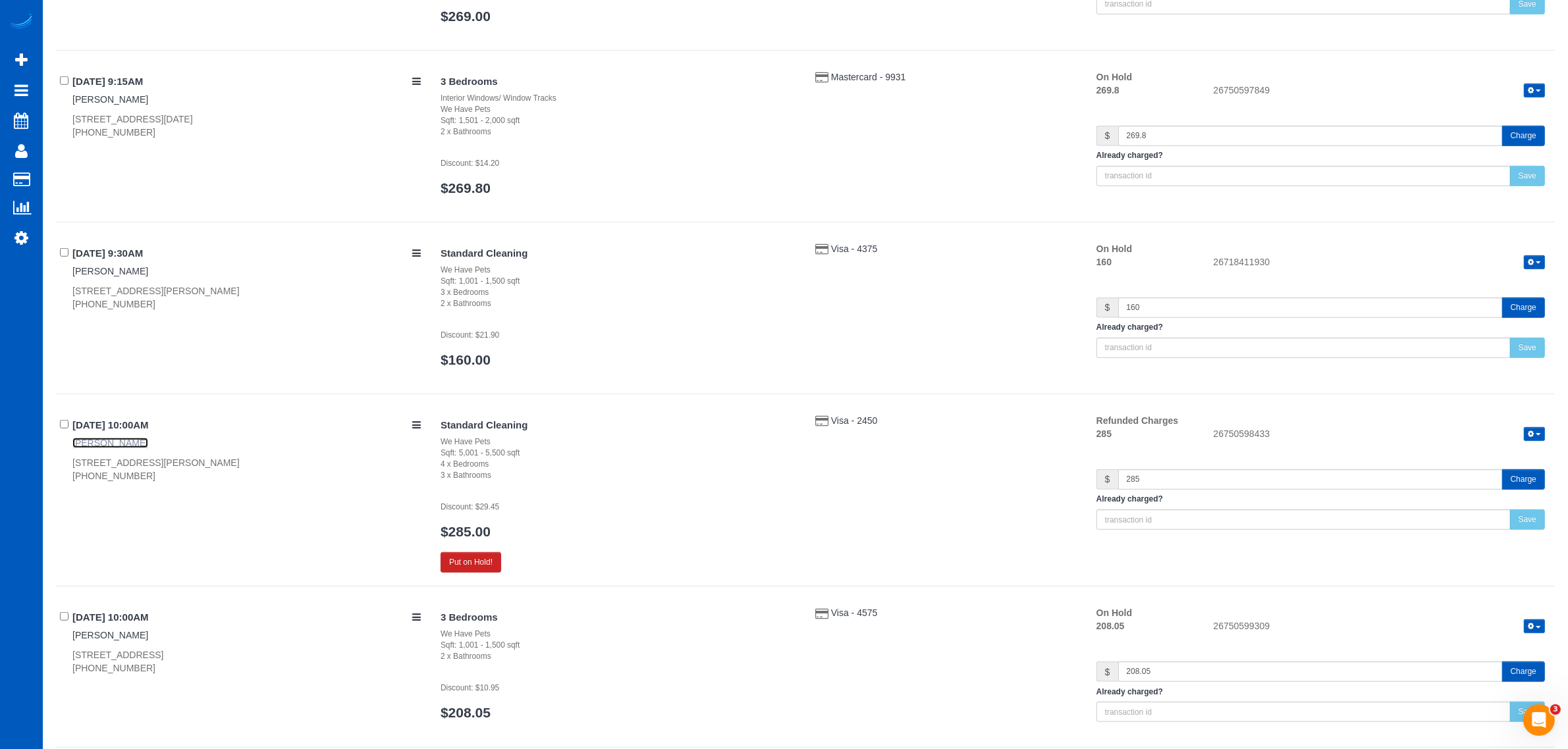
click at [94, 444] on link "[PERSON_NAME]" at bounding box center [110, 442] width 76 height 11
click at [33, 234] on link "Settings" at bounding box center [21, 237] width 42 height 30
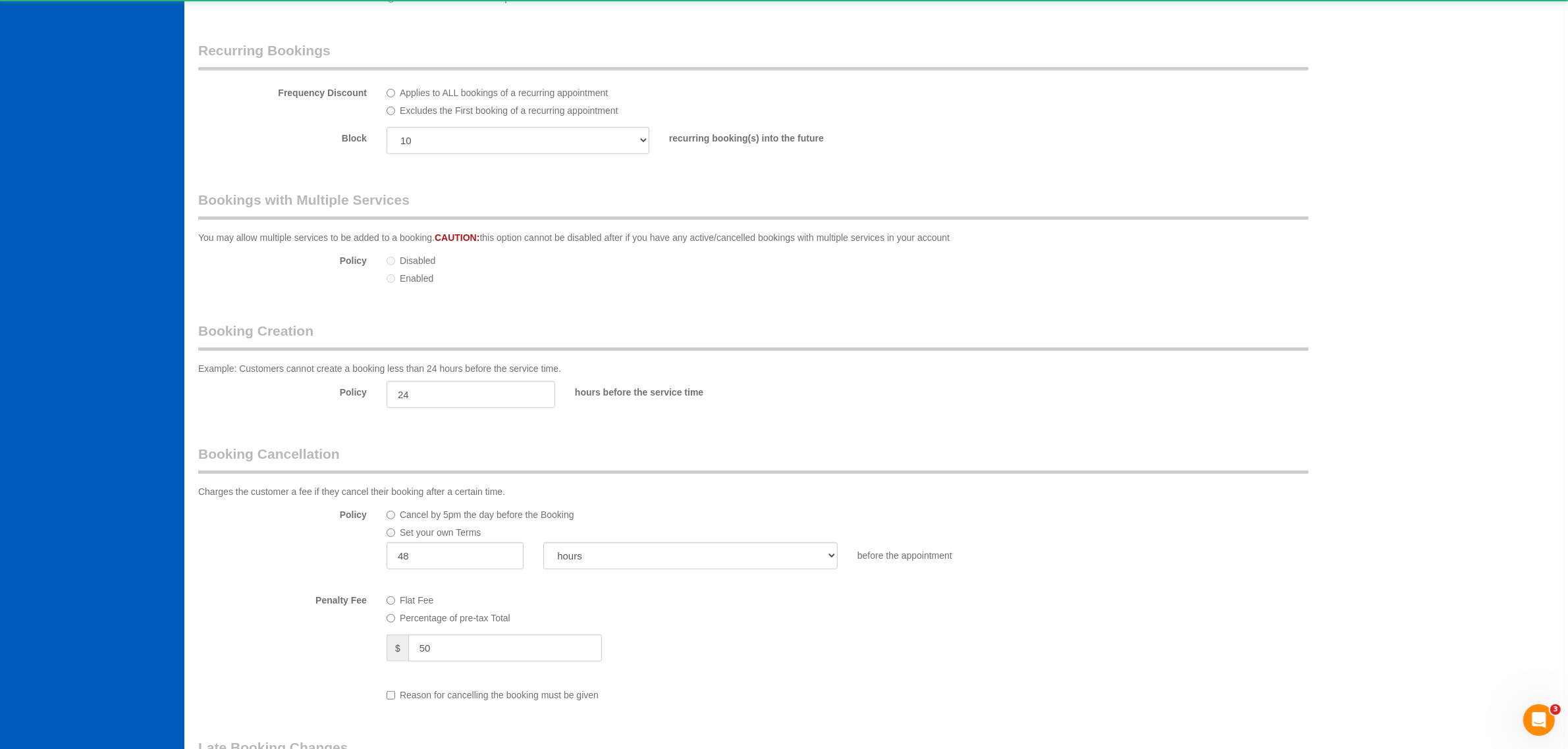
select select "1"
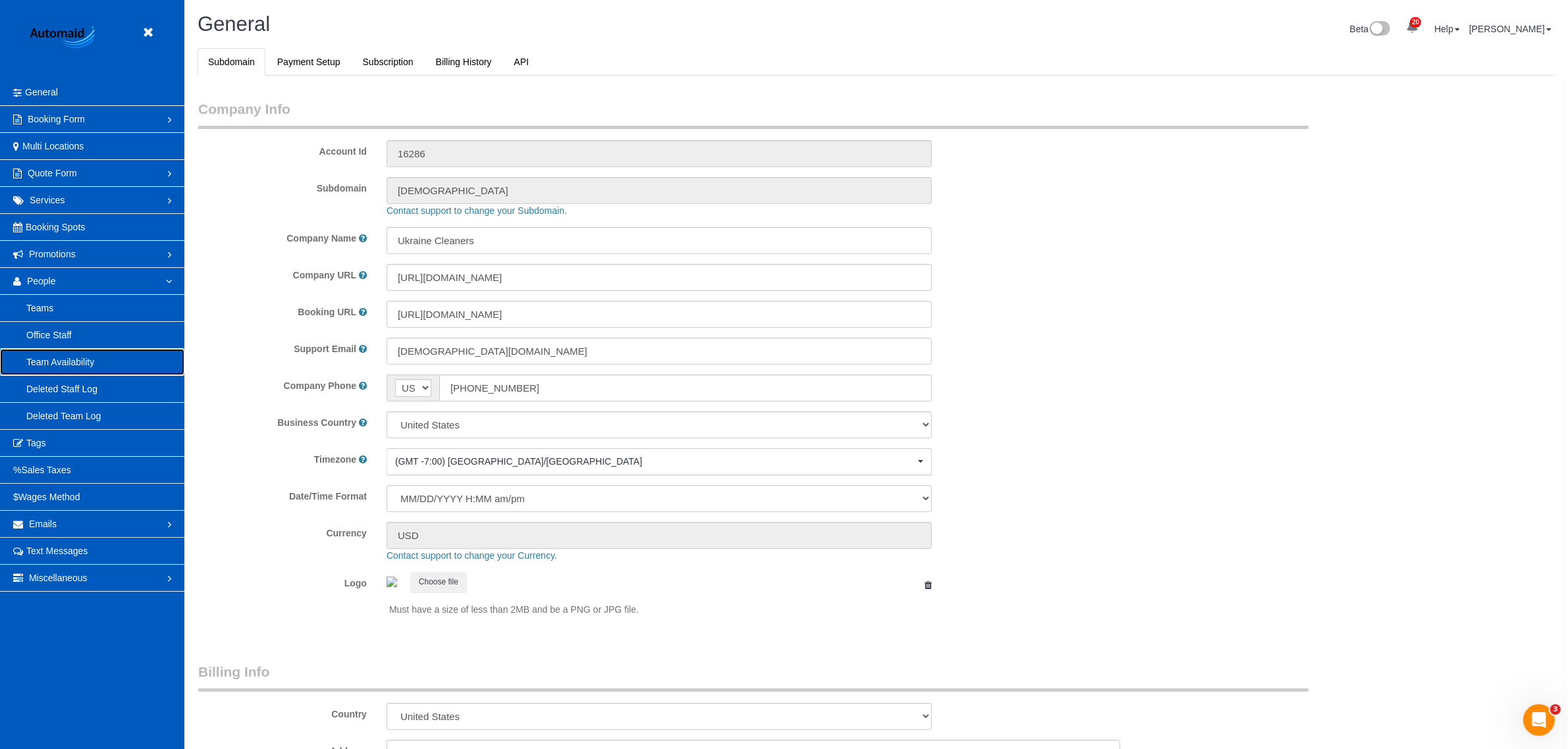
click at [38, 365] on link "Team Availability" at bounding box center [92, 362] width 185 height 26
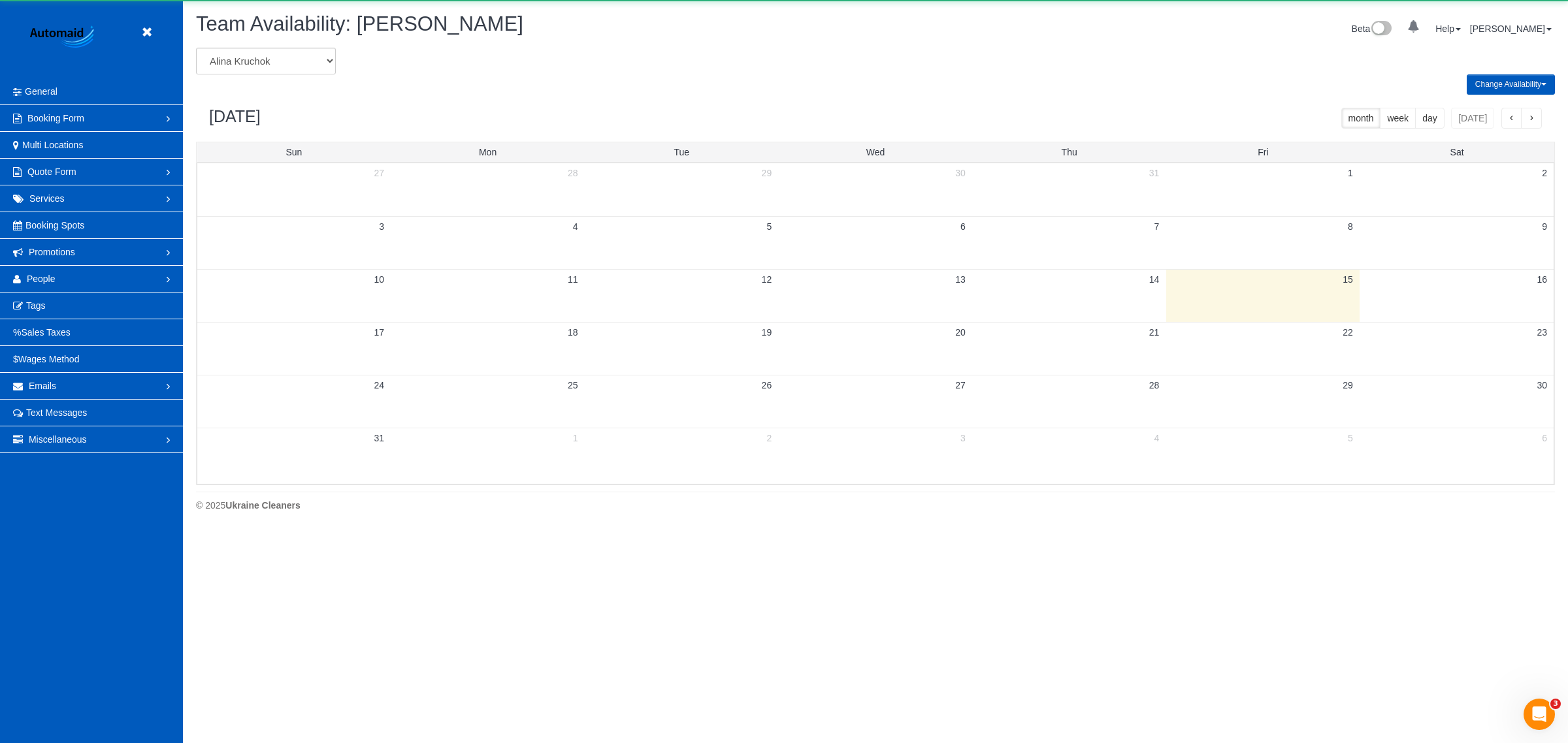
scroll to position [530, 1568]
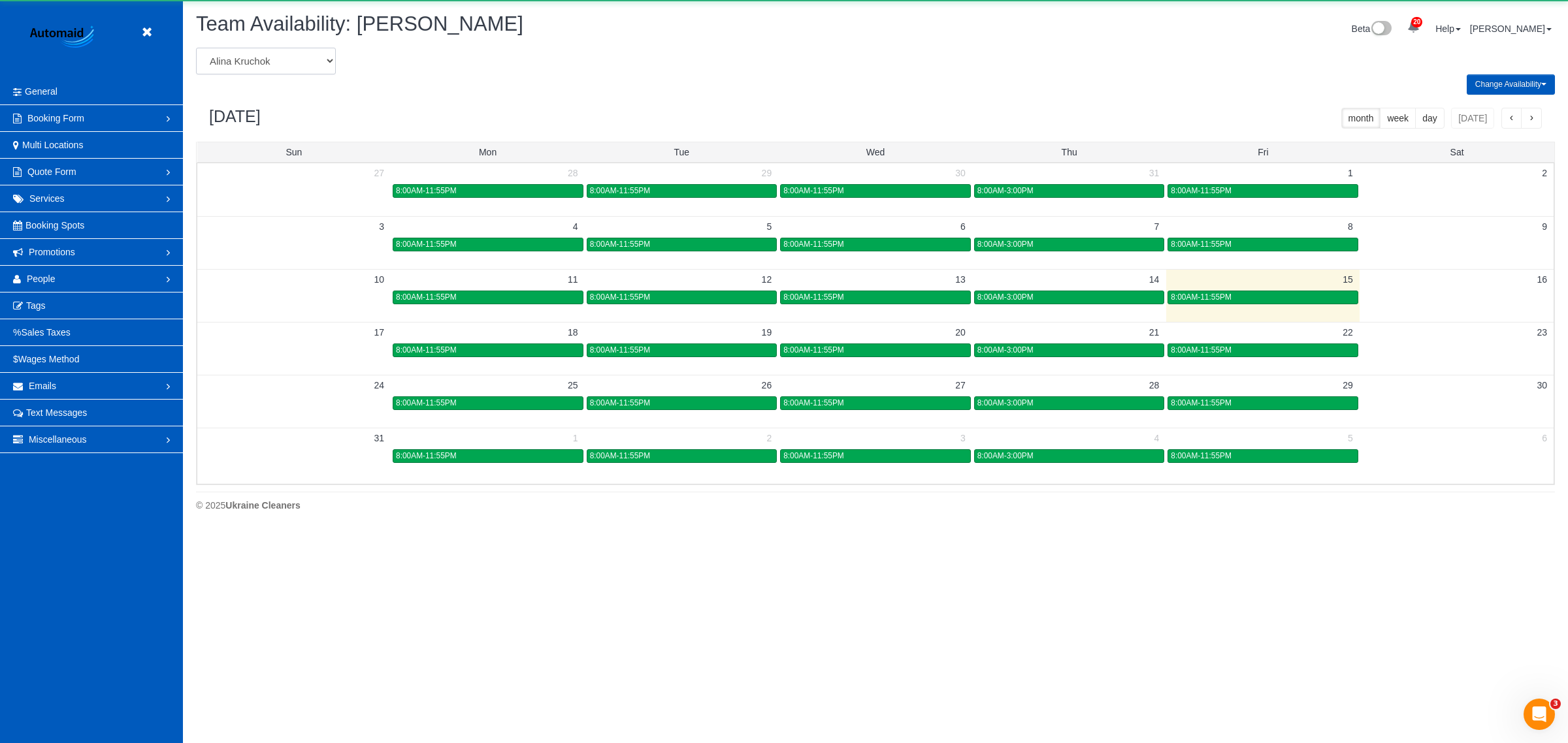
click at [253, 56] on select "[PERSON_NAME] [PERSON_NAME] [PERSON_NAME] [PERSON_NAME] [PERSON_NAME] [PERSON_N…" at bounding box center [265, 61] width 139 height 27
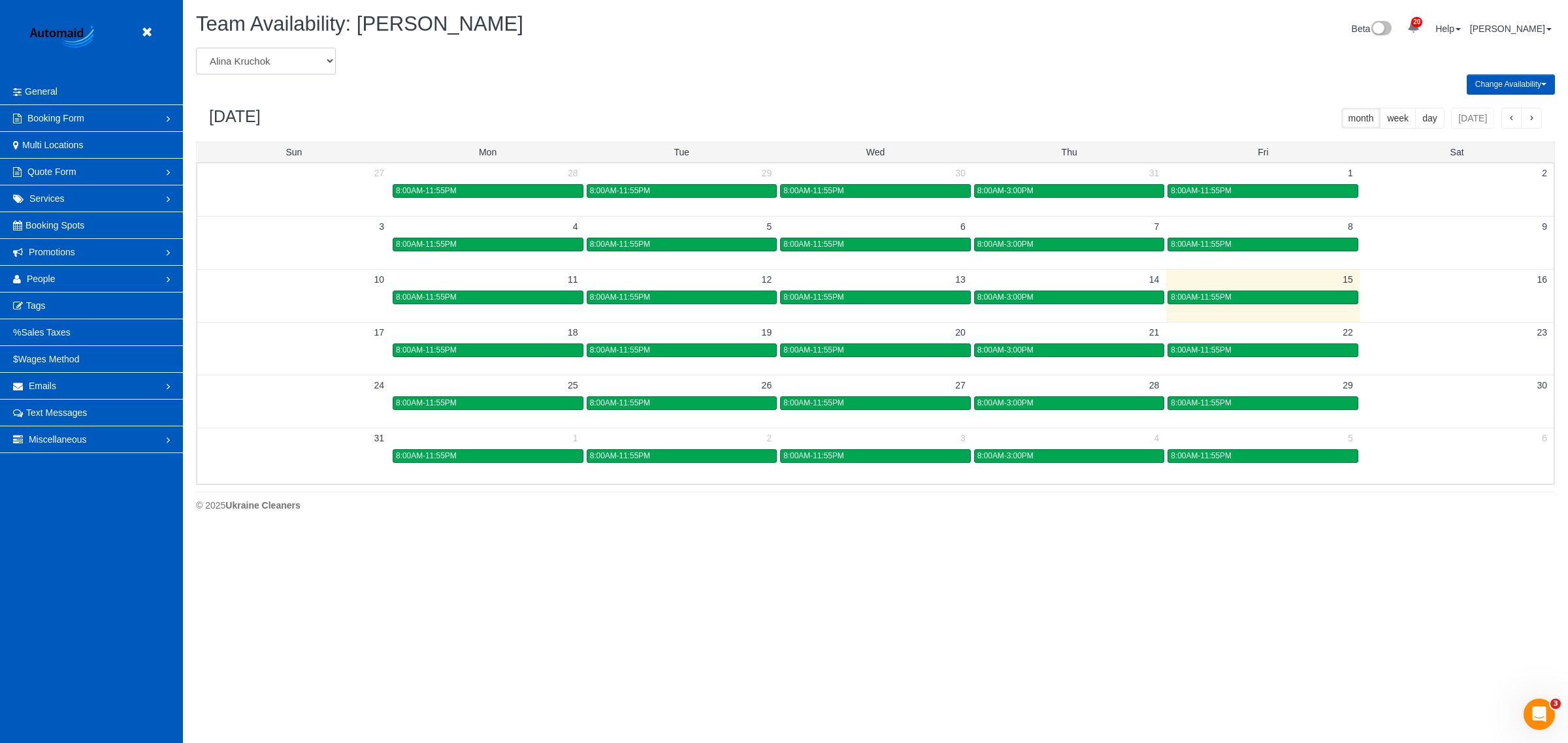
select select "number:23233"
click at [196, 48] on select "[PERSON_NAME] [PERSON_NAME] [PERSON_NAME] [PERSON_NAME] [PERSON_NAME] [PERSON_N…" at bounding box center [265, 61] width 139 height 27
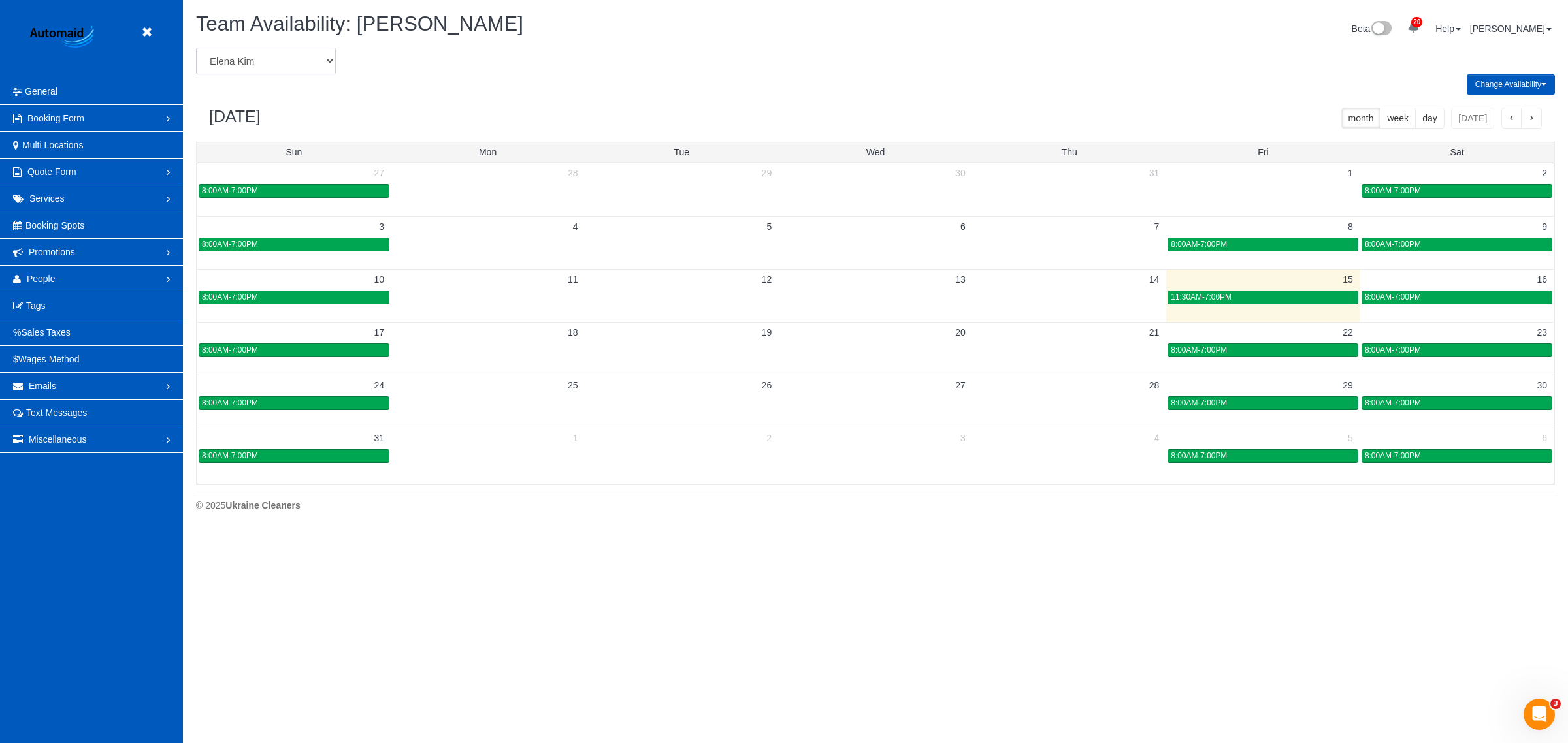
click at [262, 59] on select "[PERSON_NAME] [PERSON_NAME] [PERSON_NAME] [PERSON_NAME] [PERSON_NAME] [PERSON_N…" at bounding box center [265, 61] width 139 height 27
select select "number:682"
click at [196, 48] on select "[PERSON_NAME] [PERSON_NAME] [PERSON_NAME] [PERSON_NAME] [PERSON_NAME] [PERSON_N…" at bounding box center [265, 61] width 139 height 27
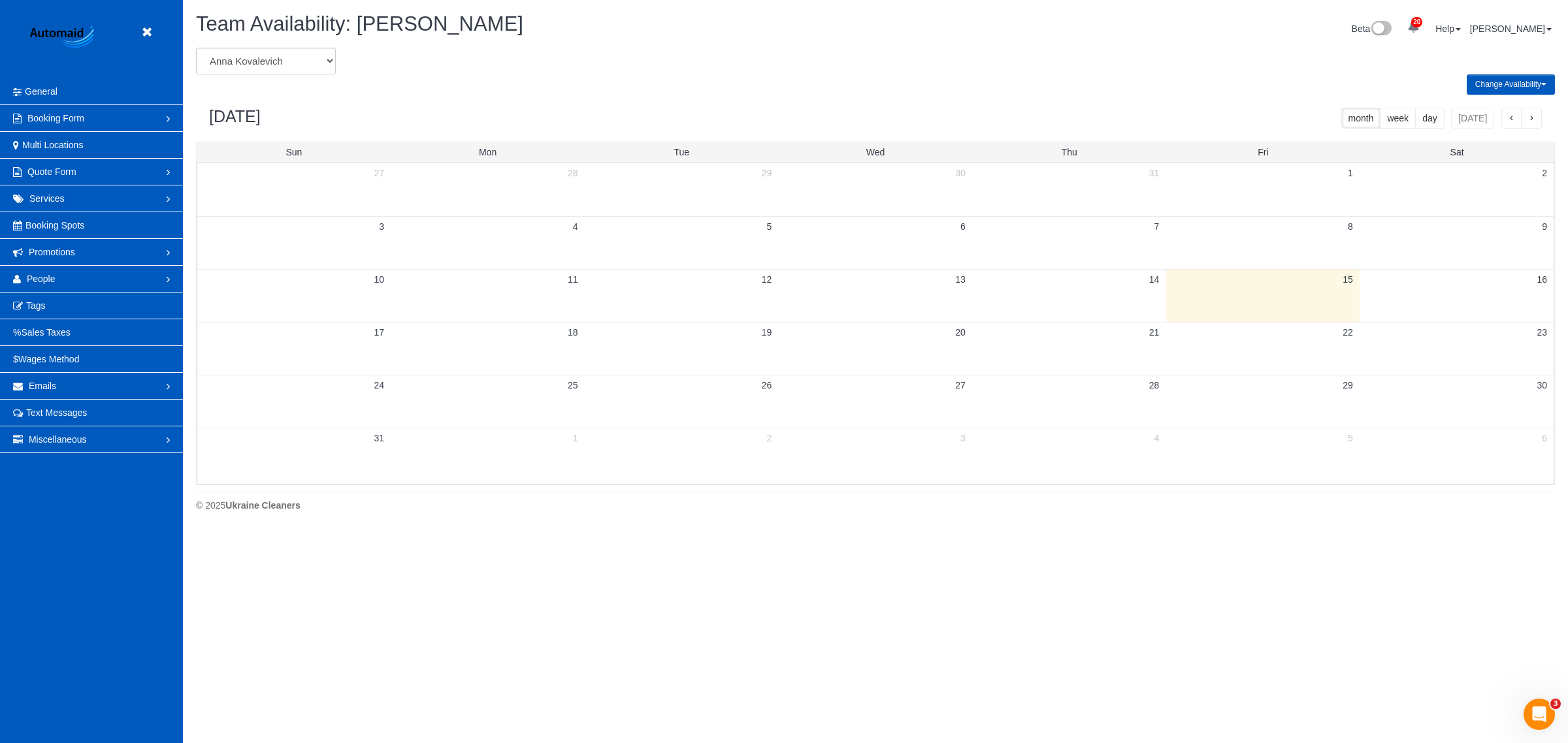
select select "number:991"
click at [196, 48] on select "[PERSON_NAME] [PERSON_NAME] [PERSON_NAME] [PERSON_NAME] [PERSON_NAME] [PERSON_N…" at bounding box center [265, 61] width 139 height 27
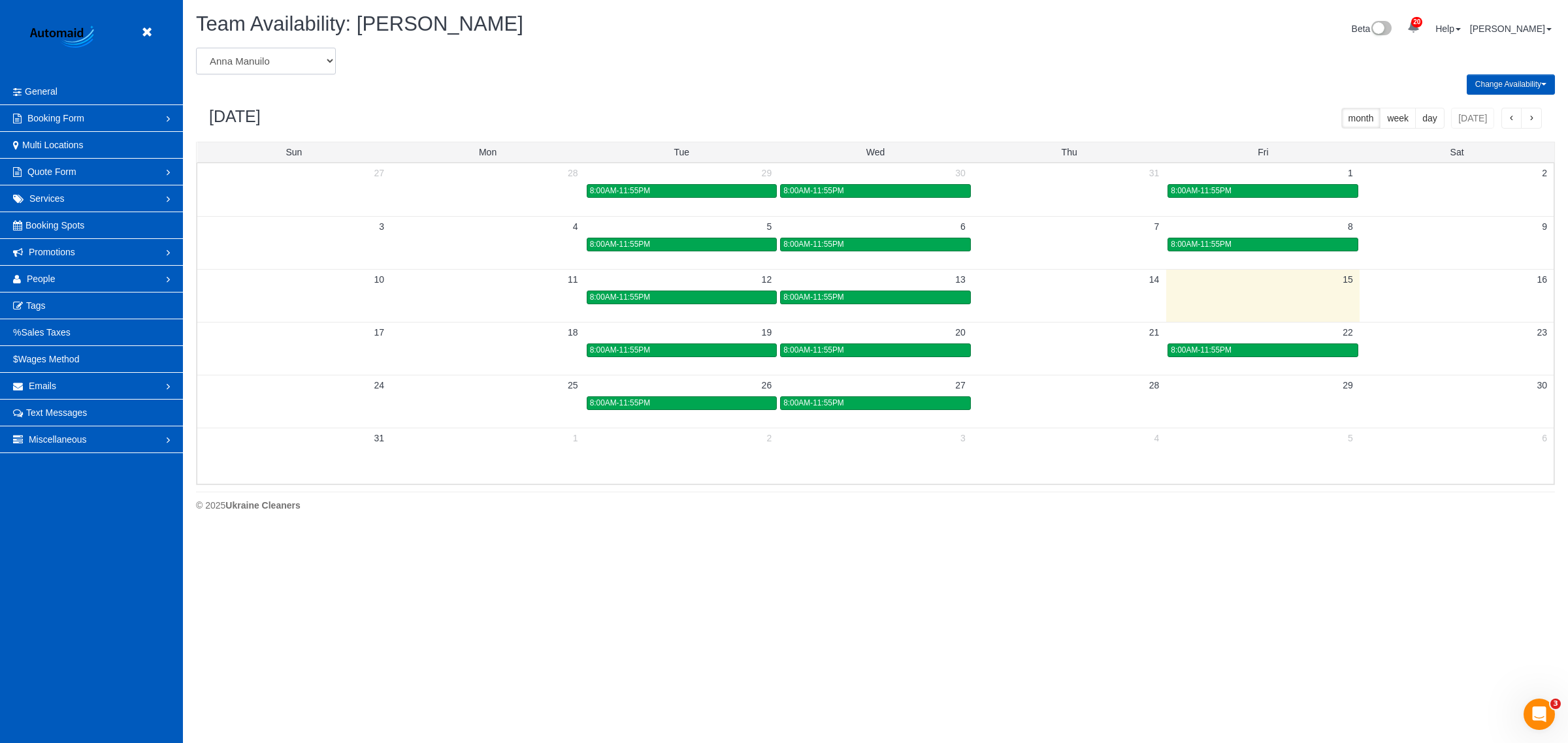
click at [249, 61] on select "[PERSON_NAME] [PERSON_NAME] [PERSON_NAME] [PERSON_NAME] [PERSON_NAME] [PERSON_N…" at bounding box center [265, 61] width 139 height 27
select select "number:989"
click at [196, 48] on select "[PERSON_NAME] [PERSON_NAME] [PERSON_NAME] [PERSON_NAME] [PERSON_NAME] [PERSON_N…" at bounding box center [265, 61] width 139 height 27
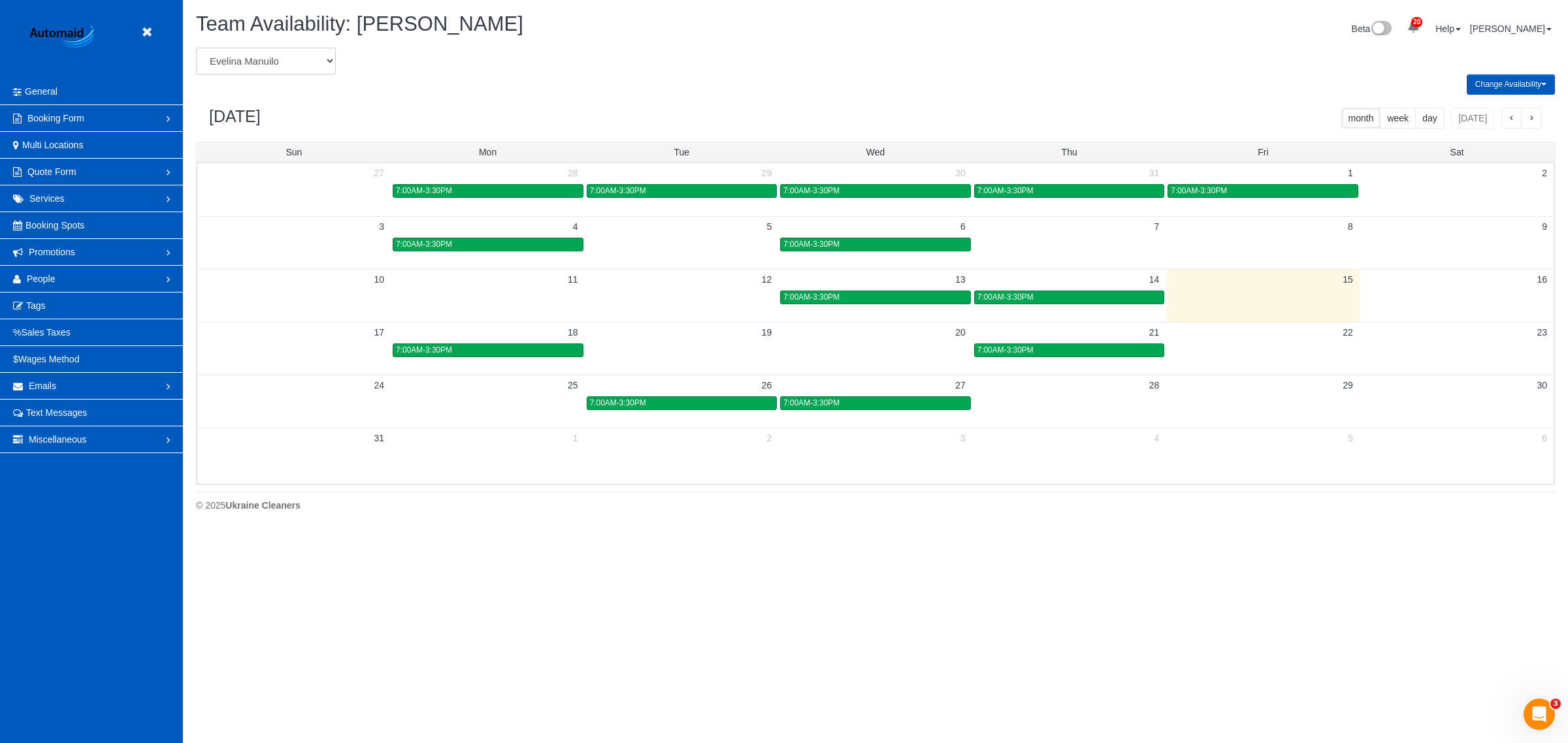
click at [242, 55] on select "[PERSON_NAME] [PERSON_NAME] [PERSON_NAME] [PERSON_NAME] [PERSON_NAME] [PERSON_N…" at bounding box center [265, 61] width 139 height 27
select select "number:28483"
click at [196, 48] on select "[PERSON_NAME] [PERSON_NAME] [PERSON_NAME] [PERSON_NAME] [PERSON_NAME] [PERSON_N…" at bounding box center [265, 61] width 139 height 27
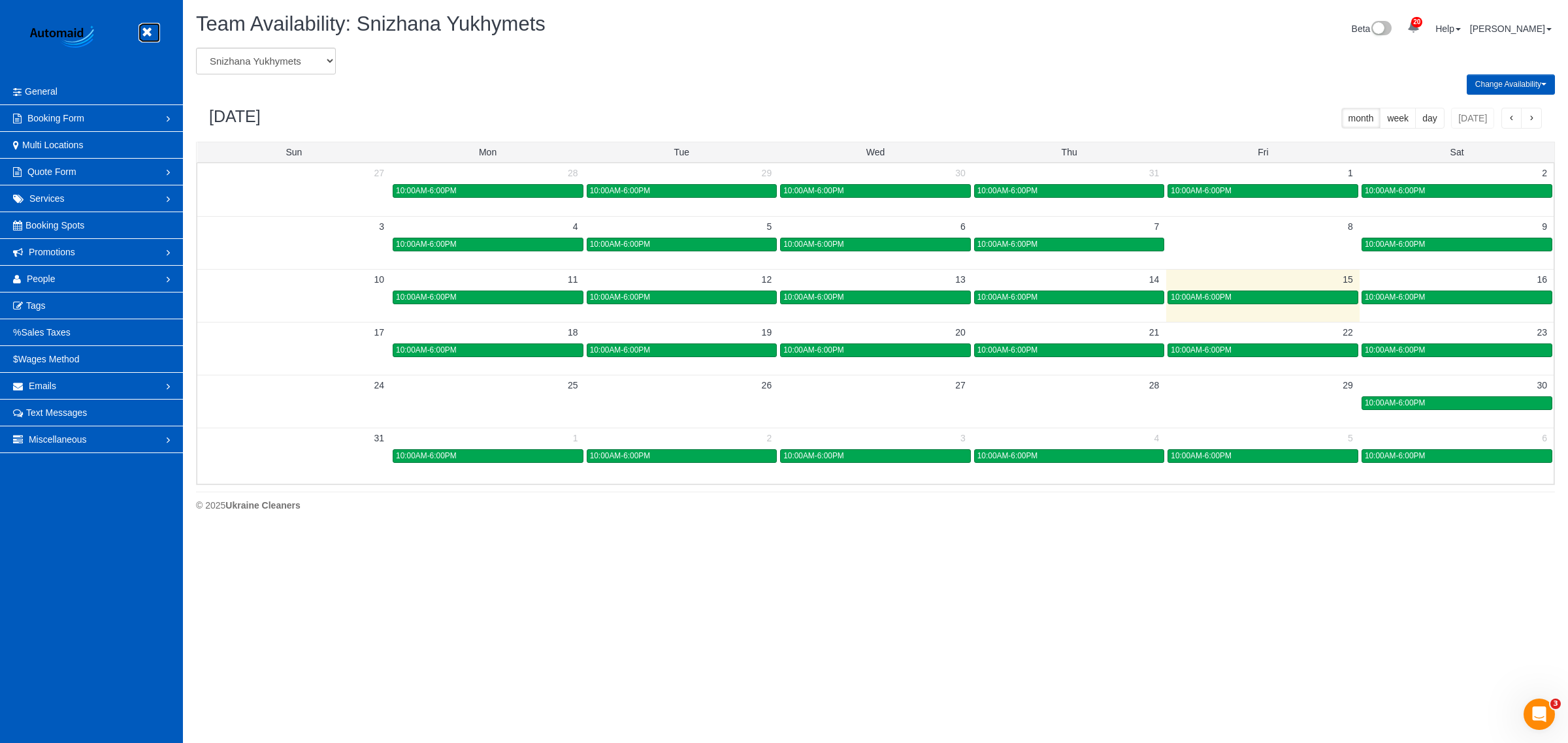
click at [151, 31] on icon at bounding box center [146, 31] width 16 height 16
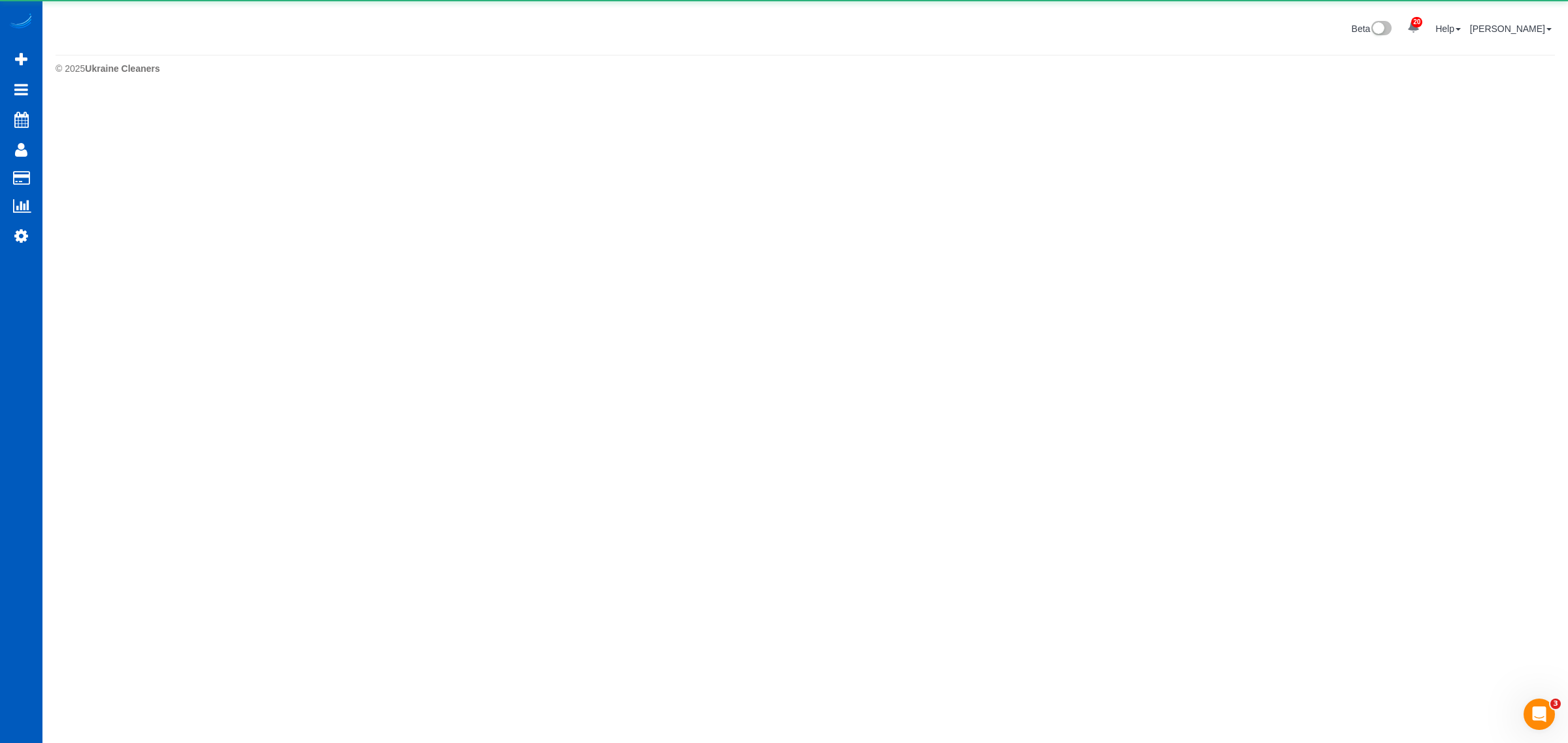
scroll to position [93, 1568]
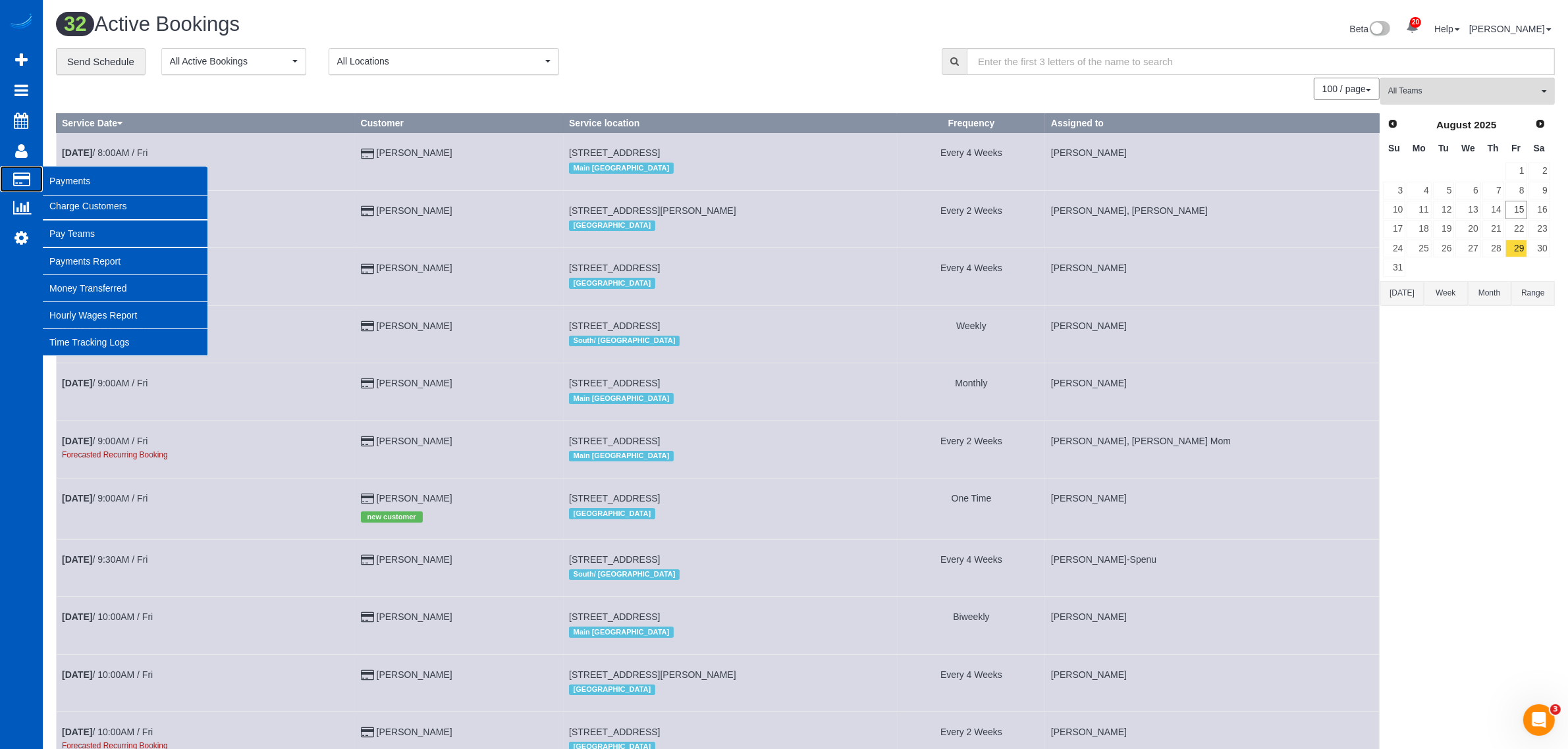
click at [21, 173] on icon at bounding box center [22, 179] width 17 height 12
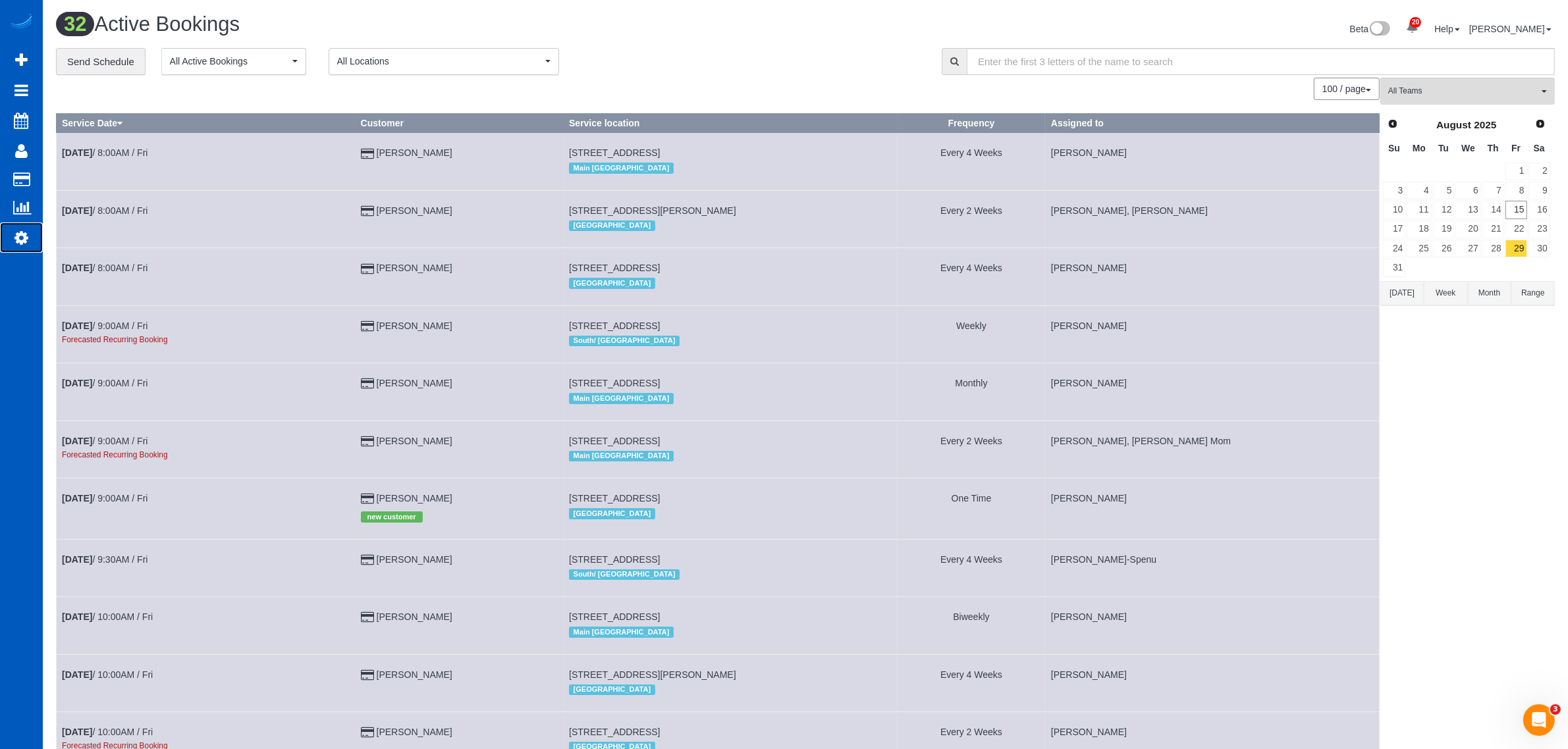
click at [21, 224] on link "Settings" at bounding box center [21, 237] width 42 height 30
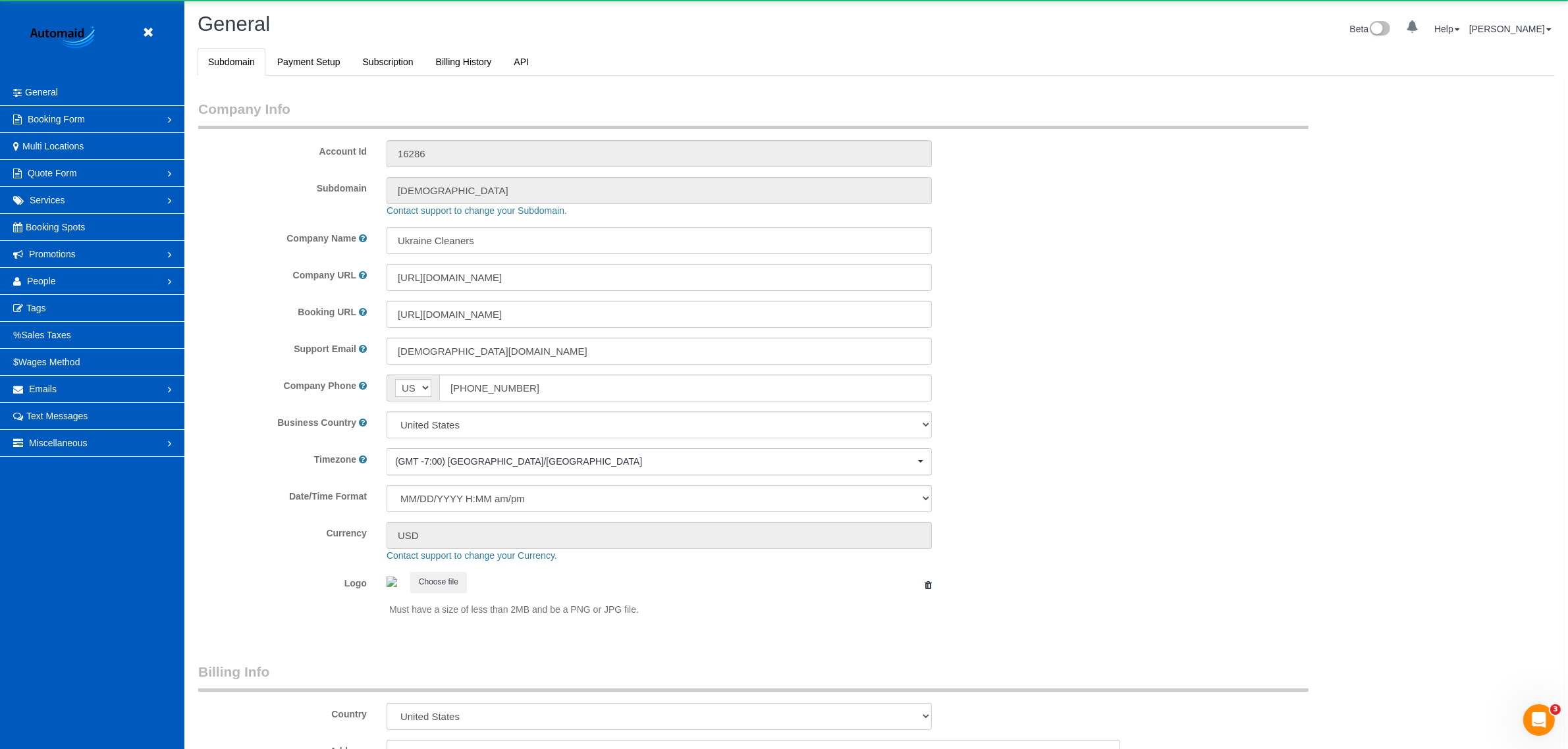
select select "1"
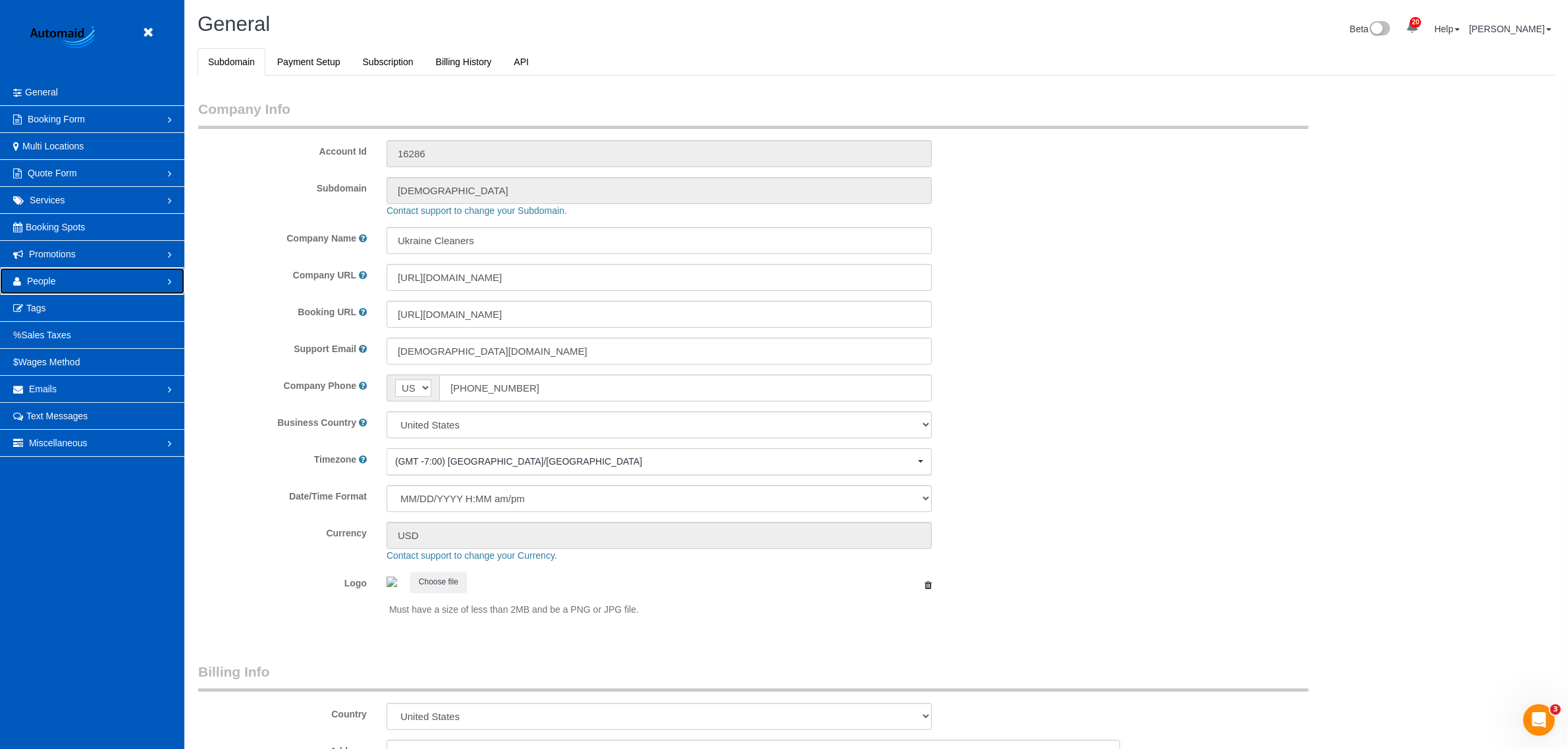
click at [63, 274] on link "People" at bounding box center [92, 281] width 185 height 26
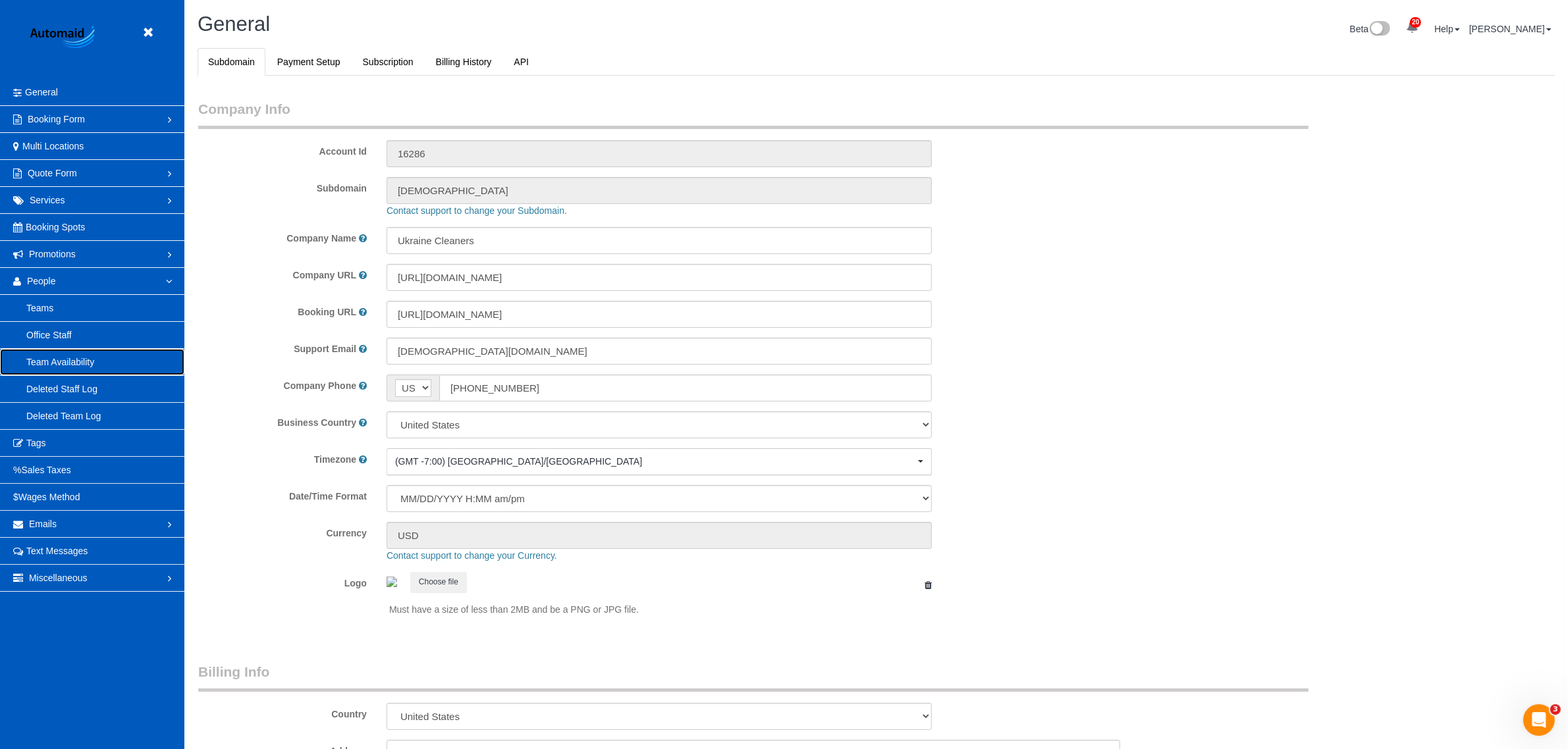
click at [97, 354] on link "Team Availability" at bounding box center [92, 362] width 185 height 26
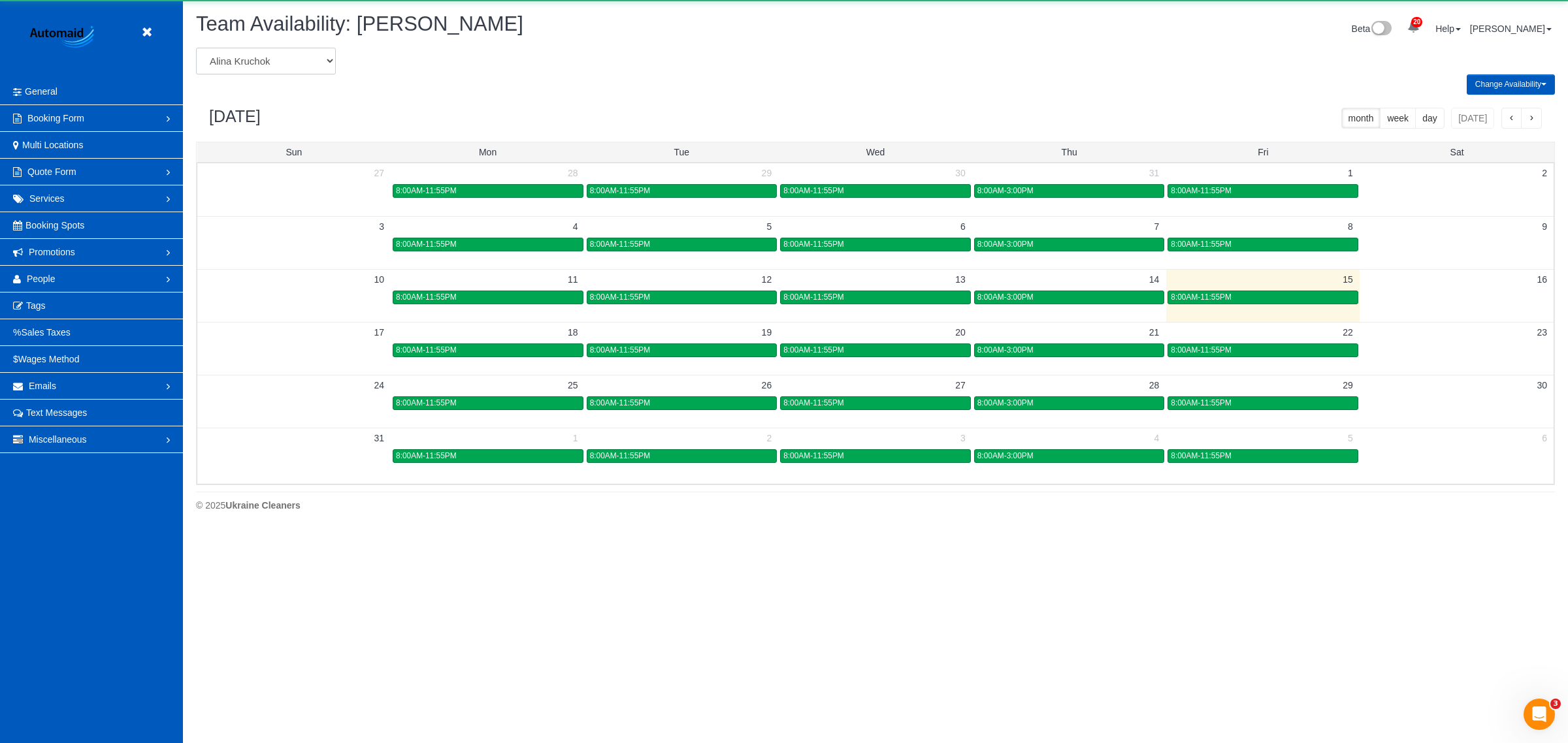
click at [265, 60] on select "[PERSON_NAME] [PERSON_NAME] [PERSON_NAME] [PERSON_NAME] [PERSON_NAME] [PERSON_N…" at bounding box center [265, 61] width 139 height 27
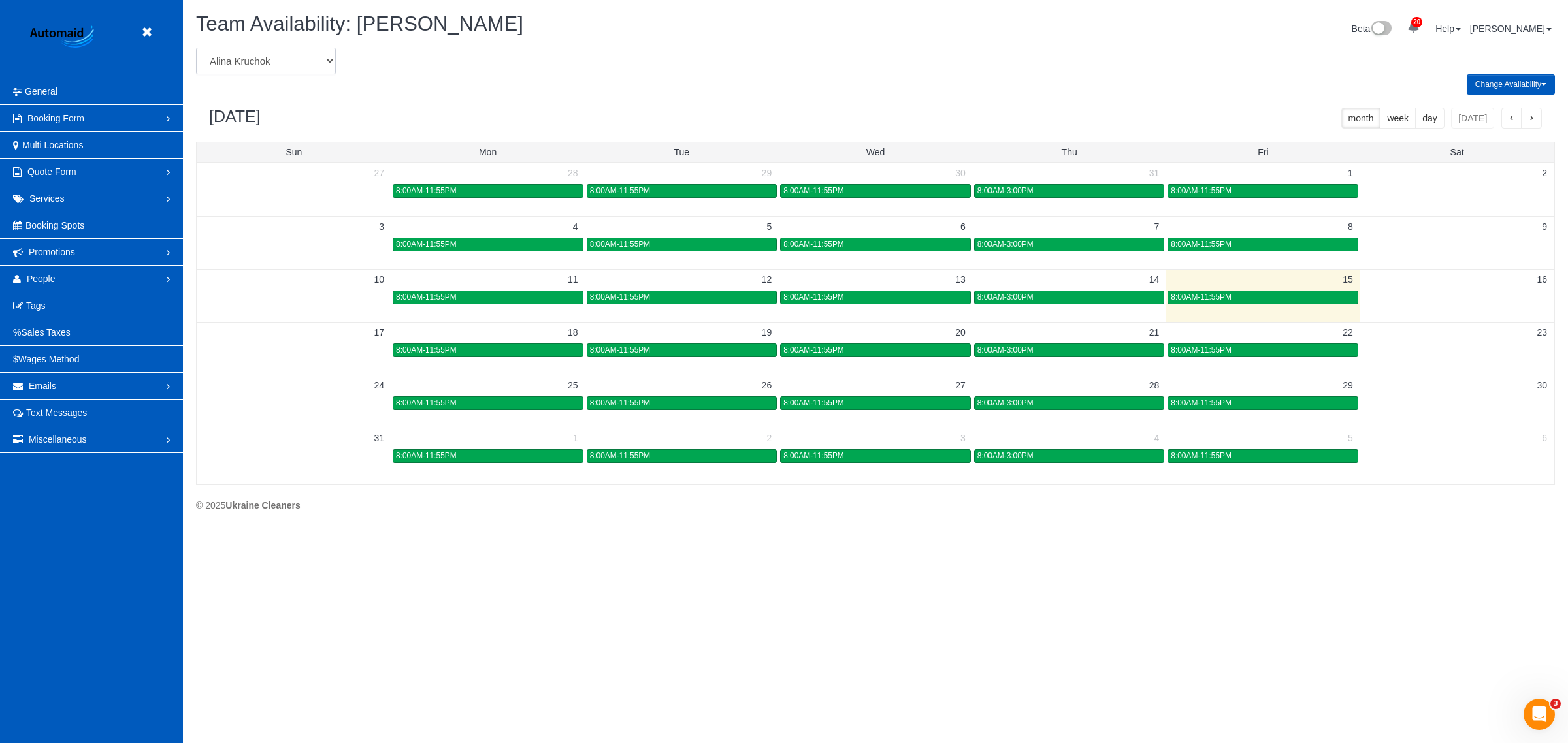
select select "number:28483"
click at [196, 48] on select "[PERSON_NAME] [PERSON_NAME] [PERSON_NAME] [PERSON_NAME] [PERSON_NAME] [PERSON_N…" at bounding box center [265, 61] width 139 height 27
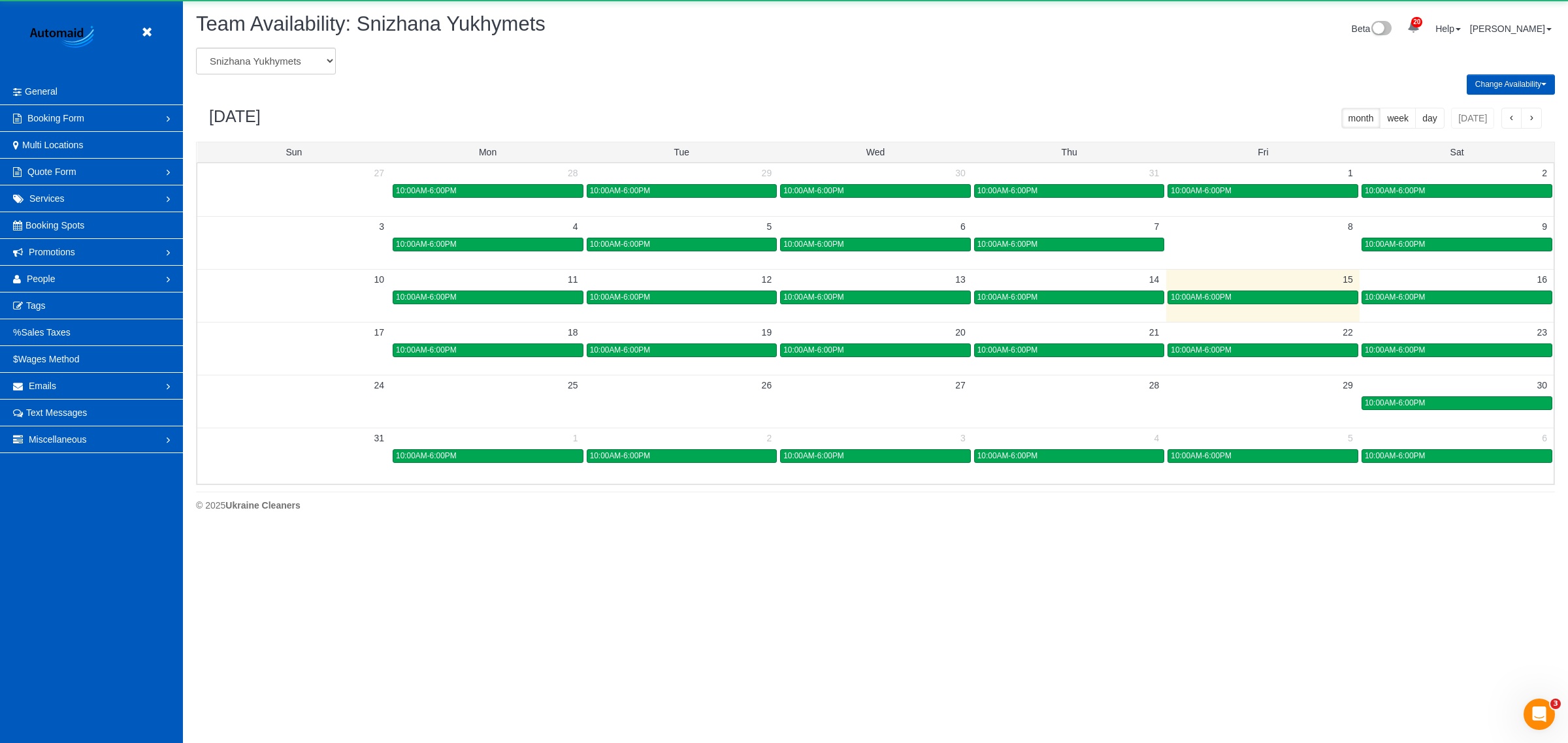
click at [1237, 409] on td at bounding box center [1263, 402] width 194 height 15
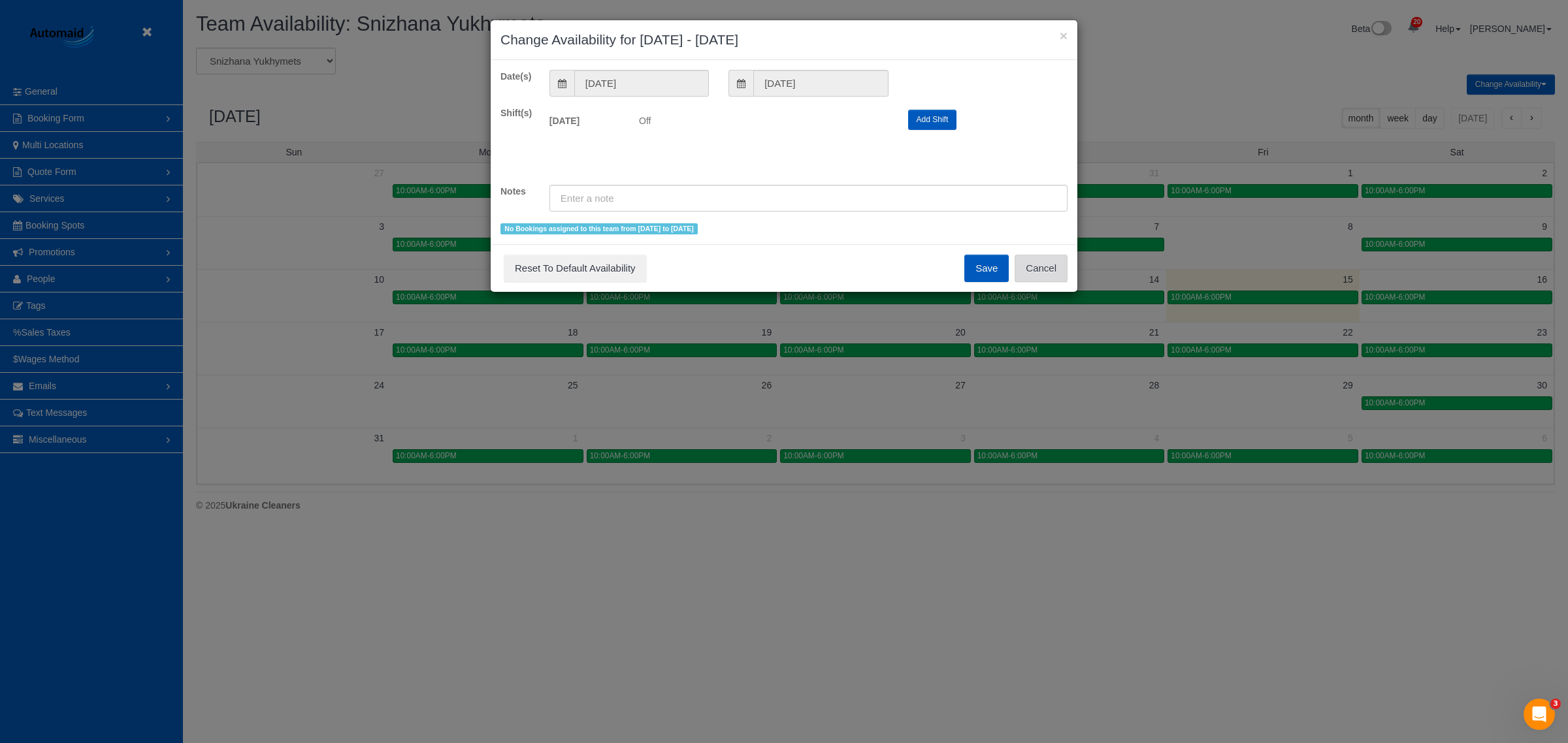
click at [1058, 279] on button "Cancel" at bounding box center [1040, 268] width 52 height 28
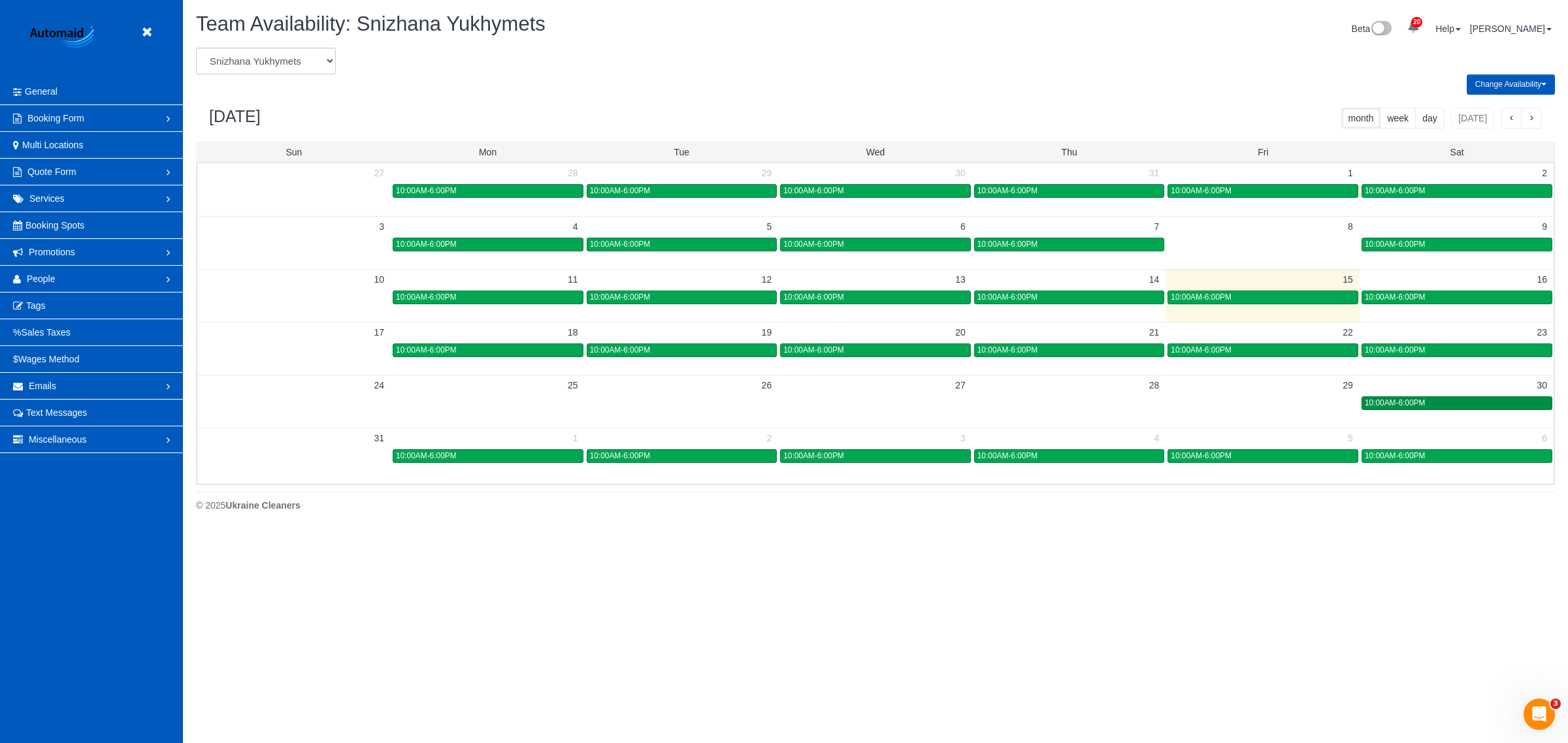
click at [1439, 405] on div "10:00AM-6:00PM" at bounding box center [1456, 402] width 184 height 10
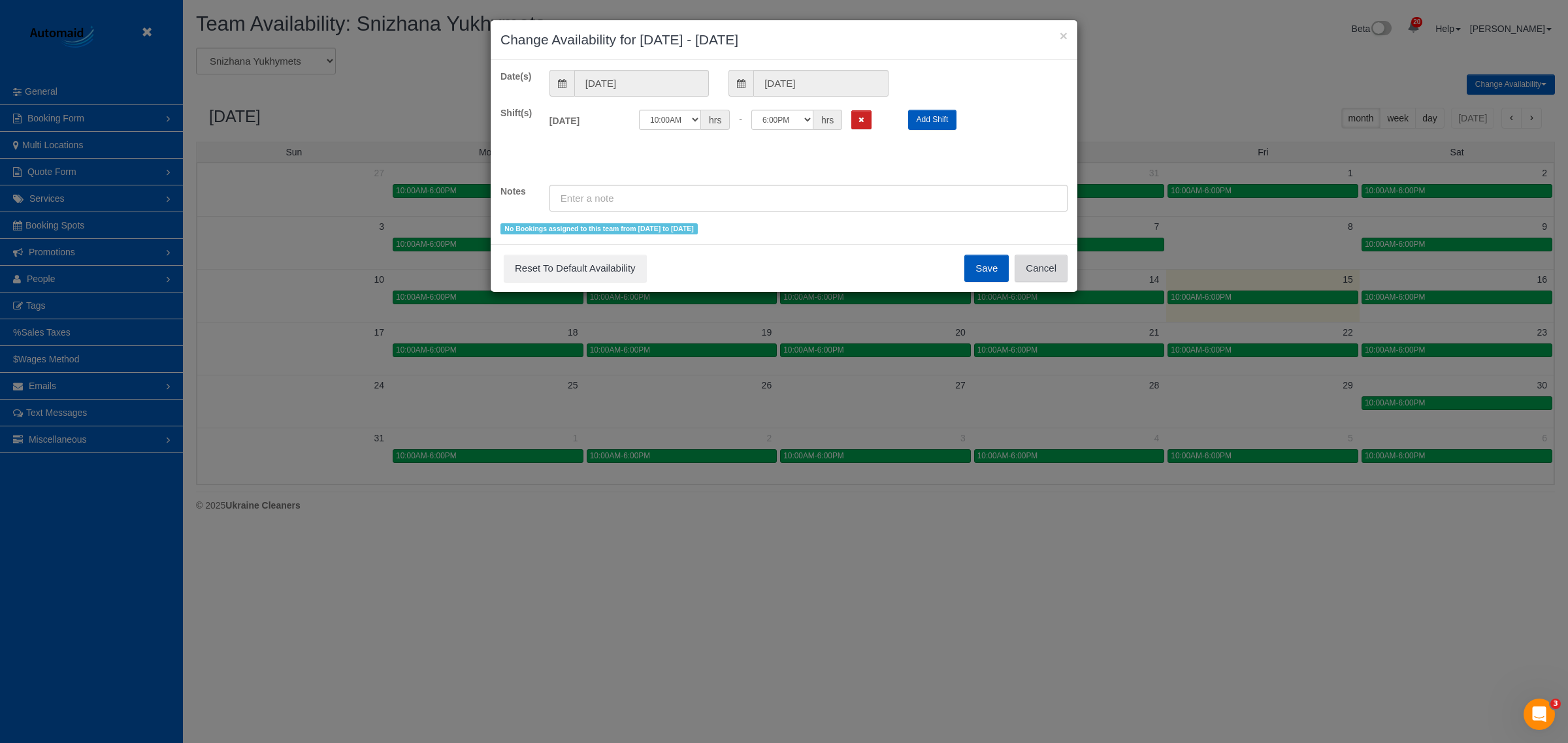
click at [1056, 274] on button "Cancel" at bounding box center [1040, 268] width 52 height 28
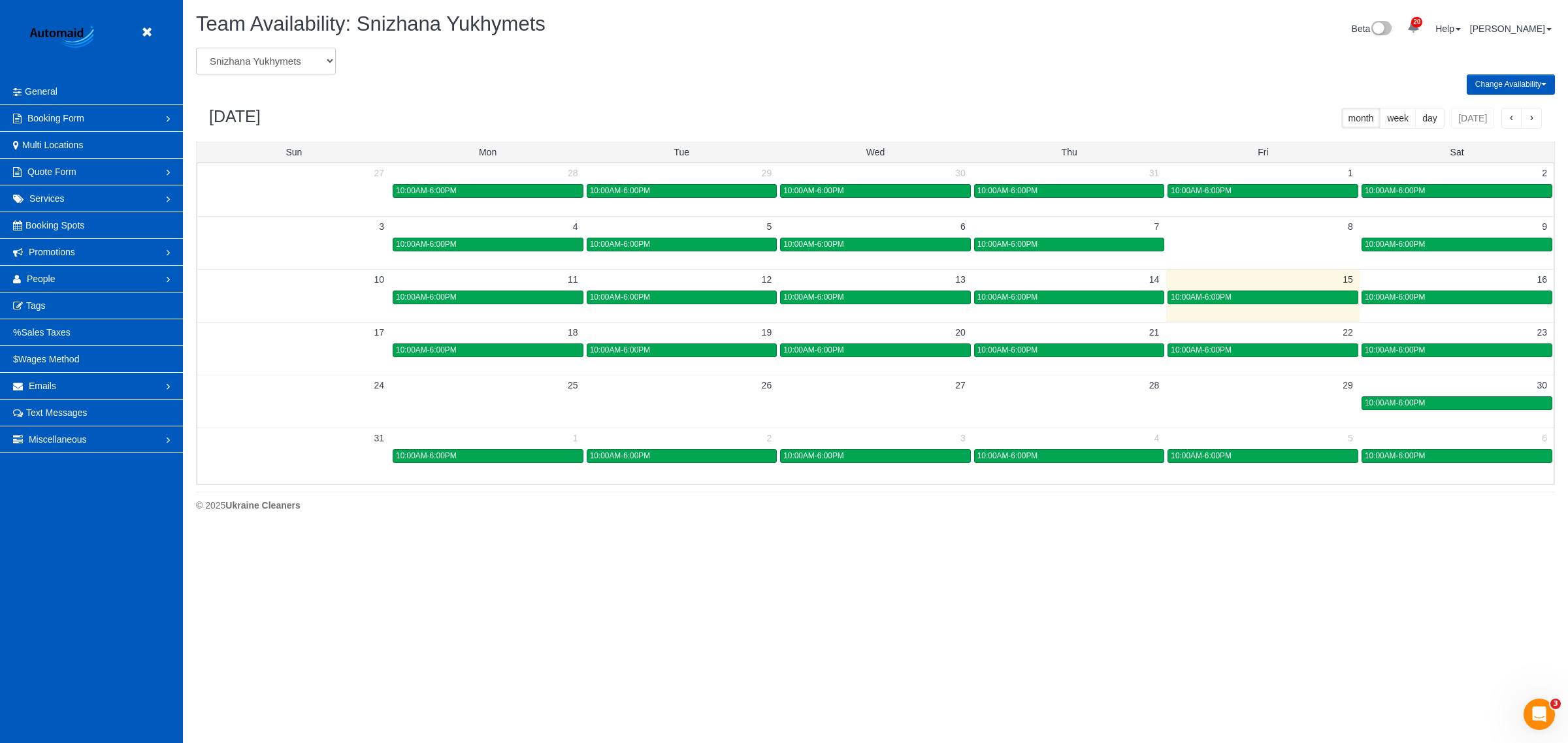
click at [294, 54] on select "[PERSON_NAME] [PERSON_NAME] [PERSON_NAME] [PERSON_NAME] [PERSON_NAME] [PERSON_N…" at bounding box center [265, 61] width 139 height 27
select select "number:23233"
click at [196, 48] on select "[PERSON_NAME] [PERSON_NAME] [PERSON_NAME] [PERSON_NAME] [PERSON_NAME] [PERSON_N…" at bounding box center [265, 61] width 139 height 27
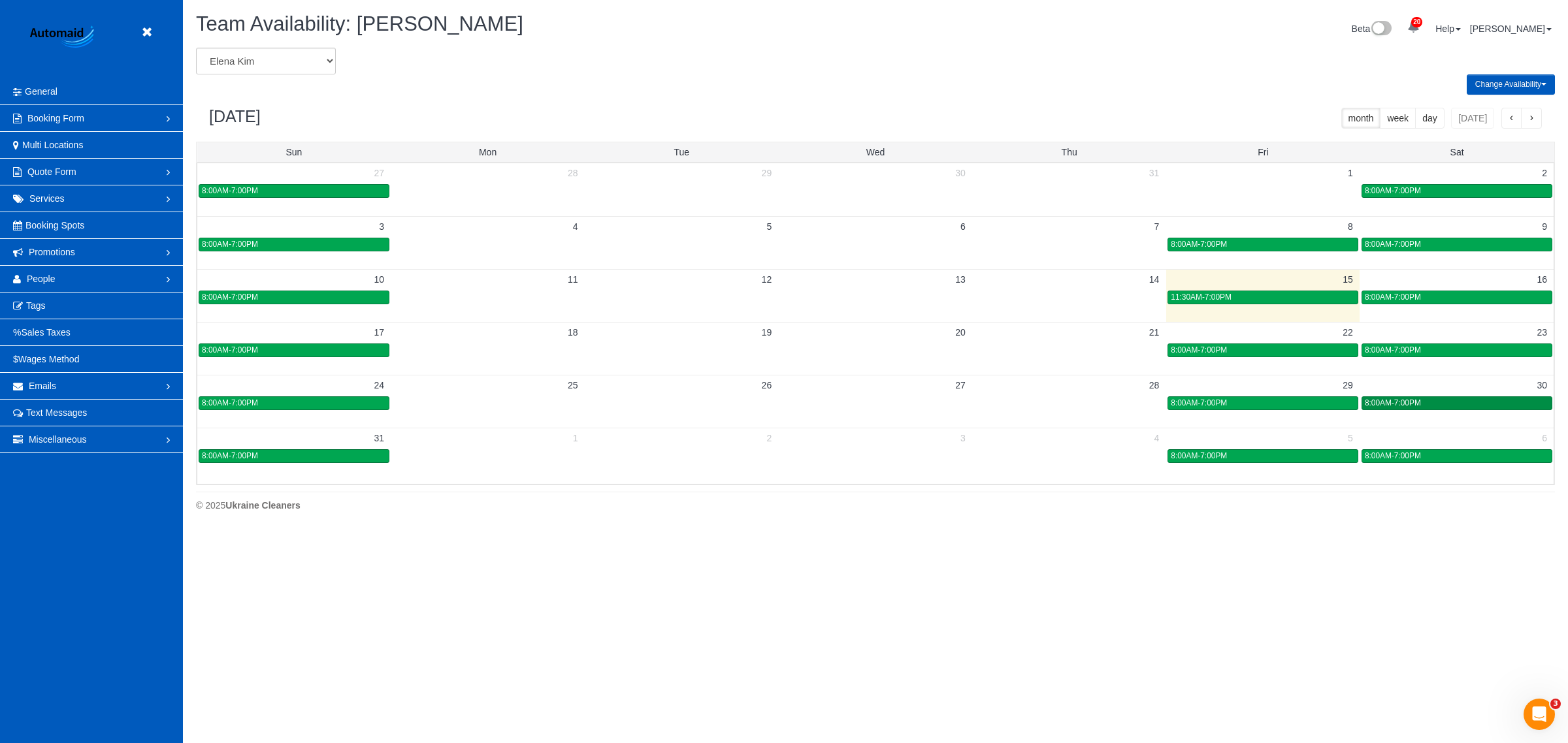
click at [1412, 400] on span "8:00AM-7:00PM" at bounding box center [1392, 402] width 56 height 10
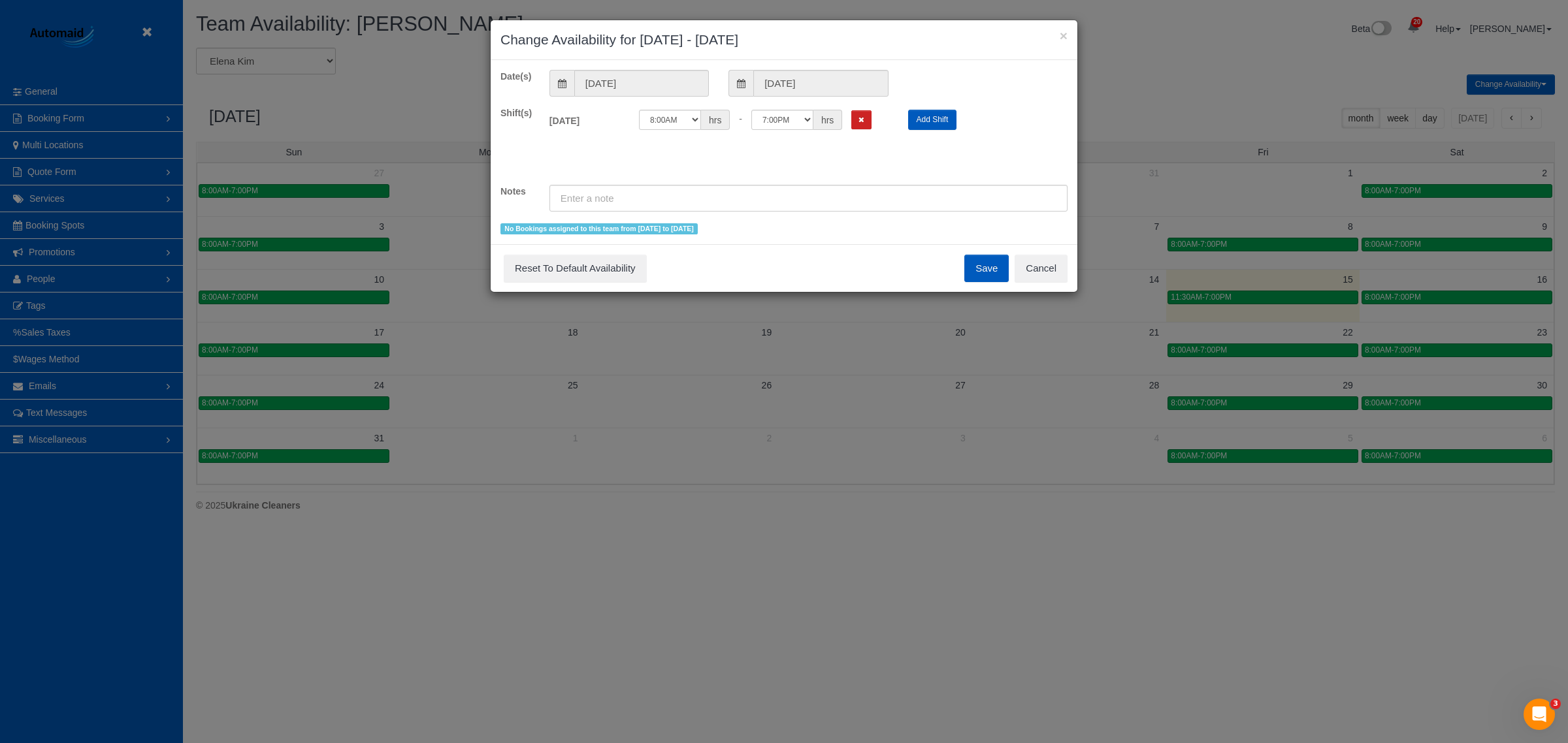
click at [1076, 275] on div "Save Reset To Default Availability Cancel" at bounding box center [784, 268] width 587 height 48
click at [1037, 271] on button "Cancel" at bounding box center [1040, 268] width 52 height 28
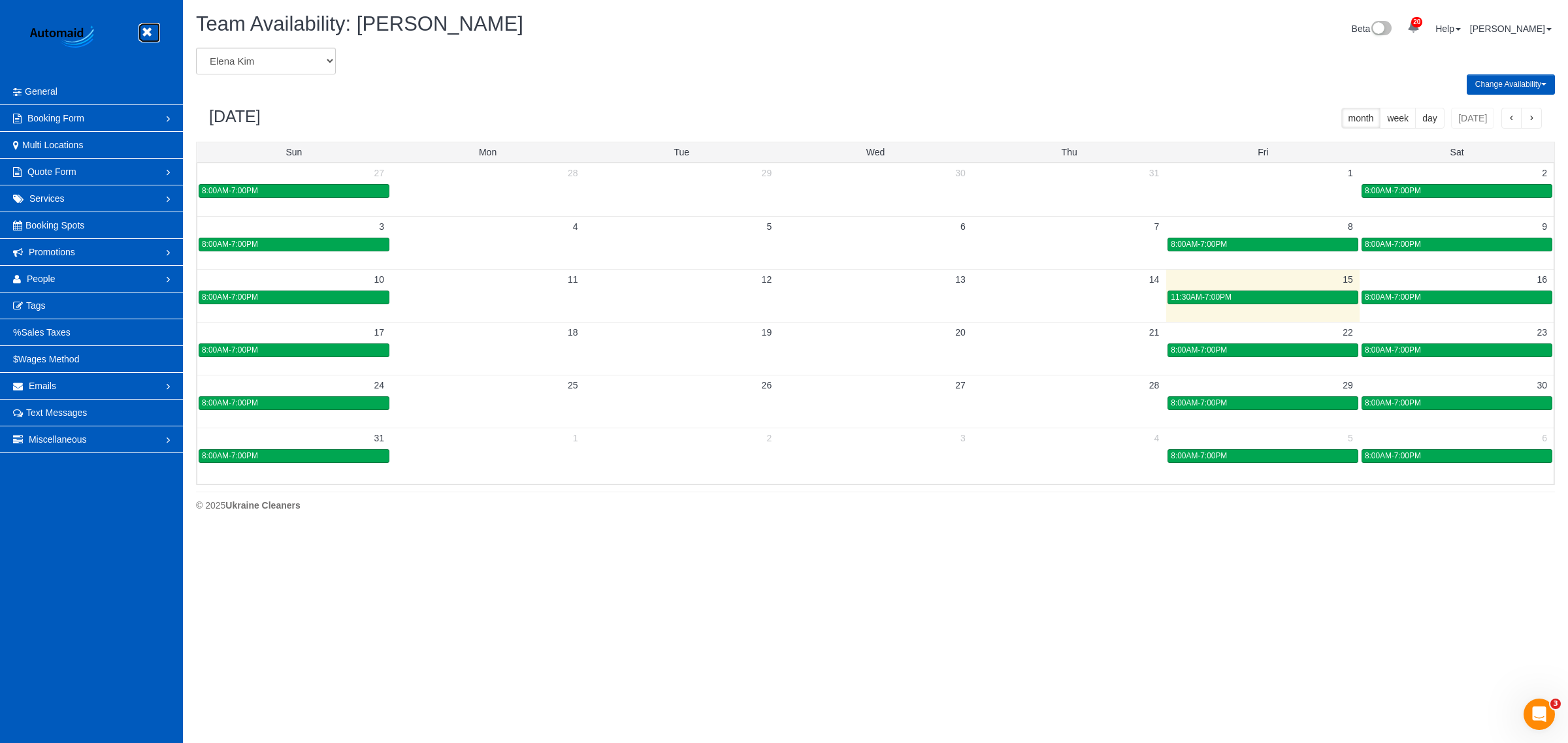
click at [146, 33] on icon at bounding box center [146, 31] width 16 height 16
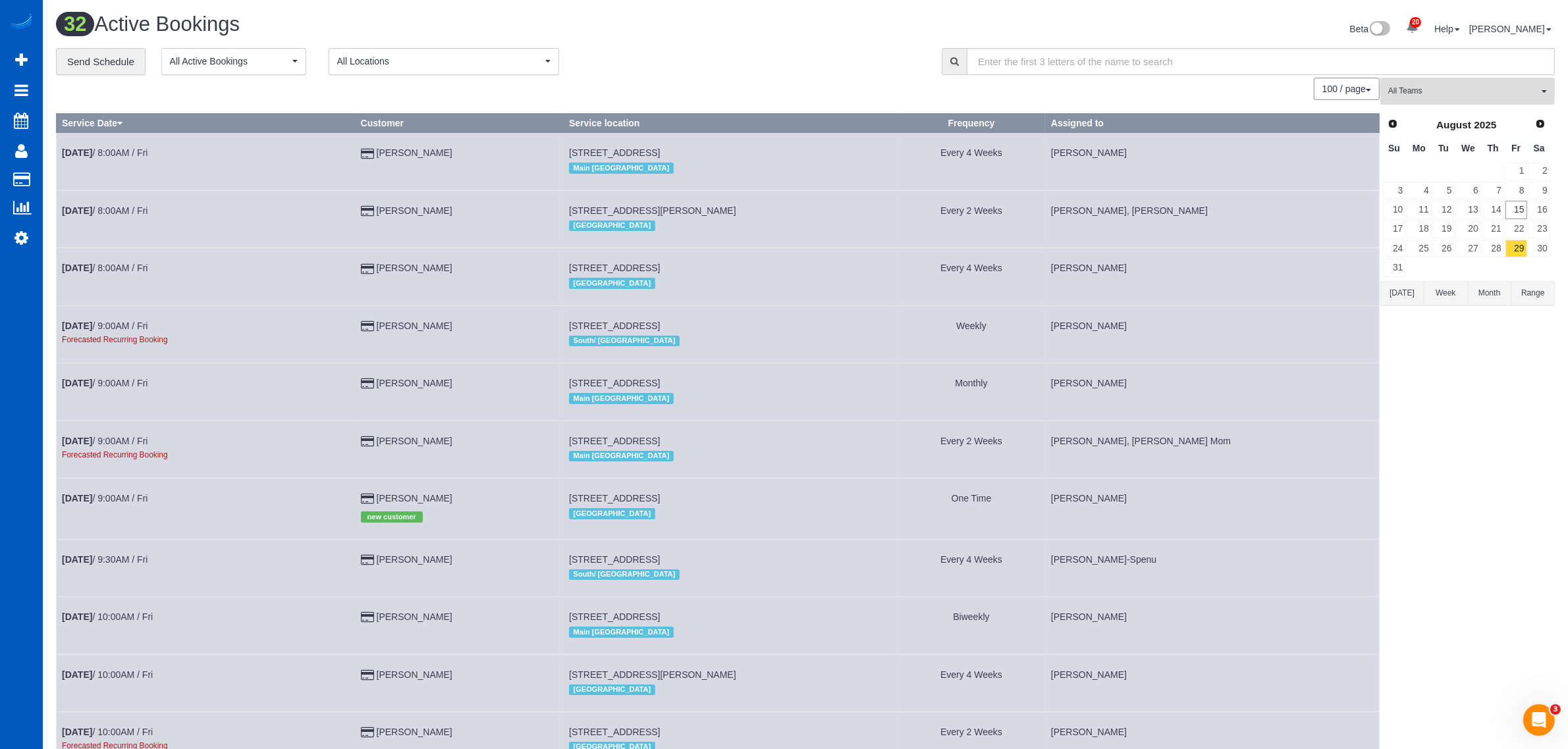
click at [1459, 99] on button "All Teams" at bounding box center [1467, 91] width 174 height 27
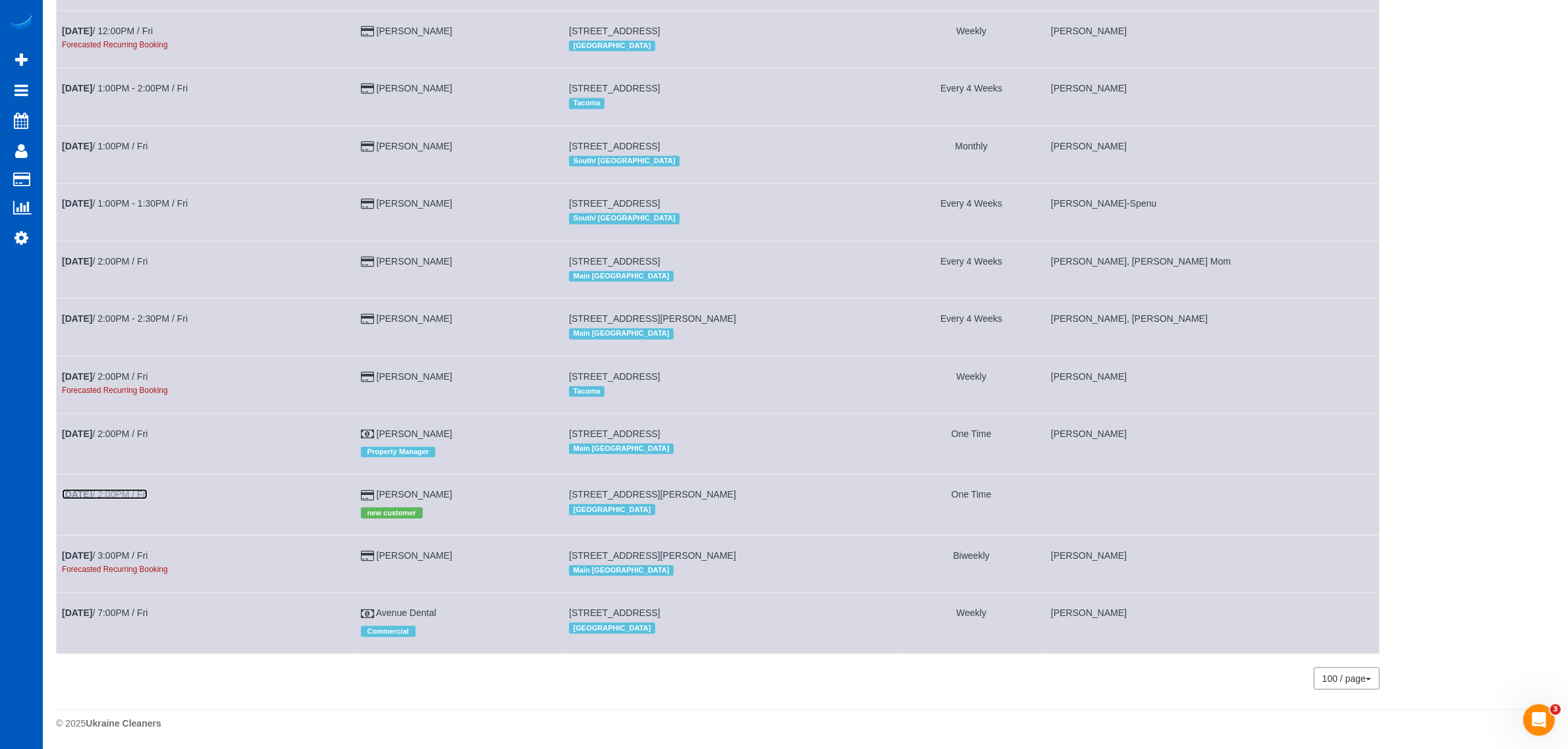
click at [130, 495] on link "[DATE] 2:00PM / Fri" at bounding box center [104, 494] width 86 height 11
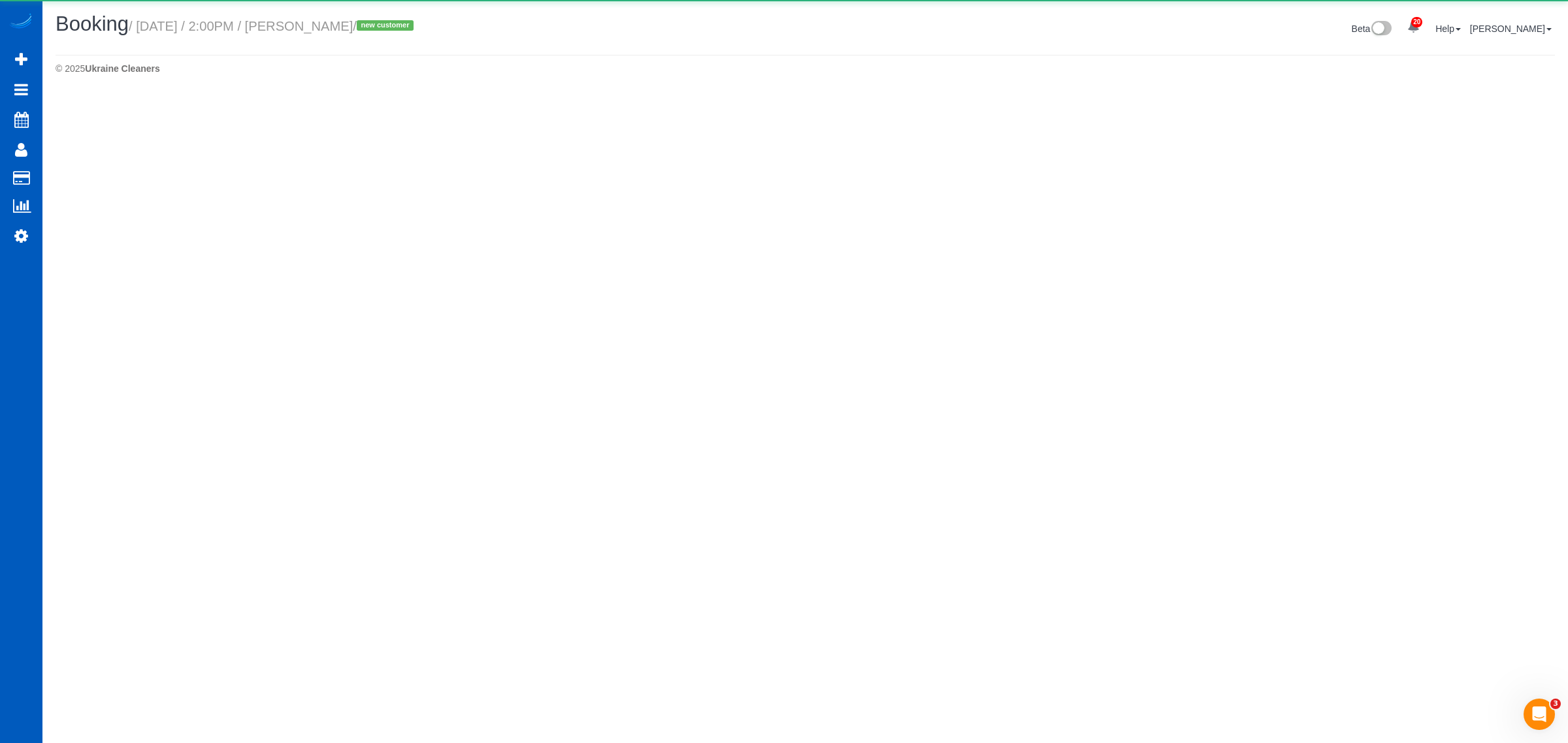
select select "WA"
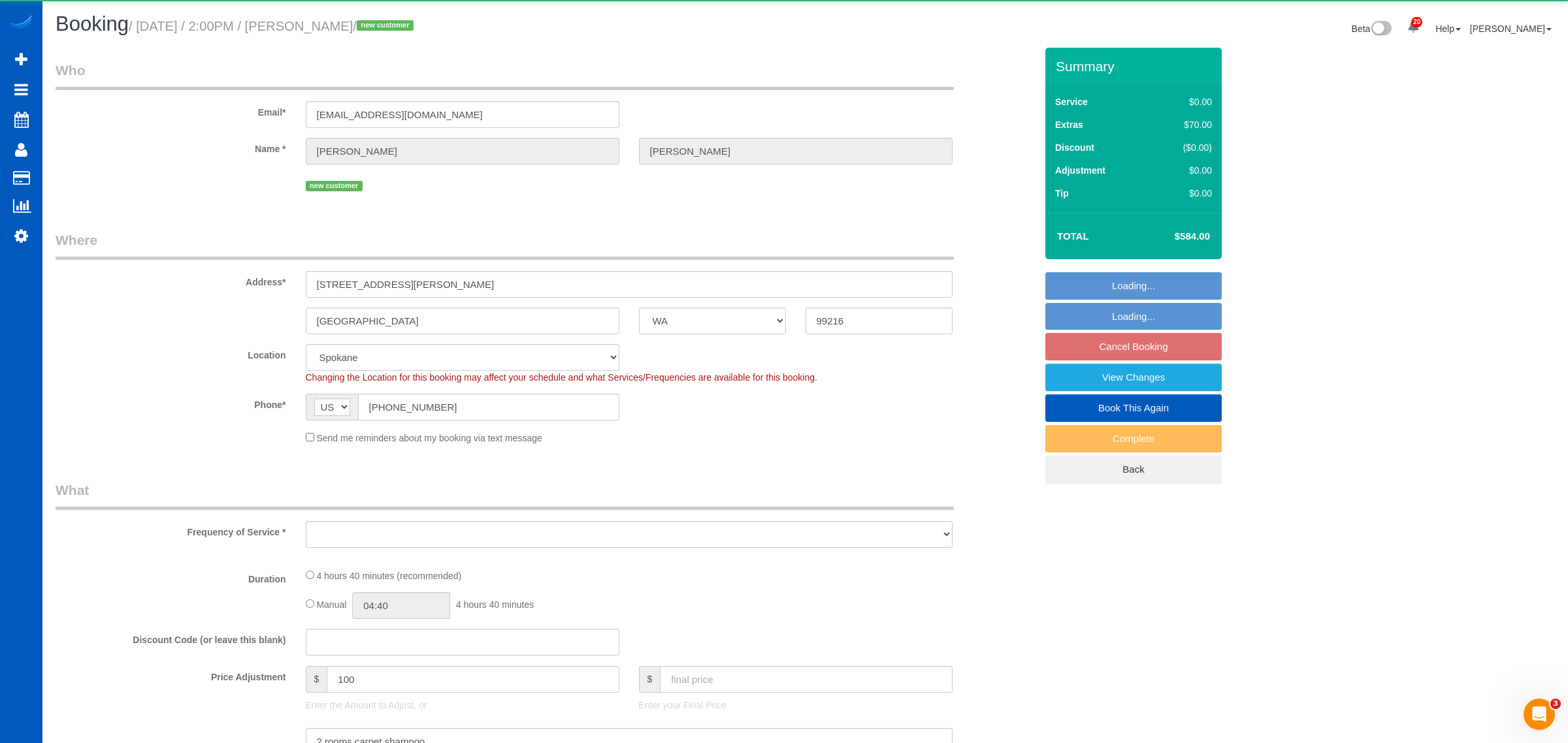
select select "199"
select select "1001"
select select "2"
select select "object:52225"
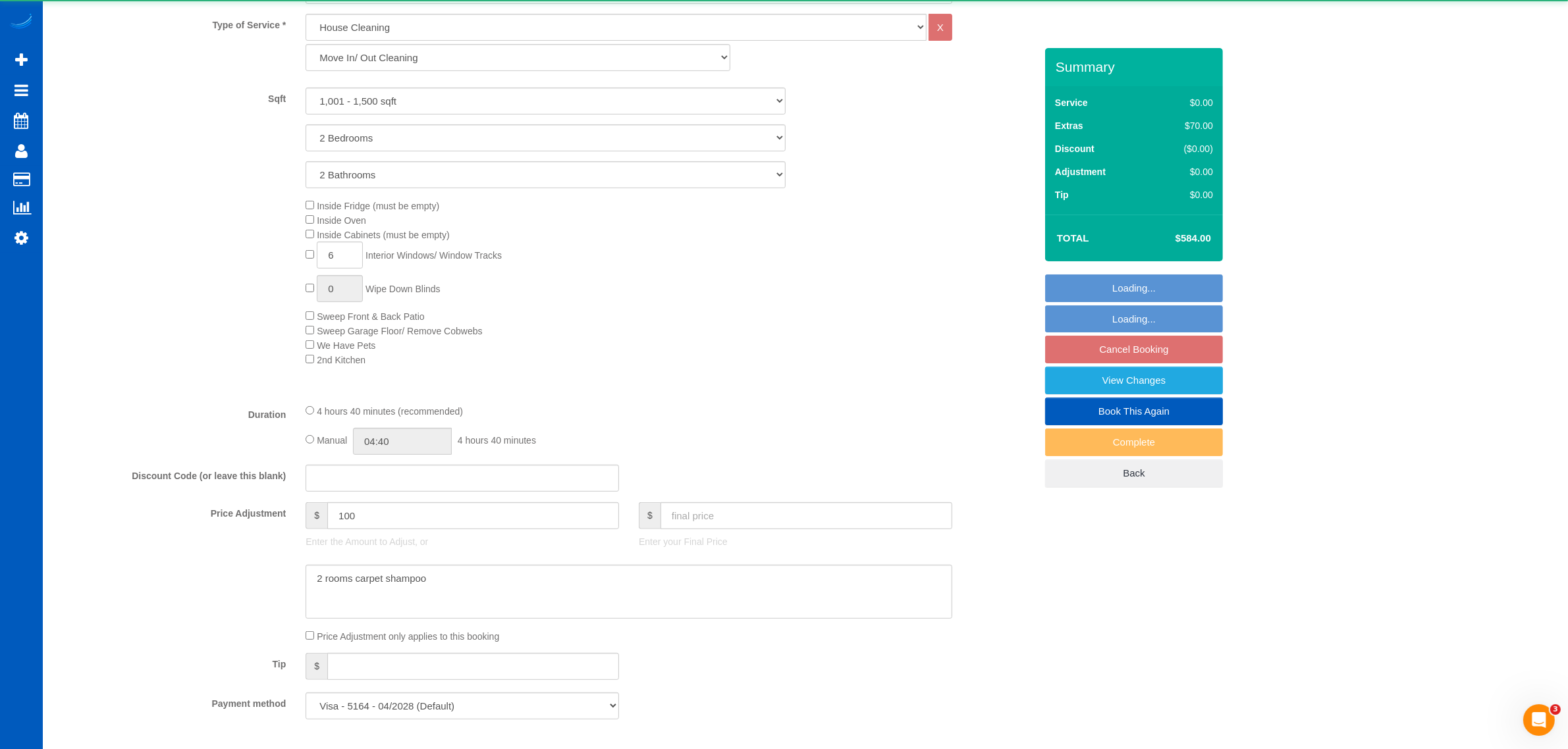
select select "spot319"
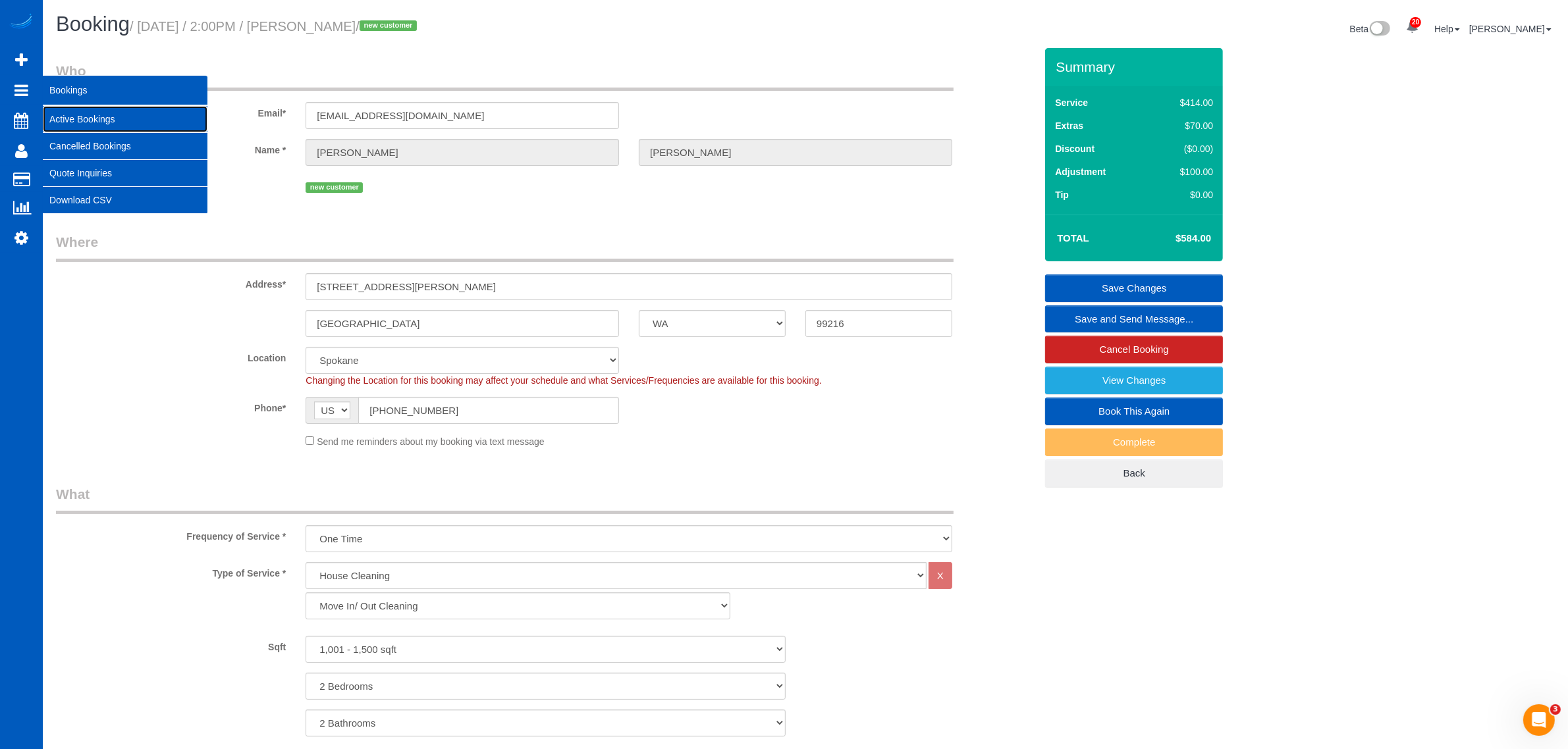
click at [85, 113] on link "Active Bookings" at bounding box center [124, 118] width 164 height 26
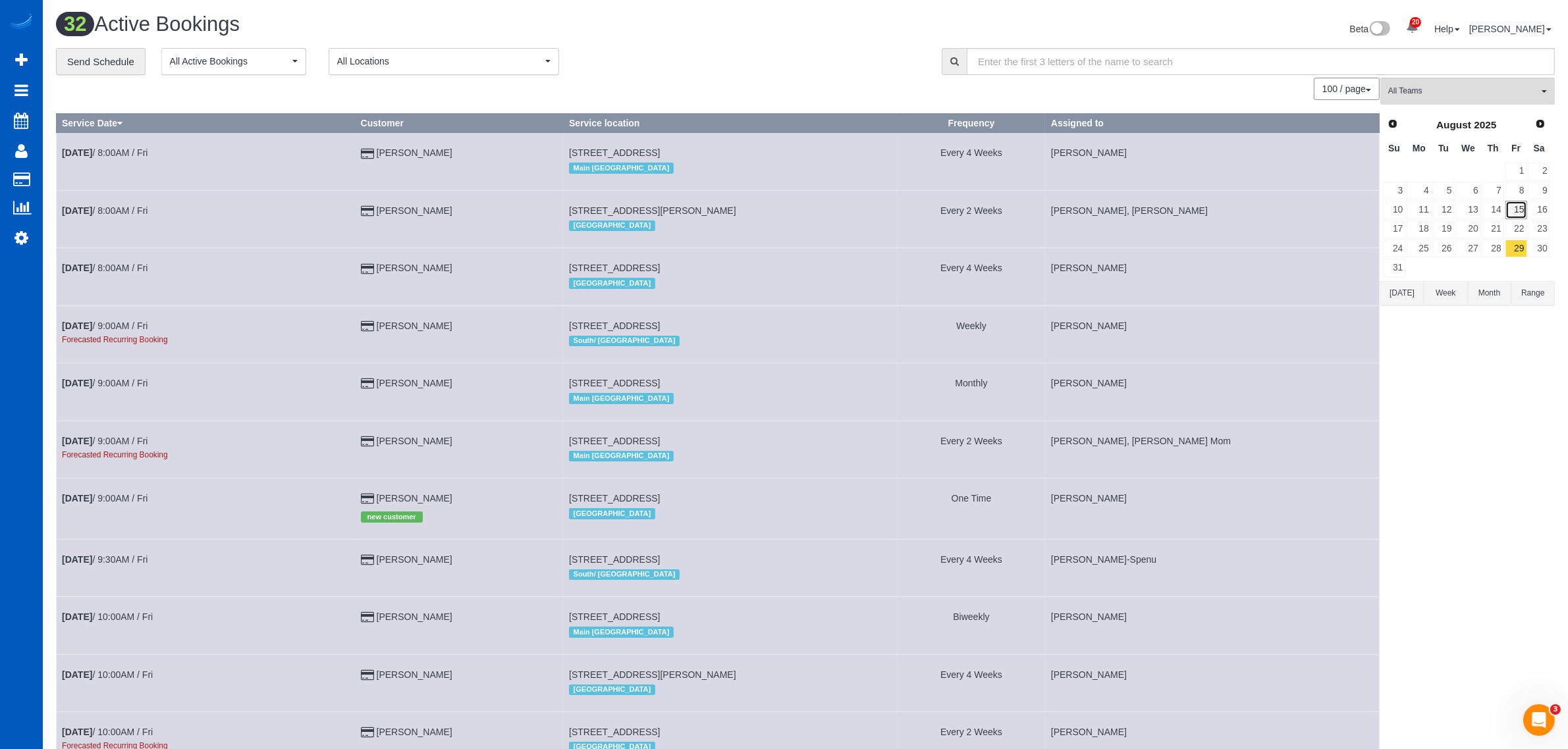
click at [1518, 209] on link "15" at bounding box center [1516, 210] width 22 height 17
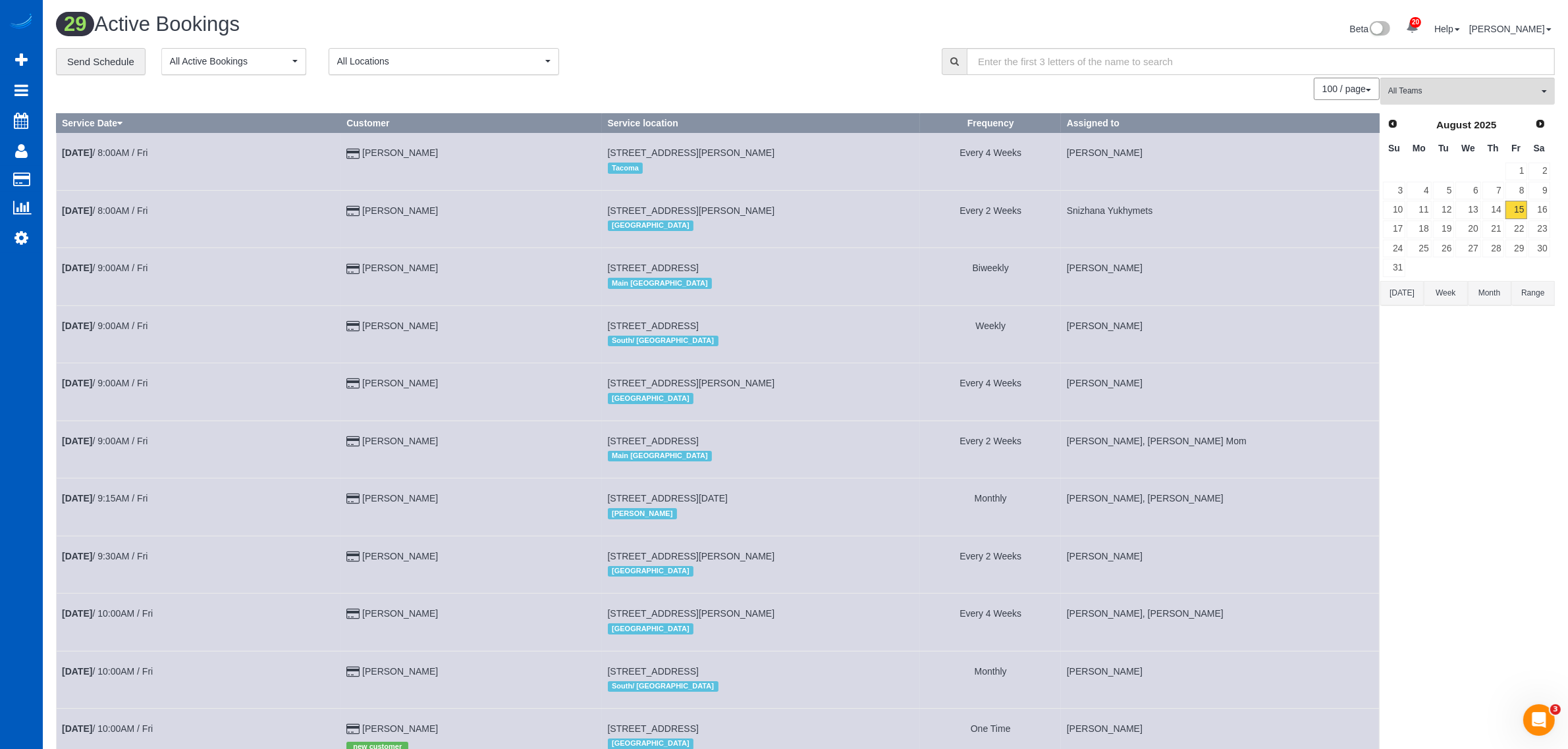
click at [1463, 94] on span "All Teams" at bounding box center [1463, 91] width 150 height 12
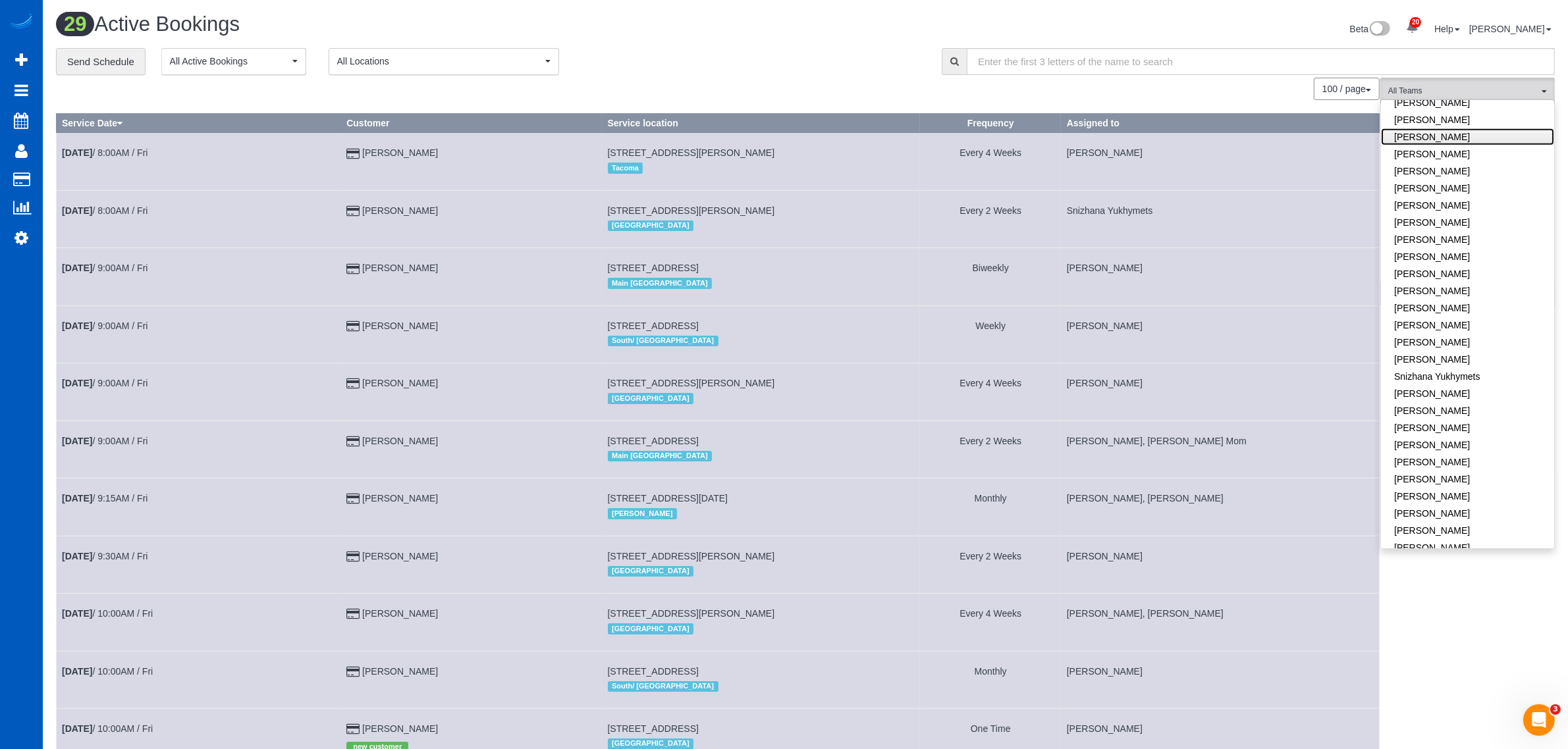
click at [1423, 128] on link "[PERSON_NAME]" at bounding box center [1467, 137] width 173 height 17
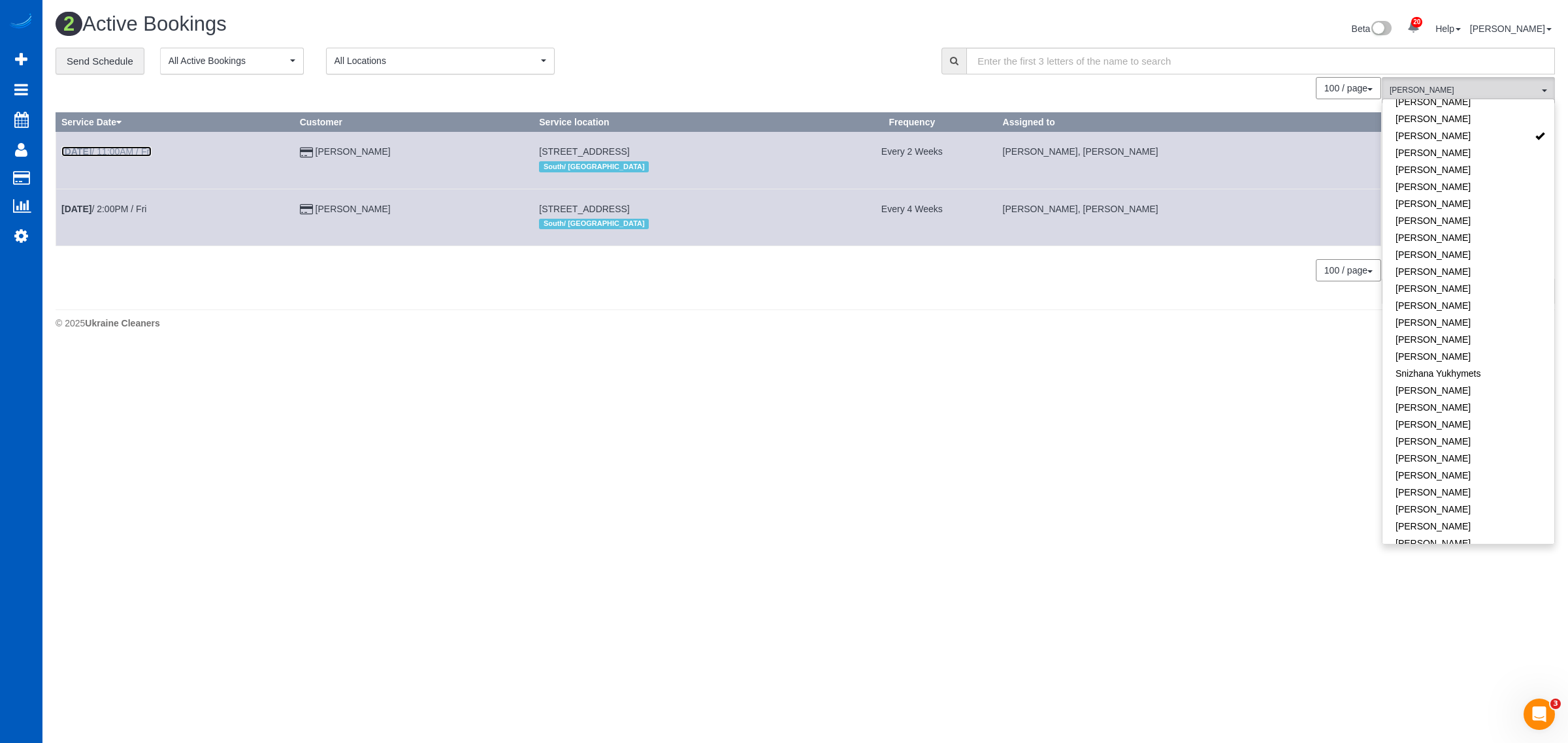
click at [128, 152] on link "[DATE] 11:00AM / Fri" at bounding box center [106, 151] width 90 height 10
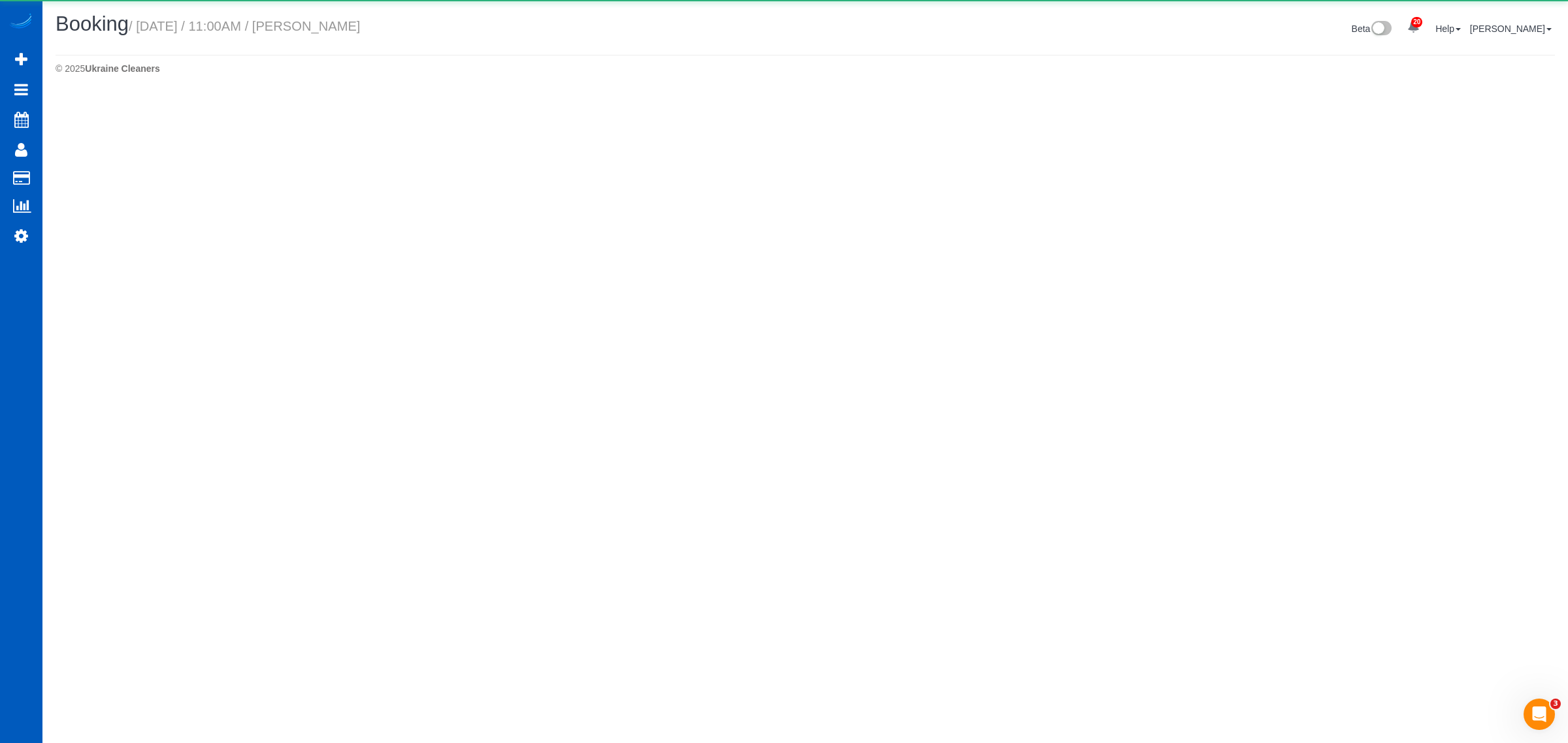
select select "WA"
select select "number:8"
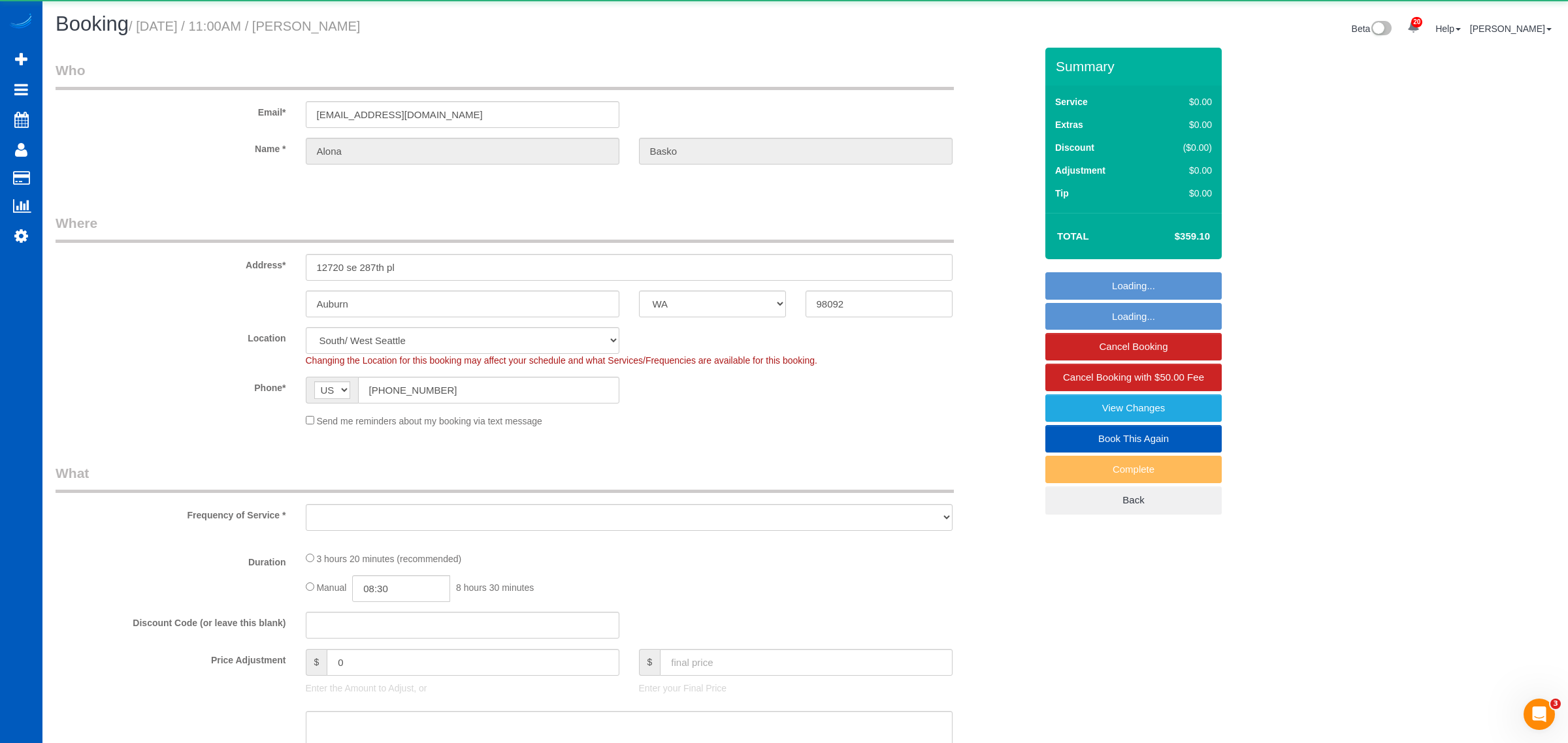
select select "199"
select select "3501"
select select "5"
select select "4"
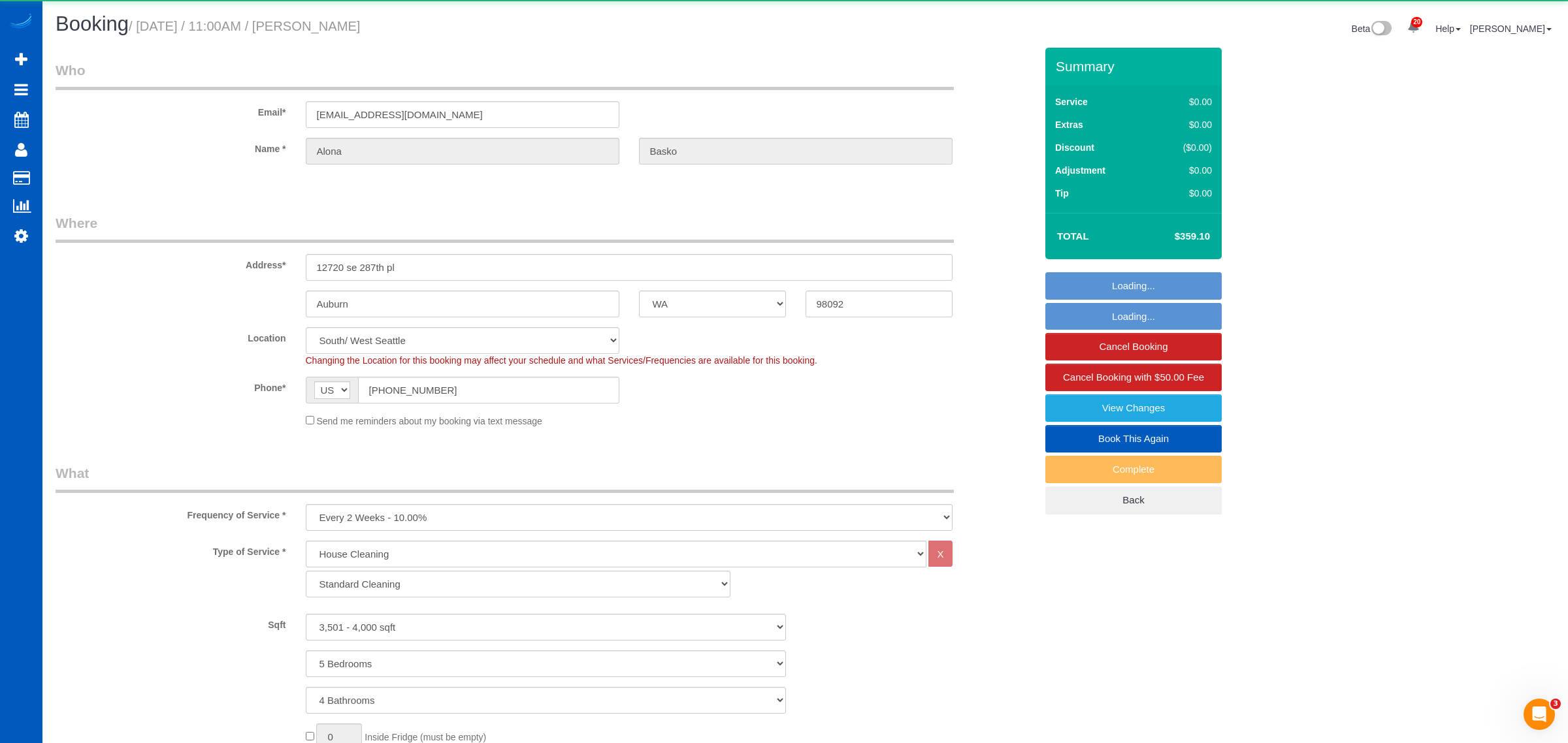
select select "object:54220"
select select "spot330"
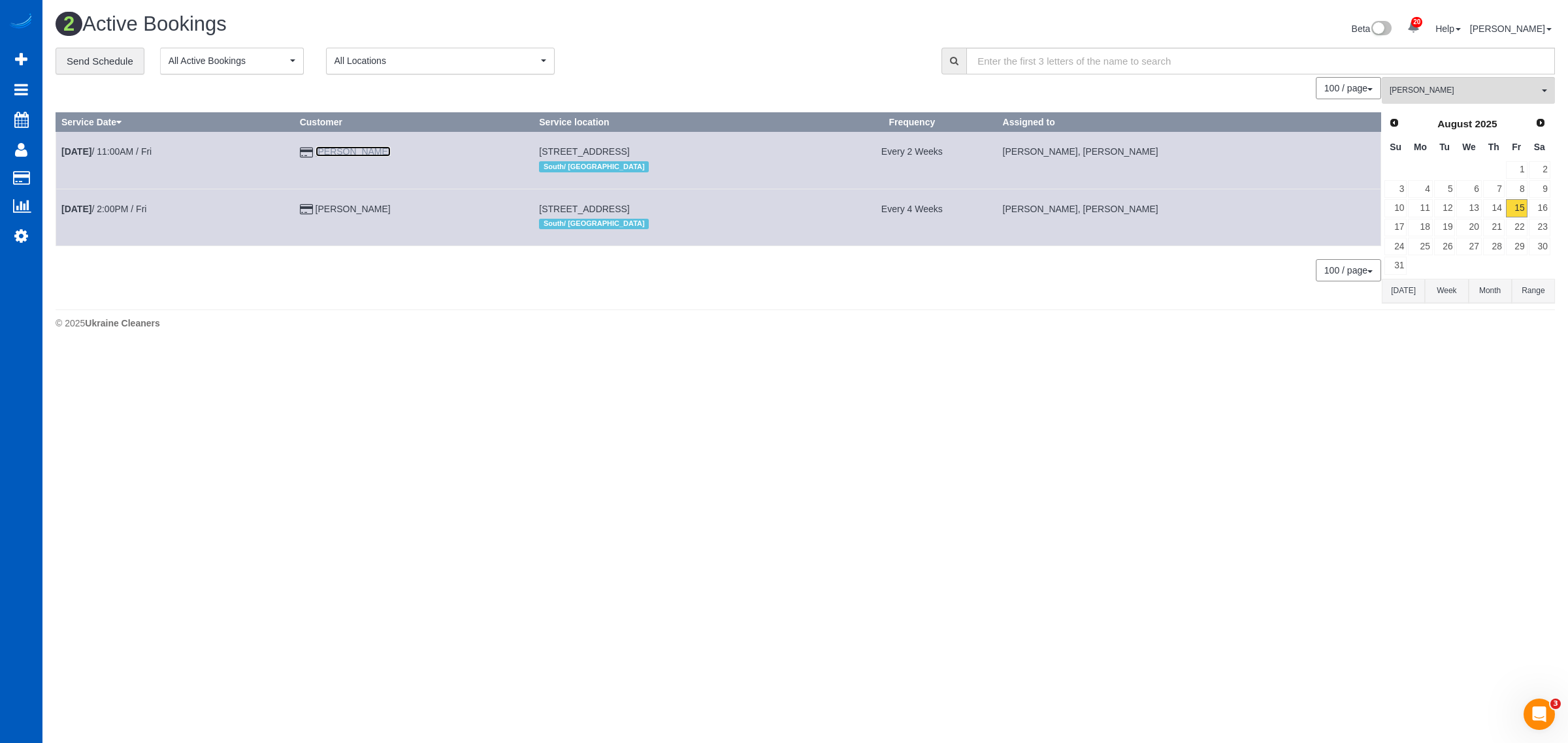
click at [348, 150] on link "[PERSON_NAME]" at bounding box center [353, 151] width 75 height 10
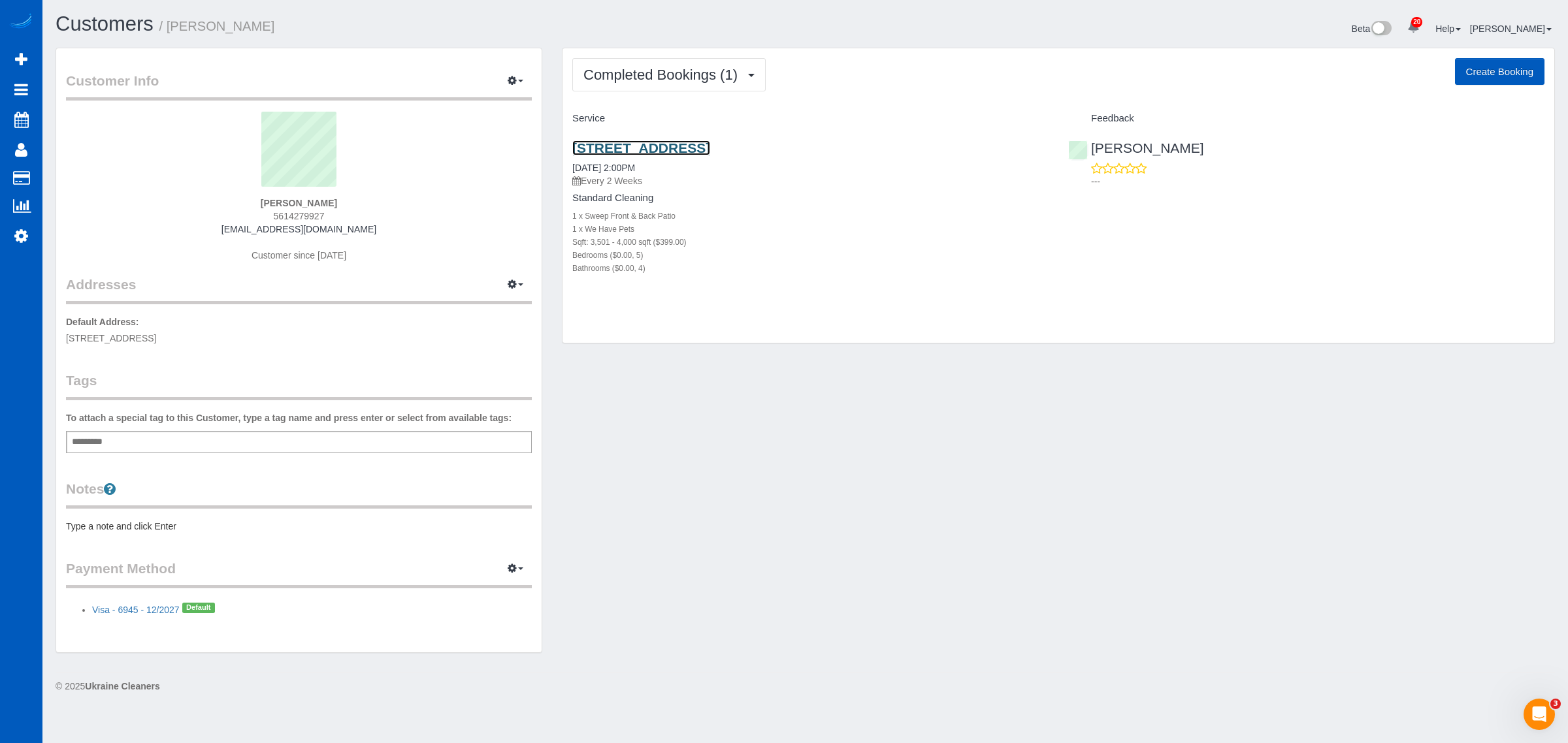
click at [668, 148] on link "[STREET_ADDRESS]" at bounding box center [641, 148] width 137 height 15
click at [642, 75] on span "Completed Bookings (1)" at bounding box center [663, 74] width 160 height 16
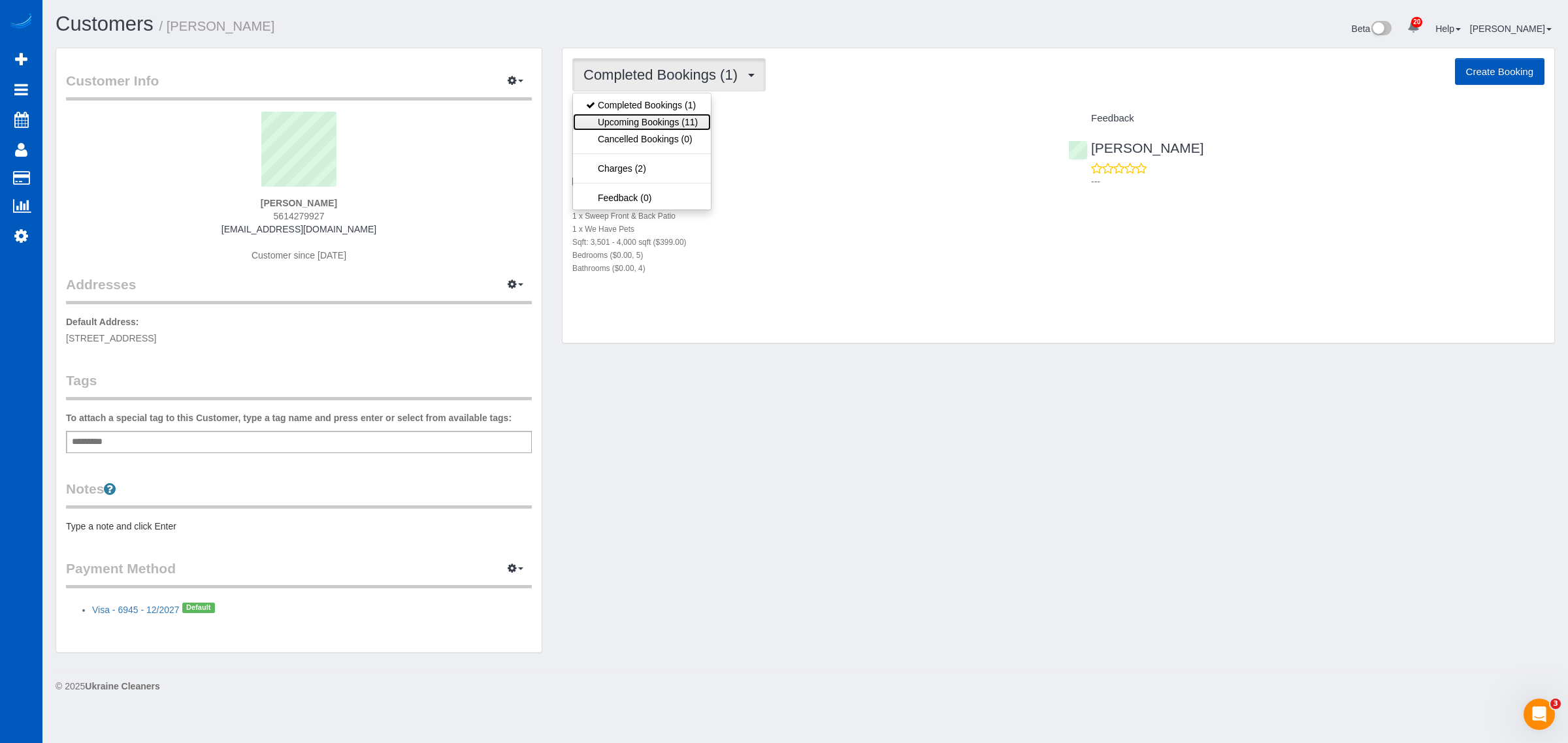
click at [640, 124] on link "Upcoming Bookings (11)" at bounding box center [641, 122] width 137 height 17
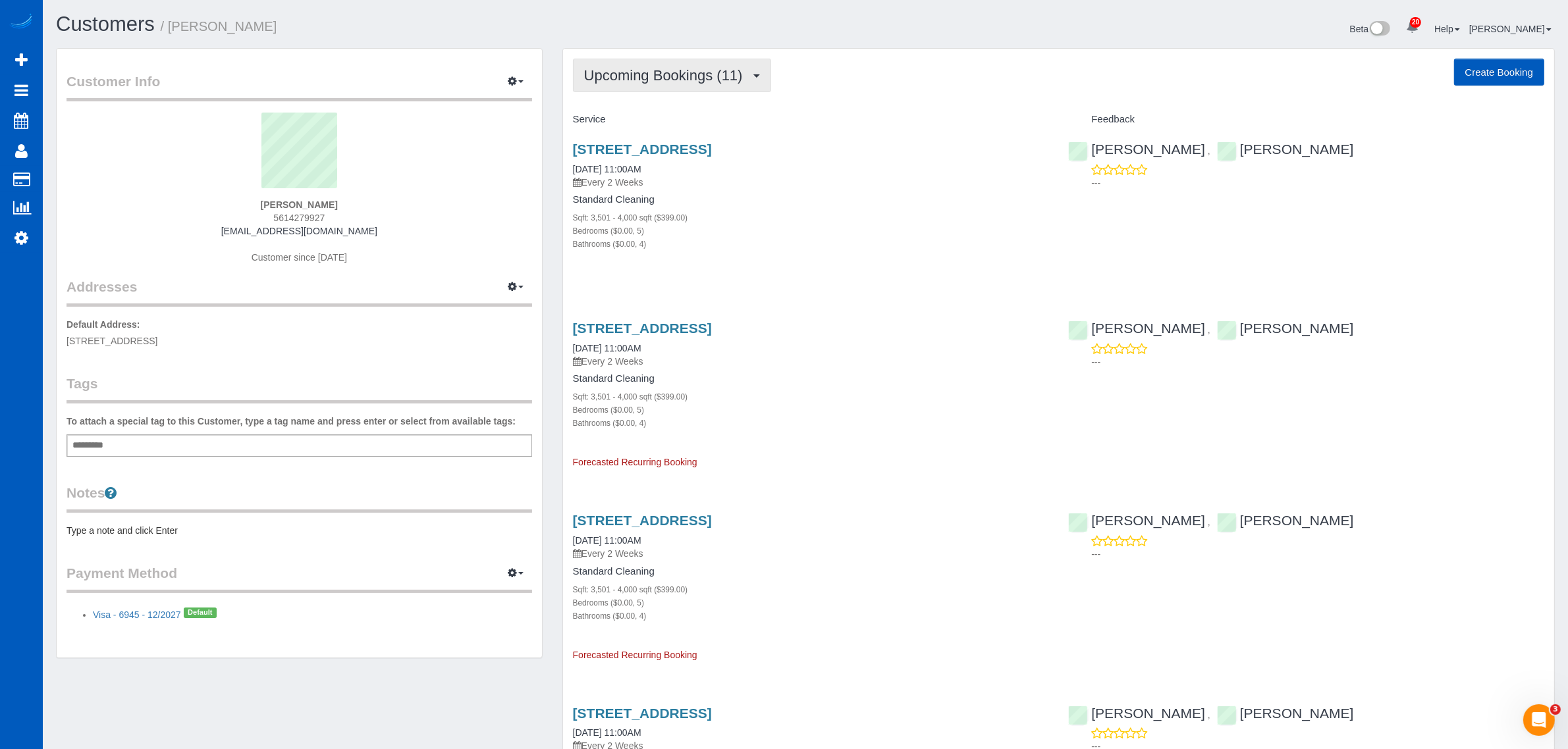
click at [649, 80] on span "Upcoming Bookings (11)" at bounding box center [667, 75] width 165 height 16
click at [659, 112] on link "Completed Bookings (1)" at bounding box center [643, 106] width 139 height 17
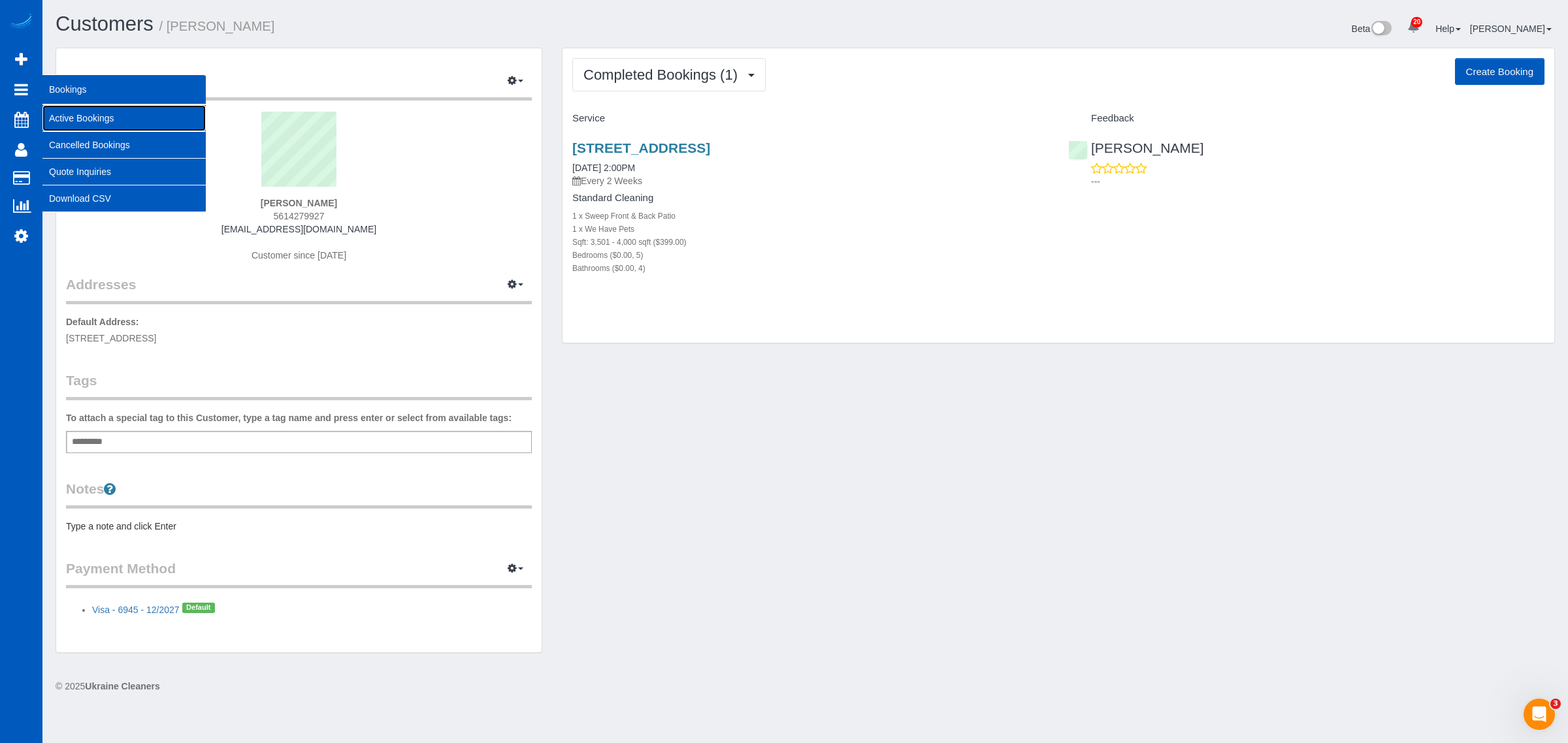
click at [79, 105] on link "Active Bookings" at bounding box center [123, 117] width 163 height 26
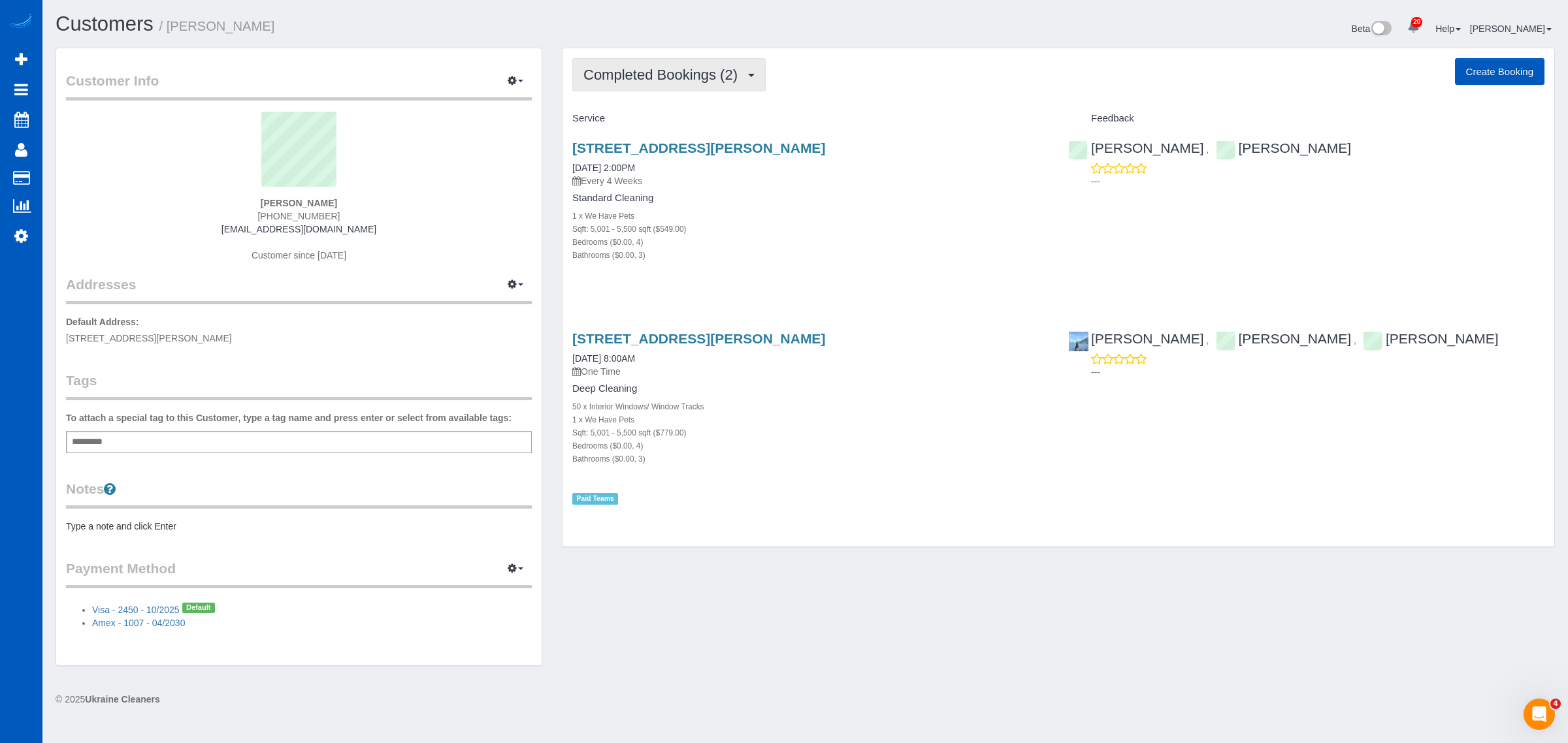
click at [686, 80] on span "Completed Bookings (2)" at bounding box center [663, 74] width 160 height 16
click at [676, 121] on link "Upcoming Bookings (15)" at bounding box center [641, 122] width 137 height 17
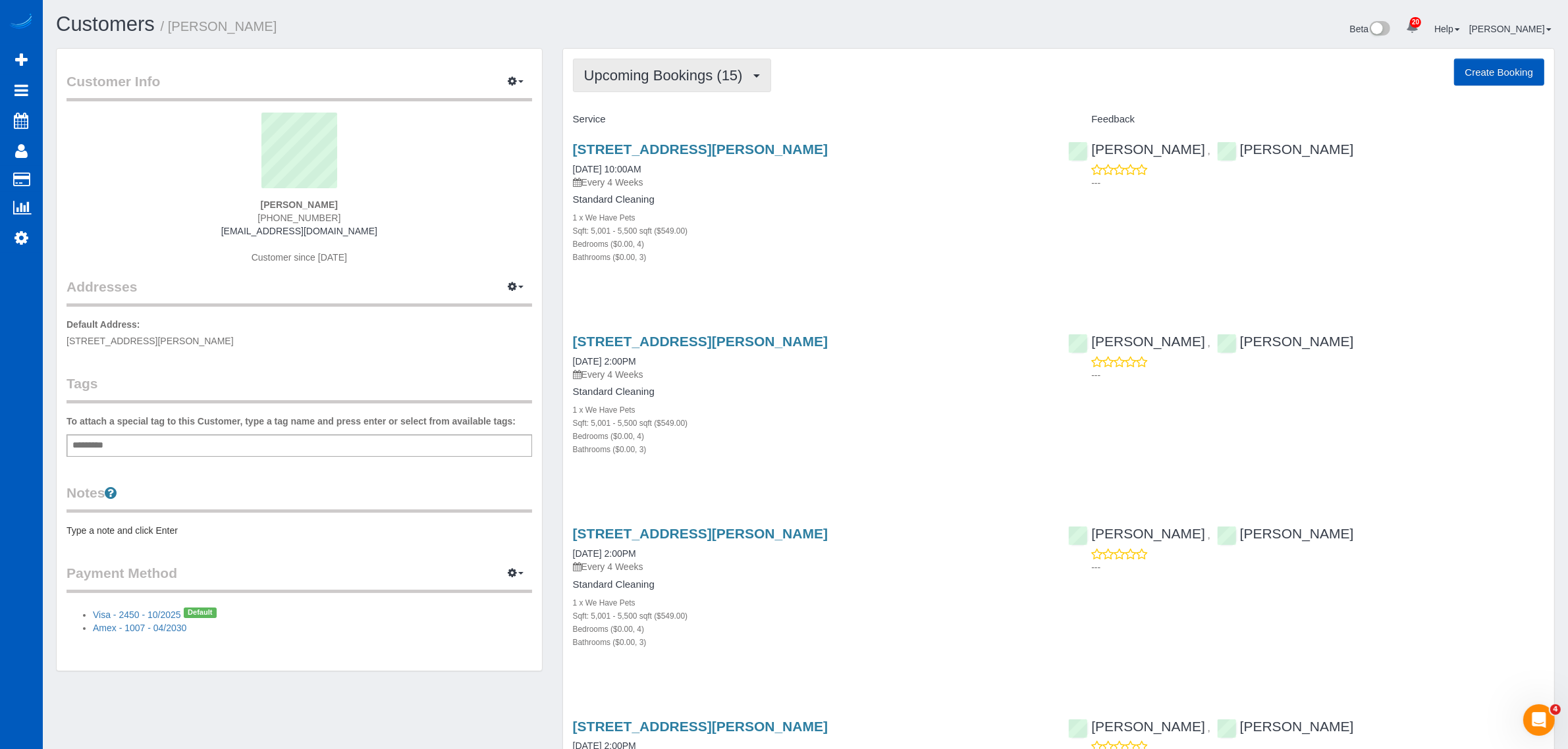
click at [675, 83] on button "Upcoming Bookings (15)" at bounding box center [671, 75] width 198 height 34
click at [672, 103] on link "Completed Bookings (2)" at bounding box center [643, 106] width 139 height 17
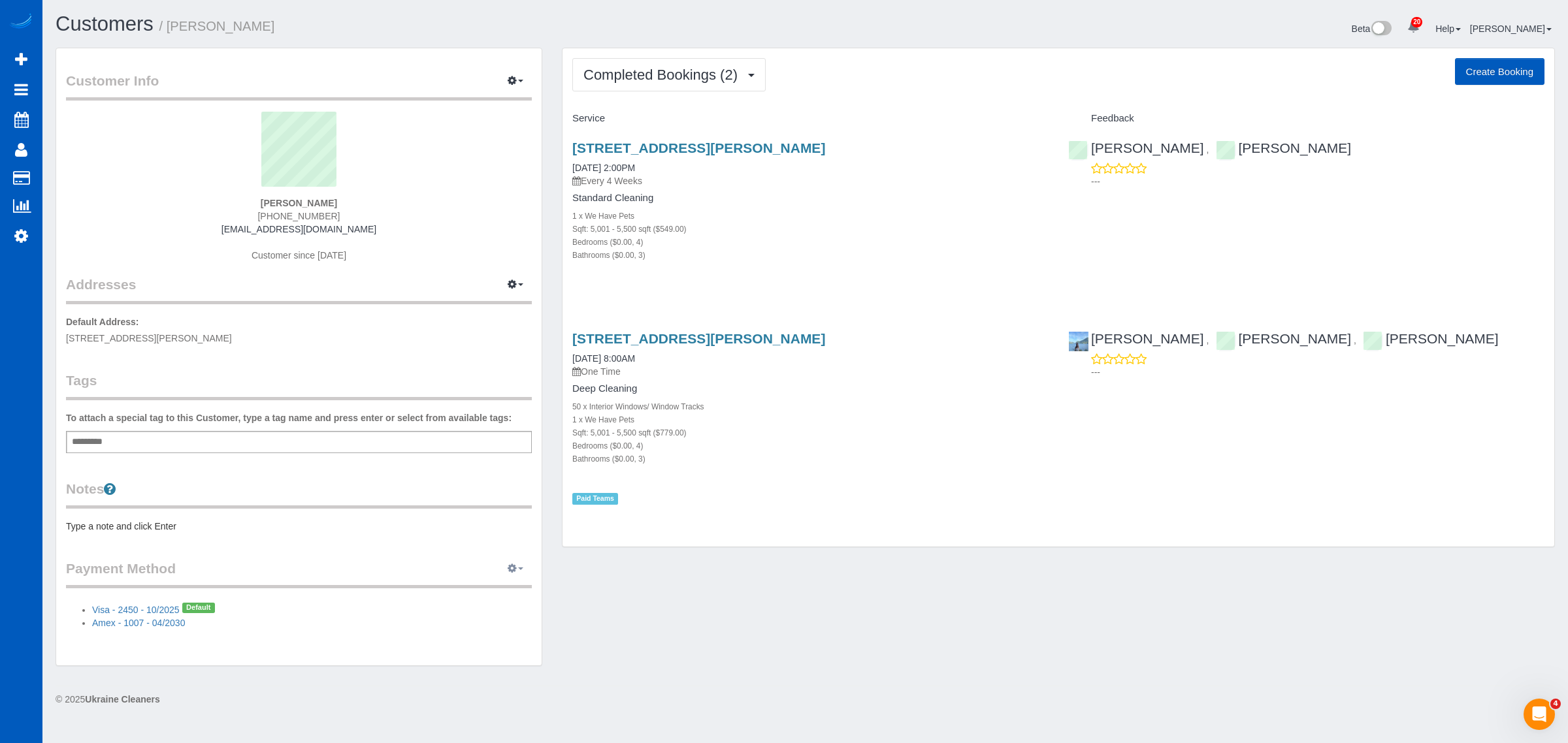
click at [508, 566] on icon "button" at bounding box center [512, 568] width 10 height 8
click at [344, 638] on div "Customer Info Edit Contact Info Send Message Email Preferences Special Sales Ta…" at bounding box center [299, 357] width 486 height 617
click at [679, 76] on span "Completed Bookings (2)" at bounding box center [663, 74] width 160 height 16
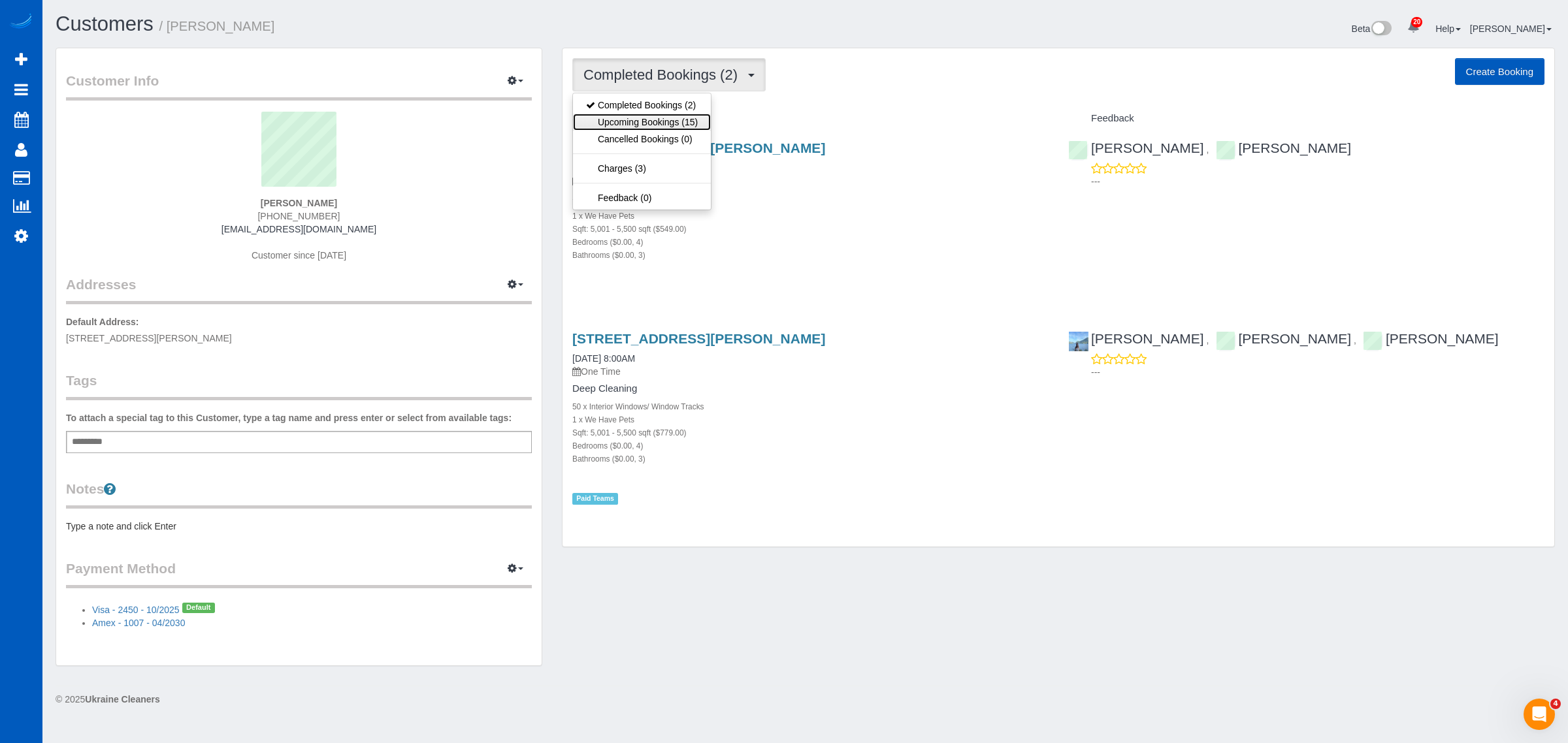
click at [679, 124] on link "Upcoming Bookings (15)" at bounding box center [641, 122] width 137 height 17
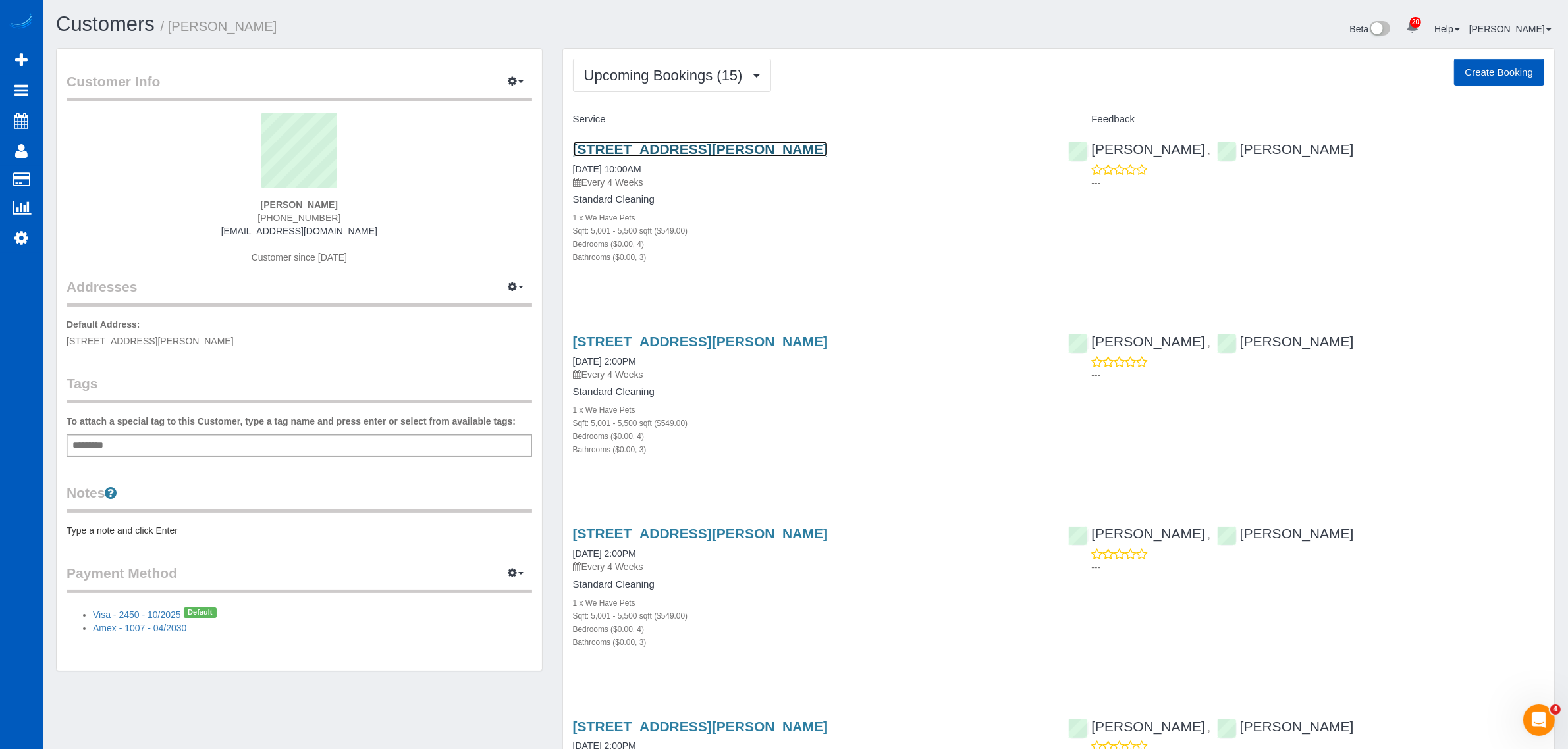
click at [695, 153] on link "[STREET_ADDRESS][PERSON_NAME]" at bounding box center [699, 149] width 255 height 15
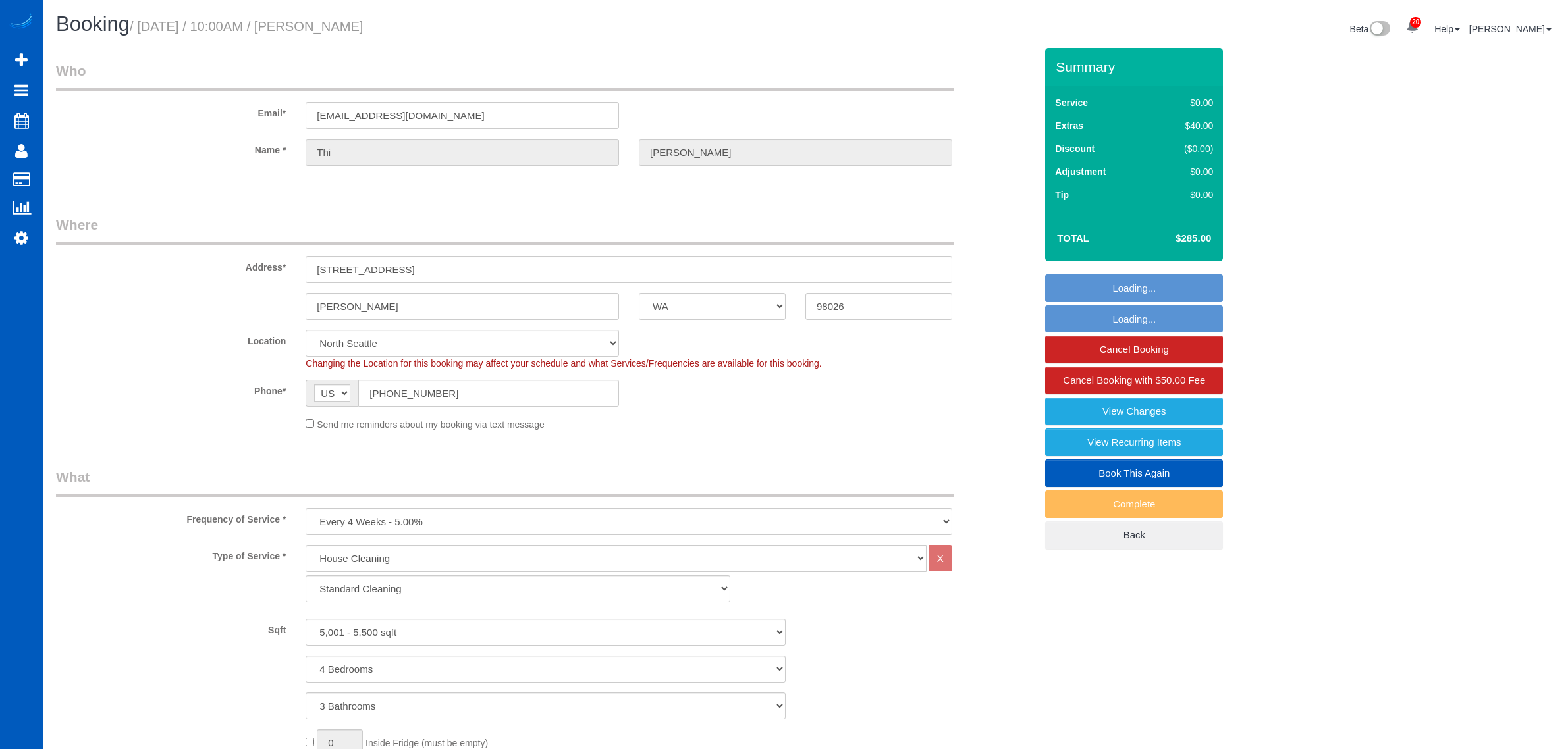
select select "WA"
select select "199"
select select "5001"
select select "4"
select select "3"
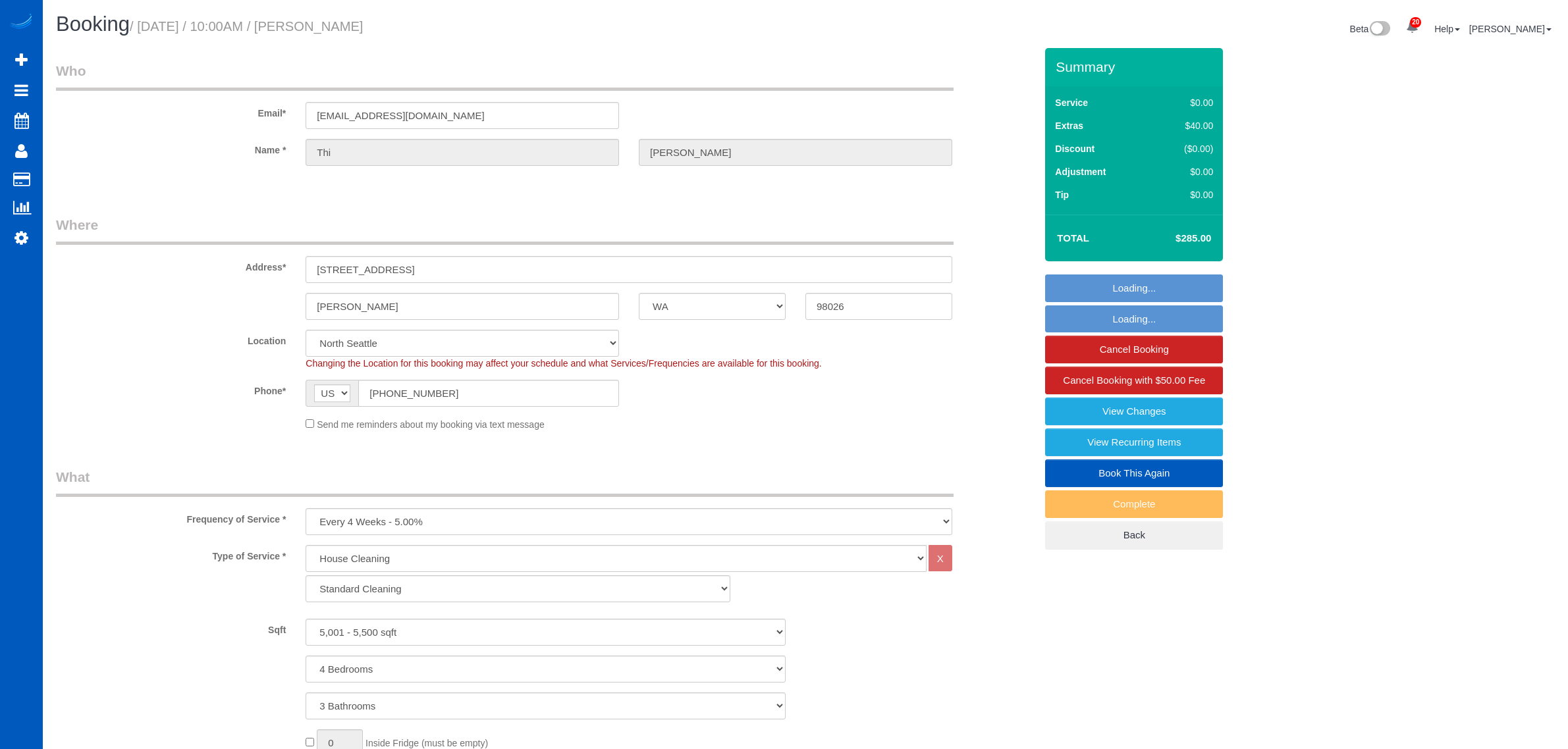
select select "string:fspay-99877d94-7c16-46e9-9be4-77b4d29cf0f0"
select select "number:8"
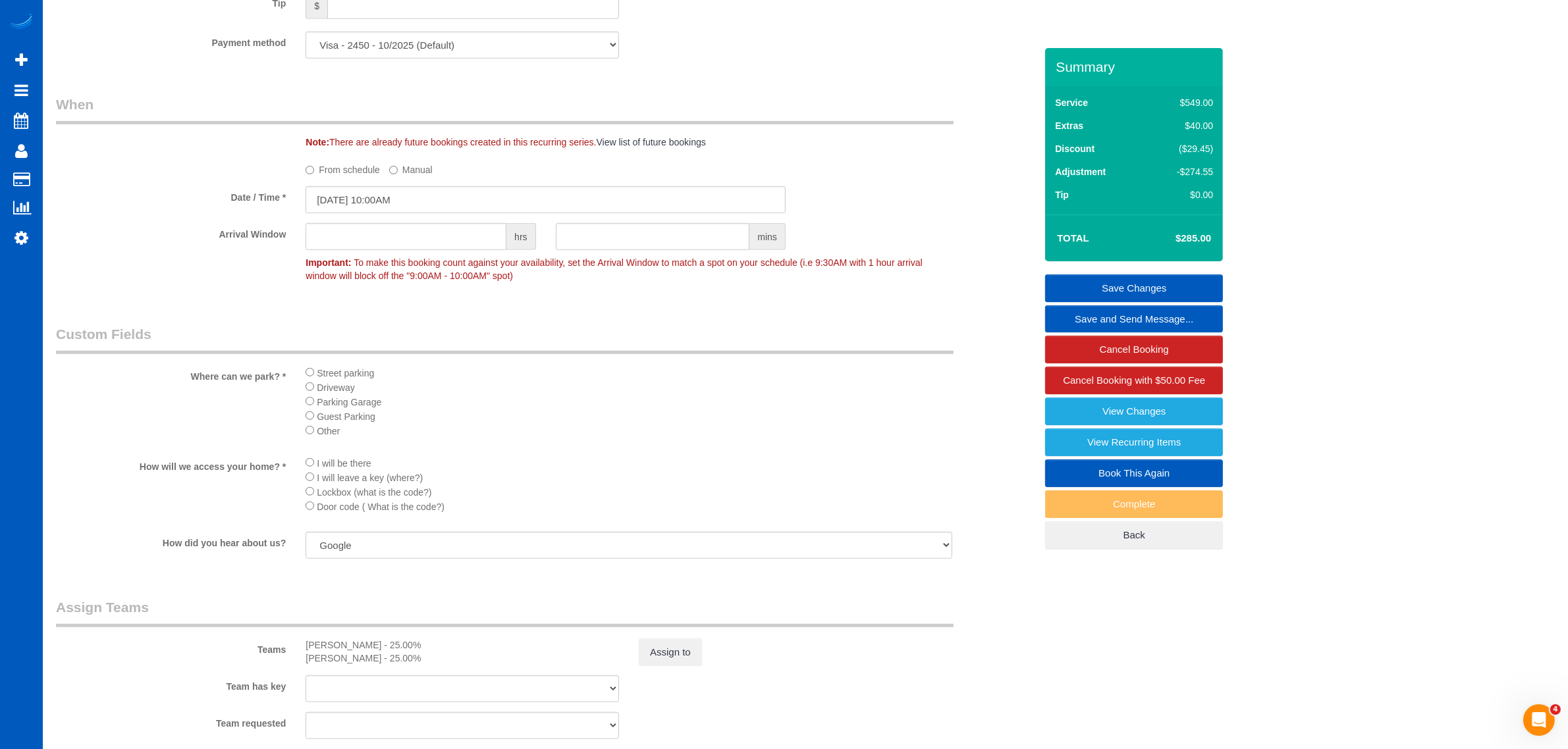
scroll to position [1473, 0]
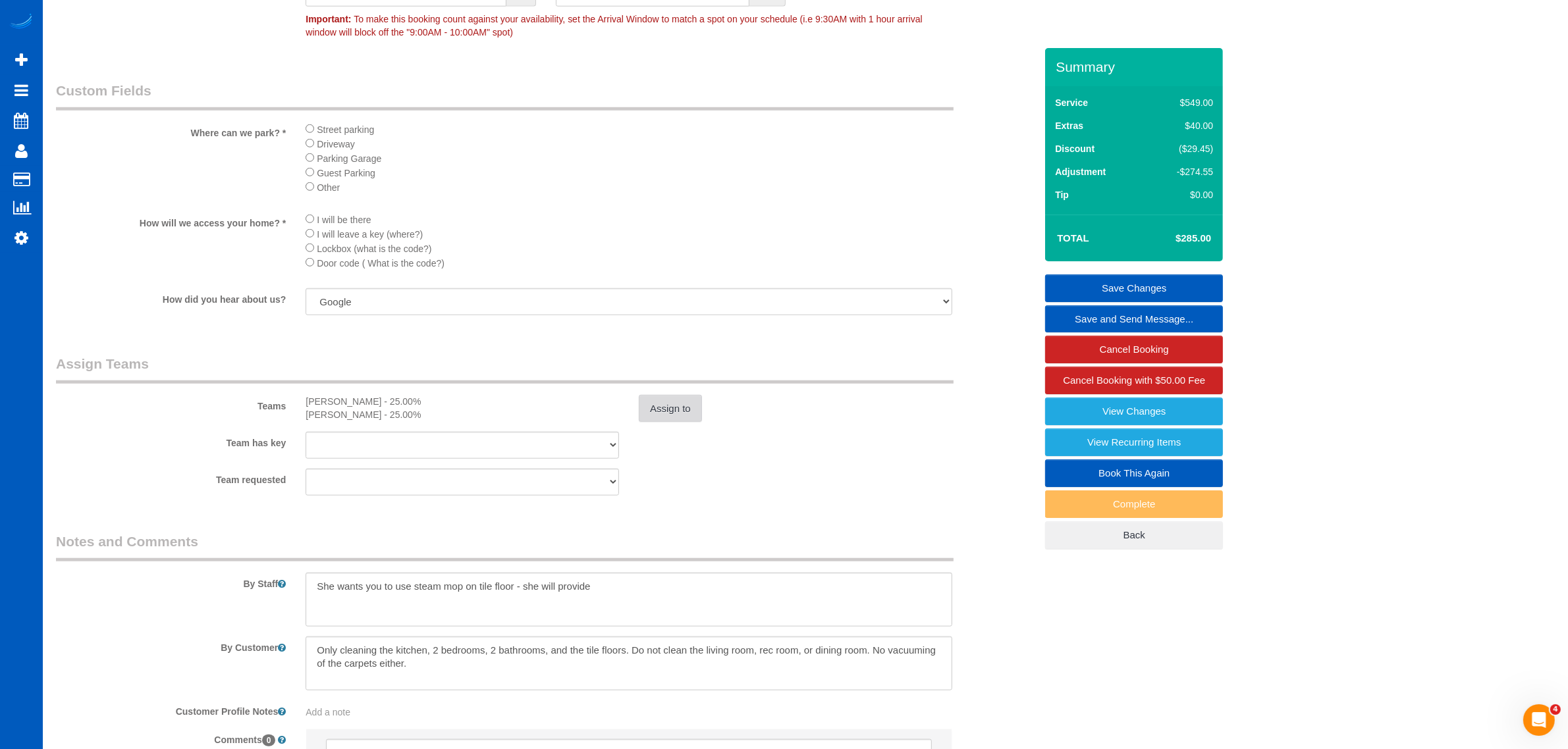
click at [657, 415] on button "Assign to" at bounding box center [670, 409] width 63 height 28
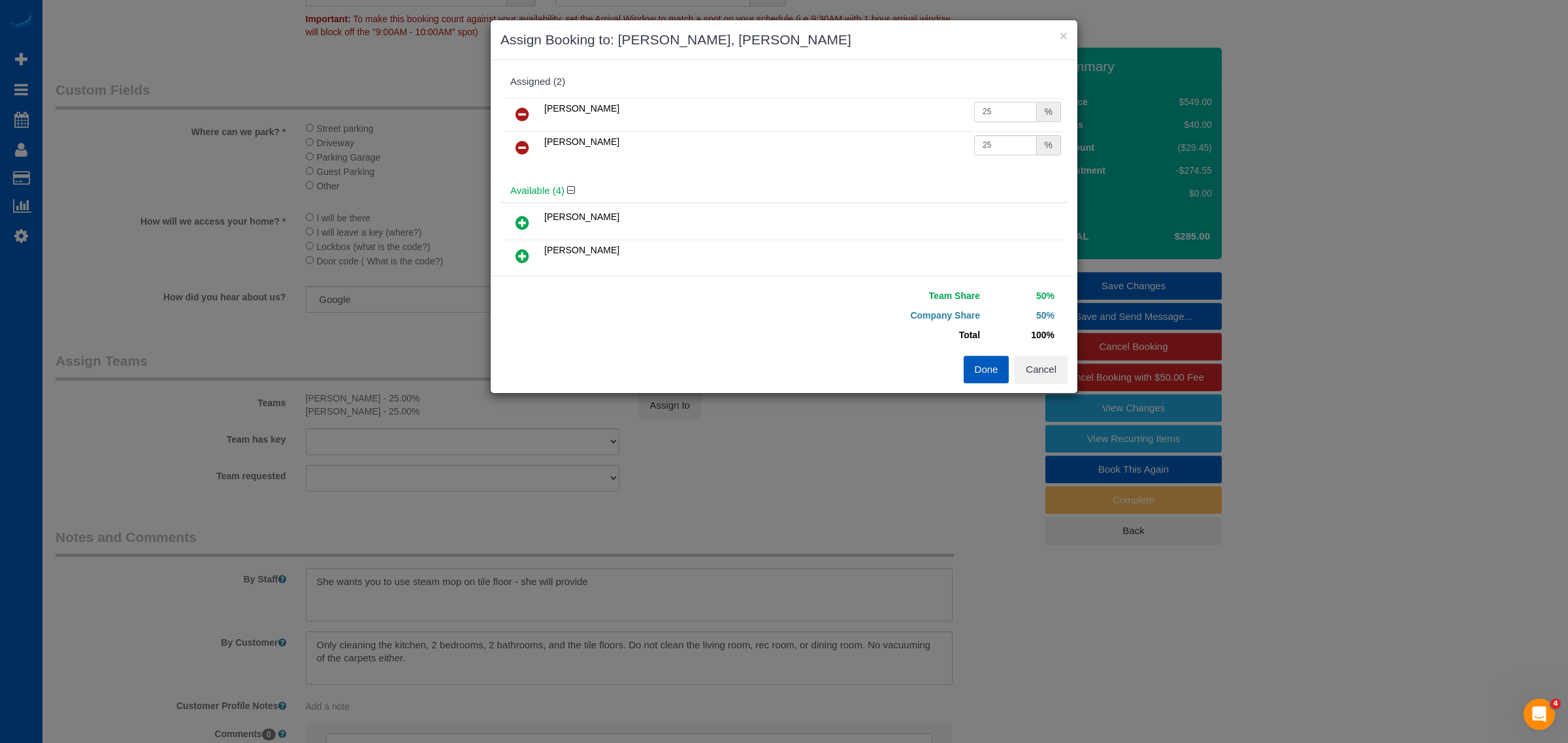
click at [978, 114] on input "25" at bounding box center [1005, 112] width 63 height 20
drag, startPoint x: 976, startPoint y: 114, endPoint x: 999, endPoint y: 113, distance: 23.0
click at [999, 113] on input "25" at bounding box center [1005, 112] width 63 height 20
type input "27"
drag, startPoint x: 974, startPoint y: 148, endPoint x: 978, endPoint y: 204, distance: 56.1
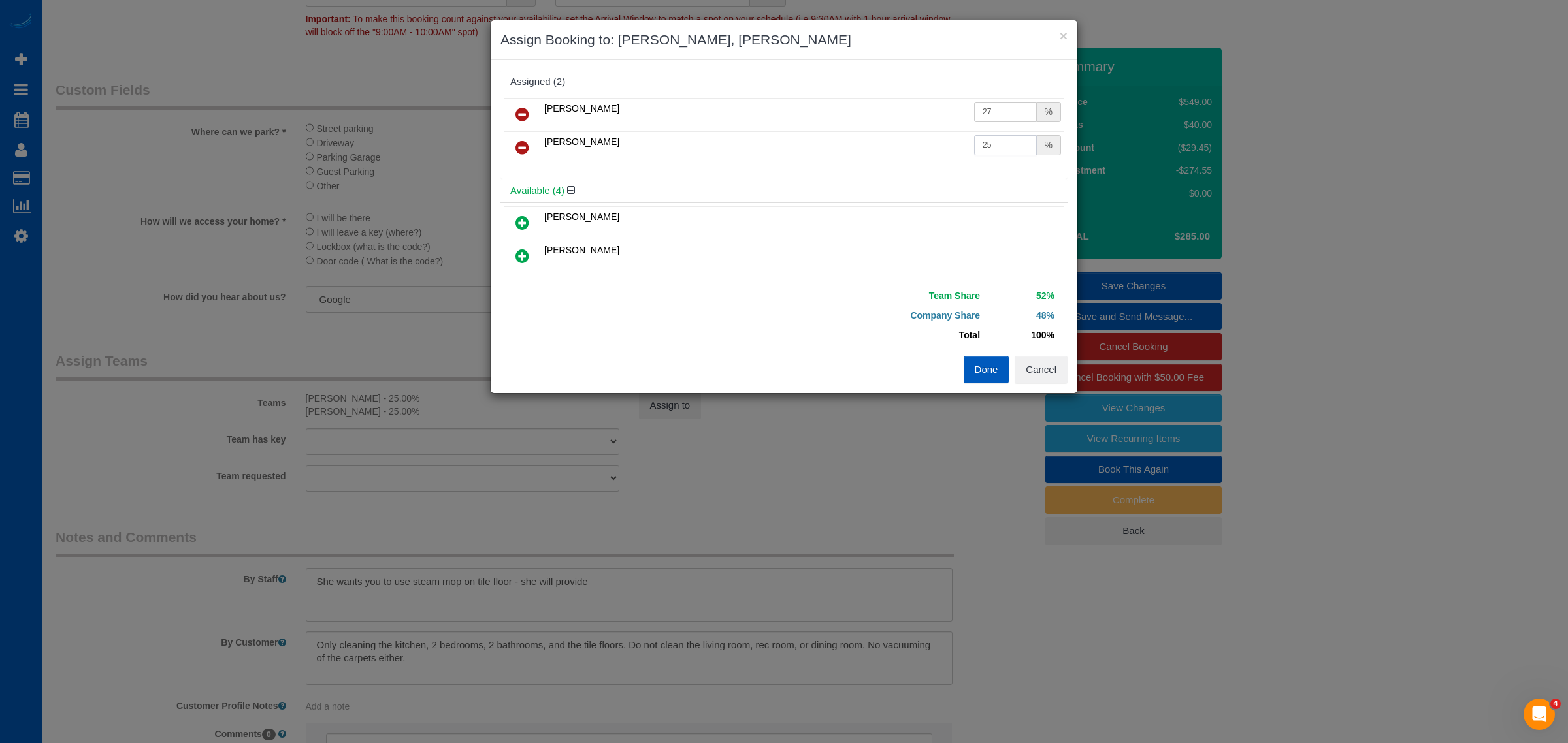
click at [993, 148] on input "25" at bounding box center [1005, 145] width 63 height 20
type input "27"
click at [994, 382] on button "Done" at bounding box center [987, 369] width 46 height 28
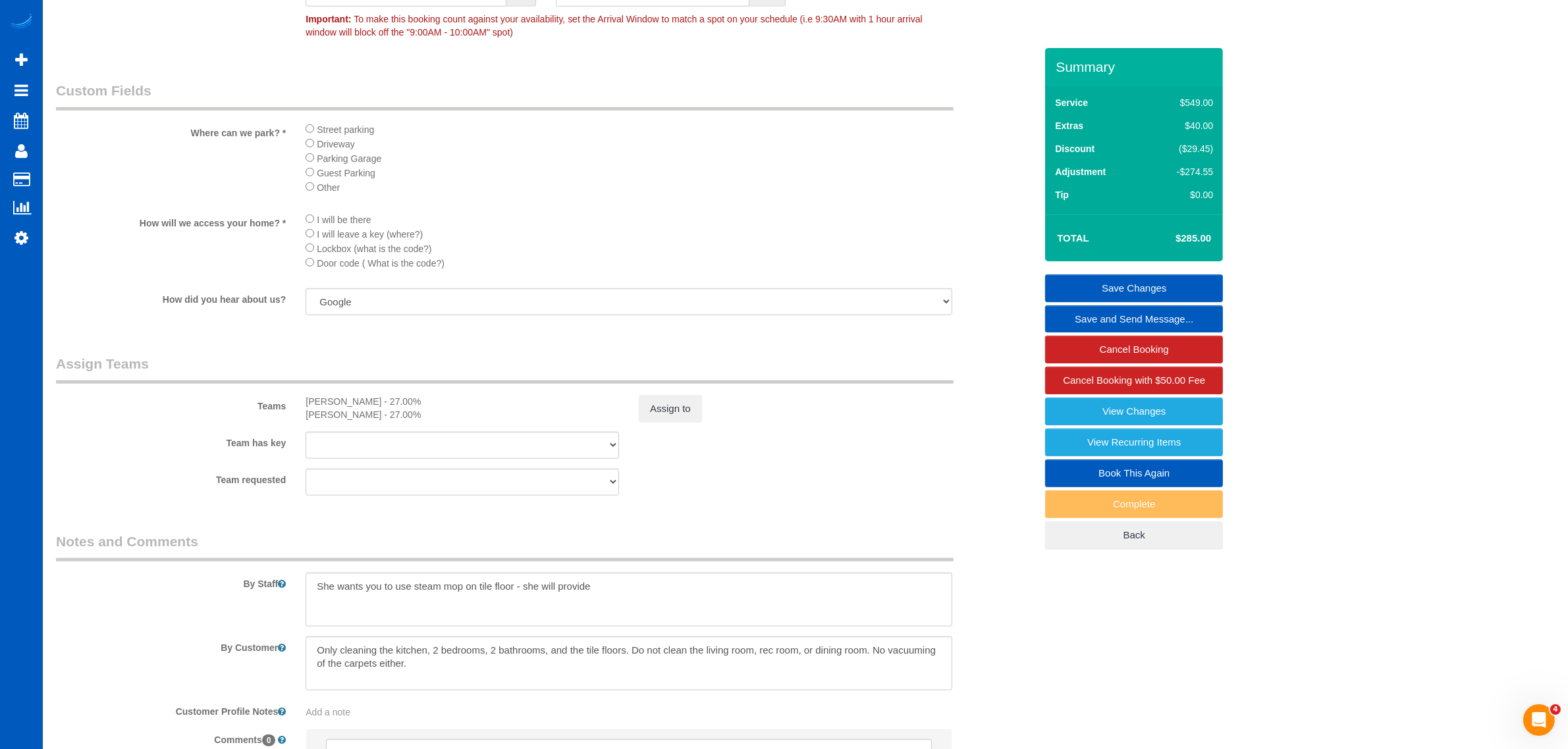
click at [1132, 288] on link "Save Changes" at bounding box center [1133, 287] width 178 height 28
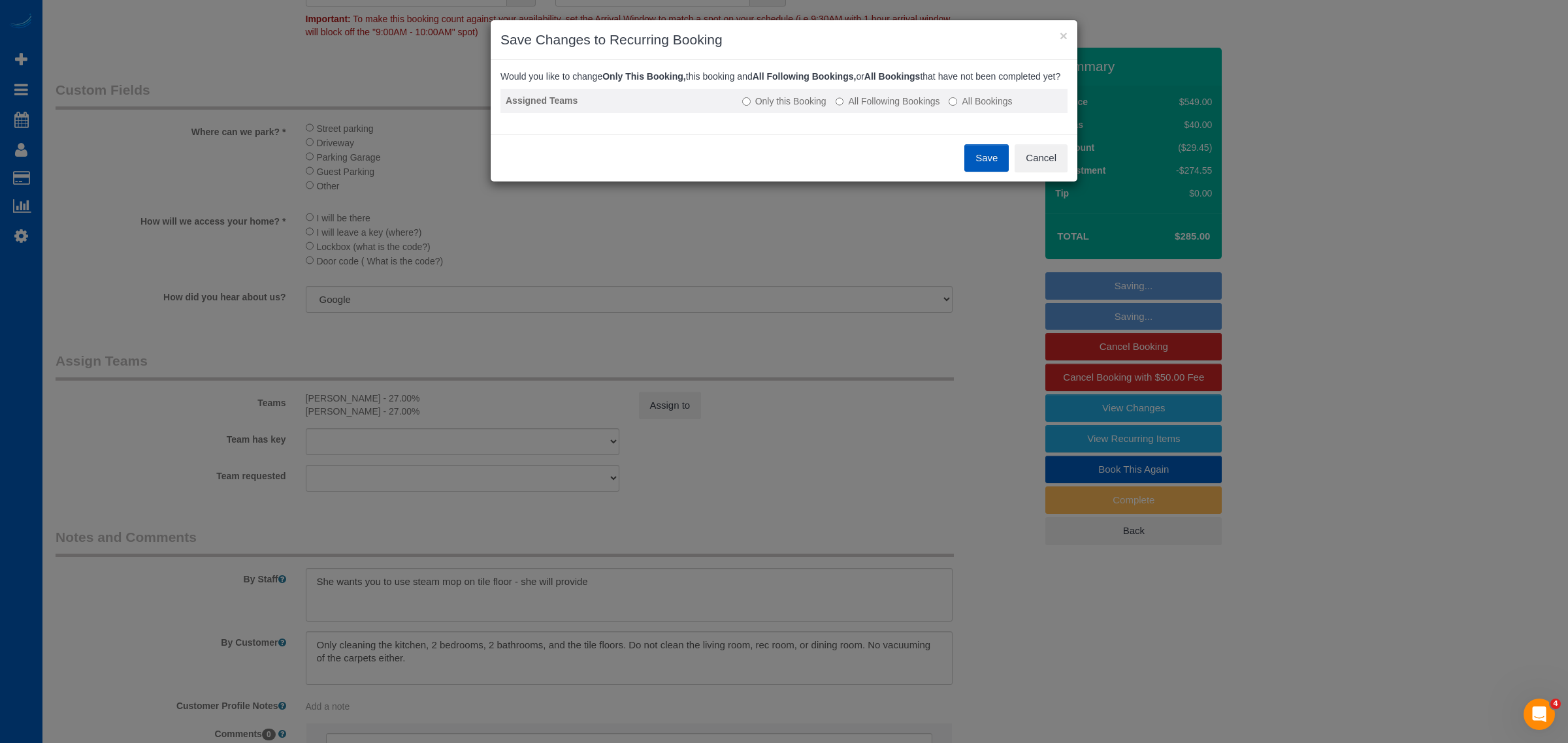
click at [915, 113] on td "Only this Booking All Following Bookings All Bookings" at bounding box center [902, 100] width 330 height 24
click at [912, 108] on label "All Following Bookings" at bounding box center [888, 101] width 105 height 13
click at [1035, 165] on button "Cancel" at bounding box center [1040, 157] width 52 height 28
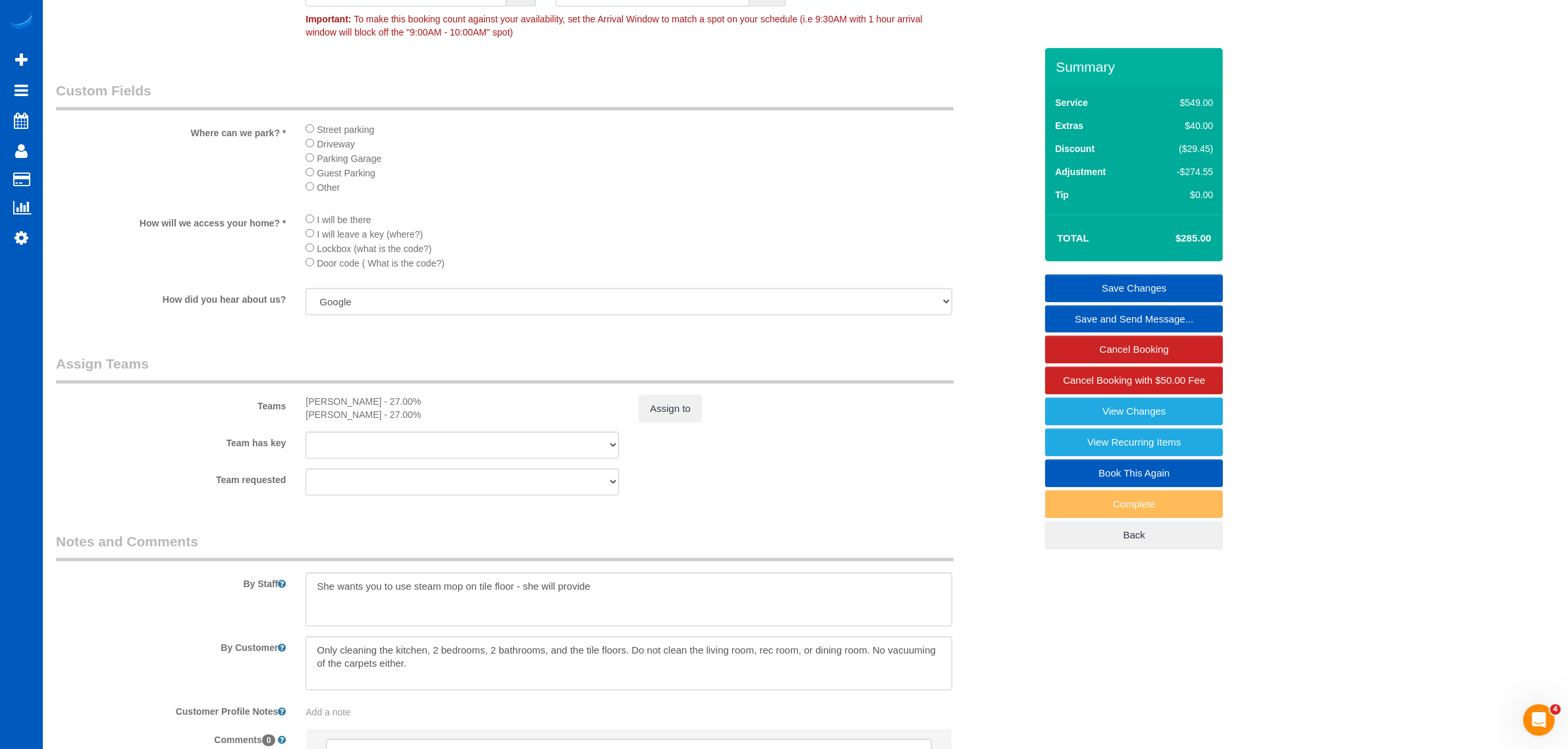
click at [1107, 285] on link "Save Changes" at bounding box center [1133, 287] width 178 height 28
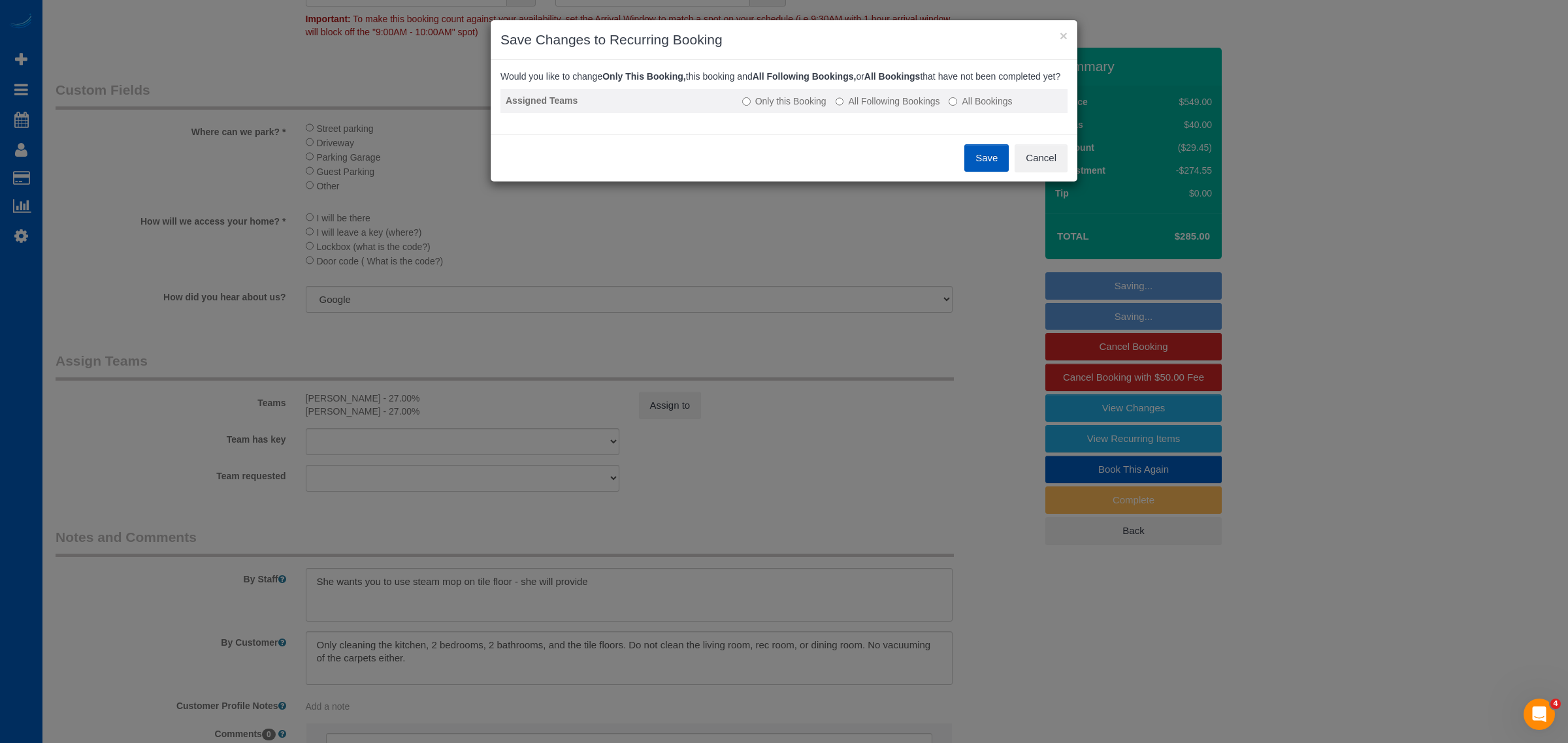
click at [870, 108] on label "All Following Bookings" at bounding box center [888, 101] width 105 height 13
click at [980, 164] on button "Save" at bounding box center [986, 157] width 45 height 28
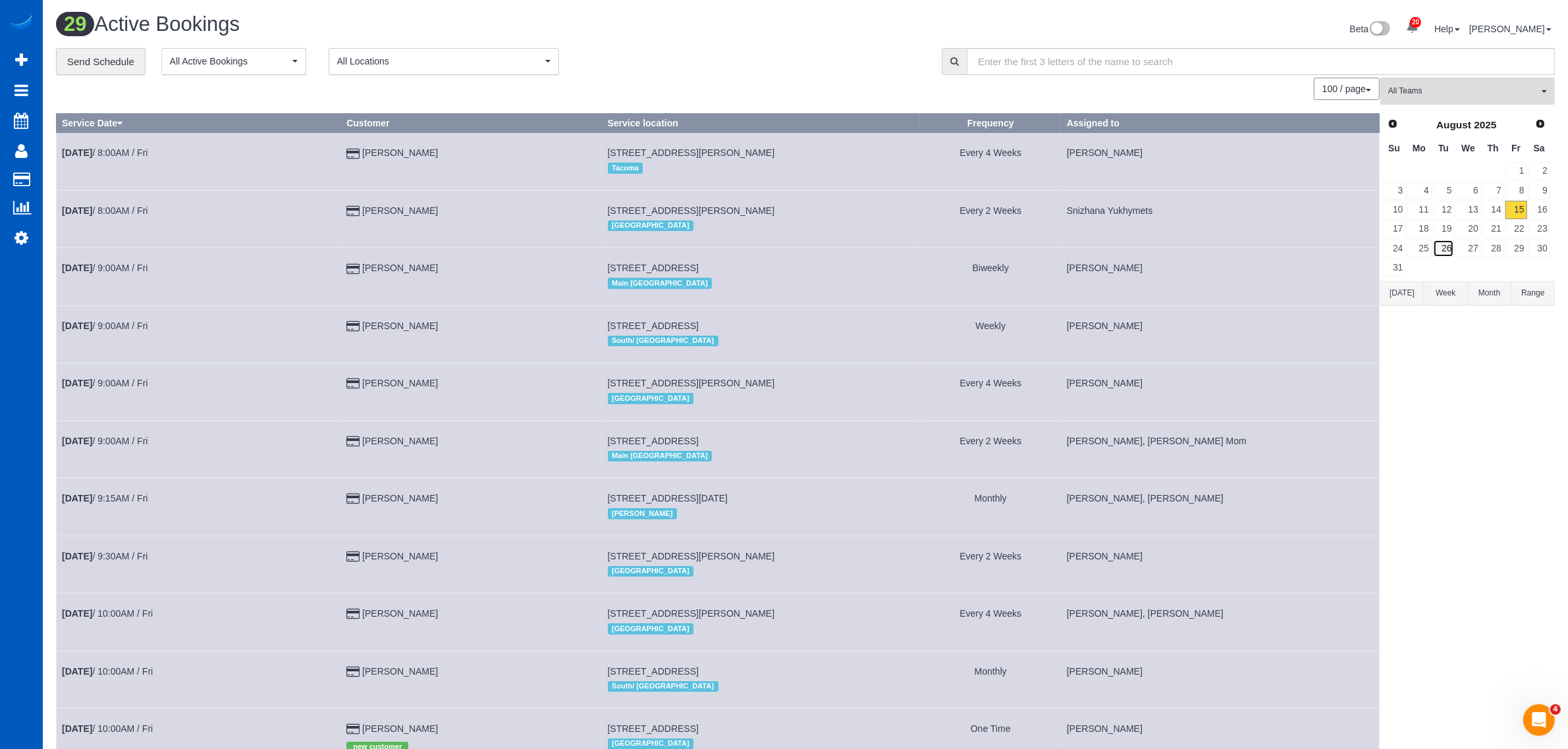
click at [1432, 248] on link "26" at bounding box center [1443, 248] width 22 height 17
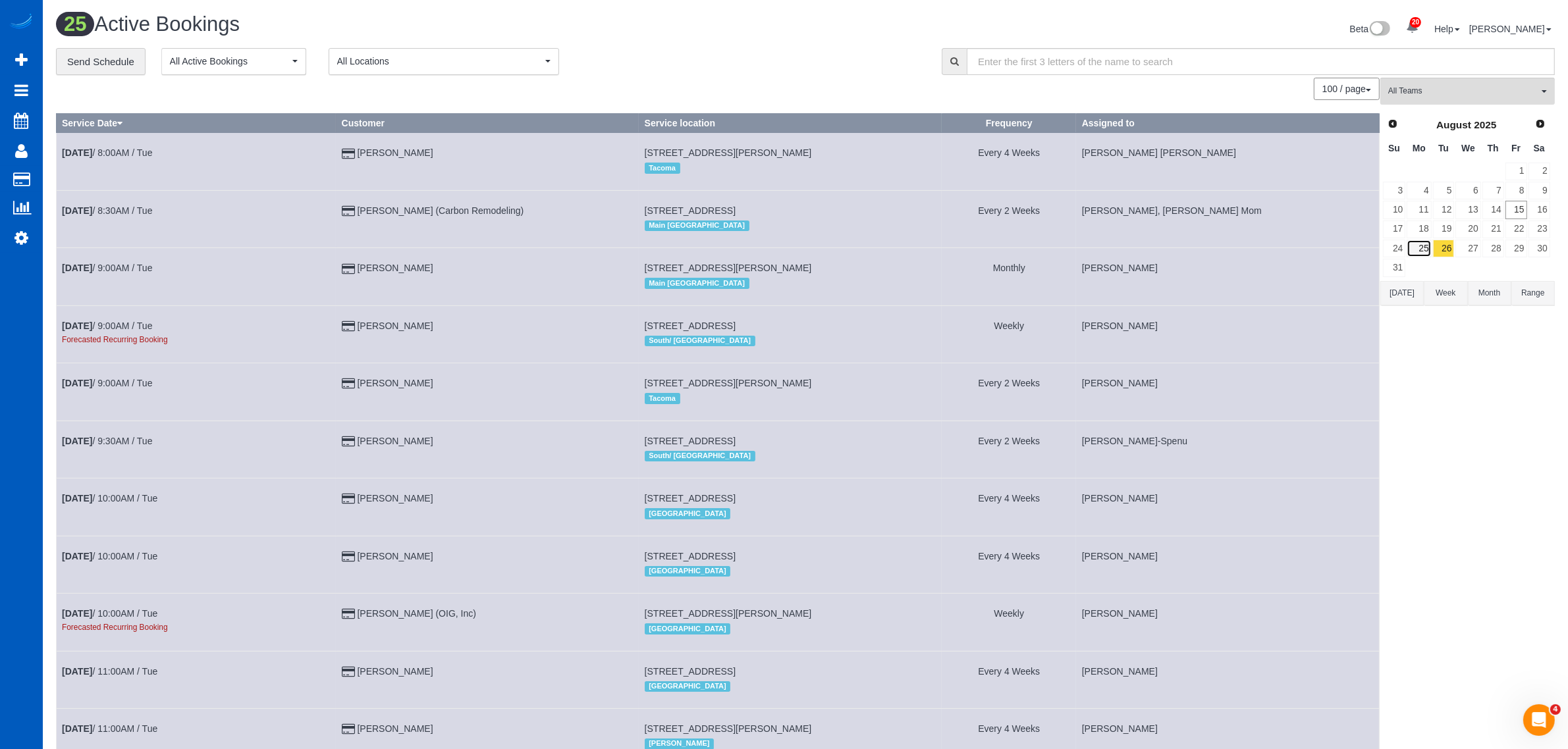
click at [1422, 252] on link "25" at bounding box center [1418, 248] width 24 height 17
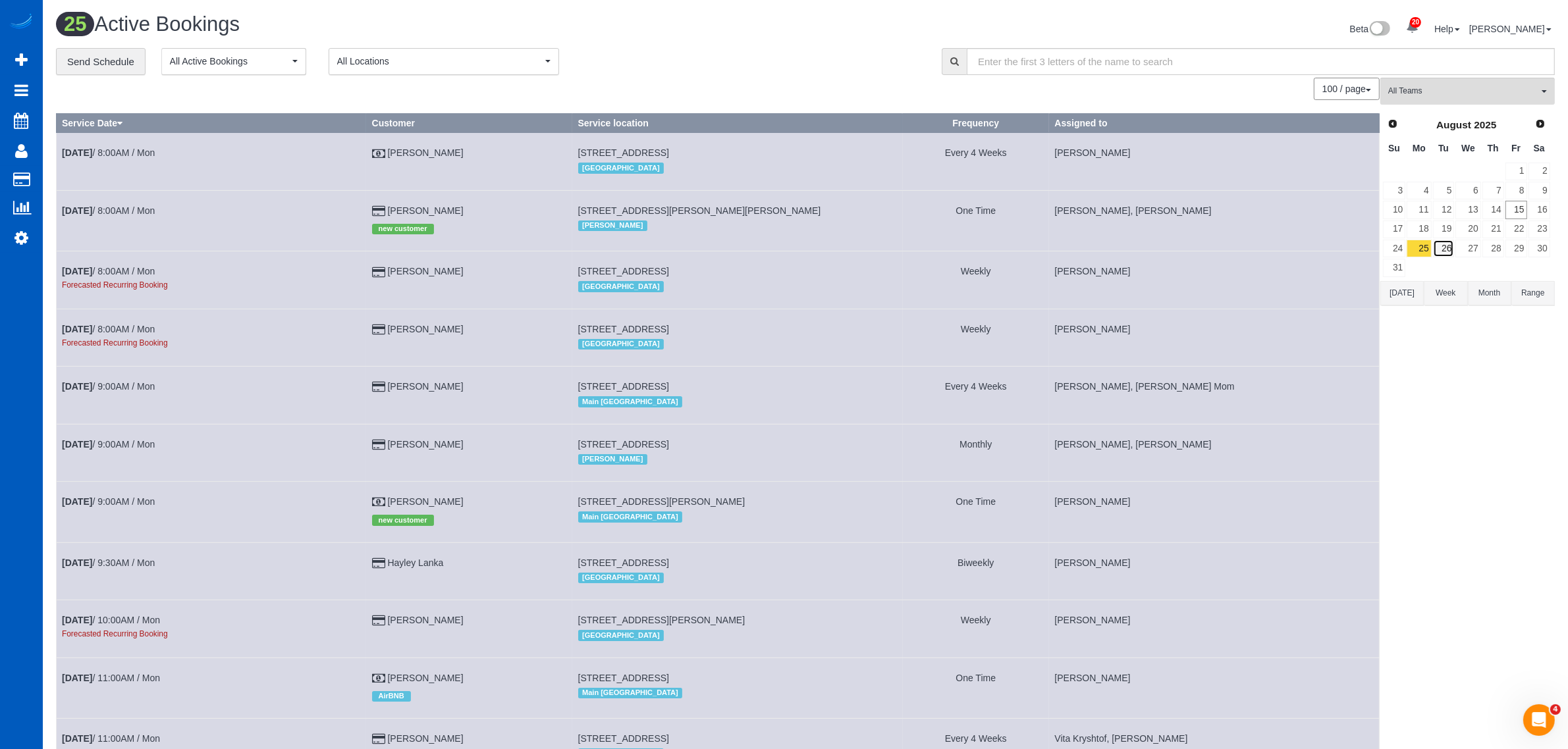
click at [1443, 245] on link "26" at bounding box center [1443, 248] width 22 height 17
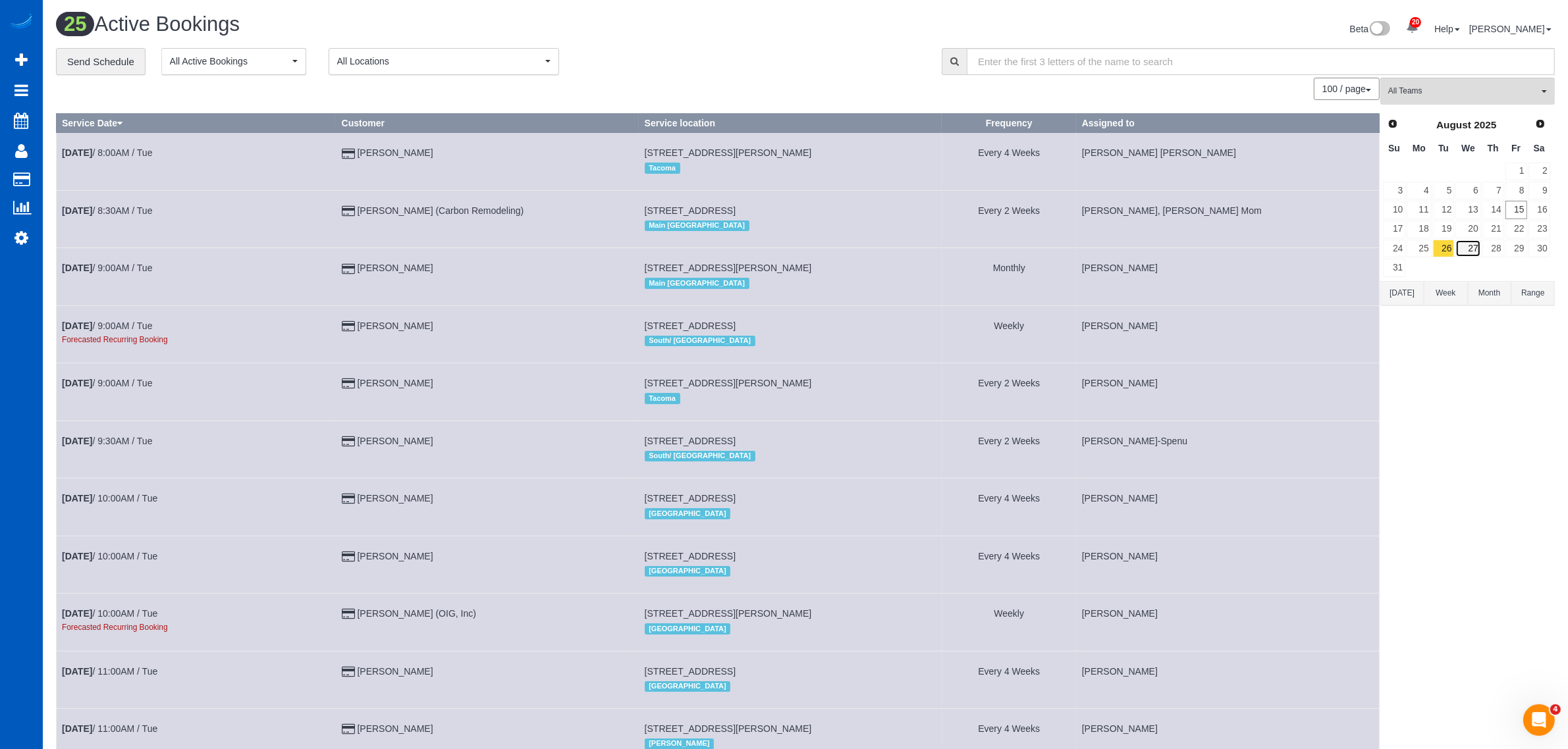
click at [1459, 245] on link "27" at bounding box center [1468, 248] width 25 height 17
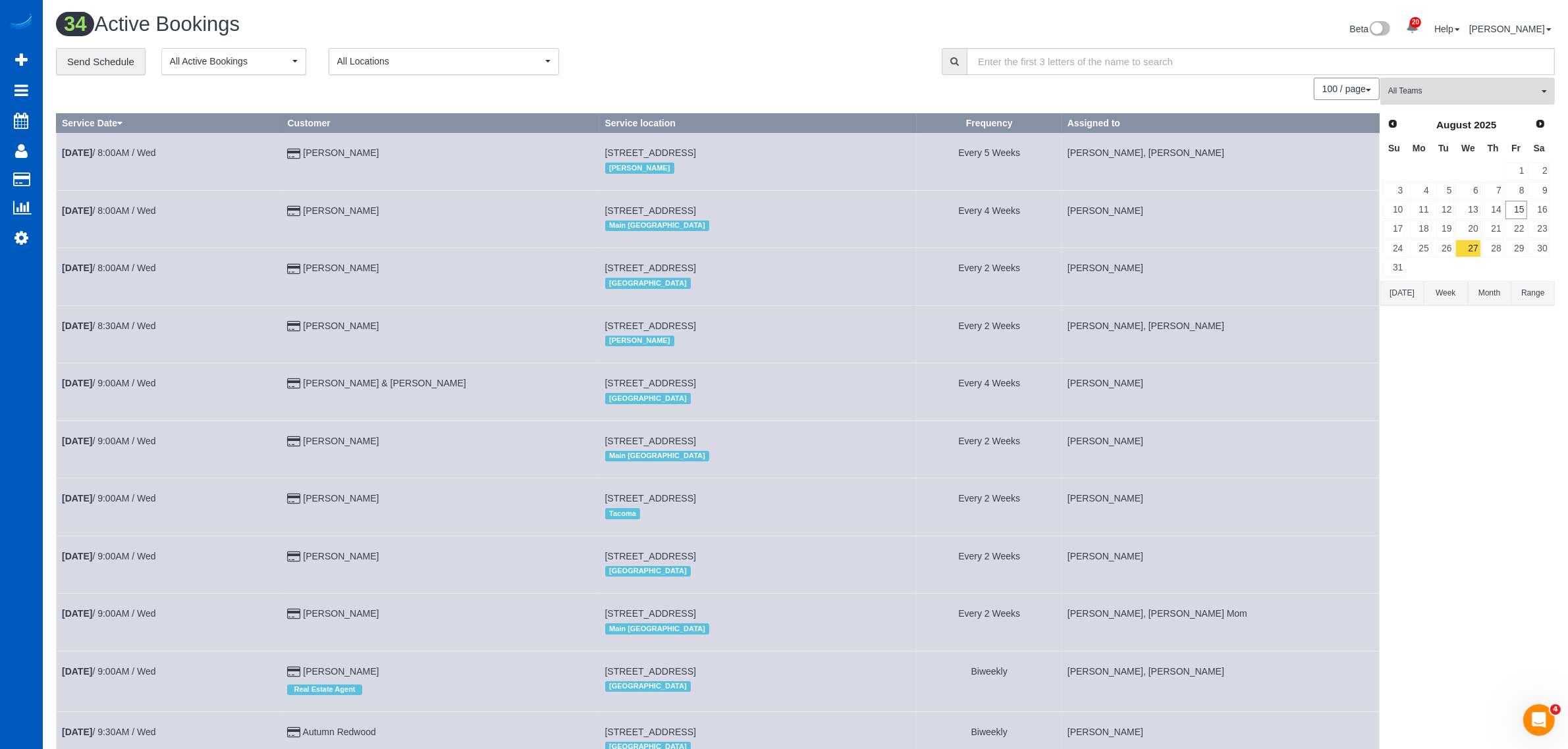
click at [1476, 96] on span "All Teams" at bounding box center [1463, 91] width 150 height 12
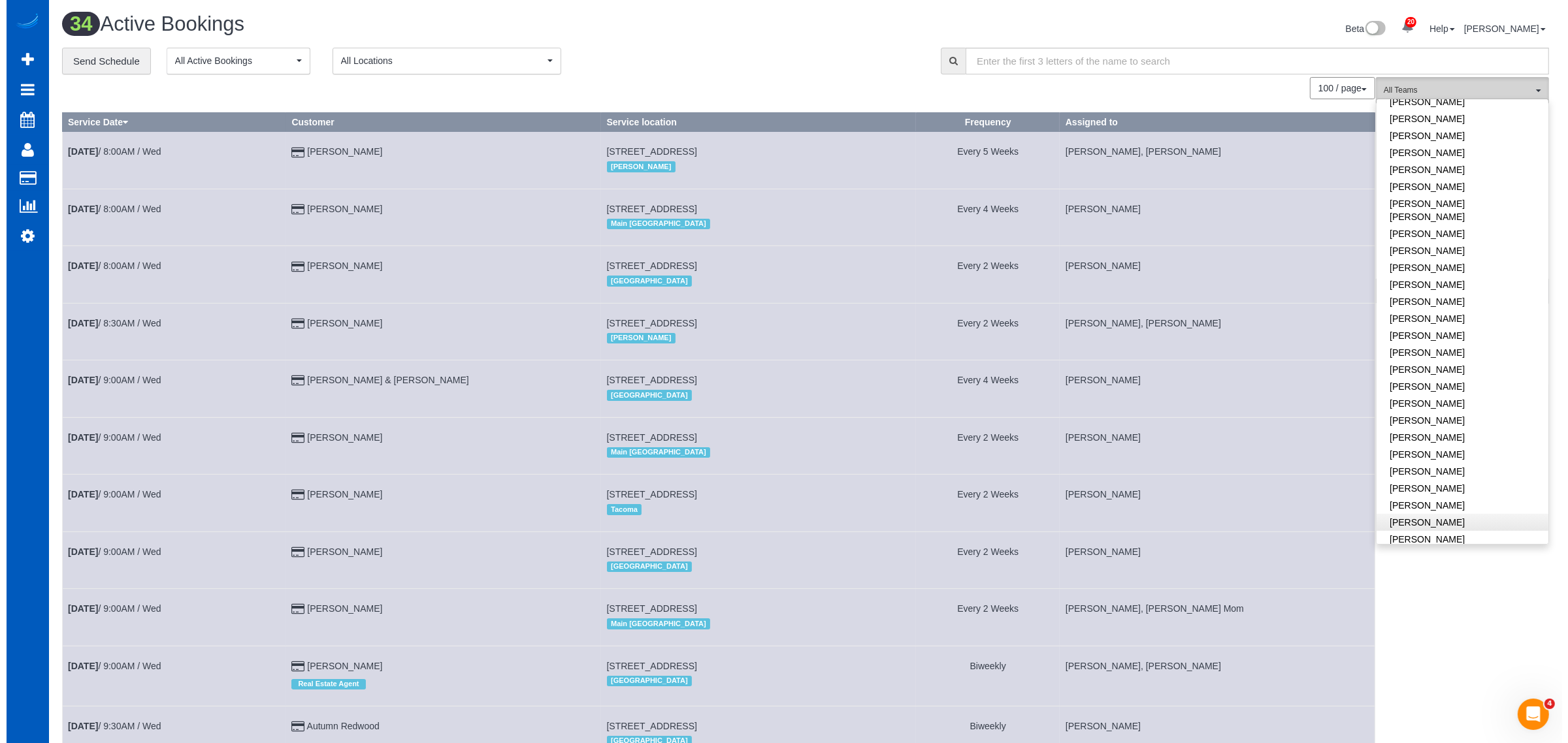
scroll to position [795, 0]
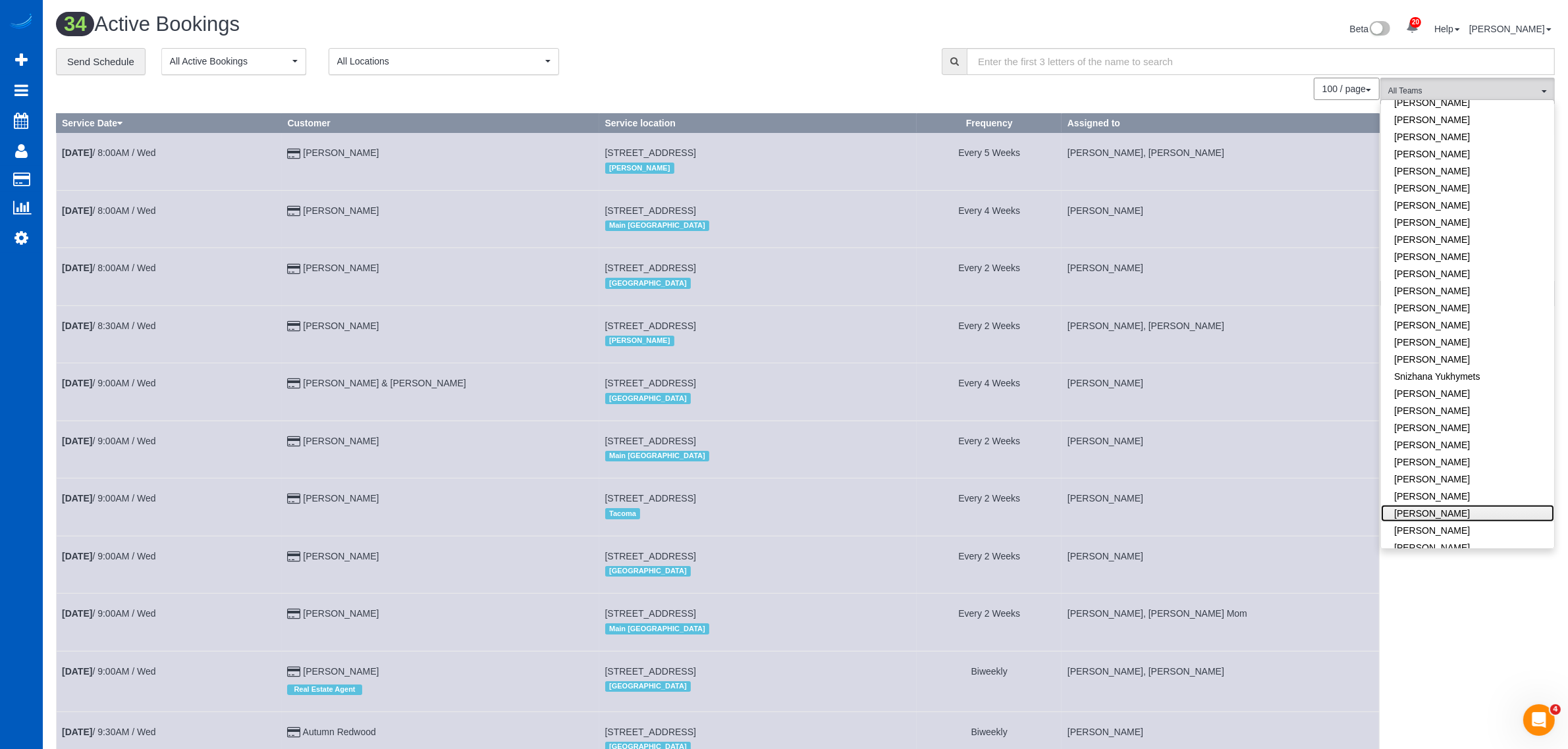
click at [1459, 505] on link "[PERSON_NAME]" at bounding box center [1467, 513] width 173 height 17
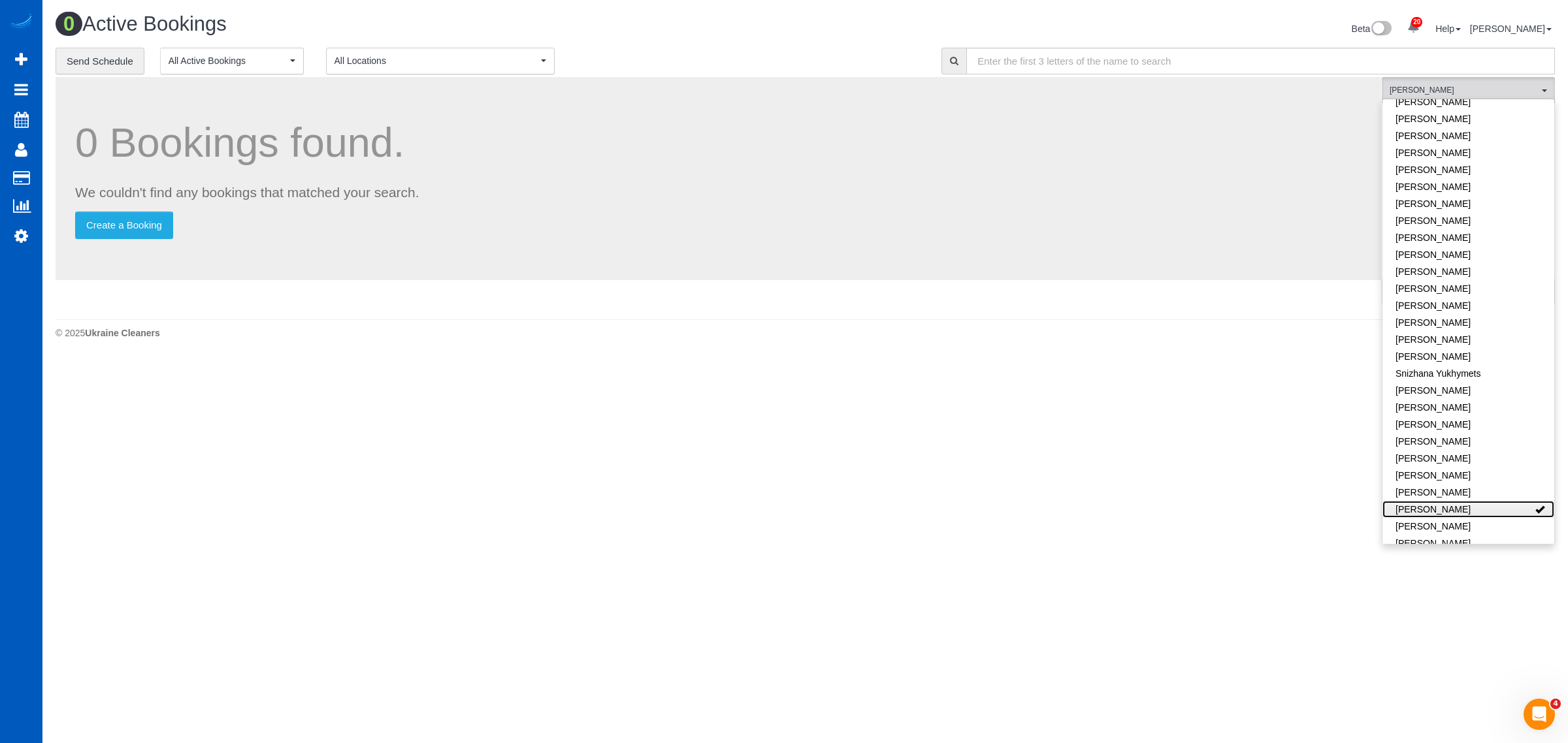
click at [1448, 501] on link "[PERSON_NAME]" at bounding box center [1468, 509] width 172 height 17
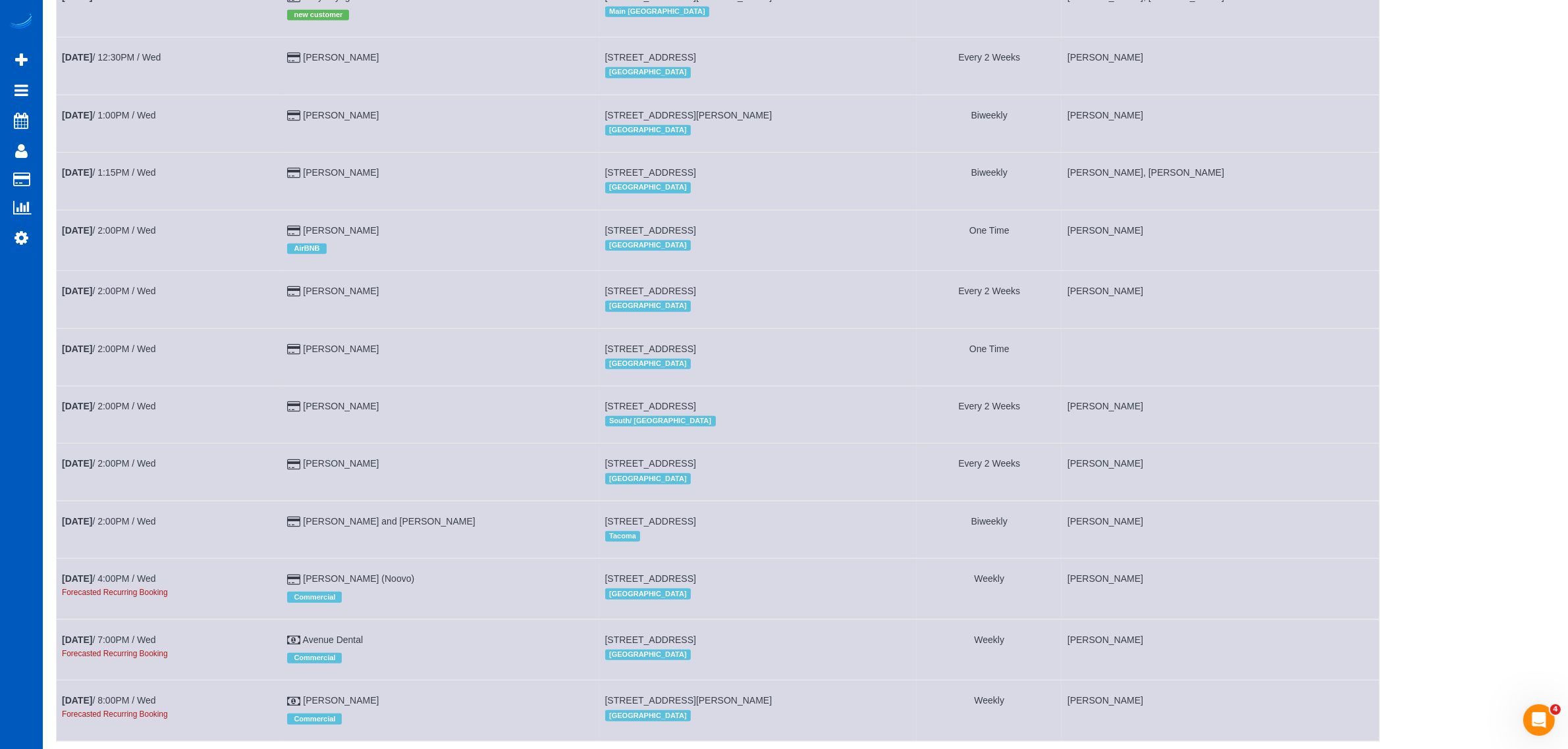
scroll to position [1464, 0]
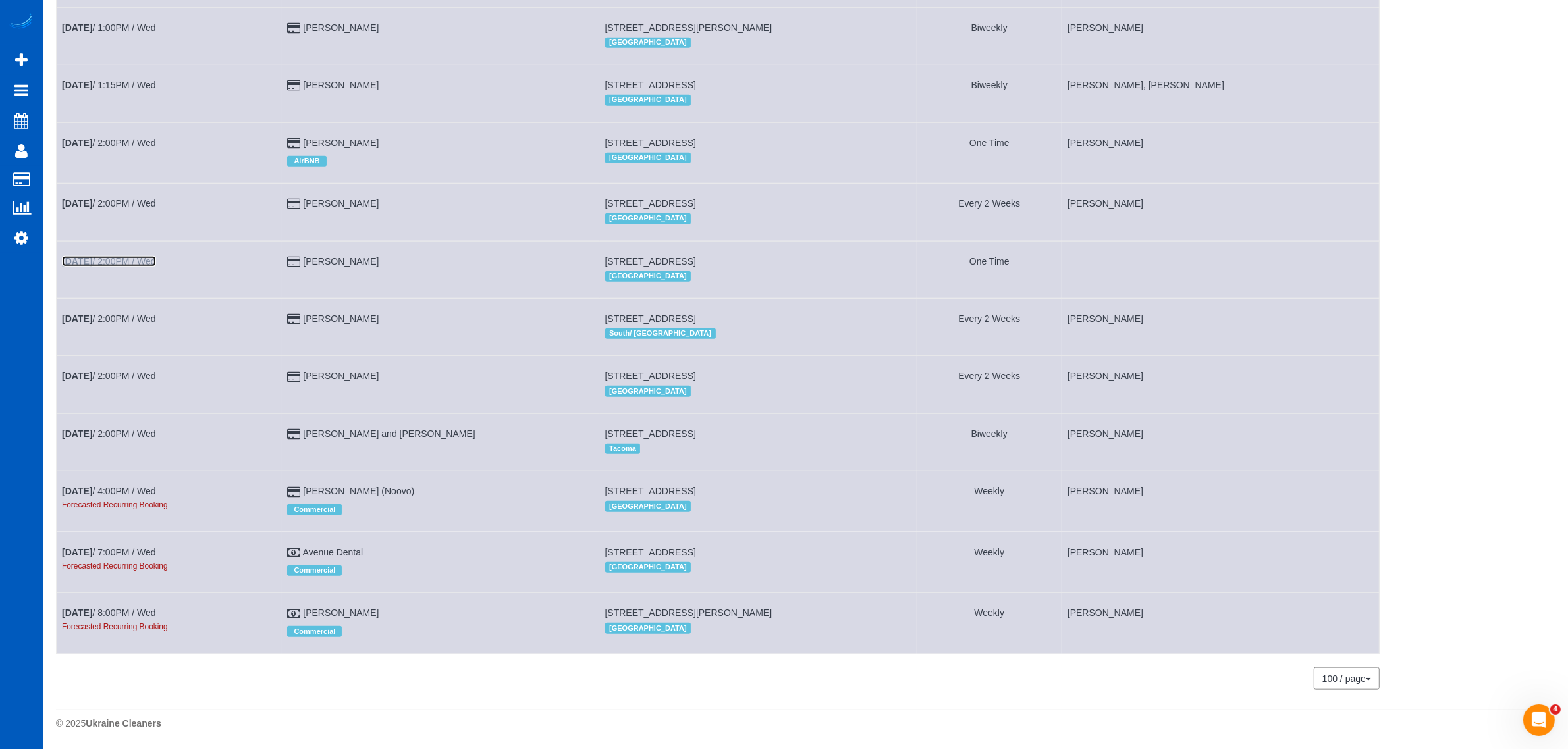
click at [146, 263] on link "[DATE] 2:00PM / Wed" at bounding box center [109, 261] width 94 height 11
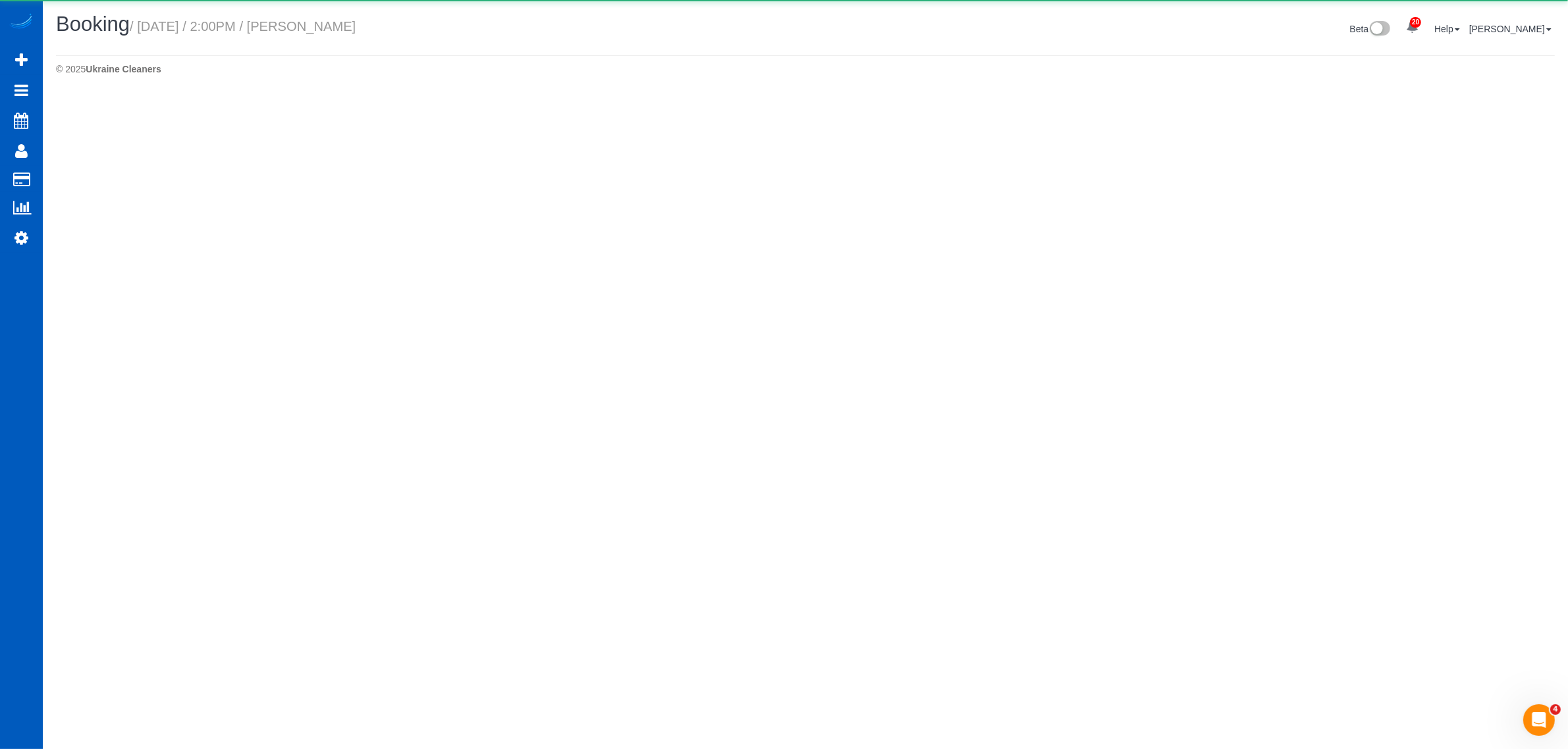
select select "WA"
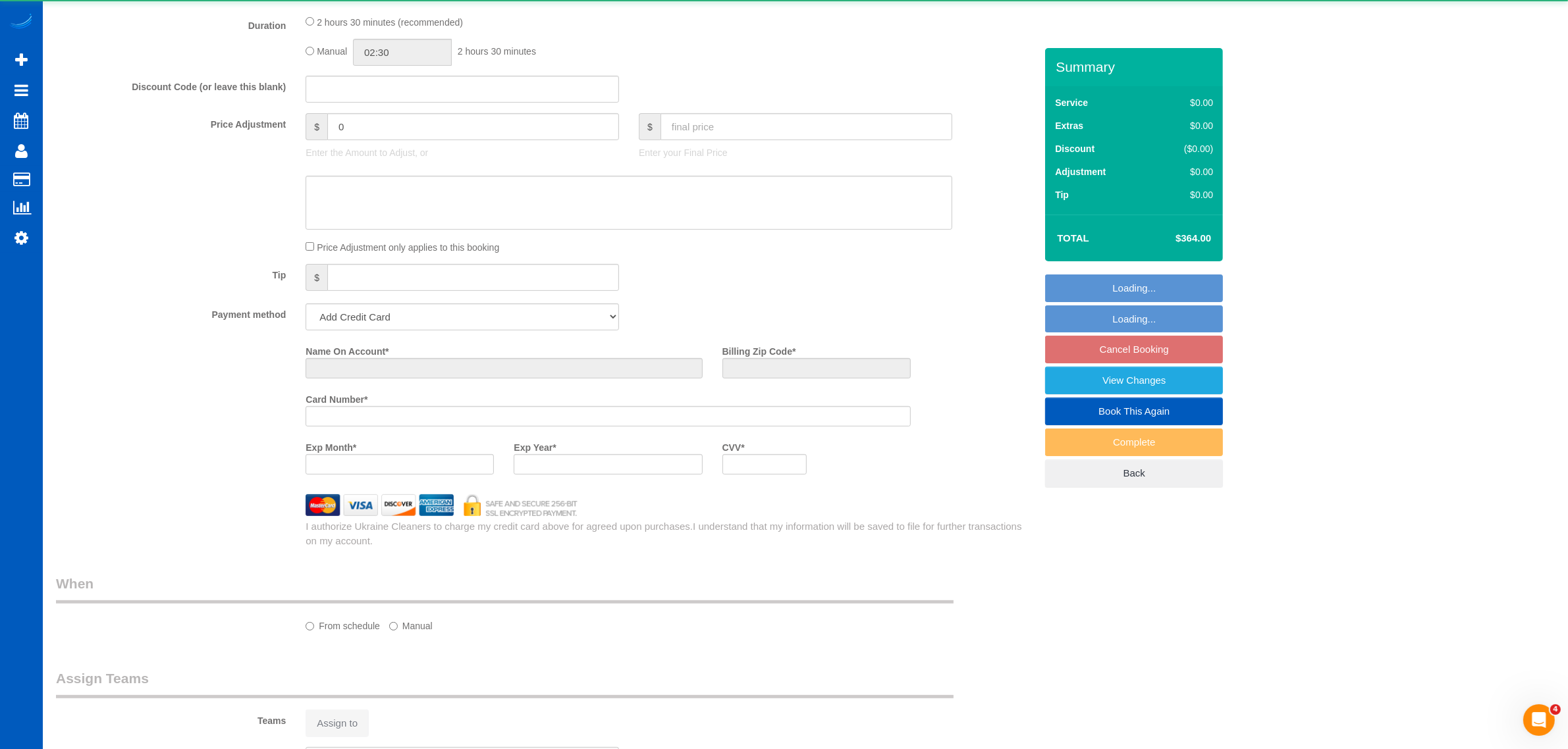
select select "string:fspay-507ae0e4-763c-4e96-b34f-8608615c9e74"
select select "199"
select select "spot14"
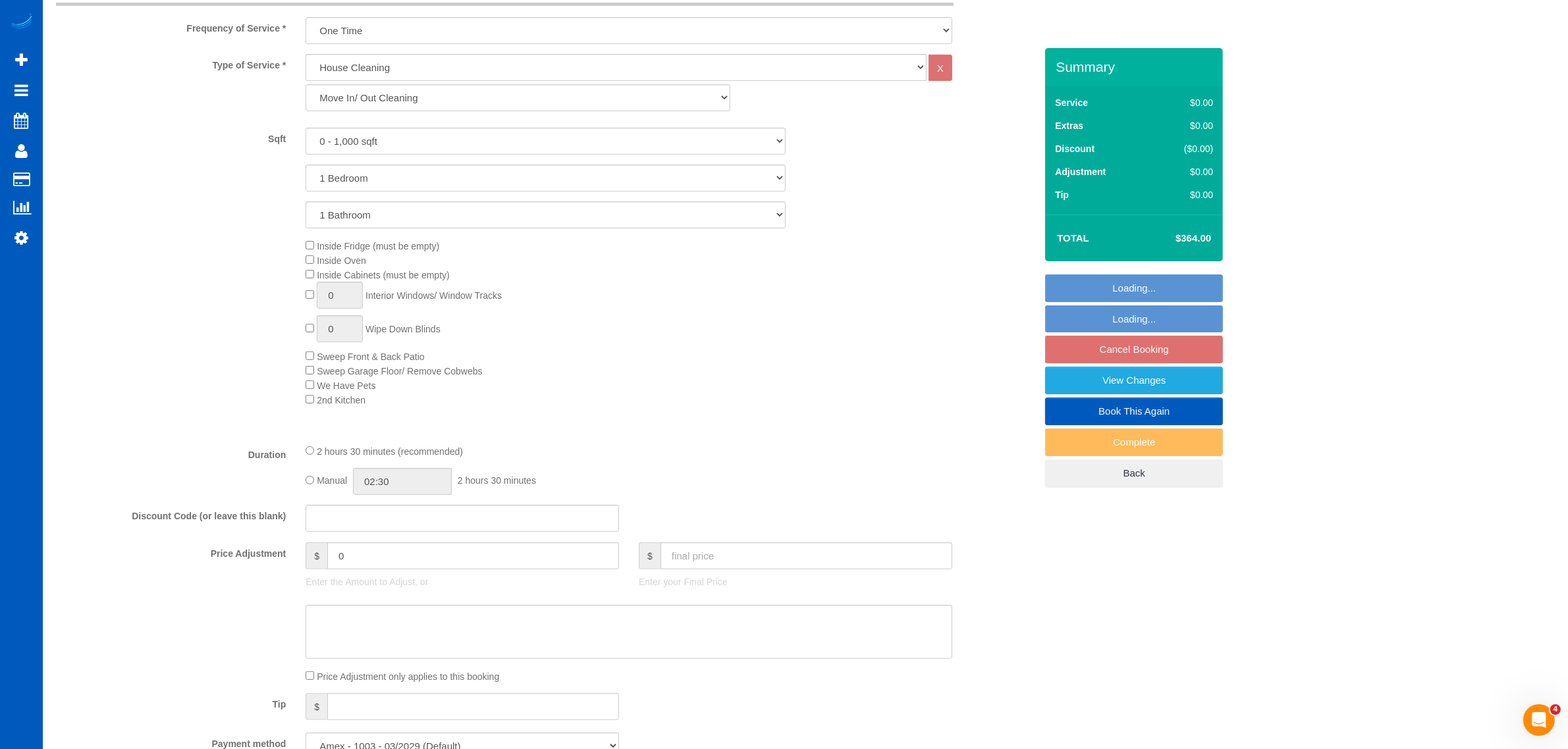
select select "object:4887"
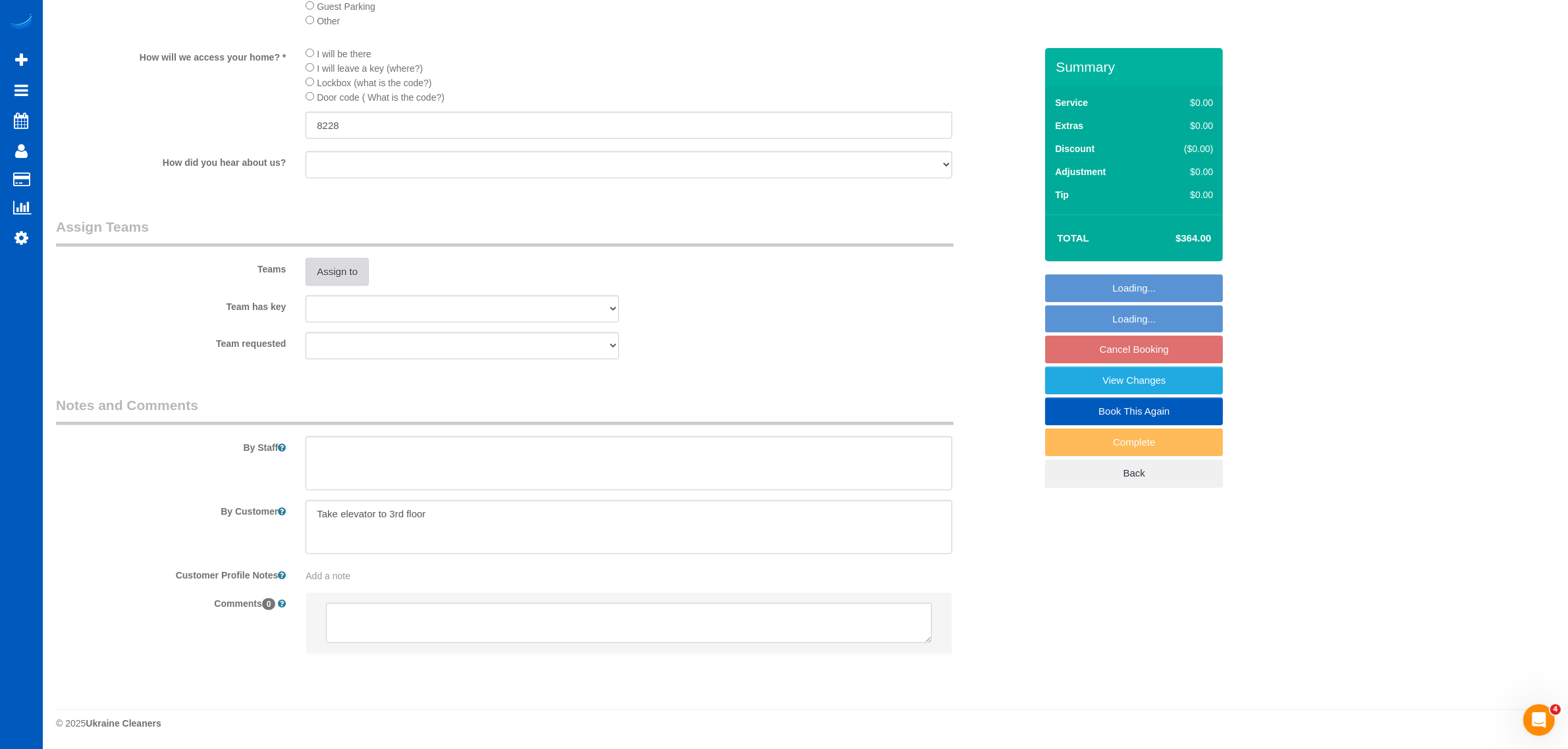
click at [349, 267] on button "Assign to" at bounding box center [338, 271] width 63 height 28
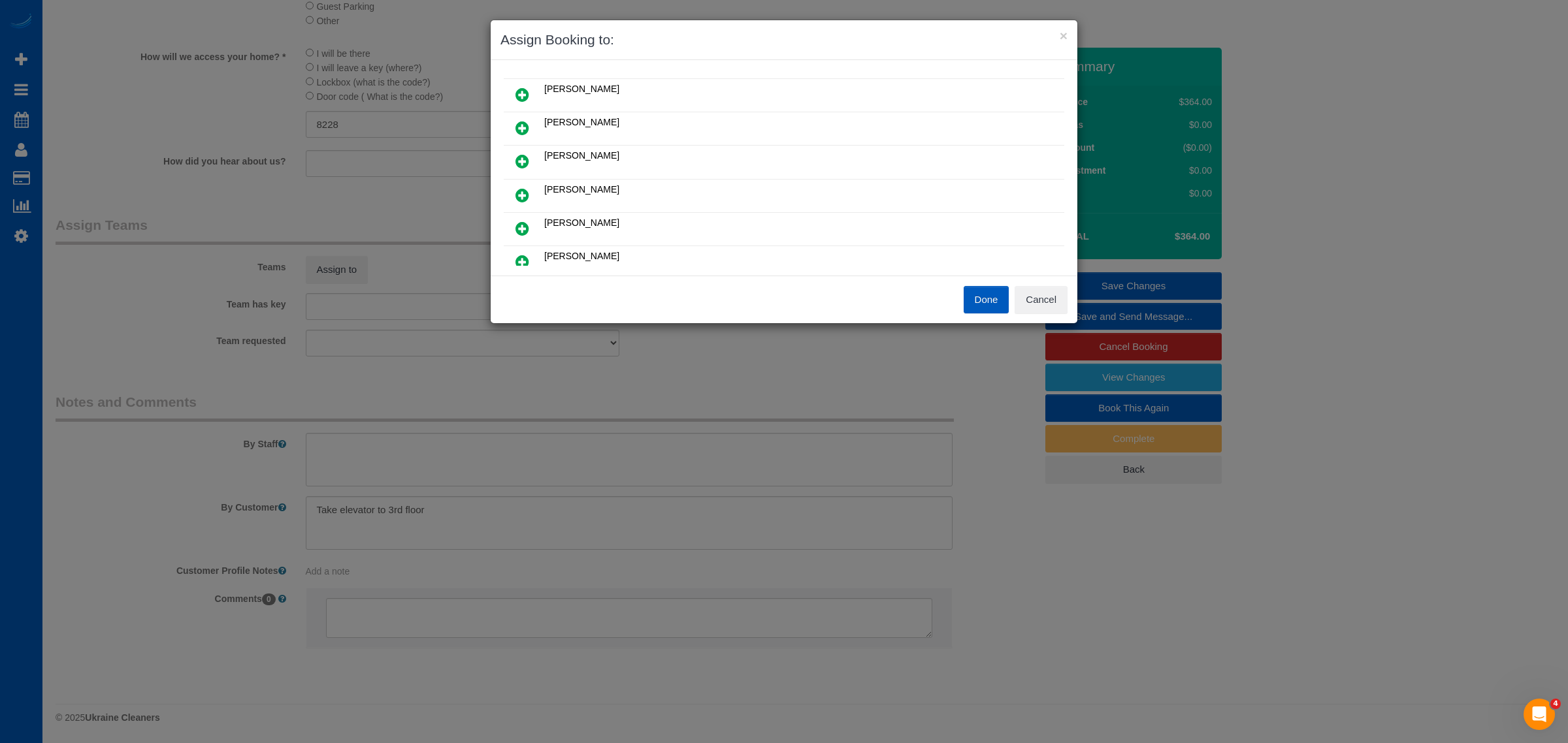
scroll to position [135, 0]
click at [531, 255] on link at bounding box center [522, 256] width 31 height 26
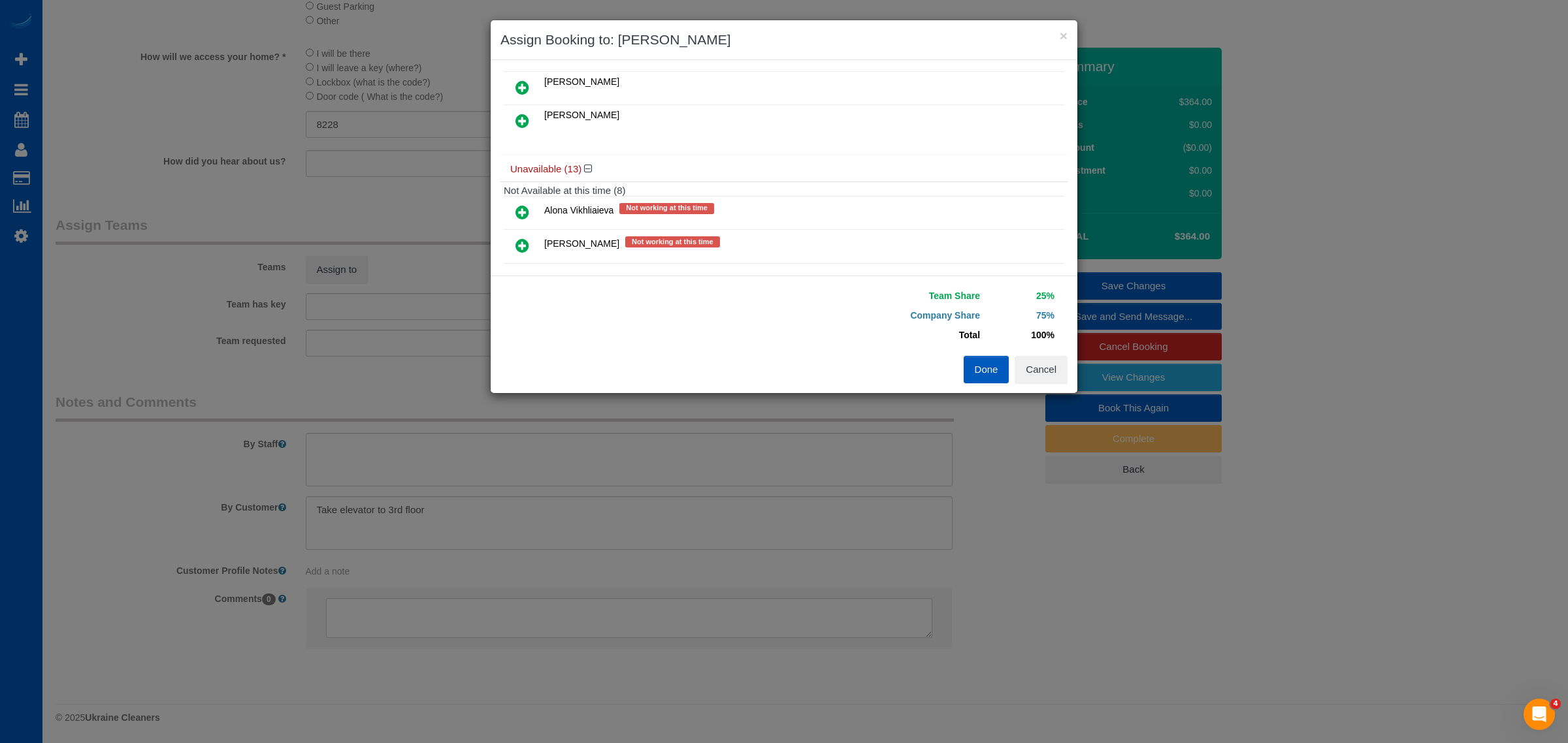
click at [523, 117] on icon at bounding box center [522, 120] width 13 height 15
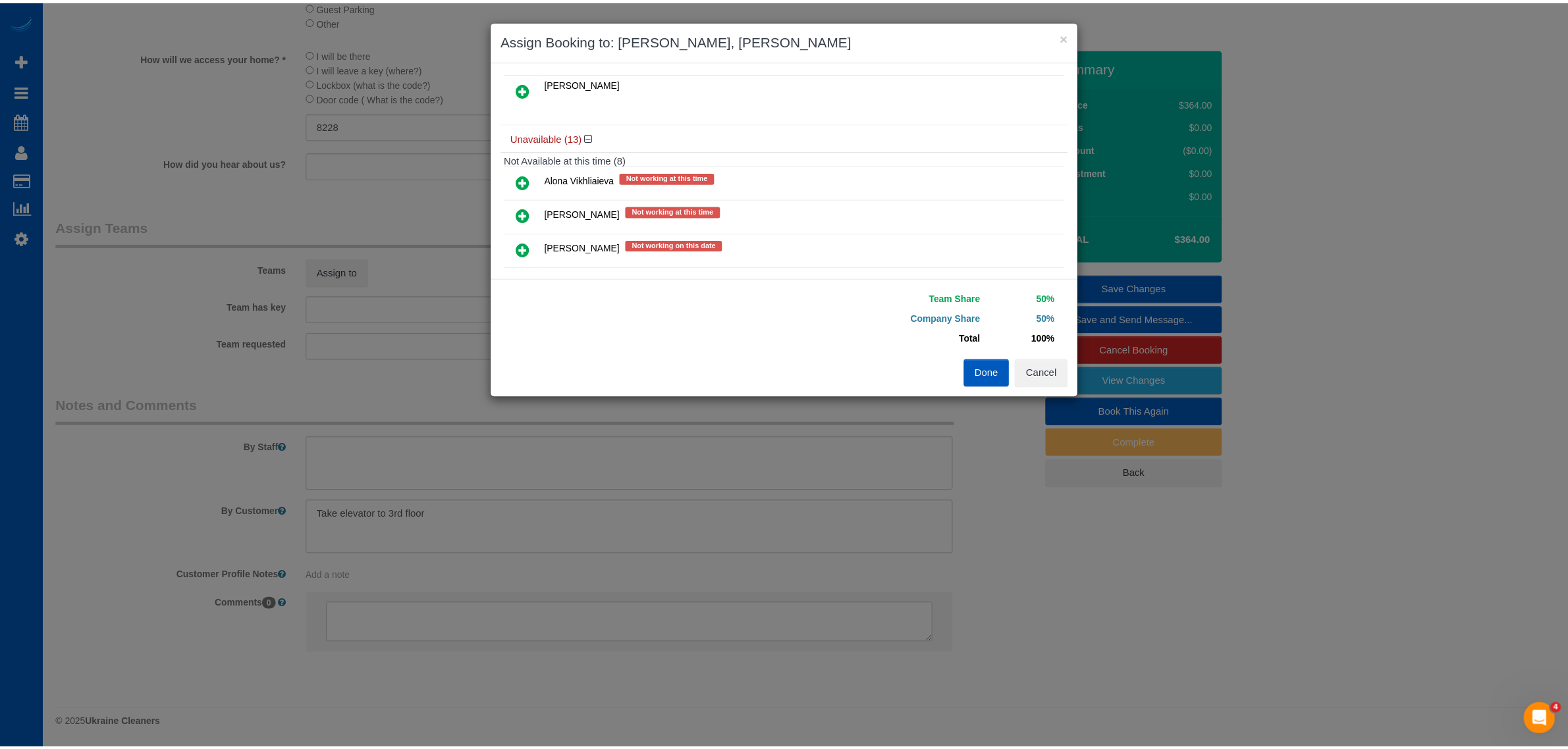
scroll to position [0, 0]
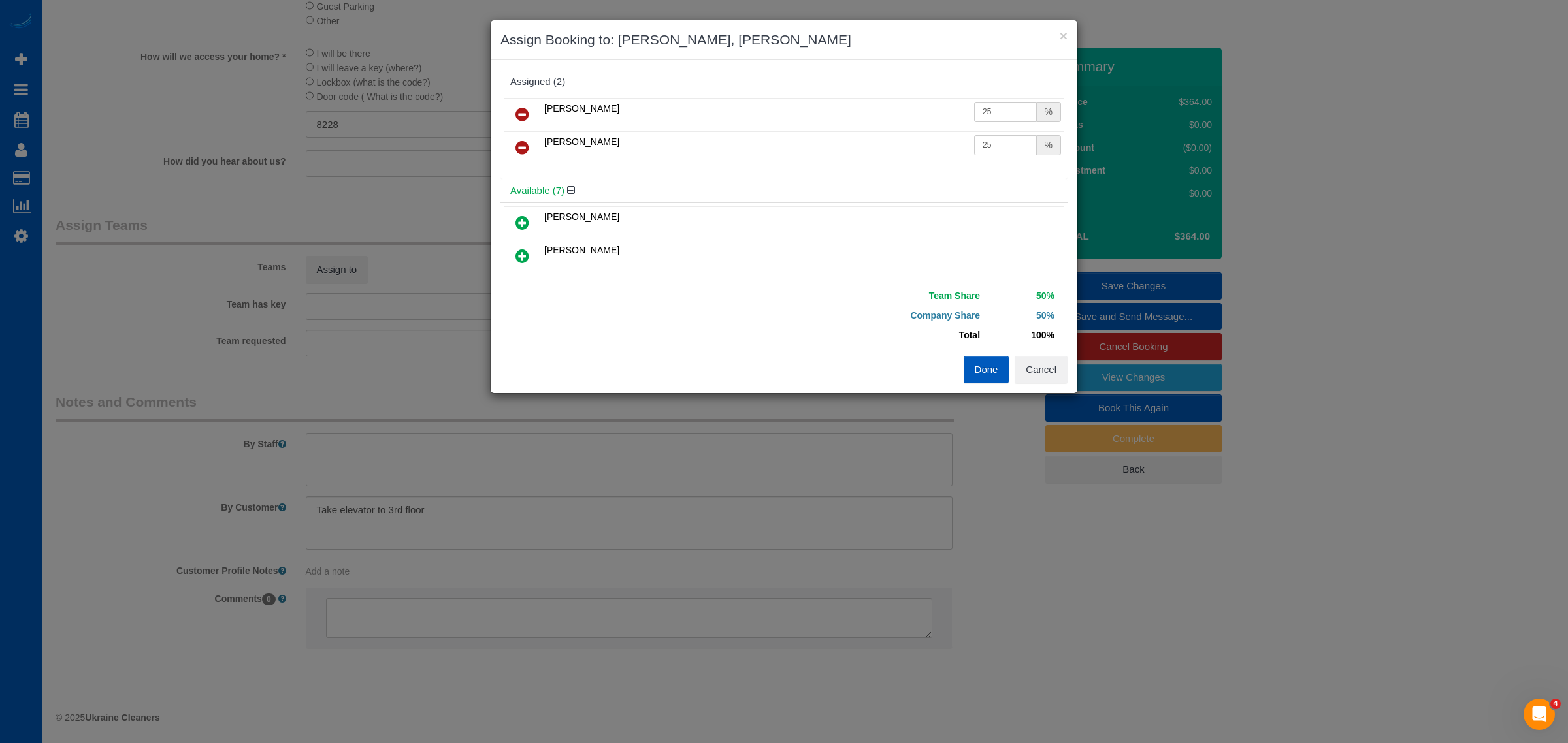
click at [987, 379] on button "Done" at bounding box center [987, 369] width 46 height 28
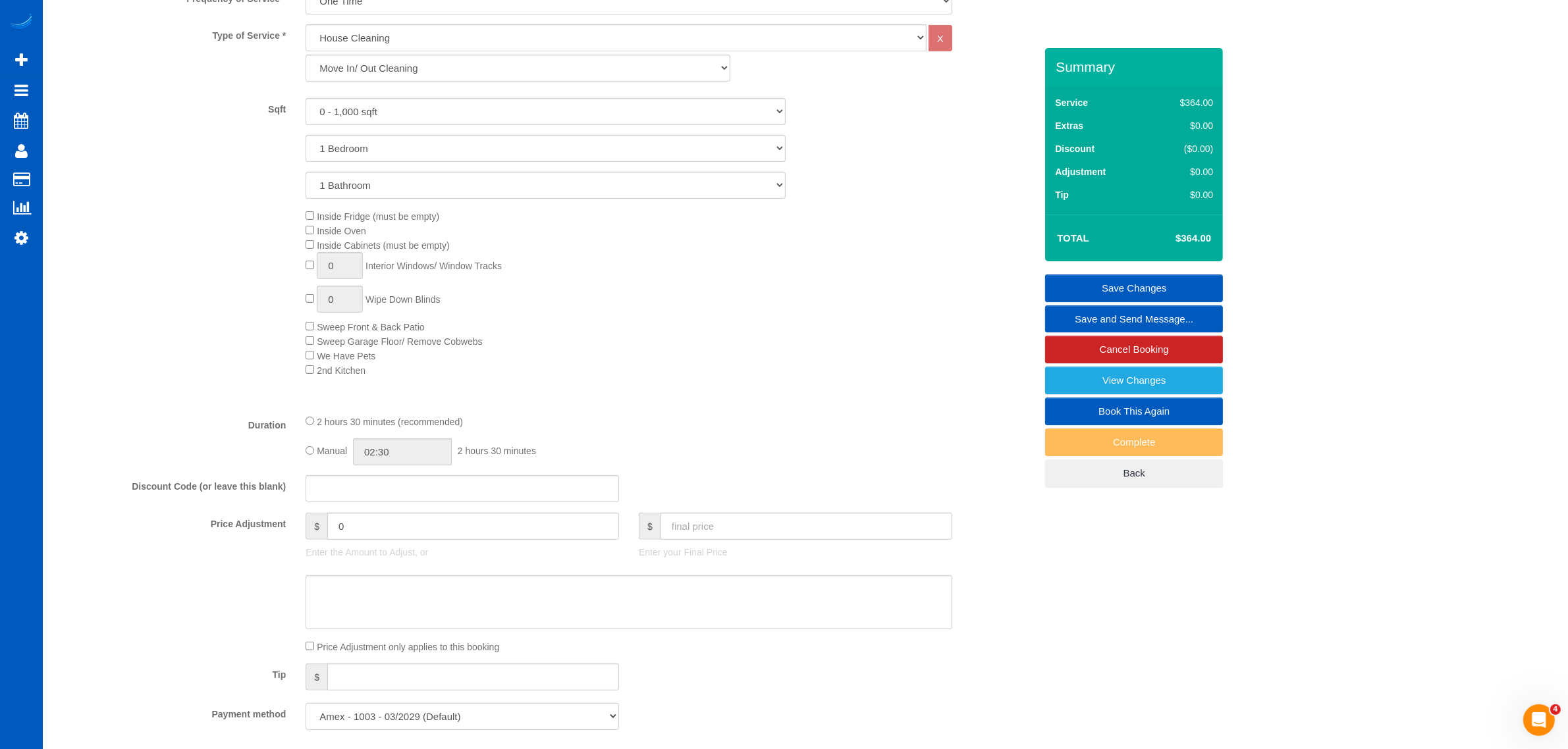
scroll to position [821, 0]
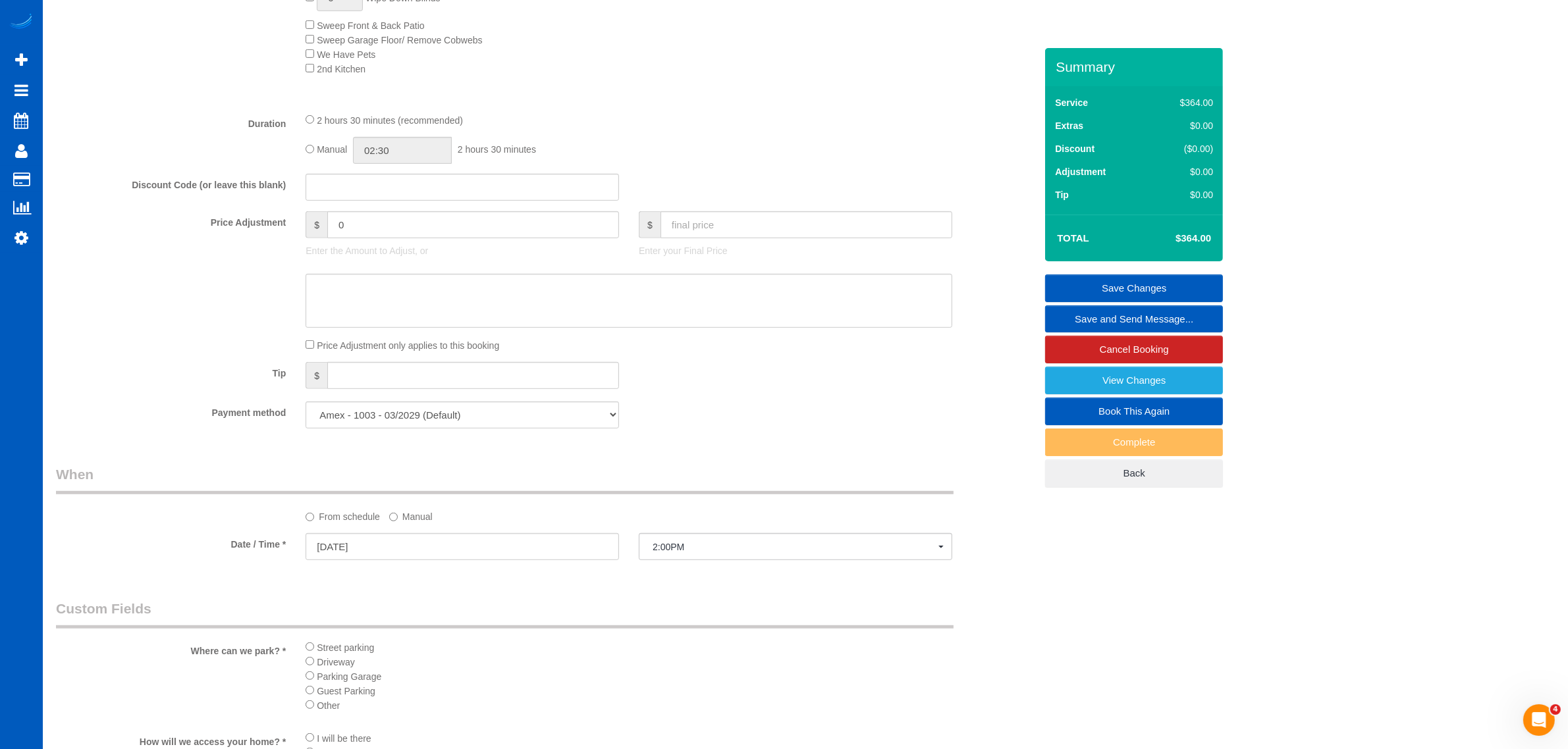
click at [317, 150] on span "Manual" at bounding box center [331, 150] width 30 height 11
drag, startPoint x: 314, startPoint y: 153, endPoint x: 297, endPoint y: 138, distance: 22.7
click at [313, 153] on div "Manual 02:30 2 hours 30 minutes" at bounding box center [629, 150] width 646 height 27
click at [297, 138] on div "2 hours 30 minutes (recommended) Manual 02:30 2 hours 30 minutes" at bounding box center [628, 137] width 667 height 51
click at [316, 145] on span "Manual" at bounding box center [331, 150] width 30 height 11
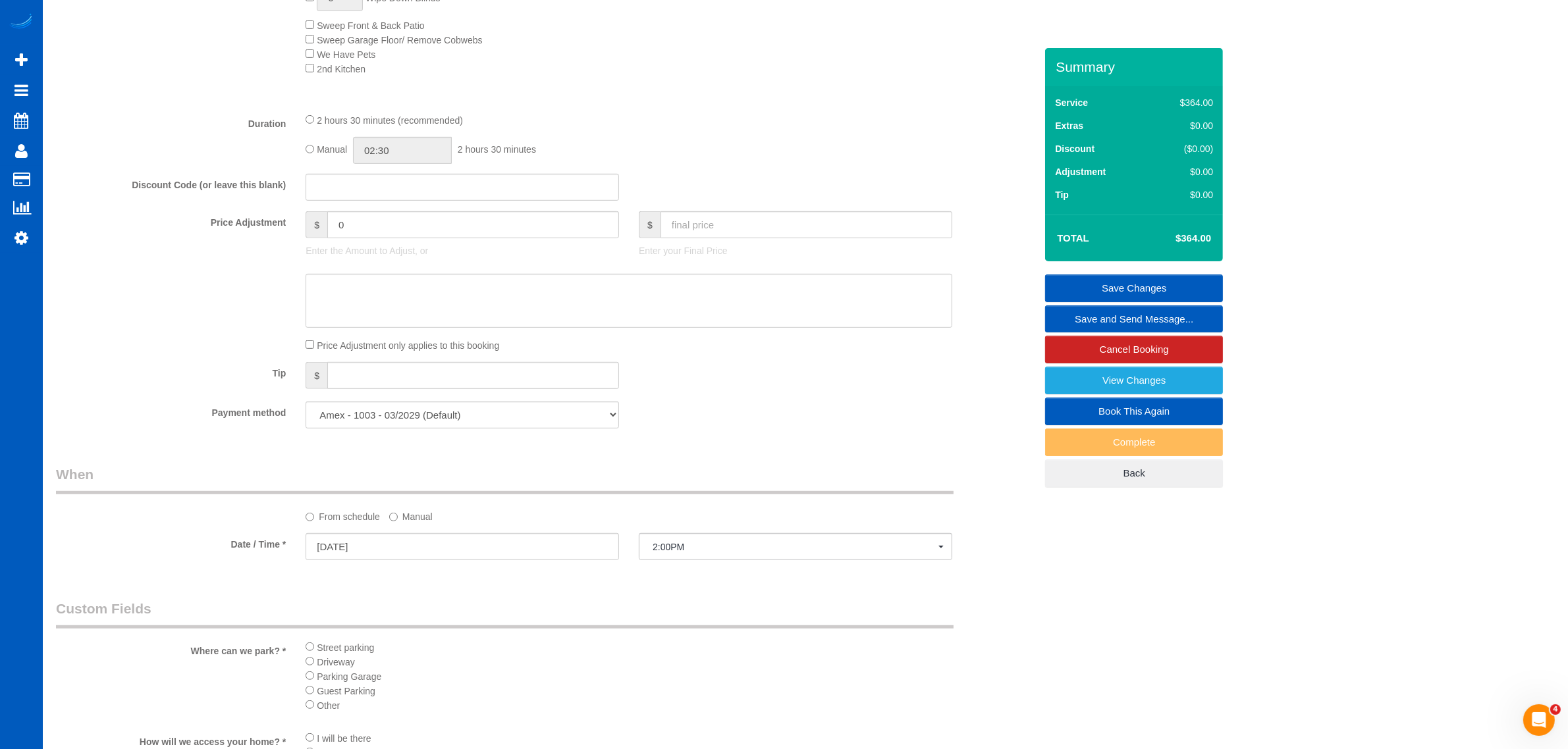
click at [314, 146] on div "Manual 02:30 2 hours 30 minutes" at bounding box center [629, 150] width 646 height 27
click at [418, 153] on input "02:30" at bounding box center [402, 150] width 99 height 27
type input "03:30"
click at [386, 220] on li "03:30" at bounding box center [388, 225] width 59 height 17
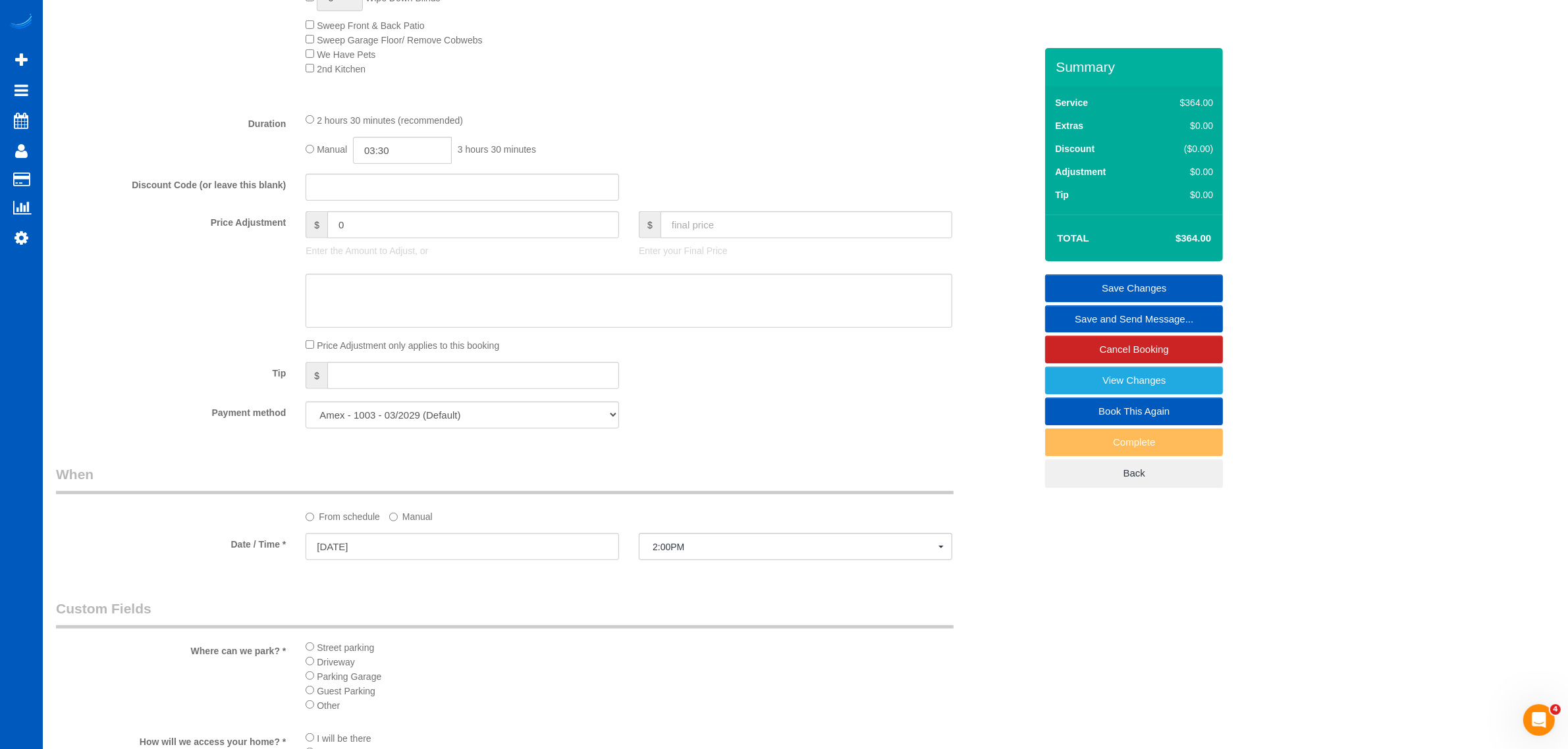
select select "spot28"
click at [658, 137] on div "Manual 03:30 3 hours 30 minutes" at bounding box center [629, 150] width 646 height 27
click at [1109, 282] on link "Save Changes" at bounding box center [1133, 287] width 178 height 28
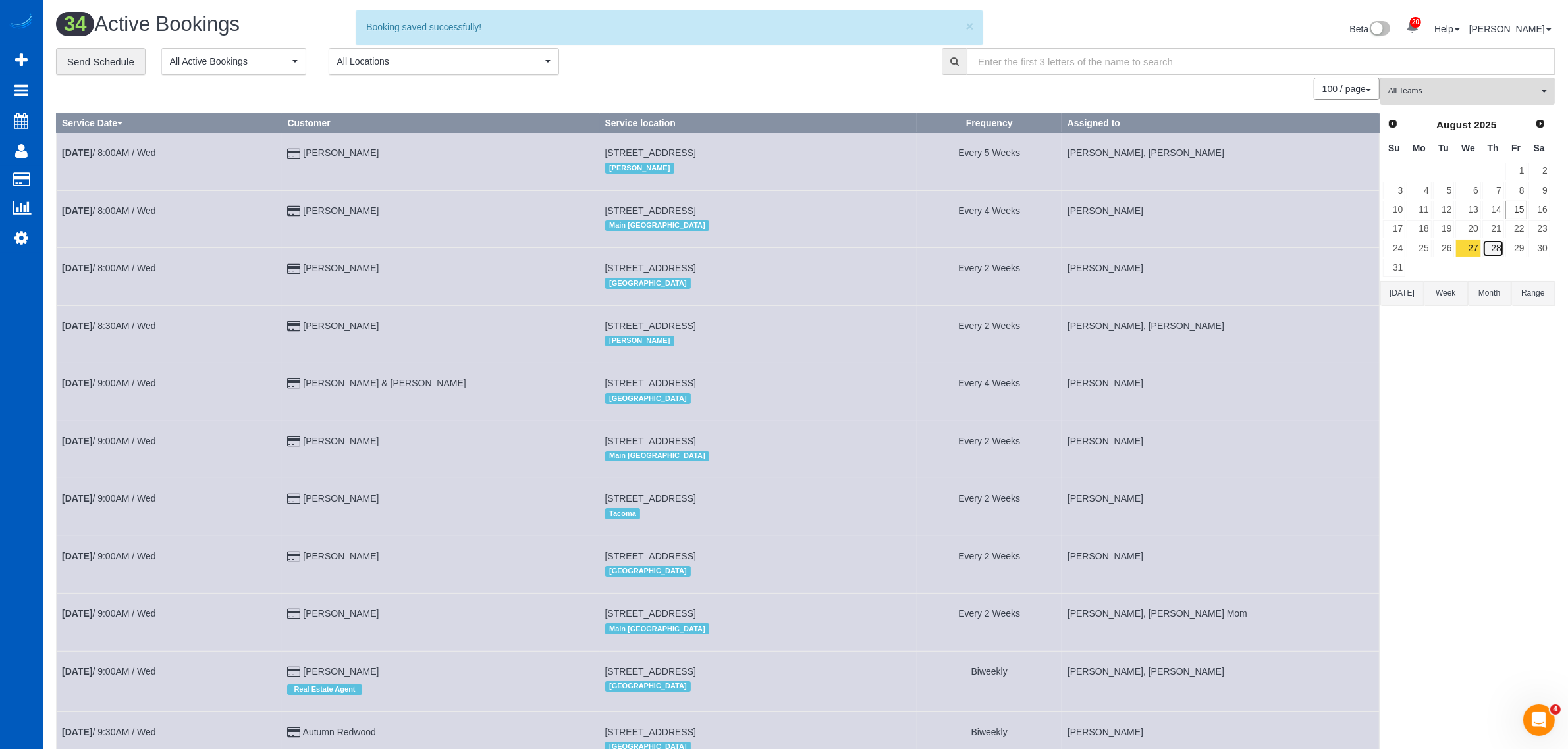
click at [1493, 245] on link "28" at bounding box center [1493, 248] width 22 height 17
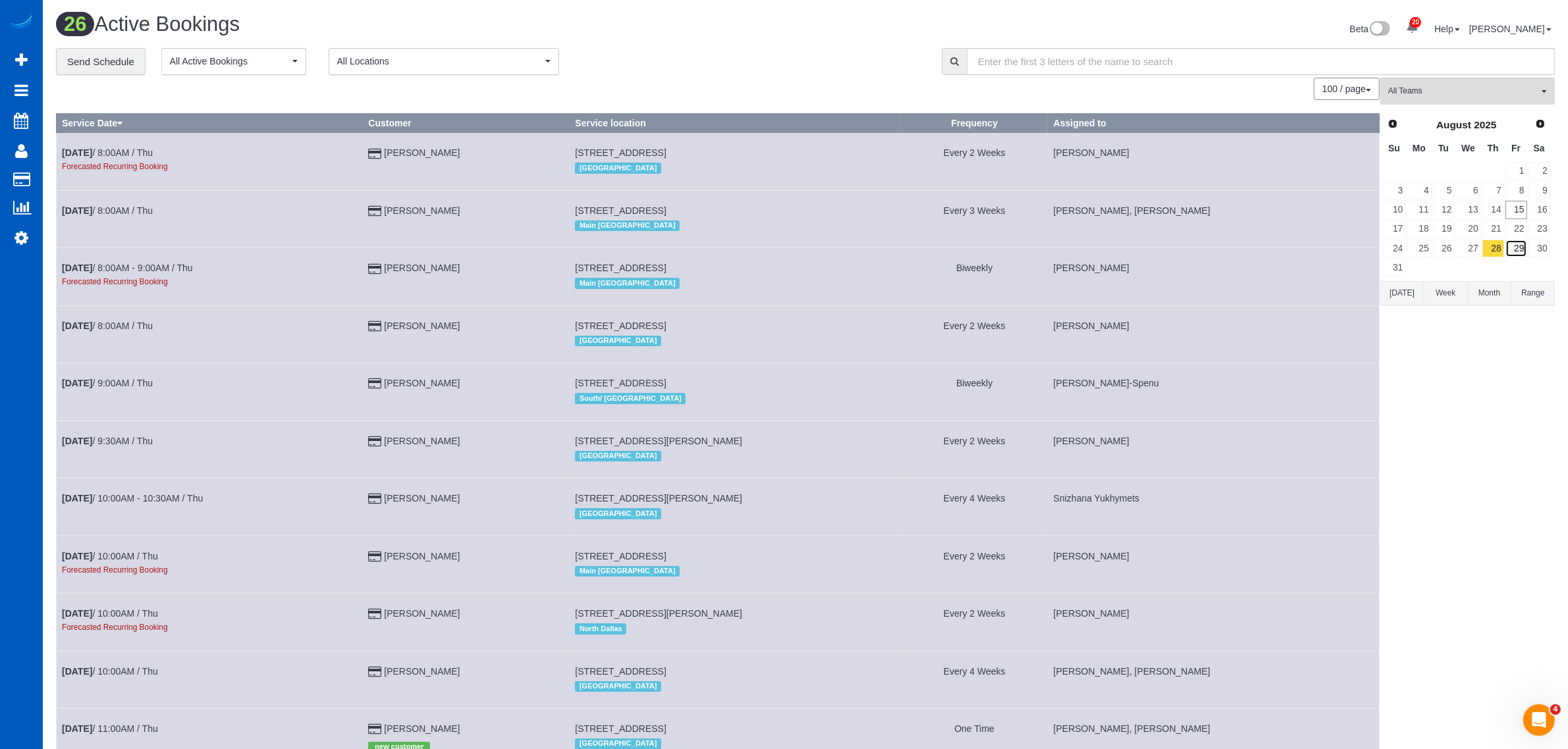
click at [1511, 242] on link "29" at bounding box center [1516, 248] width 22 height 17
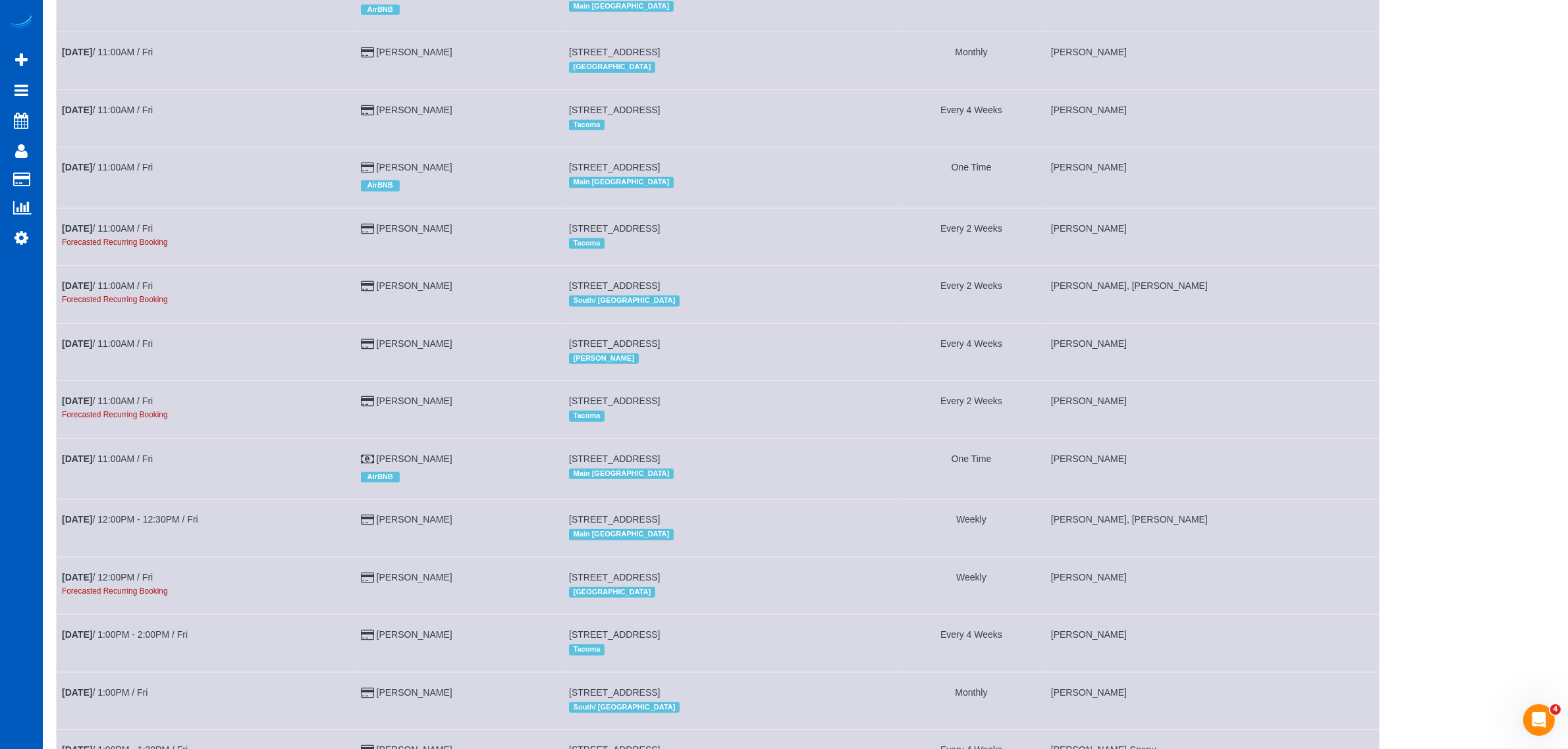
scroll to position [1348, 0]
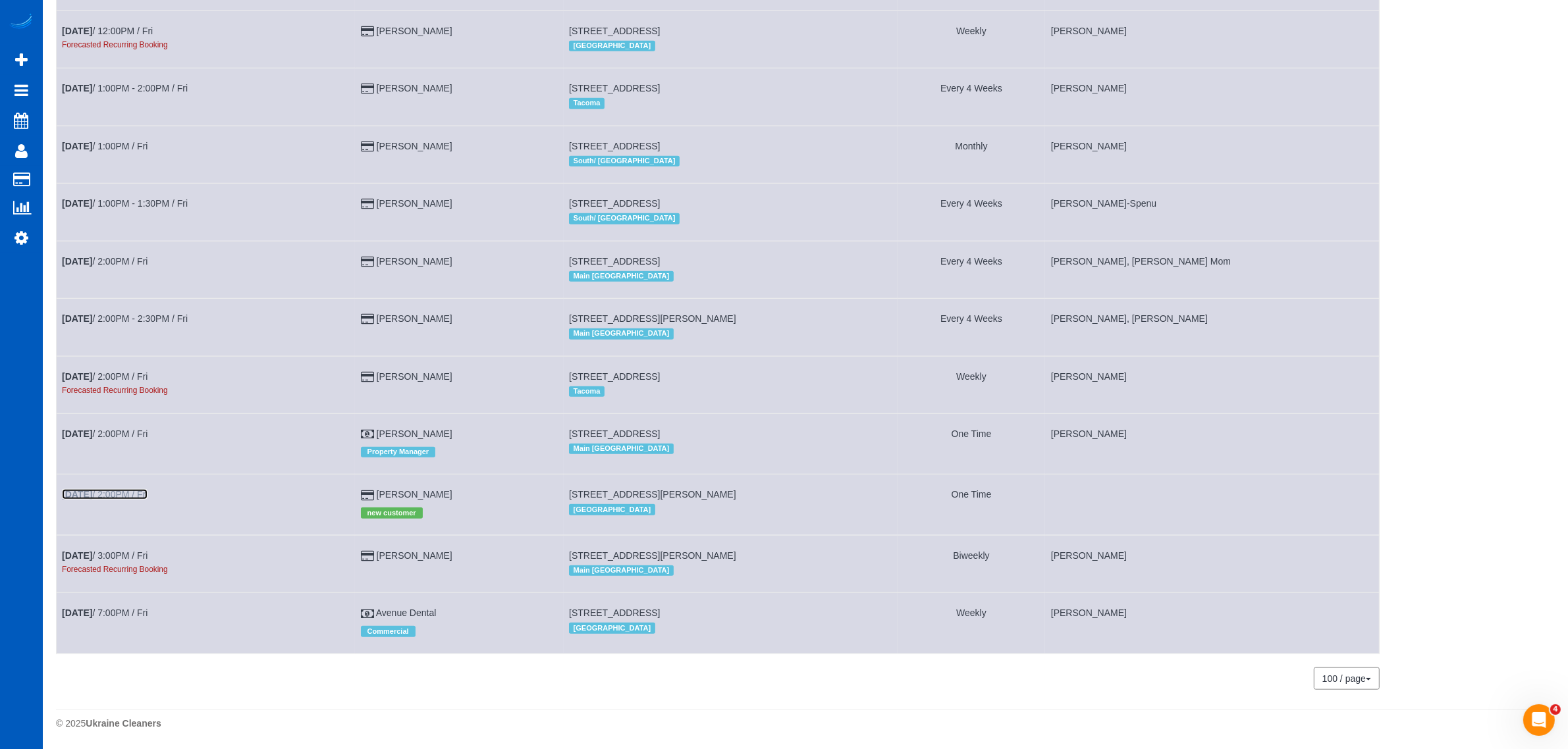
click at [131, 495] on link "[DATE] 2:00PM / Fri" at bounding box center [104, 494] width 86 height 11
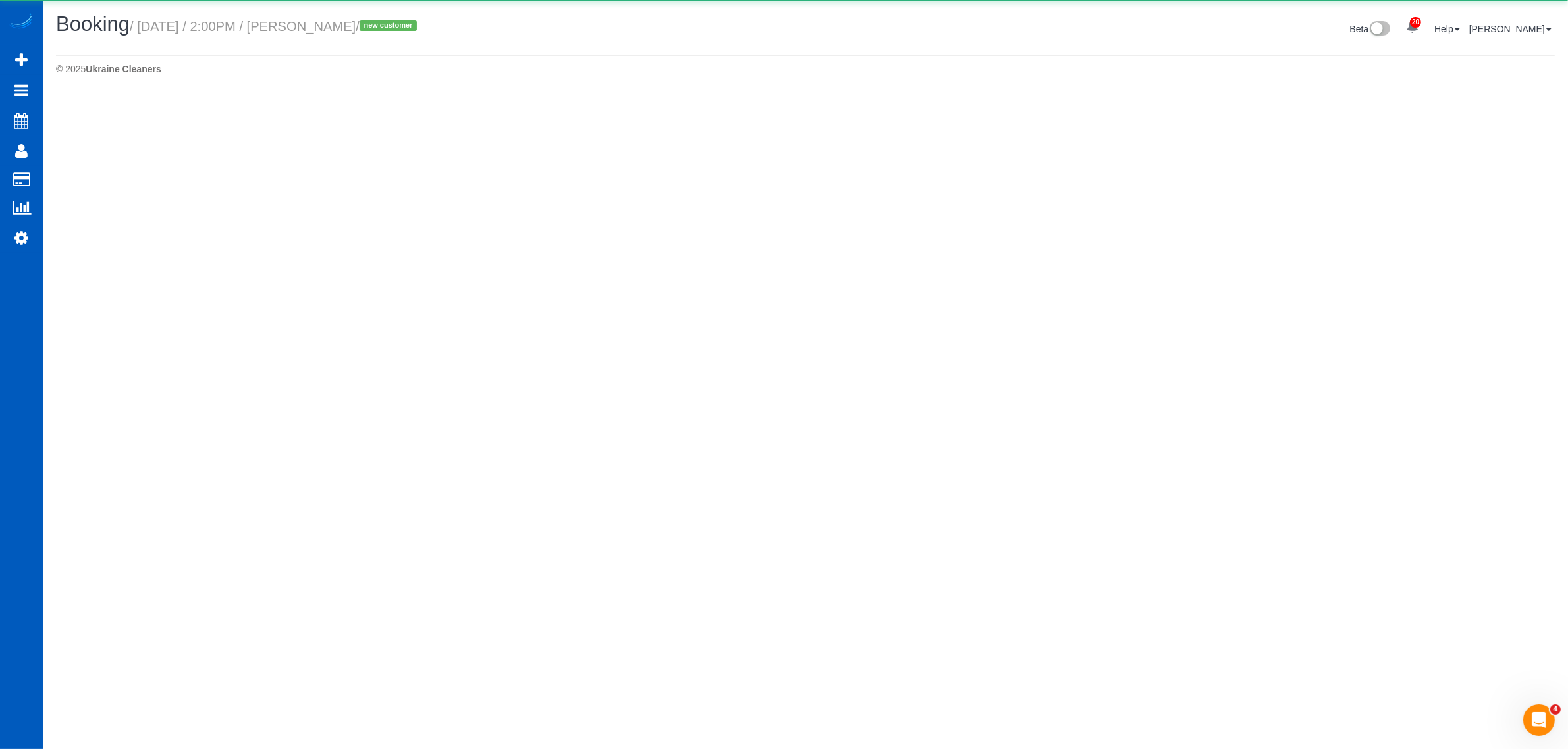
select select "WA"
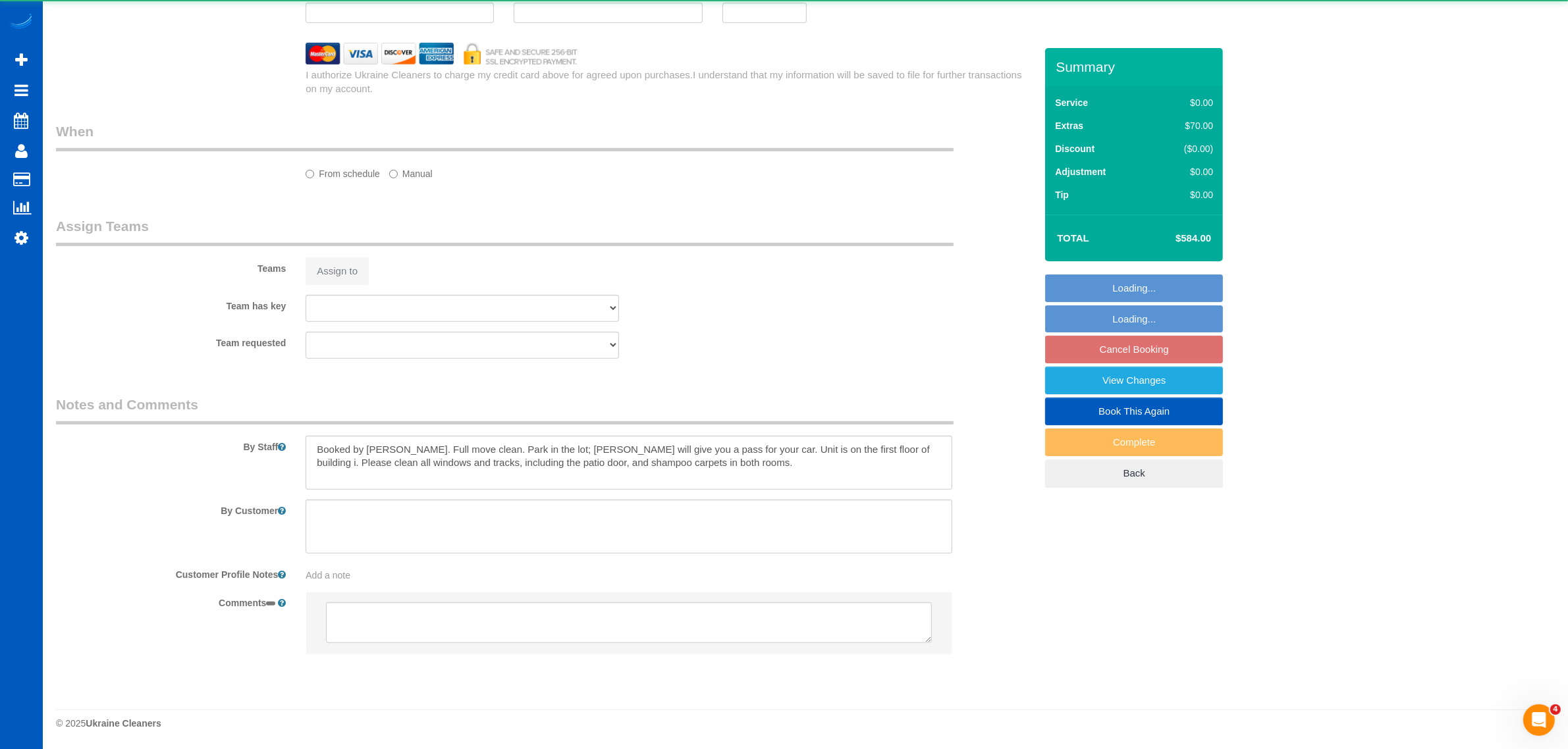
select select "string:fspay-233042bd-93be-4887-b9f9-39847569b6ef"
select select "199"
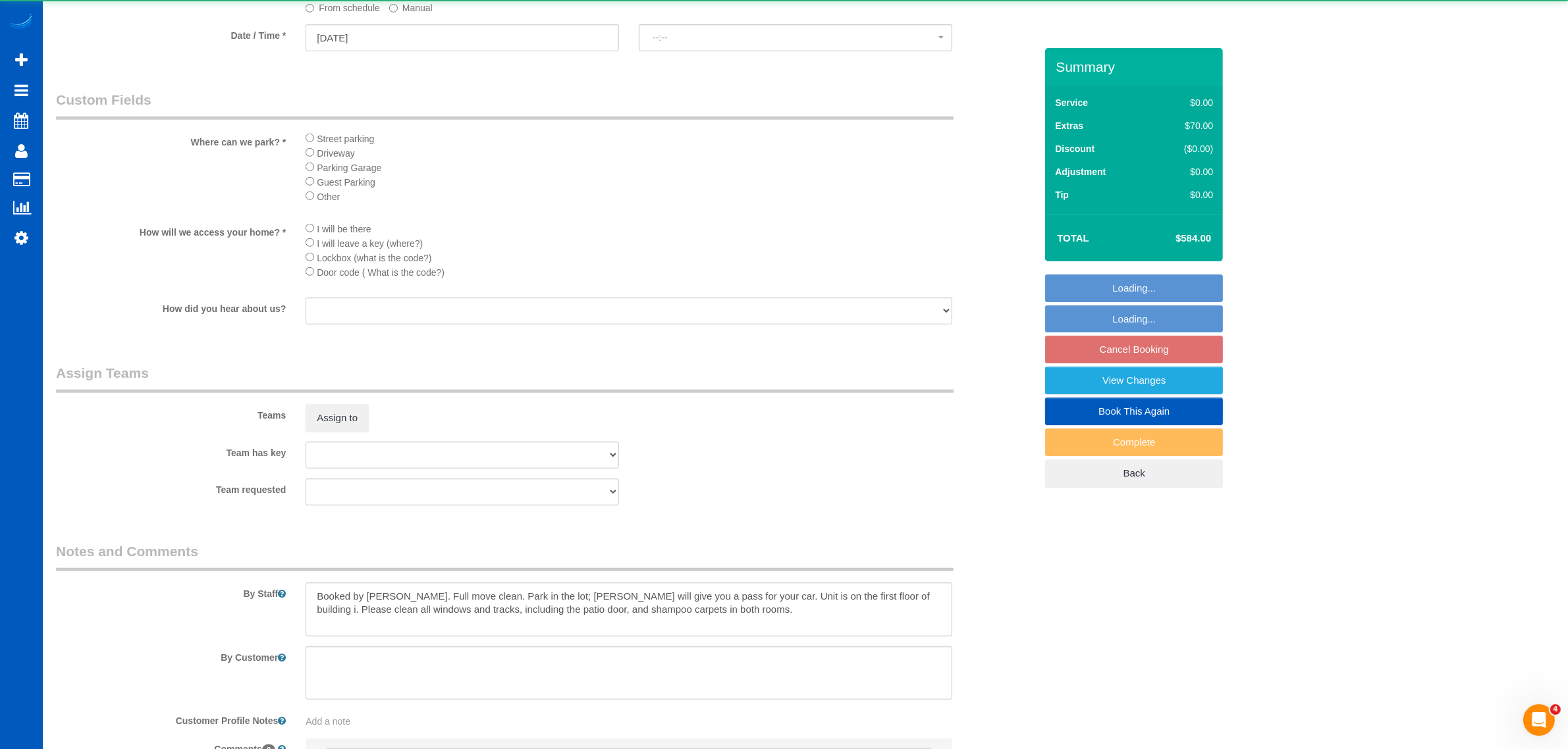
select select "object:7655"
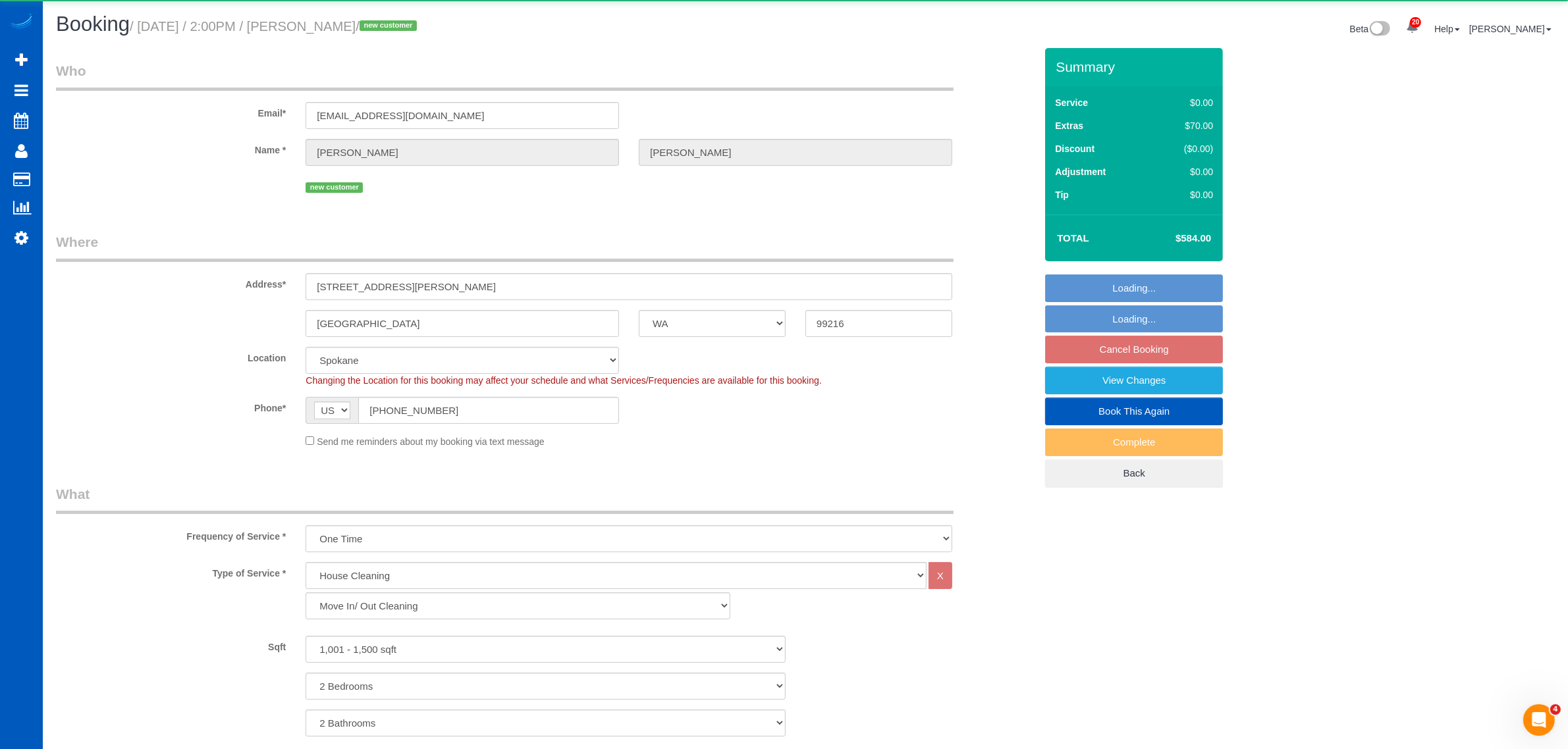
select select "spot42"
select select "1001"
select select "2"
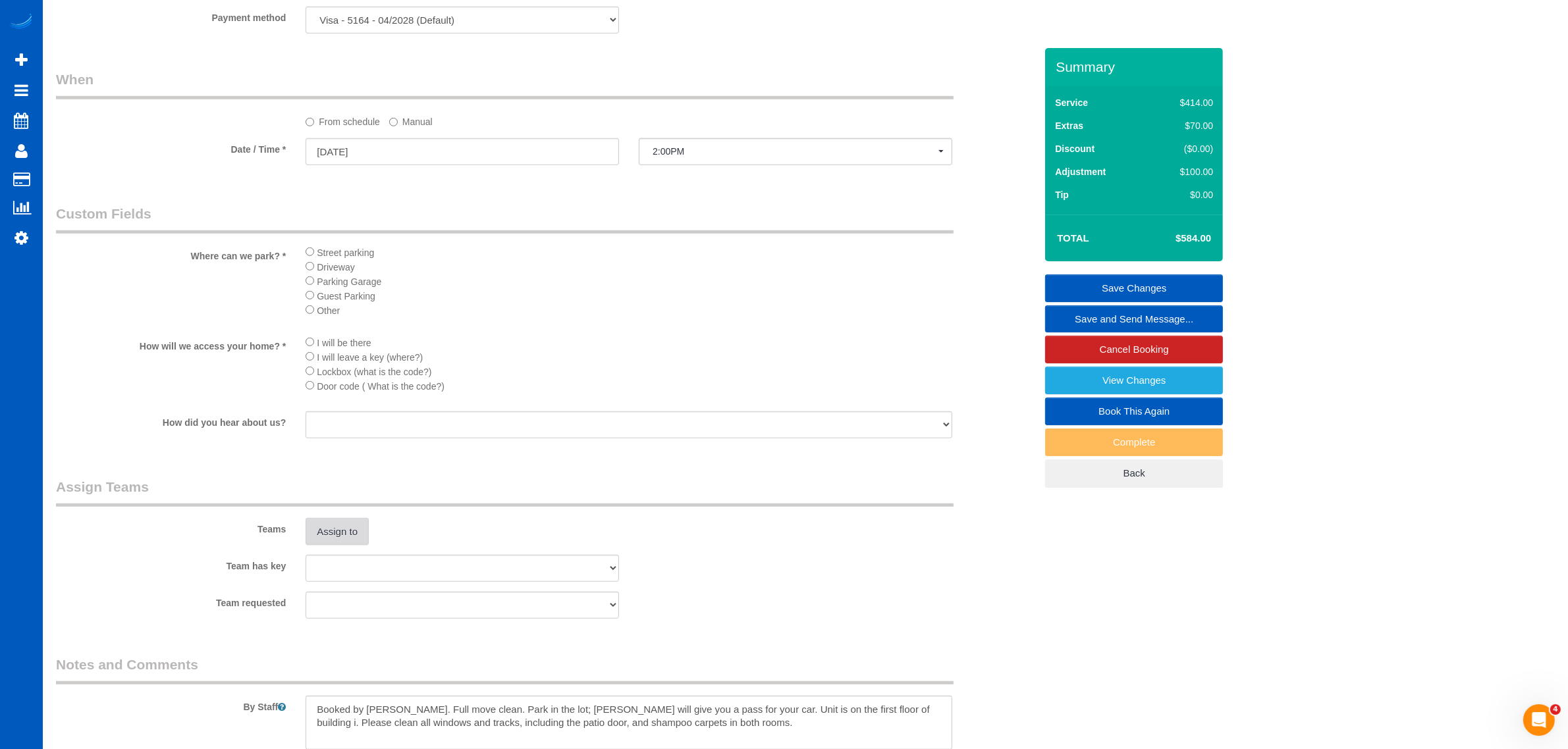
click at [329, 529] on button "Assign to" at bounding box center [338, 532] width 63 height 28
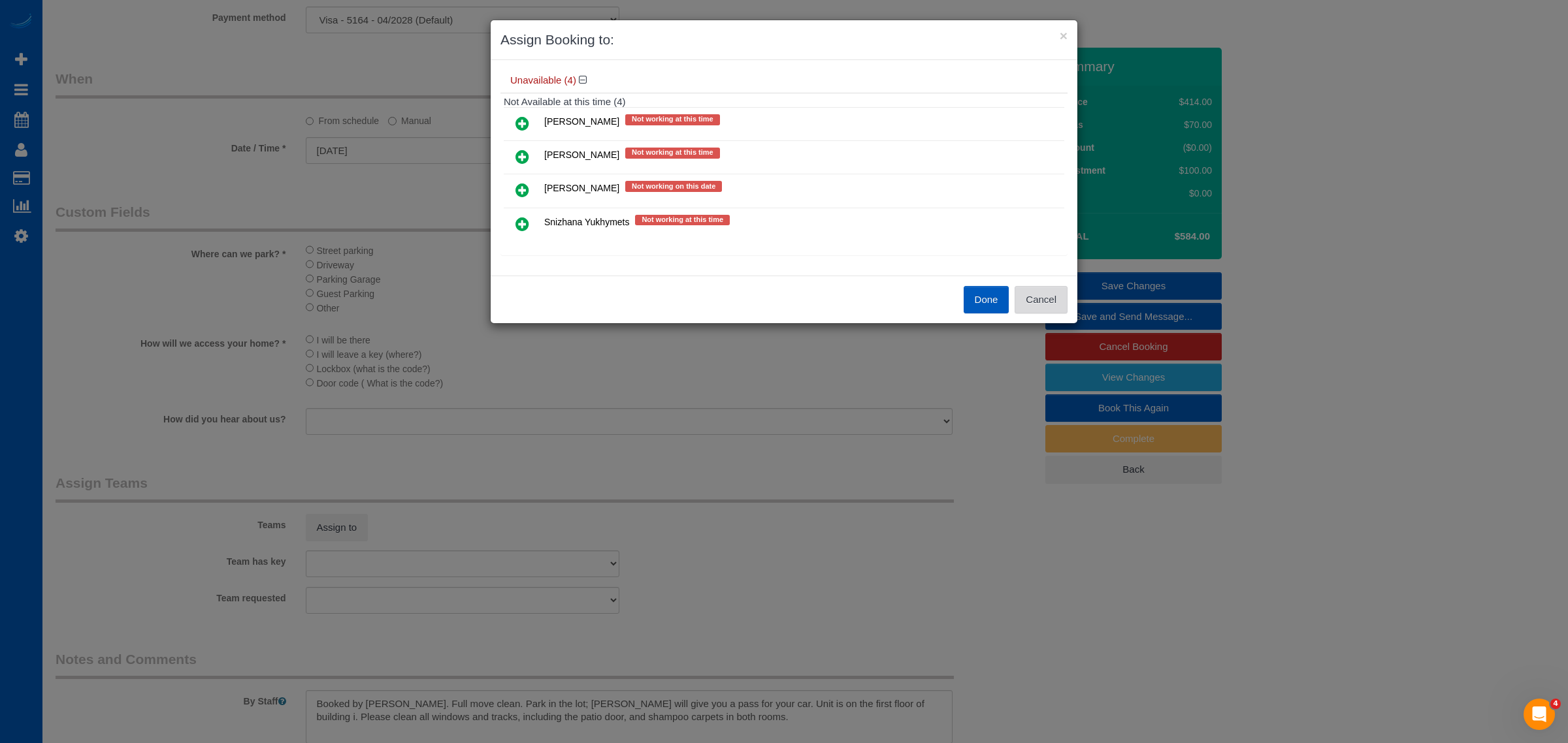
click at [1040, 305] on button "Cancel" at bounding box center [1040, 299] width 52 height 28
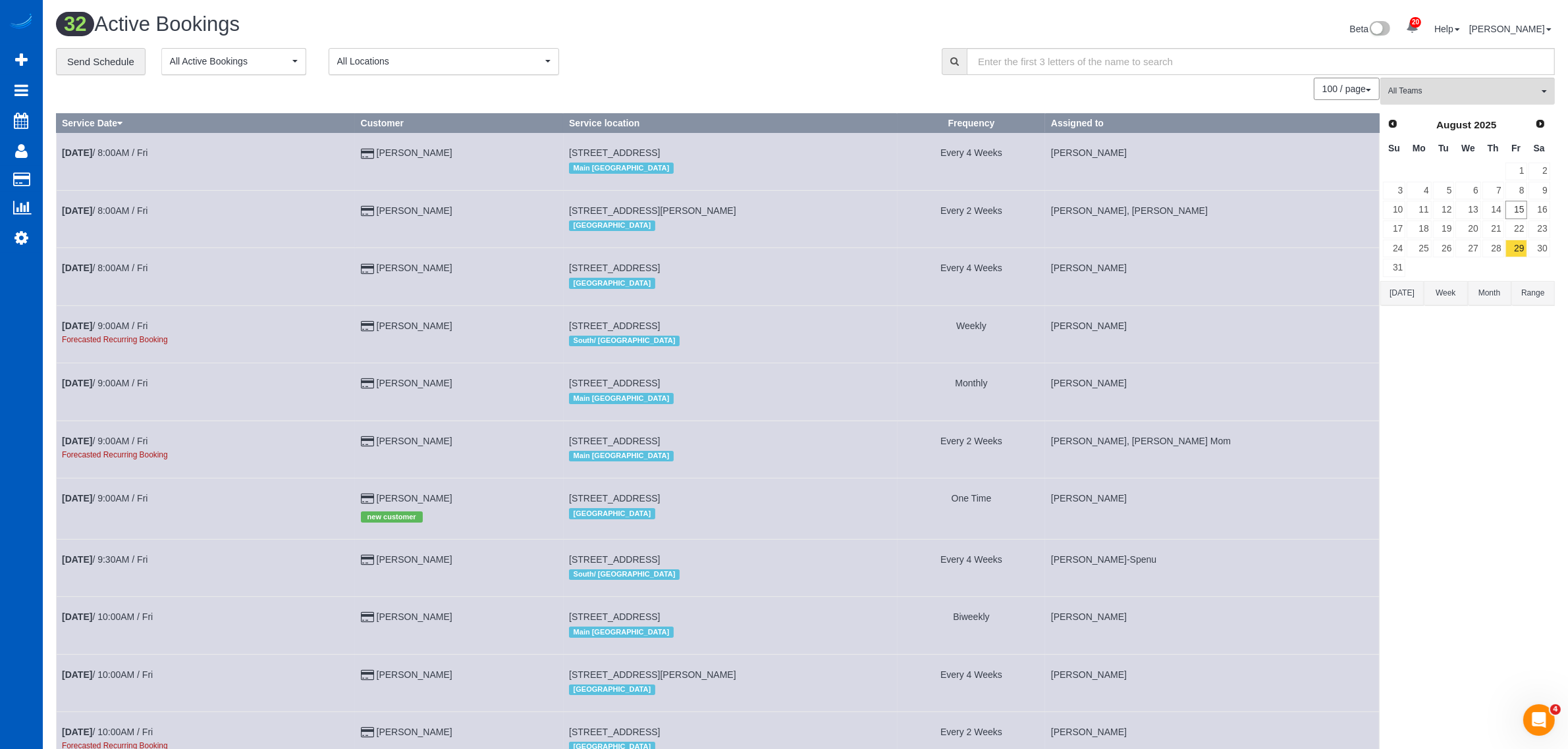
click at [1449, 90] on span "All Teams" at bounding box center [1463, 91] width 150 height 12
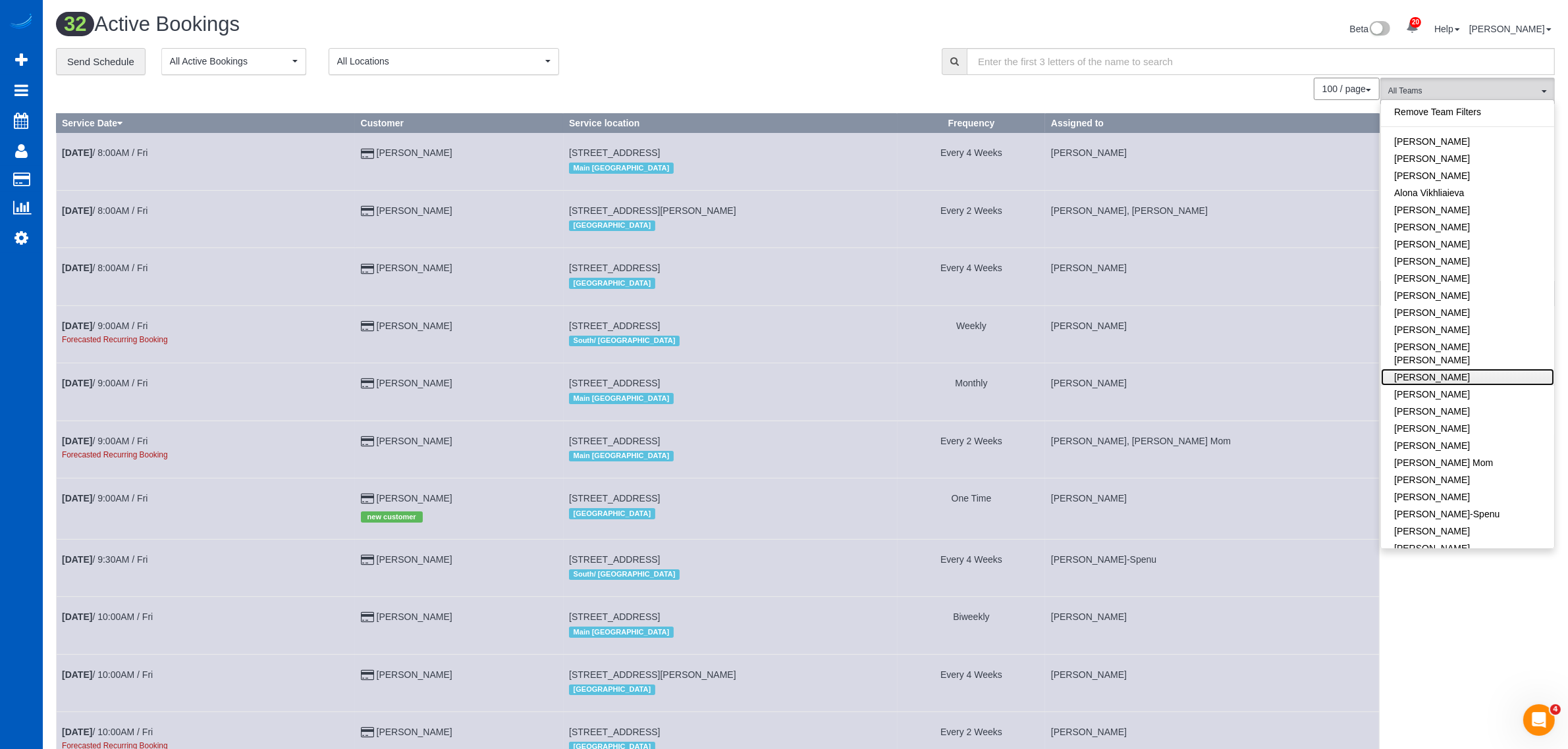
click at [1455, 368] on link "[PERSON_NAME]" at bounding box center [1467, 377] width 173 height 17
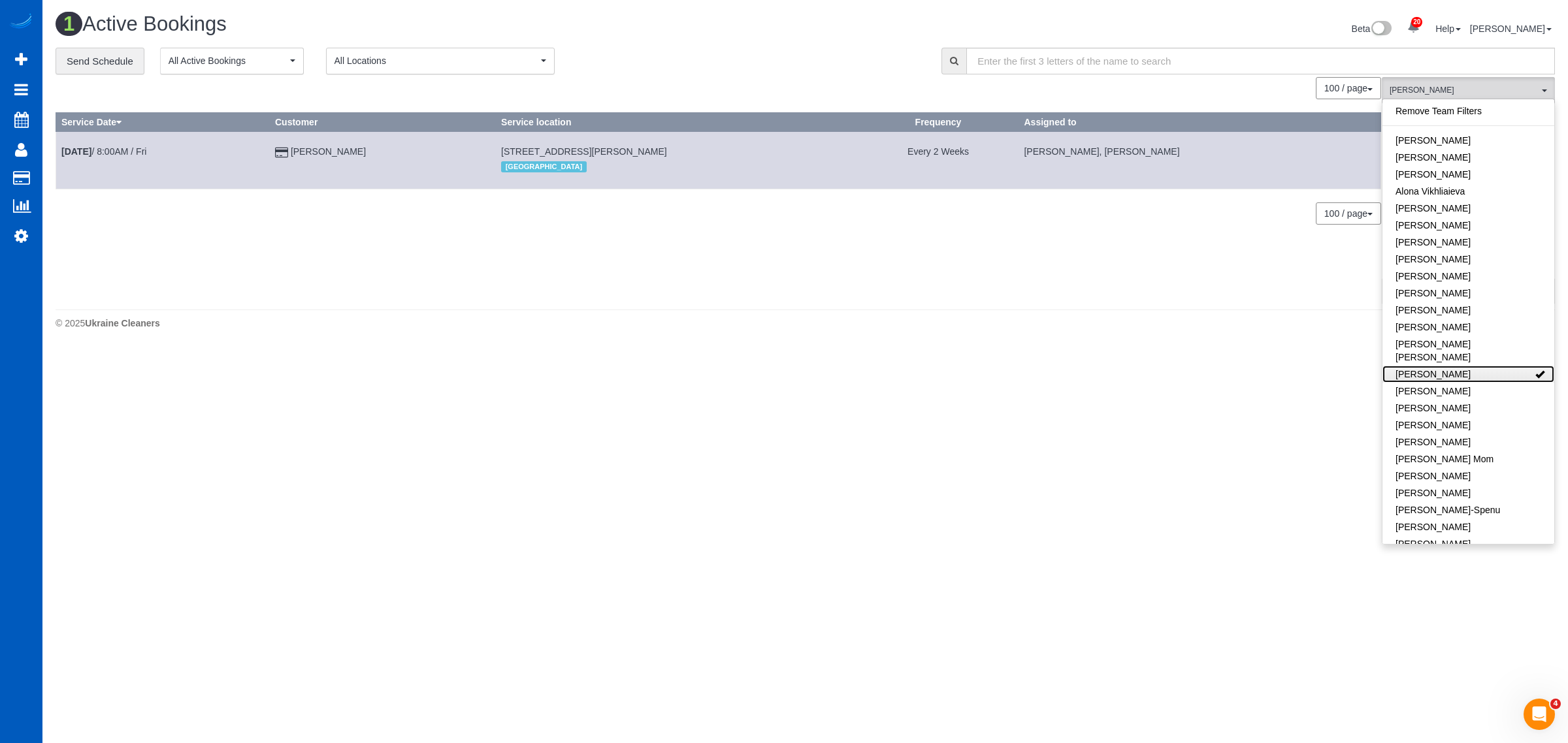
click at [1444, 365] on link "[PERSON_NAME]" at bounding box center [1468, 374] width 172 height 17
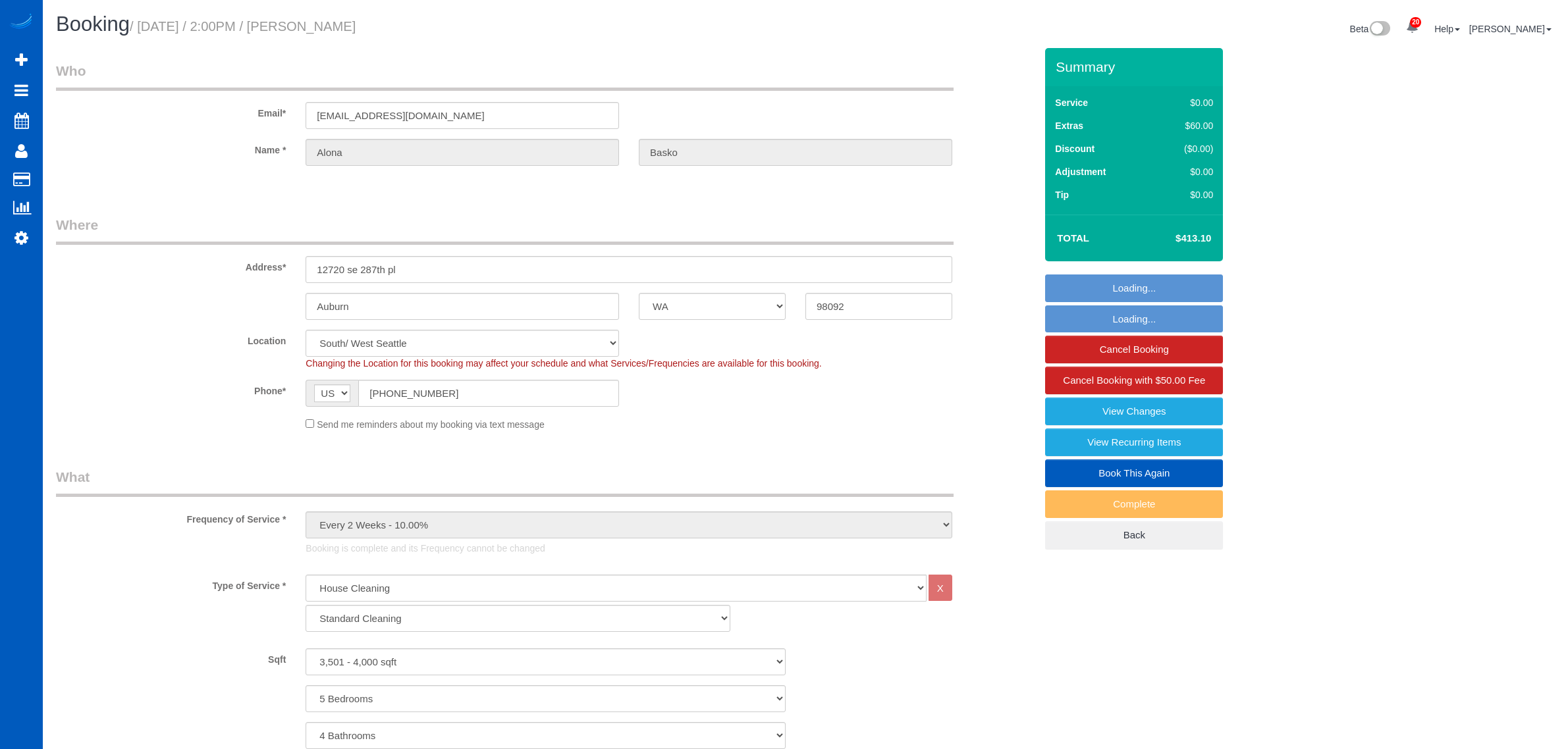
select select "WA"
select select "199"
select select "3501"
select select "5"
select select "4"
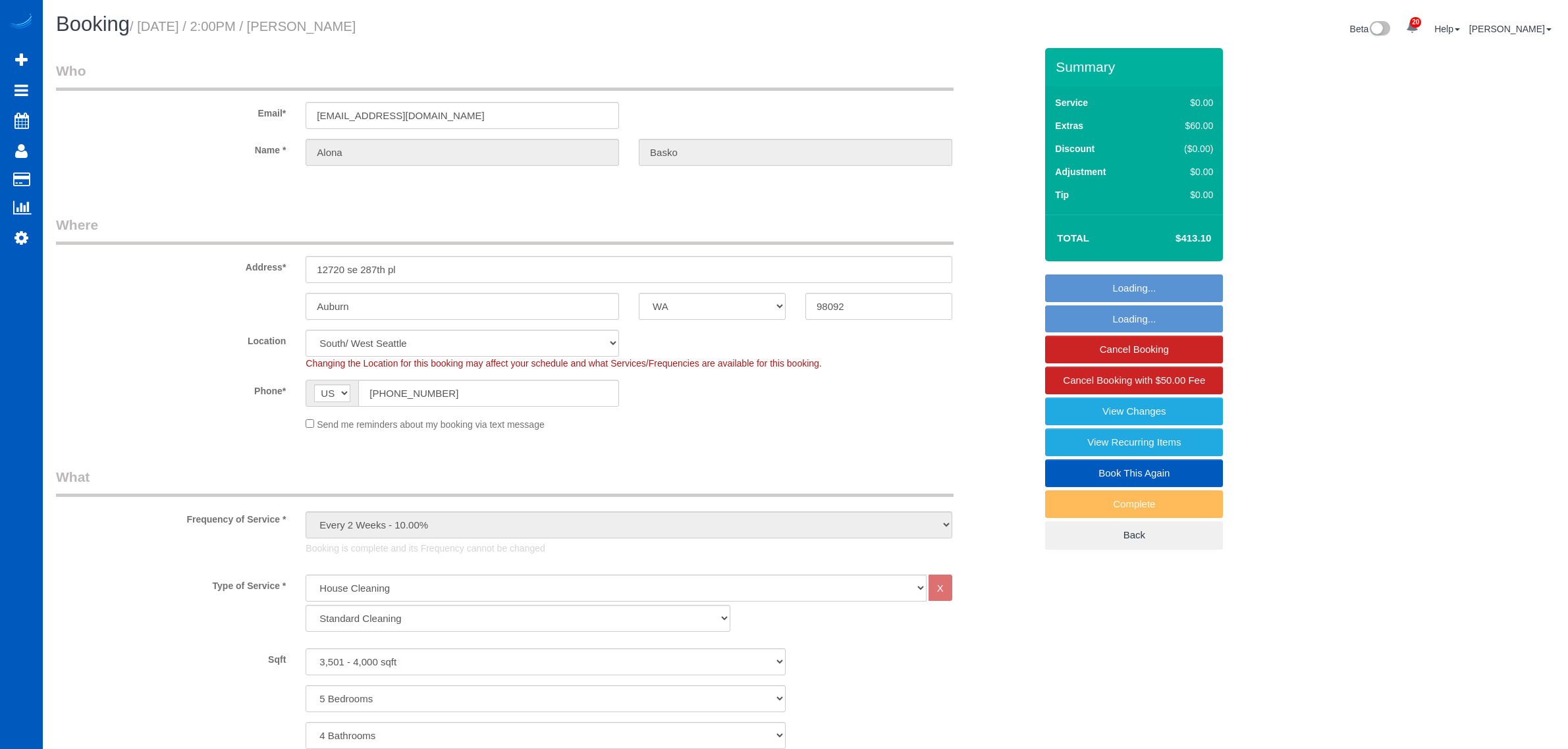
select select "spot1"
select select "number:8"
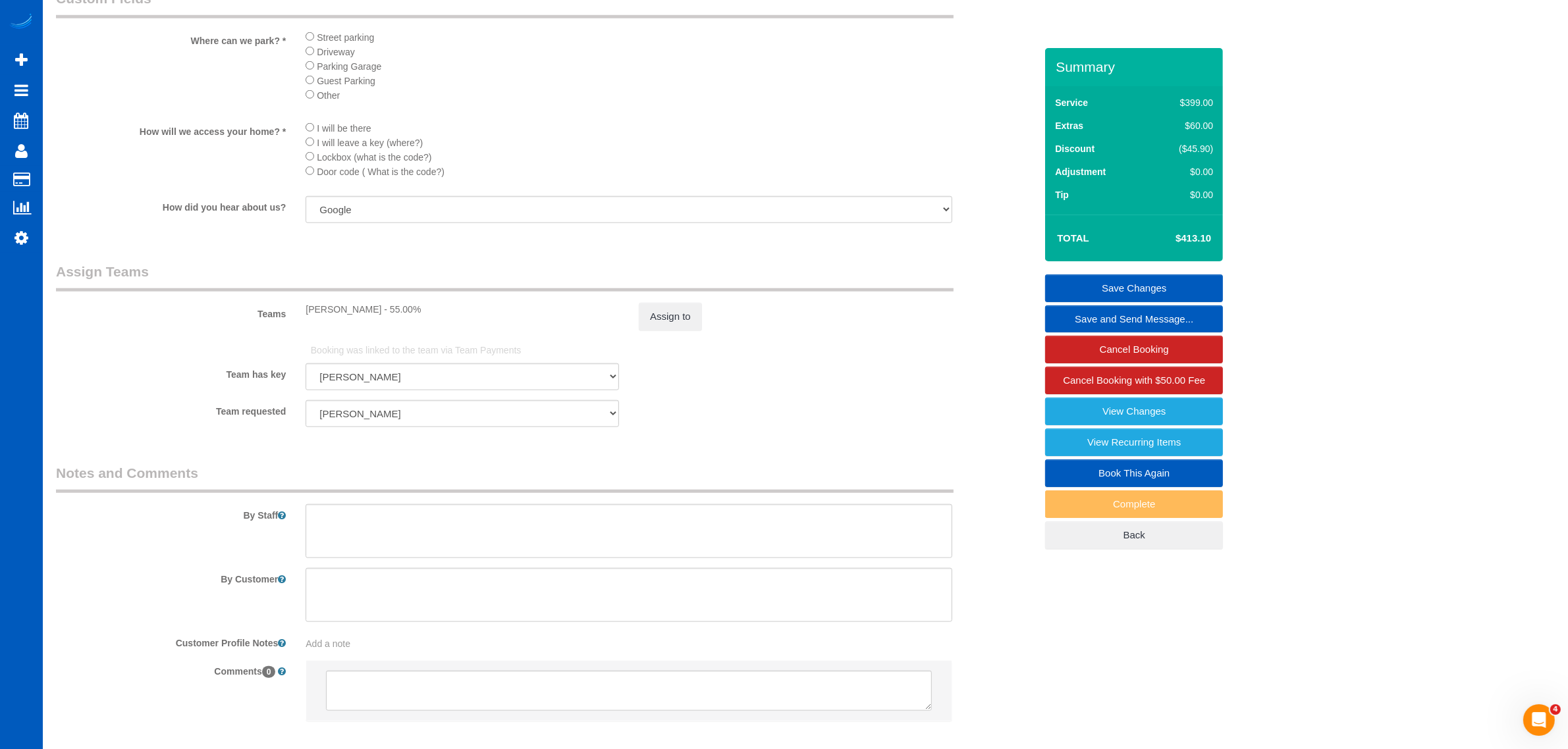
scroll to position [1613, 0]
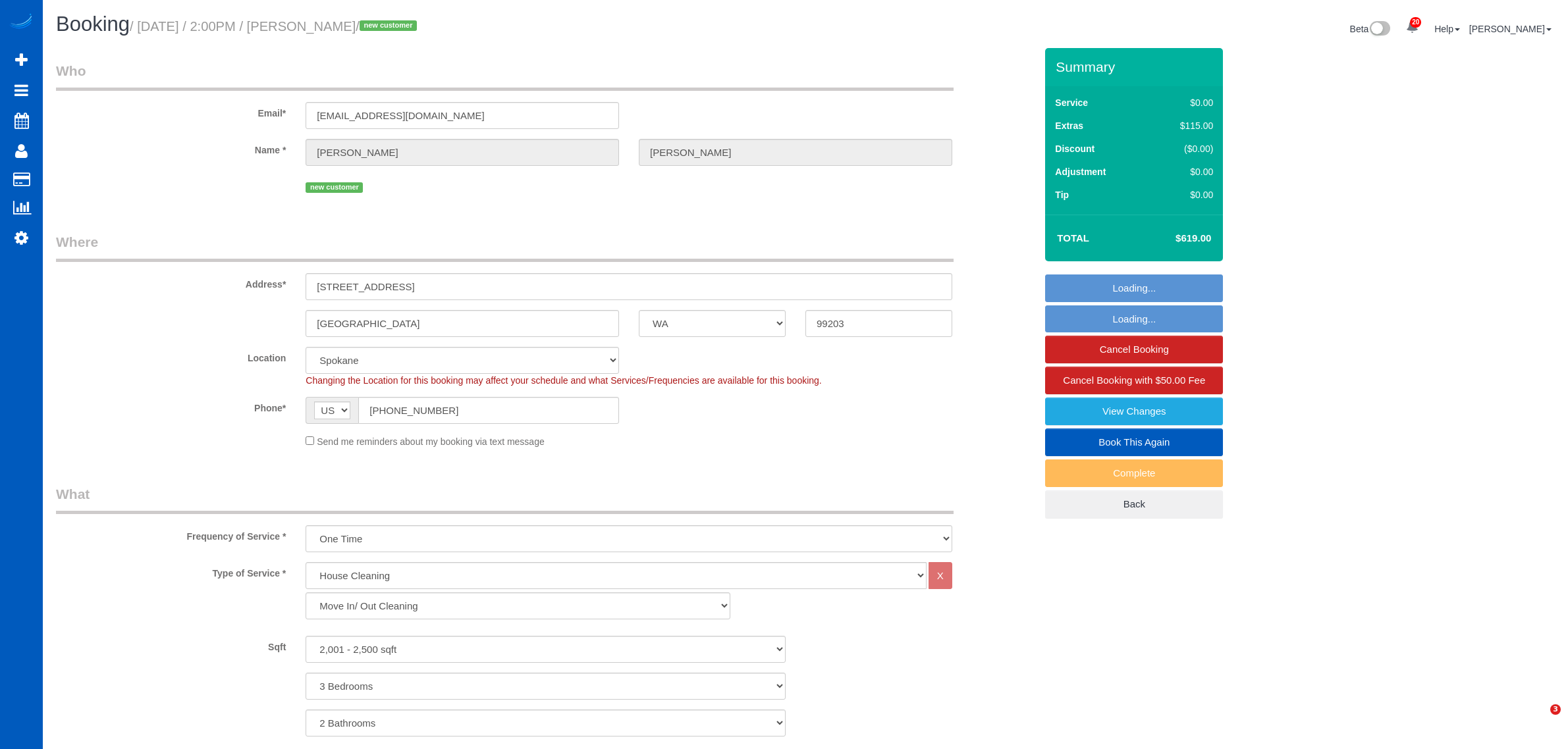
select select "WA"
select select "199"
select select "2001"
select select "3"
select select "2"
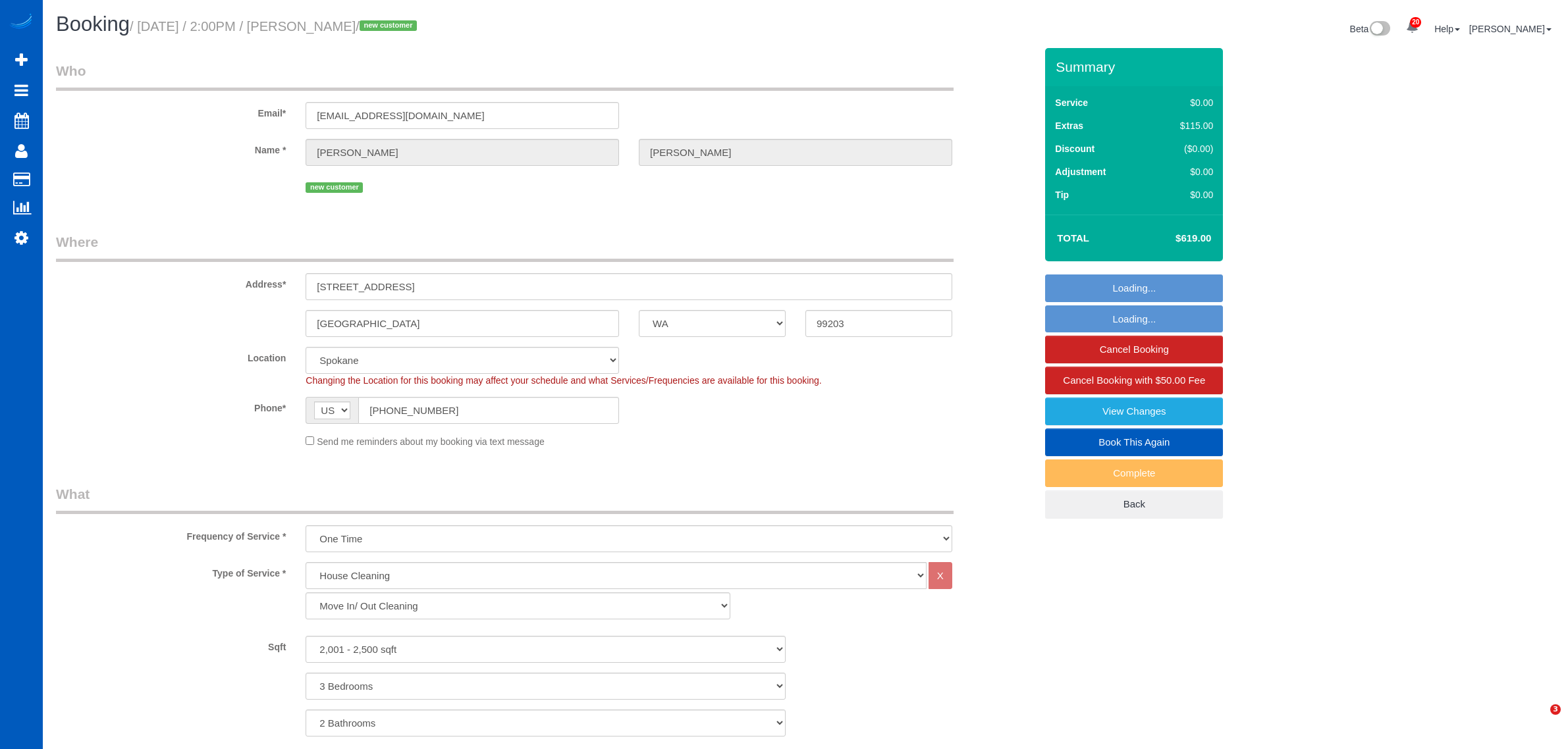
select select "spot341"
select select "number:8"
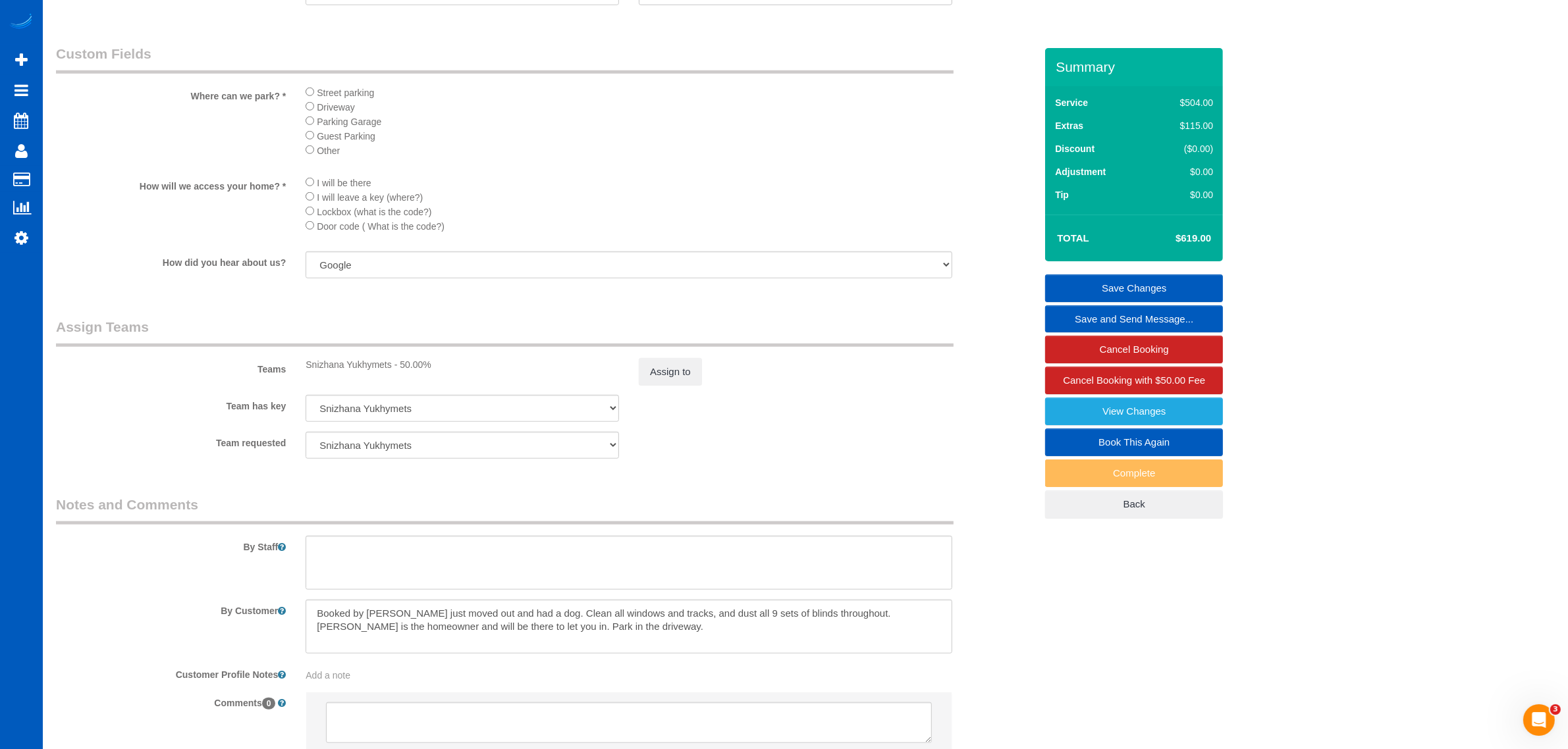
scroll to position [1494, 0]
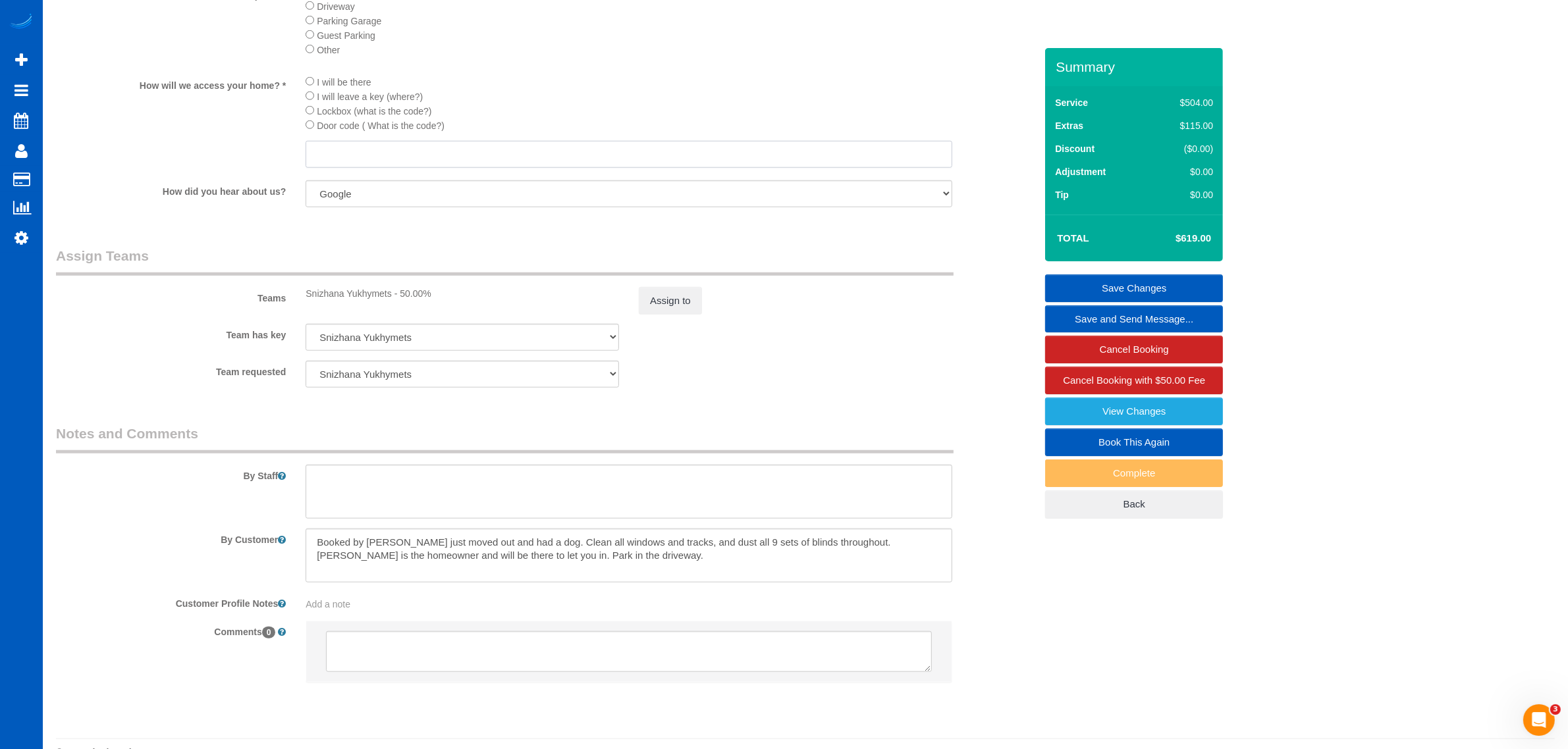
click at [368, 158] on input "text" at bounding box center [629, 154] width 646 height 27
type input "backdoor will be open"
click at [421, 488] on textarea at bounding box center [629, 491] width 646 height 54
type textarea "N"
click at [590, 499] on textarea at bounding box center [629, 491] width 646 height 54
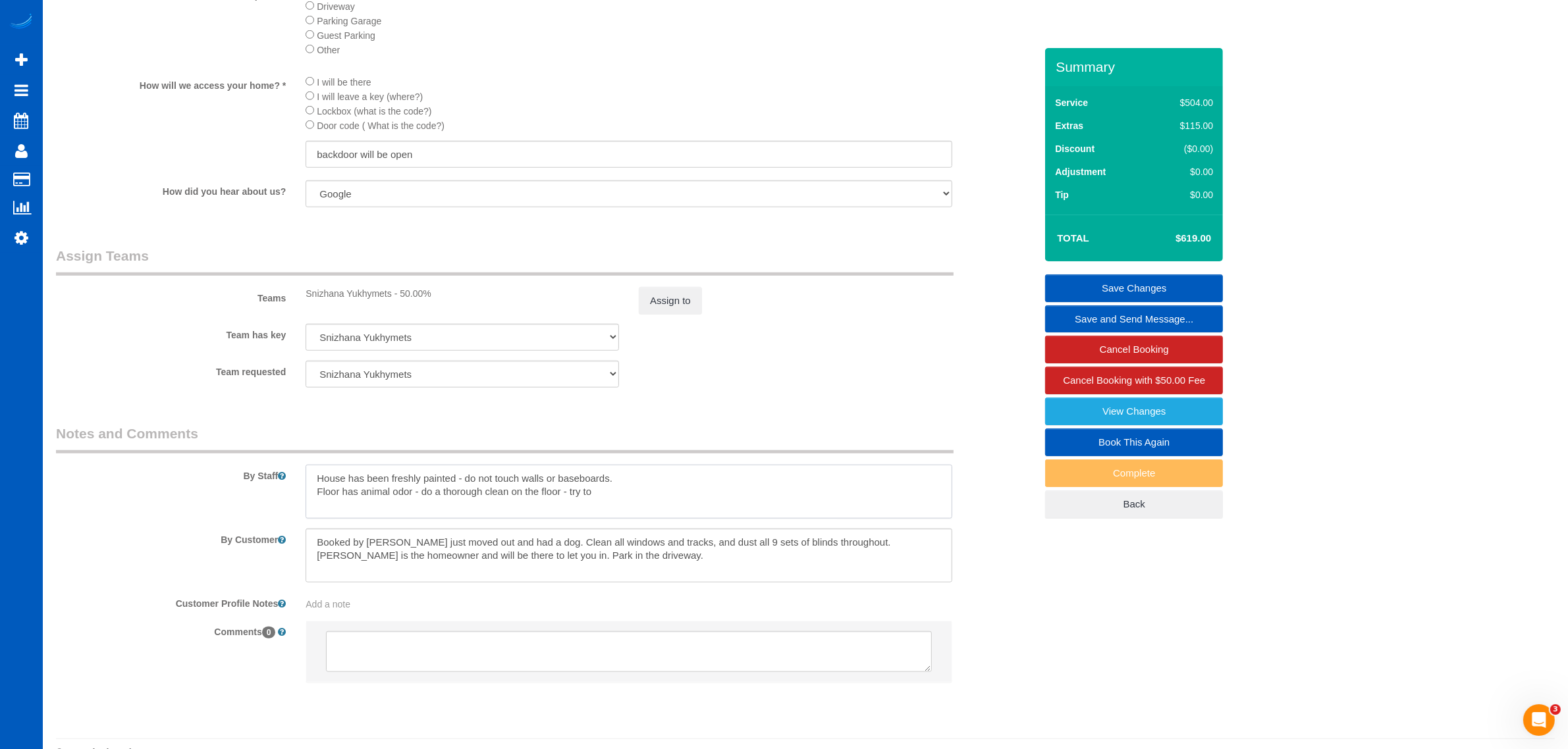
click at [600, 495] on textarea at bounding box center [629, 491] width 646 height 54
drag, startPoint x: 597, startPoint y: 495, endPoint x: 569, endPoint y: 520, distance: 37.5
click at [569, 520] on sui-booking-comments "By Staff By Customer Customer Profile Notes Add a note Comments 0" at bounding box center [545, 560] width 979 height 272
click at [599, 504] on textarea at bounding box center [629, 491] width 646 height 54
click at [599, 492] on textarea at bounding box center [629, 491] width 646 height 54
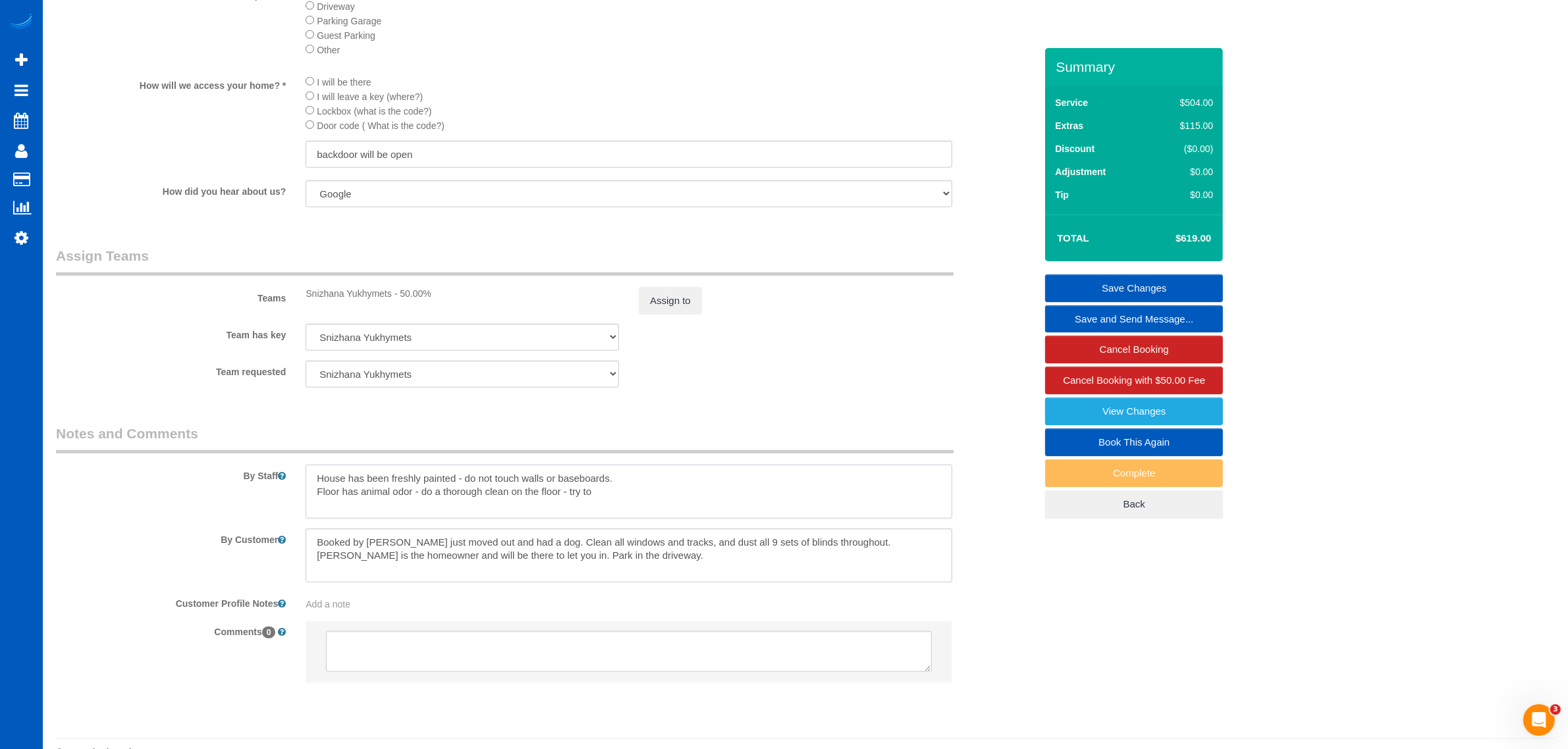
drag, startPoint x: 595, startPoint y: 492, endPoint x: 569, endPoint y: 497, distance: 26.5
click at [569, 497] on textarea at bounding box center [629, 491] width 646 height 54
click at [747, 495] on textarea at bounding box center [629, 491] width 646 height 54
drag, startPoint x: 711, startPoint y: 488, endPoint x: 736, endPoint y: 500, distance: 27.7
click at [736, 500] on textarea at bounding box center [629, 491] width 646 height 54
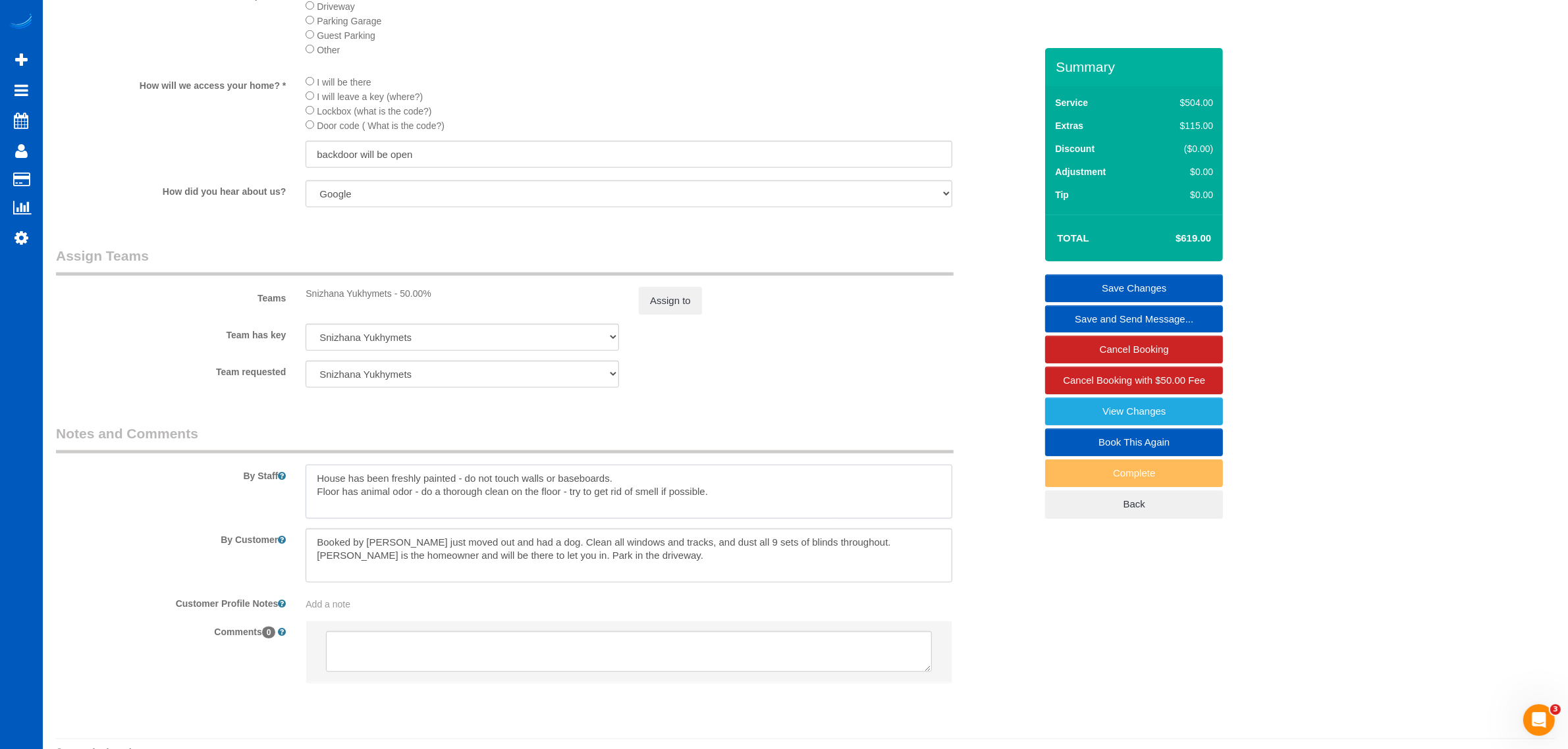
click at [715, 477] on textarea at bounding box center [629, 491] width 646 height 54
click at [734, 502] on textarea at bounding box center [629, 491] width 646 height 54
click at [729, 493] on textarea at bounding box center [629, 491] width 646 height 54
type textarea "House has been freshly painted - do not touch walls or baseboards. Floor has an…"
click at [1156, 285] on link "Save Changes" at bounding box center [1133, 287] width 178 height 28
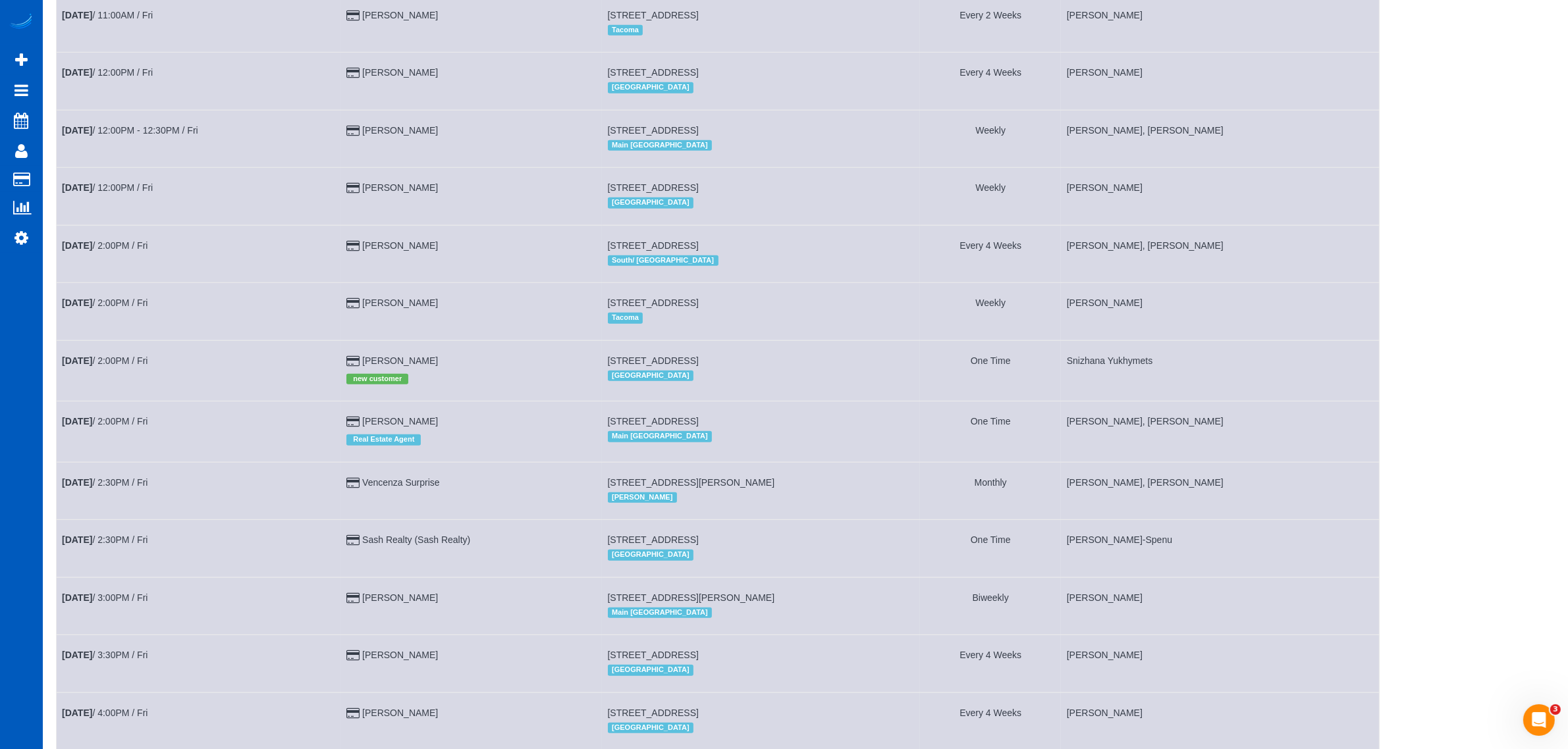
scroll to position [1169, 0]
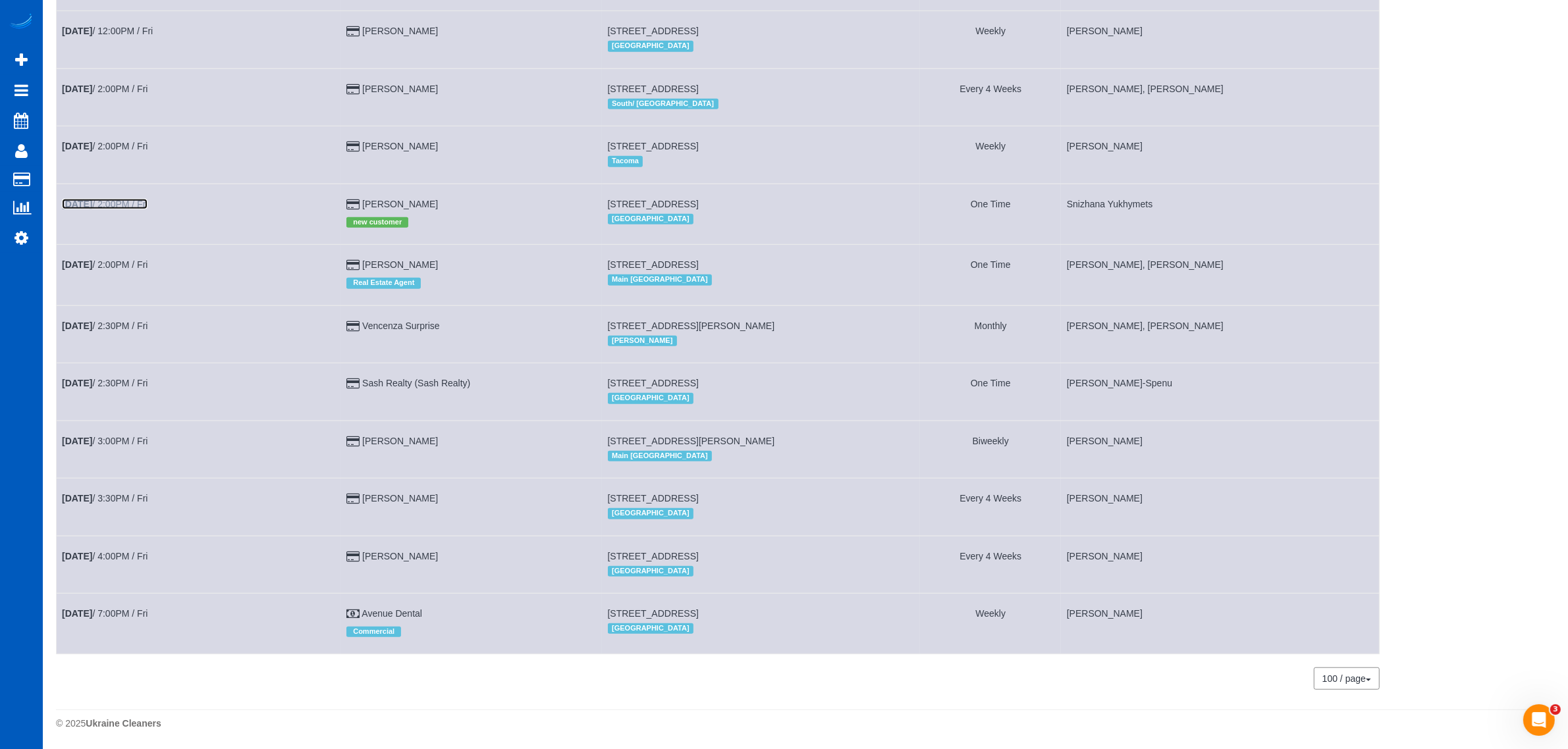
click at [135, 206] on link "Aug 15th / 2:00PM / Fri" at bounding box center [104, 204] width 86 height 11
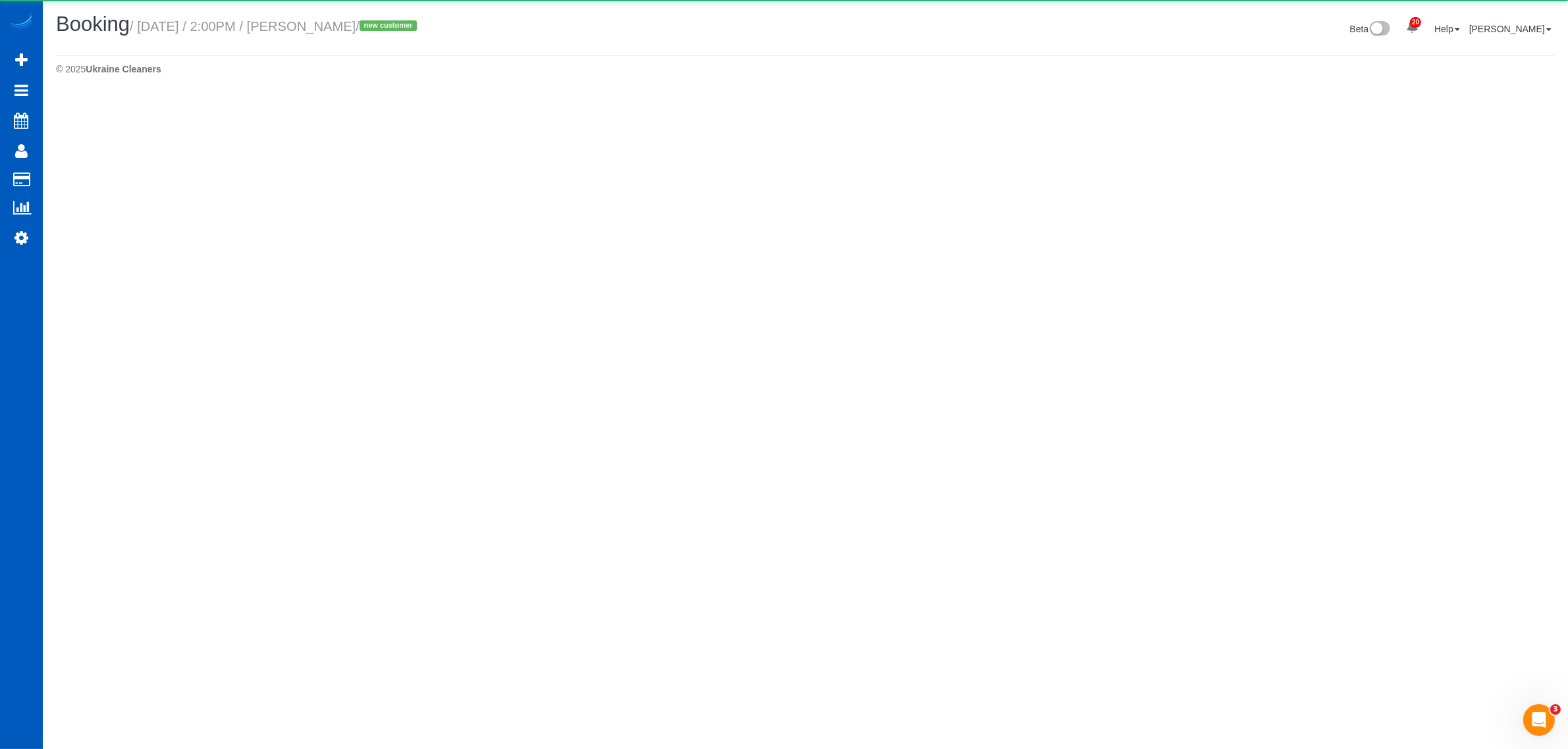
select select "WA"
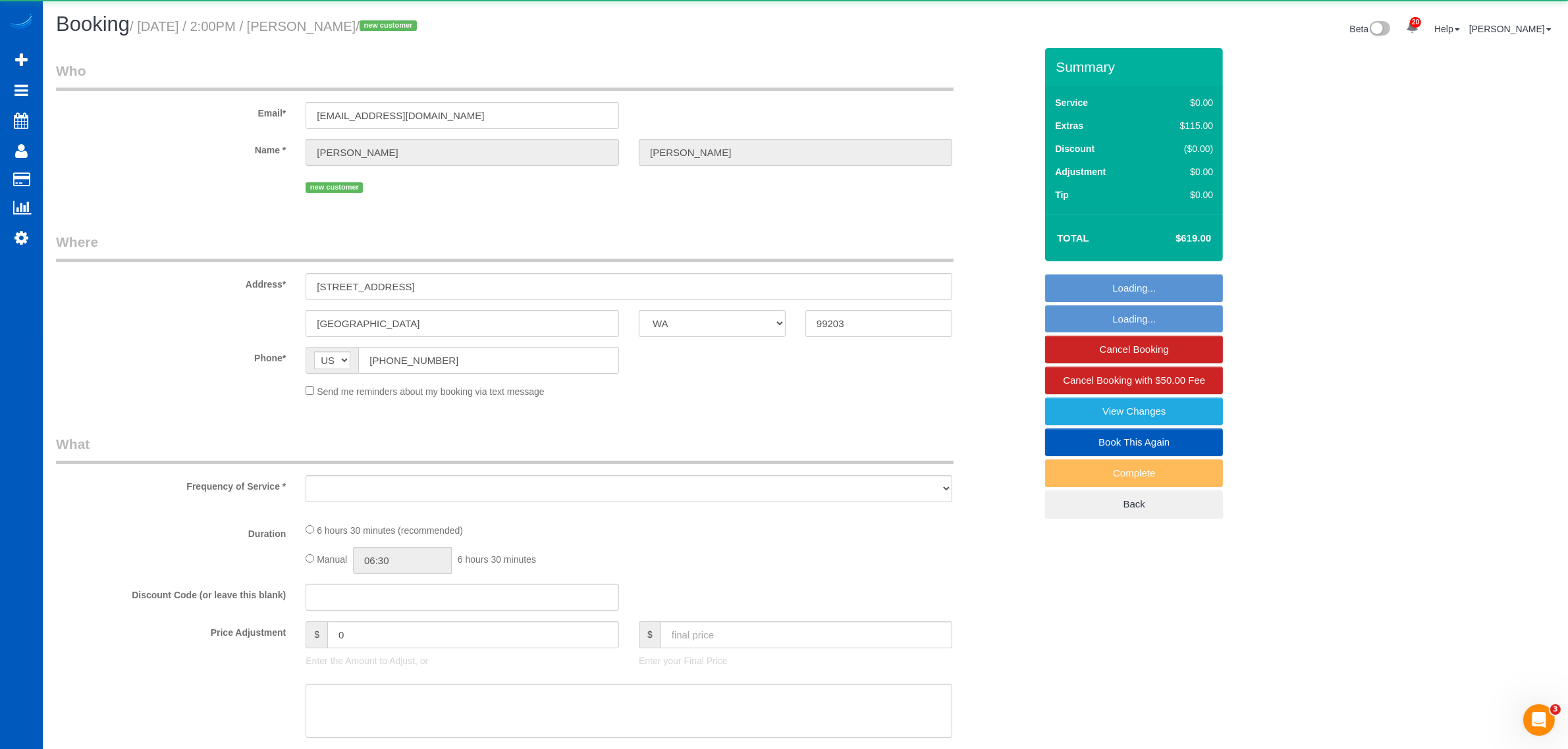
select select "object:58118"
select select "string:fspay-98d1d1eb-51a1-458b-abfa-be63e7d4f455"
select select "199"
select select "2001"
select select "3"
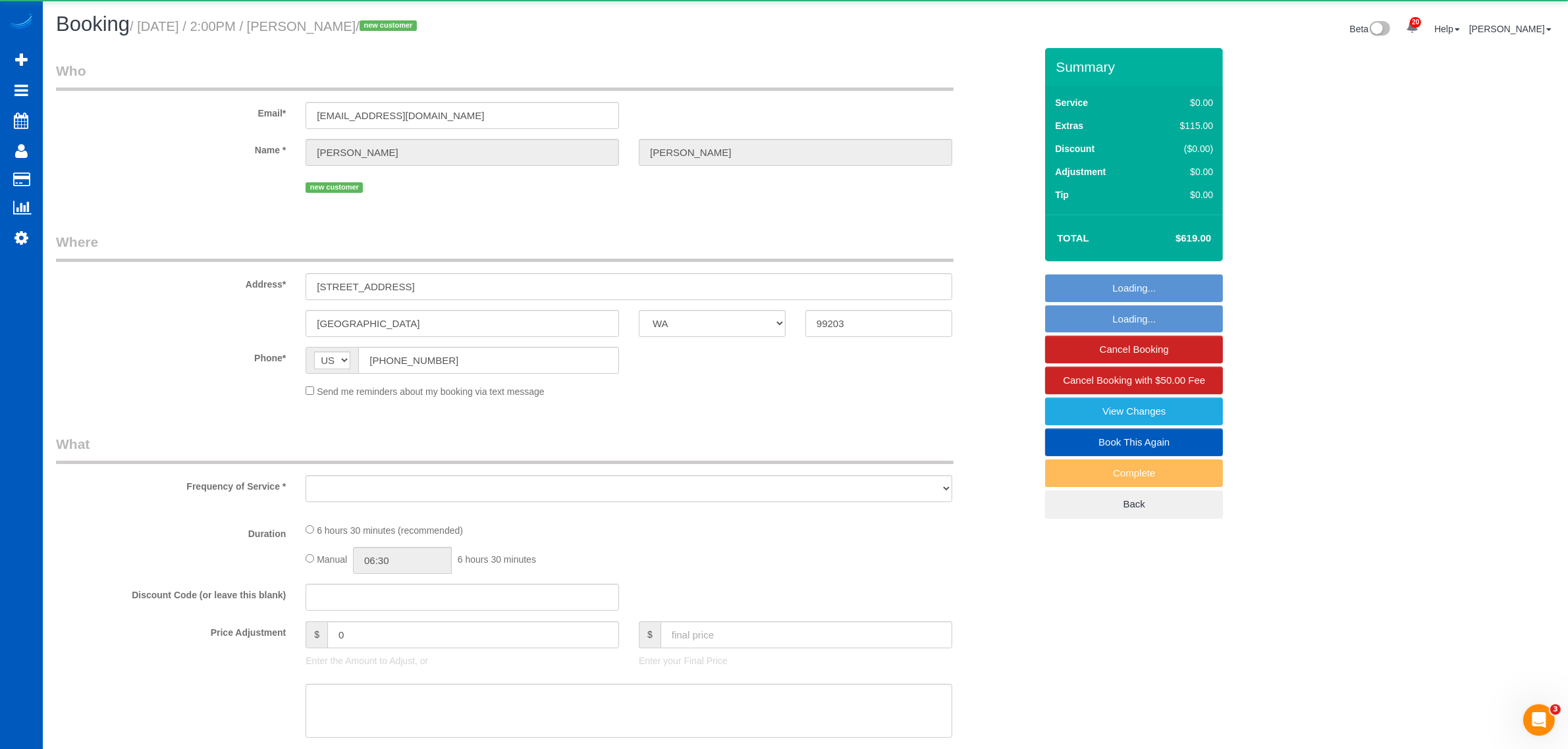
select select "2"
select select "spot352"
select select "number:8"
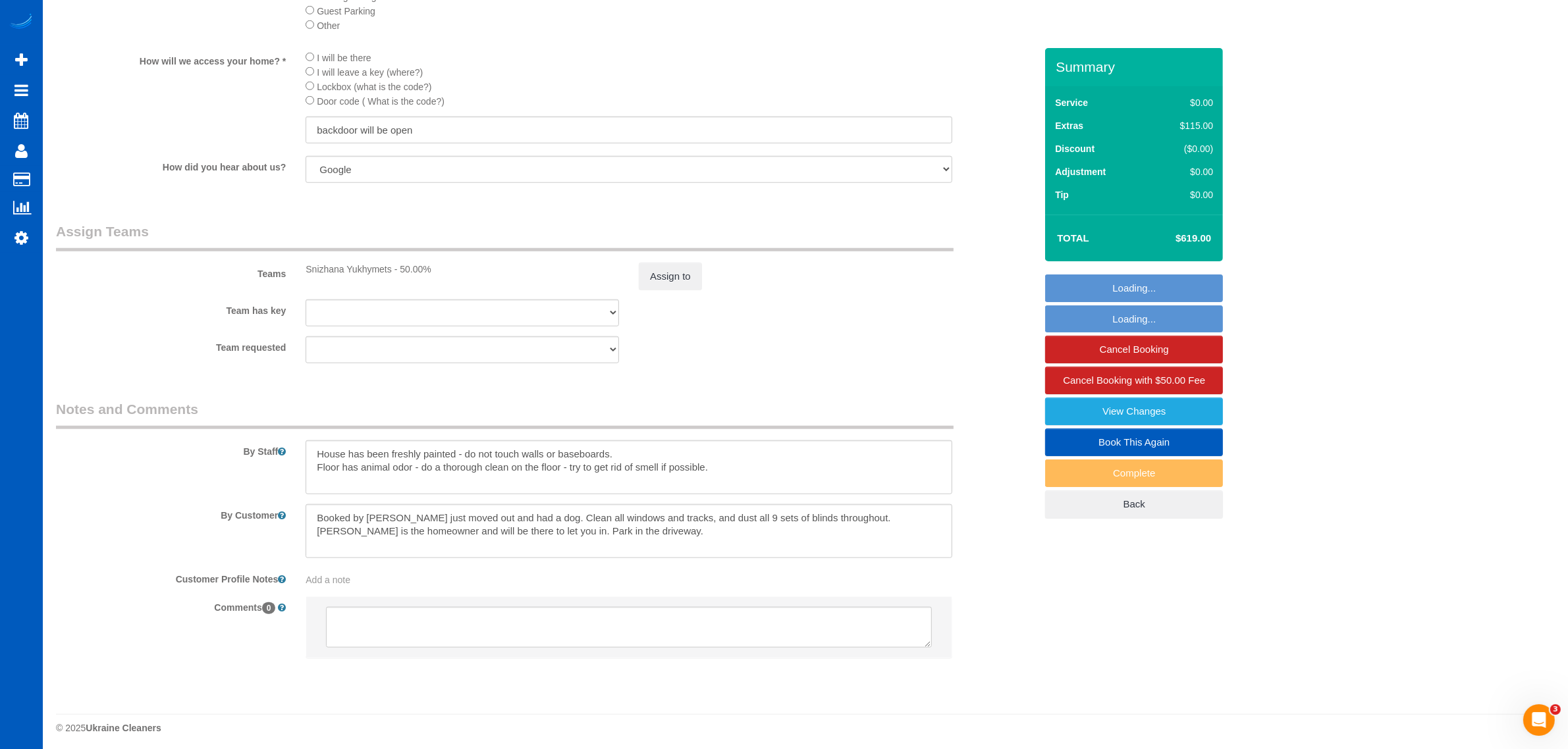
scroll to position [1524, 0]
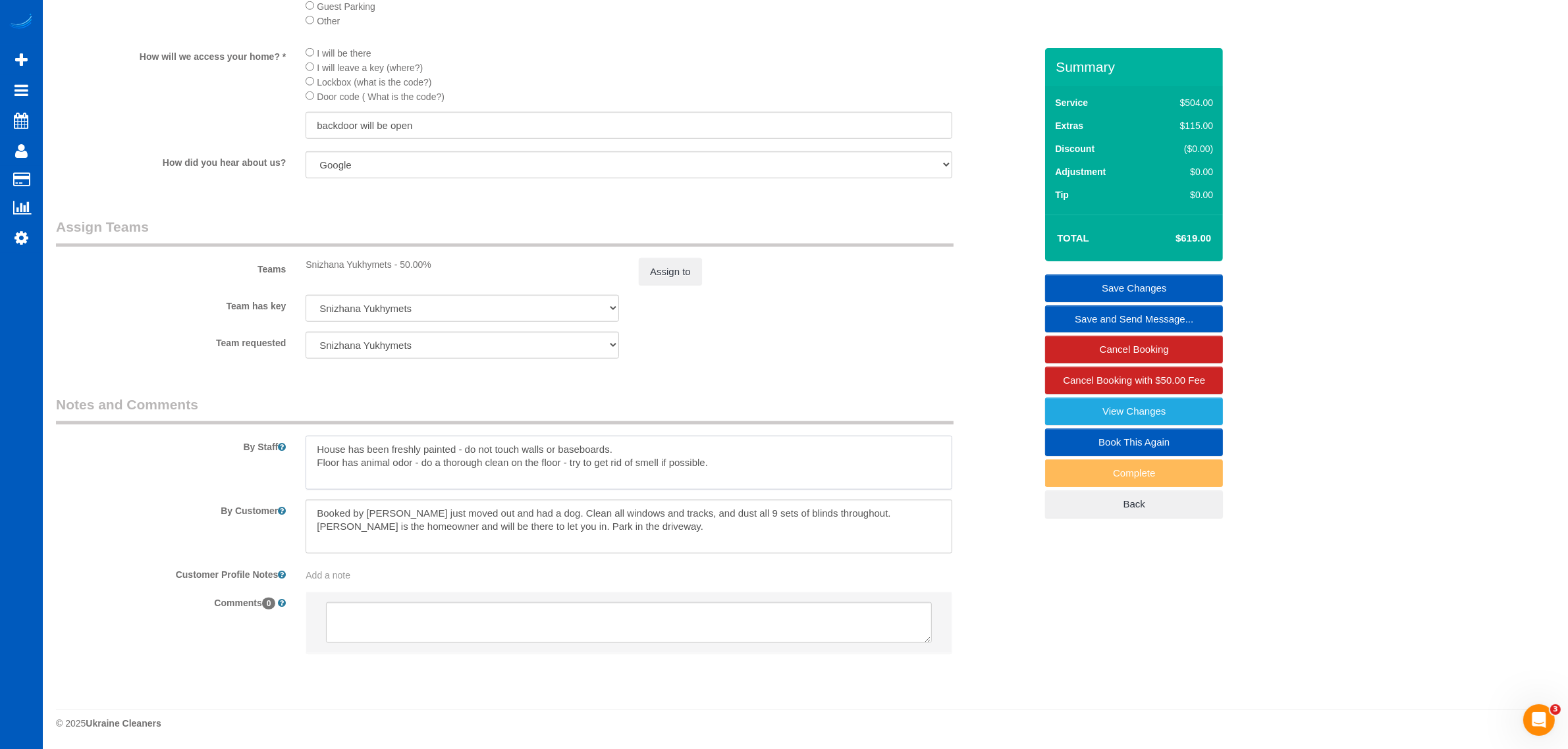
click at [728, 465] on textarea at bounding box center [629, 462] width 646 height 54
type textarea "House has been freshly painted - do not touch walls or baseboards. Floor has an…"
click at [1085, 281] on link "Save Changes" at bounding box center [1133, 287] width 178 height 28
